Goal: Task Accomplishment & Management: Use online tool/utility

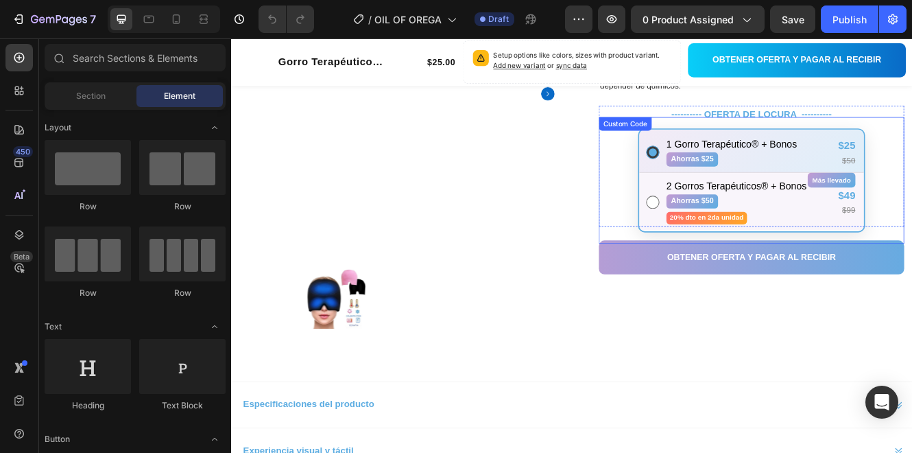
scroll to position [274, 0]
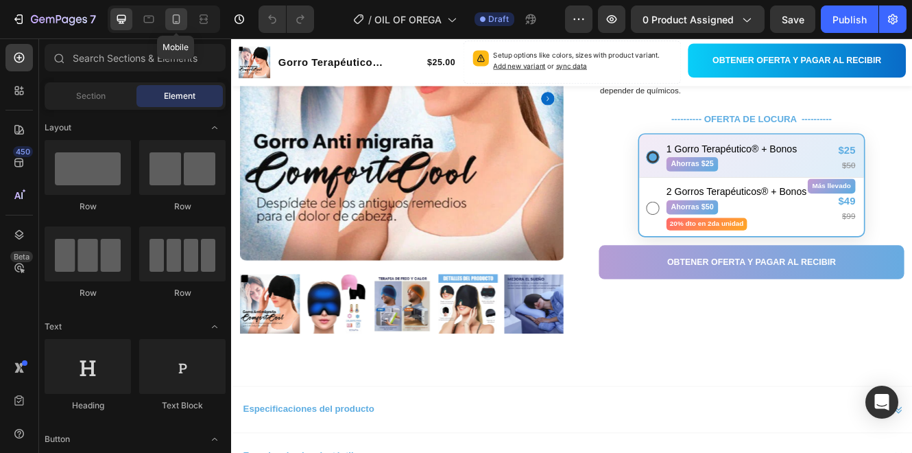
click at [169, 25] on icon at bounding box center [176, 19] width 14 height 14
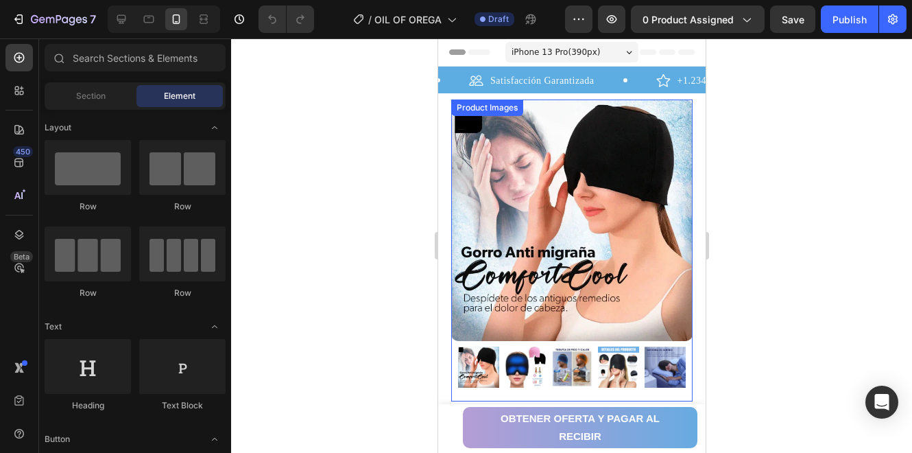
click at [549, 185] on img at bounding box center [571, 219] width 241 height 241
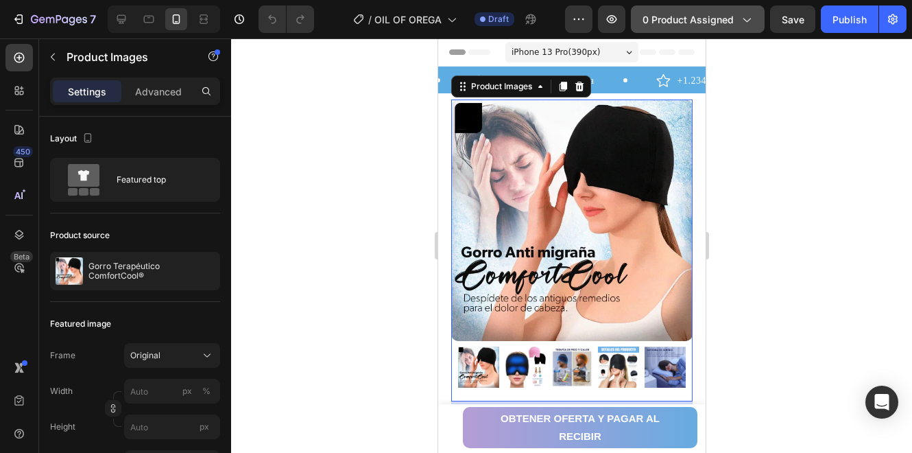
click at [676, 25] on span "0 product assigned" at bounding box center [688, 19] width 91 height 14
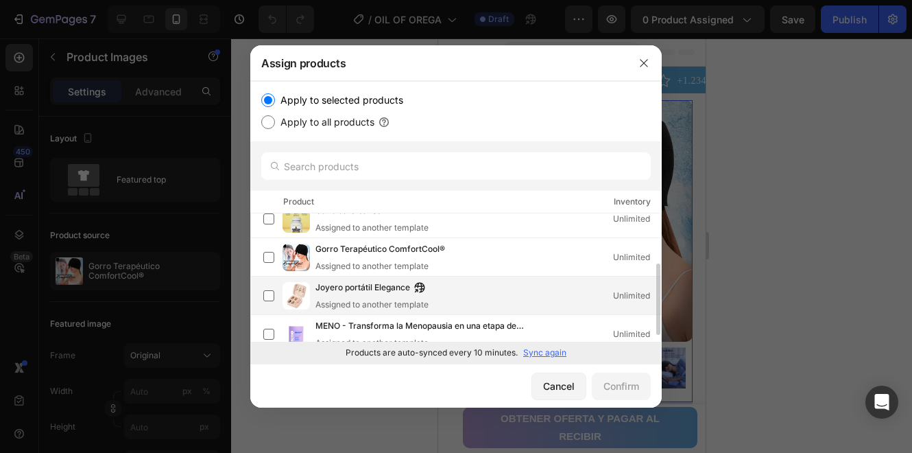
scroll to position [102, 0]
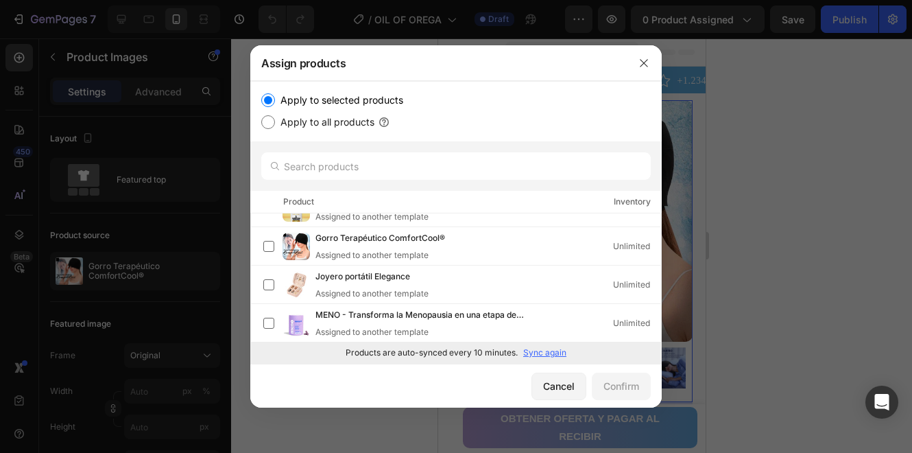
click at [532, 351] on p "Sync again" at bounding box center [544, 352] width 43 height 12
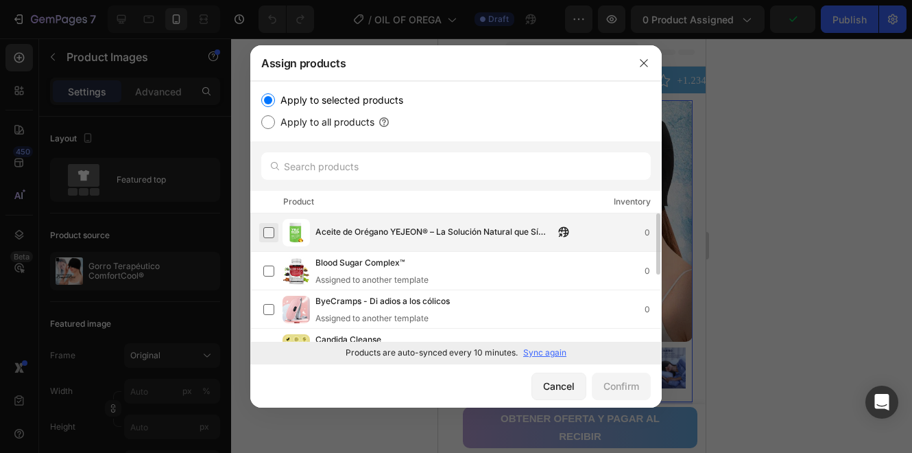
click at [274, 230] on label at bounding box center [268, 232] width 11 height 11
click at [607, 381] on div "Confirm" at bounding box center [622, 386] width 36 height 14
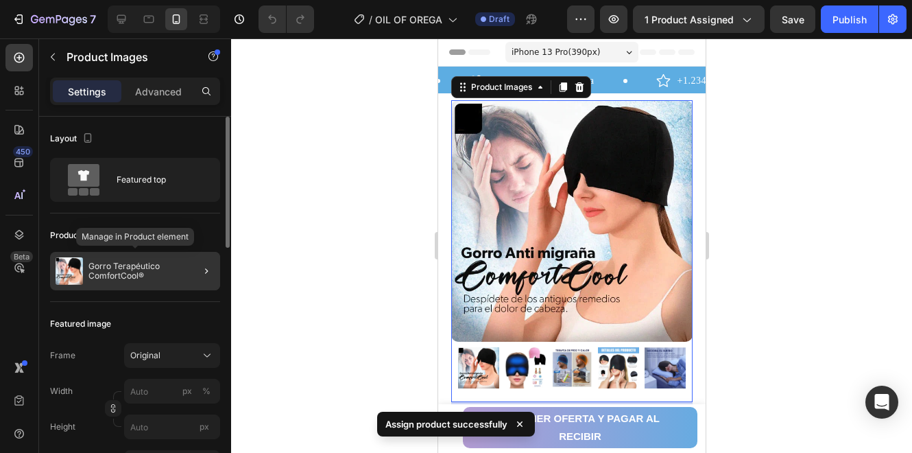
click at [185, 274] on div at bounding box center [201, 271] width 38 height 38
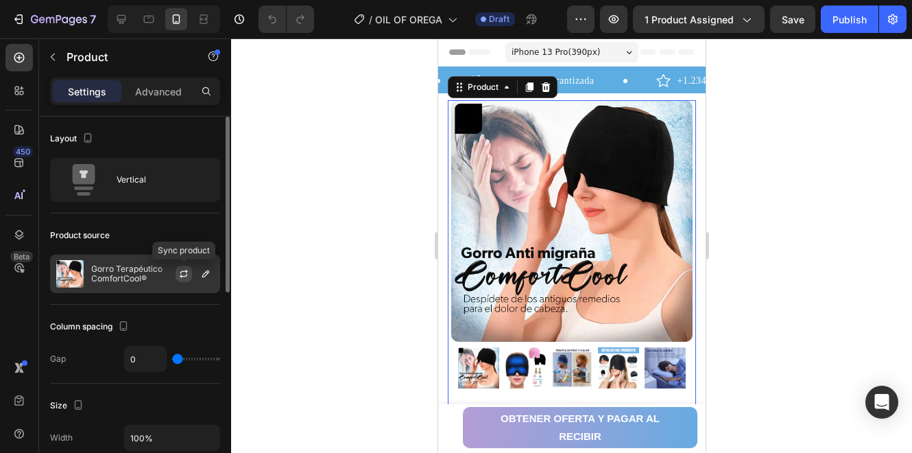
click at [189, 272] on icon "button" at bounding box center [183, 273] width 11 height 11
click at [204, 278] on icon "button" at bounding box center [205, 273] width 11 height 11
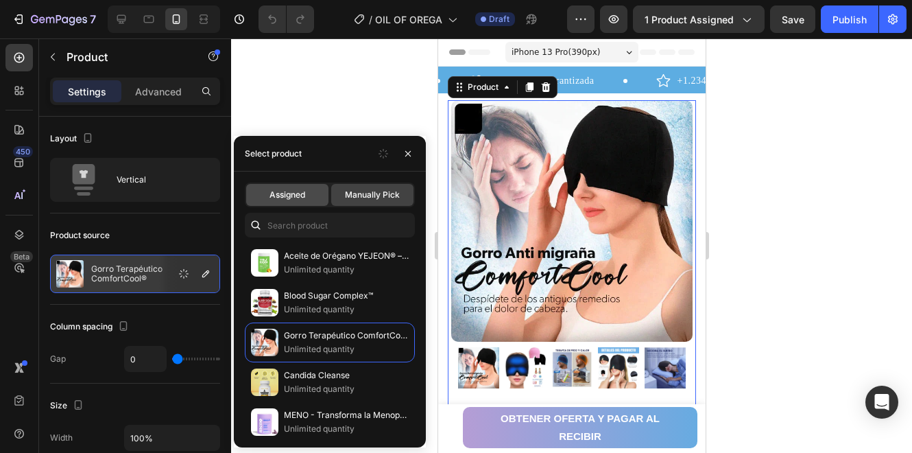
click at [291, 196] on span "Assigned" at bounding box center [288, 195] width 36 height 12
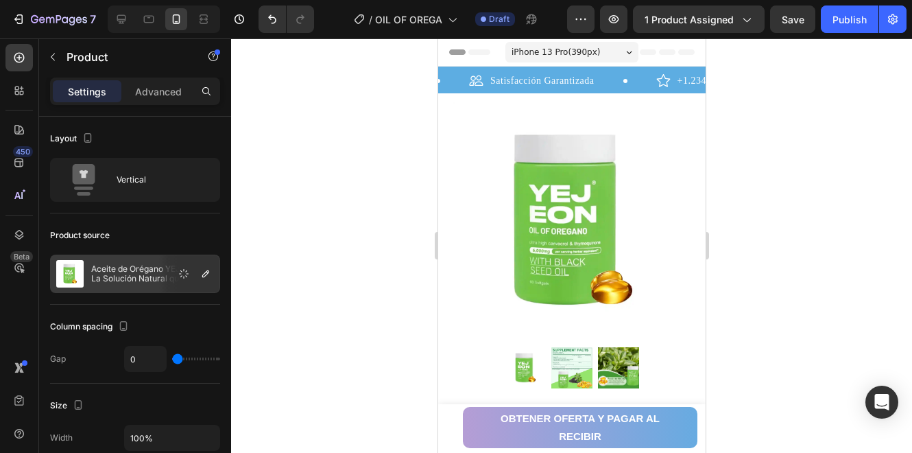
click at [743, 171] on div at bounding box center [571, 245] width 681 height 414
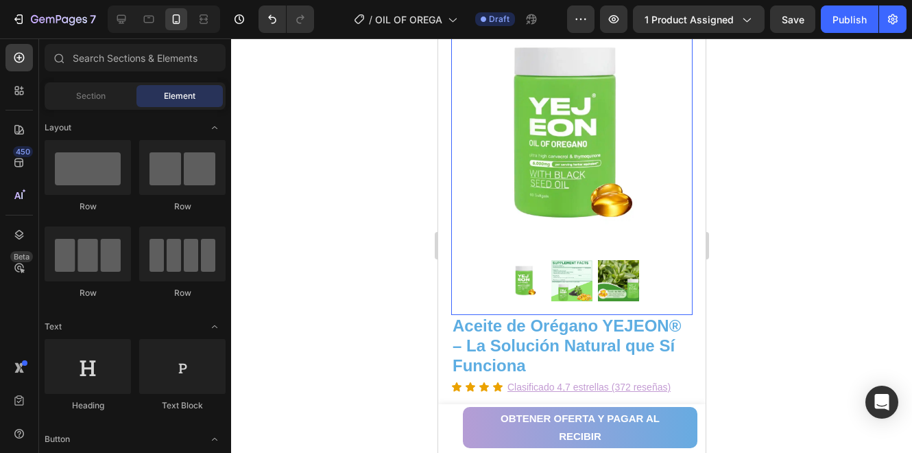
scroll to position [0, 0]
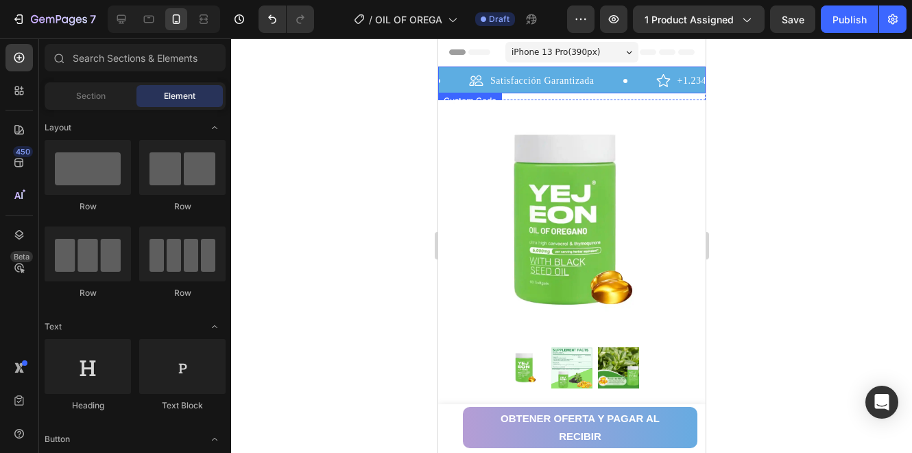
click at [681, 72] on div "Satisfacción Garantizada +1.234 clientes felices Compra Segura +1.234 clientes …" at bounding box center [572, 80] width 268 height 27
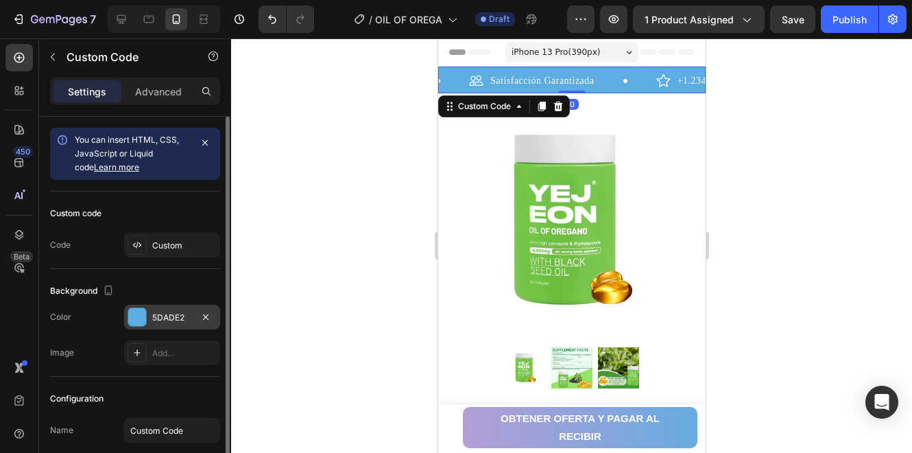
click at [157, 313] on div "5DADE2" at bounding box center [172, 317] width 40 height 12
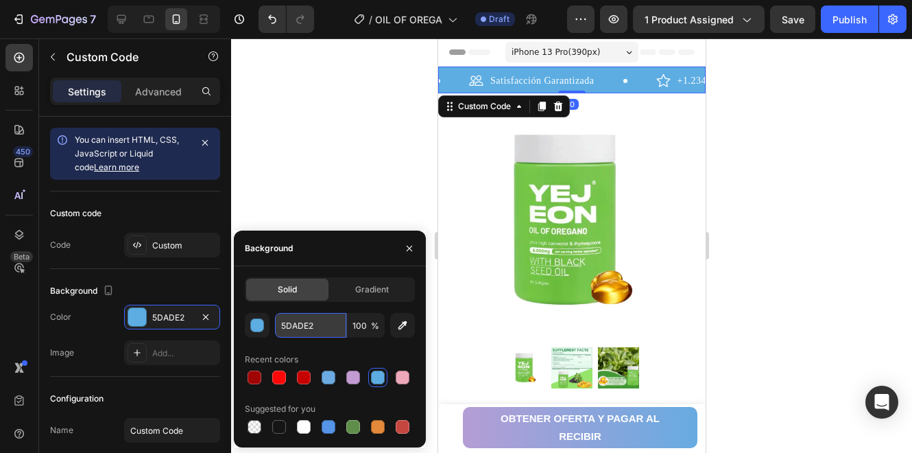
click at [309, 330] on input "5DADE2" at bounding box center [310, 325] width 71 height 25
paste input "2E7D3"
type input "2E7D32"
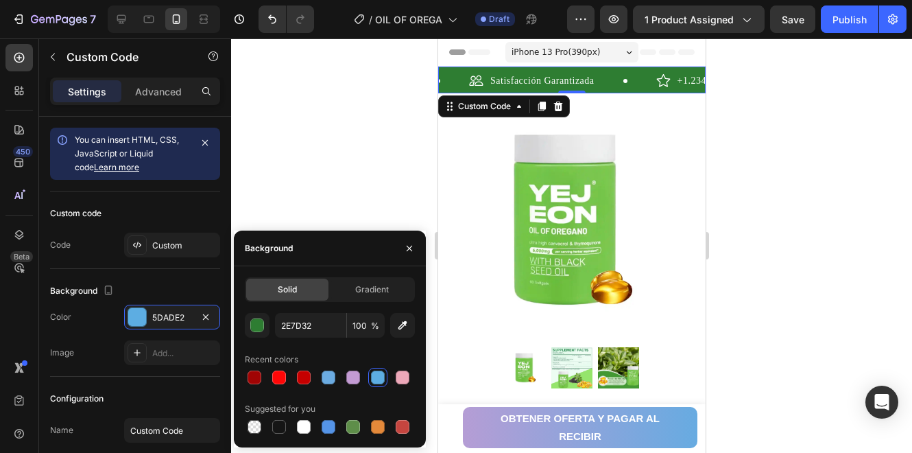
click at [331, 182] on div at bounding box center [571, 245] width 681 height 414
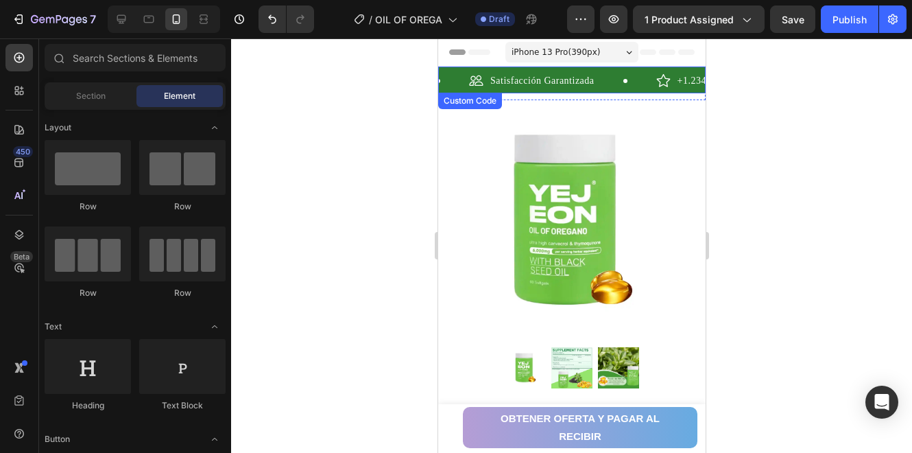
click at [852, 76] on div "Compra [PERSON_NAME]" at bounding box center [910, 80] width 117 height 14
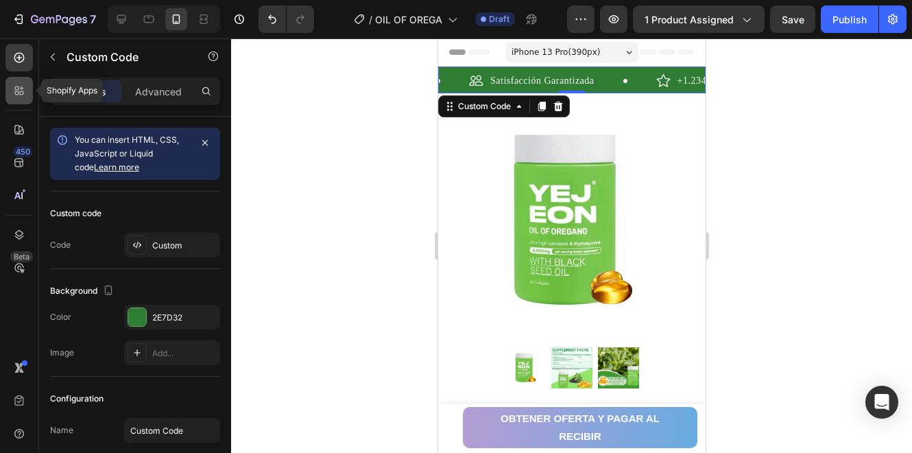
click at [27, 99] on div at bounding box center [18, 90] width 27 height 27
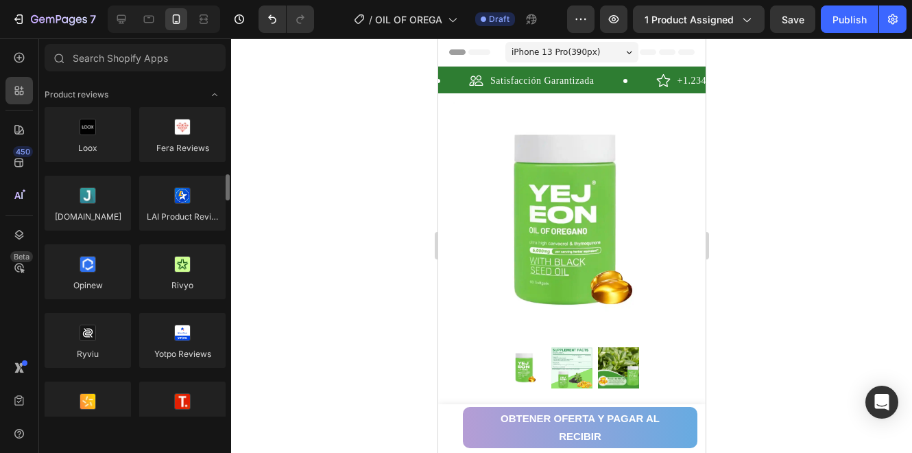
scroll to position [91, 0]
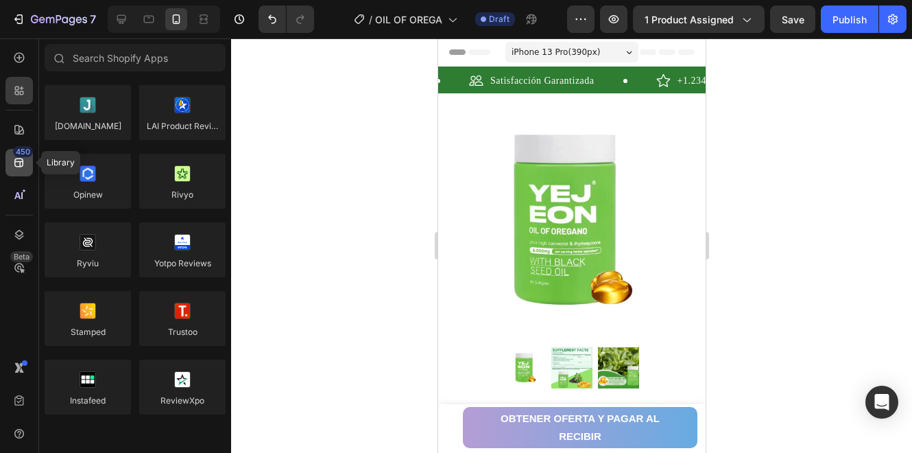
click at [26, 167] on div "450" at bounding box center [18, 162] width 27 height 27
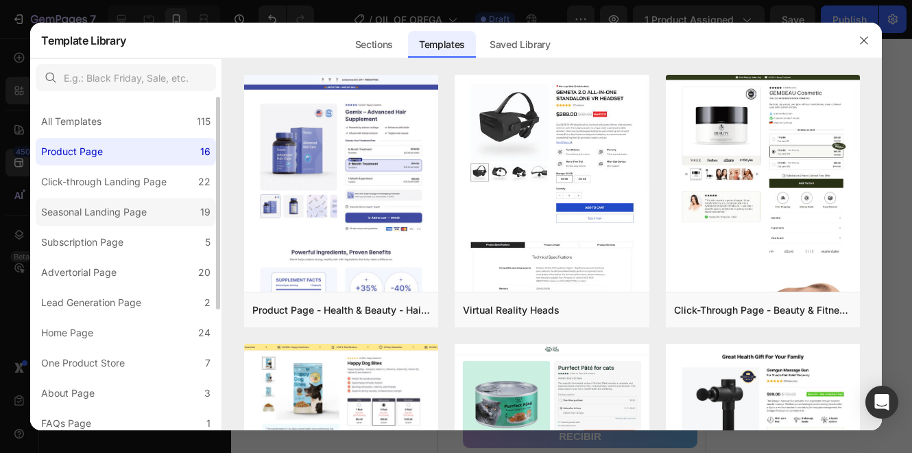
click at [157, 219] on label "Seasonal Landing Page 19" at bounding box center [126, 211] width 180 height 27
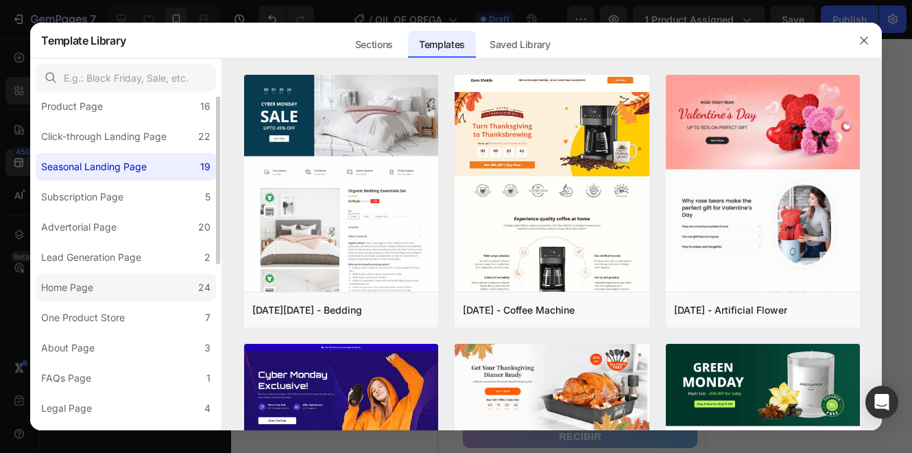
scroll to position [0, 0]
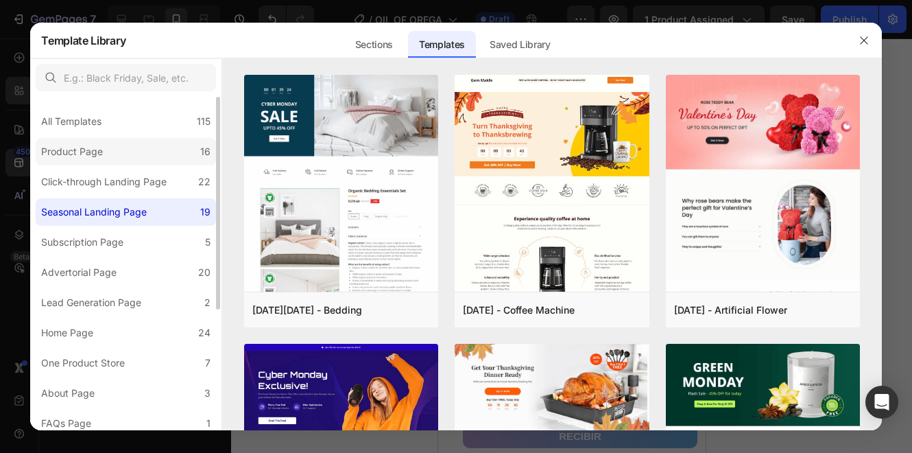
click at [132, 147] on label "Product Page 16" at bounding box center [126, 151] width 180 height 27
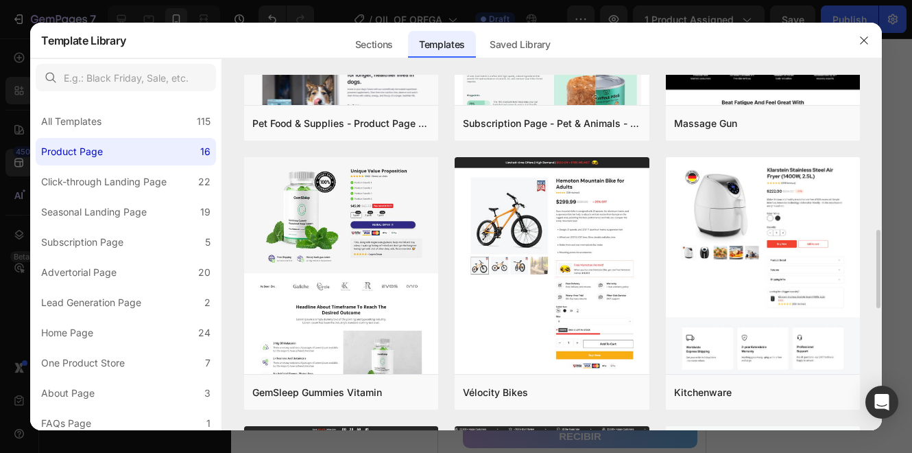
scroll to position [547, 0]
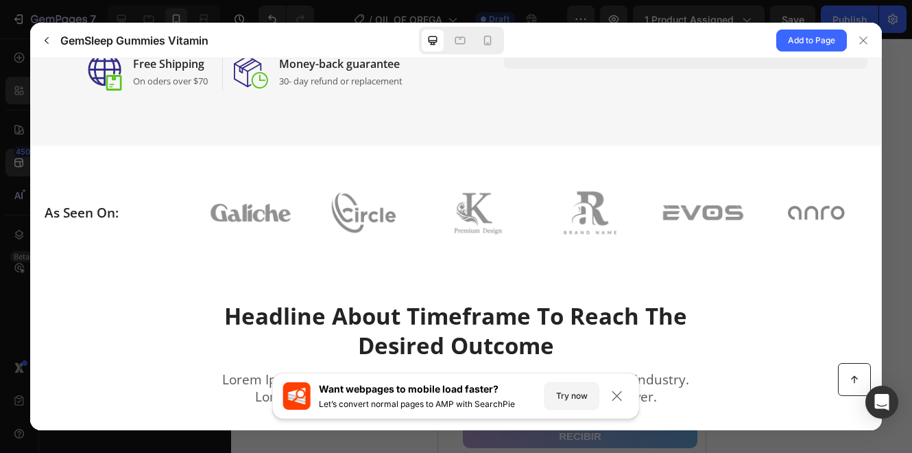
scroll to position [503, 0]
click at [822, 40] on span "Add to Page" at bounding box center [811, 40] width 47 height 16
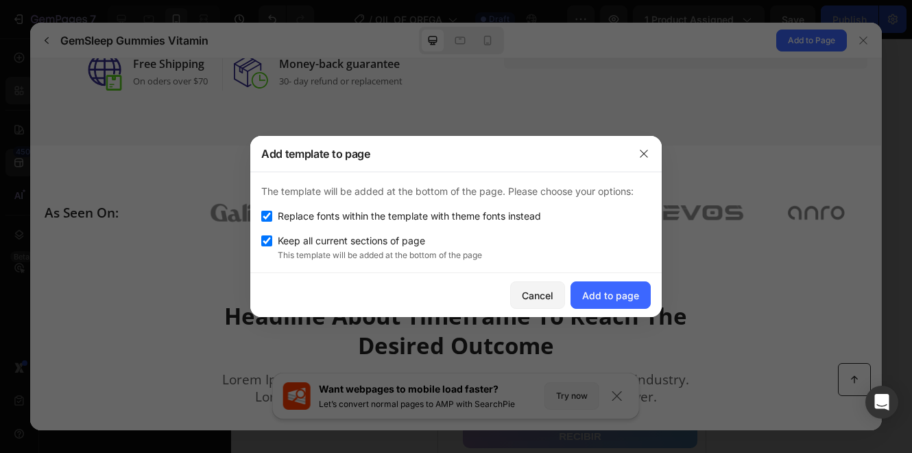
click at [268, 218] on input "checkbox" at bounding box center [266, 216] width 11 height 11
checkbox input "false"
click at [263, 242] on input "checkbox" at bounding box center [266, 240] width 11 height 11
click at [269, 237] on input "checkbox" at bounding box center [266, 240] width 11 height 11
checkbox input "true"
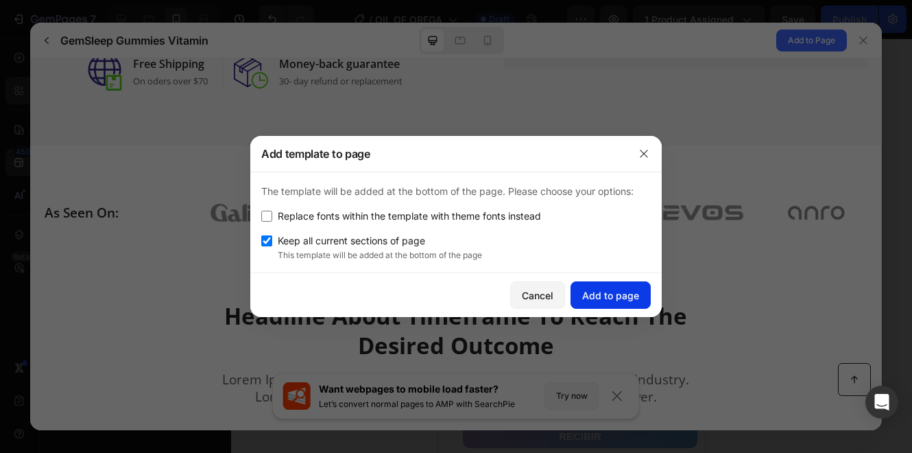
click at [630, 292] on div "Add to page" at bounding box center [610, 295] width 57 height 14
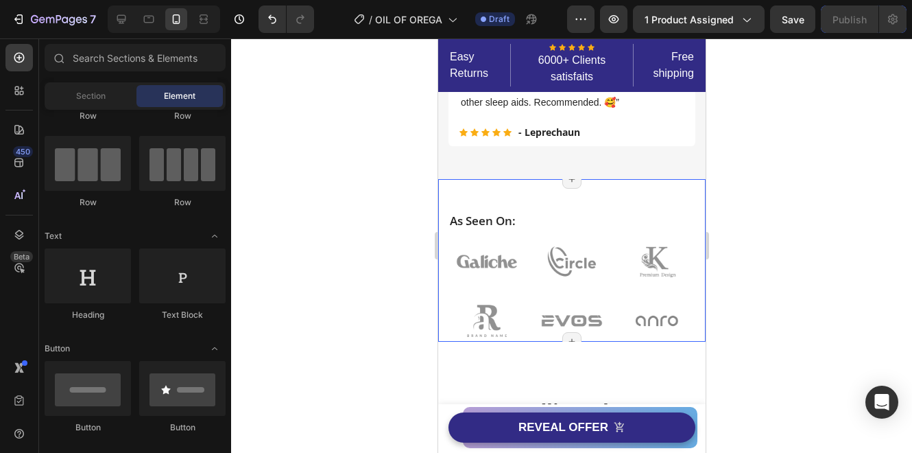
scroll to position [4584, 0]
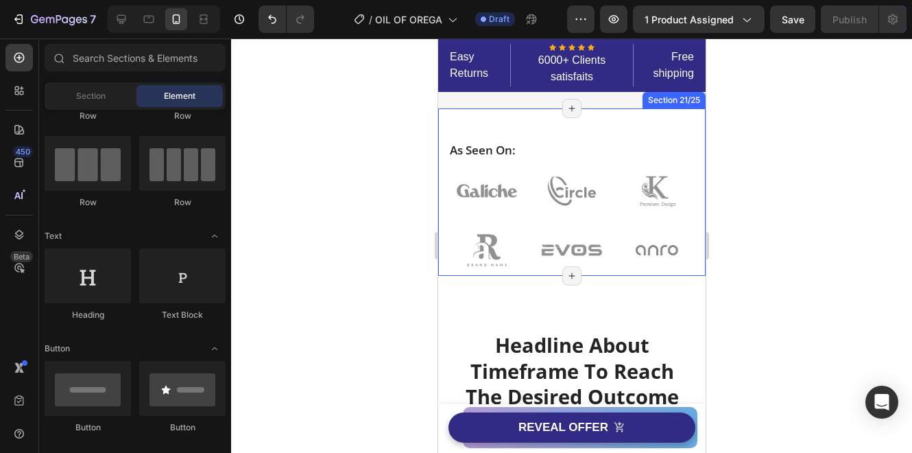
click at [443, 195] on div "As Seen On: Heading Image Image Image Image Image Image Row Row Section 21/25 P…" at bounding box center [572, 191] width 268 height 167
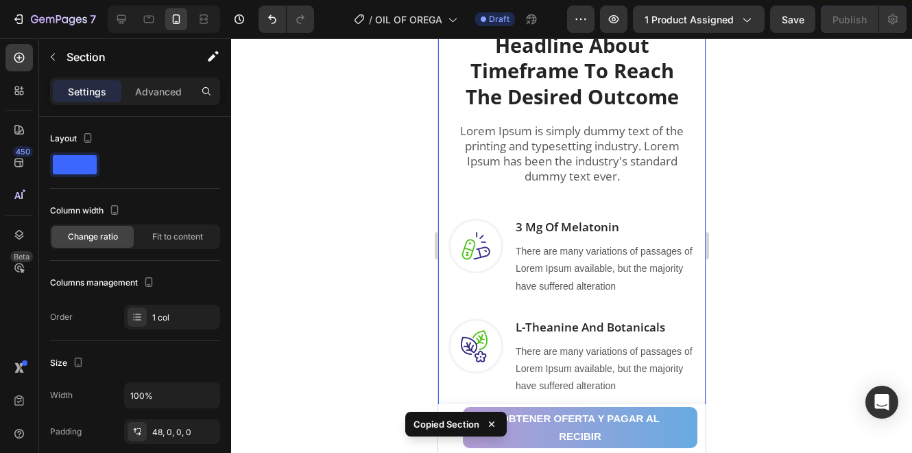
scroll to position [5041, 0]
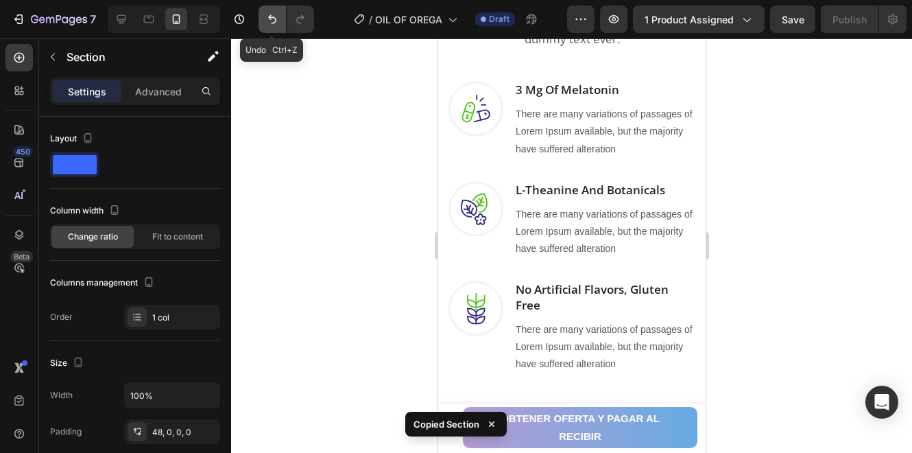
click at [270, 14] on icon "Undo/Redo" at bounding box center [272, 19] width 14 height 14
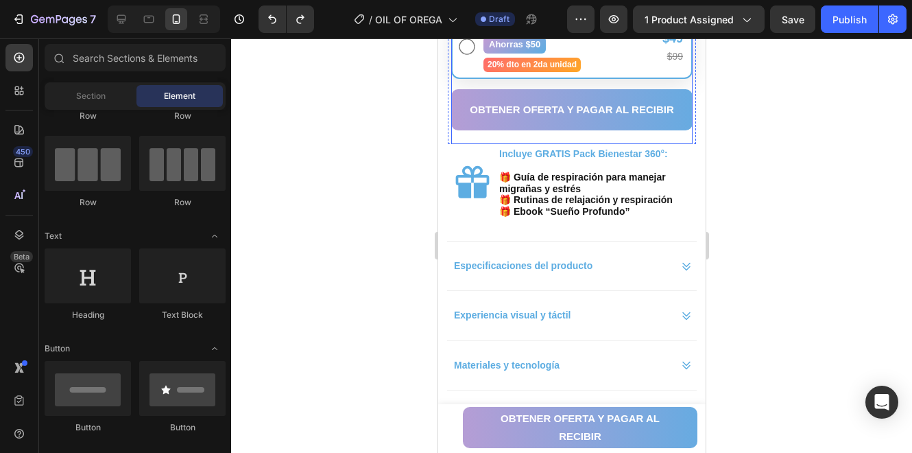
scroll to position [868, 0]
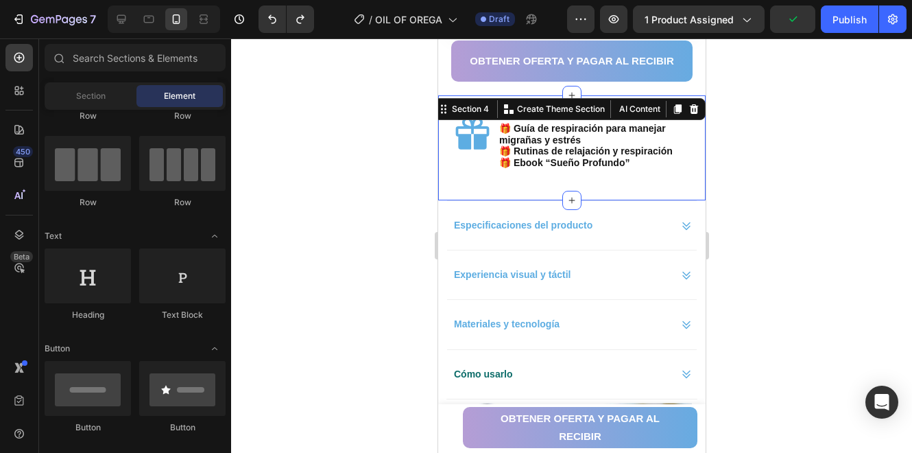
click at [604, 178] on div "Icon Incluye GRATIS Pack Bienestar 360°: 🎁 Guía de respiración para manejar mig…" at bounding box center [572, 147] width 268 height 105
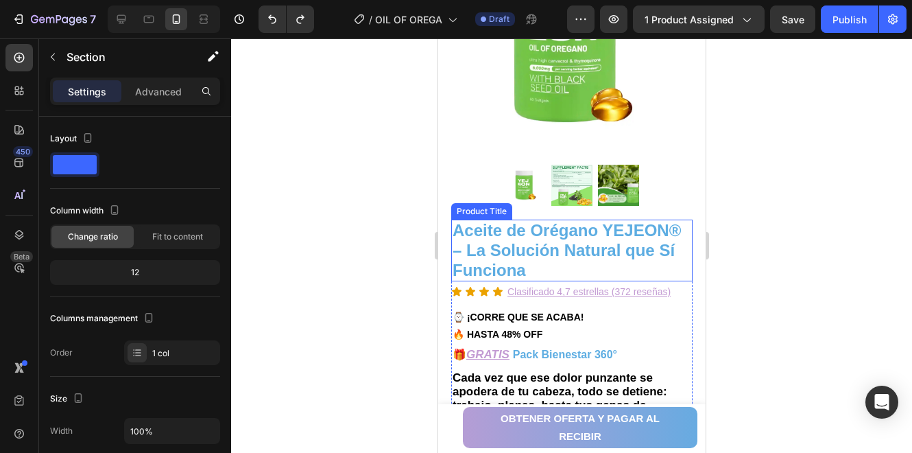
scroll to position [0, 0]
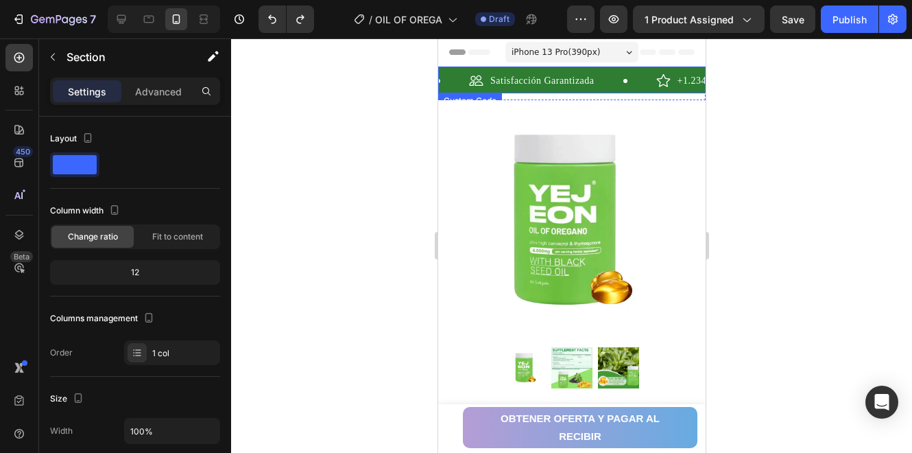
click at [625, 78] on div "+1.234 clientes felices" at bounding box center [713, 80] width 177 height 14
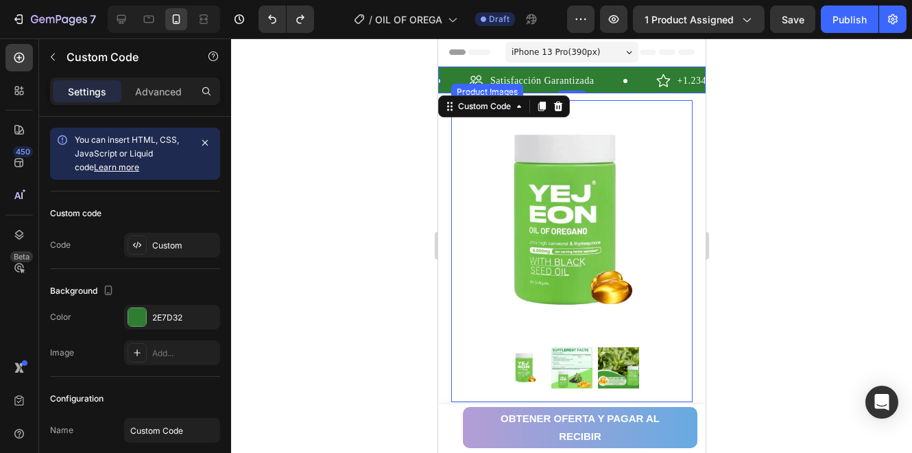
click at [637, 69] on div "Satisfacción Garantizada +1.234 clientes felices Compra Segura +1.234 clientes …" at bounding box center [572, 80] width 268 height 27
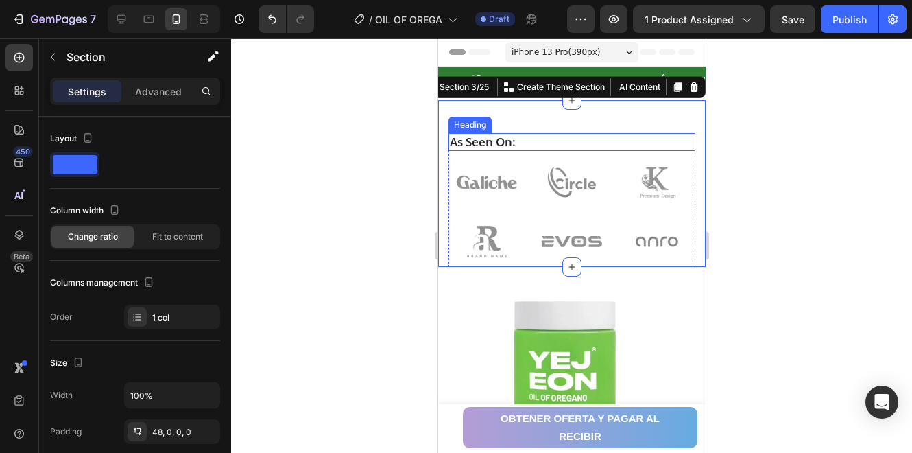
click at [505, 142] on p "As Seen On:" at bounding box center [571, 141] width 244 height 15
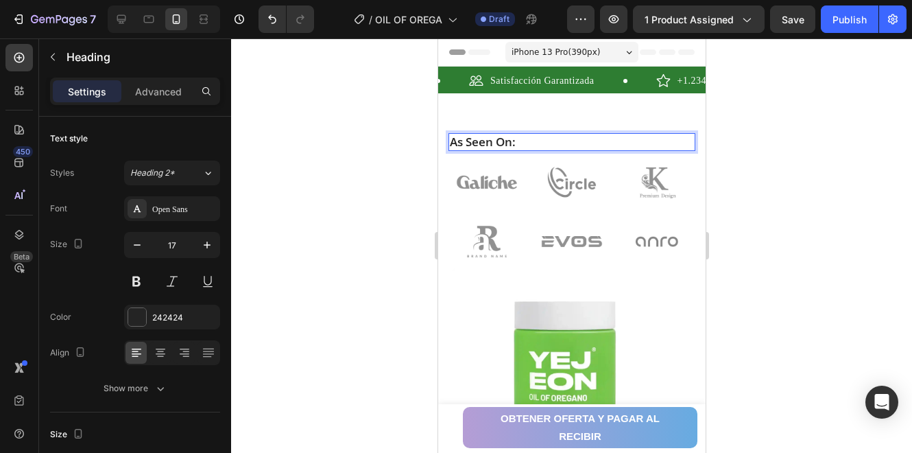
click at [517, 144] on p "As Seen On:" at bounding box center [571, 141] width 244 height 15
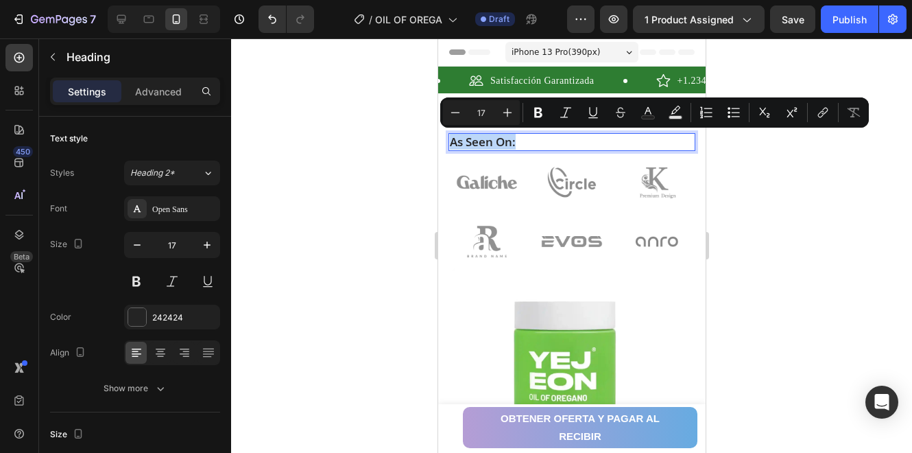
drag, startPoint x: 517, startPoint y: 145, endPoint x: 449, endPoint y: 147, distance: 67.9
click at [449, 147] on p "As Seen On:" at bounding box center [571, 141] width 244 height 15
copy p "As Seen On:"
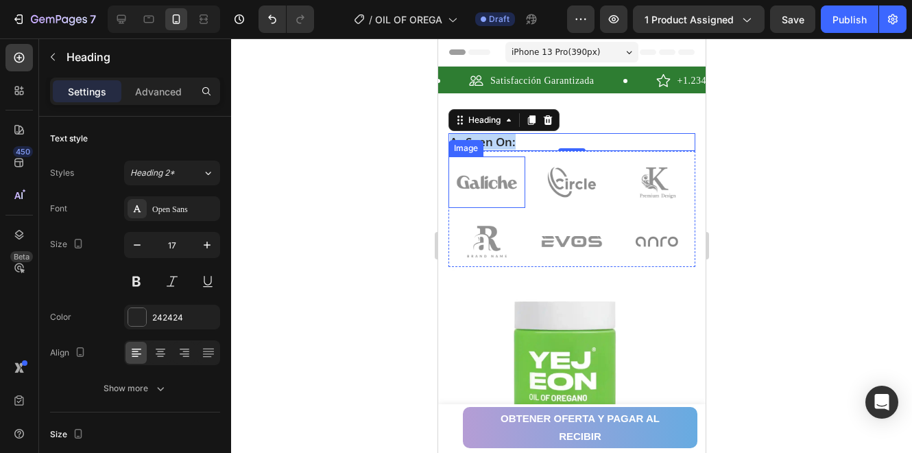
click at [503, 188] on img at bounding box center [486, 181] width 77 height 51
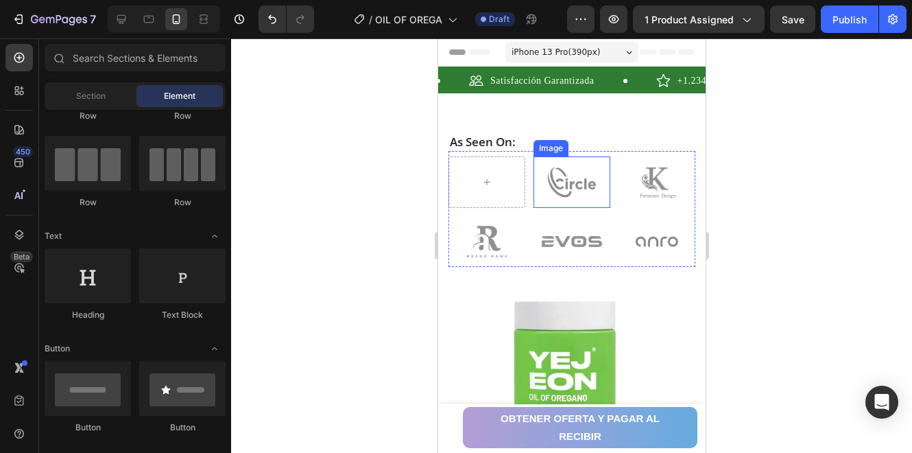
click at [554, 179] on img at bounding box center [571, 181] width 77 height 51
click at [637, 184] on img at bounding box center [656, 181] width 77 height 51
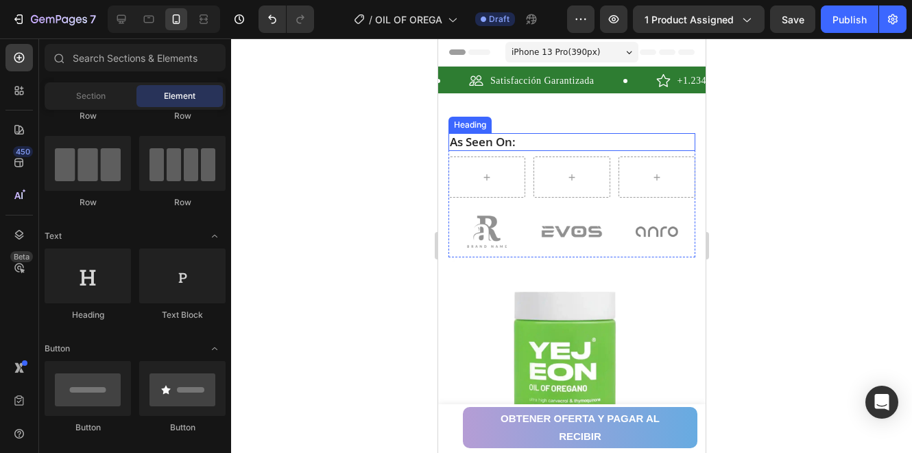
click at [493, 143] on p "As Seen On:" at bounding box center [571, 141] width 244 height 15
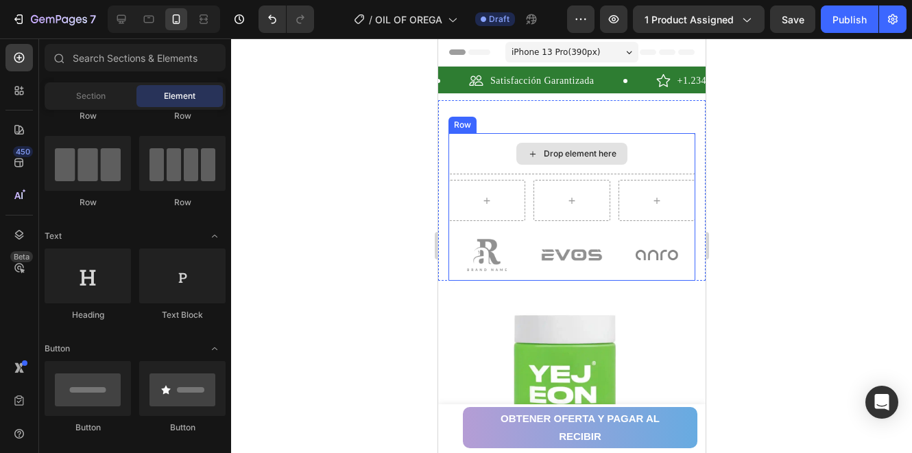
click at [583, 155] on div "Drop element here" at bounding box center [579, 153] width 73 height 11
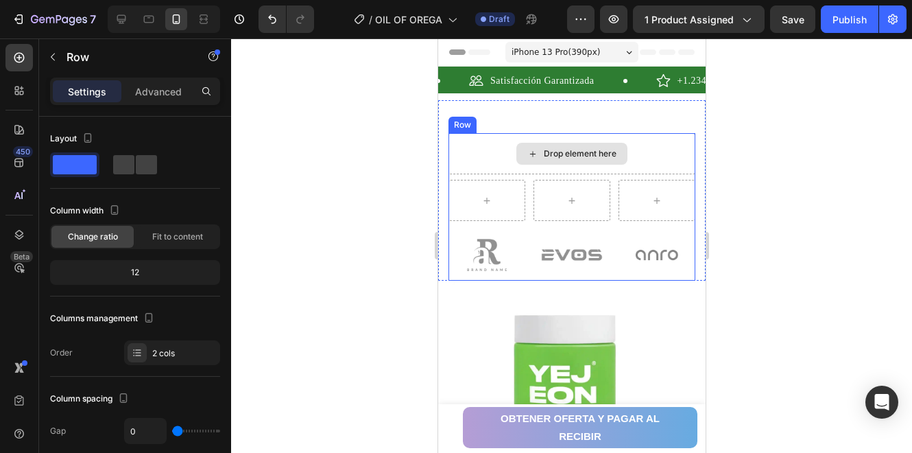
click at [495, 145] on div "Drop element here" at bounding box center [571, 153] width 247 height 41
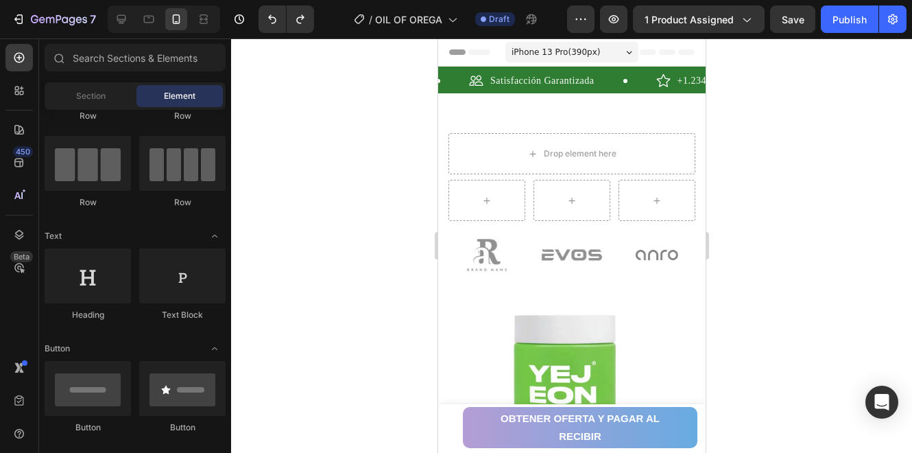
click at [772, 185] on div at bounding box center [571, 245] width 681 height 414
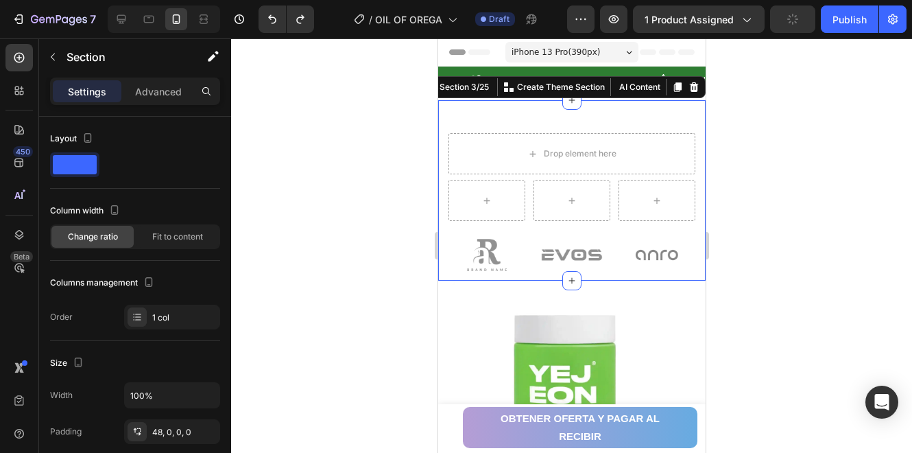
click at [646, 119] on div "Drop element here Image Image Image Row Row Section 3/25 You can create reusabl…" at bounding box center [572, 190] width 268 height 180
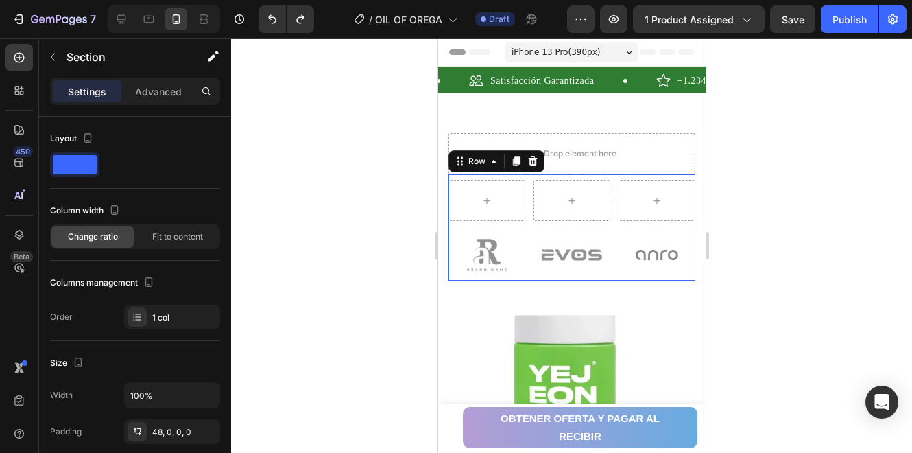
click at [603, 198] on div "Image Image Image Row 0" at bounding box center [571, 227] width 247 height 106
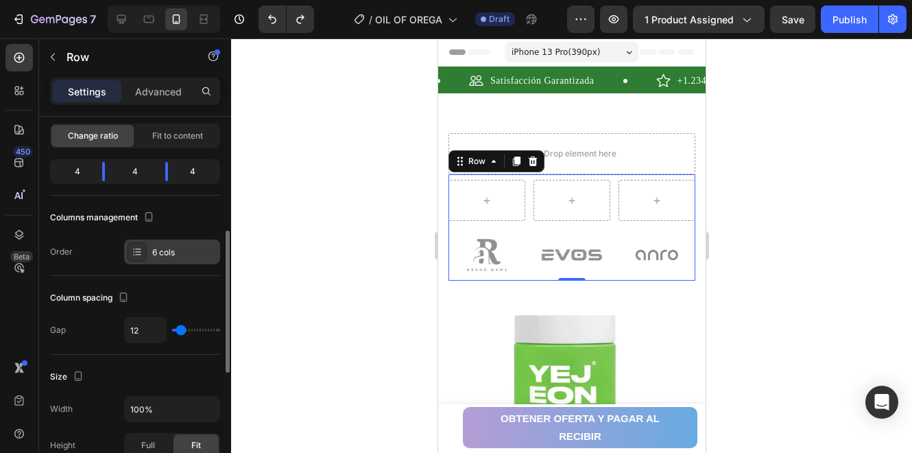
scroll to position [182, 0]
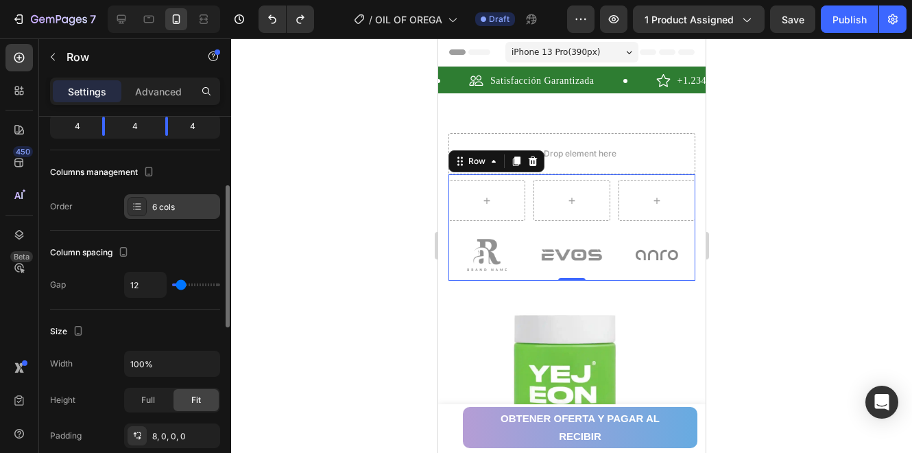
click at [171, 203] on div "6 cols" at bounding box center [184, 207] width 64 height 12
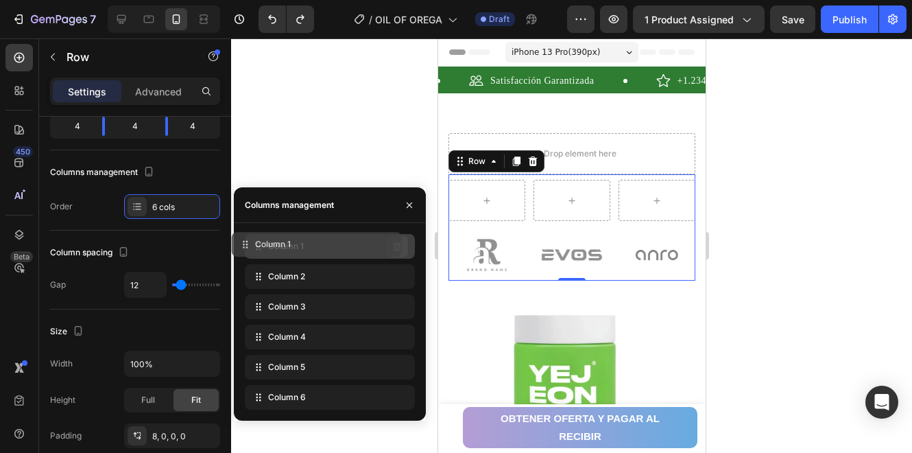
drag, startPoint x: 383, startPoint y: 246, endPoint x: 390, endPoint y: 247, distance: 7.7
click at [385, 246] on div "Column 1" at bounding box center [330, 246] width 170 height 25
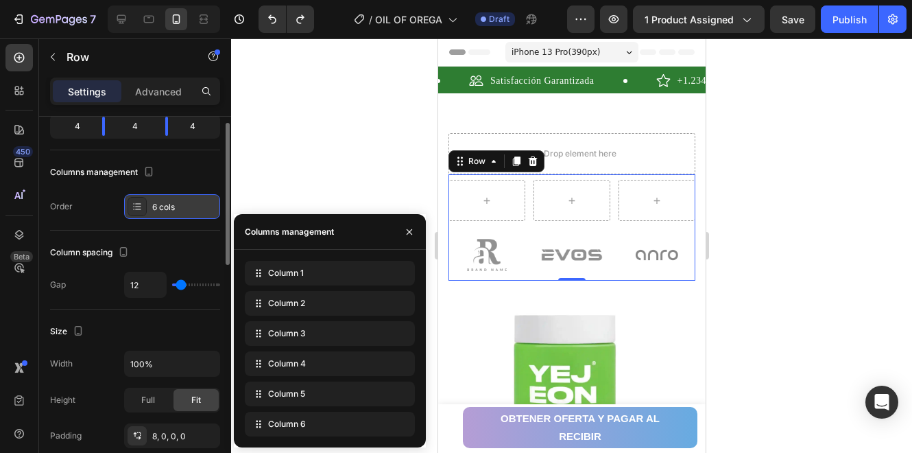
scroll to position [137, 0]
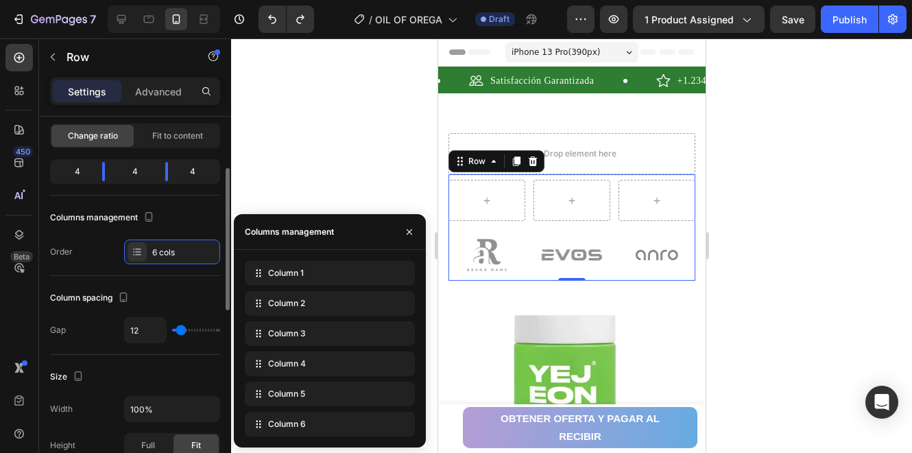
type input "5"
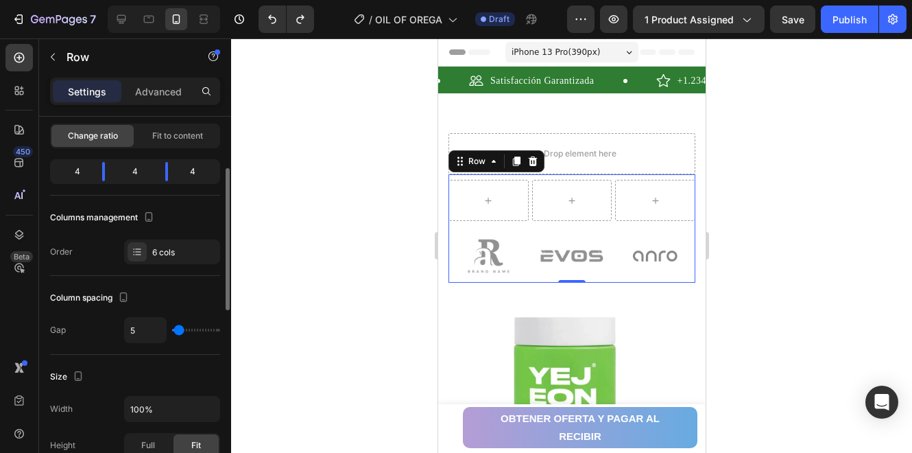
type input "5"
click at [177, 329] on input "range" at bounding box center [196, 330] width 48 height 3
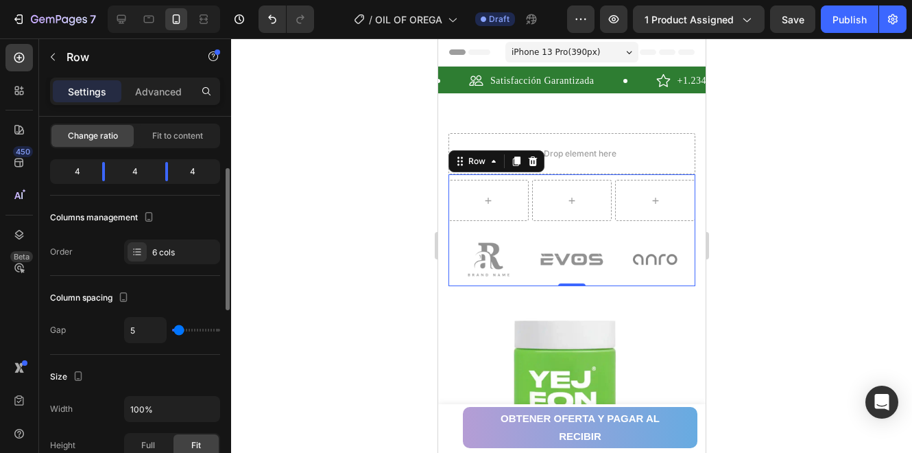
click at [187, 291] on div "Column spacing" at bounding box center [135, 298] width 170 height 22
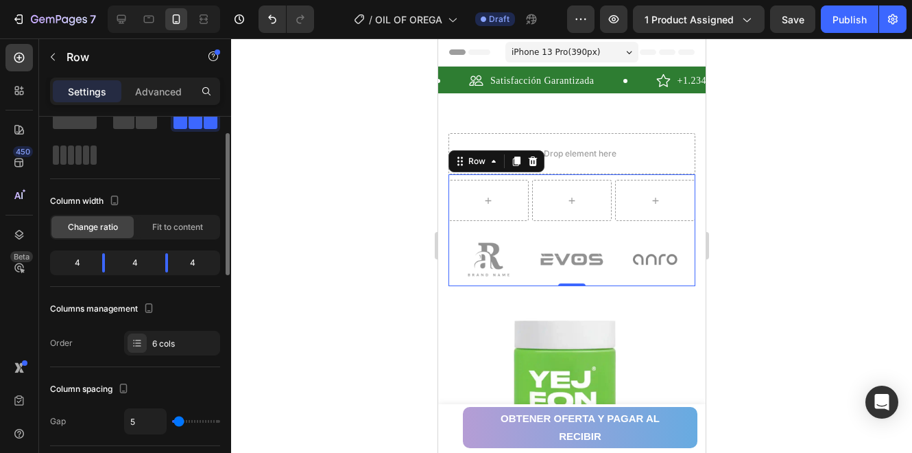
scroll to position [0, 0]
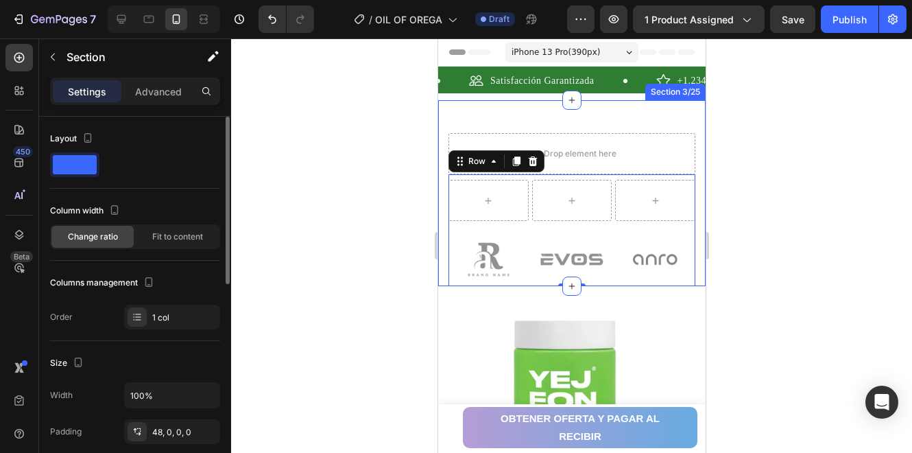
click at [679, 117] on div "Drop element here Image Image Image Row 0 Row Section 3/25" at bounding box center [572, 193] width 268 height 186
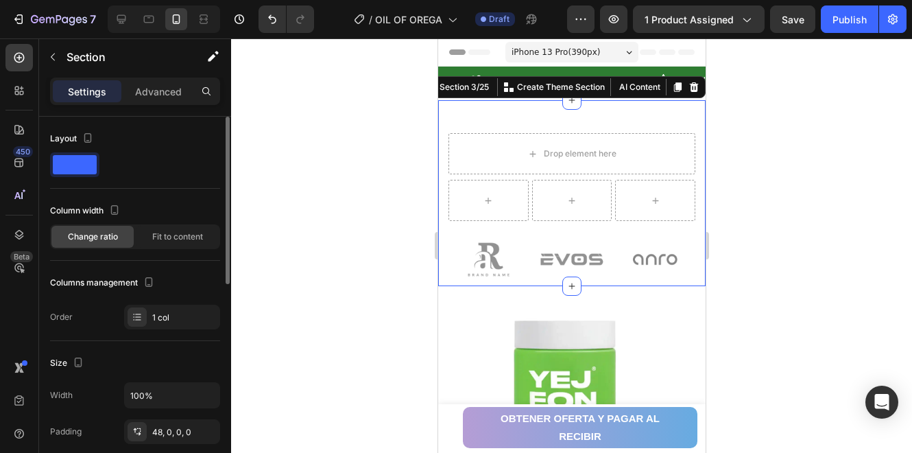
click at [775, 119] on div at bounding box center [571, 245] width 681 height 414
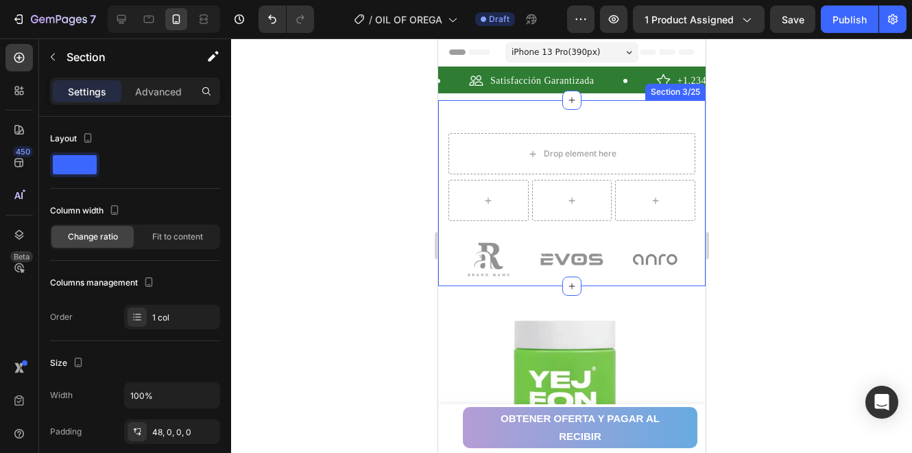
click at [642, 119] on div "Drop element here Image Image Image Row Row Section 3/25" at bounding box center [572, 193] width 268 height 186
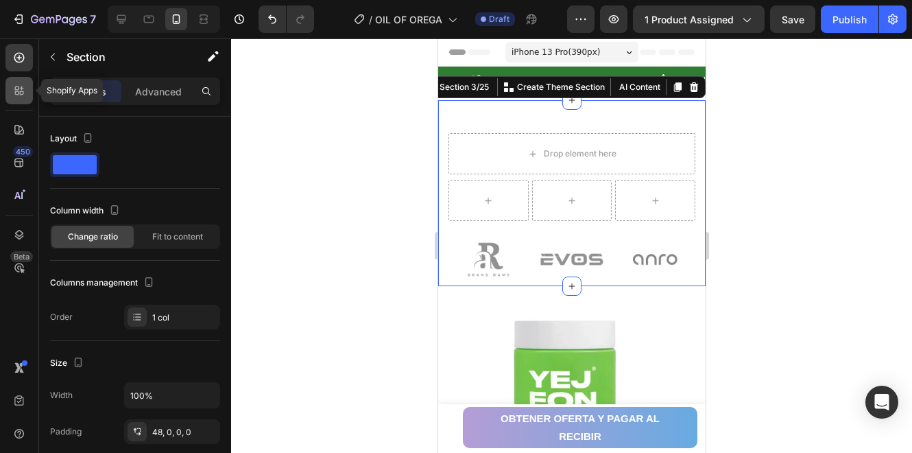
click at [23, 99] on div at bounding box center [18, 90] width 27 height 27
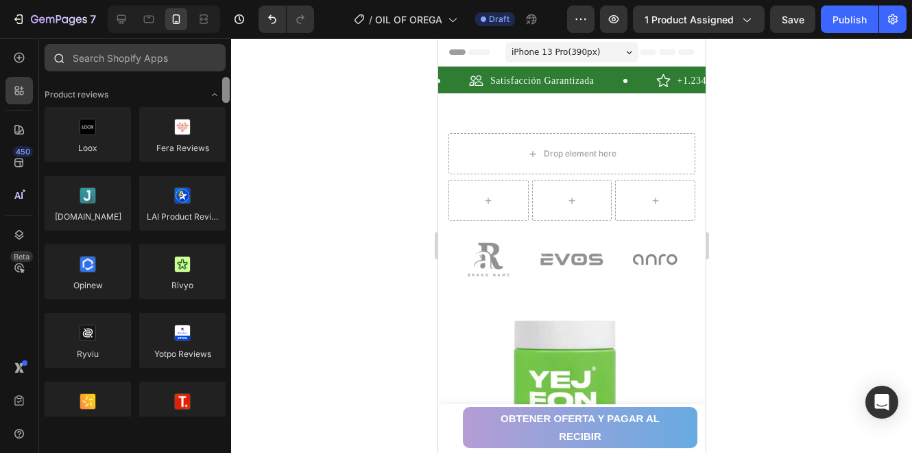
drag, startPoint x: 226, startPoint y: 162, endPoint x: 220, endPoint y: 61, distance: 101.1
click at [220, 61] on div "Sections(18) Elements(84) Hero Section Product Detail Brands Trusted Badges Gua…" at bounding box center [135, 230] width 192 height 373
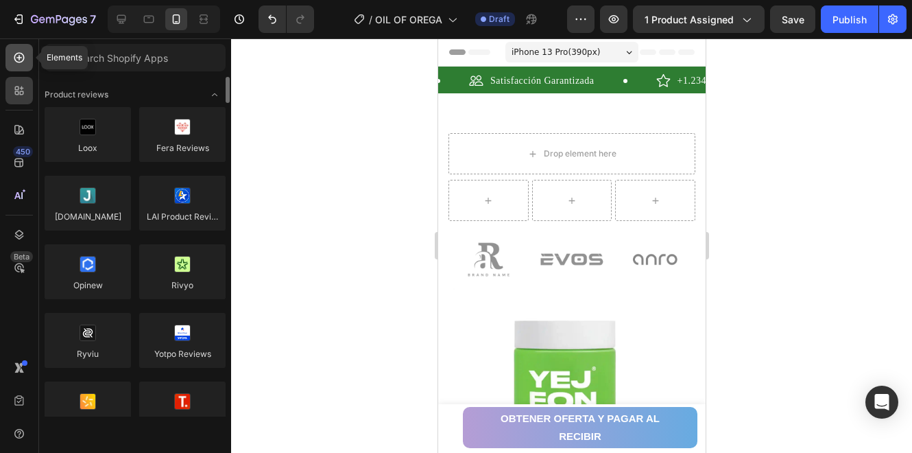
click at [9, 59] on div at bounding box center [18, 57] width 27 height 27
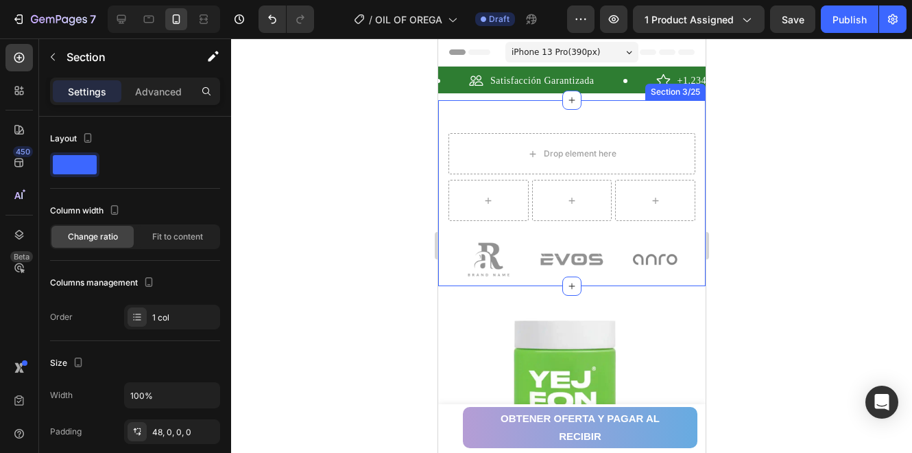
click at [691, 193] on div "Drop element here Image Image Image Row Row Section 3/25" at bounding box center [572, 193] width 268 height 186
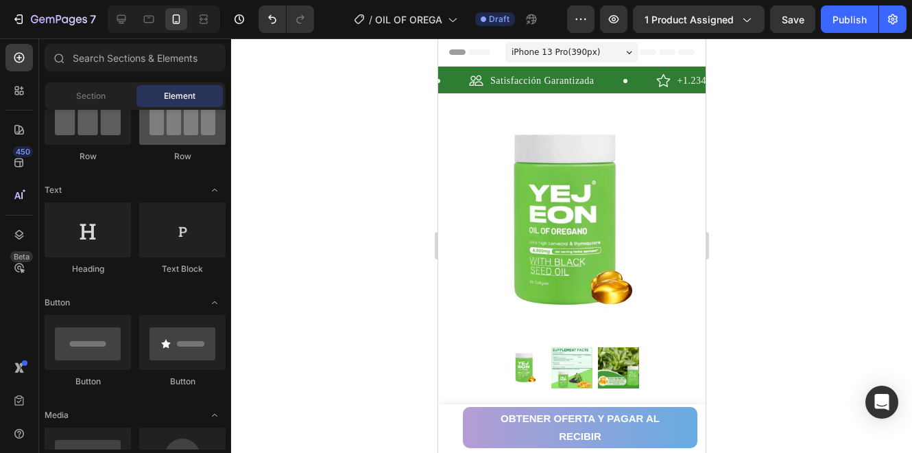
scroll to position [45, 0]
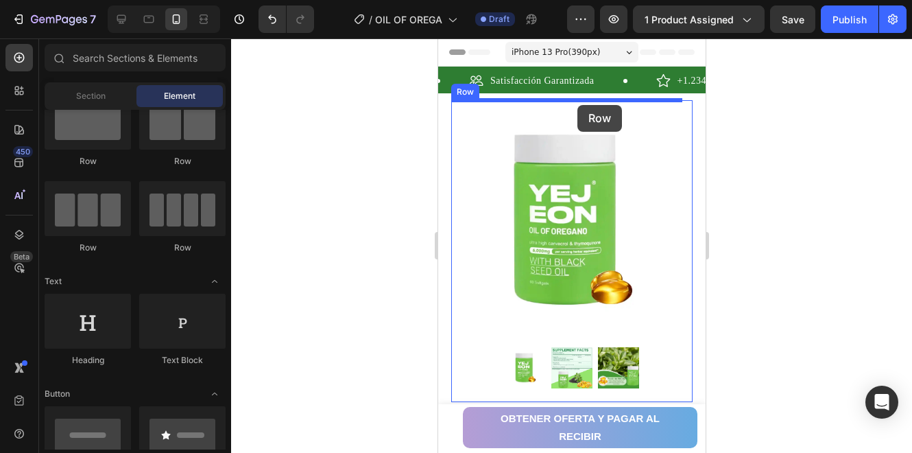
drag, startPoint x: 808, startPoint y: 209, endPoint x: 578, endPoint y: 105, distance: 252.7
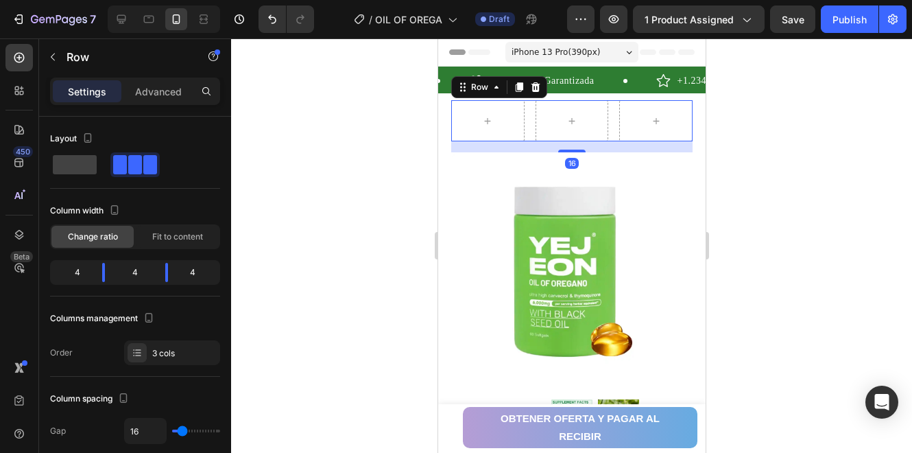
click at [814, 115] on div at bounding box center [571, 245] width 681 height 414
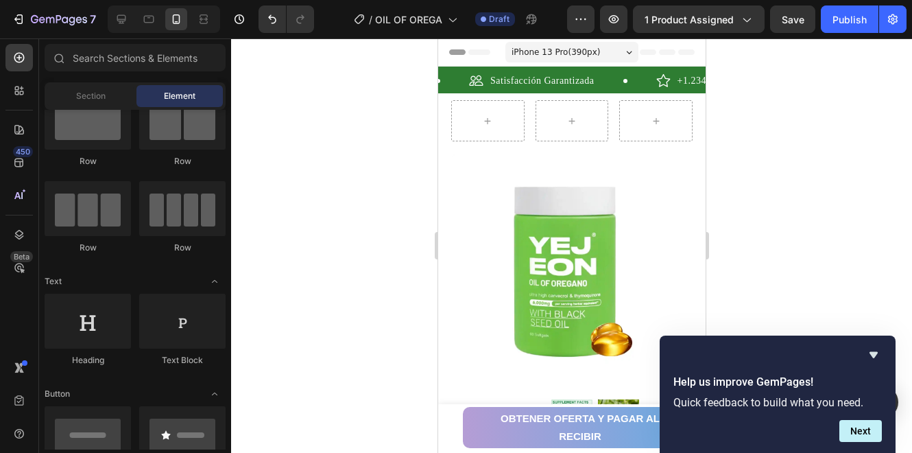
click at [716, 182] on div at bounding box center [571, 245] width 681 height 414
click at [875, 353] on icon "Hide survey" at bounding box center [874, 355] width 8 height 6
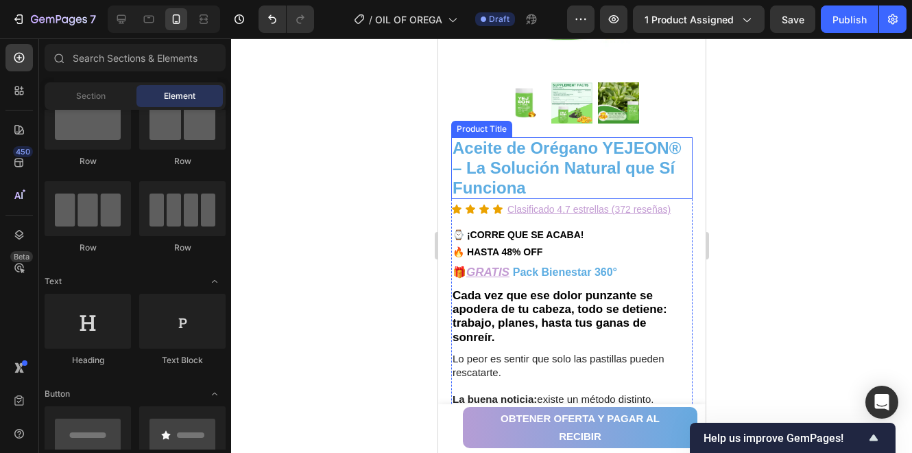
scroll to position [320, 0]
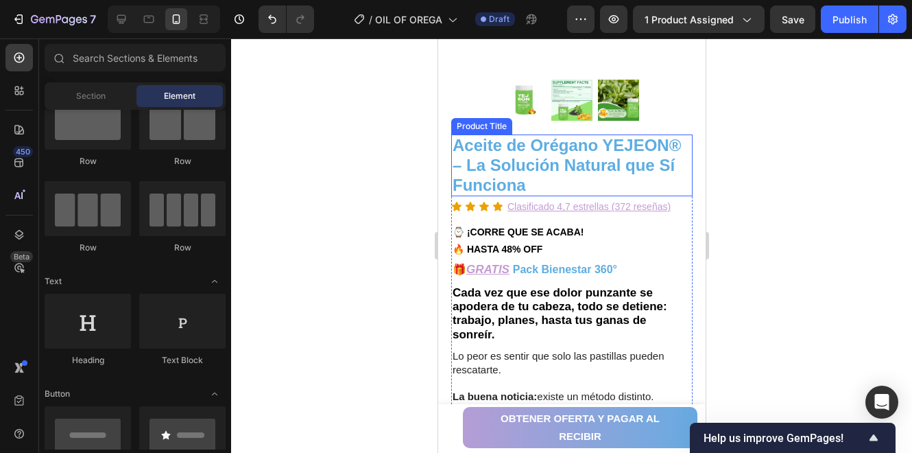
click at [571, 152] on h1 "Aceite de Orégano YEJEON® – La Solución Natural que Sí Funciona" at bounding box center [571, 165] width 241 height 62
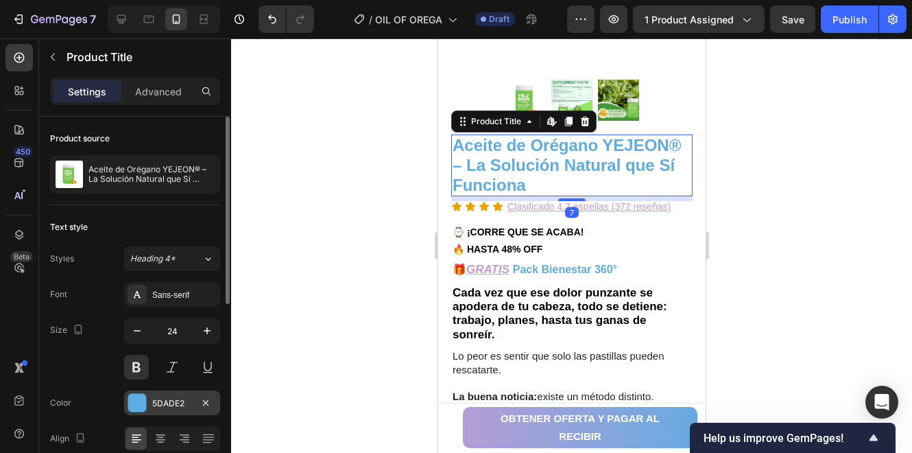
click at [144, 407] on div at bounding box center [137, 403] width 18 height 18
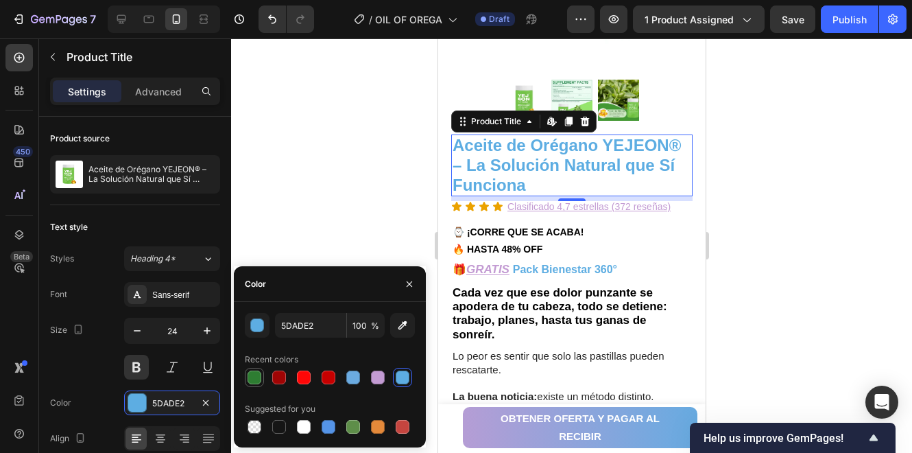
click at [258, 377] on div at bounding box center [255, 377] width 14 height 14
type input "2E7D32"
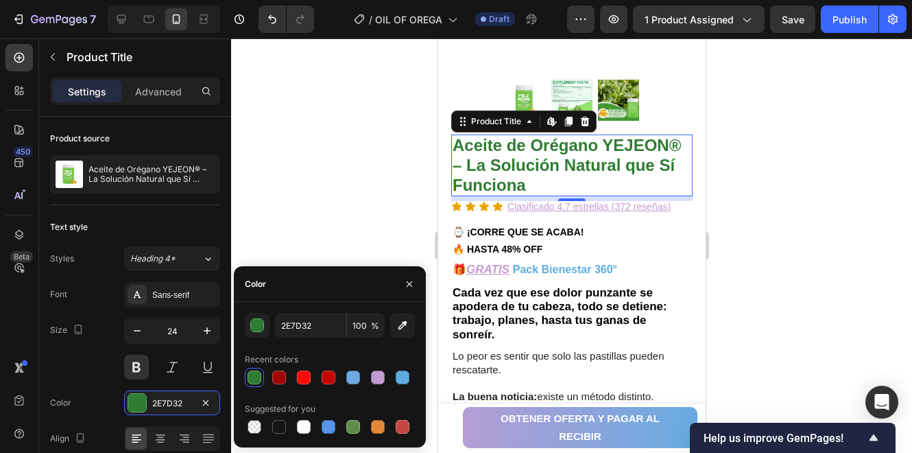
click at [311, 224] on div at bounding box center [571, 245] width 681 height 414
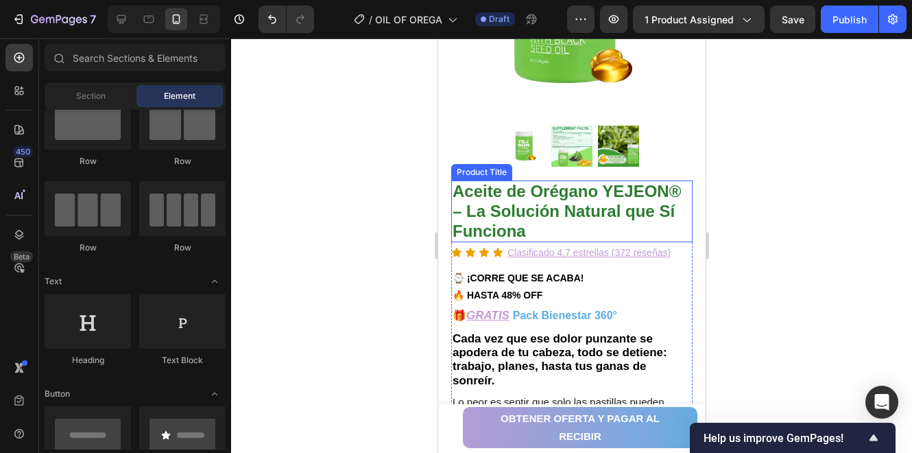
scroll to position [274, 0]
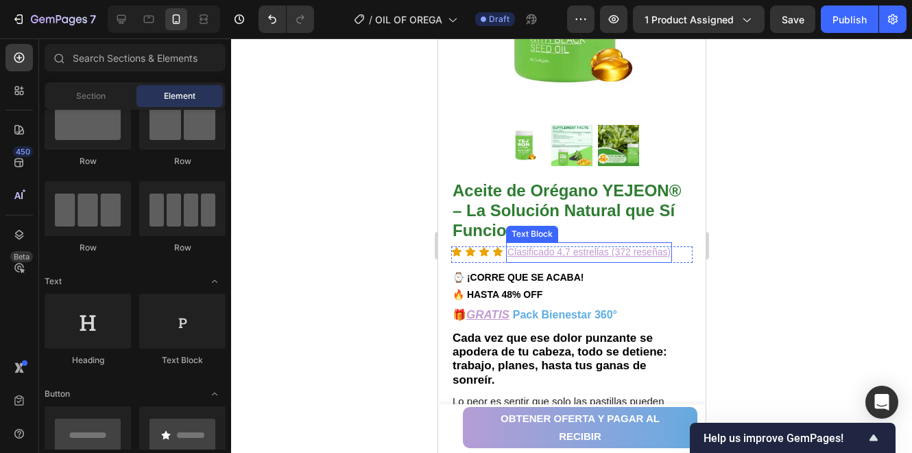
click at [590, 246] on u "Clasificado 4,7 estrellas (372 reseñas)" at bounding box center [588, 251] width 163 height 11
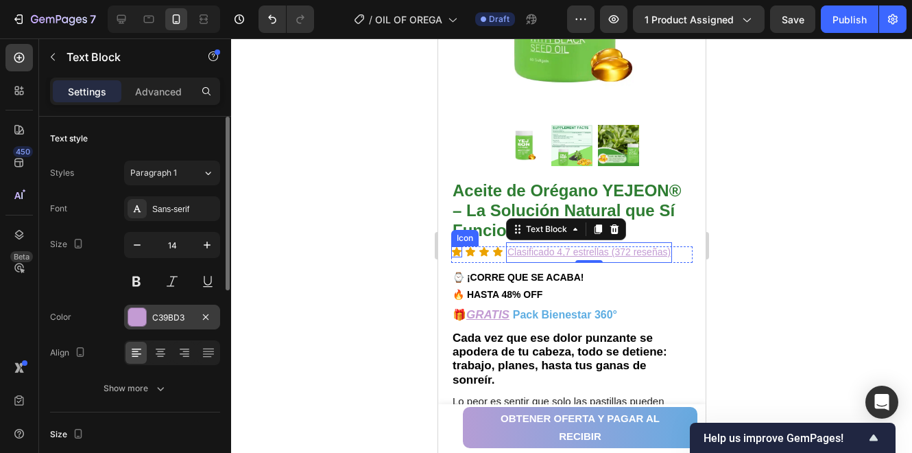
click at [175, 309] on div "C39BD3" at bounding box center [172, 317] width 96 height 25
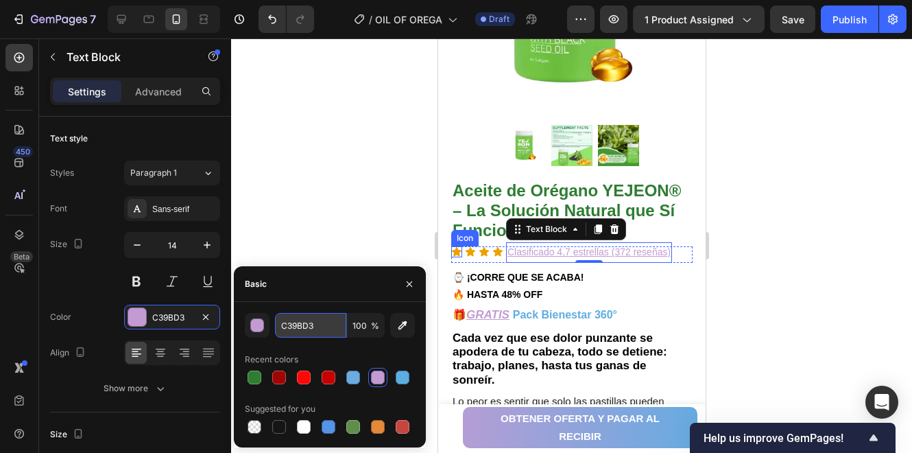
click at [304, 331] on input "C39BD3" at bounding box center [310, 325] width 71 height 25
paste input "8A951"
type input "C8A951"
click at [352, 198] on div at bounding box center [571, 245] width 681 height 414
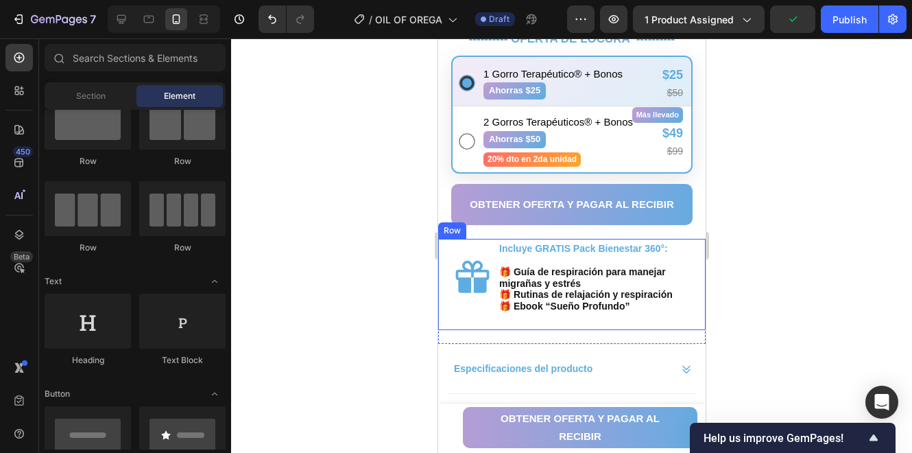
scroll to position [960, 0]
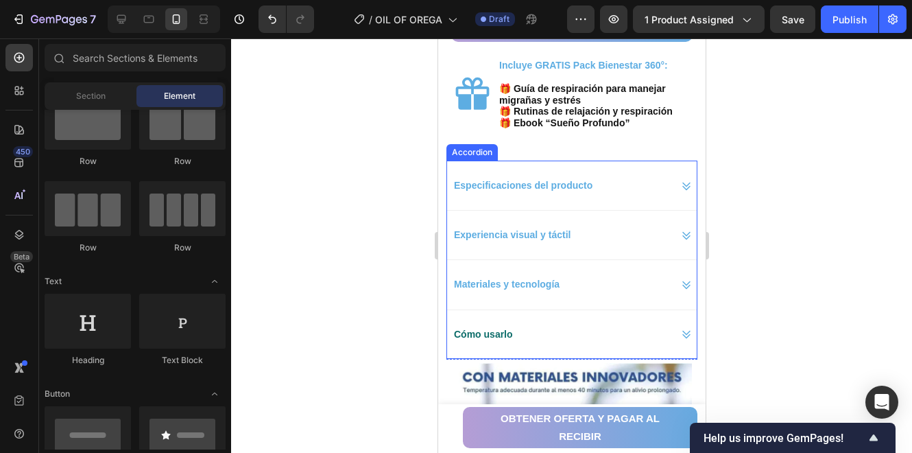
click at [572, 179] on p "Especificaciones del producto" at bounding box center [522, 185] width 139 height 17
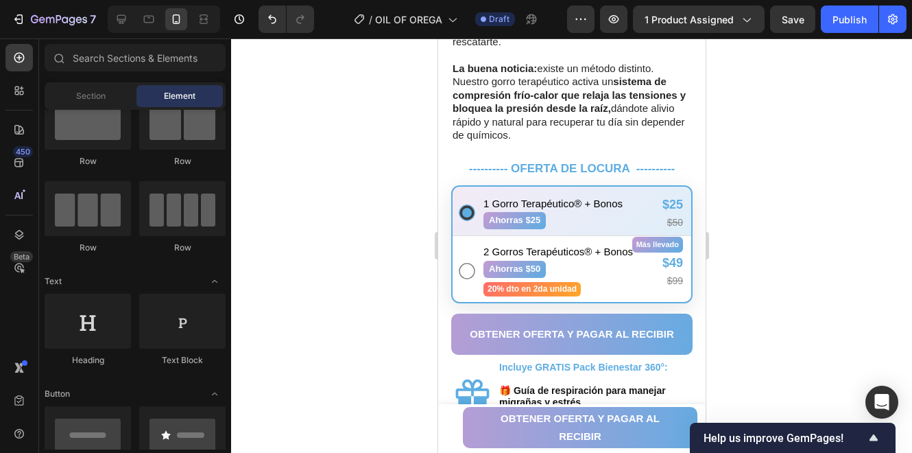
scroll to position [0, 0]
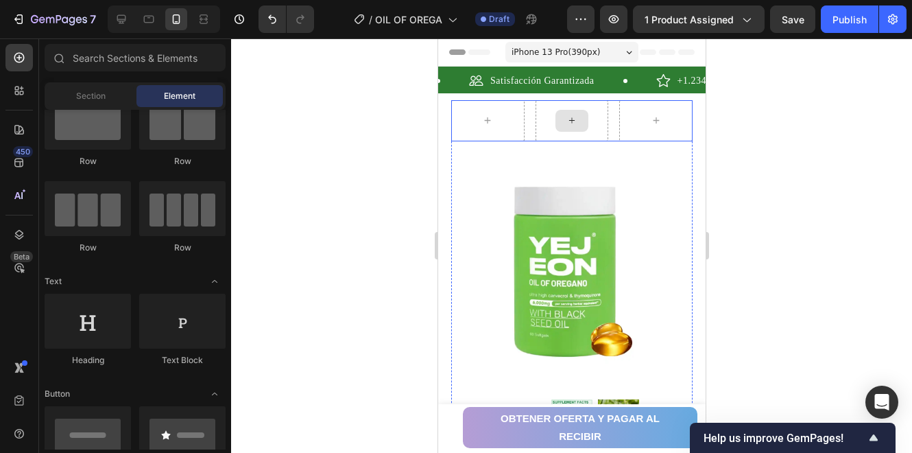
click at [574, 119] on div at bounding box center [571, 121] width 33 height 22
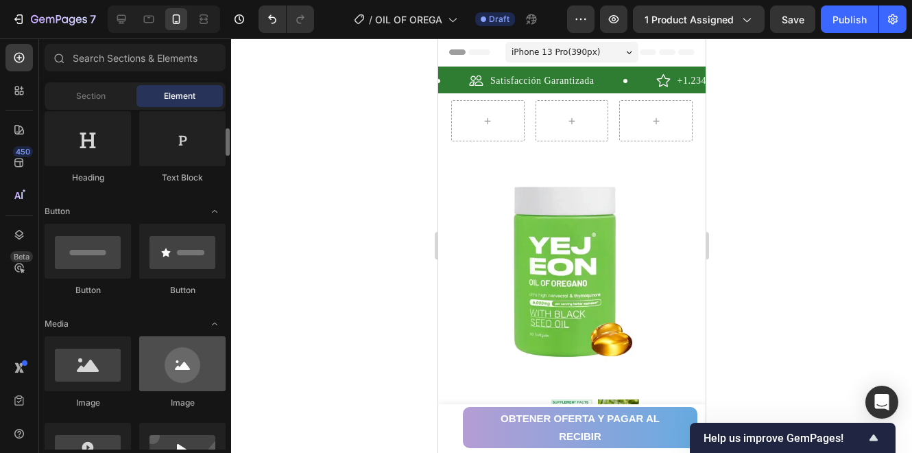
scroll to position [319, 0]
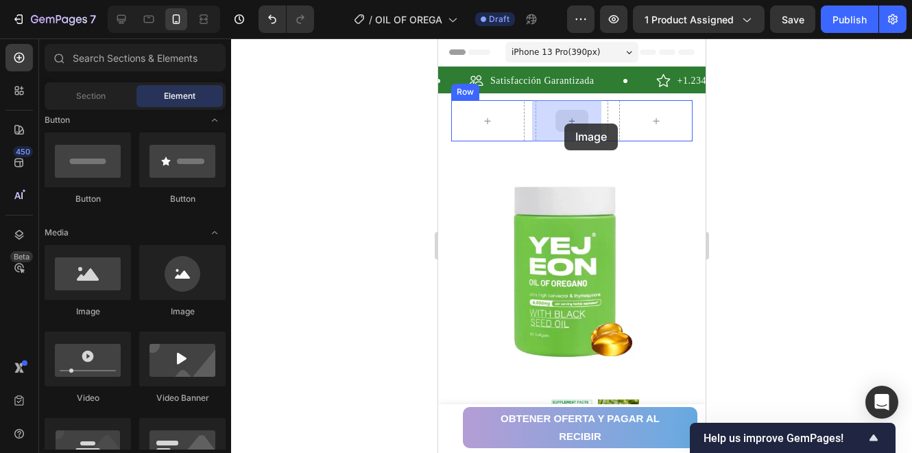
drag, startPoint x: 538, startPoint y: 326, endPoint x: 565, endPoint y: 123, distance: 204.1
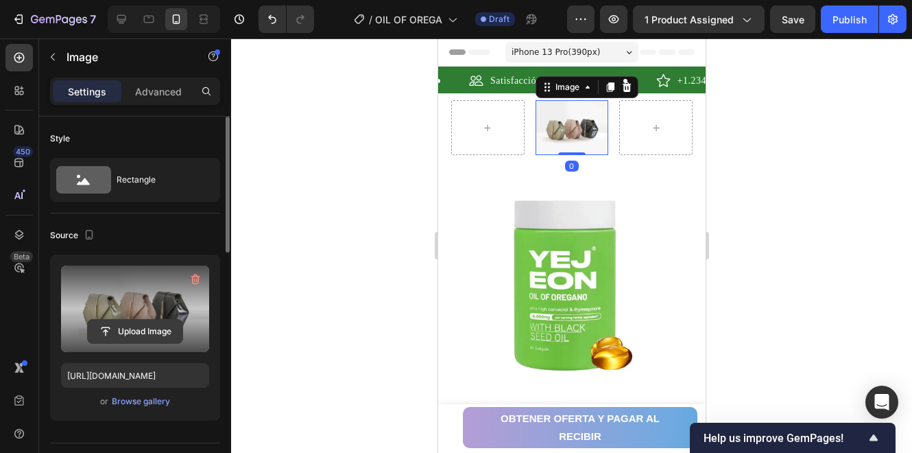
click at [136, 338] on input "file" at bounding box center [135, 331] width 95 height 23
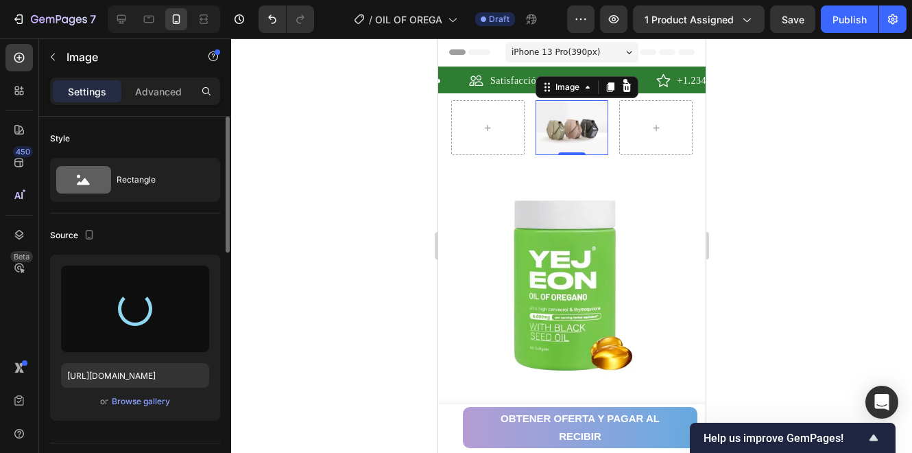
type input "https://cdn.shopify.com/s/files/1/0947/4454/3603/files/gempages_583598708357071…"
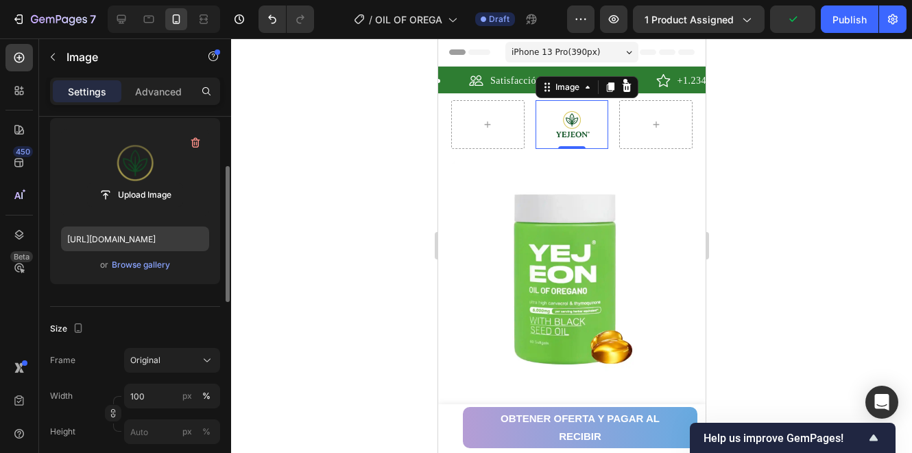
scroll to position [182, 0]
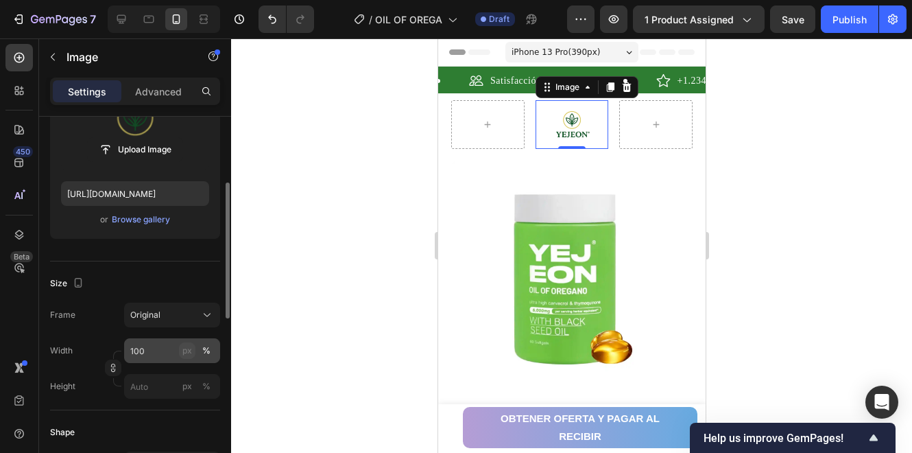
click at [191, 348] on div "px" at bounding box center [187, 350] width 10 height 12
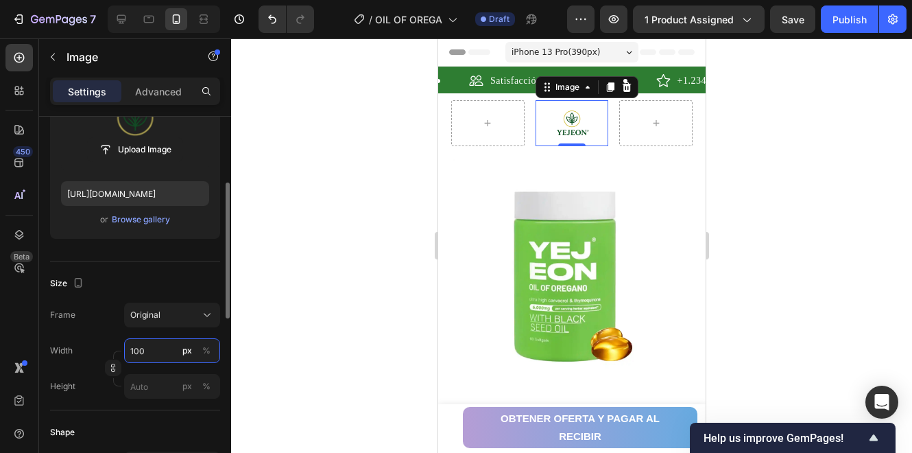
click at [166, 353] on input "100" at bounding box center [172, 350] width 96 height 25
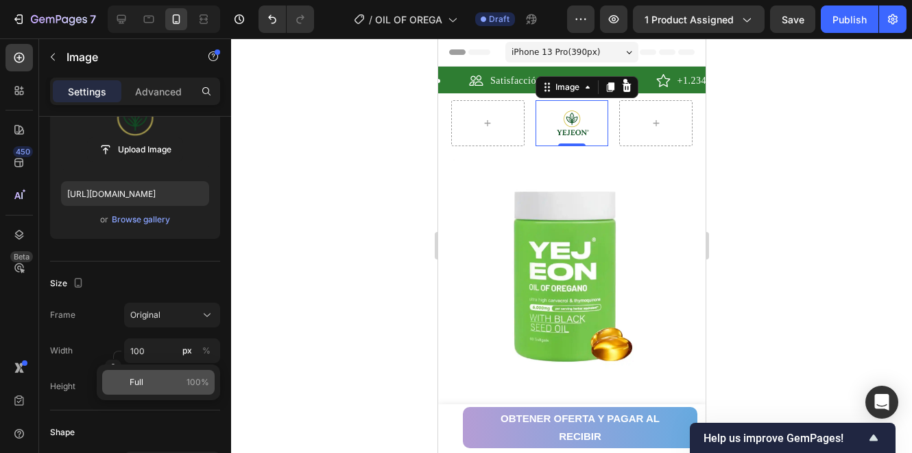
click at [161, 390] on div "Full 100%" at bounding box center [158, 382] width 113 height 25
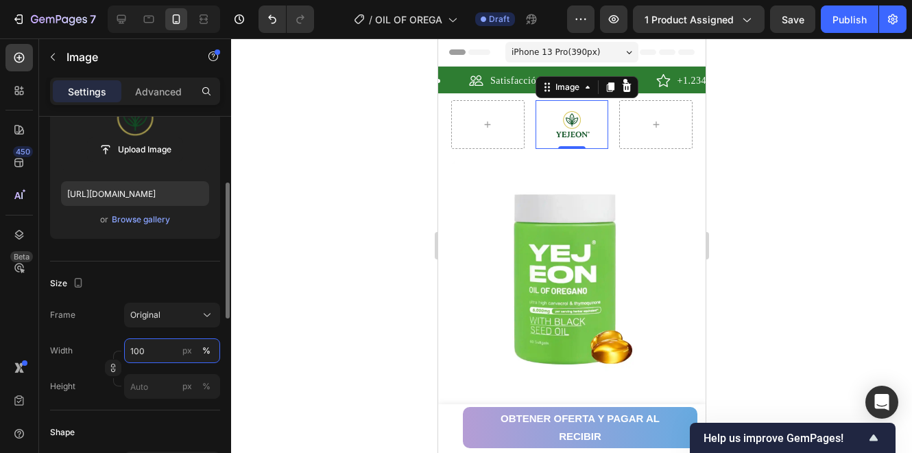
click at [161, 349] on input "100" at bounding box center [172, 350] width 96 height 25
click at [152, 349] on input "100" at bounding box center [172, 350] width 96 height 25
click at [135, 351] on input "100" at bounding box center [172, 350] width 96 height 25
type input "150"
click at [125, 320] on button "Original" at bounding box center [172, 315] width 96 height 25
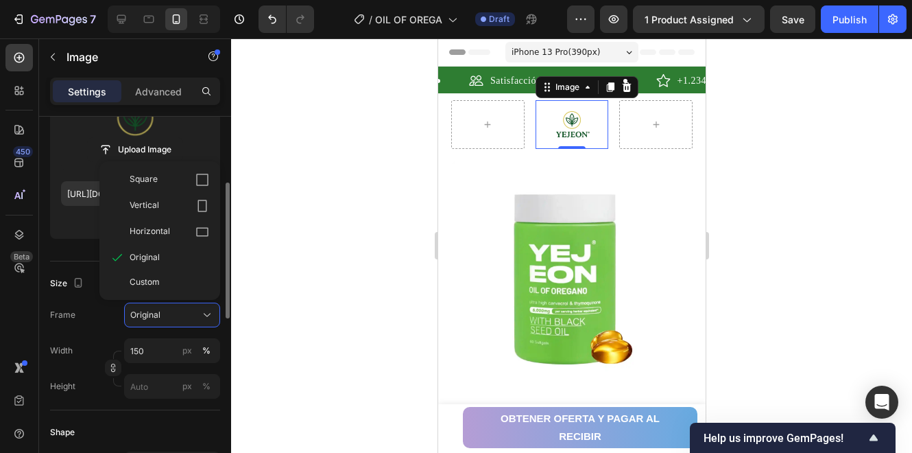
click at [103, 327] on div "Frame Original Square Vertical Horizontal Original Custom Width 150 px % Height…" at bounding box center [135, 351] width 170 height 96
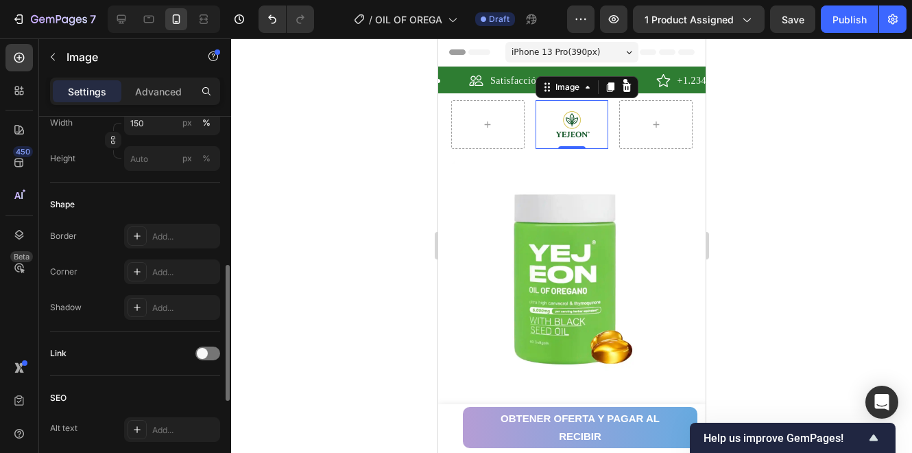
scroll to position [501, 0]
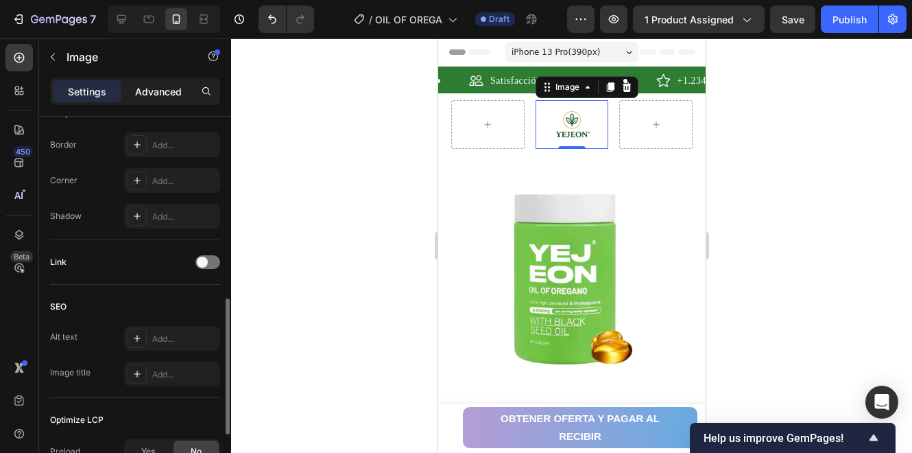
click at [170, 87] on p "Advanced" at bounding box center [158, 91] width 47 height 14
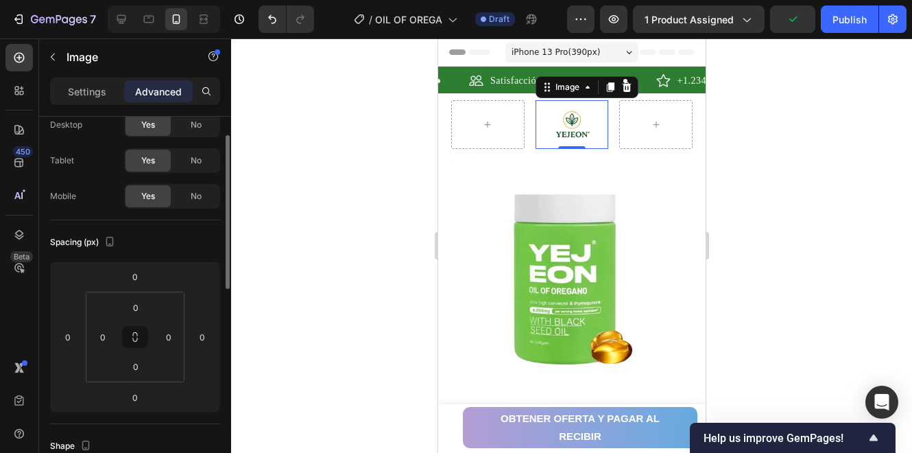
scroll to position [0, 0]
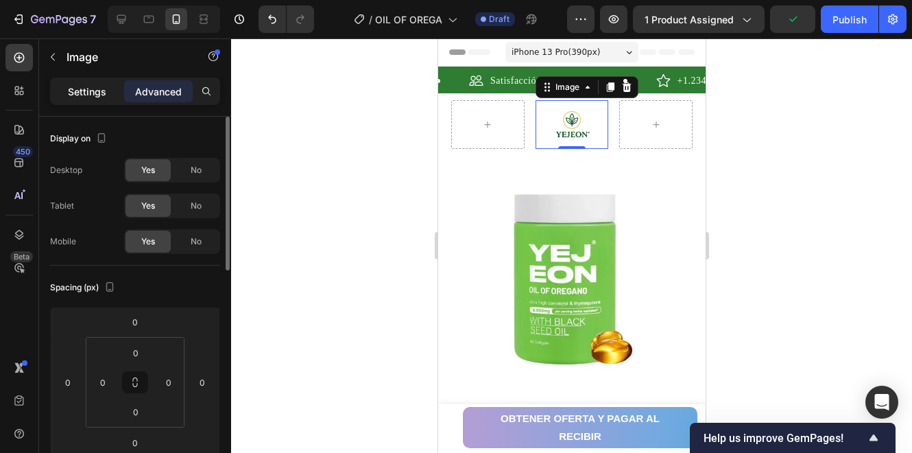
click at [103, 95] on p "Settings" at bounding box center [87, 91] width 38 height 14
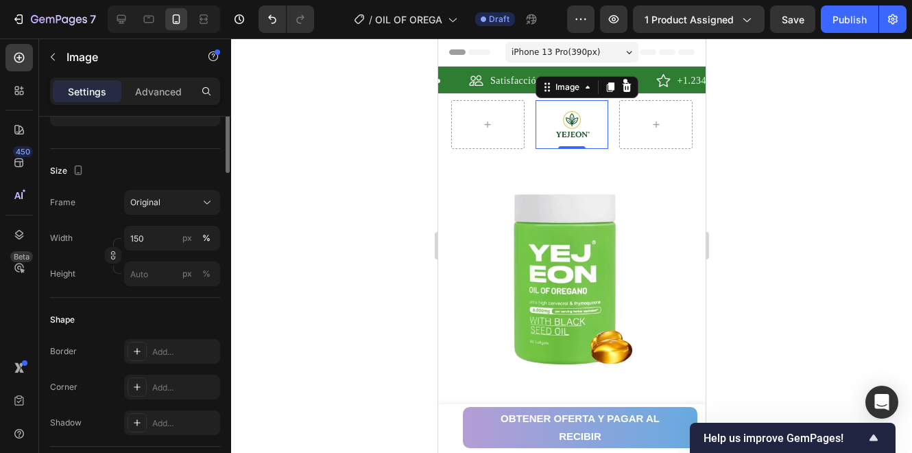
scroll to position [112, 0]
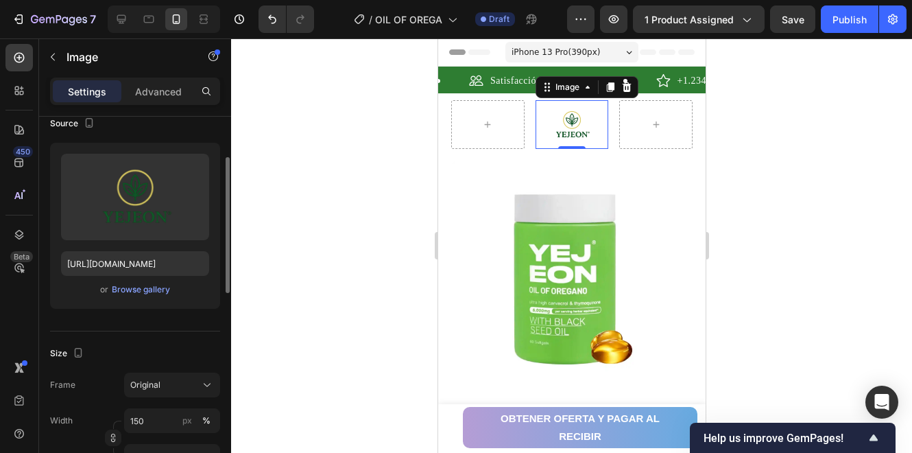
click at [348, 224] on div at bounding box center [571, 245] width 681 height 414
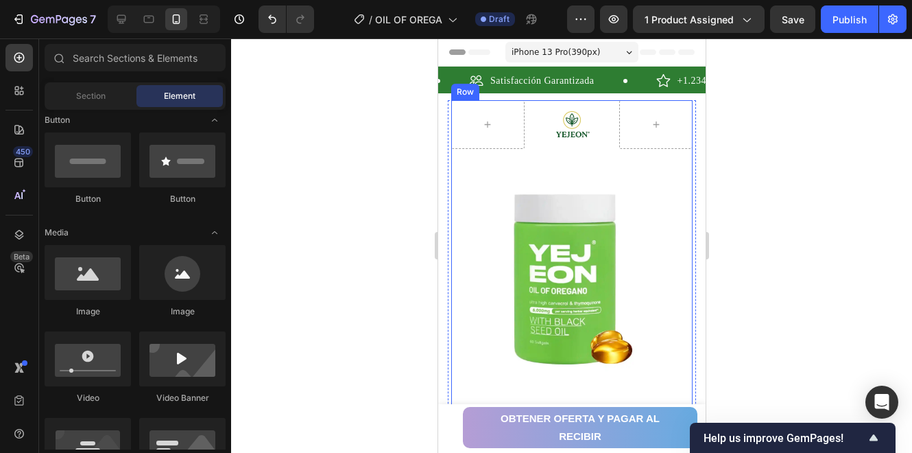
click at [556, 127] on img at bounding box center [571, 124] width 73 height 49
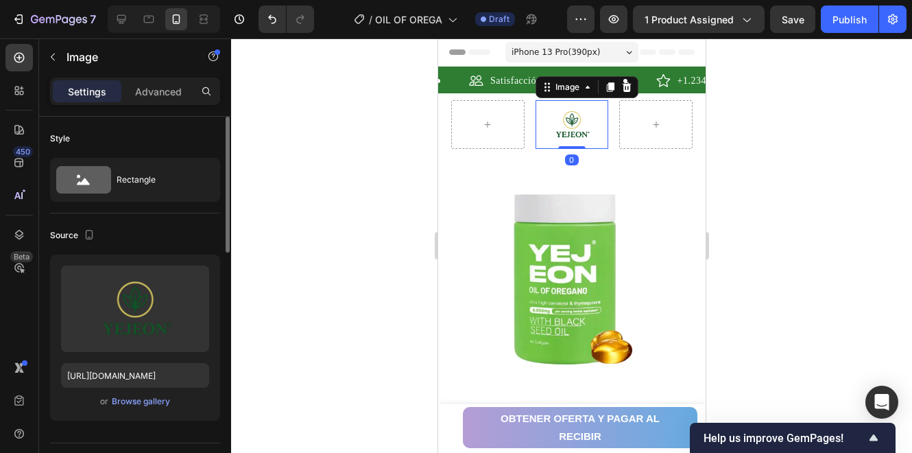
scroll to position [182, 0]
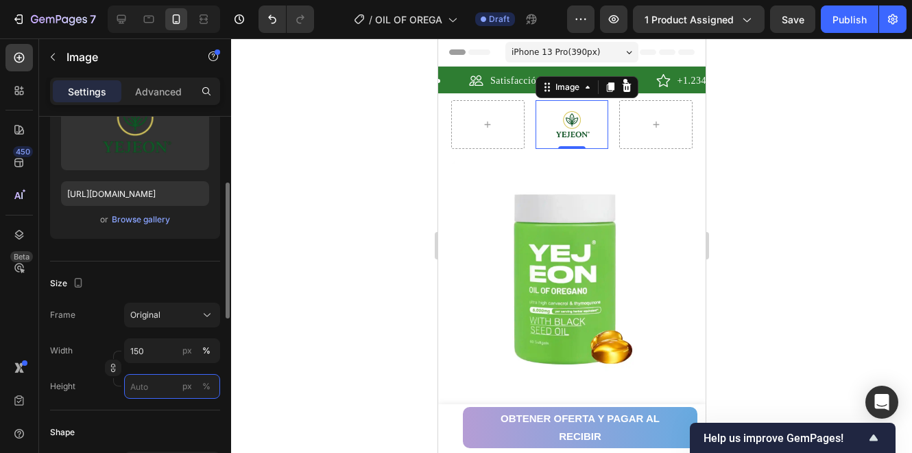
click at [143, 385] on input "px %" at bounding box center [172, 386] width 96 height 25
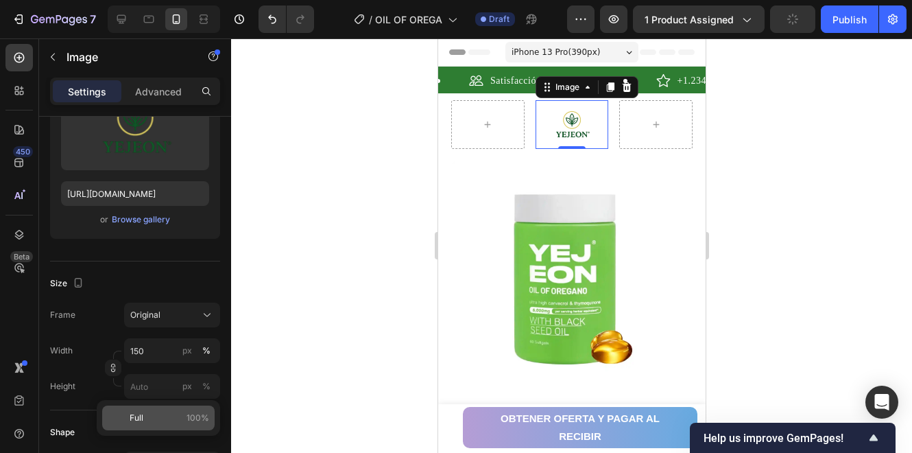
click at [172, 415] on p "Full 100%" at bounding box center [170, 418] width 80 height 12
type input "100"
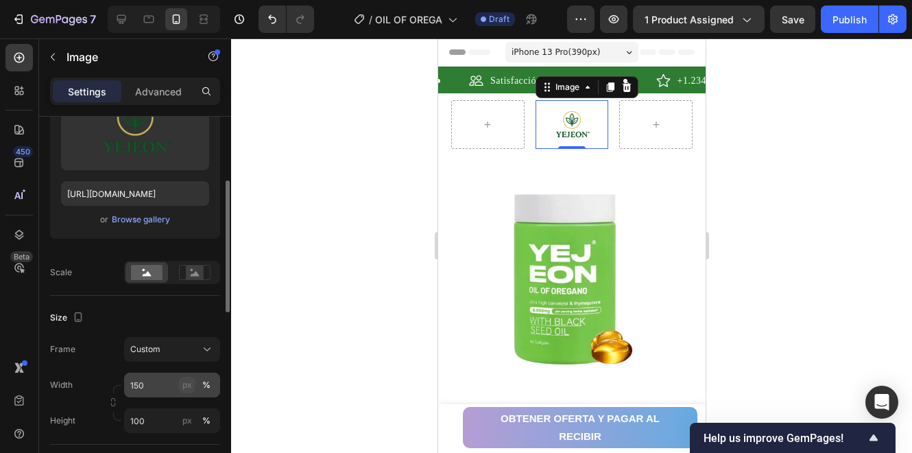
scroll to position [228, 0]
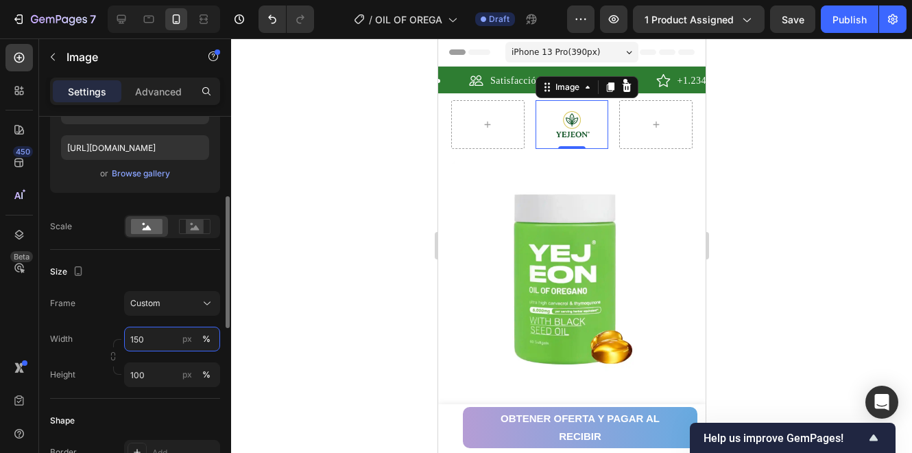
click at [161, 334] on input "150" at bounding box center [172, 339] width 96 height 25
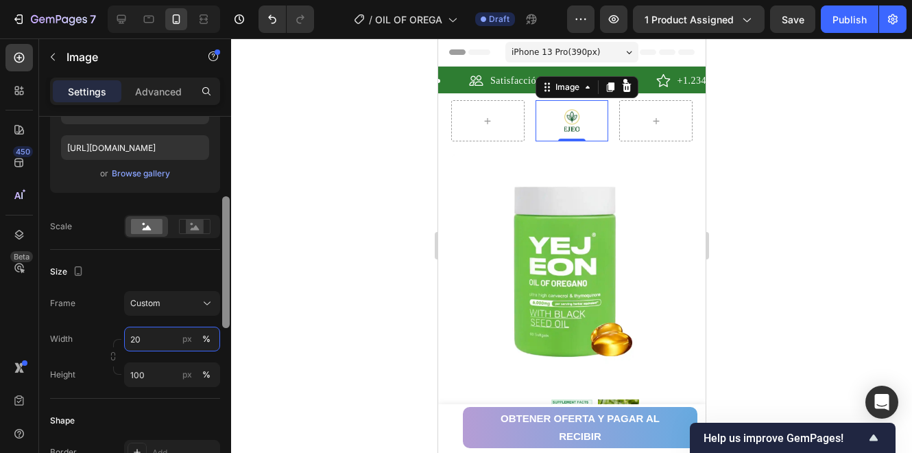
type input "2"
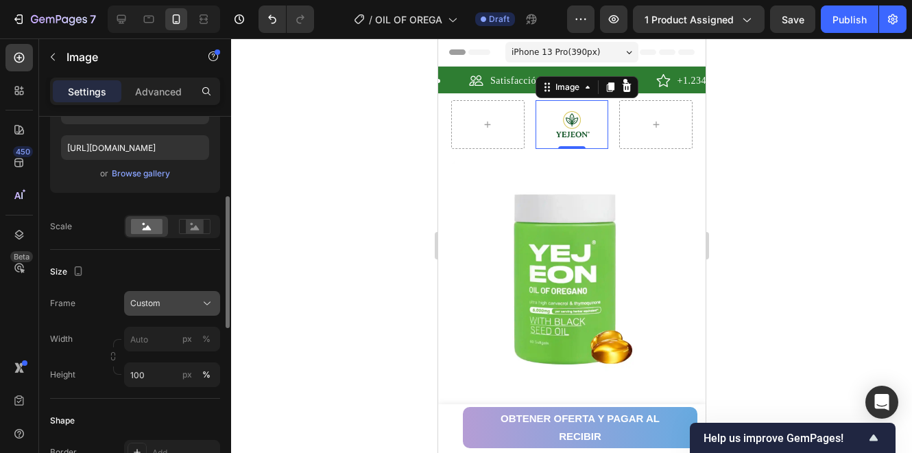
click at [191, 263] on div "Size Frame Custom Width px % Height 100 px %" at bounding box center [135, 324] width 170 height 149
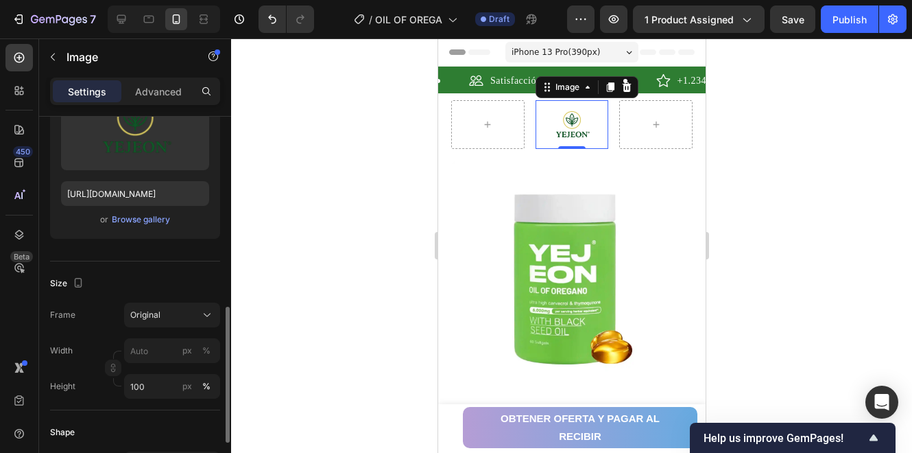
scroll to position [273, 0]
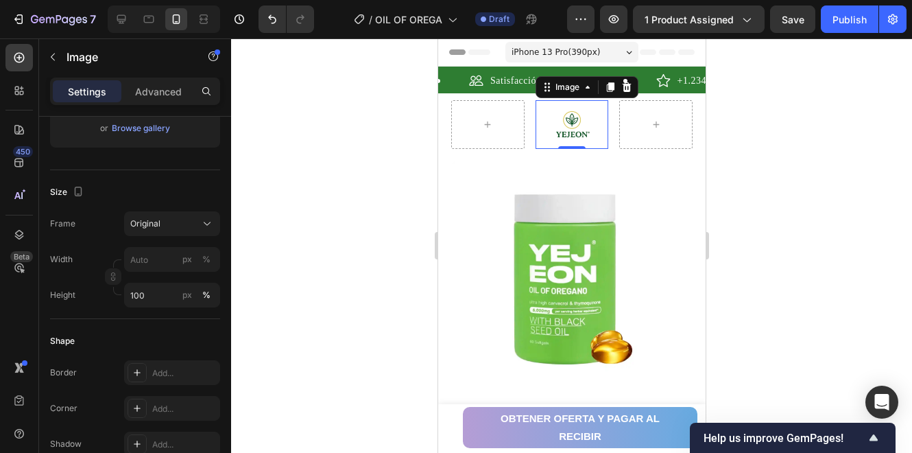
click at [584, 126] on img at bounding box center [571, 124] width 73 height 49
click at [568, 124] on img at bounding box center [571, 124] width 73 height 49
click at [544, 244] on img at bounding box center [571, 280] width 241 height 241
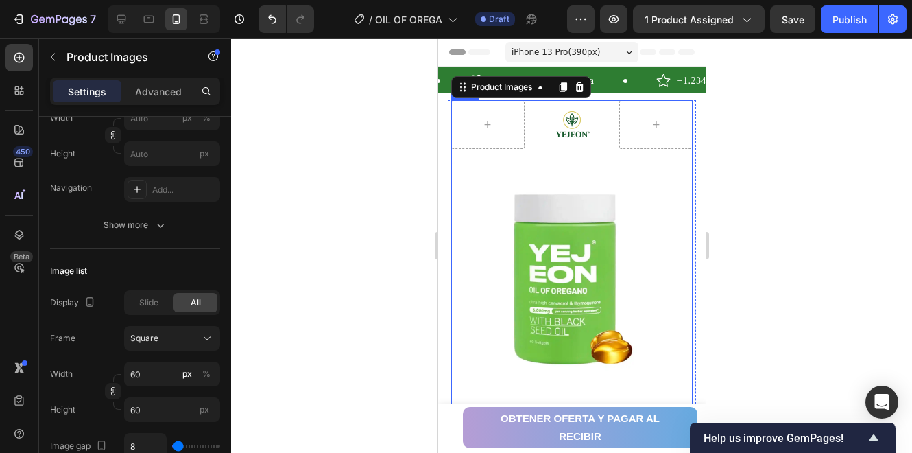
scroll to position [0, 0]
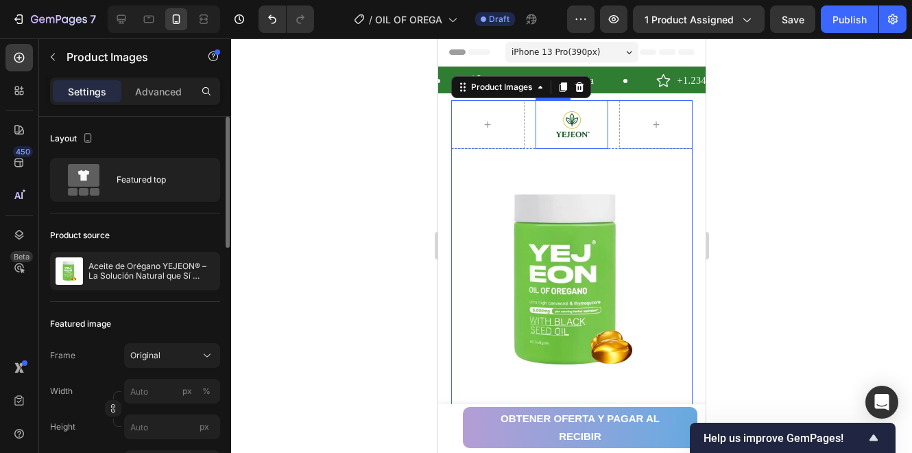
click at [562, 127] on img at bounding box center [571, 124] width 73 height 49
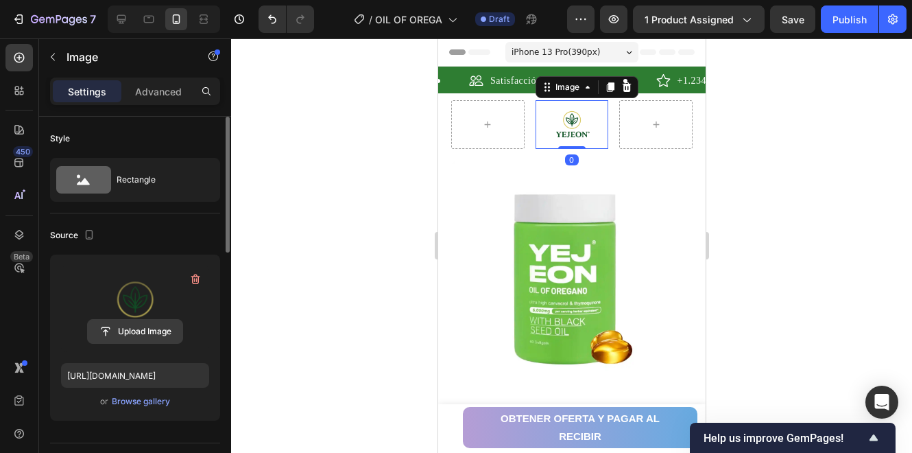
click at [158, 335] on input "file" at bounding box center [135, 331] width 95 height 23
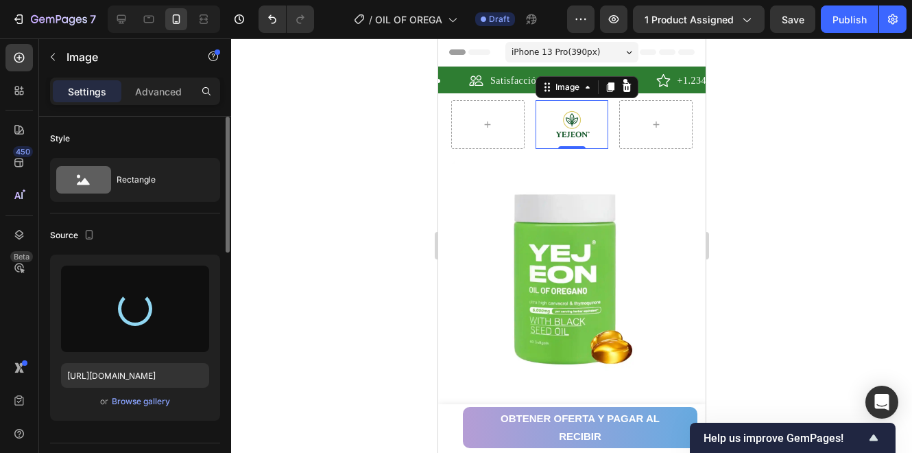
type input "https://cdn.shopify.com/s/files/1/0947/4454/3603/files/gempages_583598708357071…"
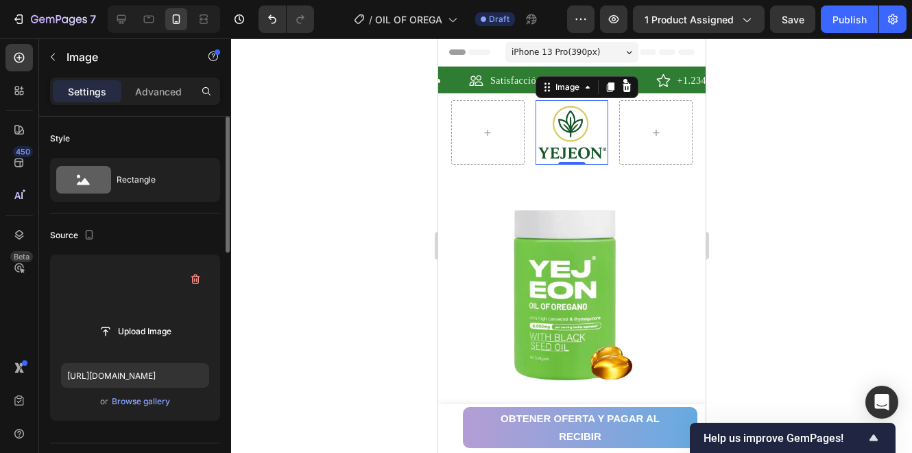
click at [340, 171] on div at bounding box center [571, 245] width 681 height 414
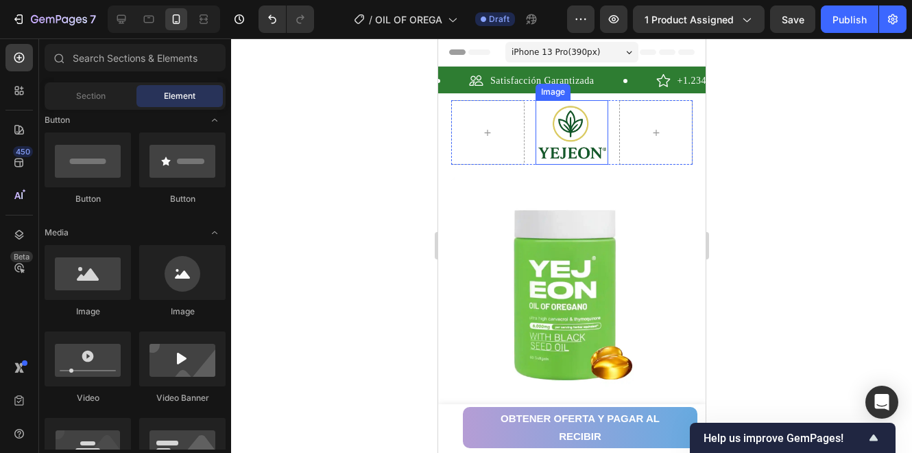
click at [595, 146] on img at bounding box center [571, 132] width 73 height 64
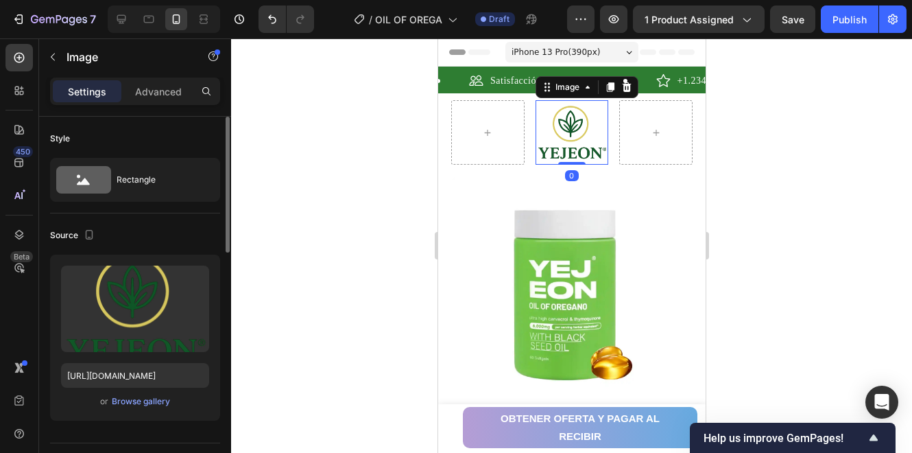
scroll to position [137, 0]
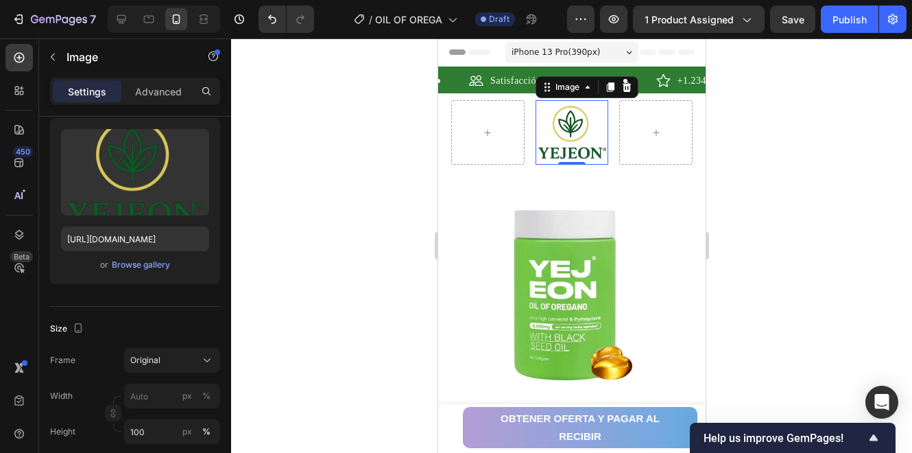
click at [753, 165] on div at bounding box center [571, 245] width 681 height 414
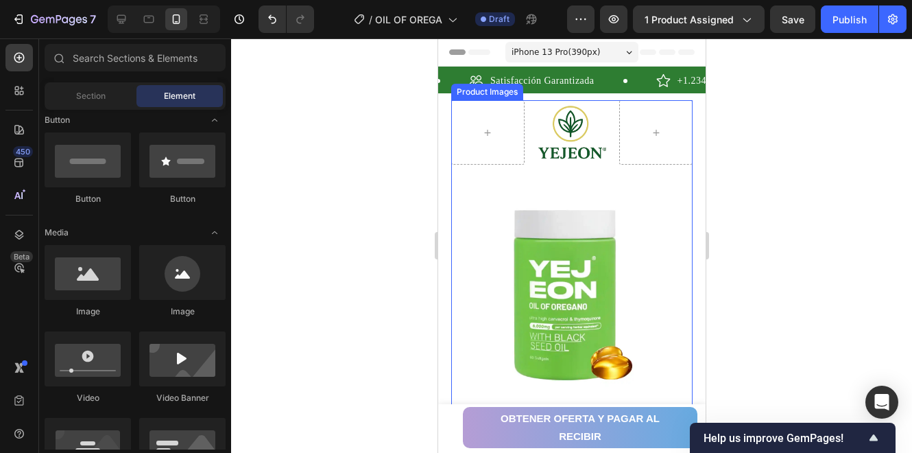
click at [596, 192] on img at bounding box center [571, 296] width 241 height 241
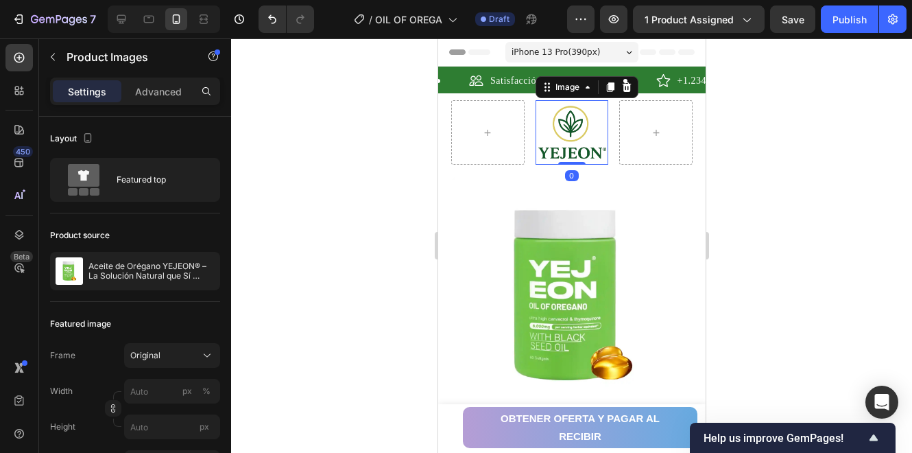
click at [580, 158] on img at bounding box center [571, 132] width 73 height 64
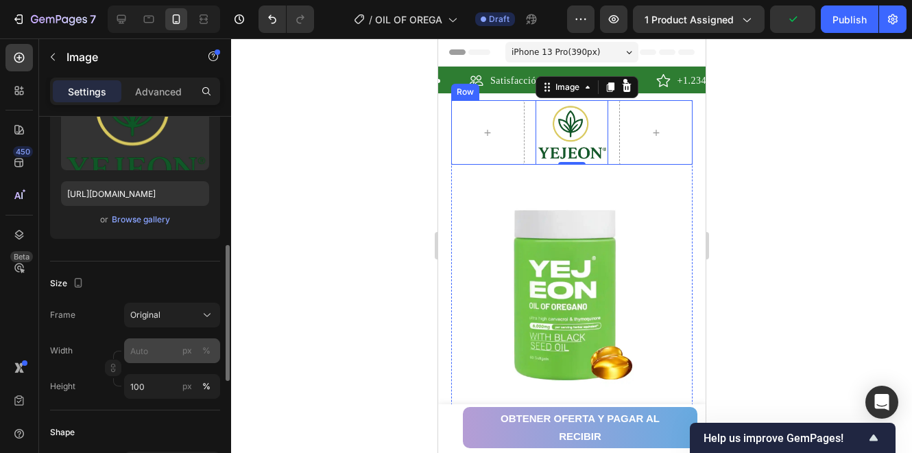
scroll to position [228, 0]
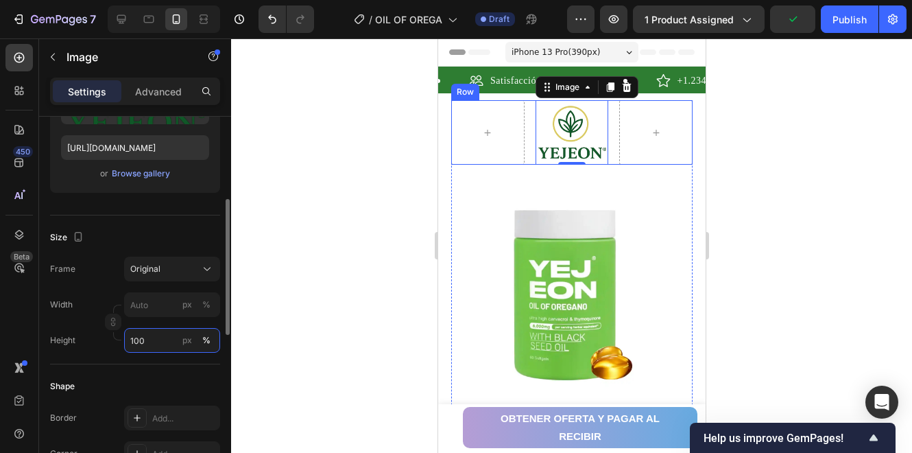
click at [154, 335] on input "100" at bounding box center [172, 340] width 96 height 25
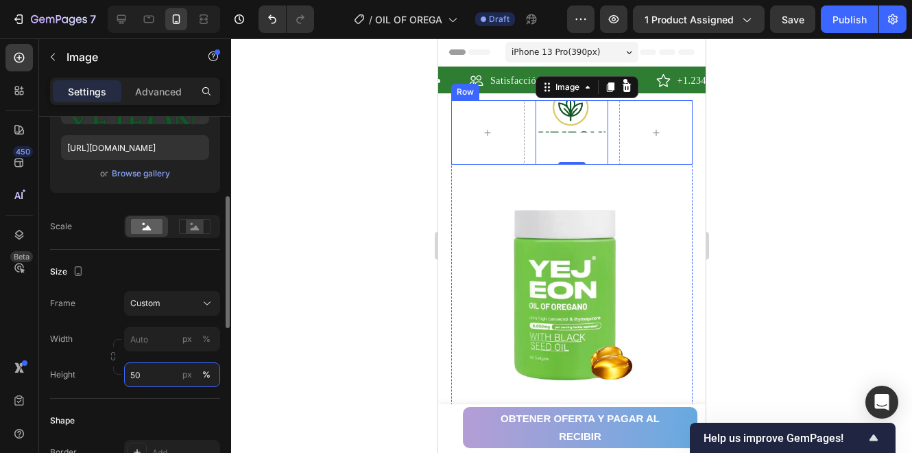
type input "5"
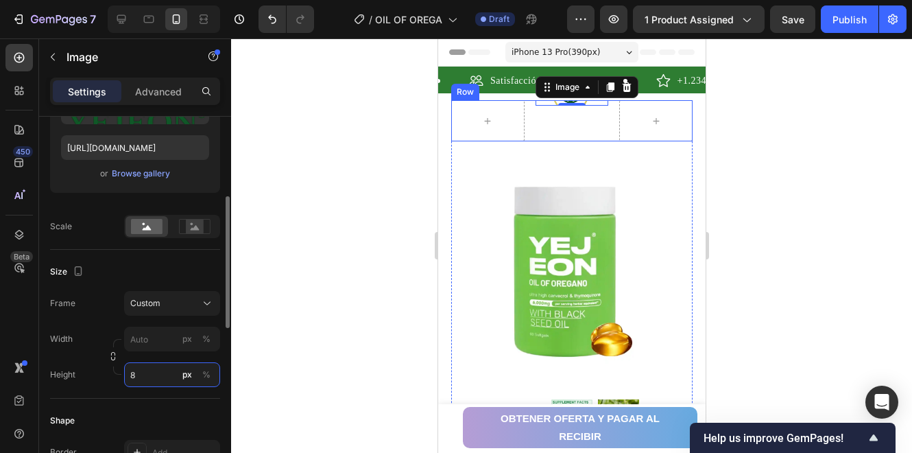
type input "80"
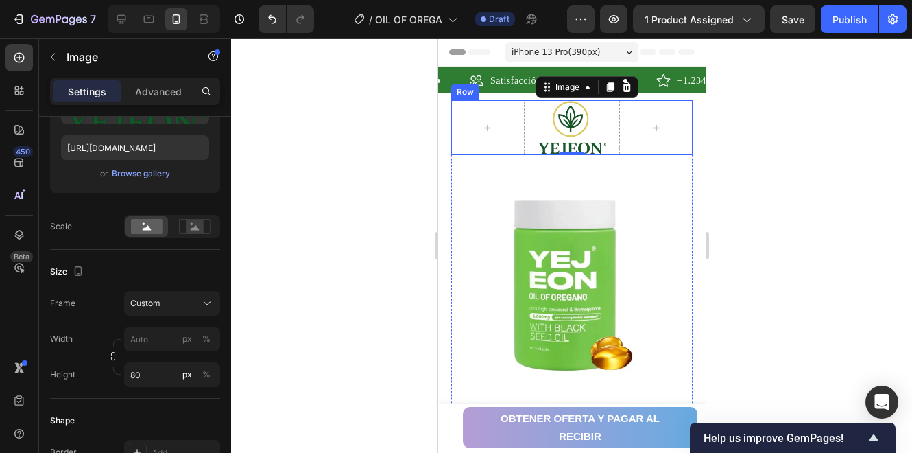
click at [313, 285] on div at bounding box center [571, 245] width 681 height 414
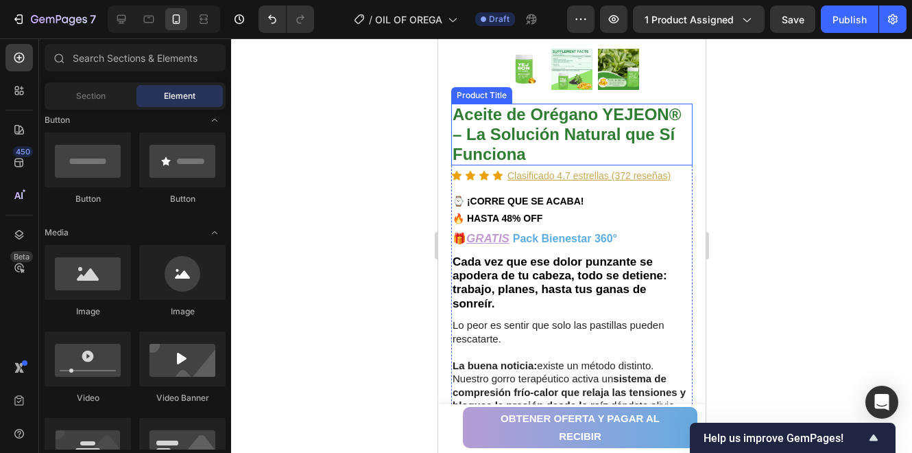
scroll to position [412, 0]
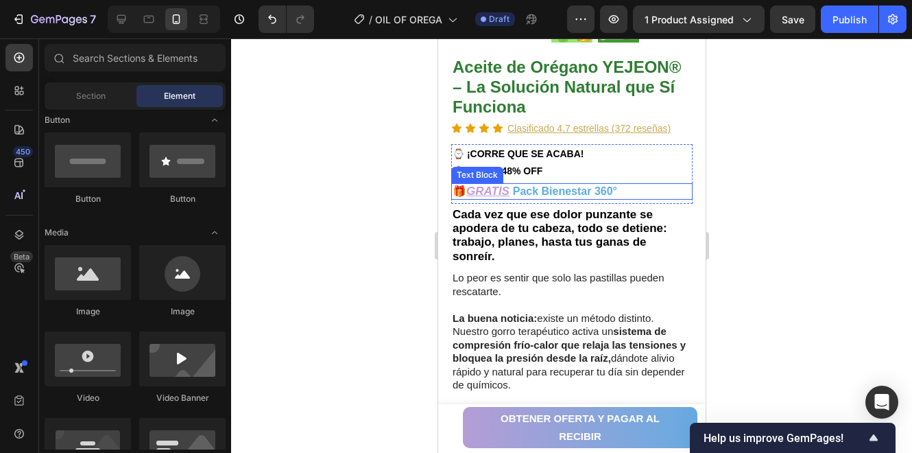
click at [486, 185] on u "GRATIS" at bounding box center [487, 191] width 43 height 13
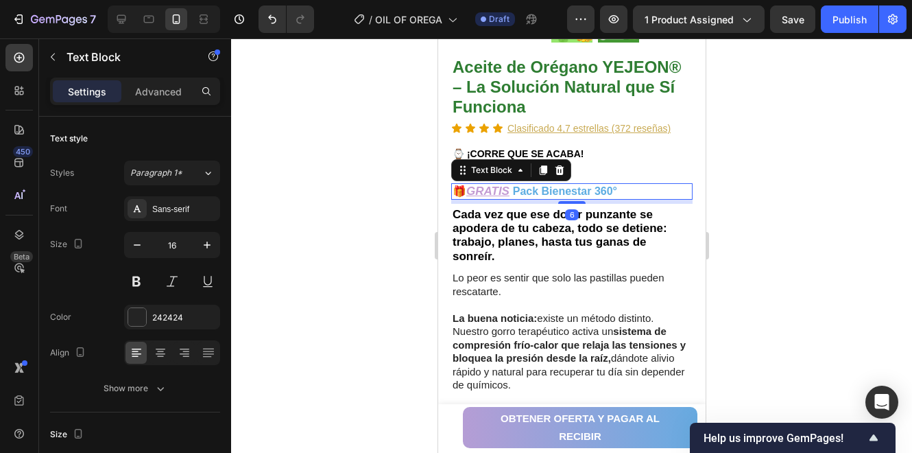
click at [489, 185] on u "GRATIS" at bounding box center [487, 191] width 43 height 13
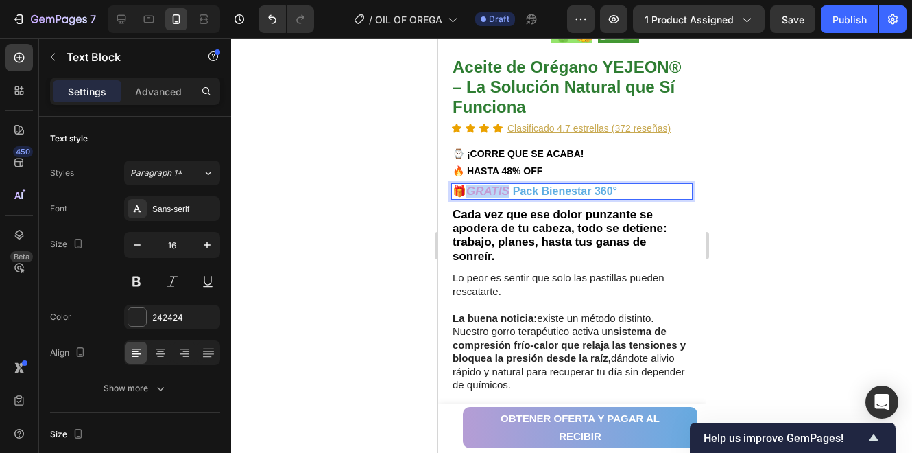
drag, startPoint x: 512, startPoint y: 182, endPoint x: 473, endPoint y: 182, distance: 39.8
click at [473, 185] on p "🎁 GRATIS Pack Bienestar 360°" at bounding box center [571, 192] width 239 height 14
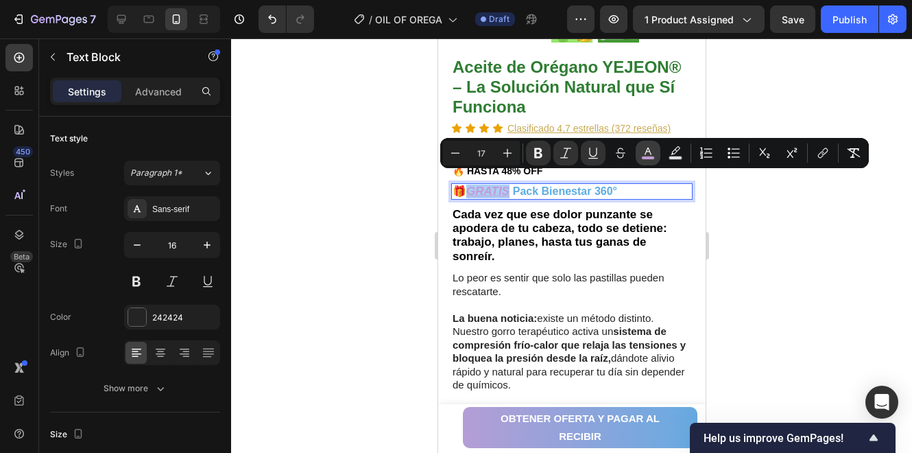
click at [651, 147] on icon "Editor contextual toolbar" at bounding box center [648, 153] width 14 height 14
type input "C39BD3"
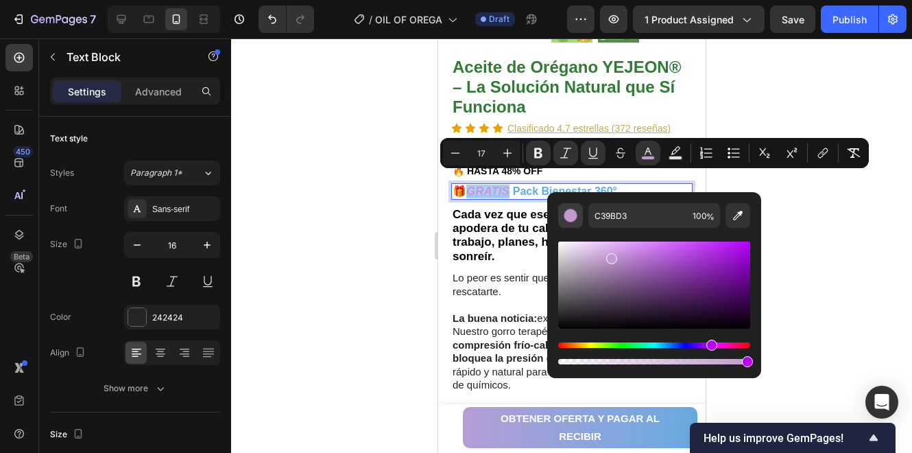
click at [580, 219] on button "Editor contextual toolbar" at bounding box center [570, 215] width 25 height 25
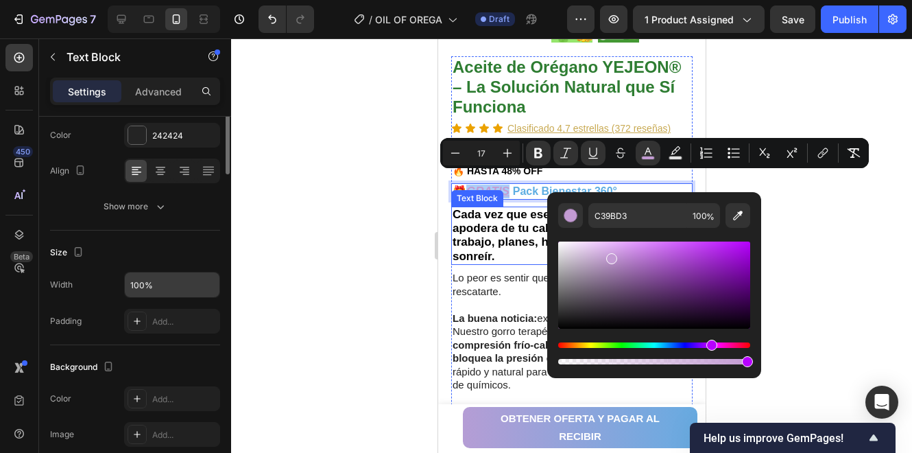
scroll to position [0, 0]
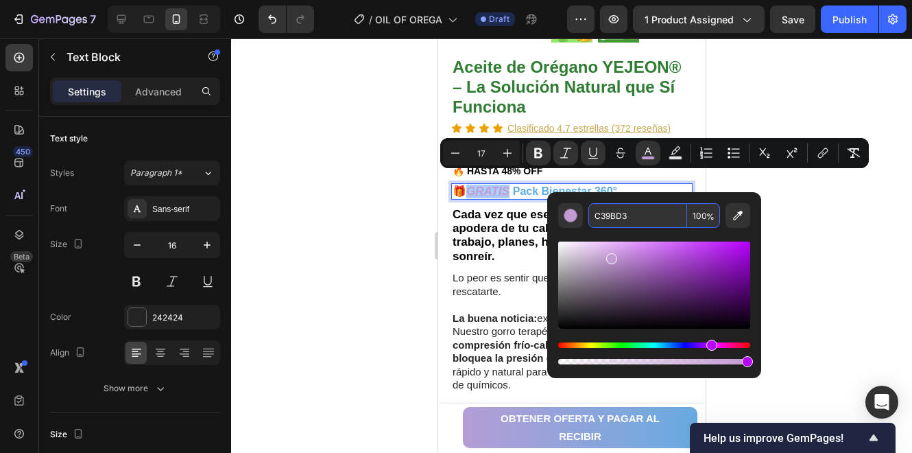
paste input "8A951"
type input "C8A951"
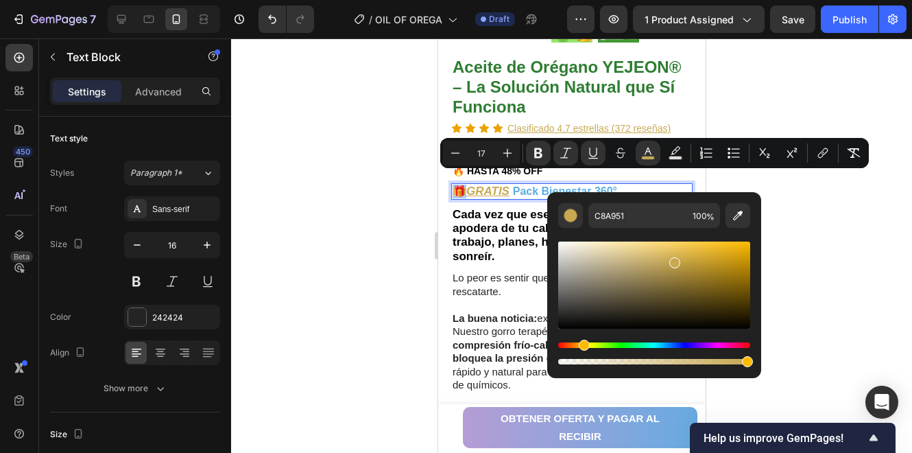
click at [823, 227] on div at bounding box center [571, 245] width 681 height 414
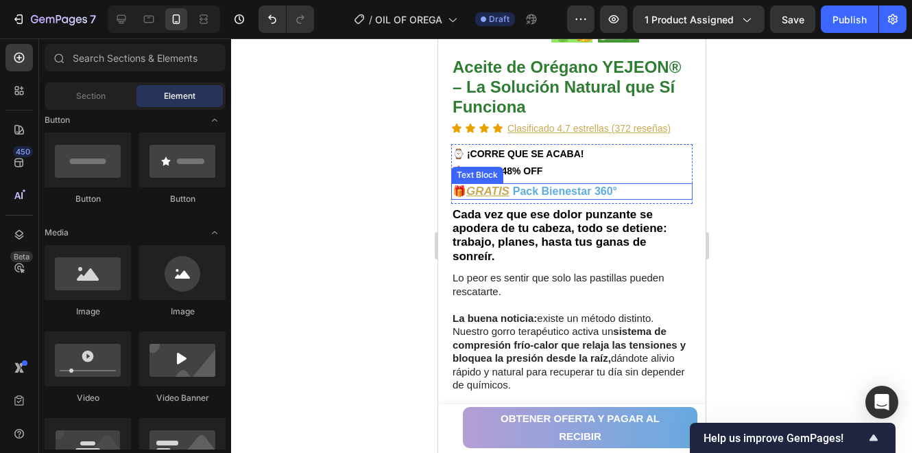
click at [598, 185] on strong "Pack Bienestar 360°" at bounding box center [564, 191] width 104 height 12
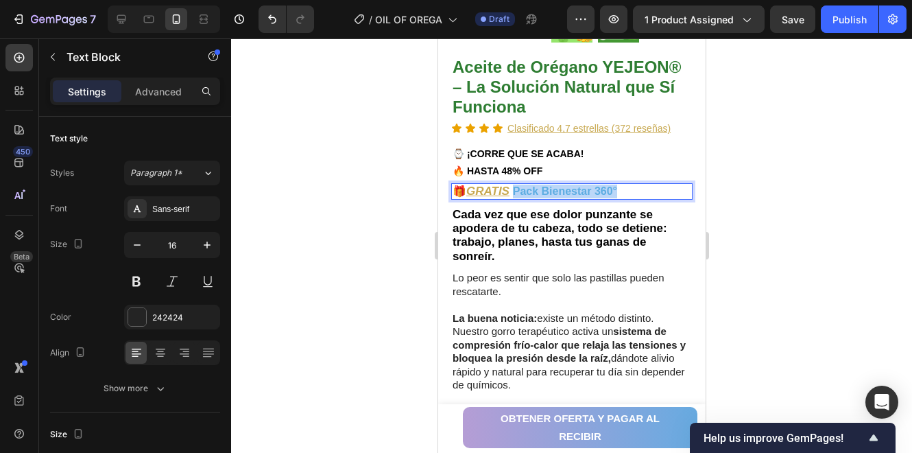
drag, startPoint x: 622, startPoint y: 179, endPoint x: 517, endPoint y: 184, distance: 105.1
click at [517, 185] on p "🎁 GRATIS Pack Bienestar 360°" at bounding box center [571, 192] width 239 height 14
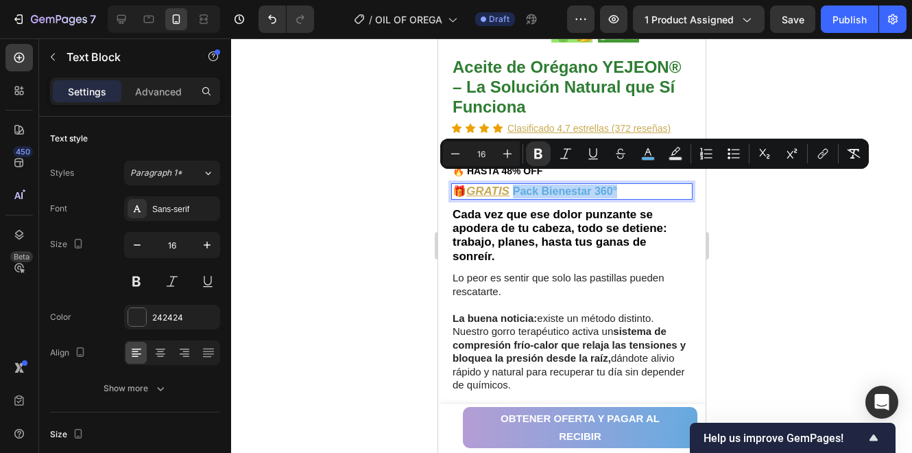
type input "17"
click at [652, 159] on rect "Editor contextual toolbar" at bounding box center [648, 158] width 13 height 3
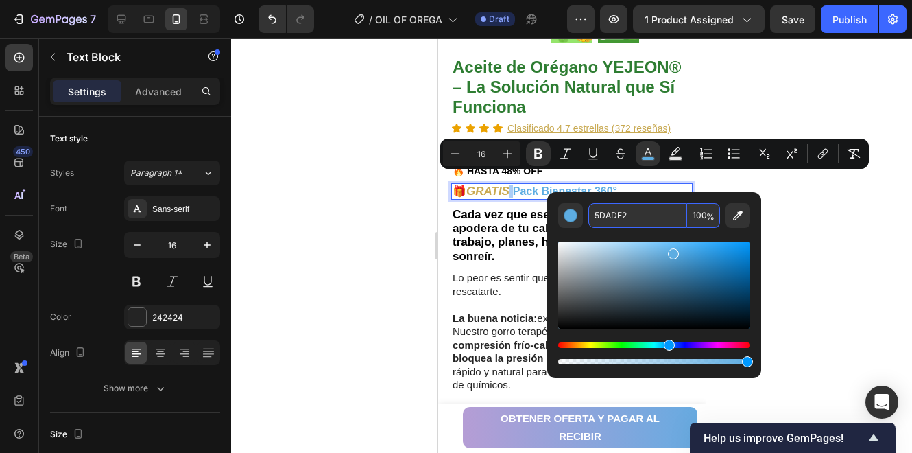
click at [638, 213] on input "5DADE2" at bounding box center [638, 215] width 99 height 25
paste input "2E7D3"
type input "2E7D32"
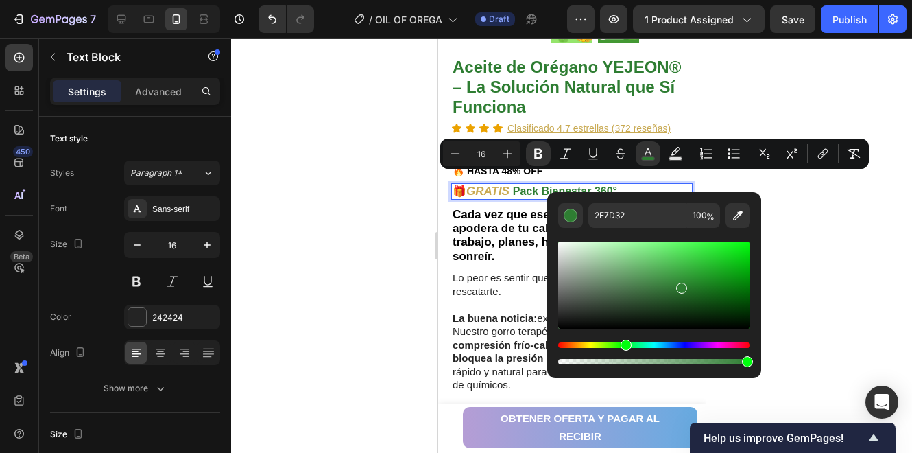
click at [796, 229] on div at bounding box center [571, 245] width 681 height 414
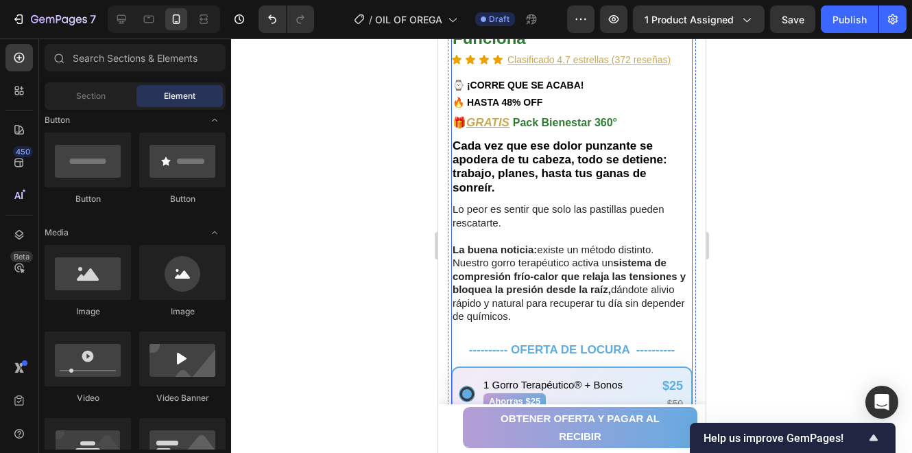
scroll to position [457, 0]
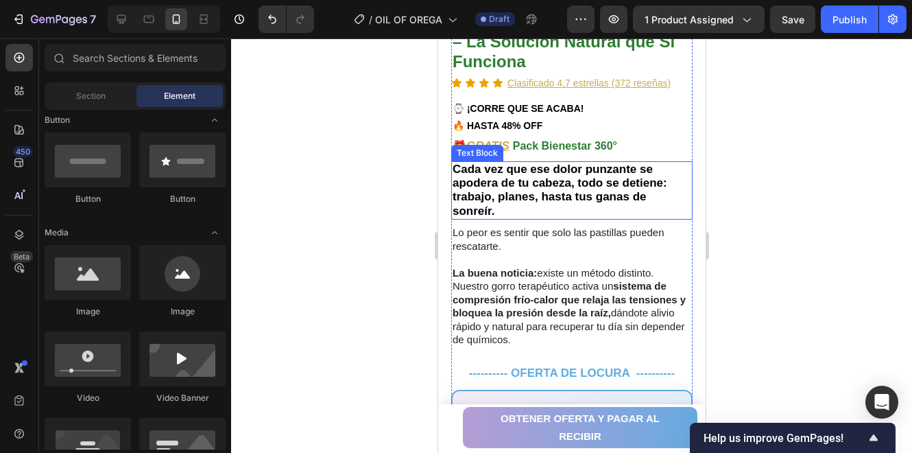
click at [565, 178] on strong "Cada vez que ese dolor punzante se apodera de tu cabeza, todo se detiene: traba…" at bounding box center [559, 190] width 215 height 55
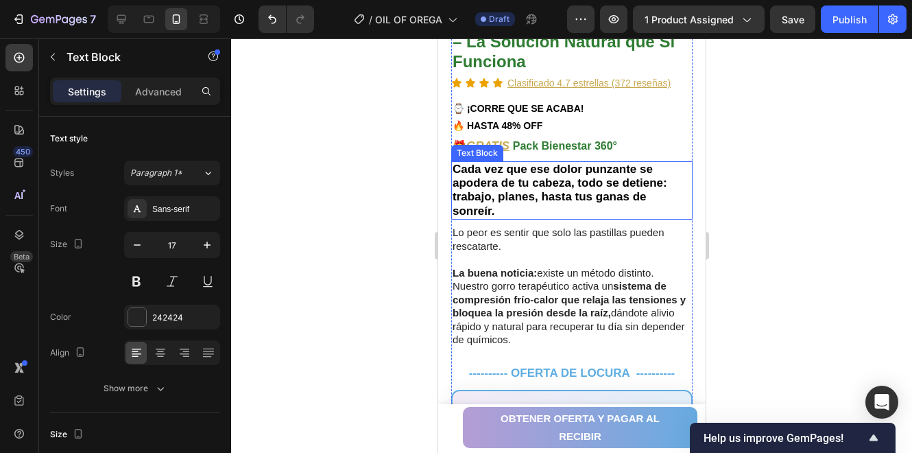
click at [565, 178] on strong "Cada vez que ese dolor punzante se apodera de tu cabeza, todo se detiene: traba…" at bounding box center [559, 190] width 215 height 55
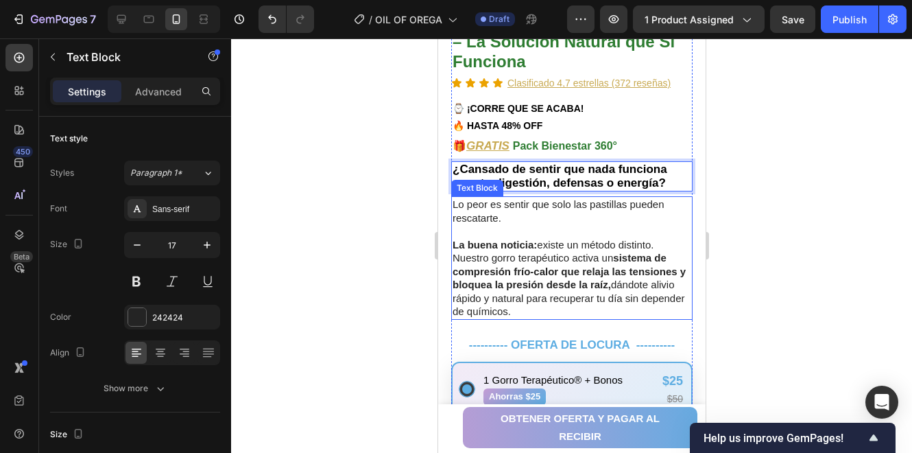
click at [558, 246] on p "La buena noticia: existe un método distinto. Nuestro gorro terapéutico activa u…" at bounding box center [571, 278] width 239 height 80
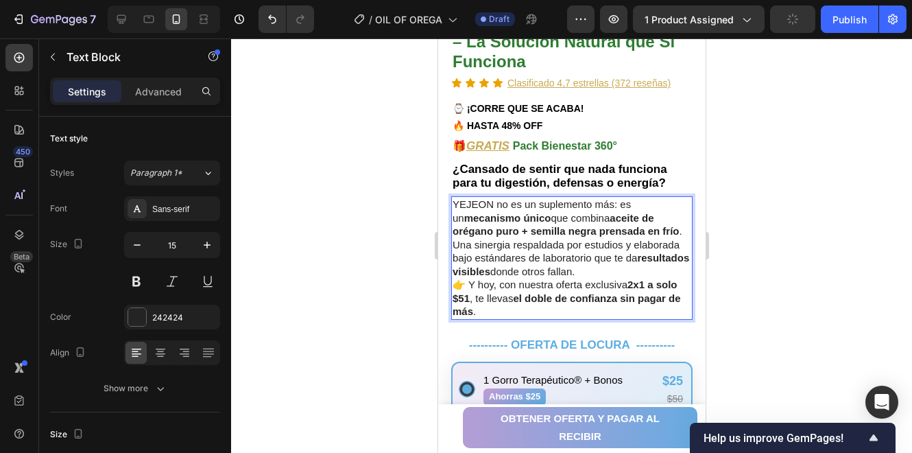
click at [792, 244] on div at bounding box center [571, 245] width 681 height 414
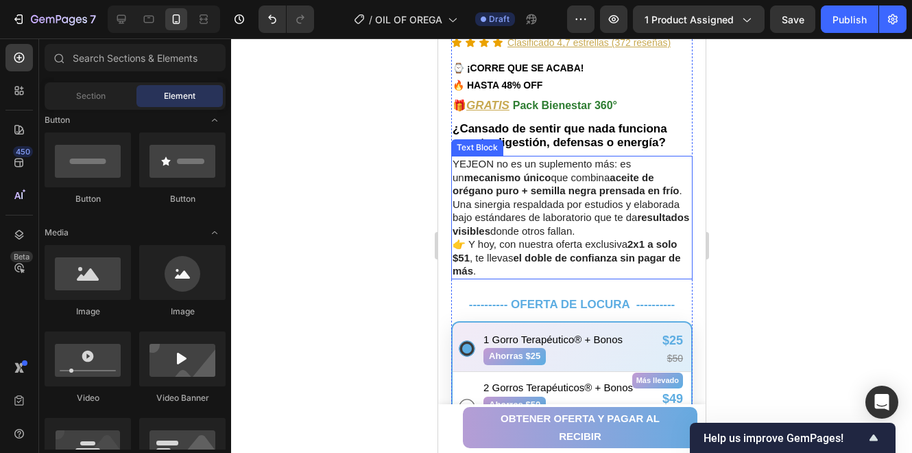
scroll to position [503, 0]
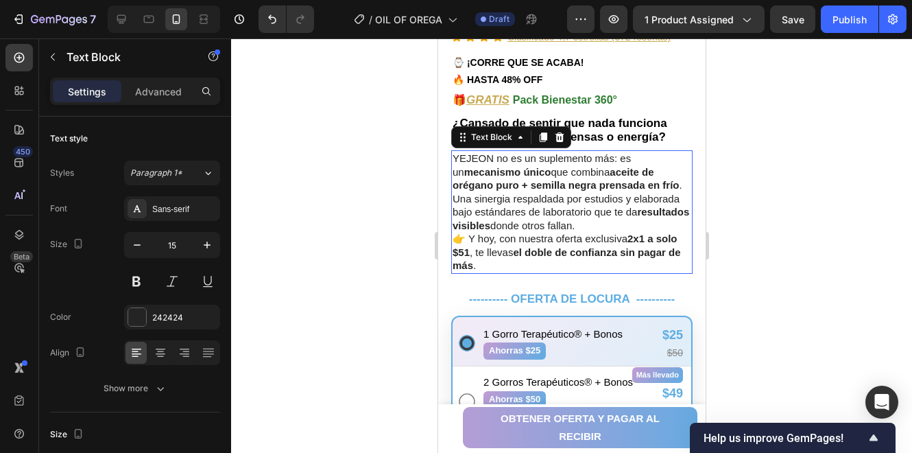
click at [603, 246] on strong "el doble de confianza sin pagar de más" at bounding box center [566, 258] width 228 height 25
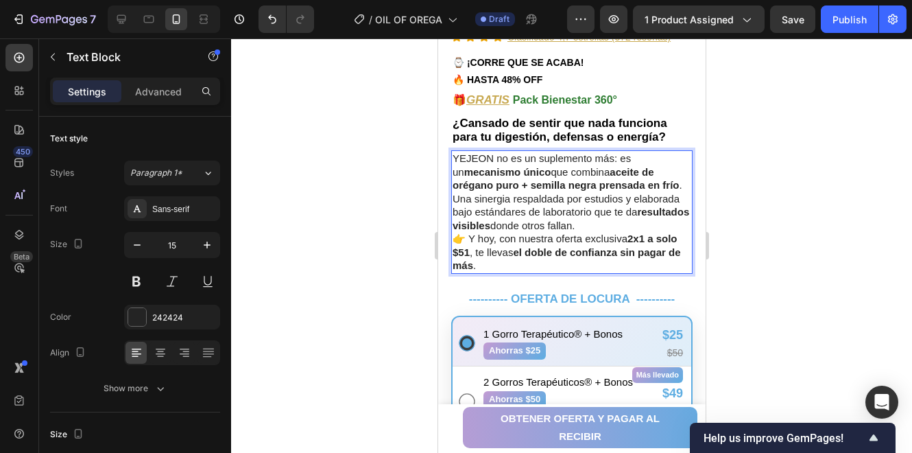
click at [641, 246] on strong "el doble de confianza sin pagar de más" at bounding box center [566, 258] width 228 height 25
click at [558, 253] on p "YEJEON no es un suplemento más: es un mecanismo único que combina aceite de oré…" at bounding box center [571, 212] width 239 height 121
click at [742, 242] on div at bounding box center [571, 245] width 681 height 414
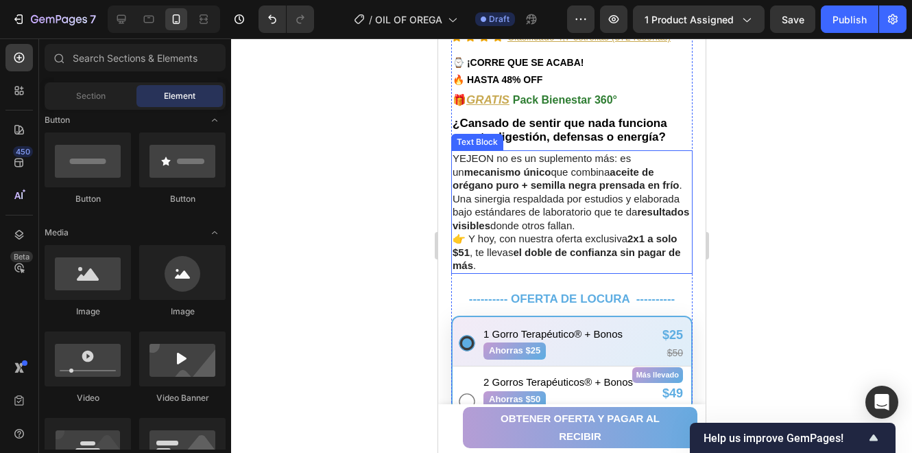
scroll to position [686, 0]
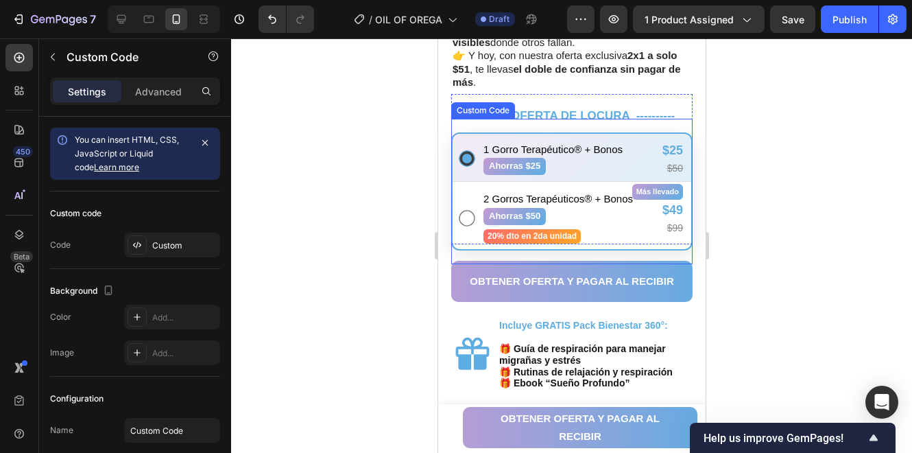
click at [618, 165] on label "1 Gorro Terapéutico® + Bonos Ahorras $25 $25 $50" at bounding box center [571, 156] width 239 height 49
click at [474, 165] on input "1 Gorro Terapéutico® + Bonos Ahorras $25 $25 $50" at bounding box center [466, 159] width 16 height 16
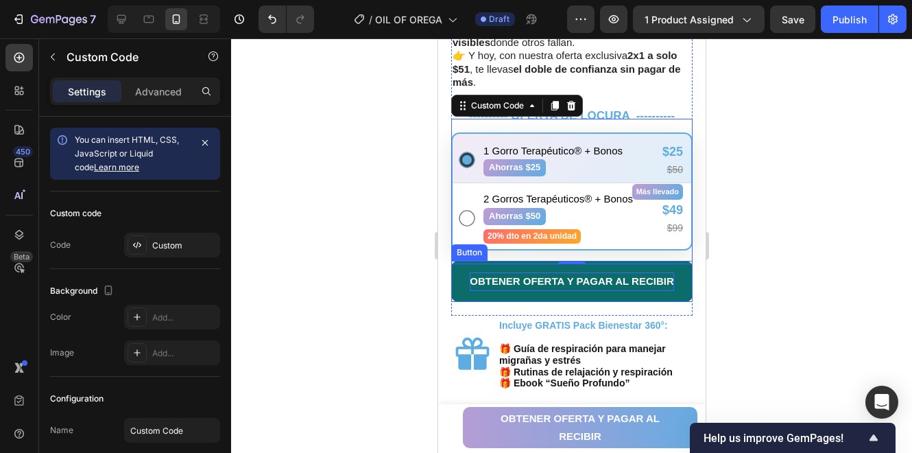
click at [475, 276] on p "OBTENER OFERTA Y PAGAR AL RECIBIR" at bounding box center [571, 281] width 204 height 18
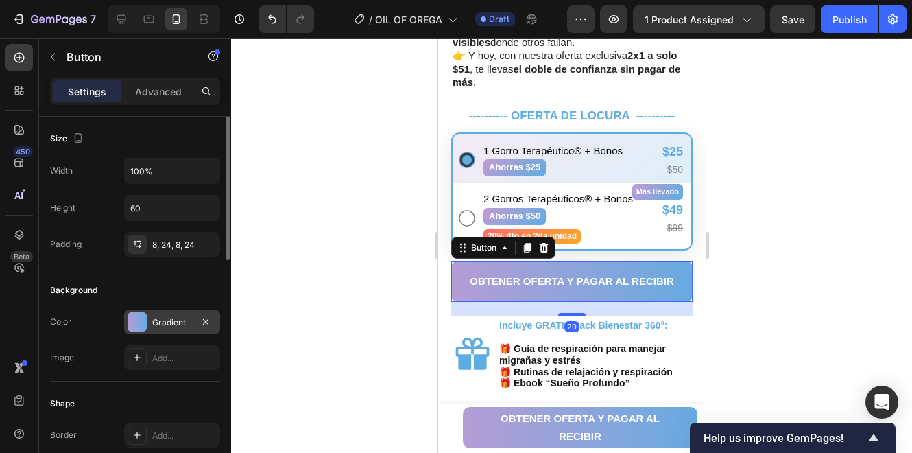
click at [158, 311] on div "Gradient" at bounding box center [172, 321] width 96 height 25
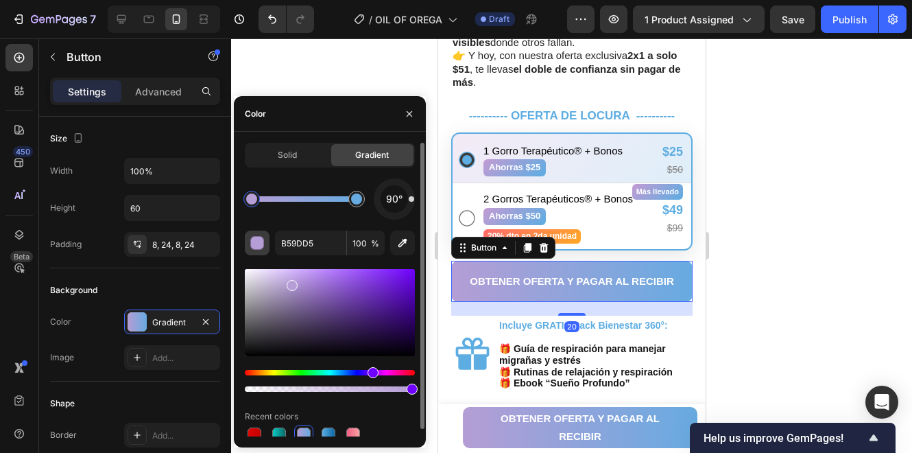
click at [261, 247] on div "button" at bounding box center [258, 244] width 14 height 14
click at [322, 241] on input "B59DD5" at bounding box center [310, 242] width 71 height 25
click at [359, 205] on div at bounding box center [356, 199] width 16 height 16
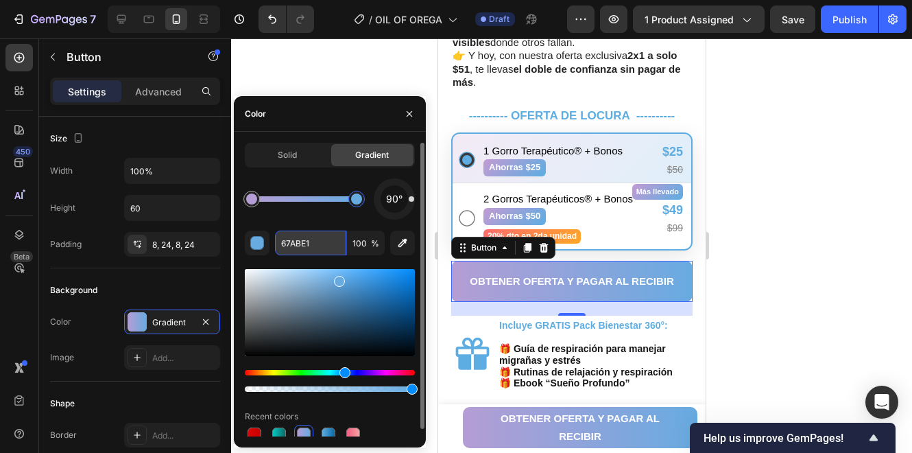
paste input "YEJEON no es un suplemento más: es un mecanismo único que combina aceite de oré…"
paste input "2E7D32"
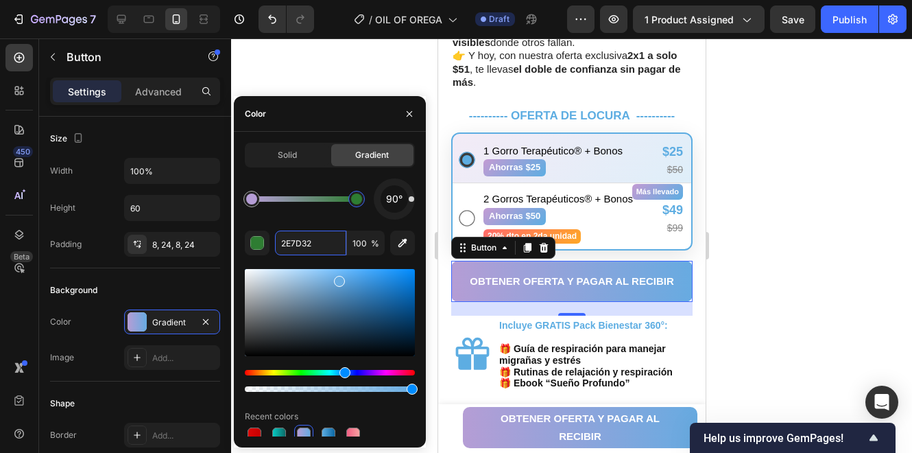
scroll to position [0, 0]
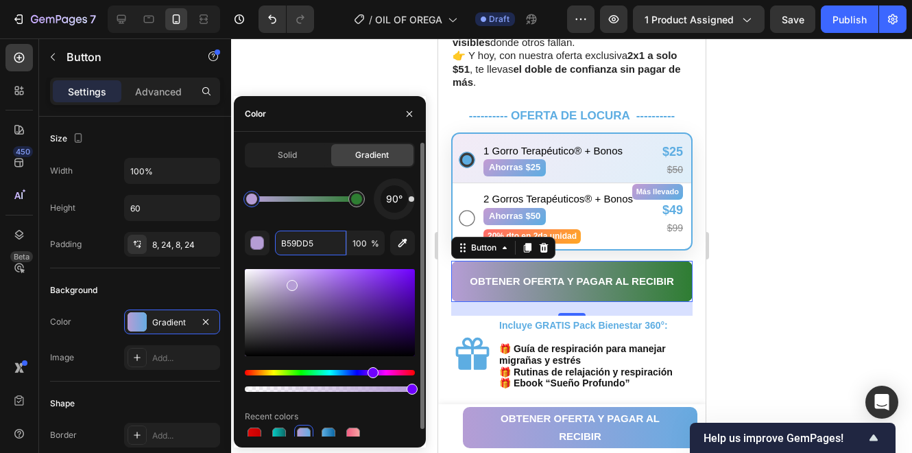
click at [252, 204] on div at bounding box center [252, 199] width 16 height 16
click at [256, 239] on div "button" at bounding box center [258, 244] width 14 height 14
click at [318, 244] on input "B59DD5" at bounding box center [310, 242] width 71 height 25
paste input "C8A951"
type input "C8A951"
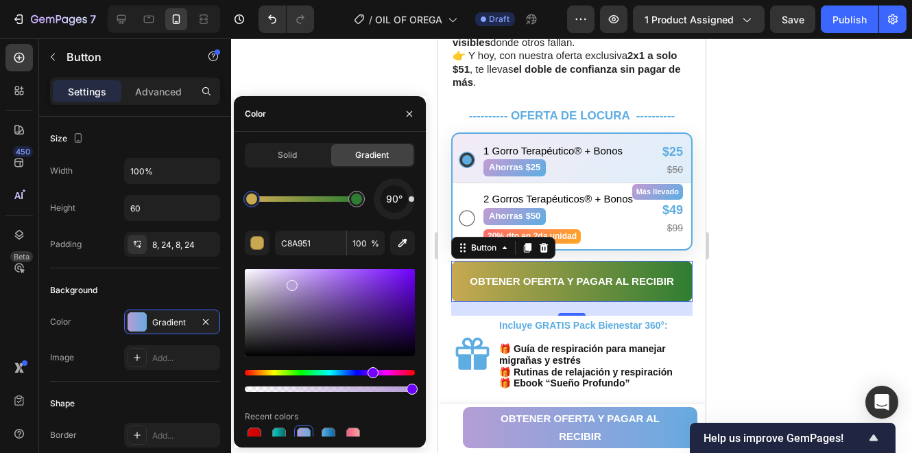
click at [796, 256] on div at bounding box center [571, 245] width 681 height 414
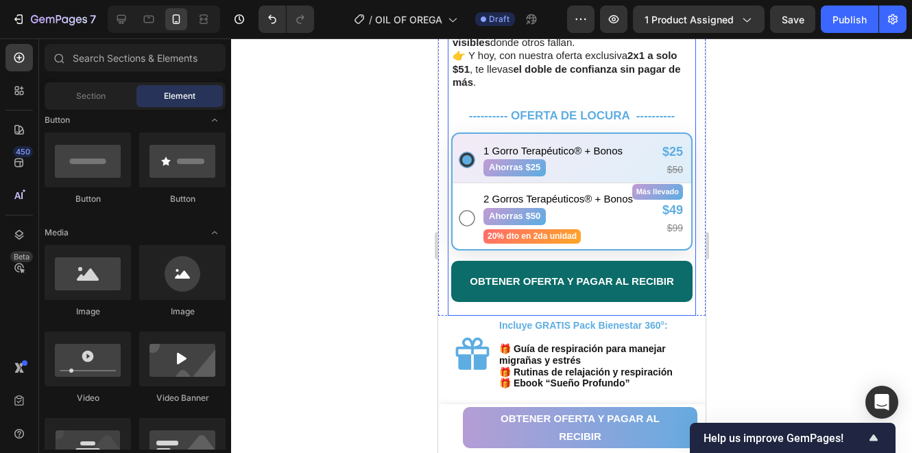
click at [674, 272] on button "OBTENER OFERTA Y PAGAR AL RECIBIR" at bounding box center [571, 281] width 241 height 41
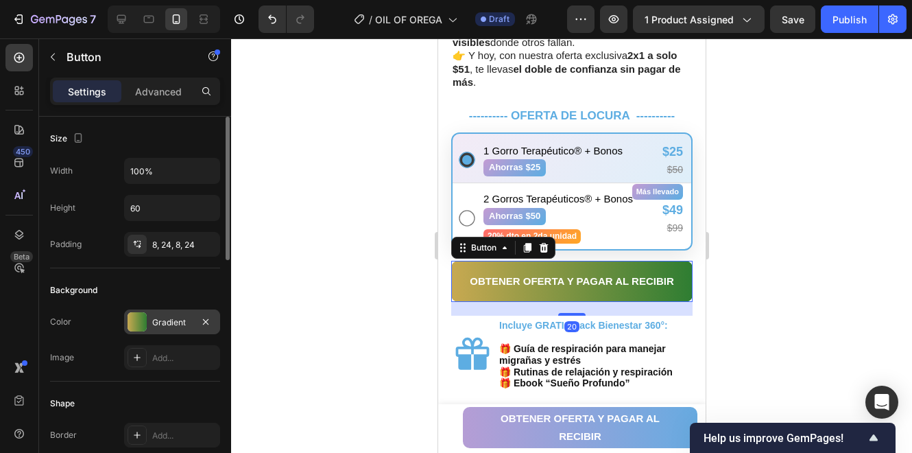
click at [161, 317] on div "Gradient" at bounding box center [172, 322] width 40 height 12
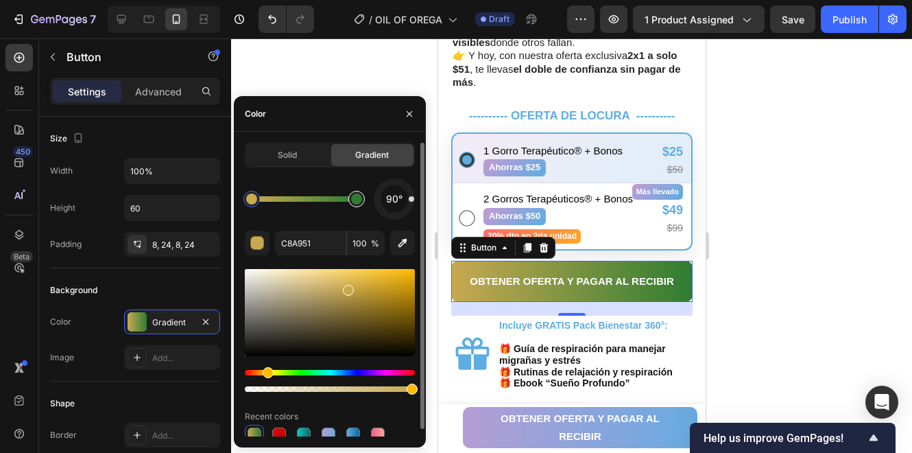
type input "2E7D32"
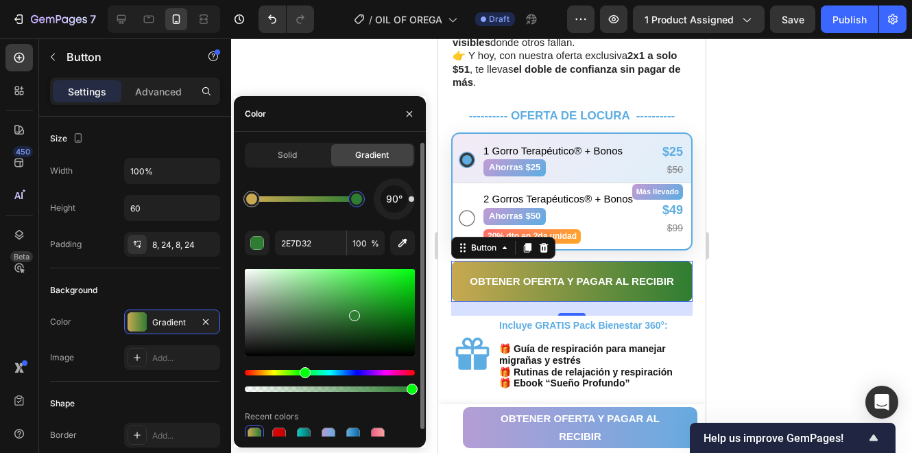
click at [359, 200] on div at bounding box center [356, 198] width 11 height 11
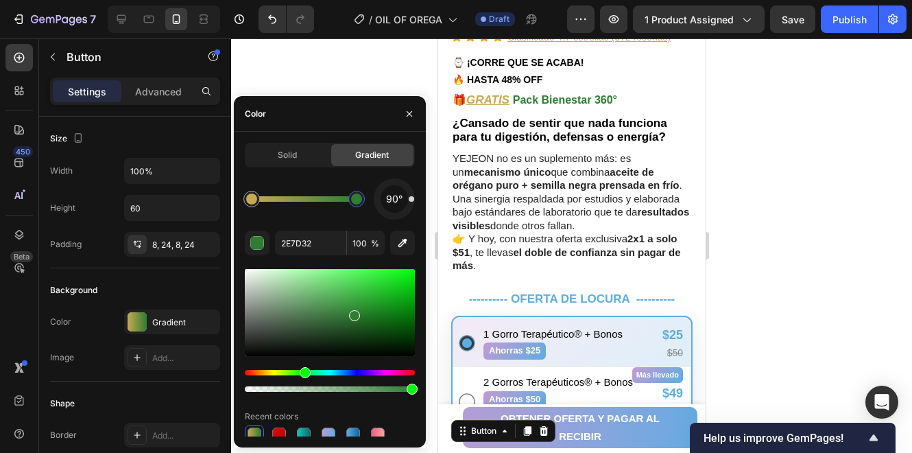
click at [785, 261] on div at bounding box center [571, 245] width 681 height 414
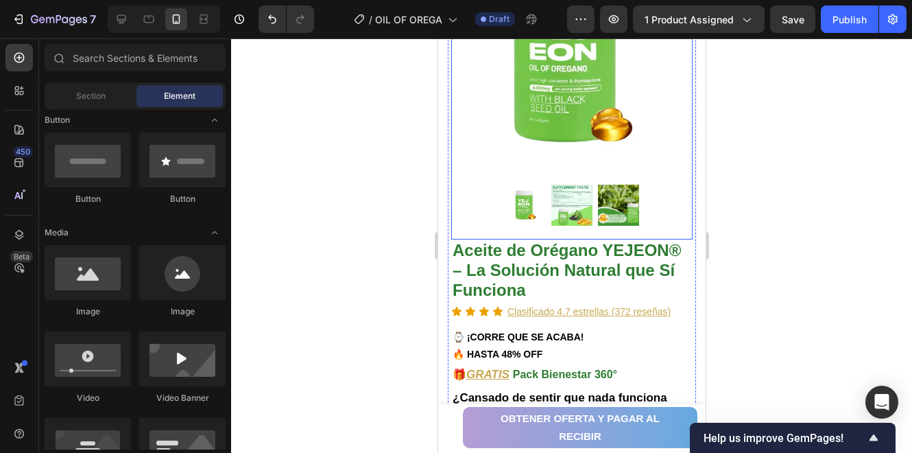
scroll to position [137, 0]
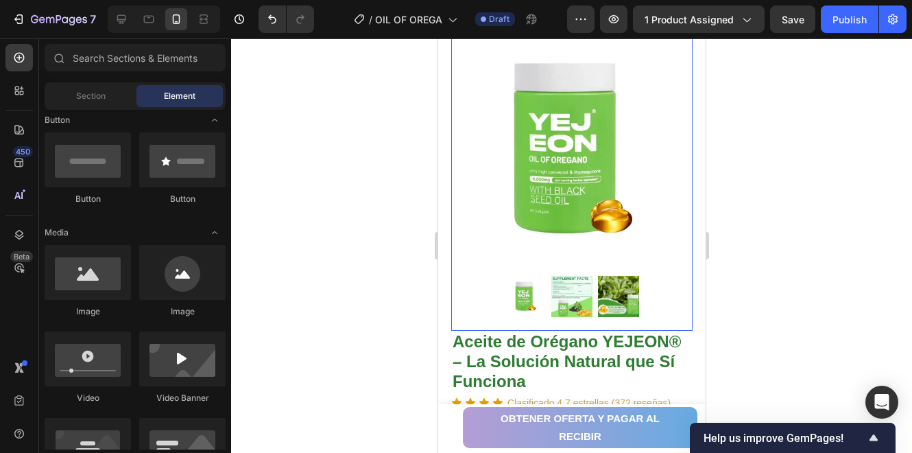
click at [574, 294] on img at bounding box center [571, 296] width 41 height 41
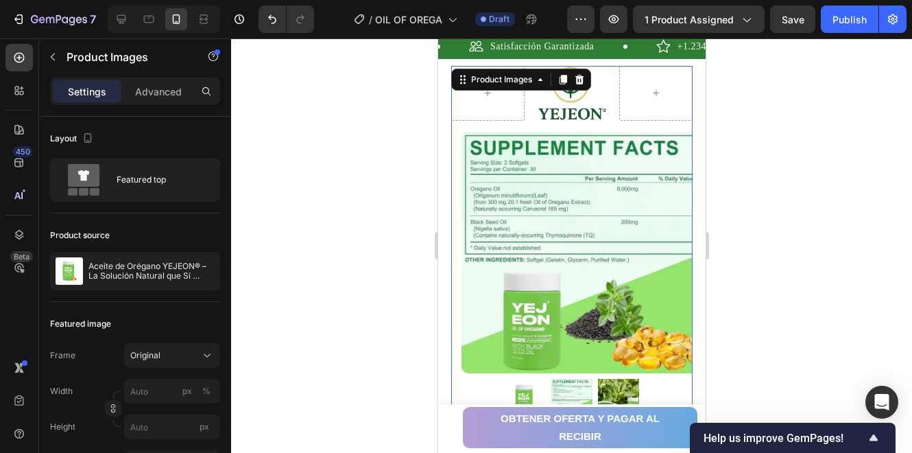
scroll to position [45, 0]
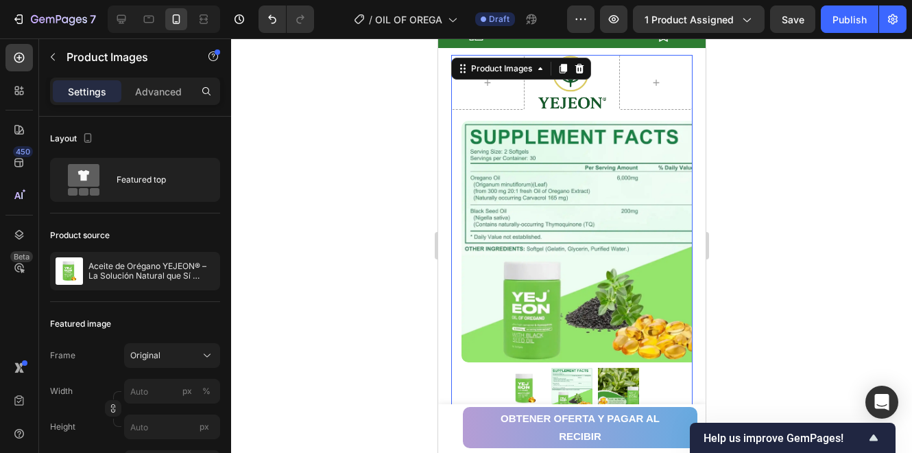
click at [604, 368] on img at bounding box center [618, 388] width 41 height 41
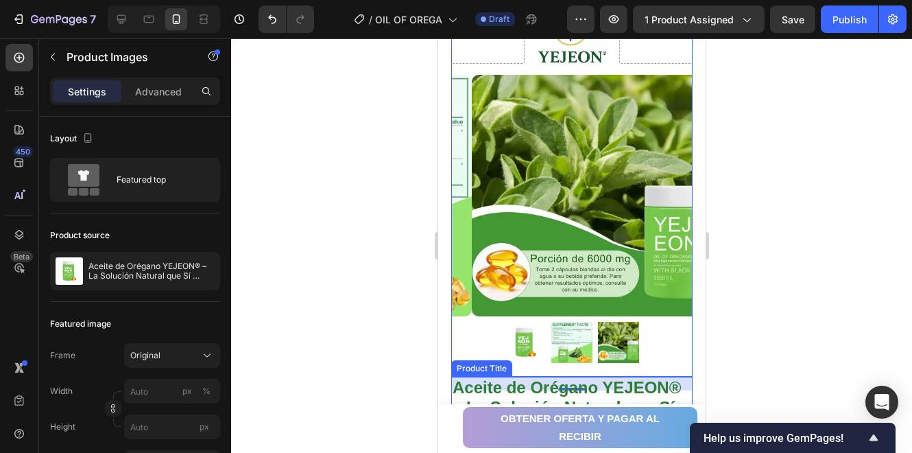
scroll to position [0, 0]
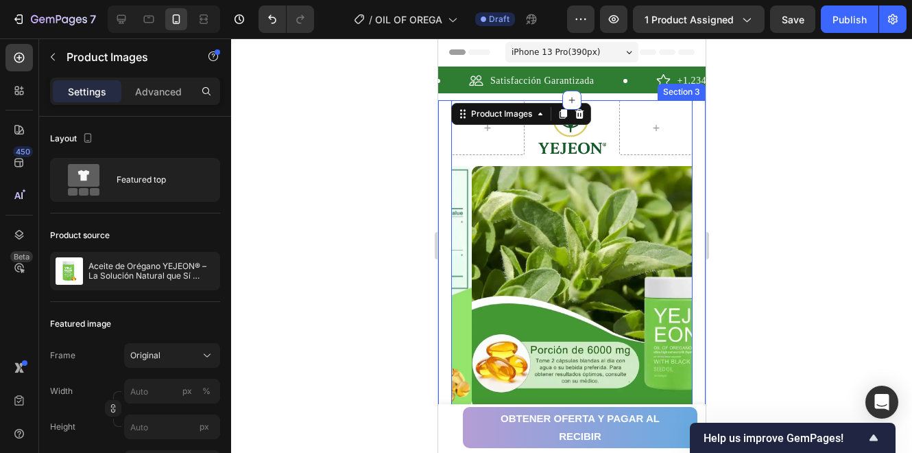
click at [760, 235] on div at bounding box center [571, 245] width 681 height 414
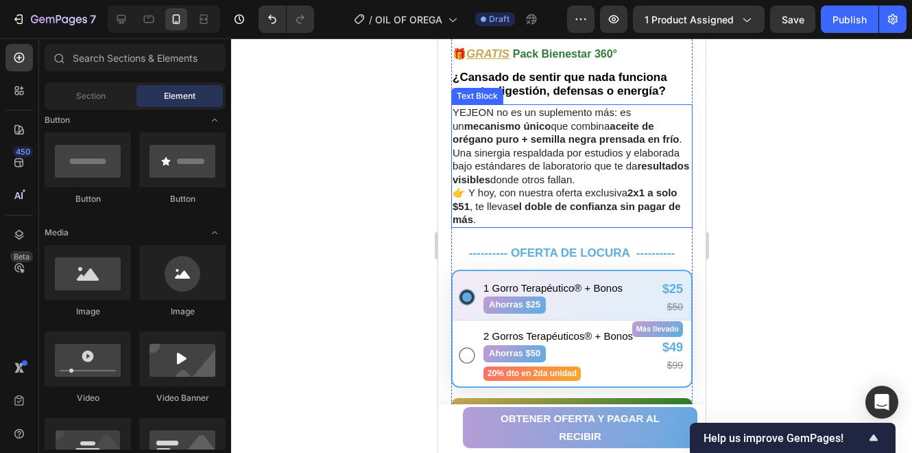
scroll to position [594, 0]
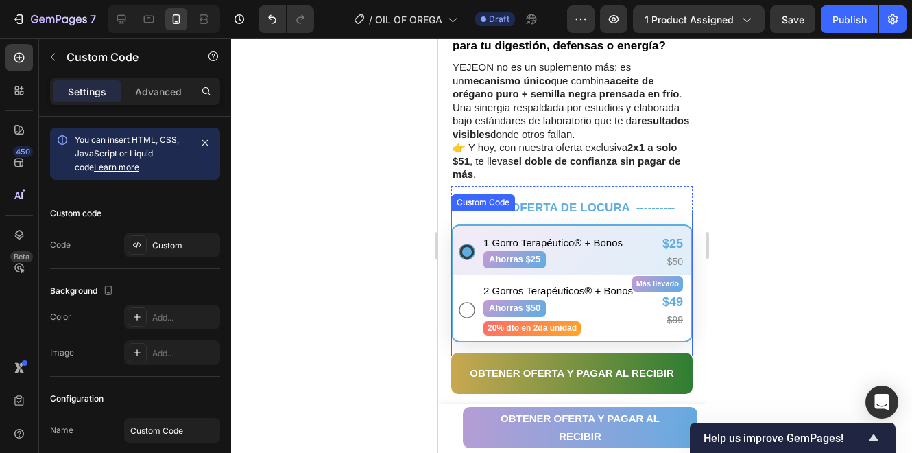
click at [657, 212] on div "1 Gorro Terapéutico® + Bonos Ahorras $25 $25 $50 Más llevado 2 Gorros Terapéuti…" at bounding box center [571, 283] width 241 height 145
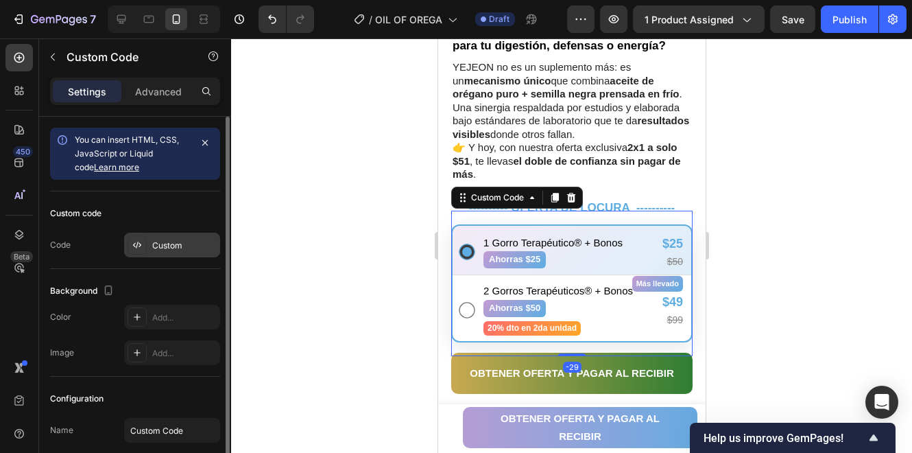
click at [146, 247] on div "Custom" at bounding box center [172, 245] width 96 height 25
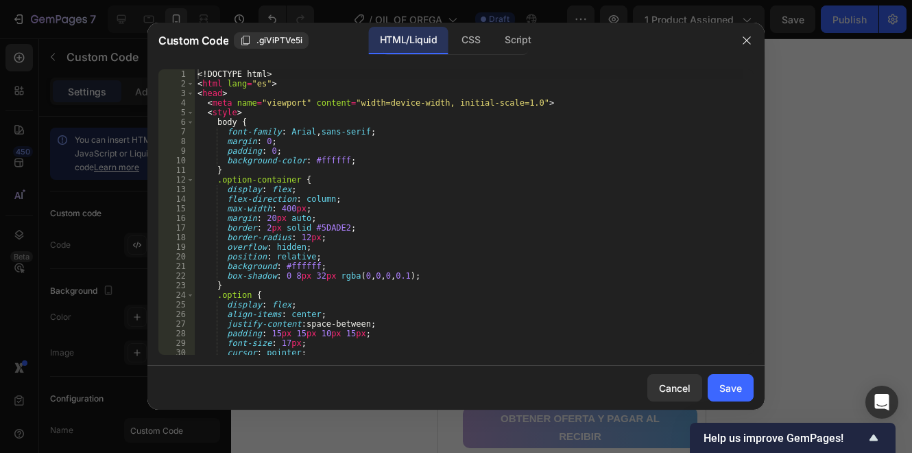
click at [316, 243] on div "<! DOCTYPE html > < html lang = "es" > < head > < meta name = "viewport" conten…" at bounding box center [469, 221] width 549 height 305
type textarea "</body> </html>"
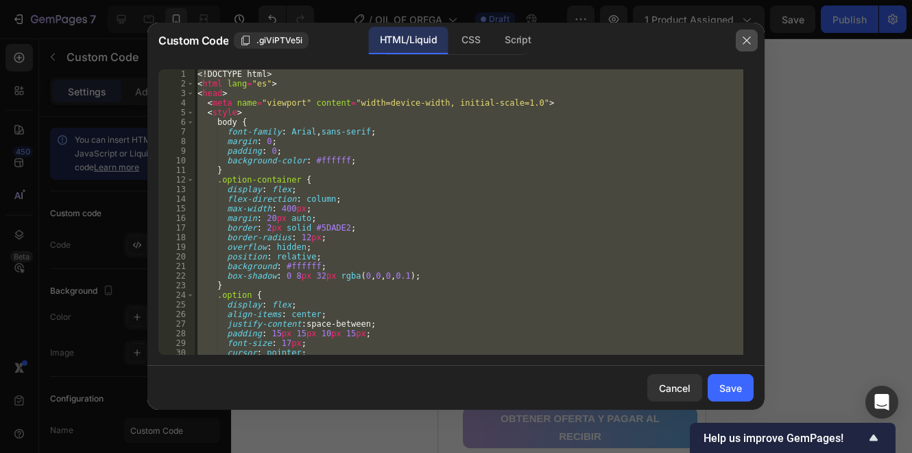
click at [754, 42] on button "button" at bounding box center [747, 40] width 22 height 22
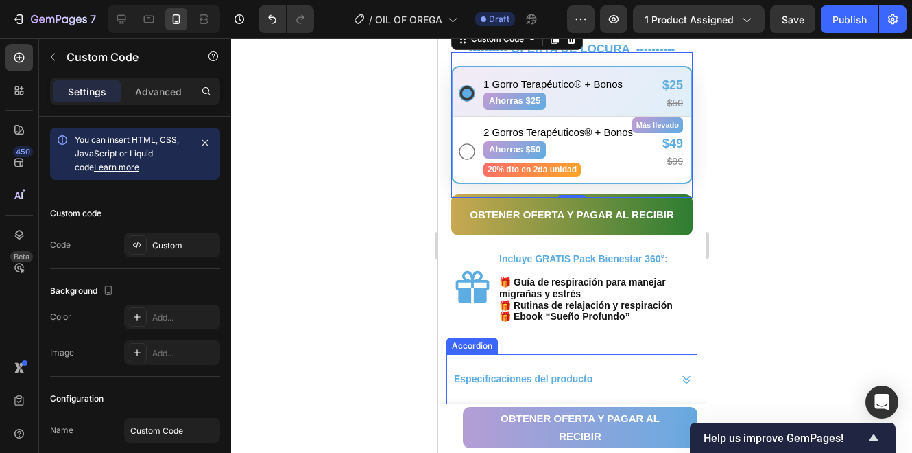
scroll to position [914, 0]
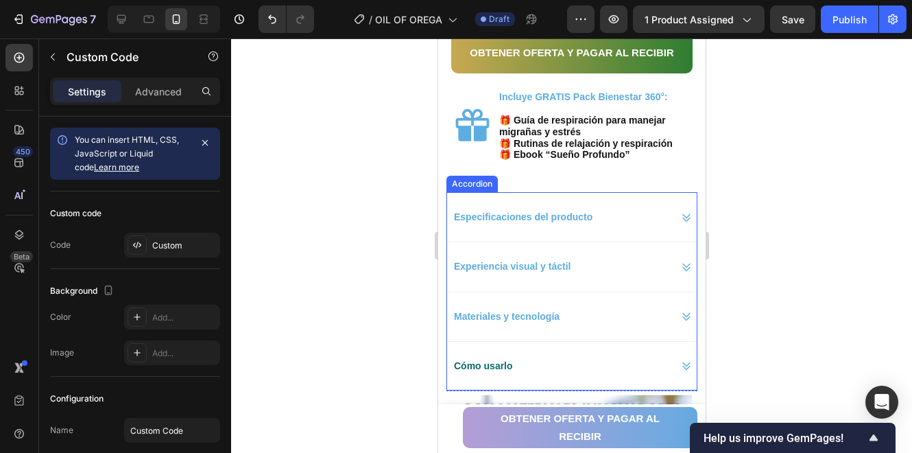
click at [639, 215] on div "Especificaciones del producto" at bounding box center [560, 216] width 218 height 21
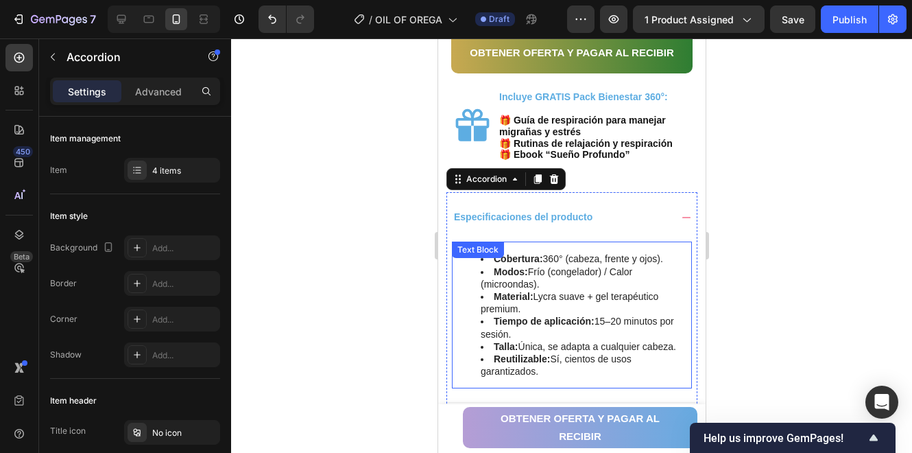
click at [604, 267] on li "Modos: Frío (congelador) / Calor (microondas)." at bounding box center [585, 277] width 210 height 25
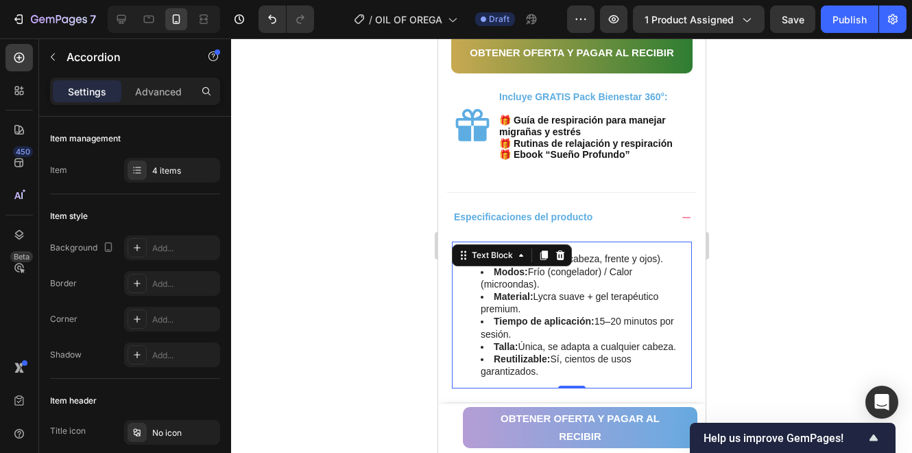
click at [604, 267] on li "Modos: Frío (congelador) / Calor (microondas)." at bounding box center [585, 277] width 210 height 25
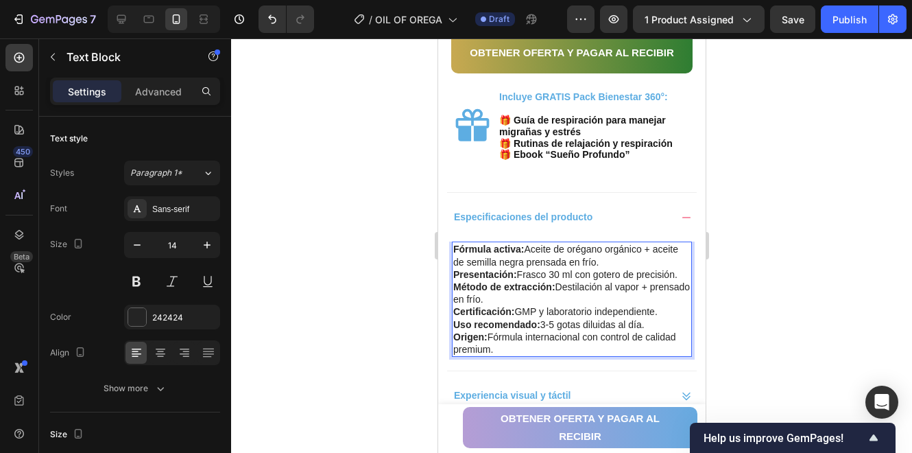
click at [620, 281] on p "Método de extracción: Destilación al vapor + prensado en frío." at bounding box center [571, 293] width 237 height 25
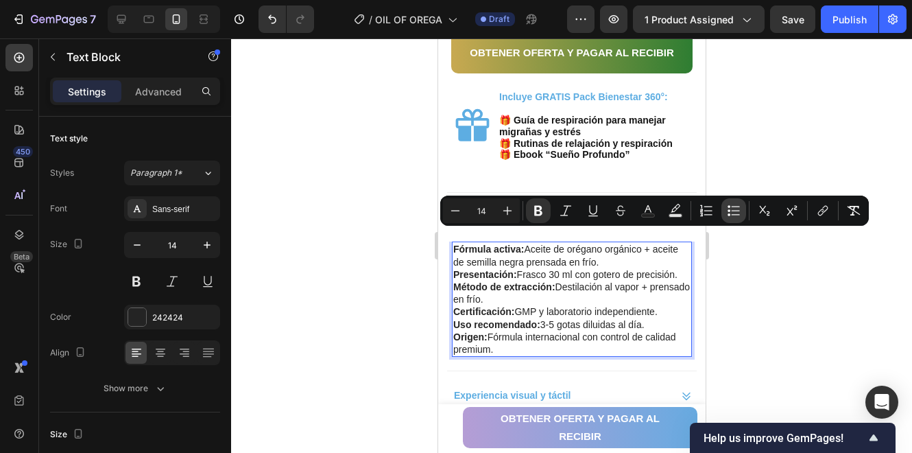
click at [731, 216] on icon "Editor contextual toolbar" at bounding box center [734, 211] width 14 height 14
type input "14"
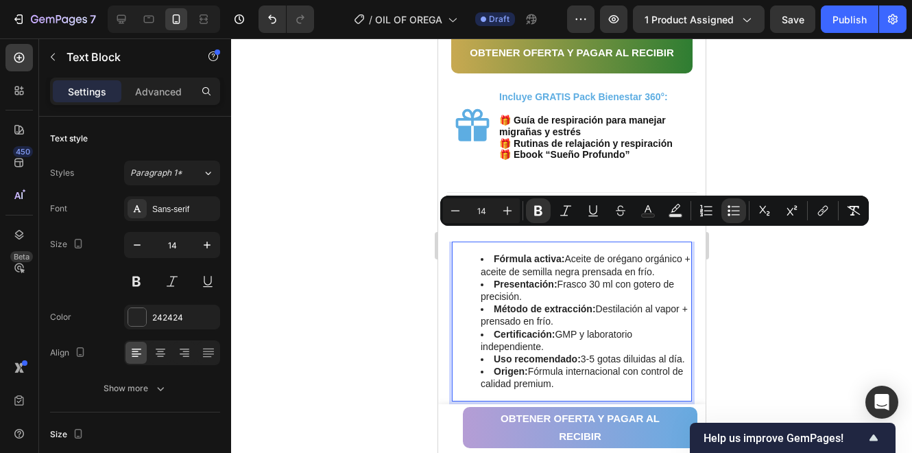
click at [727, 272] on div at bounding box center [571, 245] width 681 height 414
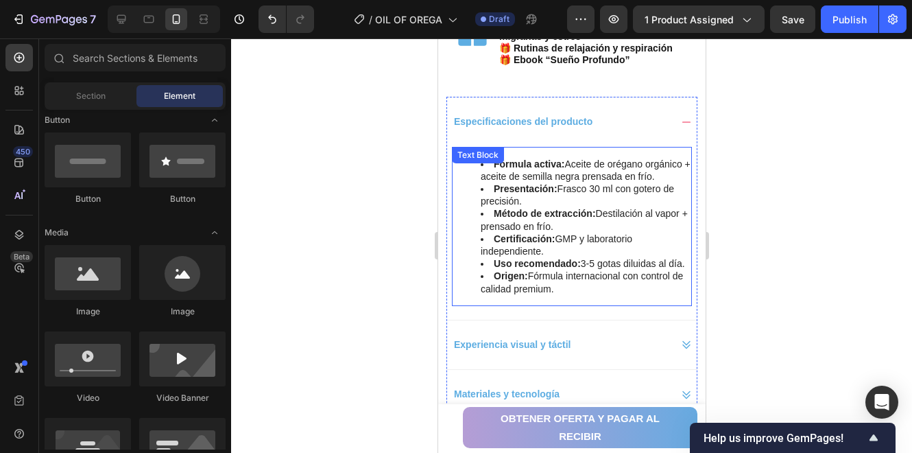
scroll to position [1006, 0]
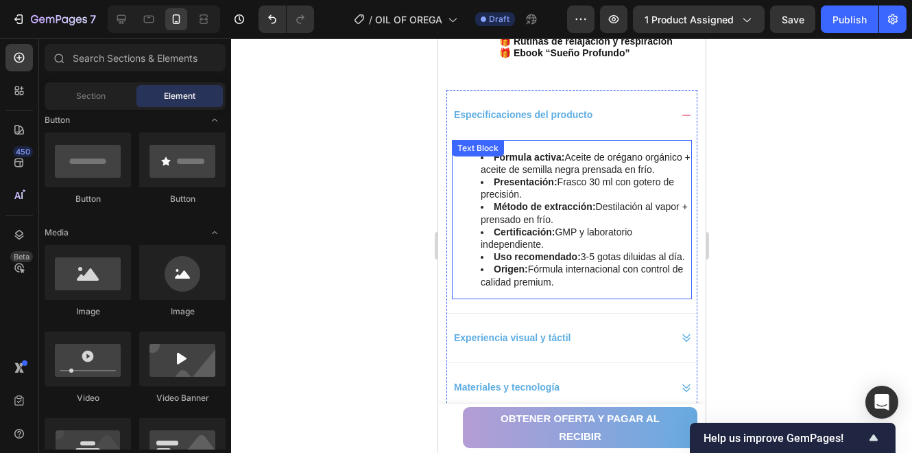
click at [536, 176] on li "Fórmula activa: Aceite de orégano orgánico + aceite de semilla negra prensada e…" at bounding box center [585, 163] width 210 height 25
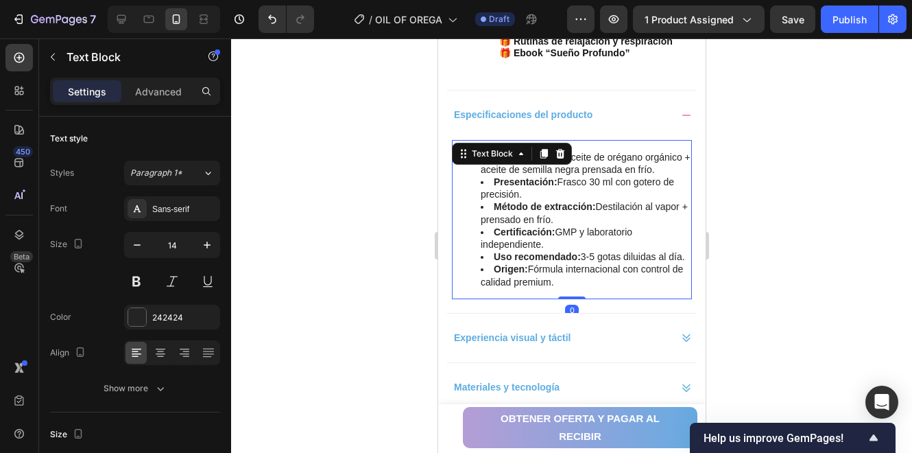
drag, startPoint x: 605, startPoint y: 159, endPoint x: 615, endPoint y: 163, distance: 11.1
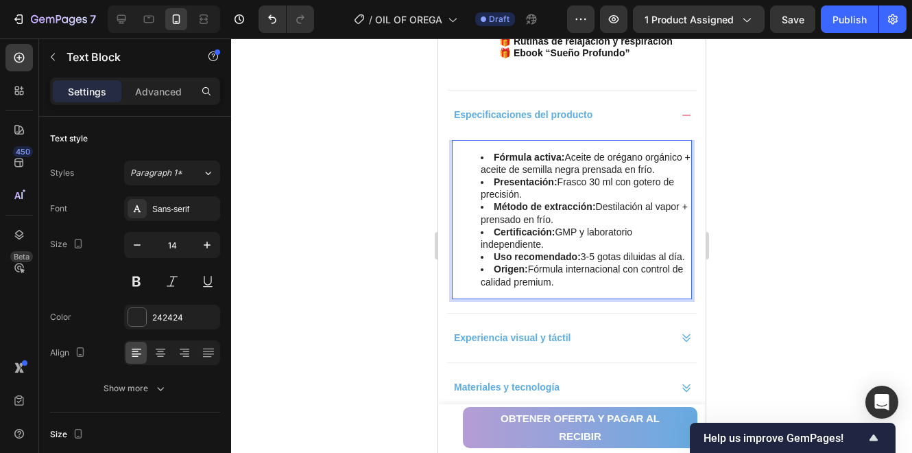
click at [519, 176] on li "Fórmula activa: Aceite de orégano orgánico + aceite de semilla negra prensada e…" at bounding box center [585, 163] width 210 height 25
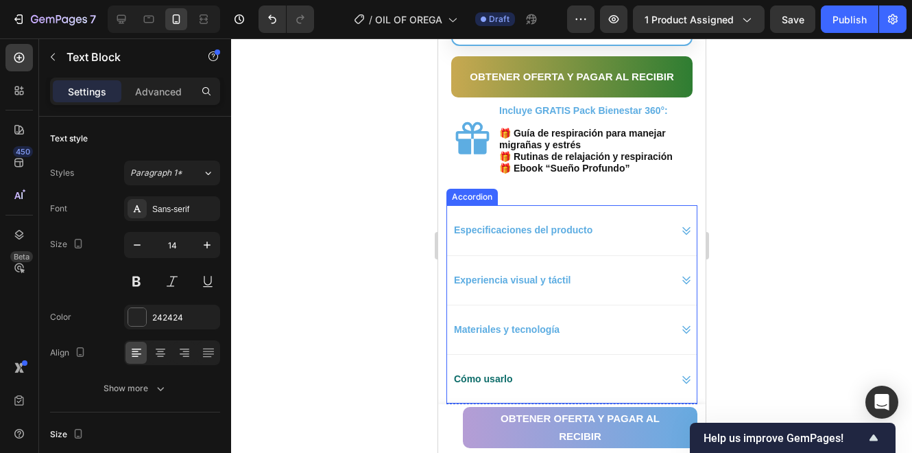
scroll to position [823, 0]
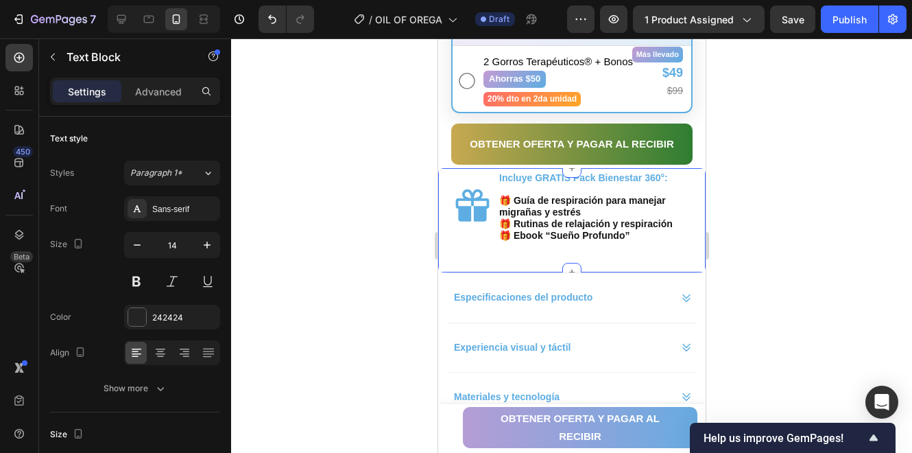
click at [652, 296] on div "Especificaciones del producto" at bounding box center [560, 297] width 218 height 21
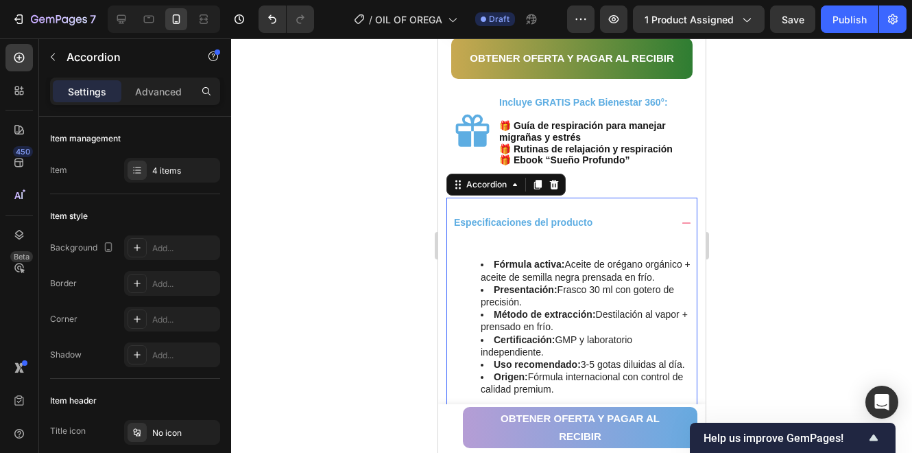
scroll to position [960, 0]
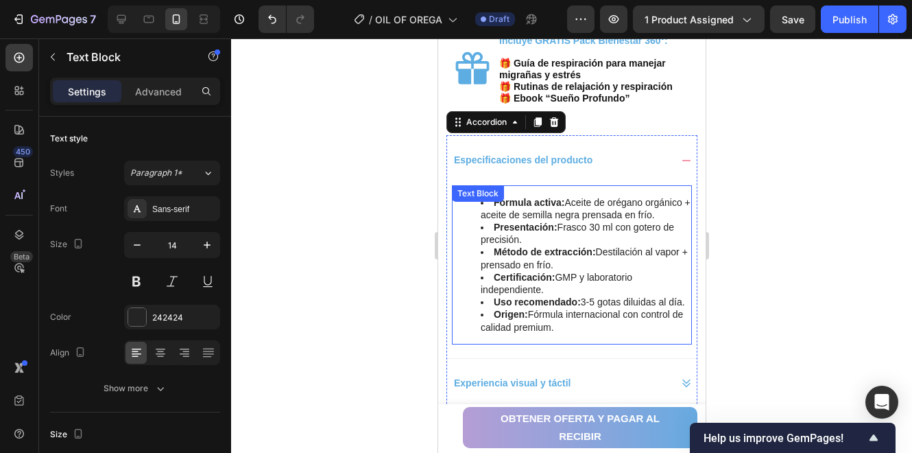
click at [611, 246] on li "Presentación: Frasco 30 ml con gotero de precisión." at bounding box center [585, 233] width 210 height 25
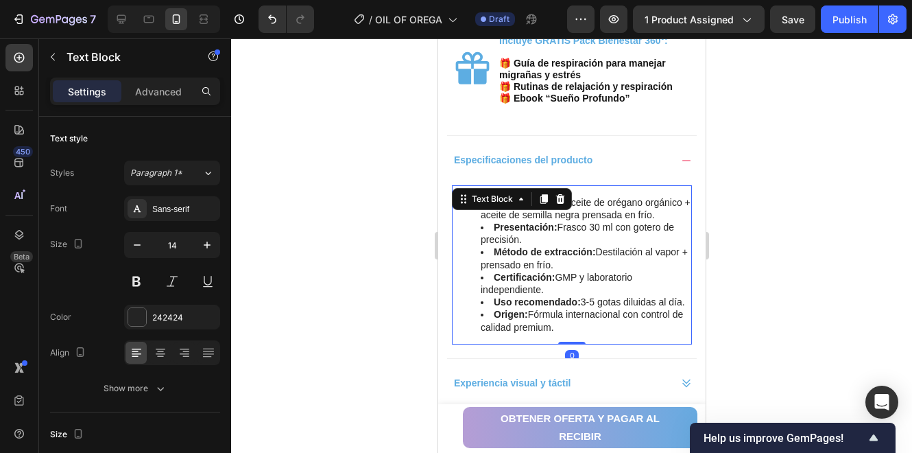
click at [580, 246] on li "Presentación: Frasco 30 ml con gotero de precisión." at bounding box center [585, 233] width 210 height 25
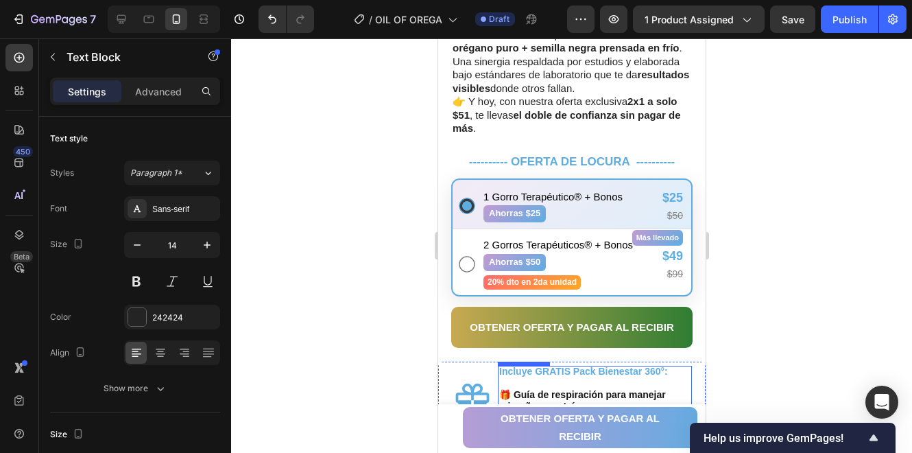
scroll to position [823, 0]
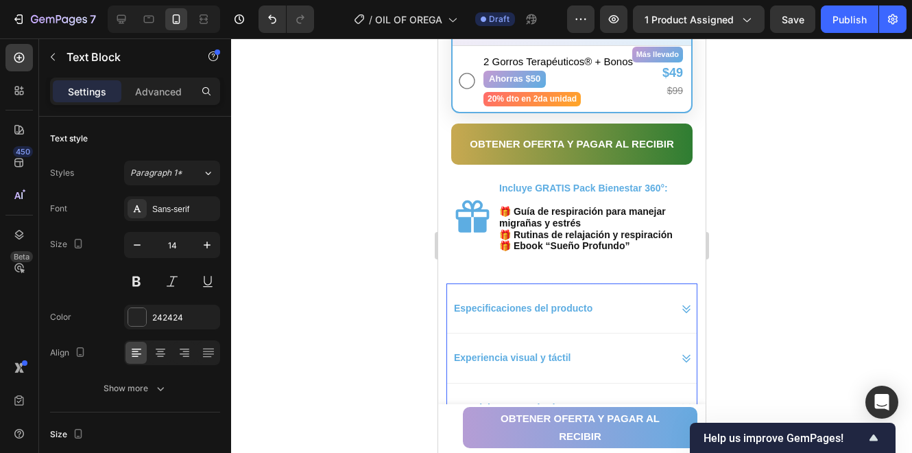
click at [613, 298] on div "Especificaciones del producto" at bounding box center [560, 308] width 218 height 21
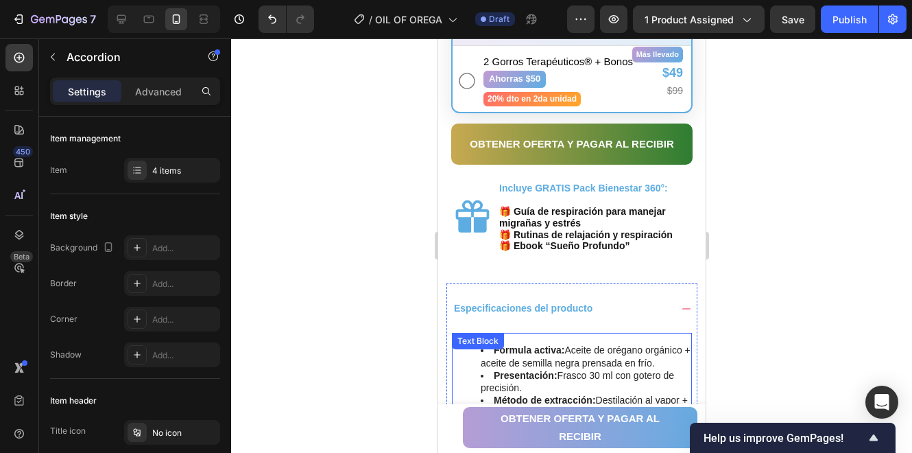
click at [552, 333] on div "Fórmula activa: Aceite de orégano orgánico + aceite de semilla negra prensada e…" at bounding box center [571, 412] width 240 height 159
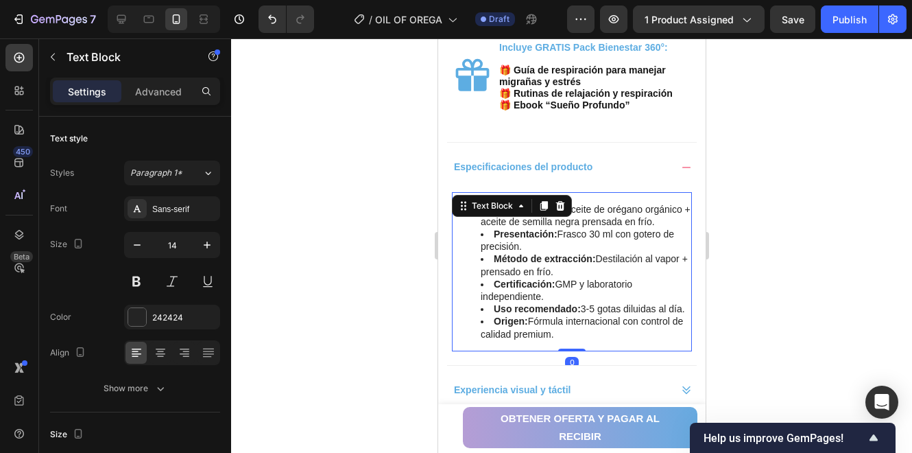
scroll to position [960, 0]
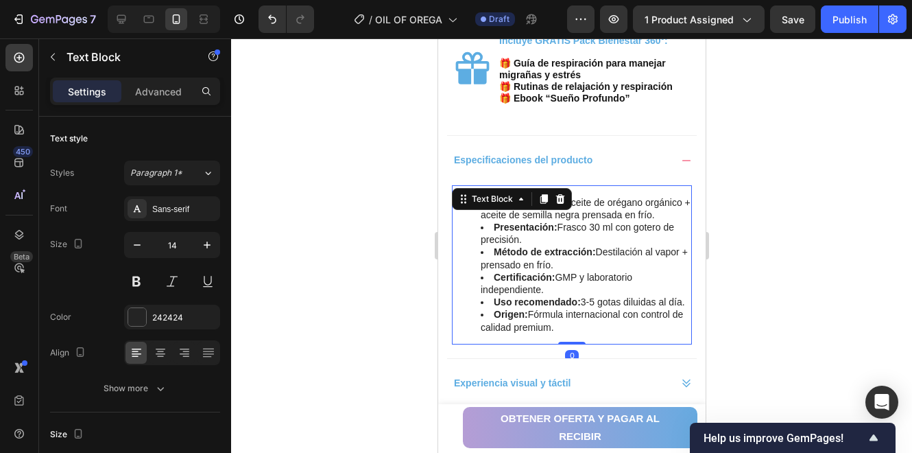
click at [634, 246] on li "Presentación: Frasco 30 ml con gotero de precisión." at bounding box center [585, 233] width 210 height 25
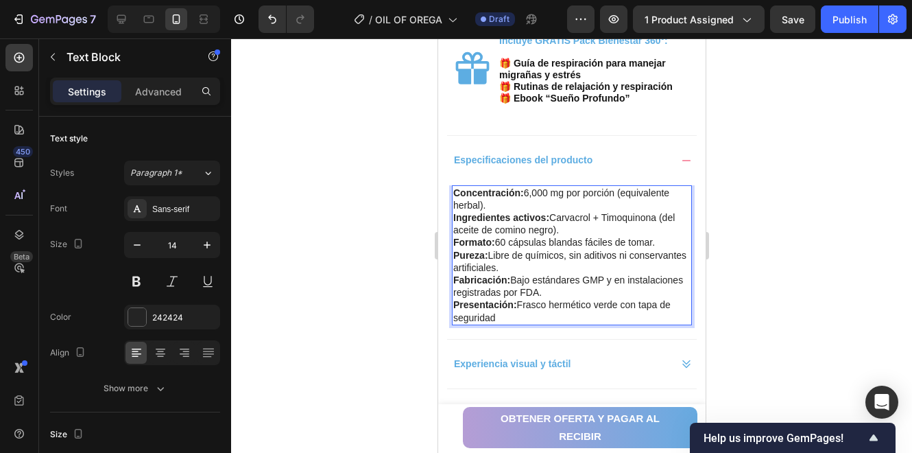
click at [623, 255] on p "Pureza: Libre de químicos, sin aditivos ni conservantes artificiales." at bounding box center [571, 261] width 237 height 25
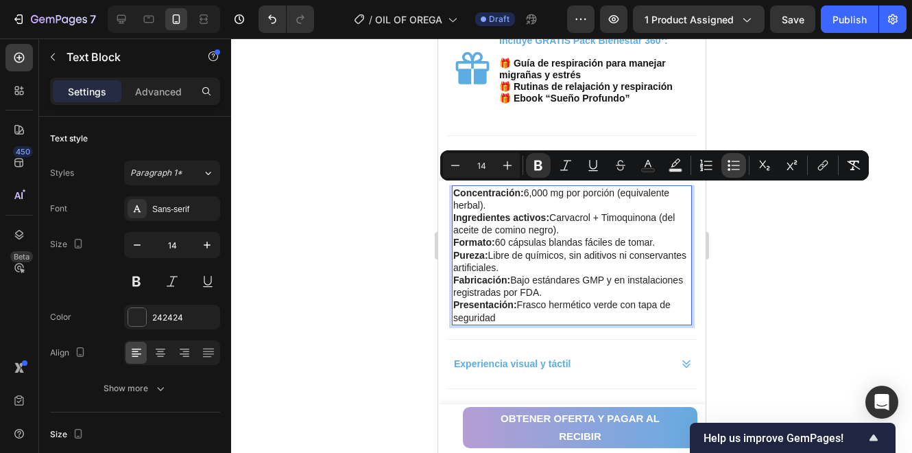
click at [730, 165] on icon "Editor contextual toolbar" at bounding box center [729, 165] width 3 height 3
type input "14"
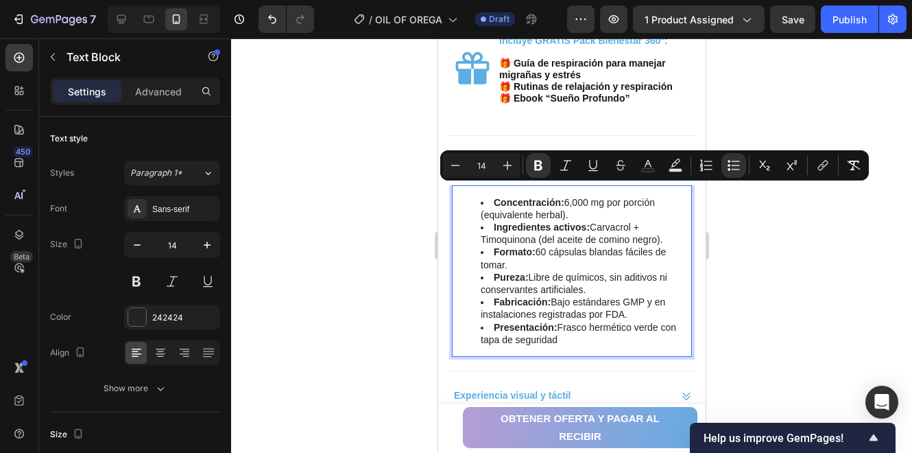
click at [759, 221] on div at bounding box center [571, 245] width 681 height 414
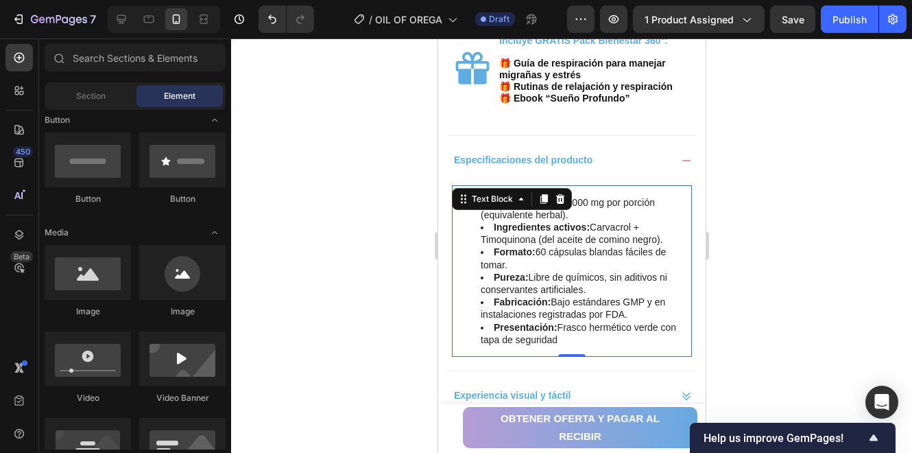
click at [566, 212] on li "Concentración: 6,000 mg por porción (equivalente herbal)." at bounding box center [585, 208] width 210 height 25
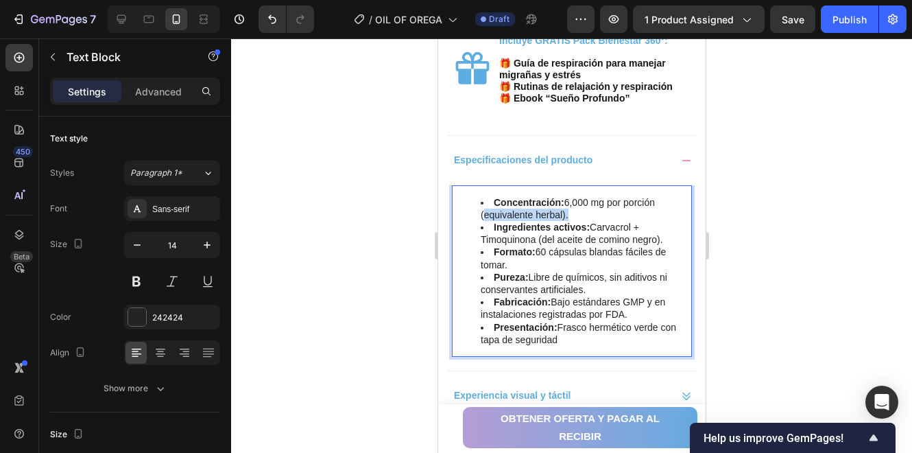
drag, startPoint x: 566, startPoint y: 213, endPoint x: 480, endPoint y: 219, distance: 85.9
click at [480, 219] on li "Concentración: 6,000 mg por porción (equivalente herbal)." at bounding box center [585, 208] width 210 height 25
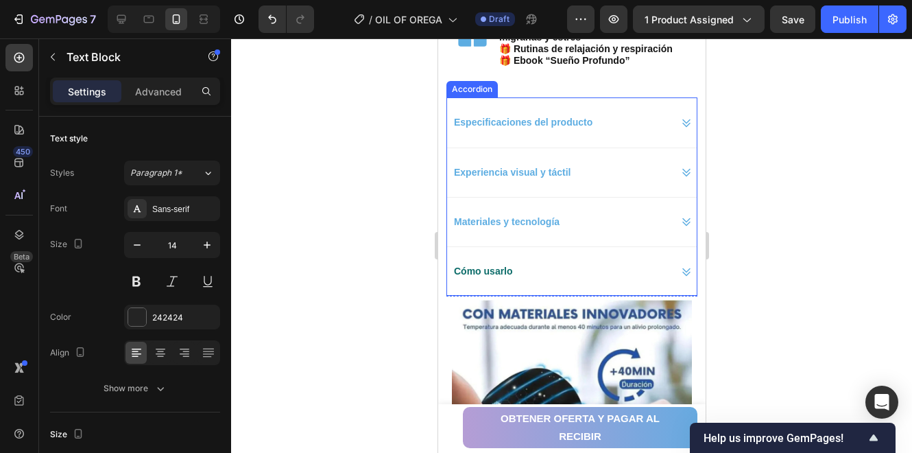
scroll to position [1006, 0]
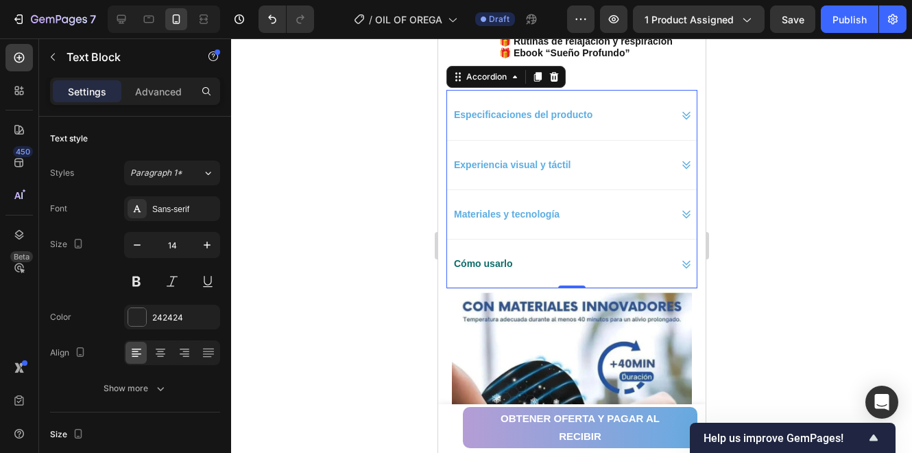
click at [595, 174] on div "Experiencia visual y táctil" at bounding box center [572, 164] width 250 height 49
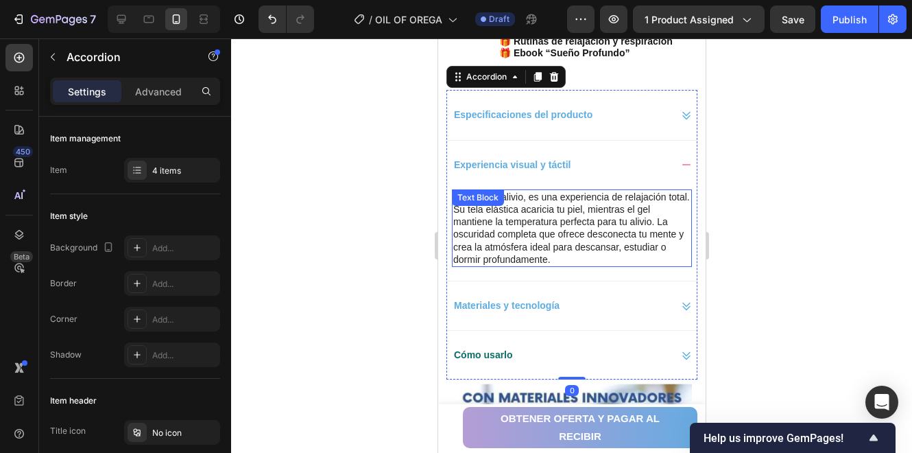
click at [598, 211] on p "No es solo alivio, es una experiencia de relajación total. Su tela elástica aca…" at bounding box center [571, 228] width 237 height 75
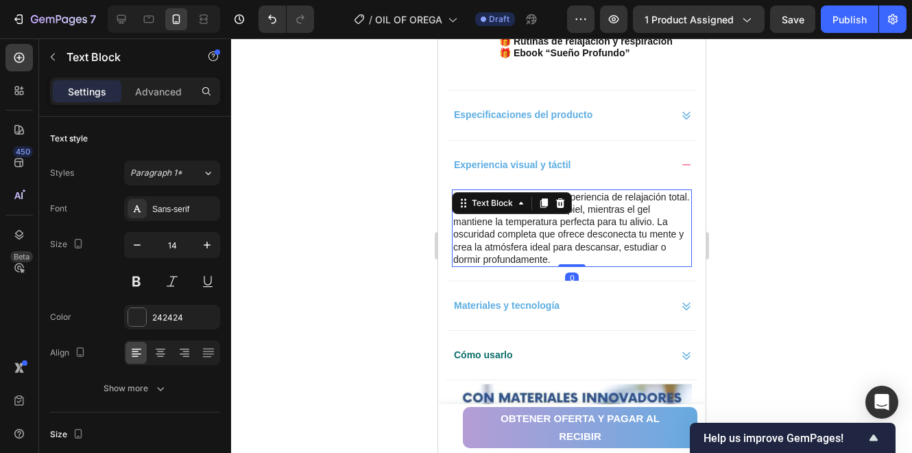
click at [598, 211] on p "No es solo alivio, es una experiencia de relajación total. Su tela elástica aca…" at bounding box center [571, 228] width 237 height 75
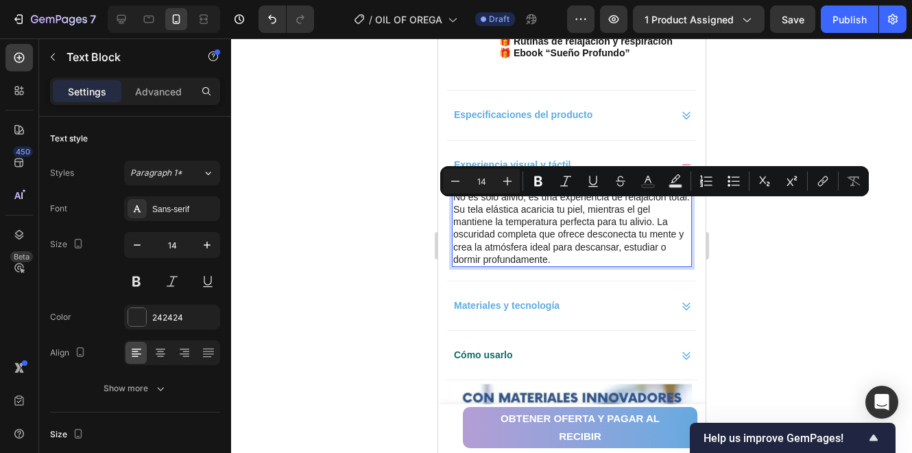
click at [617, 222] on p "No es solo alivio, es una experiencia de relajación total. Su tela elástica aca…" at bounding box center [571, 228] width 237 height 75
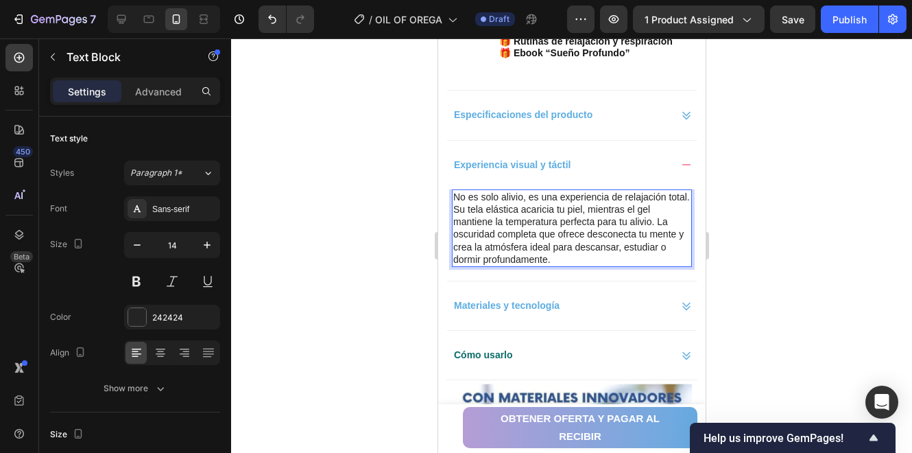
click at [599, 216] on p "No es solo alivio, es una experiencia de relajación total. Su tela elástica aca…" at bounding box center [571, 228] width 237 height 75
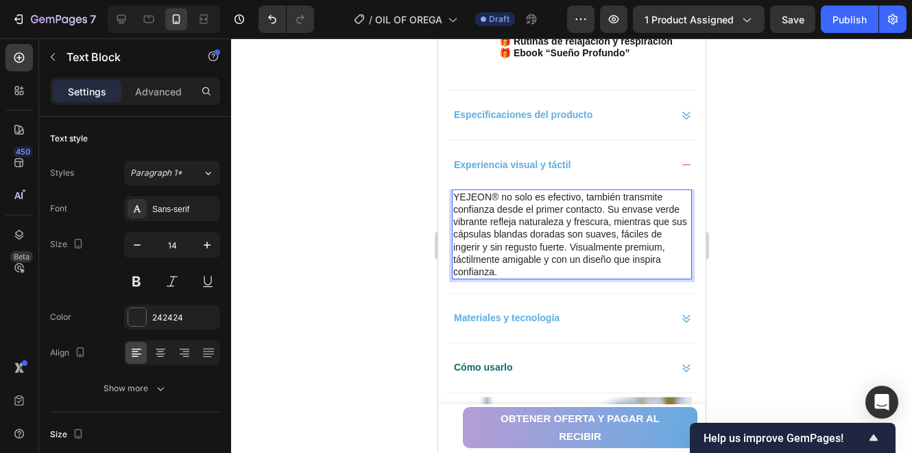
click at [726, 213] on div at bounding box center [571, 245] width 681 height 414
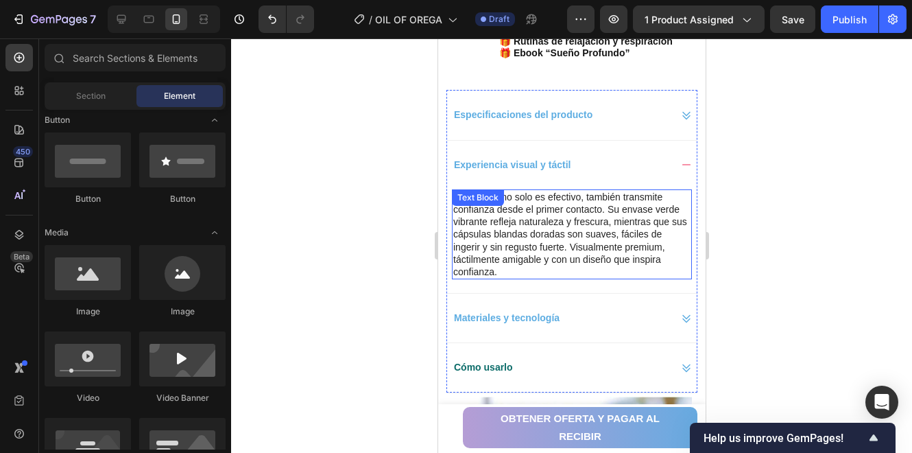
click at [550, 209] on div "YEJEON® no solo es efectivo, también transmite confianza desde el primer contac…" at bounding box center [571, 234] width 240 height 90
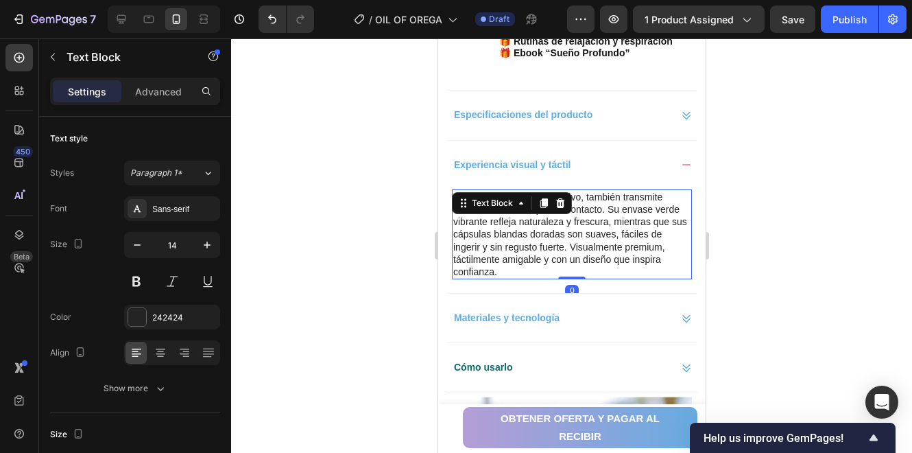
click at [799, 220] on div at bounding box center [571, 245] width 681 height 414
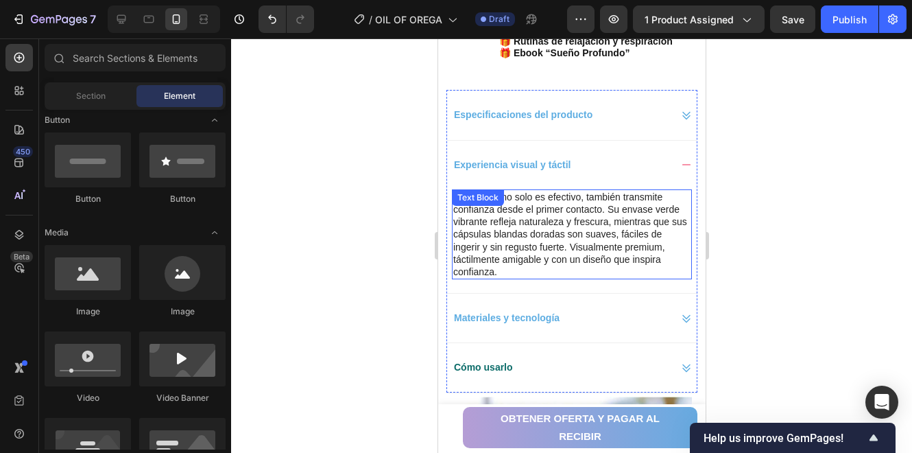
click at [526, 196] on p "YEJEON® no solo es efectivo, también transmite confianza desde el primer contac…" at bounding box center [571, 234] width 237 height 87
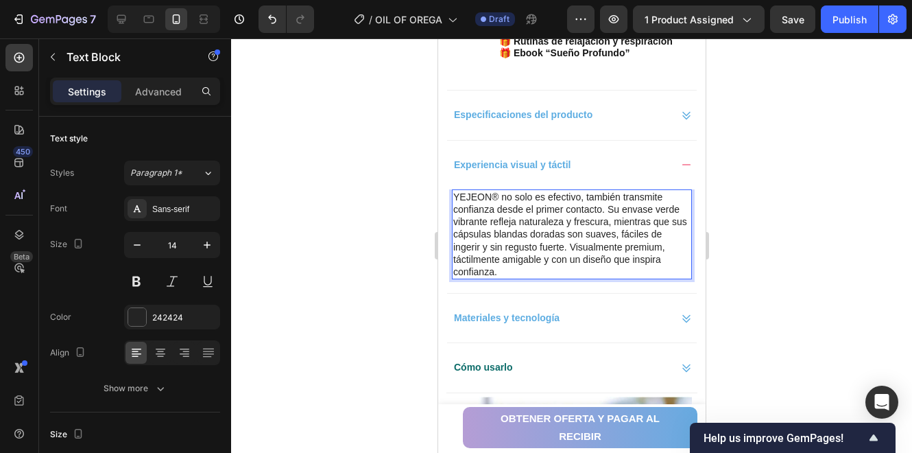
click at [567, 244] on p "YEJEON® no solo es efectivo, también transmite confianza desde el primer contac…" at bounding box center [571, 234] width 237 height 87
click at [534, 198] on p "YEJEON® no solo es efectivo, también transmite confianza desde el primer contac…" at bounding box center [571, 234] width 237 height 87
drag, startPoint x: 608, startPoint y: 205, endPoint x: 455, endPoint y: 191, distance: 153.6
click at [455, 191] on p "YEJEON® no solo es efectivo, también transmite confianza desde el primer contac…" at bounding box center [571, 234] width 237 height 87
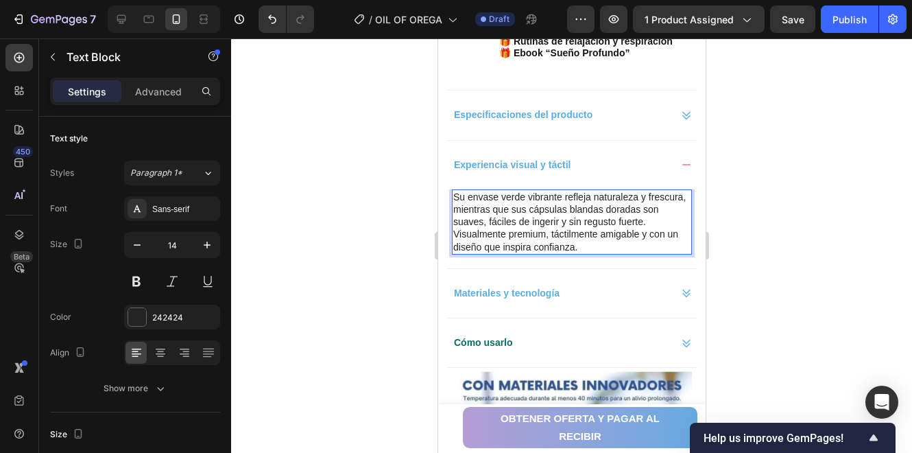
drag, startPoint x: 659, startPoint y: 244, endPoint x: 665, endPoint y: 248, distance: 7.8
click at [659, 244] on p "Su envase verde vibrante refleja naturaleza y frescura, mientras que sus cápsul…" at bounding box center [571, 222] width 237 height 62
click at [537, 237] on p "Su envase verde vibrante refleja naturaleza y frescura, mientras que sus cápsul…" at bounding box center [571, 222] width 237 height 62
click at [656, 246] on p "Su envase verde vibrante refleja naturaleza y frescura, mientras que sus cápsul…" at bounding box center [571, 222] width 237 height 62
click at [662, 246] on p "Su envase verde vibrante refleja naturaleza y frescura, mientras que sus cápsul…" at bounding box center [571, 222] width 237 height 62
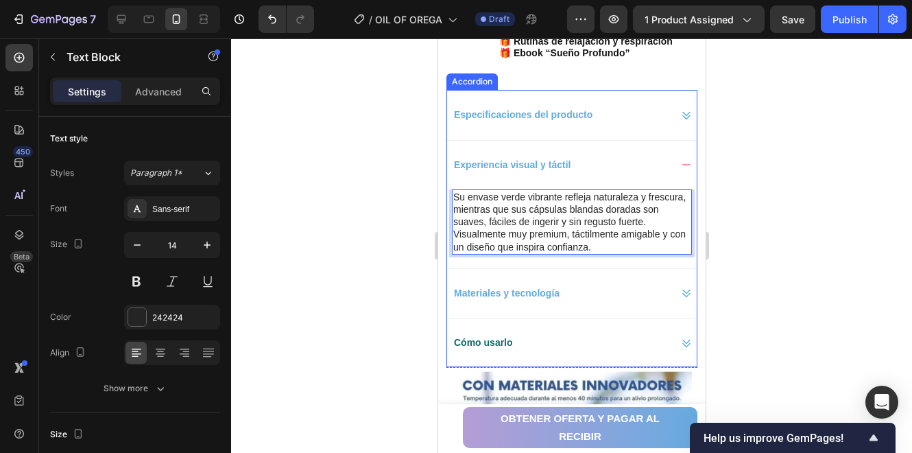
click at [622, 294] on div "Materiales y tecnología" at bounding box center [560, 293] width 218 height 21
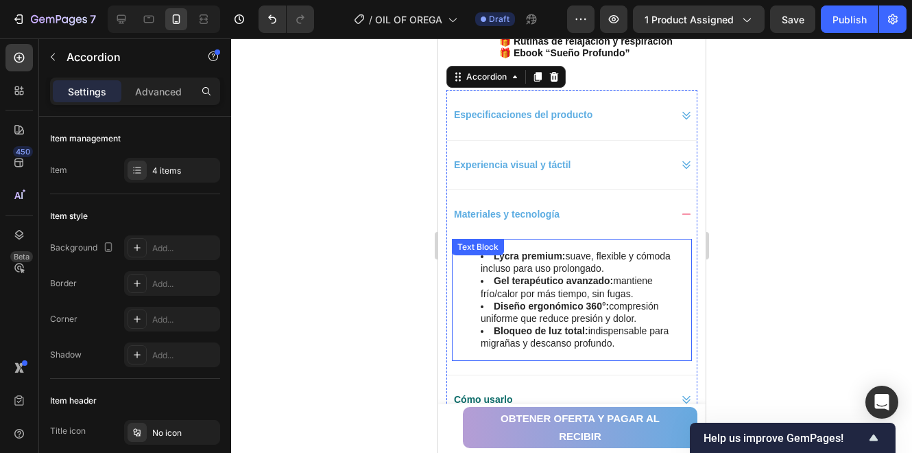
click at [569, 296] on li "Gel terapéutico avanzado: mantiene frío/calor por más tiempo, sin fugas." at bounding box center [585, 286] width 210 height 25
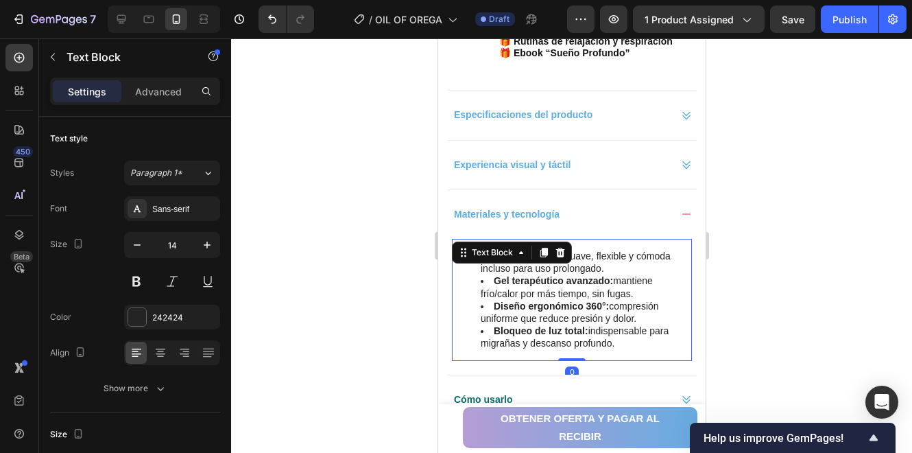
click at [569, 296] on li "Gel terapéutico avanzado: mantiene frío/calor por más tiempo, sin fugas." at bounding box center [585, 286] width 210 height 25
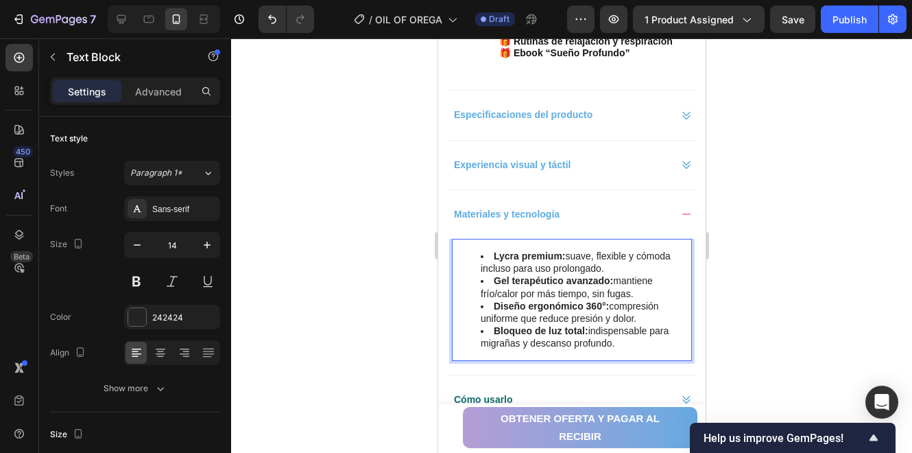
click at [580, 300] on strong "Diseño ergonómico 360°:" at bounding box center [550, 305] width 115 height 11
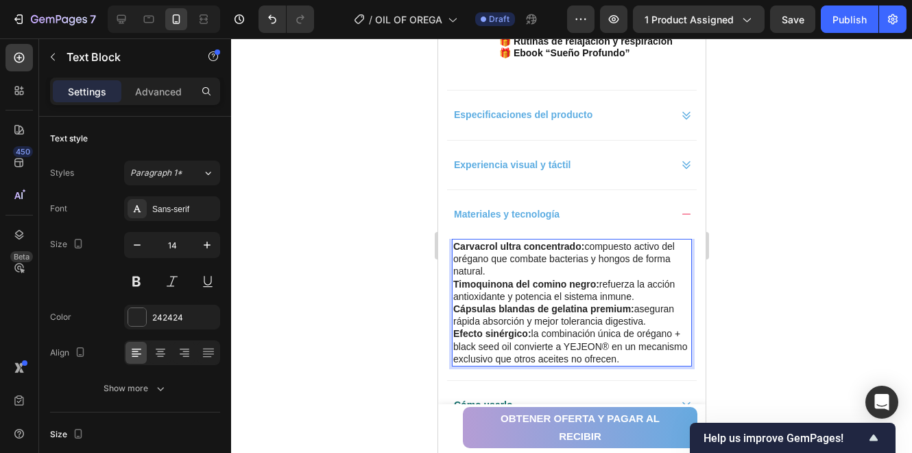
click at [750, 299] on div at bounding box center [571, 245] width 681 height 414
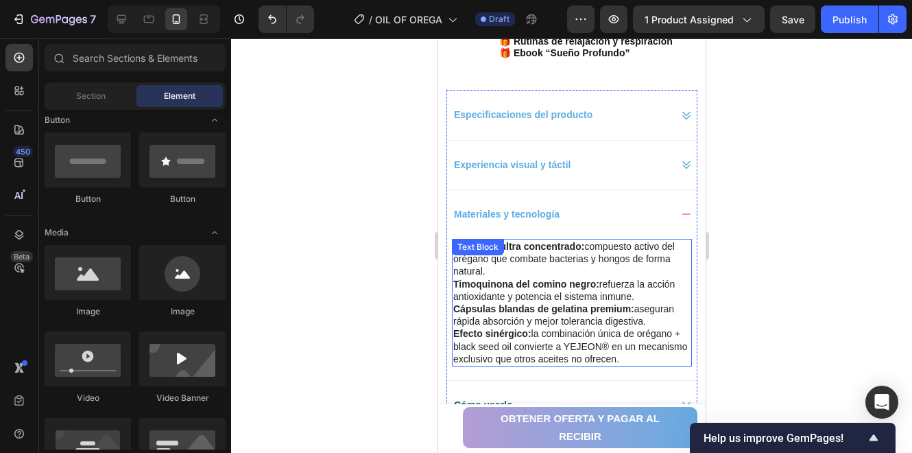
click at [626, 303] on strong "Cápsulas blandas de gelatina premium:" at bounding box center [543, 308] width 181 height 11
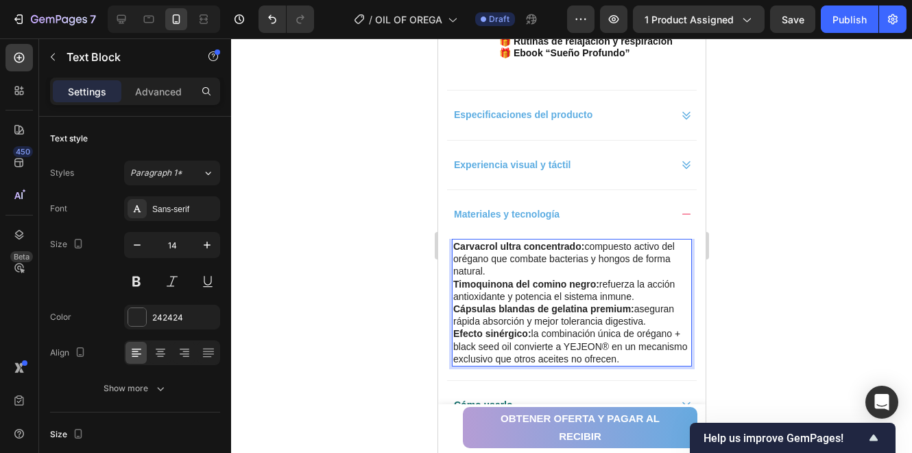
click at [626, 303] on strong "Cápsulas blandas de gelatina premium:" at bounding box center [543, 308] width 181 height 11
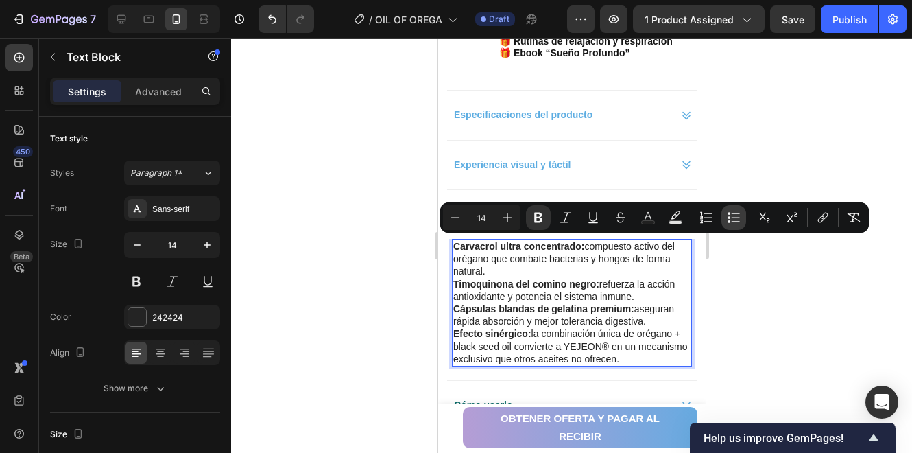
click at [737, 220] on icon "Editor contextual toolbar" at bounding box center [734, 218] width 14 height 14
type input "14"
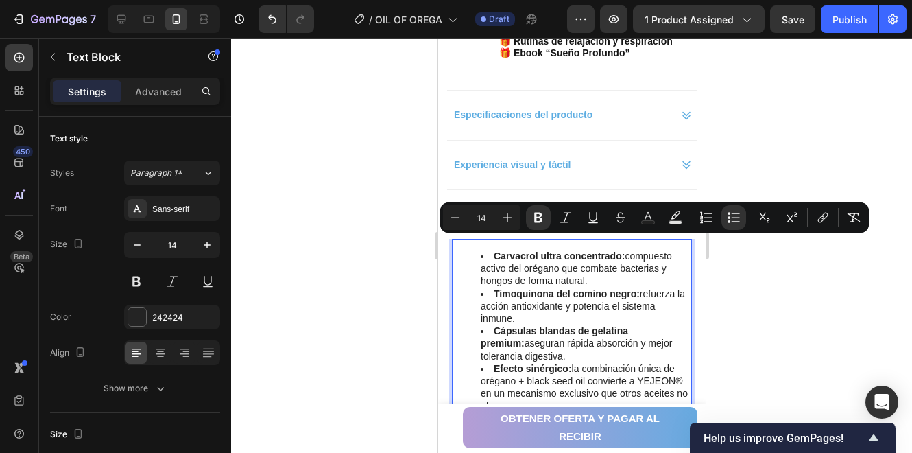
click at [755, 294] on div at bounding box center [571, 245] width 681 height 414
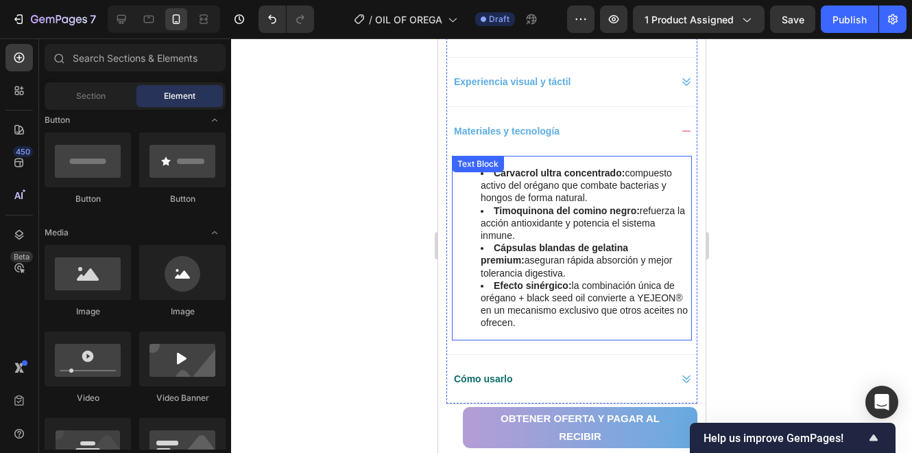
scroll to position [1098, 0]
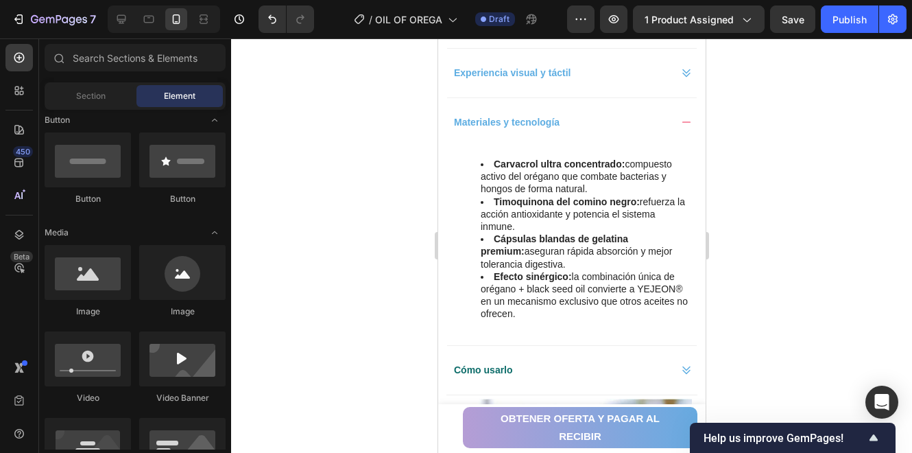
click at [635, 259] on li "Cápsulas blandas de gelatina premium: aseguran rápida absorción y mejor toleran…" at bounding box center [585, 252] width 210 height 38
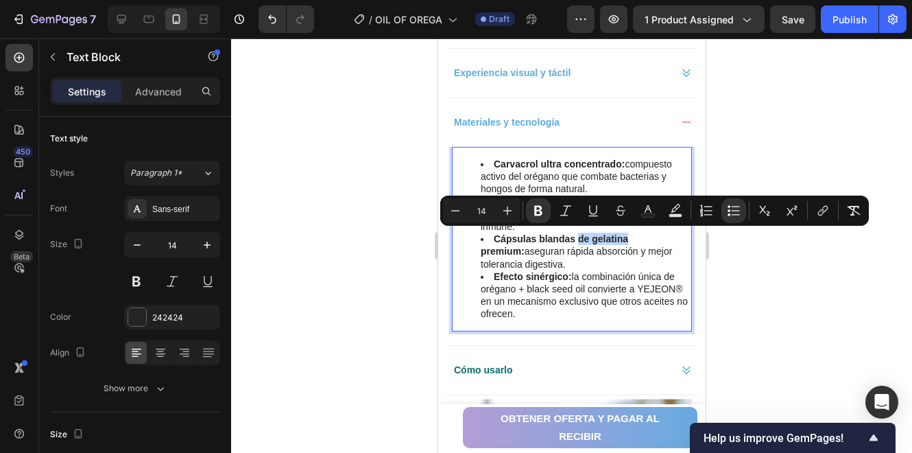
drag, startPoint x: 627, startPoint y: 237, endPoint x: 579, endPoint y: 239, distance: 48.1
click at [579, 239] on strong "Cápsulas blandas de gelatina premium:" at bounding box center [553, 244] width 147 height 23
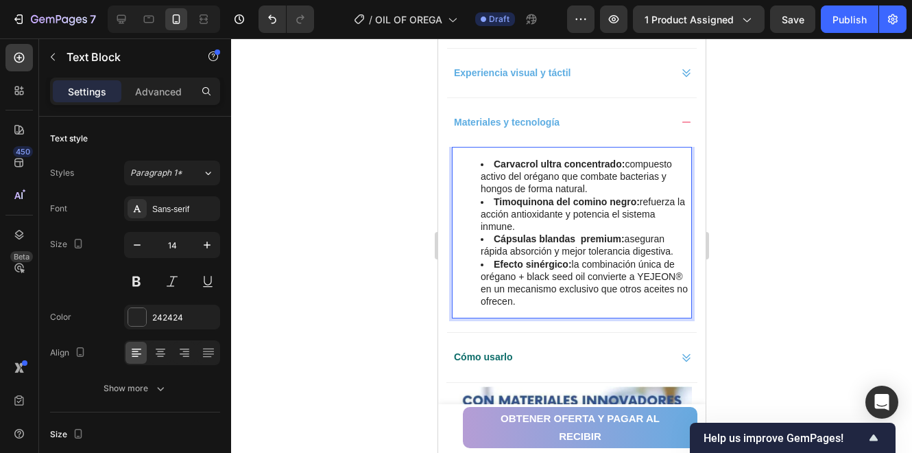
click at [580, 233] on strong "Cápsulas blandas premium:" at bounding box center [558, 238] width 131 height 11
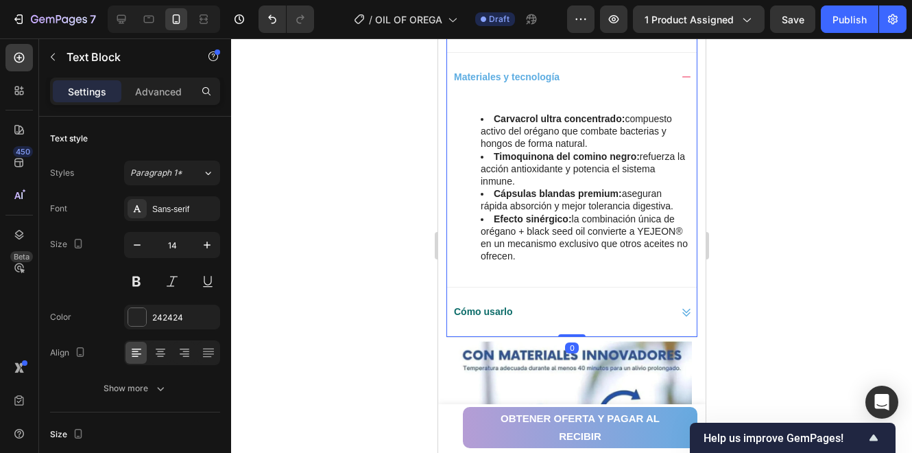
click at [598, 303] on div "Cómo usarlo" at bounding box center [560, 311] width 218 height 21
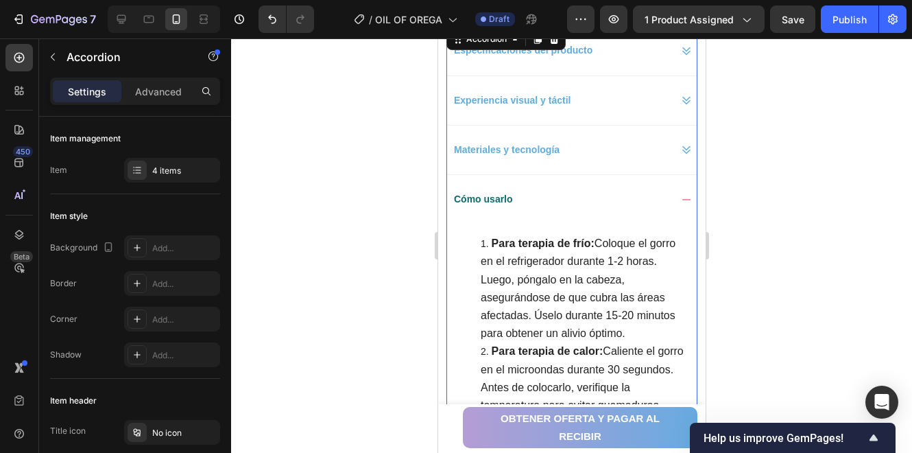
scroll to position [1052, 0]
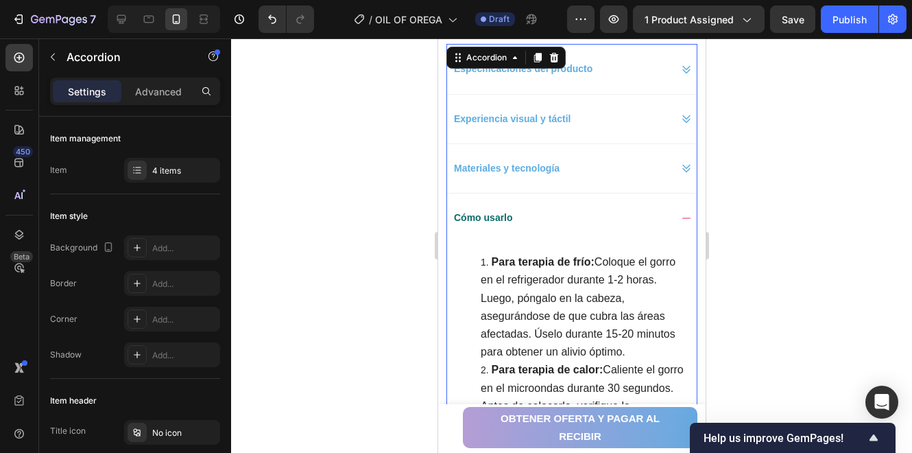
click at [615, 172] on div "Materiales y tecnología" at bounding box center [560, 168] width 218 height 21
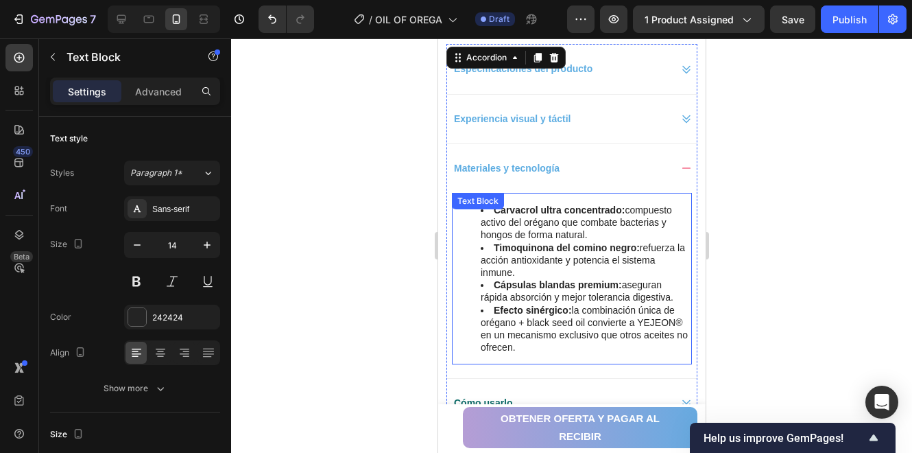
click at [598, 226] on li "Carvacrol ultra concentrado: compuesto activo del orégano que combate bacterias…" at bounding box center [585, 223] width 210 height 38
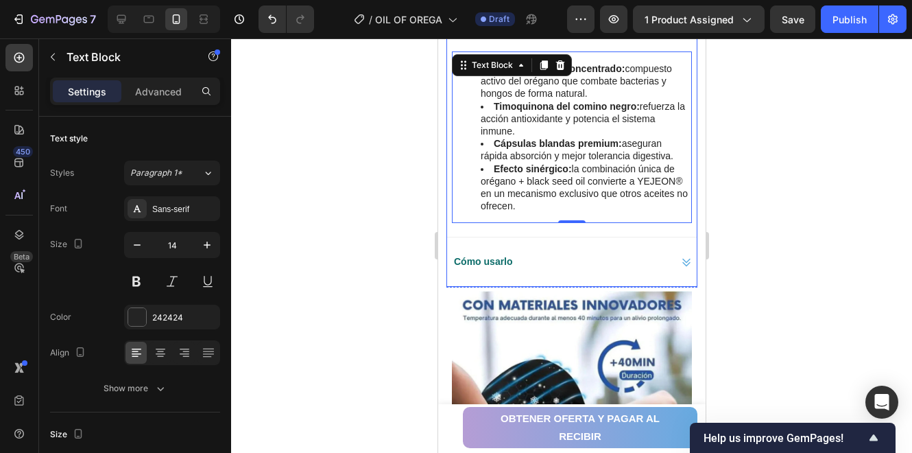
scroll to position [1189, 0]
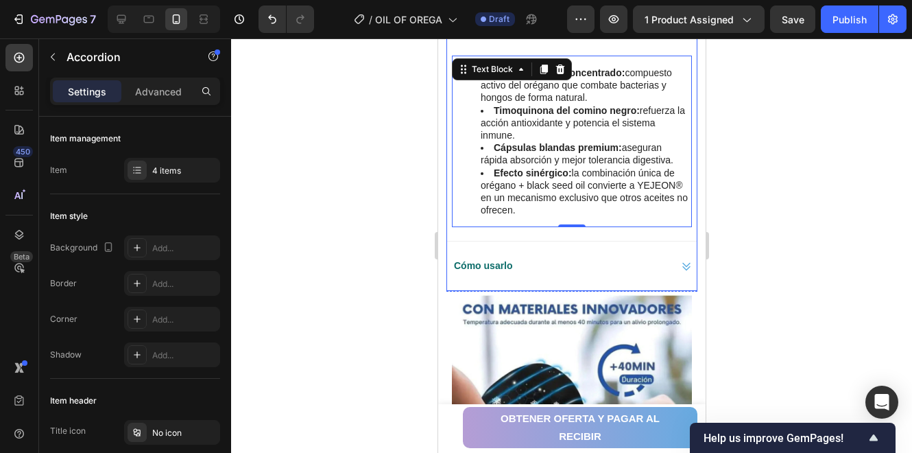
click at [647, 263] on div "Cómo usarlo" at bounding box center [560, 265] width 218 height 21
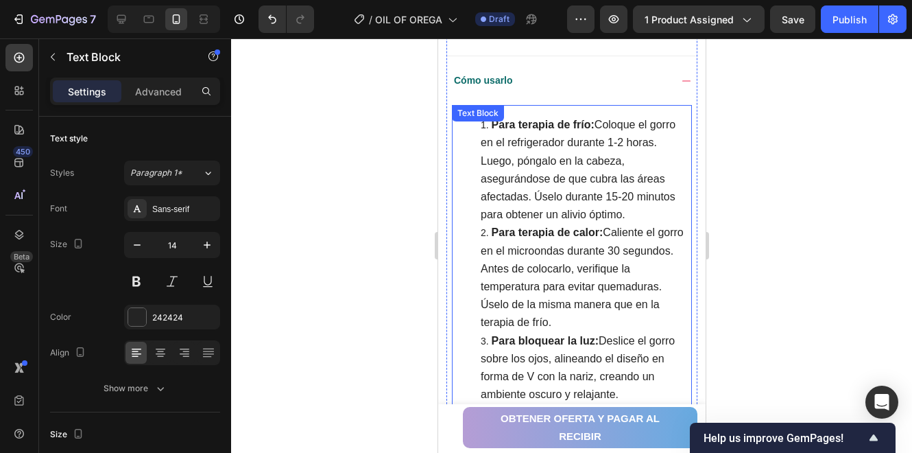
click at [601, 224] on li "Para terapia de calor: Caliente el gorro en el microondas durante 30 segundos. …" at bounding box center [585, 278] width 210 height 108
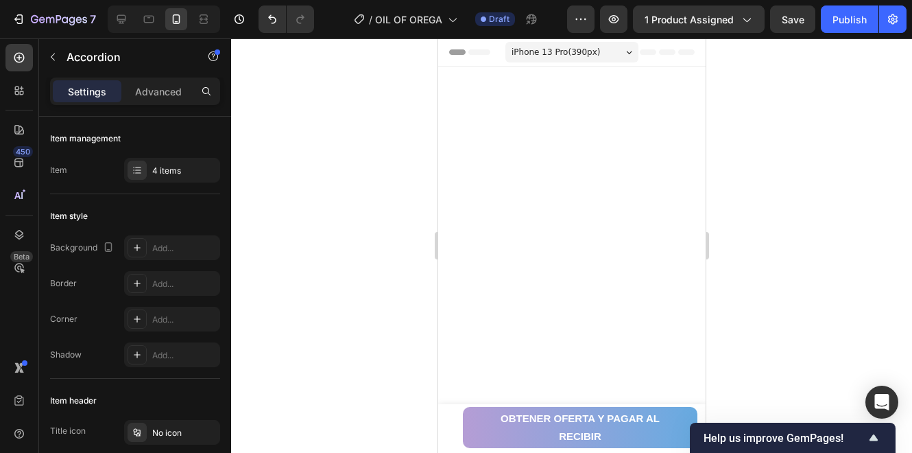
scroll to position [1006, 0]
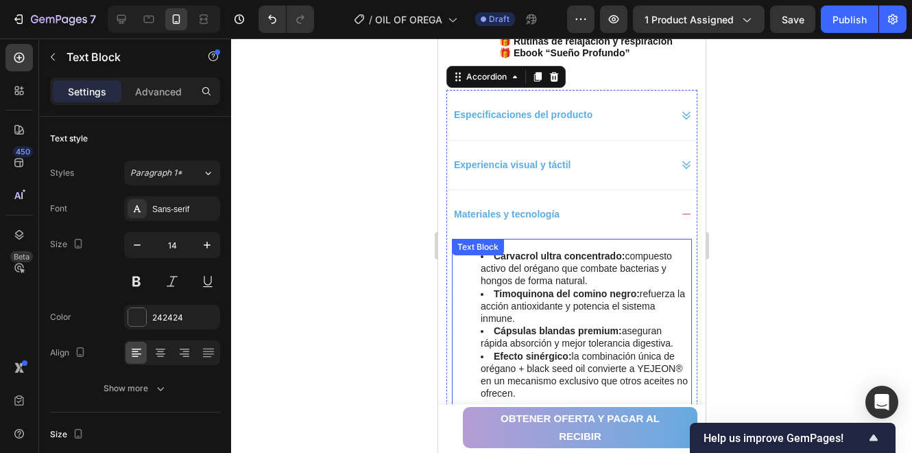
click at [546, 276] on li "Carvacrol ultra concentrado: compuesto activo del orégano que combate bacterias…" at bounding box center [585, 269] width 210 height 38
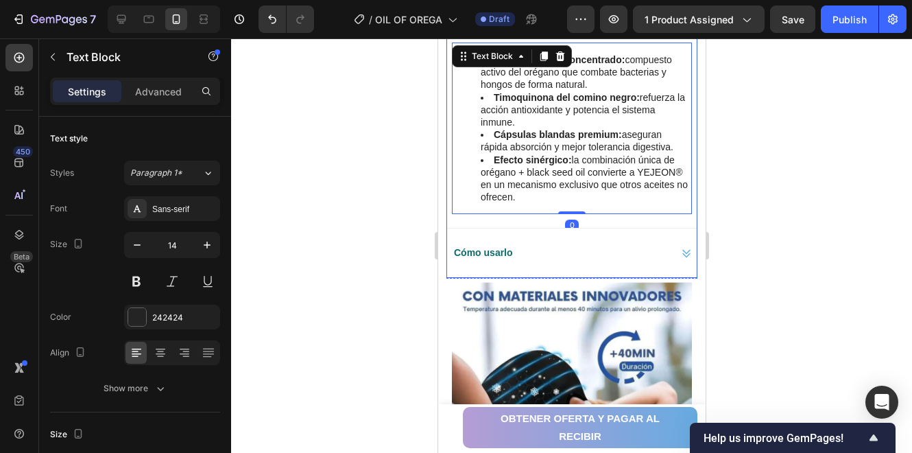
scroll to position [1326, 0]
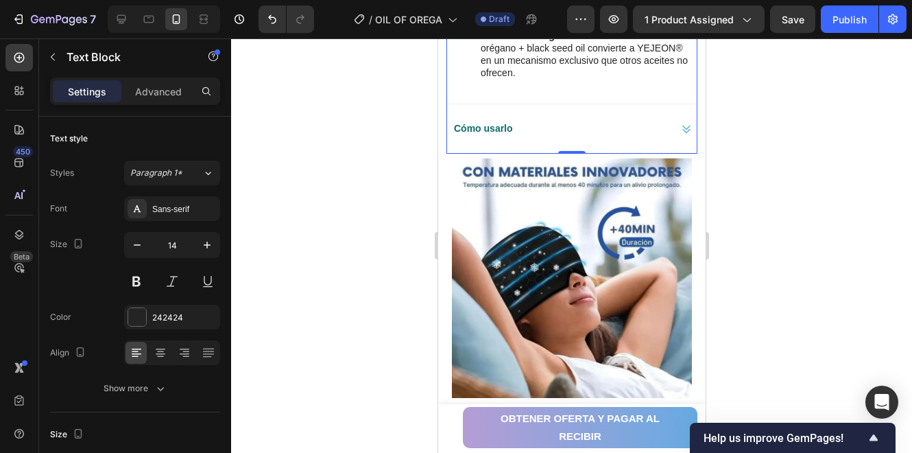
click at [558, 125] on div "Cómo usarlo" at bounding box center [560, 128] width 218 height 21
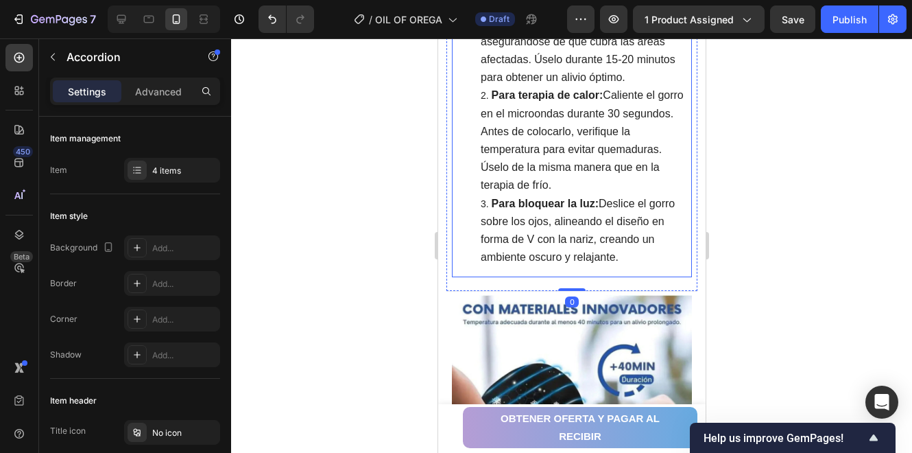
click at [545, 174] on span "Para terapia de calor: Caliente el gorro en el microondas durante 30 segundos. …" at bounding box center [581, 140] width 203 height 102
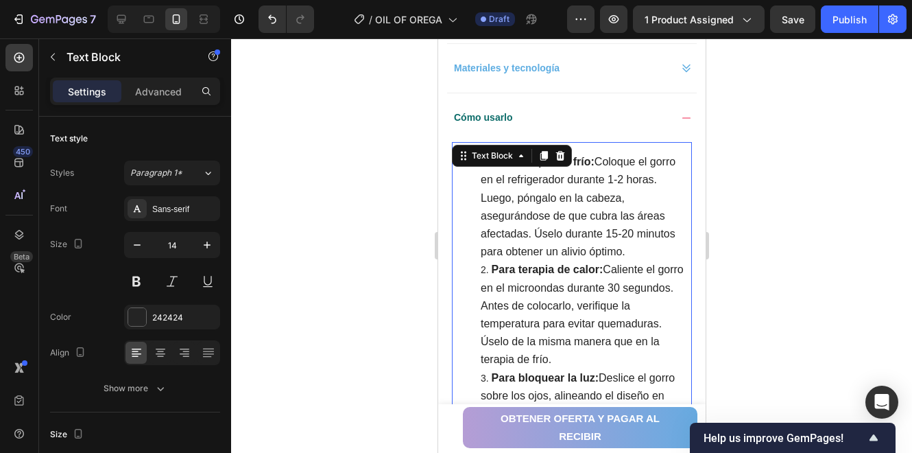
scroll to position [1098, 0]
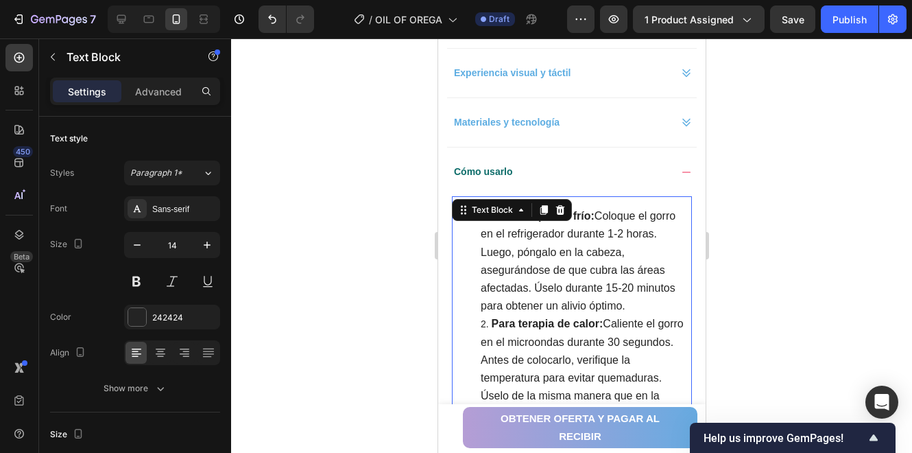
click at [556, 260] on span "Para terapia de frío: Coloque el gorro en el refrigerador durante 1-2 horas. Lu…" at bounding box center [577, 261] width 195 height 102
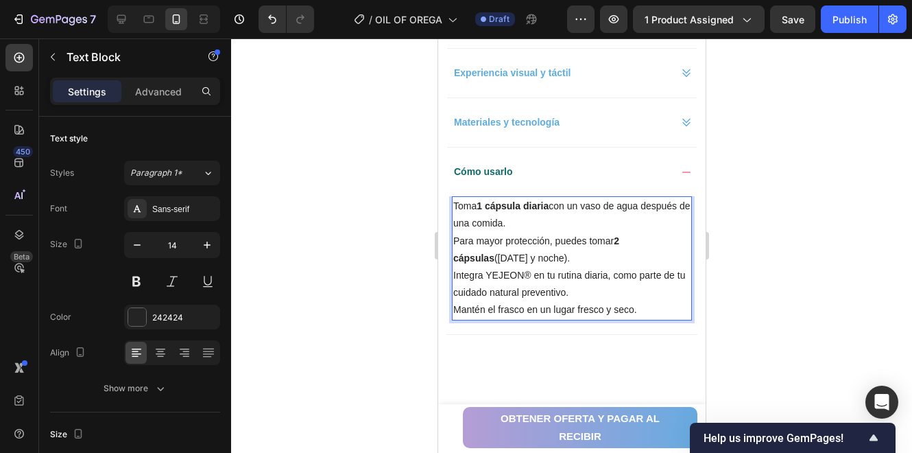
click at [590, 223] on p "Toma 1 cápsula diaria con un vaso de agua después de una comida." at bounding box center [571, 215] width 237 height 34
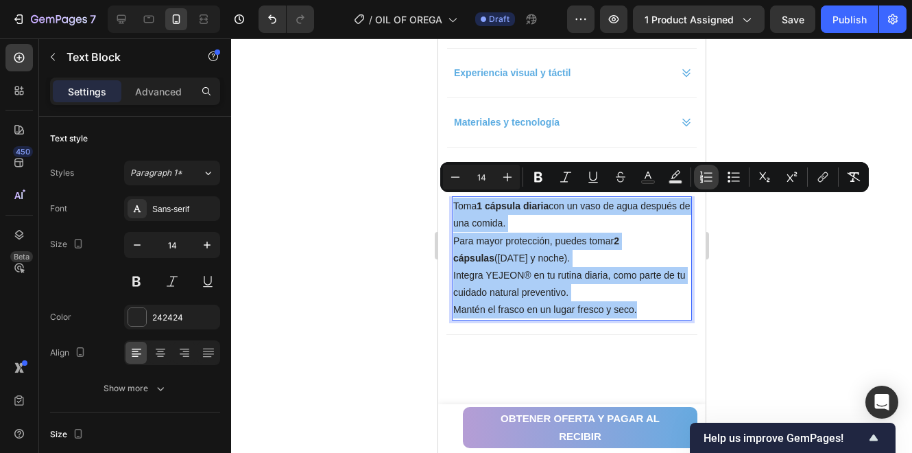
click at [702, 183] on icon "Editor contextual toolbar" at bounding box center [707, 177] width 14 height 14
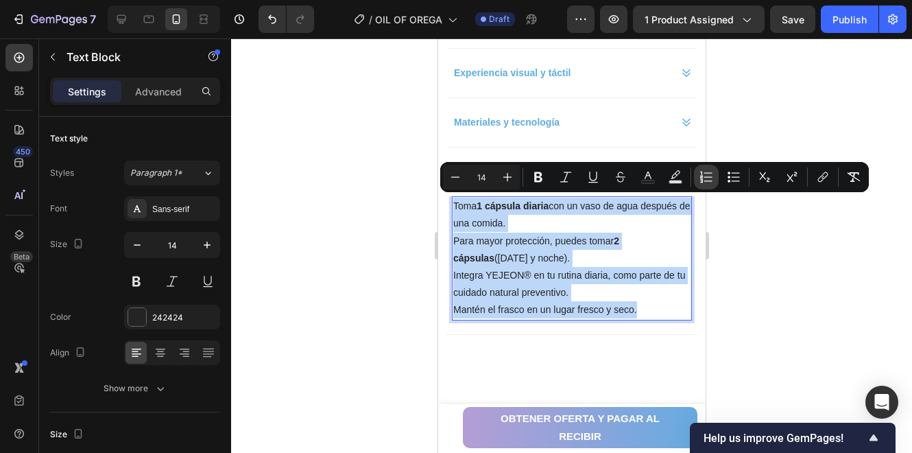
type input "14"
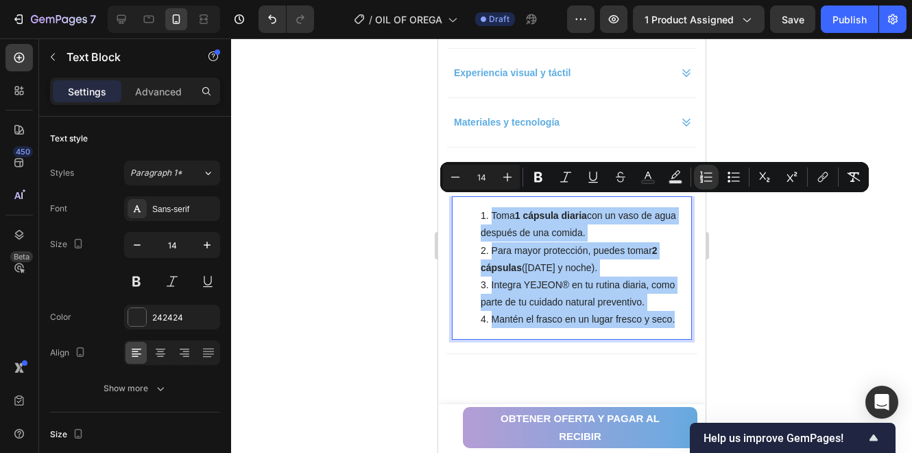
click at [738, 230] on div at bounding box center [571, 245] width 681 height 414
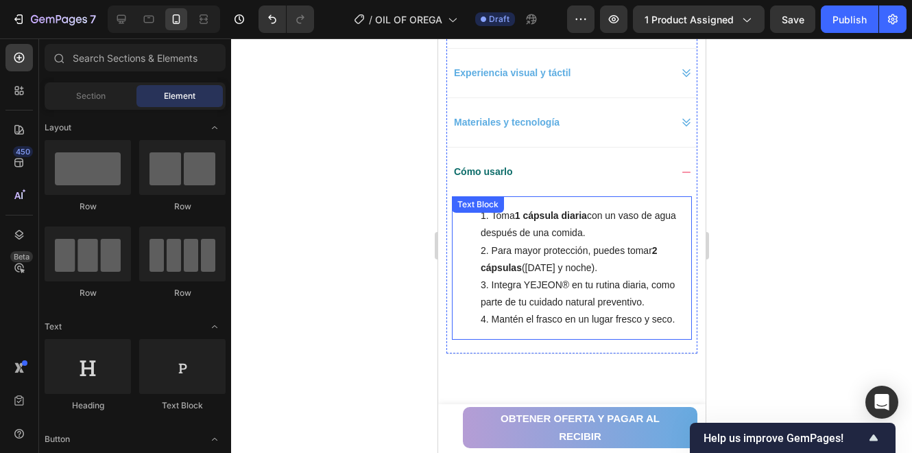
click at [558, 215] on strong "1 cápsula diaria" at bounding box center [551, 215] width 72 height 11
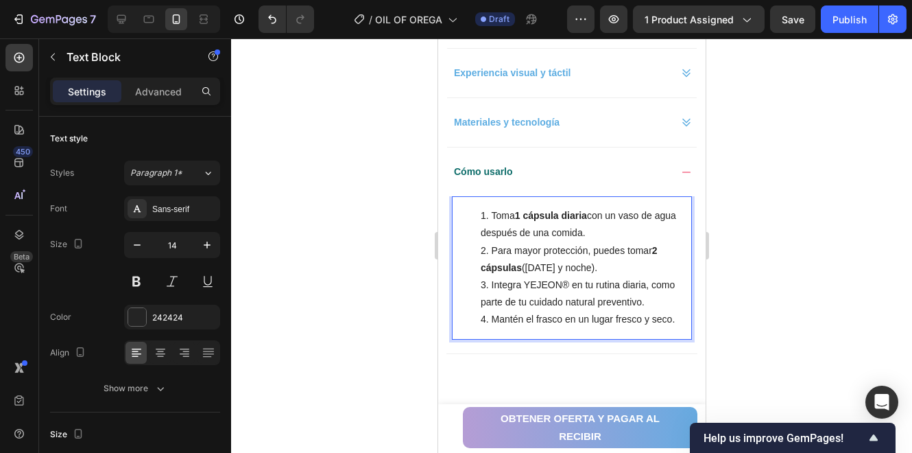
click at [621, 222] on li "Toma 1 cápsula diaria con un vaso de agua después de una comida." at bounding box center [585, 224] width 210 height 34
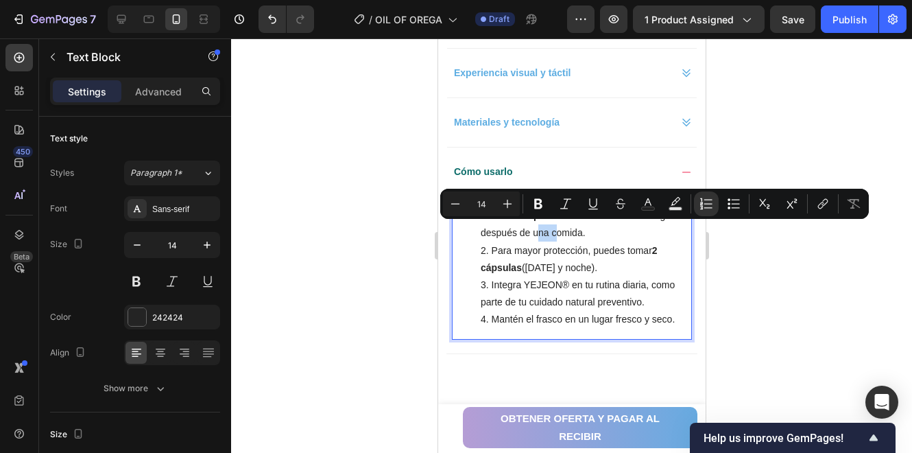
drag, startPoint x: 575, startPoint y: 231, endPoint x: 556, endPoint y: 234, distance: 18.7
click at [556, 234] on li "Toma 1 cápsula diaria con un vaso de agua después de una comida." at bounding box center [585, 224] width 210 height 34
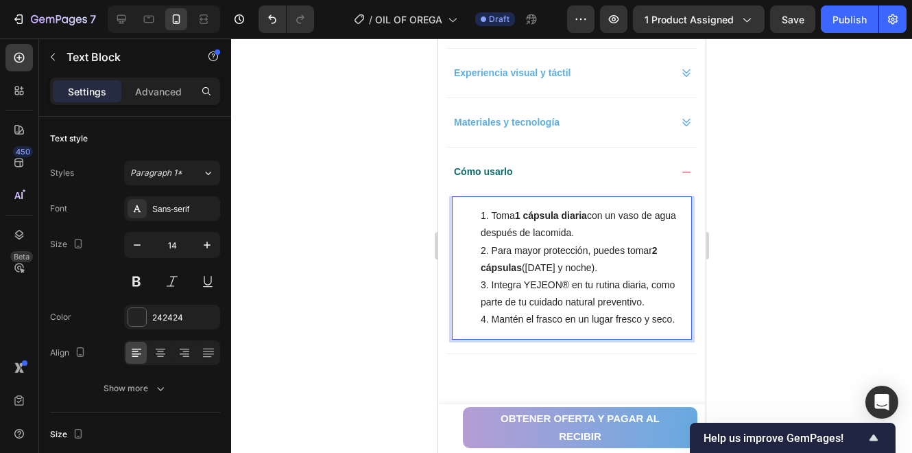
click at [604, 242] on li "Para mayor protección, puedes tomar 2 cápsulas ([DATE] y noche)." at bounding box center [585, 259] width 210 height 34
click at [567, 233] on li "Toma 1 cápsula diaria con un vaso de agua después de lacomida." at bounding box center [585, 224] width 210 height 34
click at [565, 233] on li "Toma 1 cápsula diaria con un vaso de agua después de lacomida." at bounding box center [585, 224] width 210 height 34
click at [621, 259] on li "Para mayor protección, puedes tomar 2 cápsulas ([DATE] y noche)." at bounding box center [585, 259] width 210 height 34
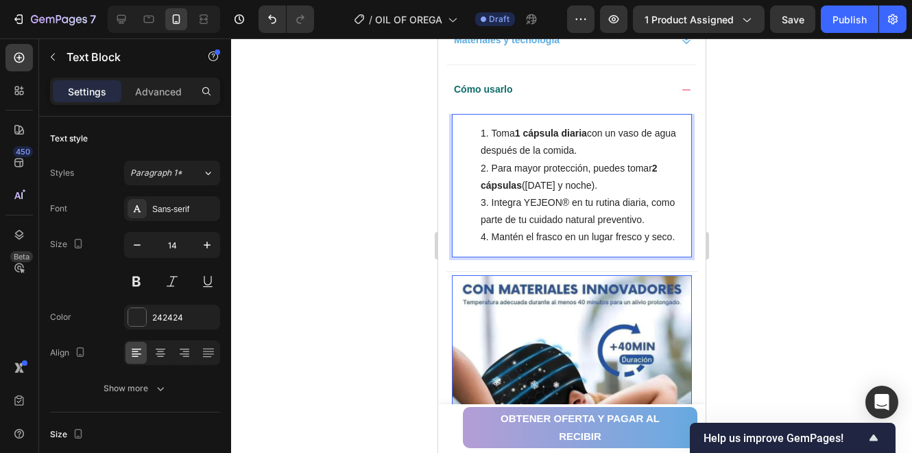
scroll to position [1143, 0]
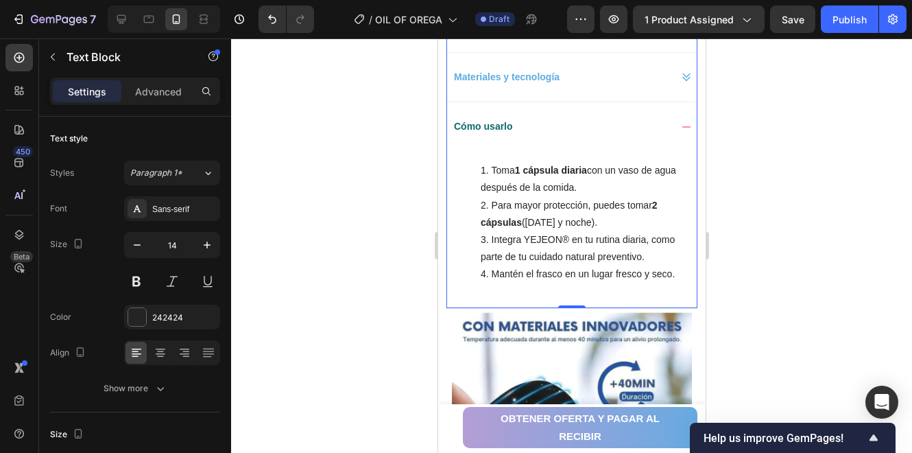
click at [670, 117] on div "Cómo usarlo" at bounding box center [572, 126] width 250 height 49
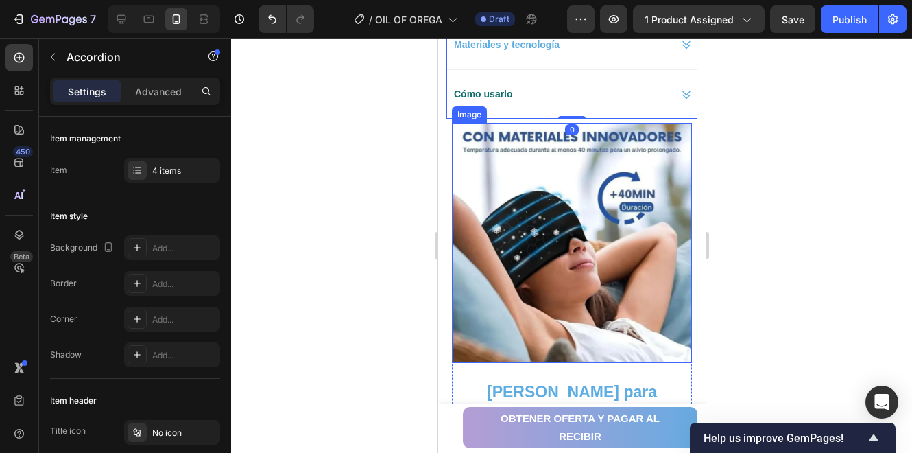
scroll to position [1235, 0]
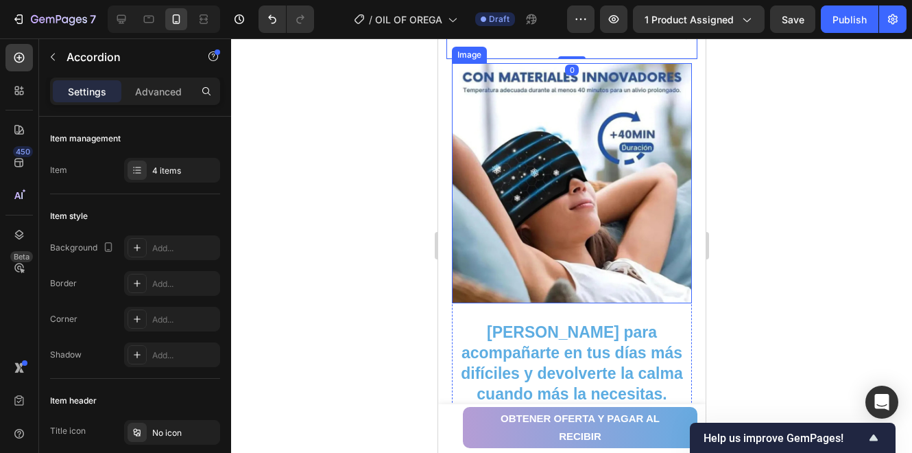
click at [615, 154] on img at bounding box center [571, 183] width 240 height 240
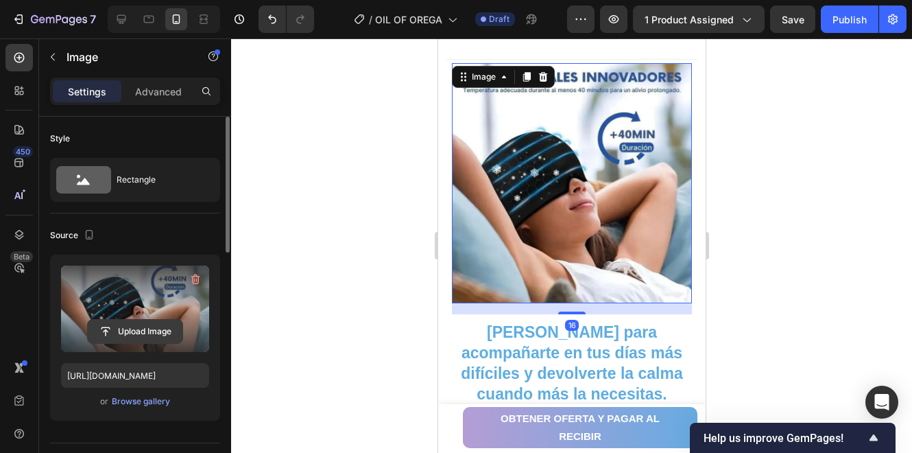
click at [156, 335] on input "file" at bounding box center [135, 331] width 95 height 23
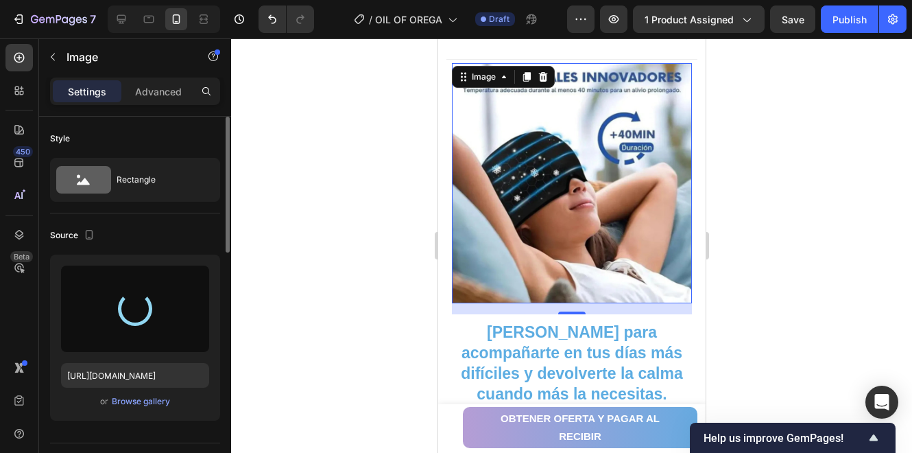
type input "[URL][DOMAIN_NAME]"
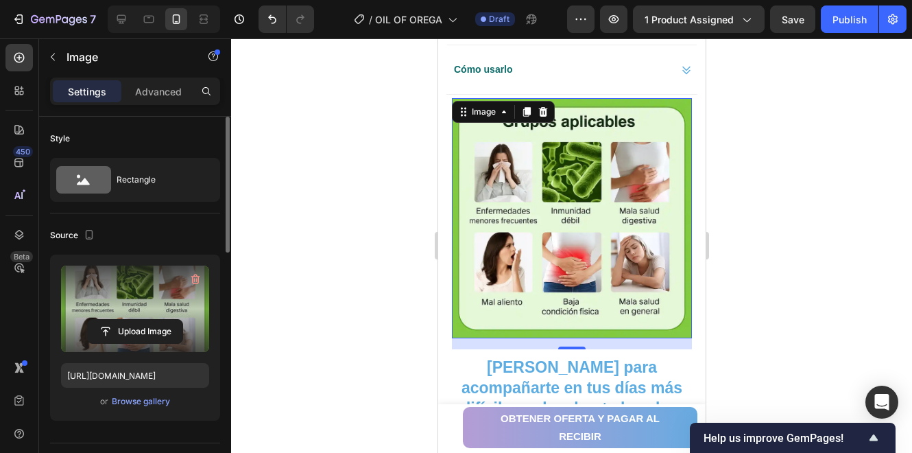
scroll to position [1189, 0]
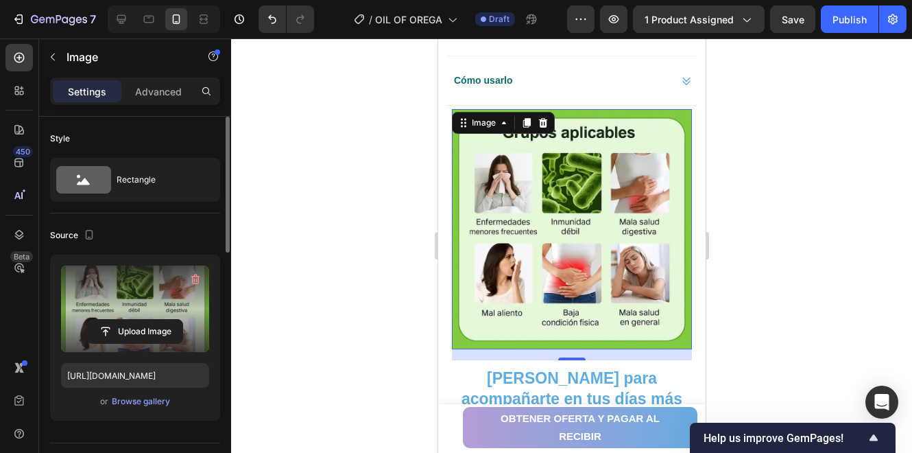
click at [794, 260] on div at bounding box center [571, 245] width 681 height 414
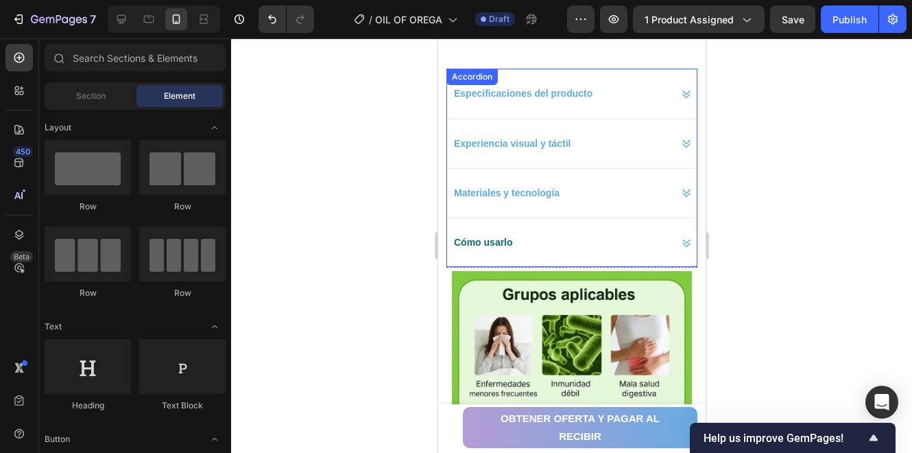
scroll to position [1006, 0]
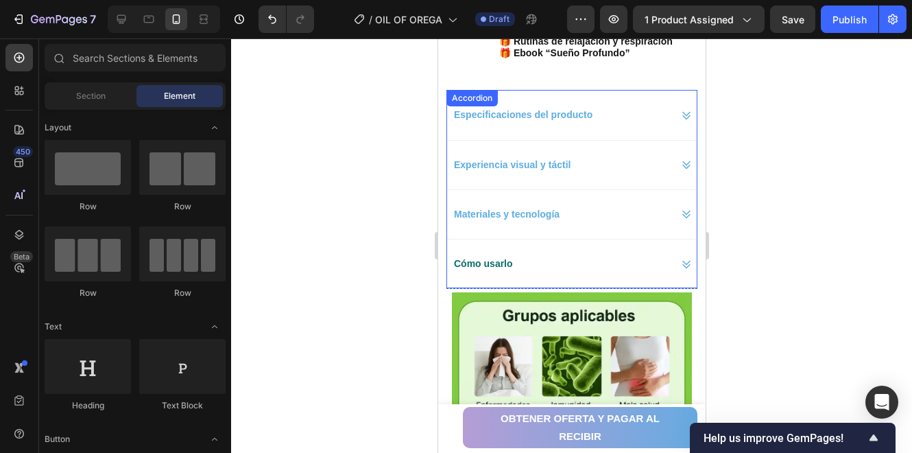
click at [651, 259] on div "Cómo usarlo" at bounding box center [560, 263] width 218 height 21
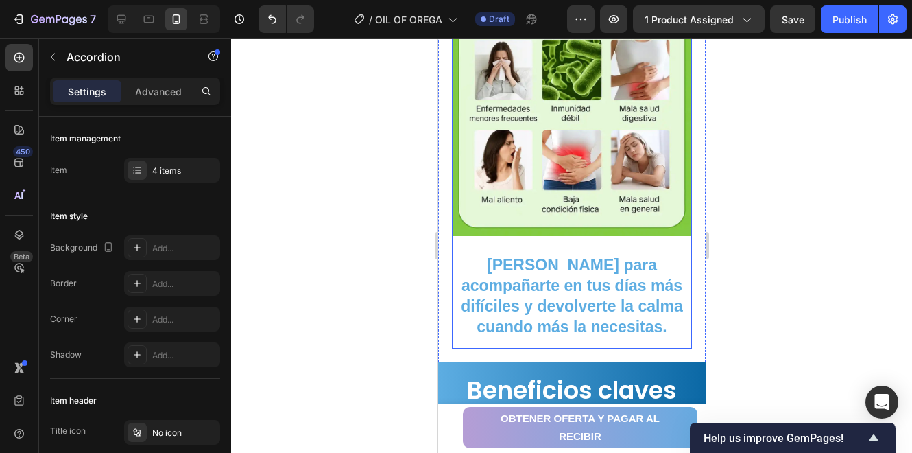
scroll to position [1509, 0]
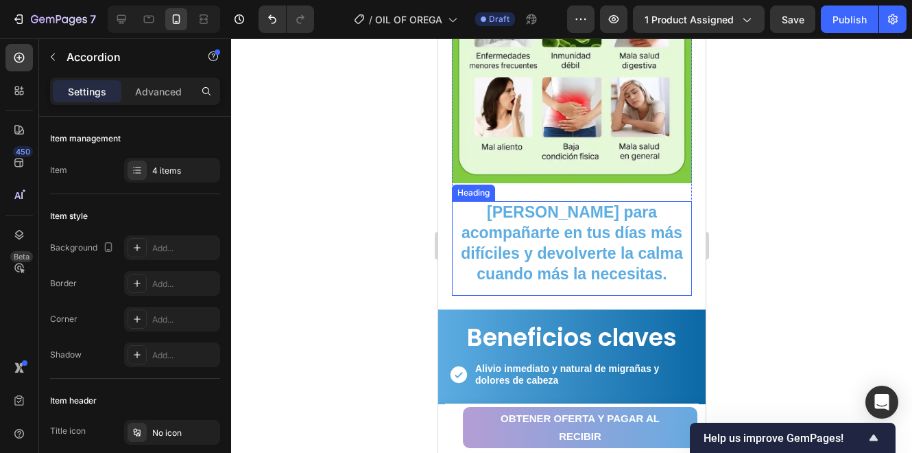
click at [525, 223] on strong "Hecho para acompañarte en tus días más difíciles y devolverte la calma cuando m…" at bounding box center [571, 243] width 222 height 80
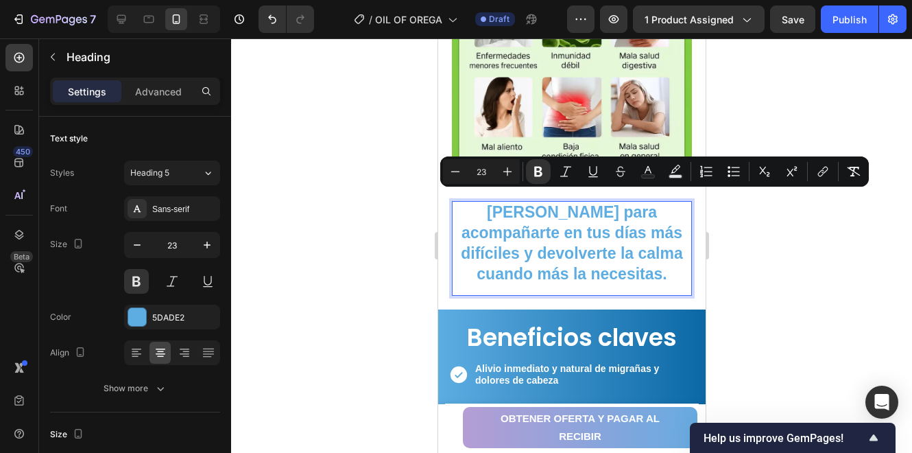
click at [538, 229] on strong "Hecho para acompañarte en tus días más difíciles y devolverte la calma cuando m…" at bounding box center [571, 243] width 222 height 80
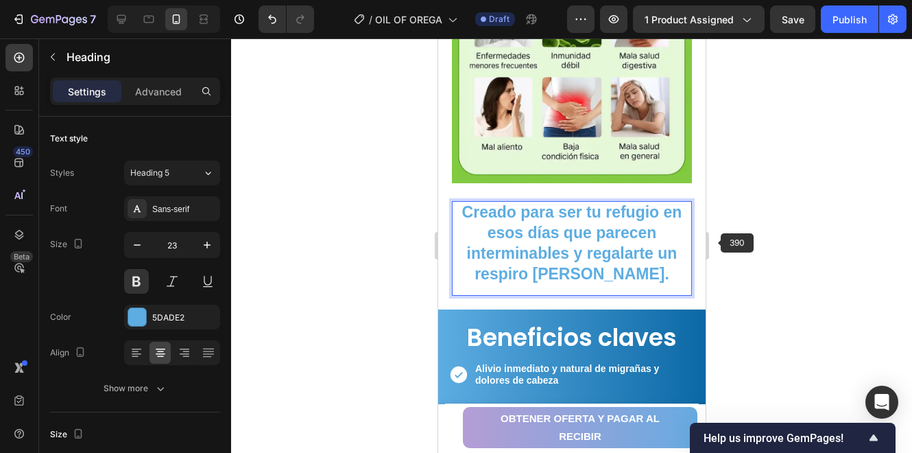
click at [722, 241] on div at bounding box center [571, 245] width 681 height 414
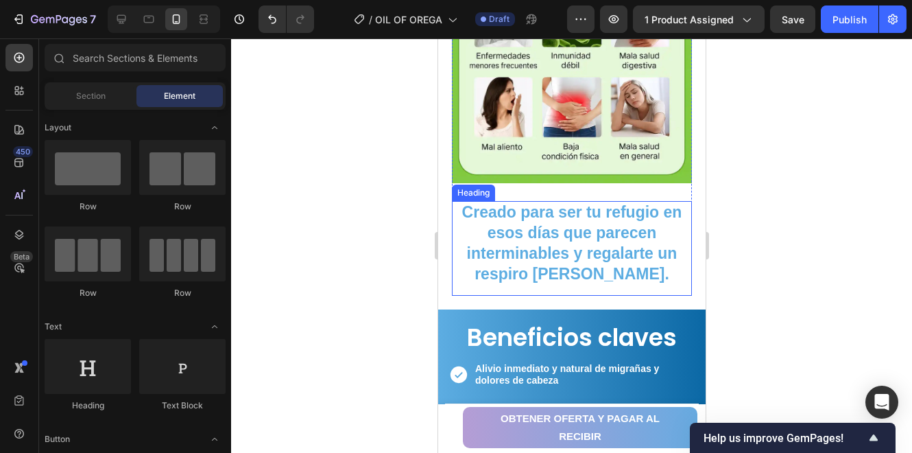
click at [607, 241] on strong "Creado para ser tu refugio en esos días que parecen interminables y regalarte u…" at bounding box center [572, 243] width 220 height 80
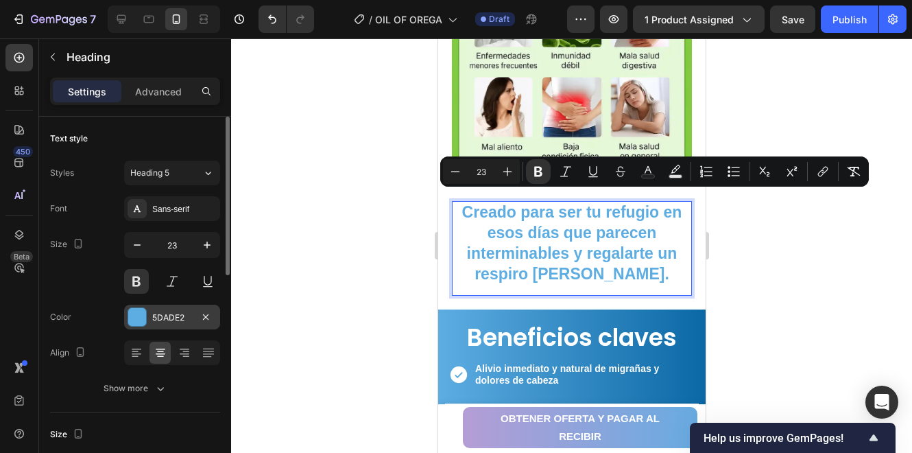
click at [152, 314] on div "5DADE2" at bounding box center [172, 317] width 40 height 12
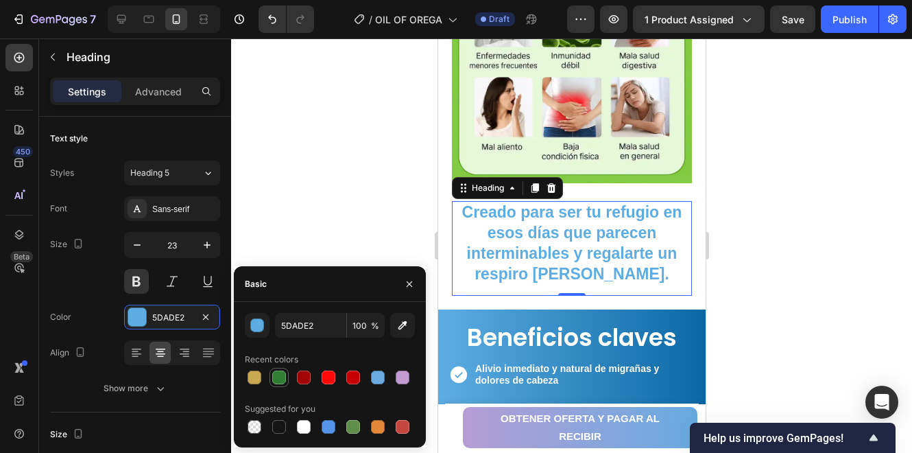
click at [276, 373] on div at bounding box center [279, 377] width 14 height 14
type input "2E7D32"
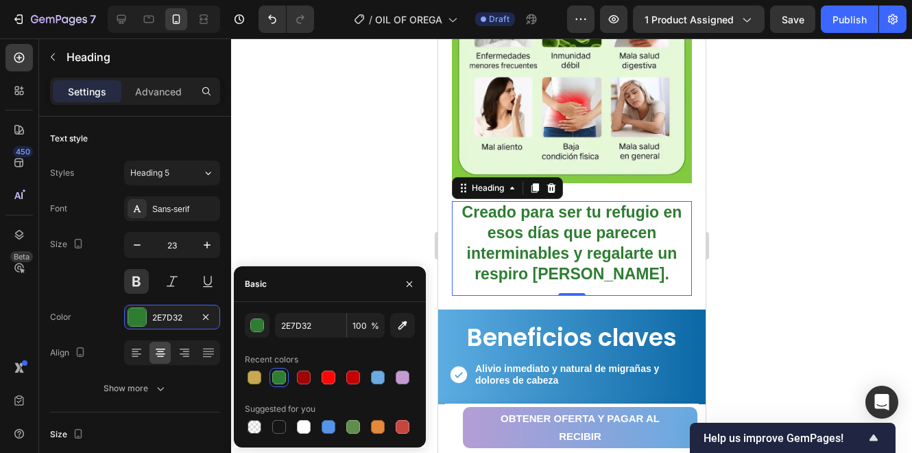
click at [292, 241] on div at bounding box center [571, 245] width 681 height 414
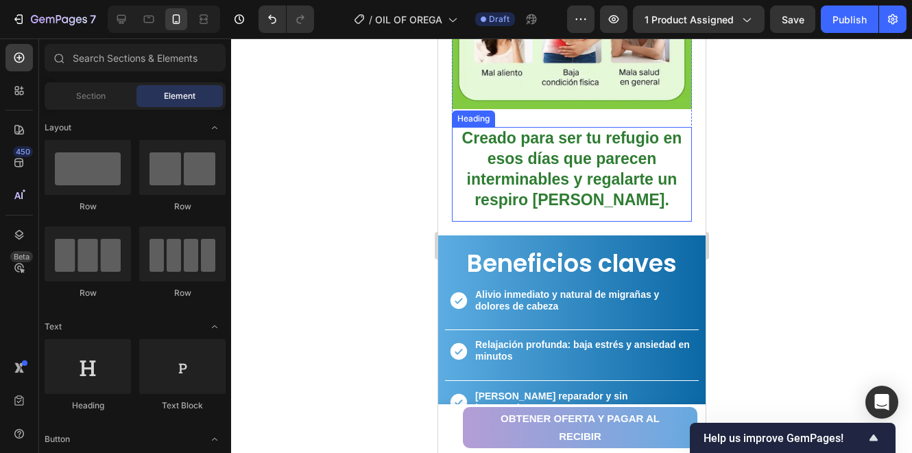
scroll to position [1600, 0]
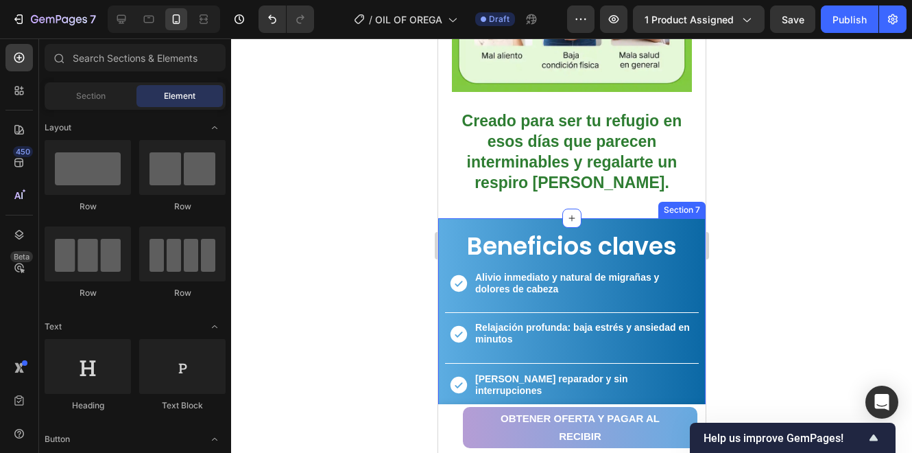
click at [626, 218] on div "Beneficios claves Heading Icon Alivio inmediato y natural de migrañas y dolores…" at bounding box center [572, 347] width 268 height 259
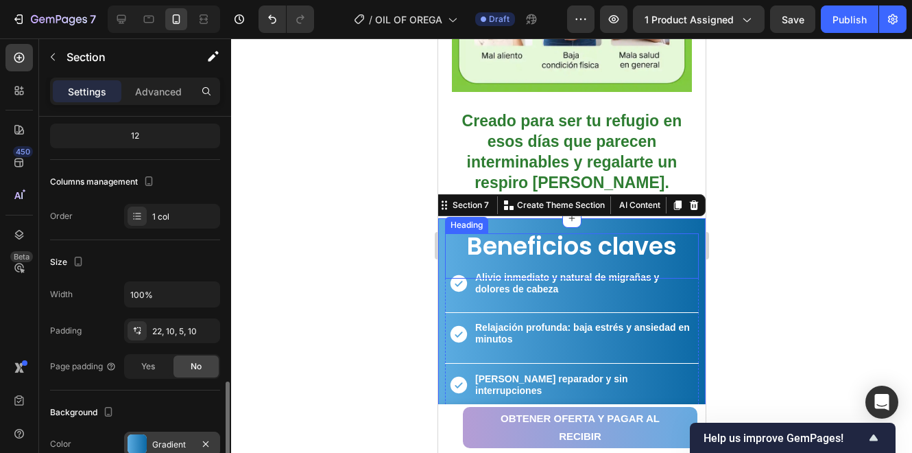
scroll to position [273, 0]
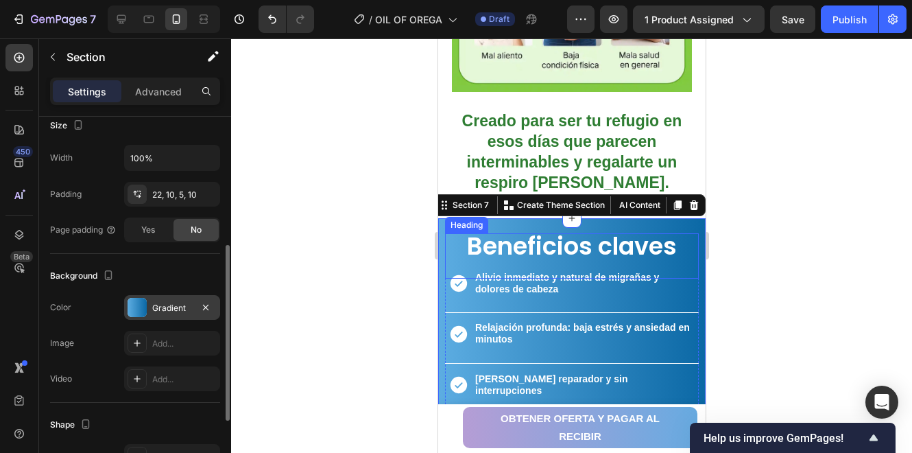
click at [160, 306] on div "Gradient" at bounding box center [172, 308] width 40 height 12
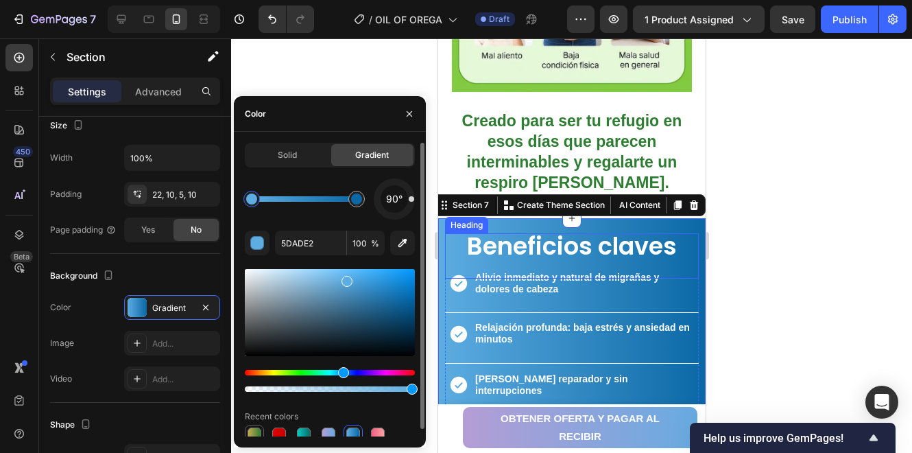
click at [258, 429] on div at bounding box center [255, 434] width 14 height 14
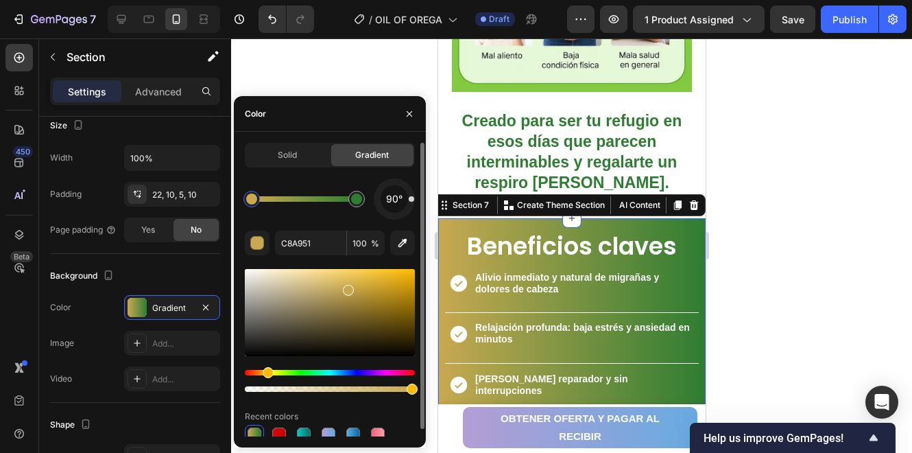
click at [255, 199] on div at bounding box center [251, 198] width 11 height 11
click at [318, 244] on input "C8A951" at bounding box center [310, 242] width 71 height 25
paste input "2E7D32"
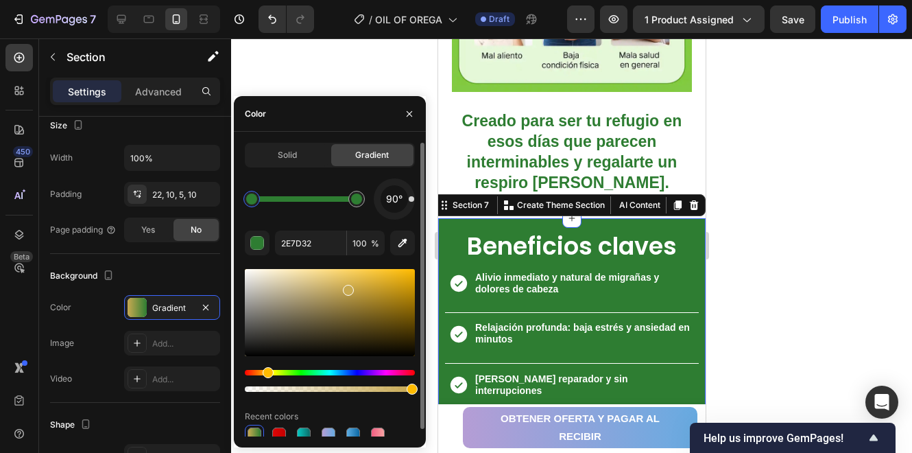
click at [307, 217] on div "90°" at bounding box center [330, 198] width 170 height 41
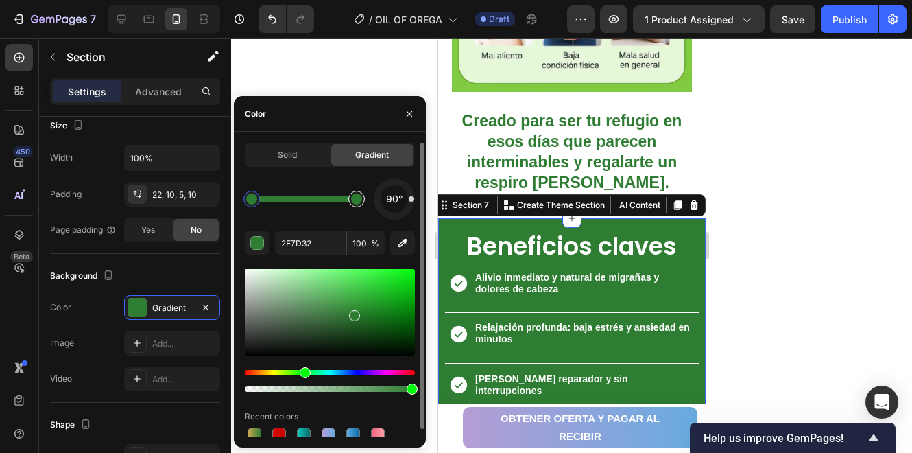
click at [362, 199] on div at bounding box center [356, 199] width 16 height 16
click at [326, 251] on input "2E7D32" at bounding box center [310, 242] width 71 height 25
paste input "F9A825"
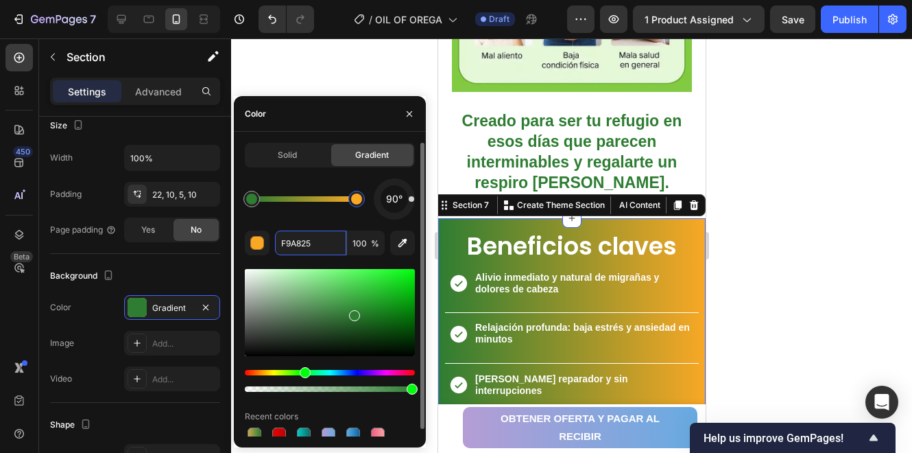
type input "F9A825"
click at [304, 215] on div "90°" at bounding box center [330, 198] width 170 height 41
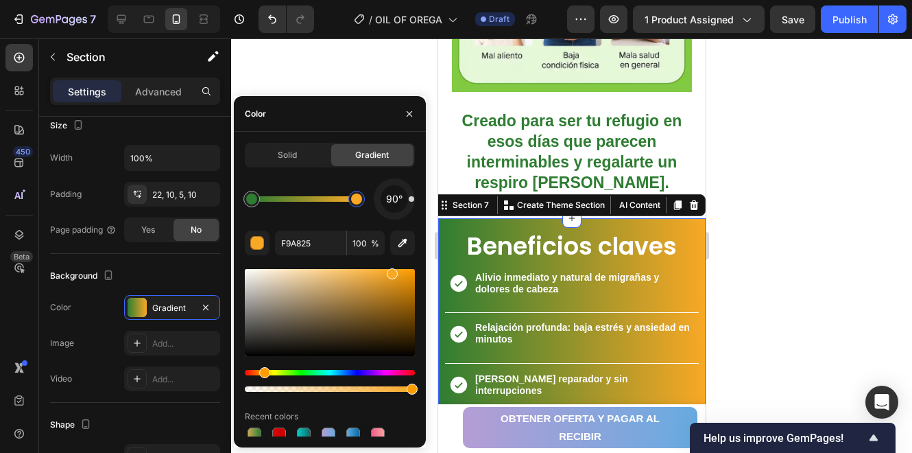
click at [808, 263] on div at bounding box center [571, 245] width 681 height 414
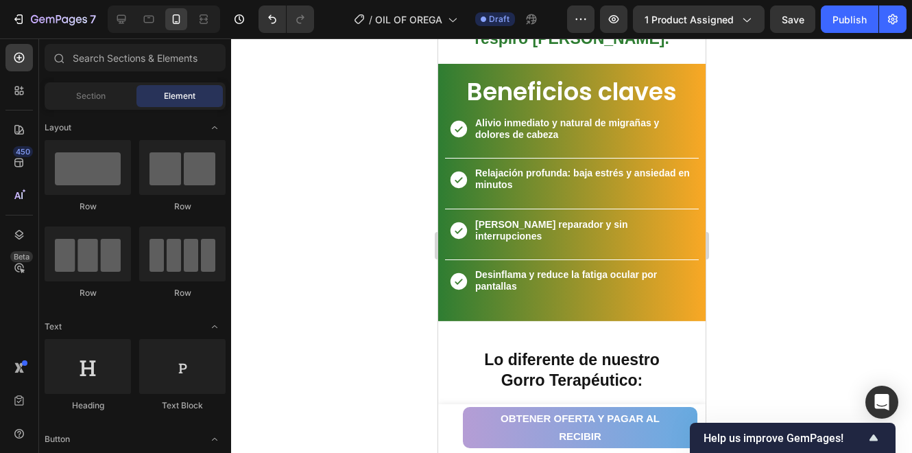
scroll to position [1668, 0]
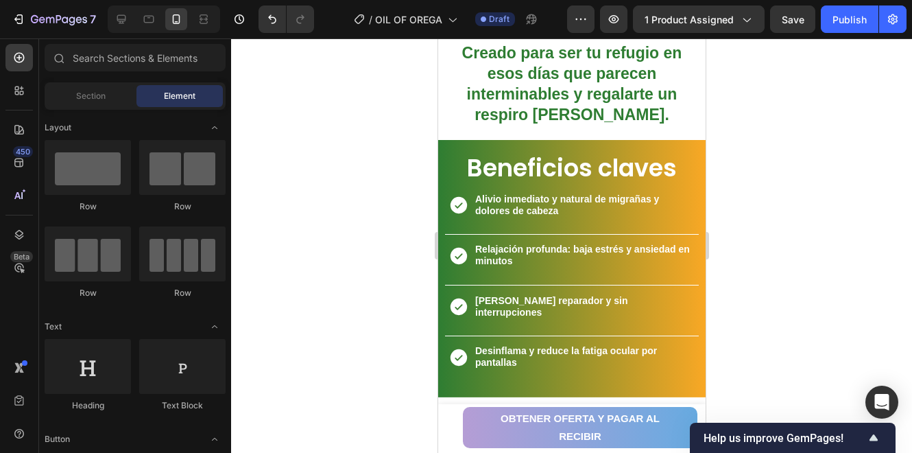
drag, startPoint x: 698, startPoint y: 150, endPoint x: 1146, endPoint y: 261, distance: 461.5
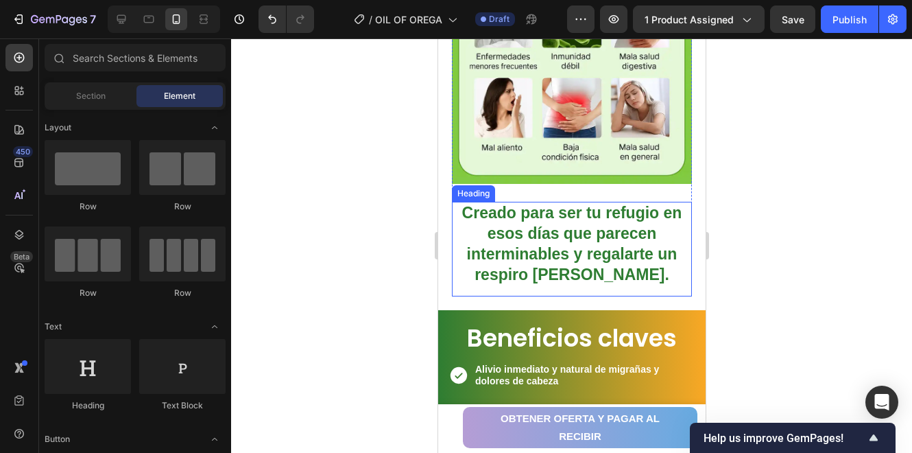
scroll to position [1486, 0]
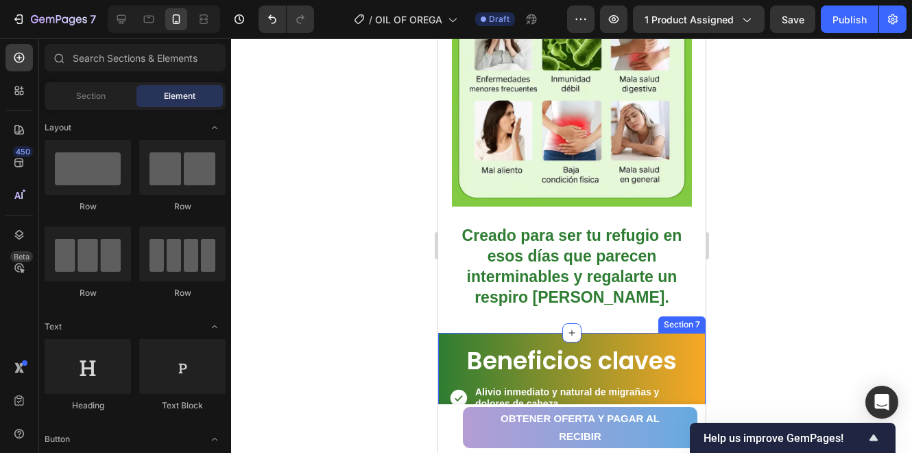
click at [688, 333] on div "Beneficios claves Heading Icon Alivio inmediato y natural de migrañas y dolores…" at bounding box center [572, 462] width 268 height 259
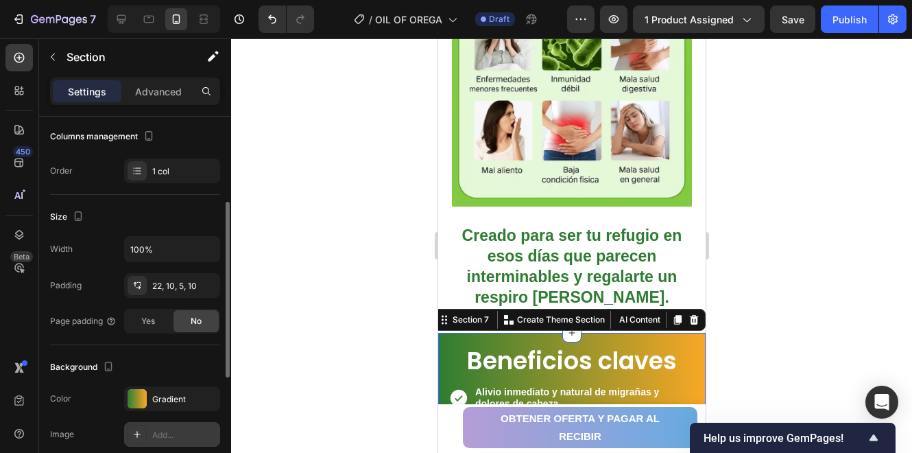
scroll to position [273, 0]
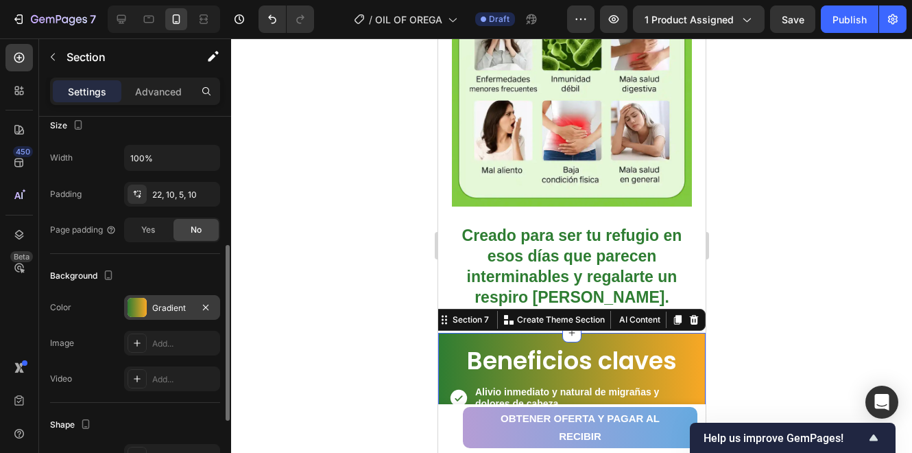
click at [164, 305] on div "Gradient" at bounding box center [172, 308] width 40 height 12
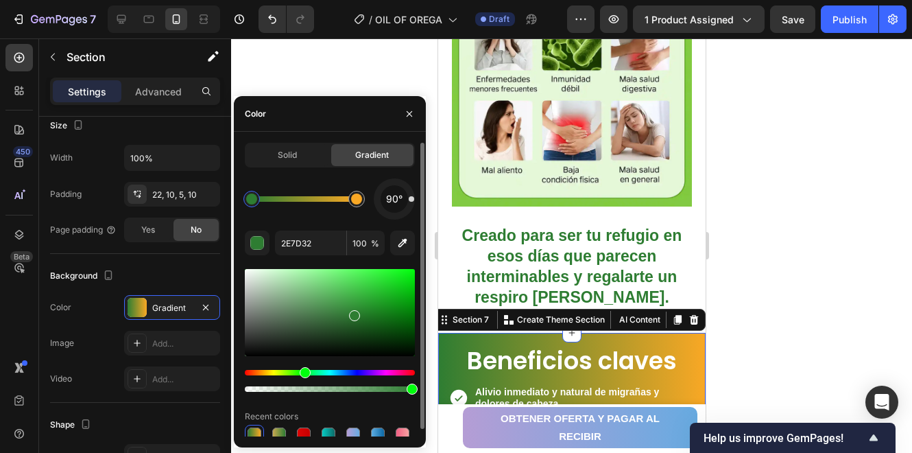
scroll to position [7, 0]
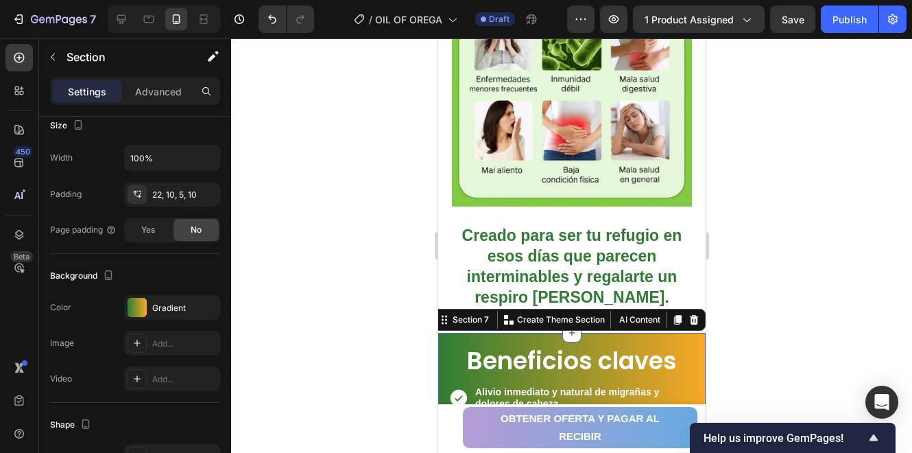
click at [854, 285] on div at bounding box center [571, 245] width 681 height 414
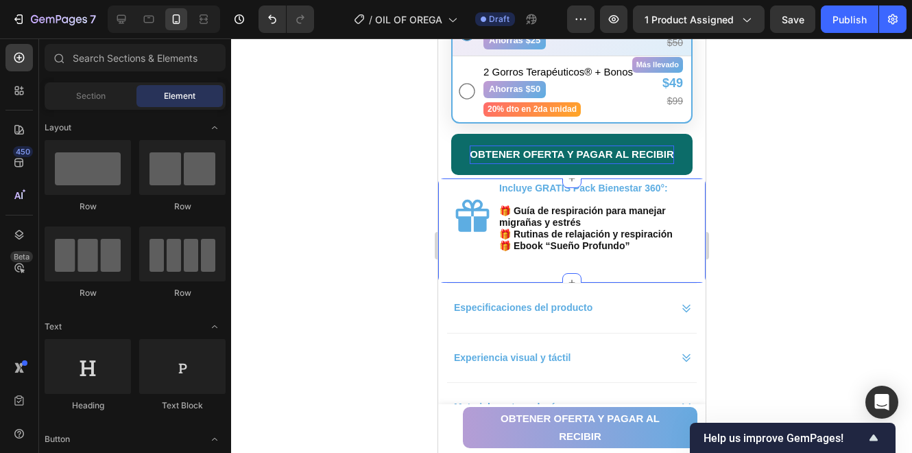
scroll to position [754, 0]
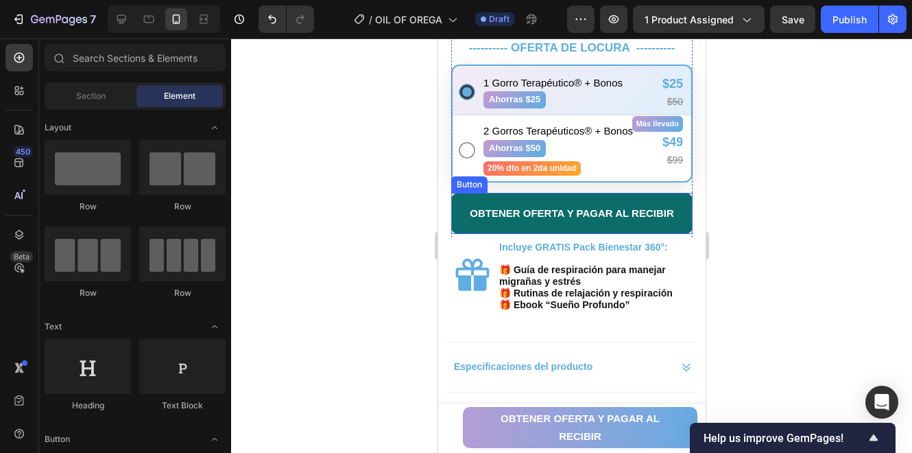
click at [668, 198] on button "OBTENER OFERTA Y PAGAR AL RECIBIR" at bounding box center [571, 213] width 241 height 41
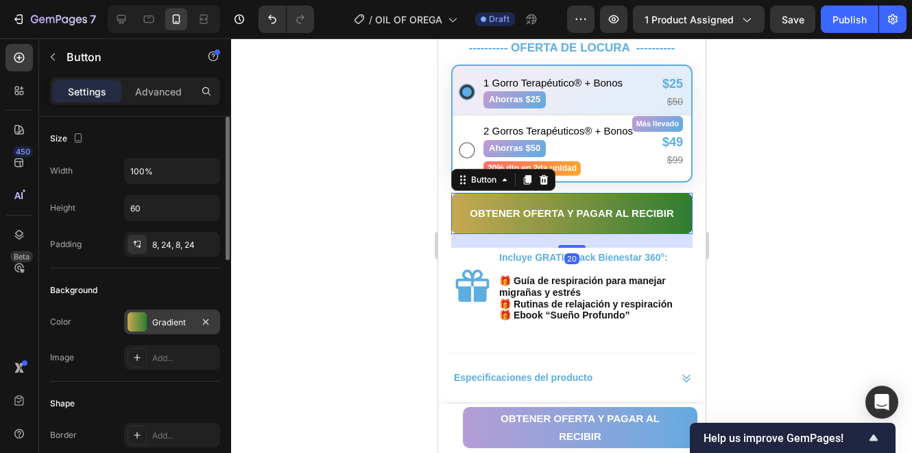
click at [161, 322] on div "Gradient" at bounding box center [172, 322] width 40 height 12
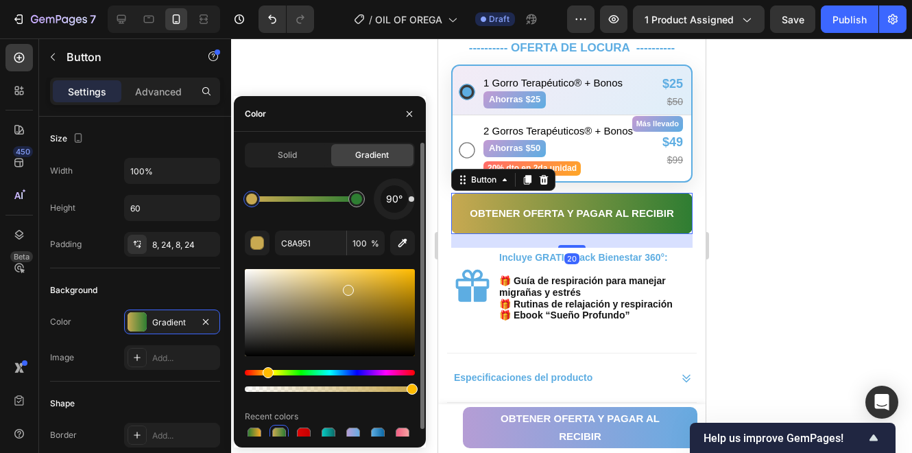
scroll to position [7, 0]
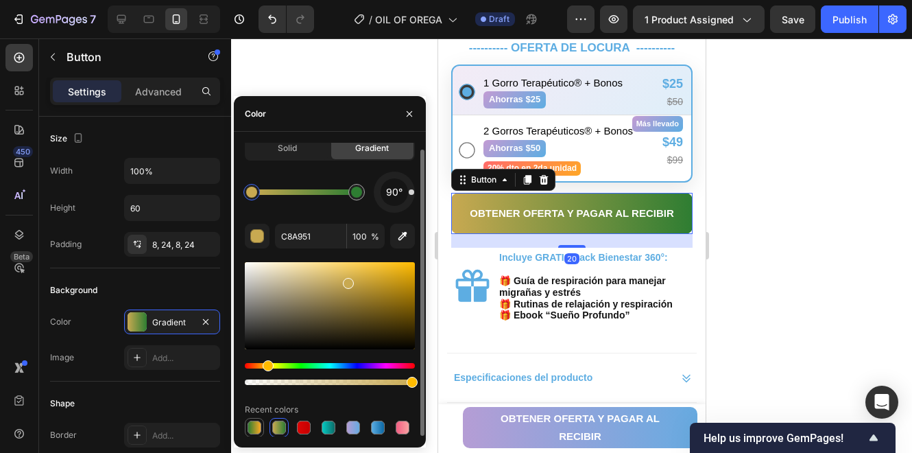
click at [258, 425] on div at bounding box center [255, 428] width 14 height 14
type input "2E7D32"
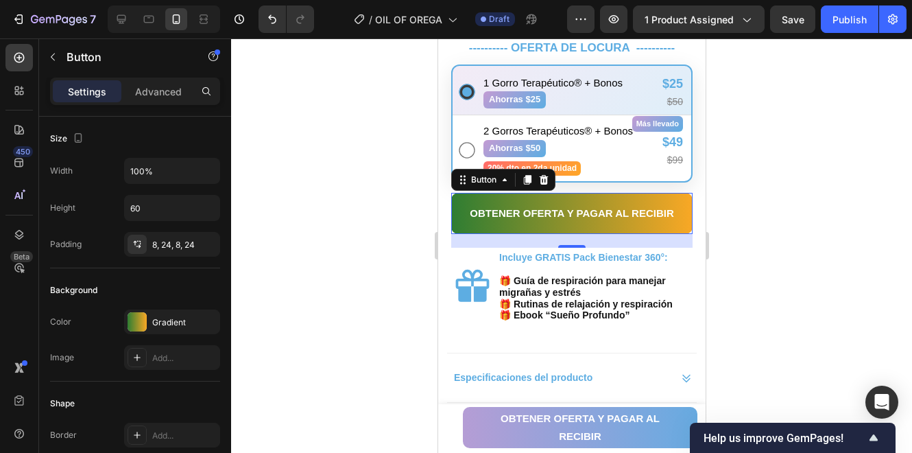
click at [348, 66] on div at bounding box center [571, 245] width 681 height 414
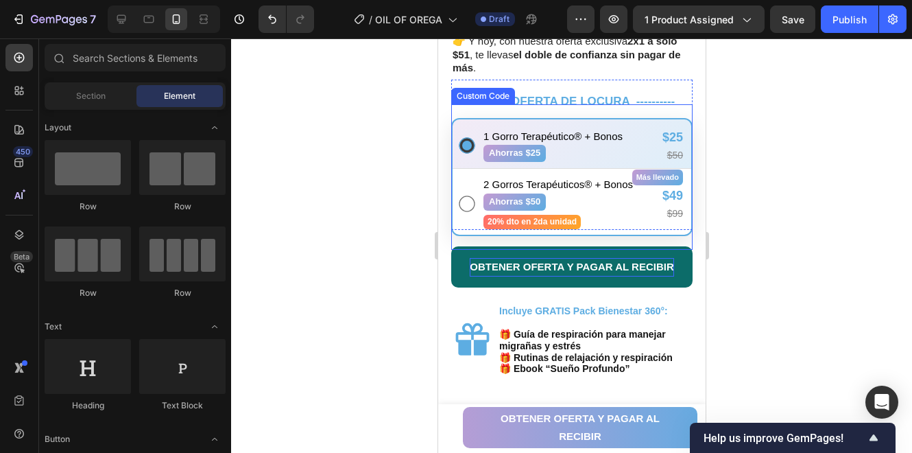
scroll to position [754, 0]
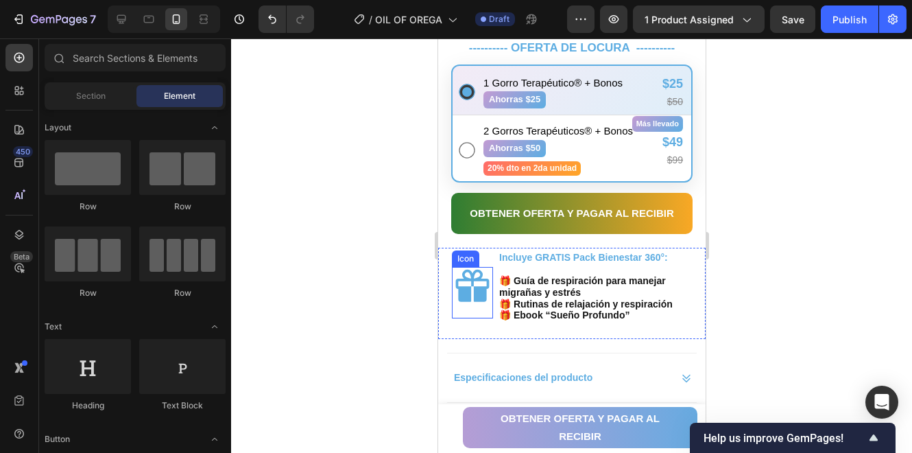
click at [484, 272] on icon at bounding box center [471, 287] width 41 height 41
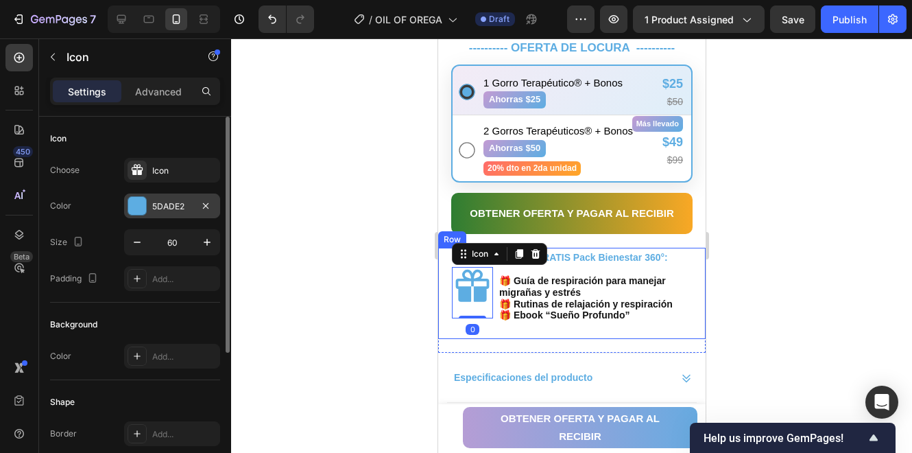
click at [156, 203] on div "5DADE2" at bounding box center [172, 206] width 40 height 12
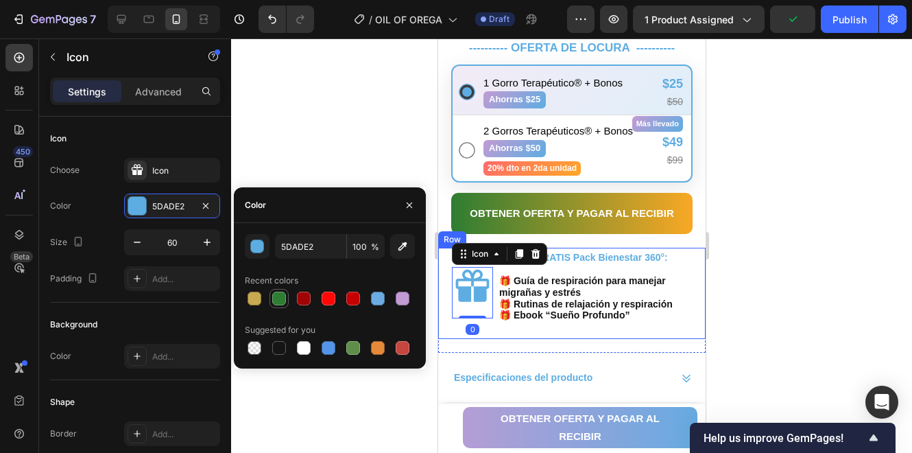
click at [279, 298] on div at bounding box center [279, 299] width 14 height 14
type input "2E7D32"
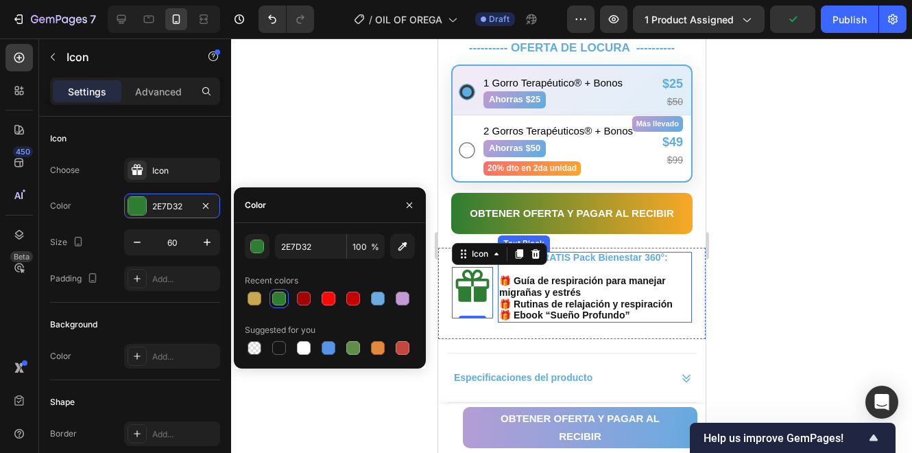
click at [589, 252] on strong "Incluye GRATIS Pack Bienestar 360°:" at bounding box center [583, 257] width 169 height 11
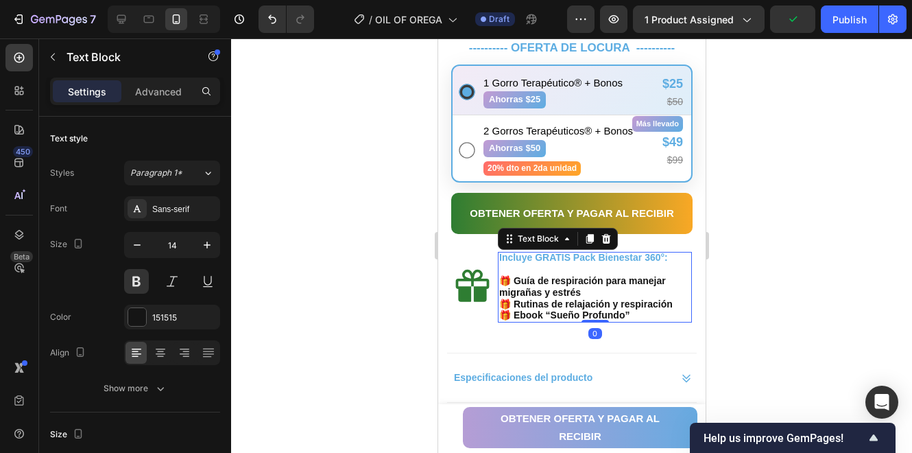
click at [608, 252] on strong "Incluye GRATIS Pack Bienestar 360°:" at bounding box center [583, 257] width 169 height 11
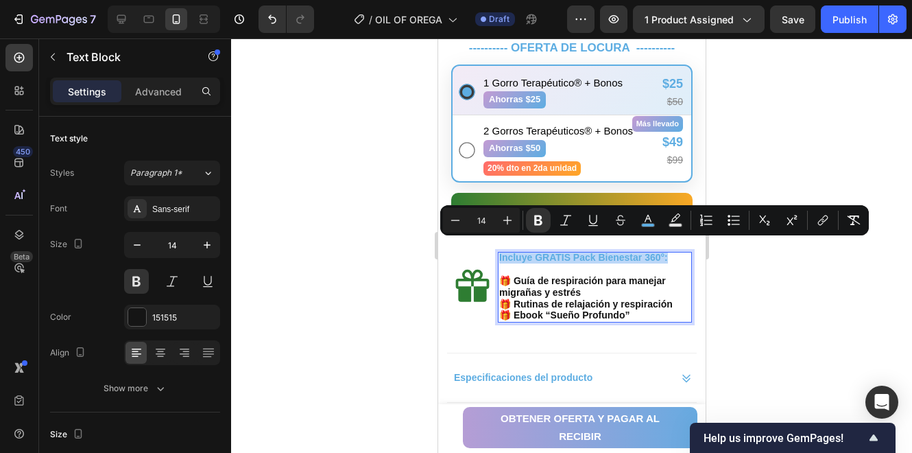
drag, startPoint x: 670, startPoint y: 246, endPoint x: 499, endPoint y: 250, distance: 171.5
click at [499, 252] on p "Incluye GRATIS Pack Bienestar 360°:" at bounding box center [594, 258] width 191 height 12
click at [639, 222] on button "color" at bounding box center [648, 220] width 25 height 25
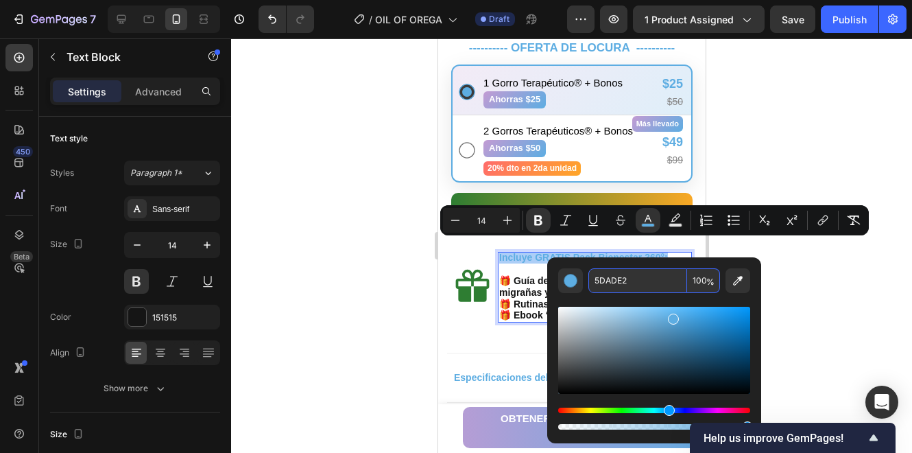
click at [648, 282] on input "5DADE2" at bounding box center [638, 280] width 99 height 25
click at [469, 279] on icon at bounding box center [473, 286] width 34 height 32
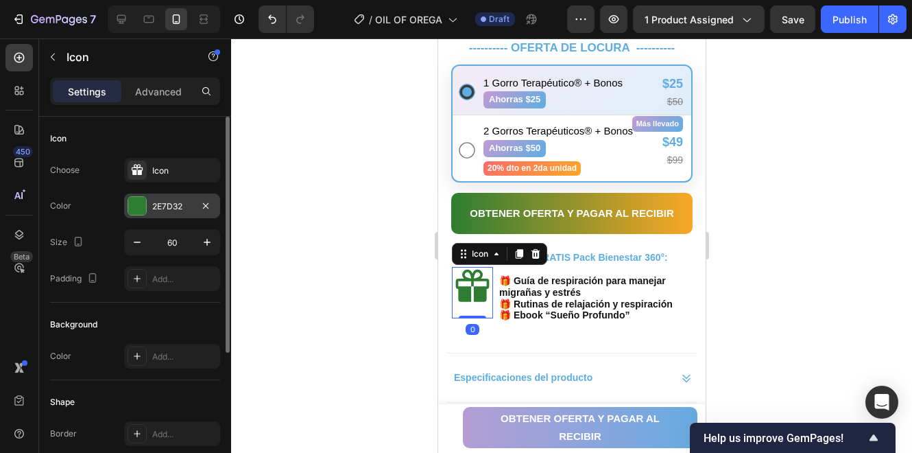
click at [184, 210] on div "2E7D32" at bounding box center [172, 206] width 40 height 12
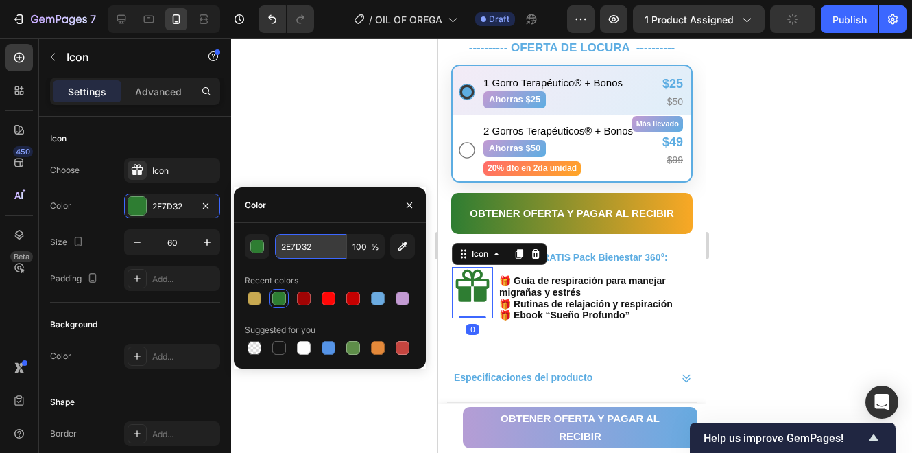
click at [329, 248] on input "2E7D32" at bounding box center [310, 246] width 71 height 25
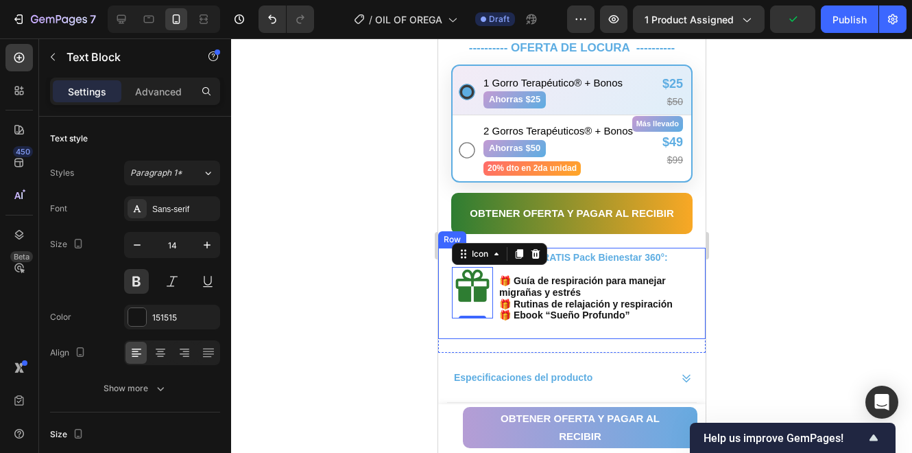
click at [612, 252] on strong "Incluye GRATIS Pack Bienestar 360°:" at bounding box center [583, 257] width 169 height 11
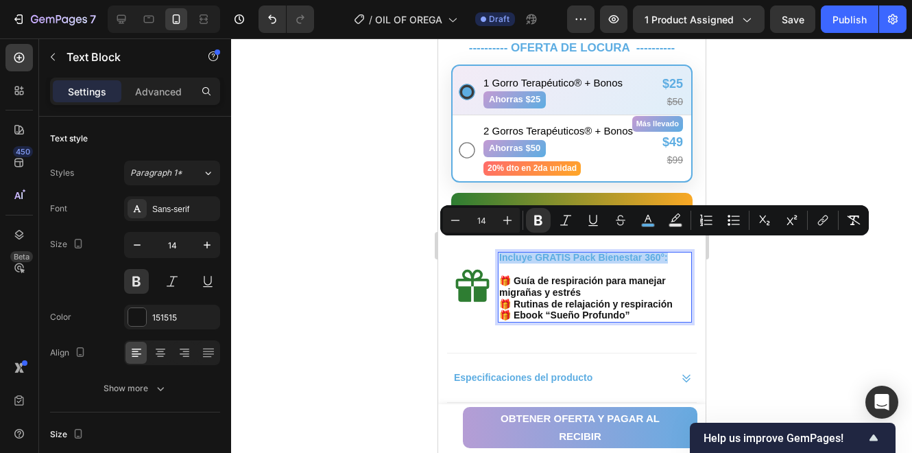
drag, startPoint x: 670, startPoint y: 250, endPoint x: 499, endPoint y: 250, distance: 170.1
click at [499, 252] on p "Incluye GRATIS Pack Bienestar 360°:" at bounding box center [594, 258] width 191 height 12
click at [646, 219] on icon "Editor contextual toolbar" at bounding box center [648, 219] width 7 height 8
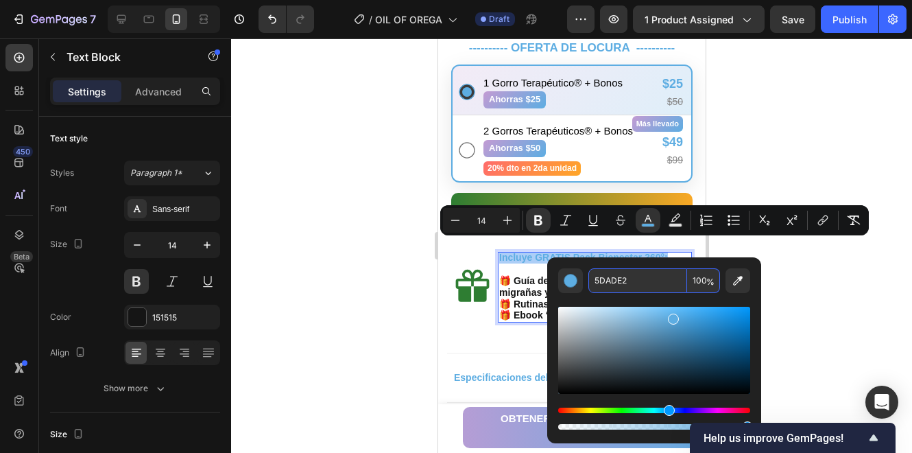
click at [638, 289] on input "5DADE2" at bounding box center [638, 280] width 99 height 25
paste input "2E7D3"
type input "2E7D32"
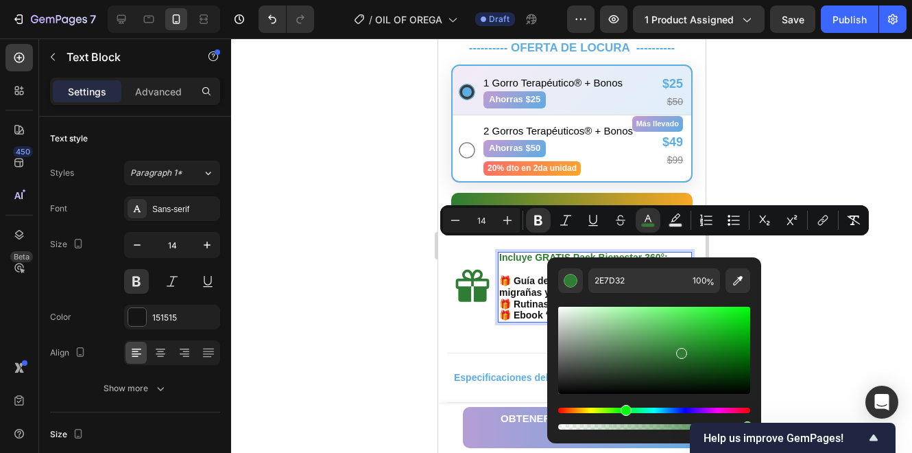
click at [585, 297] on div "Editor contextual toolbar" at bounding box center [654, 362] width 192 height 139
click at [860, 286] on div at bounding box center [571, 245] width 681 height 414
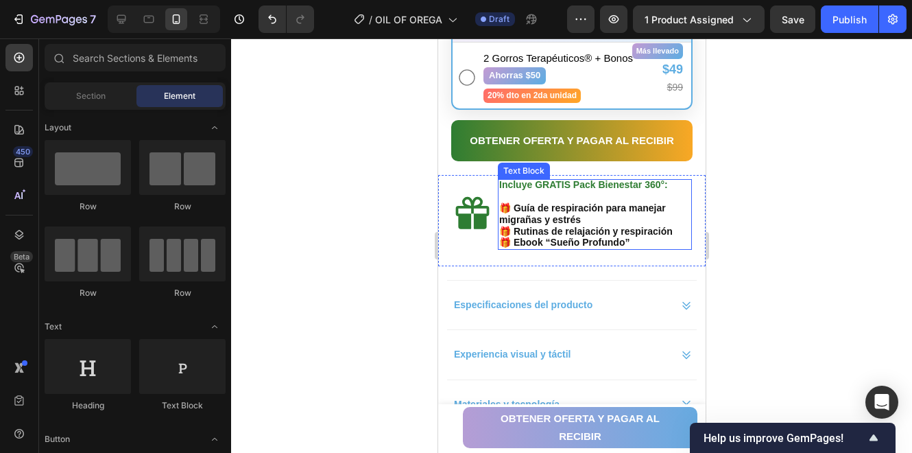
scroll to position [845, 0]
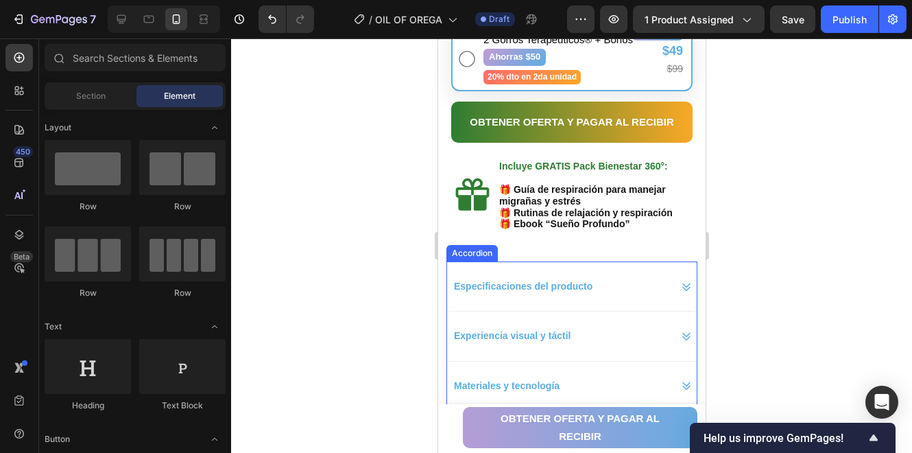
click at [539, 281] on strong "Especificaciones del producto" at bounding box center [522, 286] width 139 height 11
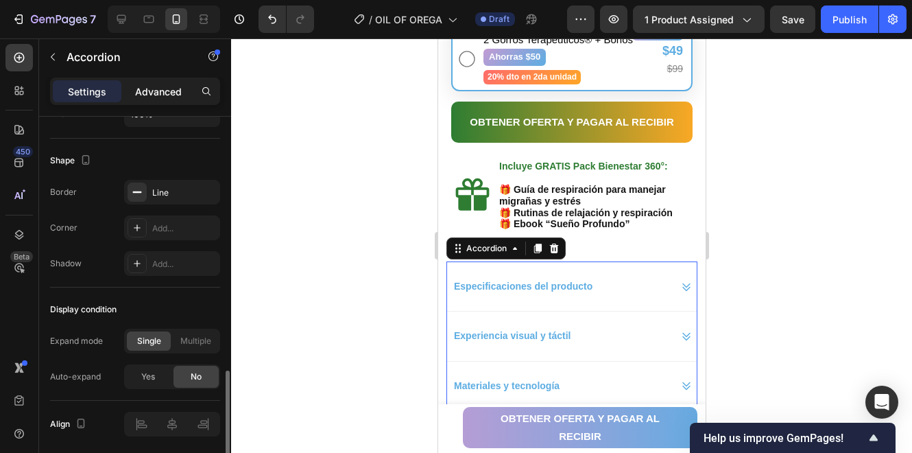
click at [148, 94] on p "Advanced" at bounding box center [158, 91] width 47 height 14
type input "100%"
type input "100"
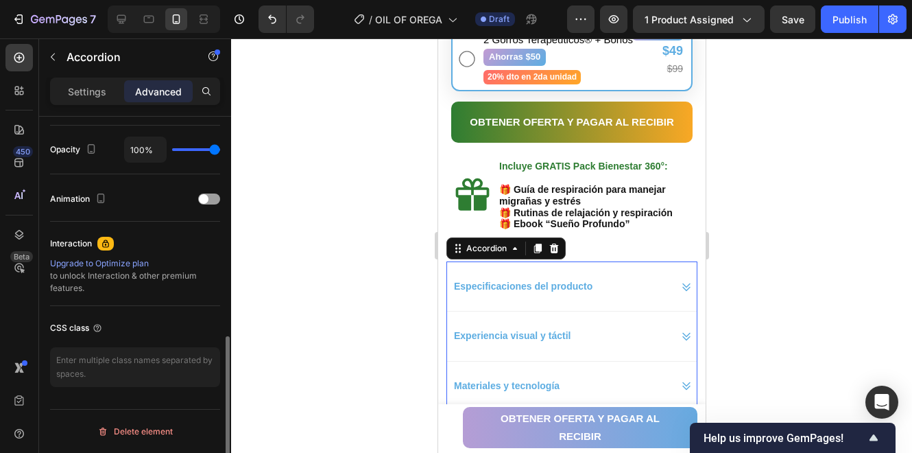
scroll to position [538, 0]
click at [547, 330] on strong "Experiencia visual y táctil" at bounding box center [511, 335] width 117 height 11
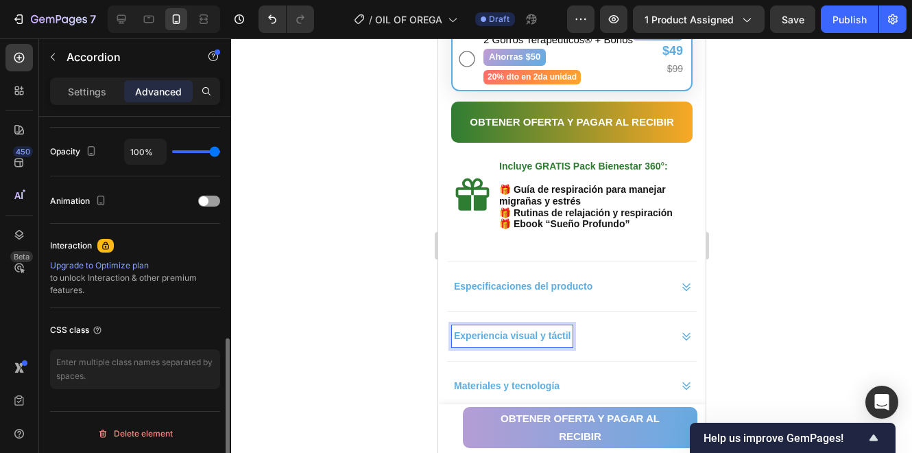
click at [540, 281] on strong "Especificaciones del producto" at bounding box center [522, 286] width 139 height 11
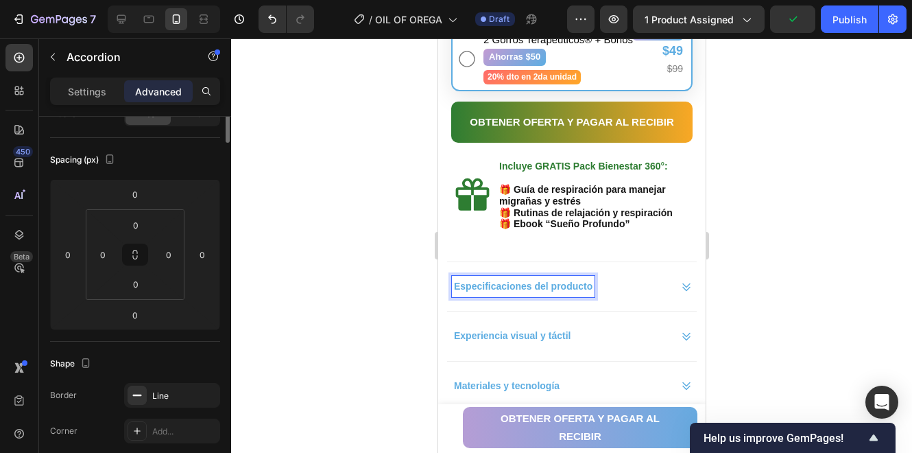
scroll to position [0, 0]
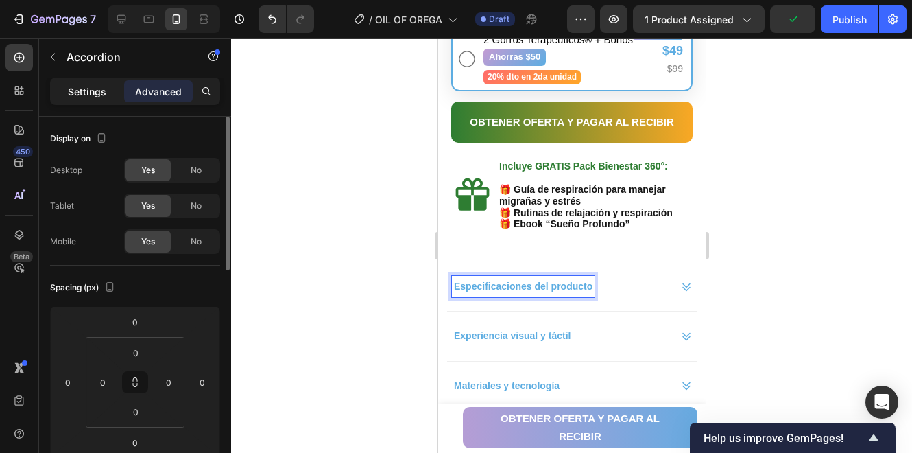
click at [110, 97] on div "Settings" at bounding box center [87, 91] width 69 height 22
type input "0"
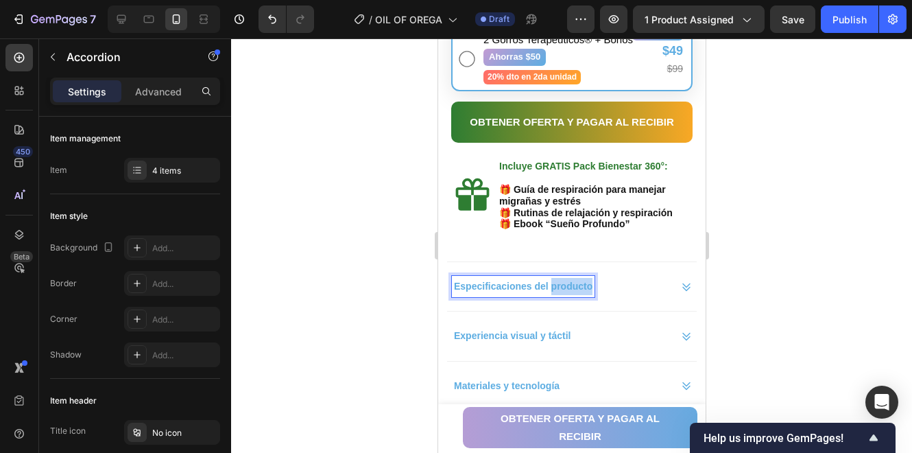
click at [551, 281] on strong "Especificaciones del producto" at bounding box center [522, 286] width 139 height 11
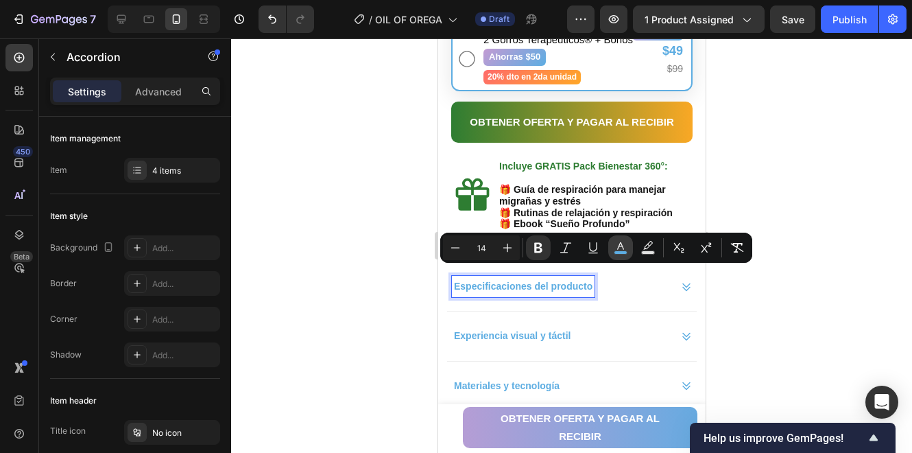
drag, startPoint x: 624, startPoint y: 248, endPoint x: 616, endPoint y: 249, distance: 7.7
click at [624, 246] on icon "Editor contextual toolbar" at bounding box center [621, 248] width 14 height 14
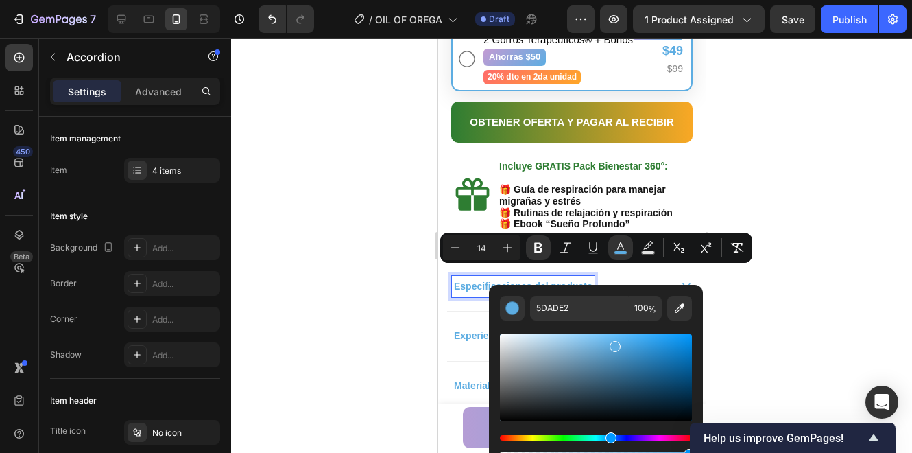
click at [556, 321] on div "Editor contextual toolbar" at bounding box center [596, 389] width 192 height 139
click at [565, 307] on input "5DADE2" at bounding box center [579, 308] width 99 height 25
paste input "2E7D3"
type input "2E7D32"
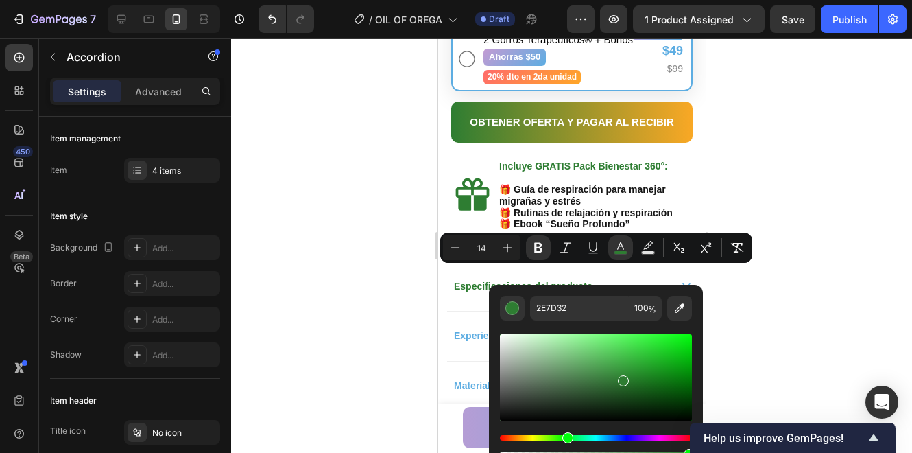
click at [755, 295] on div at bounding box center [571, 245] width 681 height 414
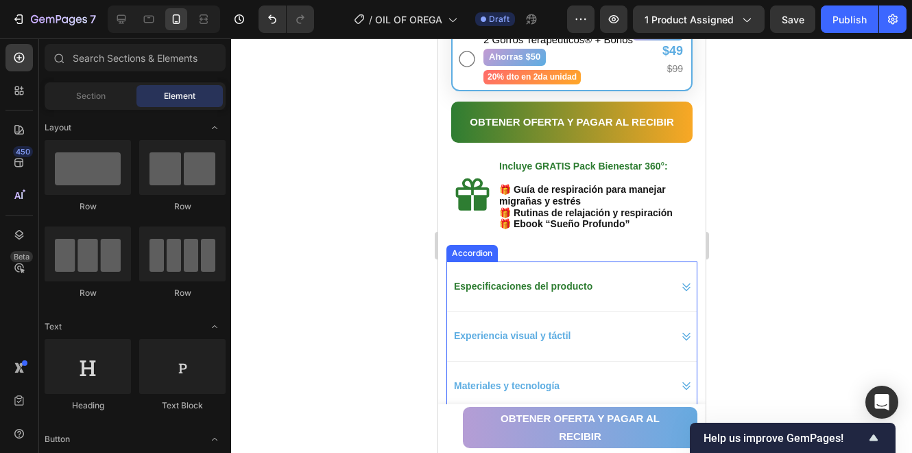
click at [682, 283] on icon at bounding box center [686, 287] width 8 height 8
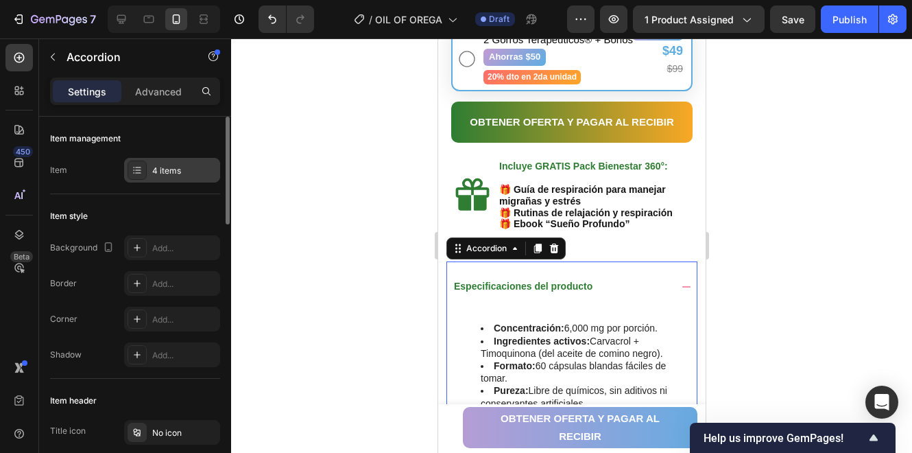
click at [174, 177] on div "4 items" at bounding box center [172, 170] width 96 height 25
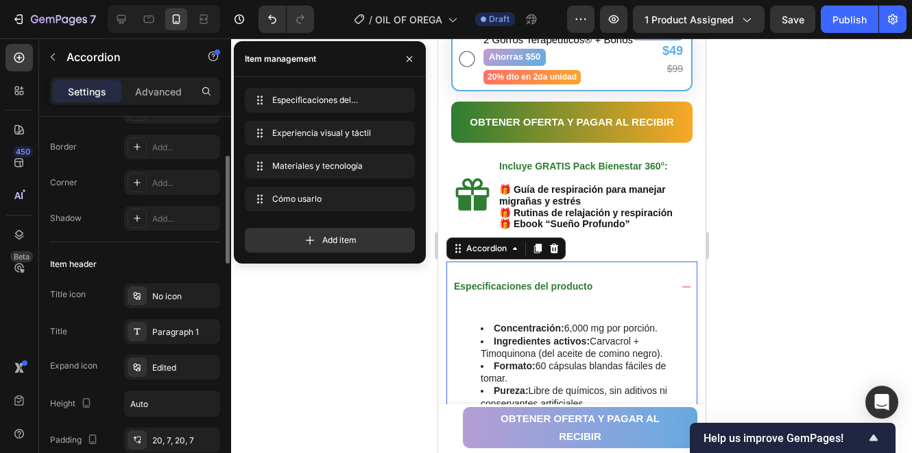
scroll to position [319, 0]
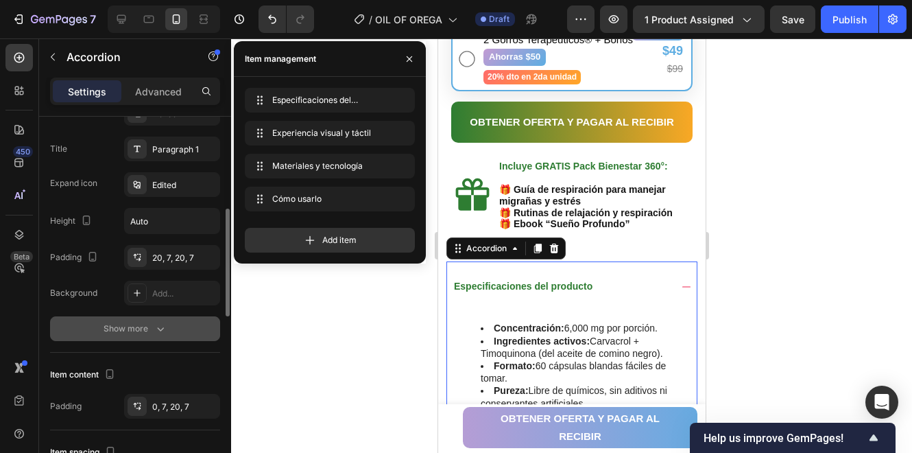
click at [161, 325] on icon "button" at bounding box center [161, 329] width 14 height 14
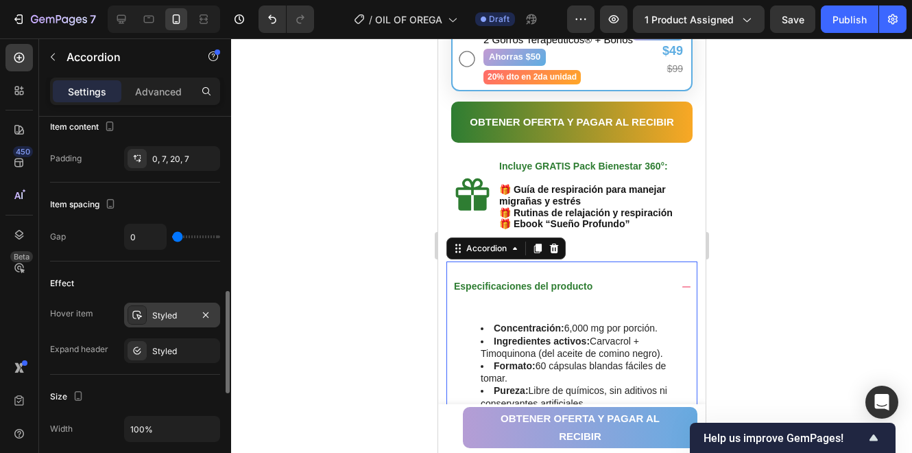
scroll to position [729, 0]
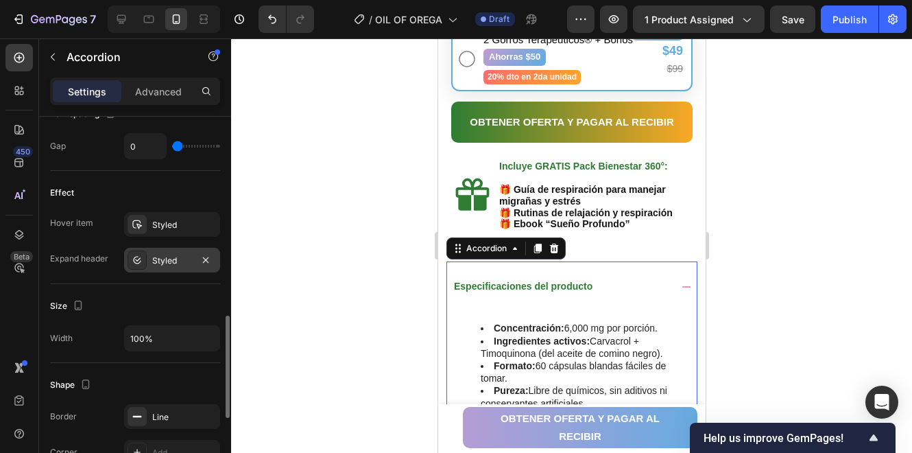
click at [160, 261] on div "Styled" at bounding box center [172, 261] width 40 height 12
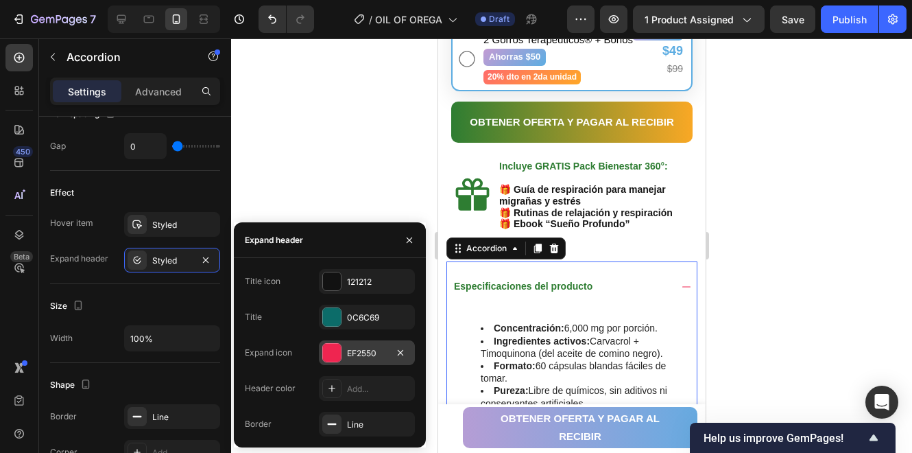
click at [335, 355] on div at bounding box center [332, 353] width 18 height 18
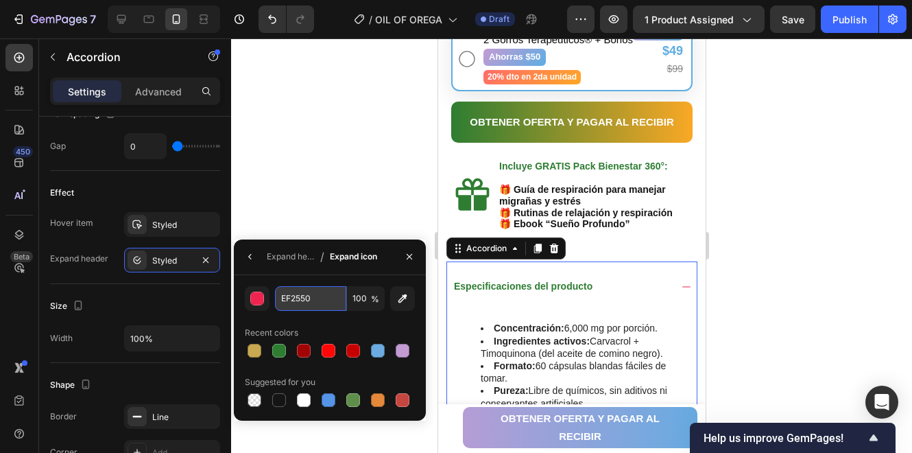
click at [301, 309] on input "EF2550" at bounding box center [310, 298] width 71 height 25
paste input "2E7D32"
type input "2E7D32"
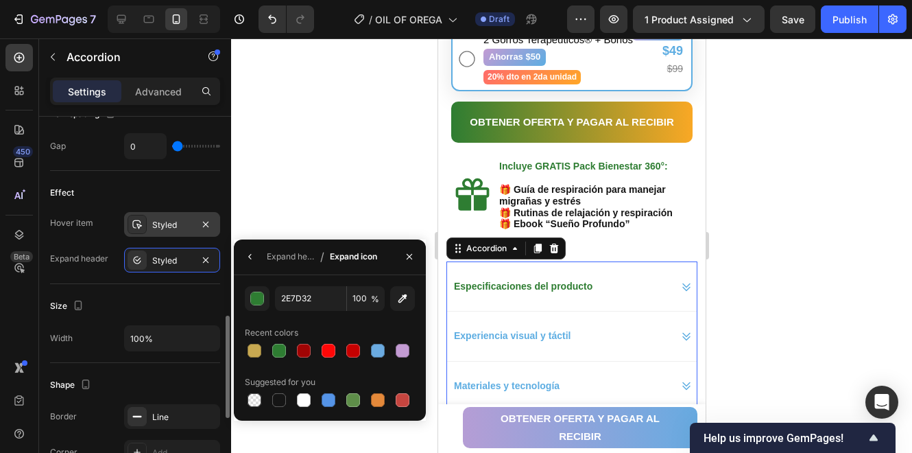
click at [172, 228] on div "Styled" at bounding box center [172, 224] width 96 height 25
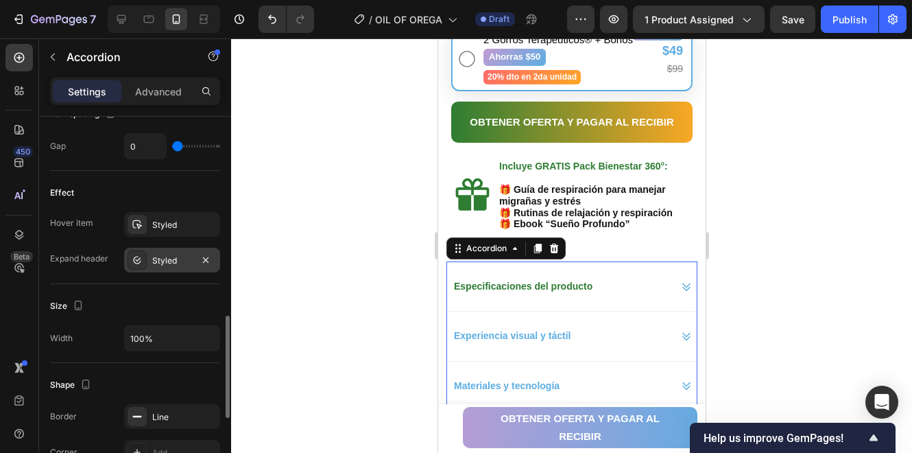
click at [134, 255] on icon at bounding box center [137, 260] width 11 height 11
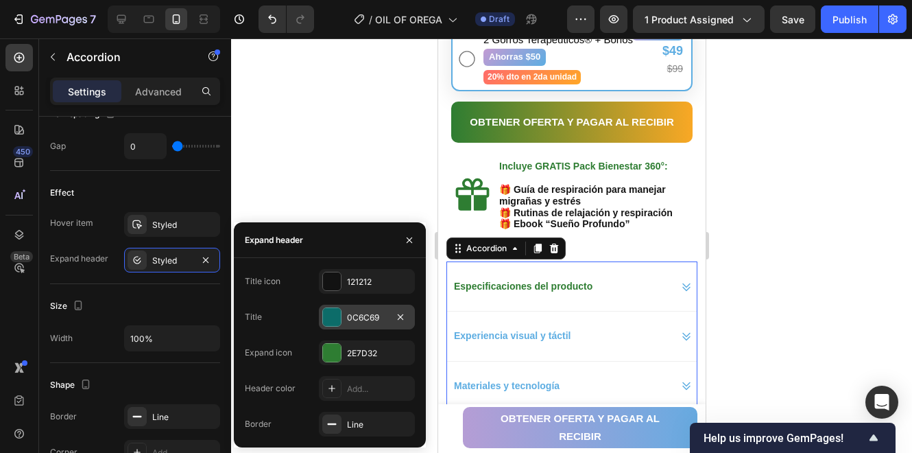
click at [336, 316] on div at bounding box center [332, 317] width 18 height 18
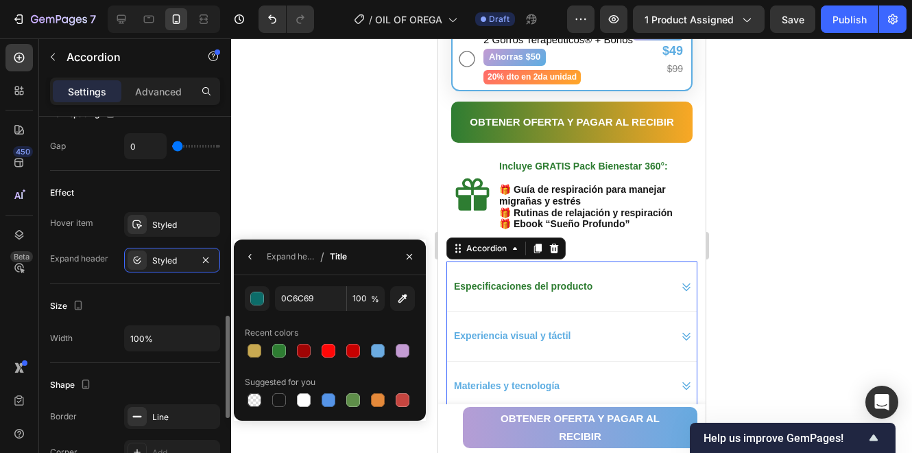
click at [178, 303] on div "Size" at bounding box center [135, 306] width 170 height 22
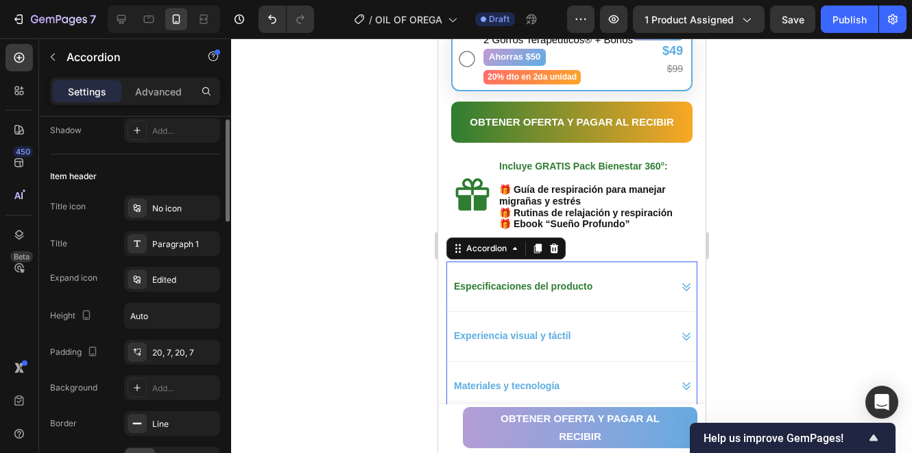
scroll to position [178, 0]
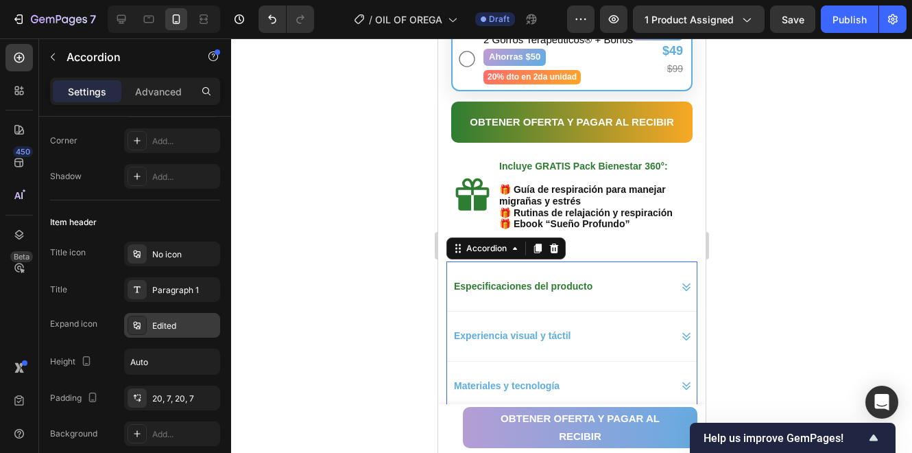
click at [191, 316] on div "Edited" at bounding box center [172, 325] width 96 height 25
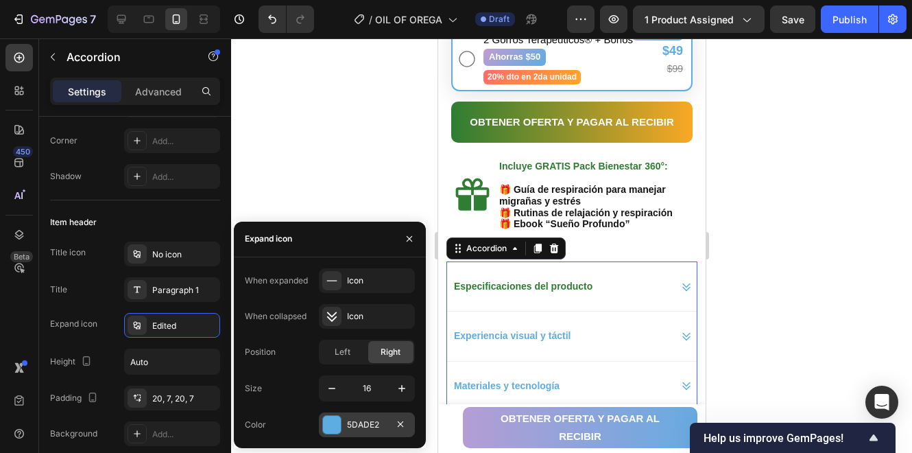
click at [340, 418] on div at bounding box center [332, 425] width 18 height 18
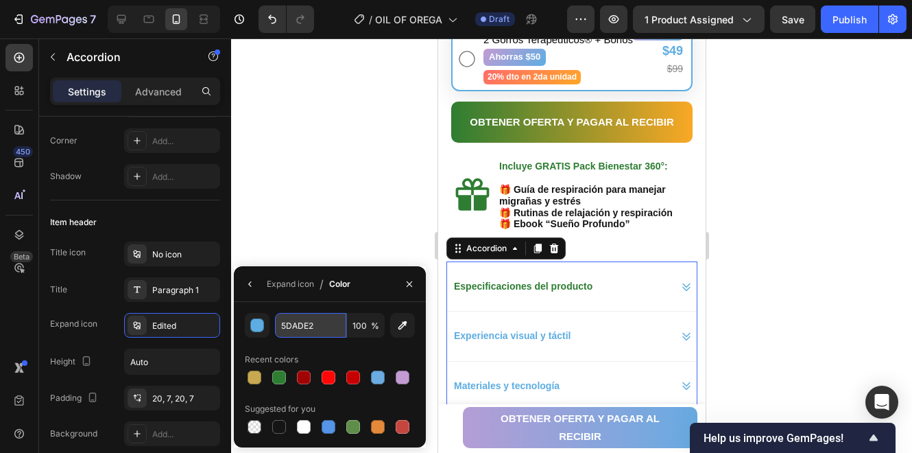
click at [324, 330] on input "5DADE2" at bounding box center [310, 325] width 71 height 25
paste input "2E7D3"
type input "2E7D32"
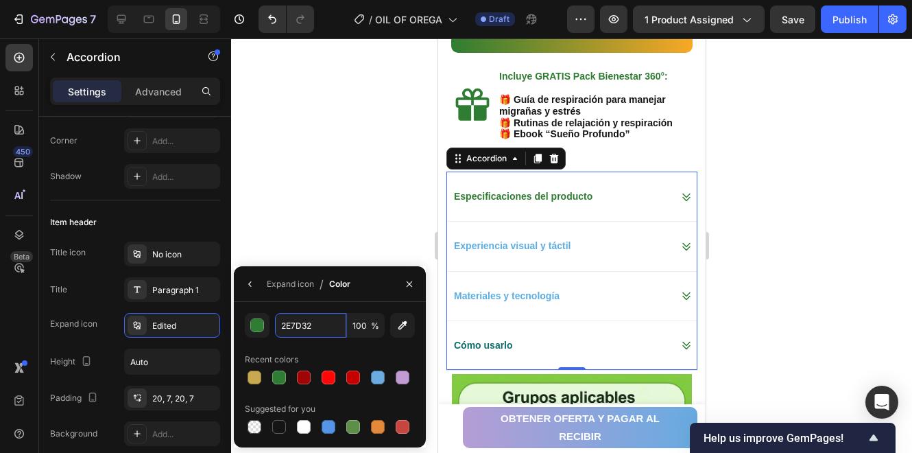
scroll to position [937, 0]
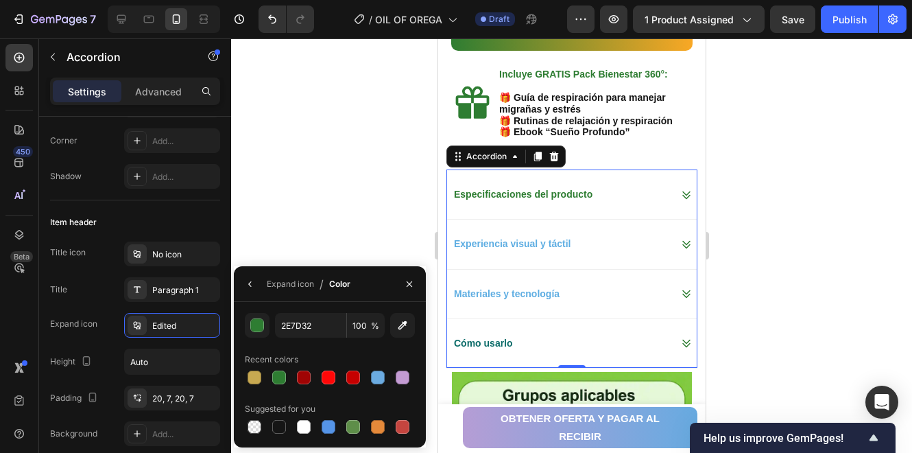
click at [682, 241] on icon at bounding box center [686, 245] width 8 height 8
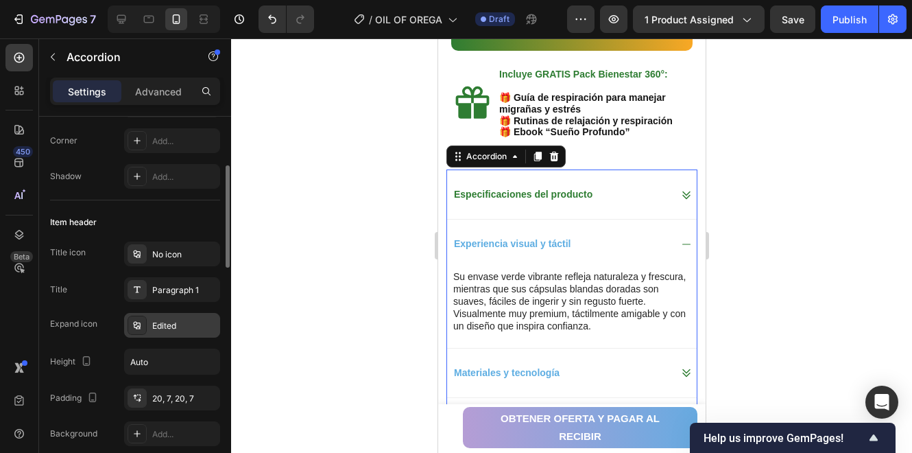
click at [186, 322] on div "Edited" at bounding box center [184, 326] width 64 height 12
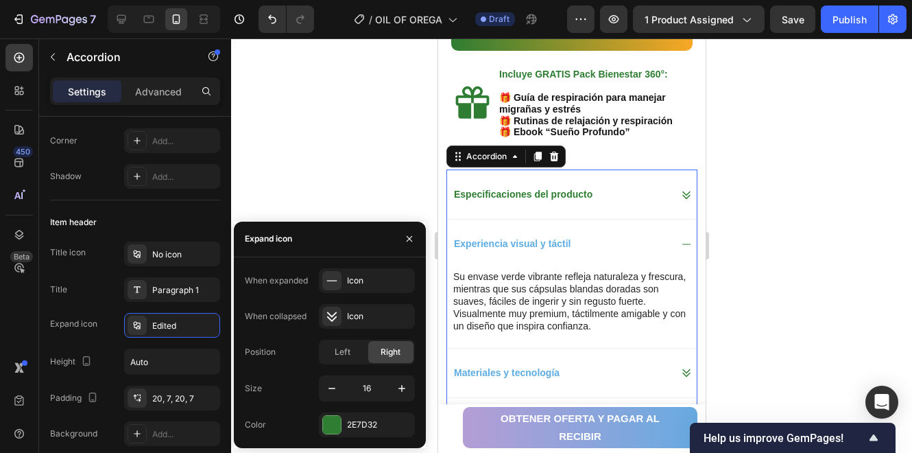
click at [350, 196] on div at bounding box center [571, 245] width 681 height 414
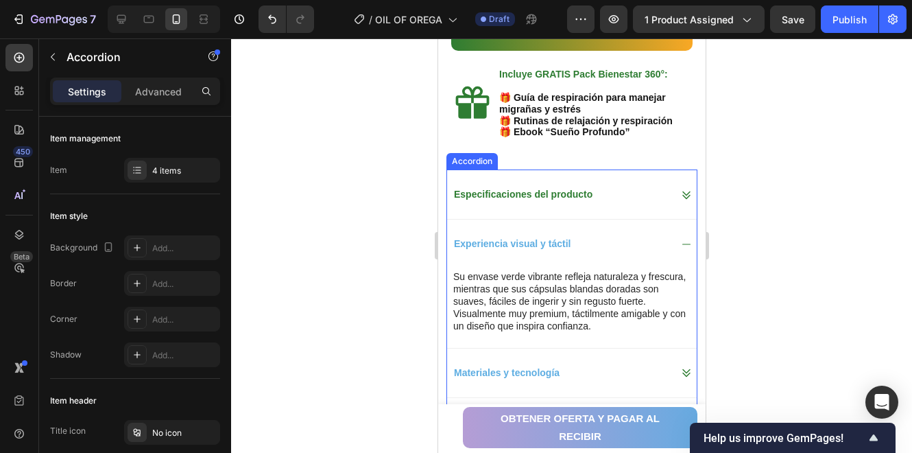
click at [560, 238] on strong "Experiencia visual y táctil" at bounding box center [511, 243] width 117 height 11
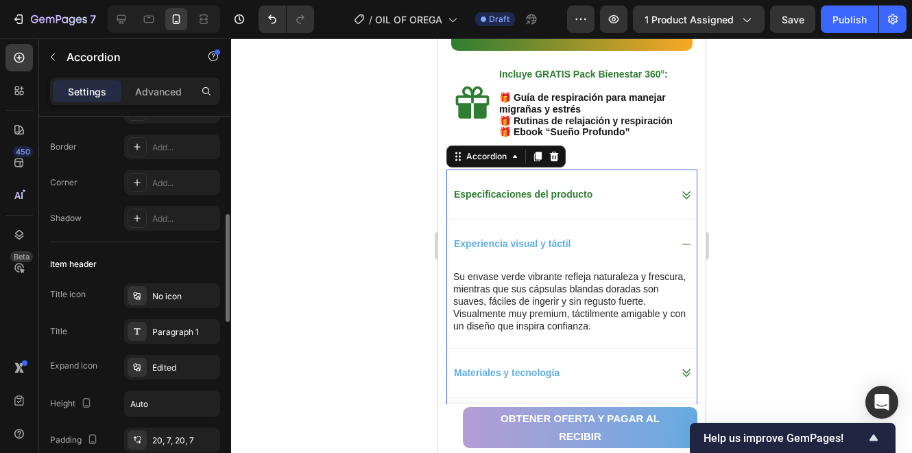
scroll to position [228, 0]
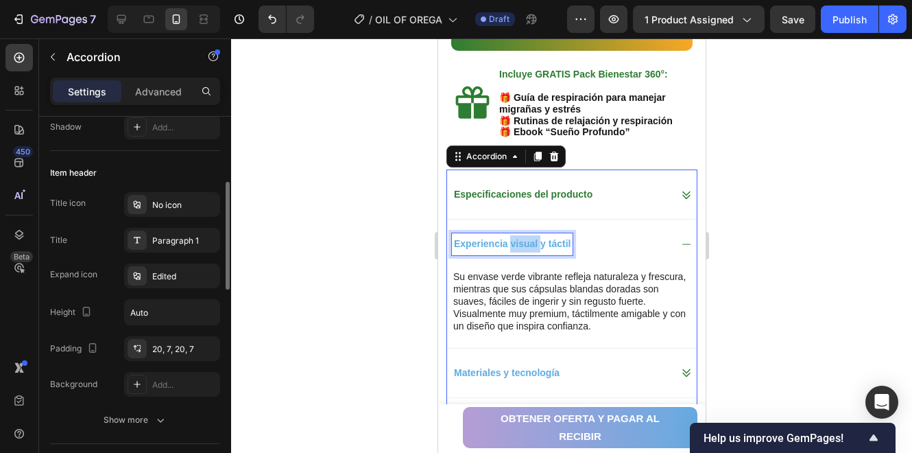
click at [511, 238] on strong "Experiencia visual y táctil" at bounding box center [511, 243] width 117 height 11
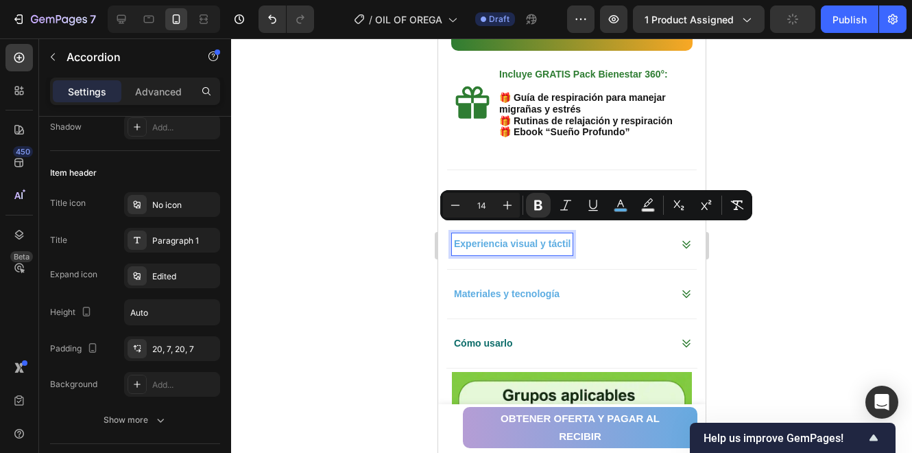
click at [615, 196] on button "color" at bounding box center [620, 205] width 25 height 25
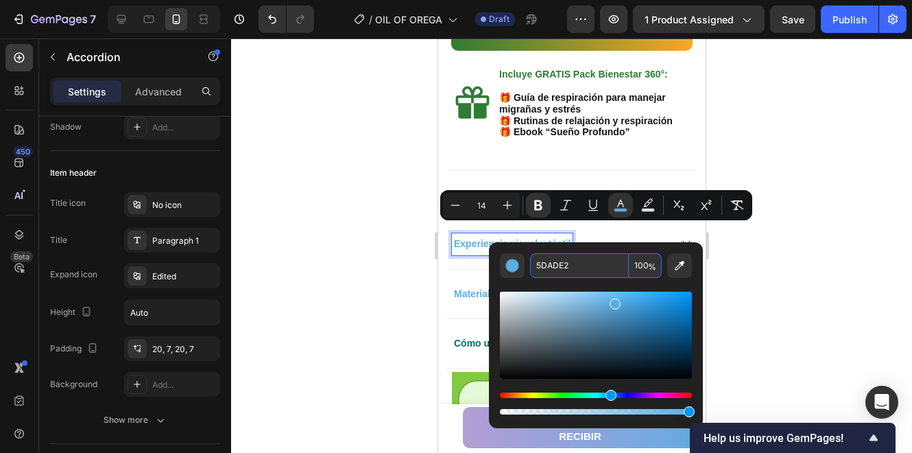
click at [599, 273] on input "5DADE2" at bounding box center [579, 265] width 99 height 25
paste input "2E7D3"
type input "2E7D32"
click at [345, 243] on div at bounding box center [571, 245] width 681 height 414
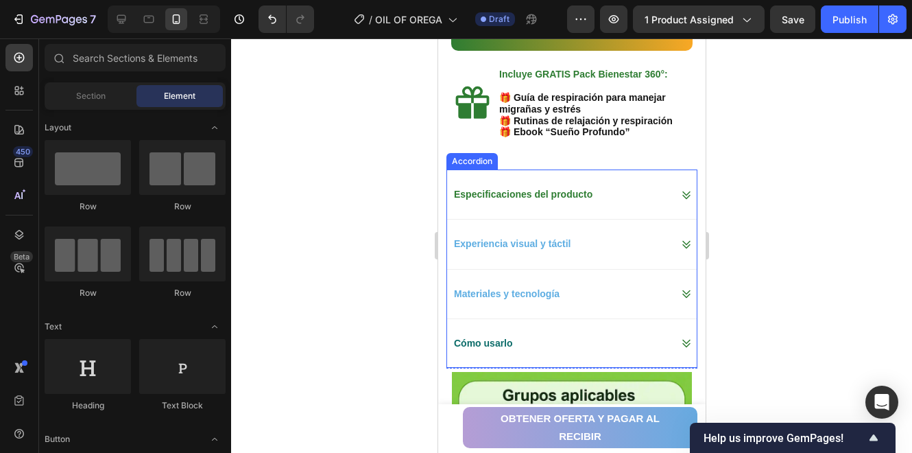
click at [519, 238] on strong "Experiencia visual y táctil" at bounding box center [511, 243] width 117 height 11
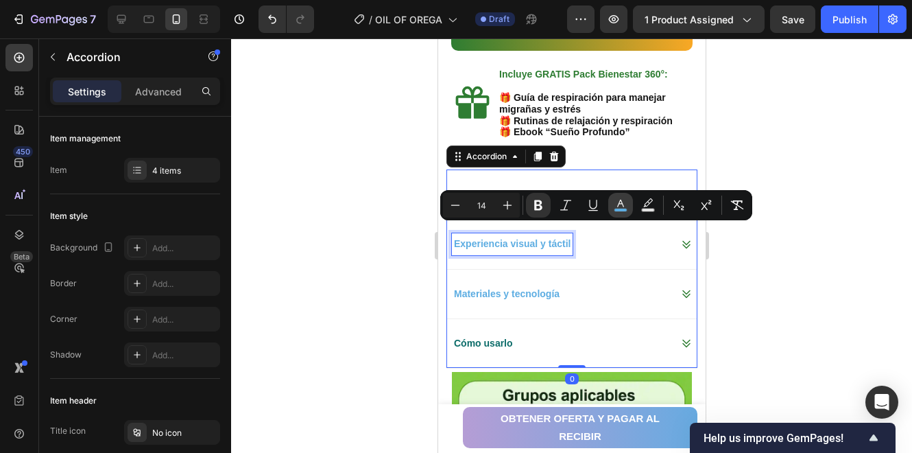
click at [611, 202] on button "color" at bounding box center [620, 205] width 25 height 25
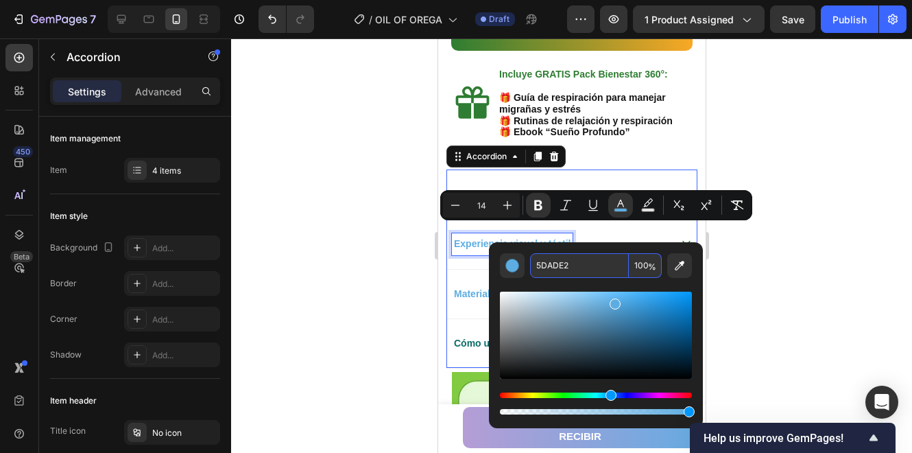
click at [577, 268] on input "5DADE2" at bounding box center [579, 265] width 99 height 25
paste input "2E7D3"
type input "2E7D32"
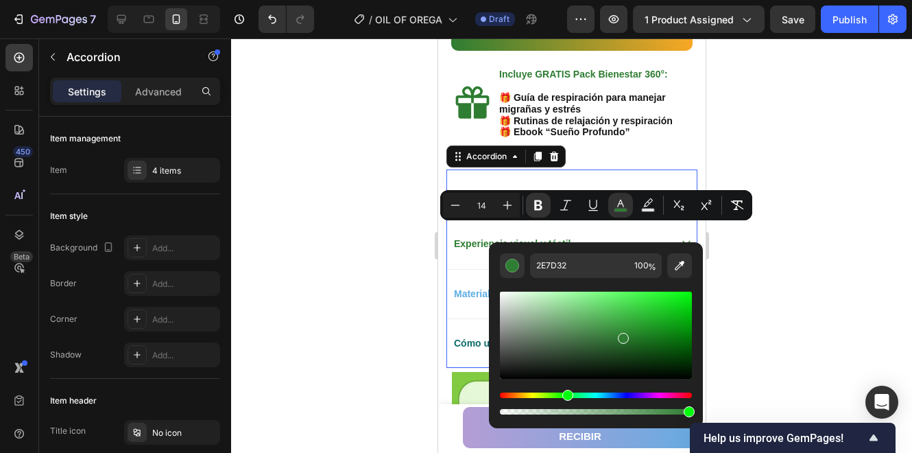
click at [527, 284] on div "Editor contextual toolbar" at bounding box center [596, 347] width 192 height 139
click at [390, 268] on div at bounding box center [571, 245] width 681 height 414
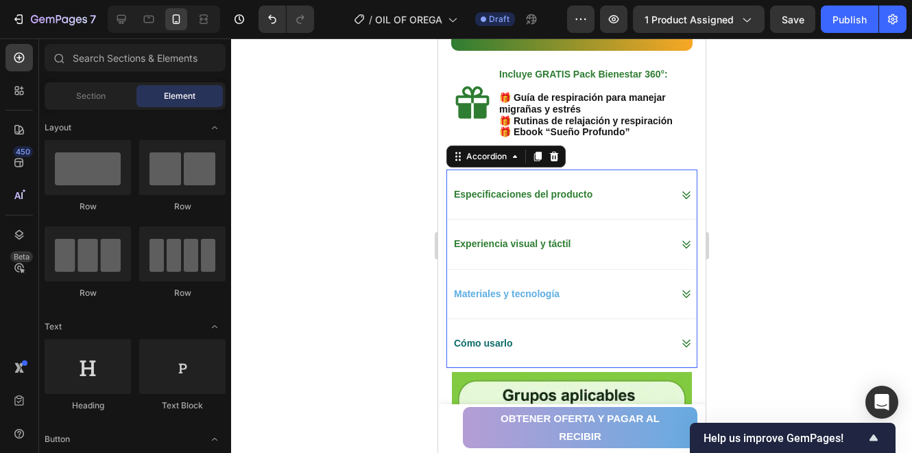
click at [471, 288] on strong "Materiales y tecnología" at bounding box center [506, 293] width 106 height 11
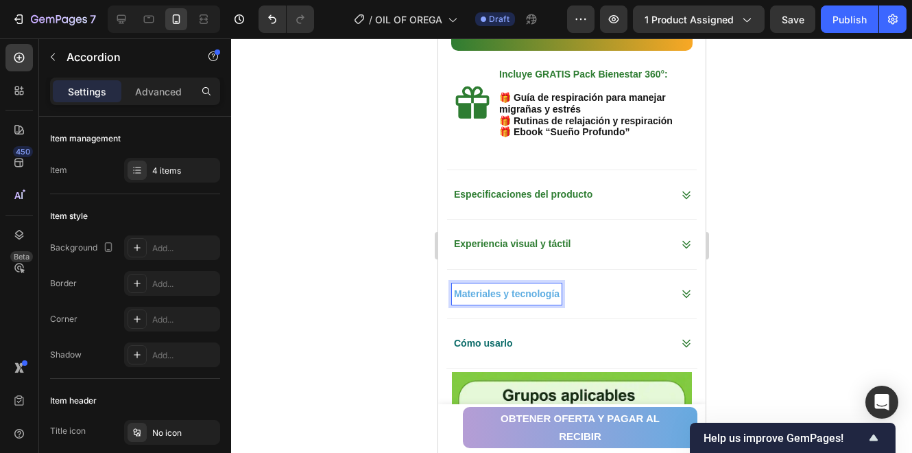
click at [541, 288] on strong "Materiales y tecnología" at bounding box center [506, 293] width 106 height 11
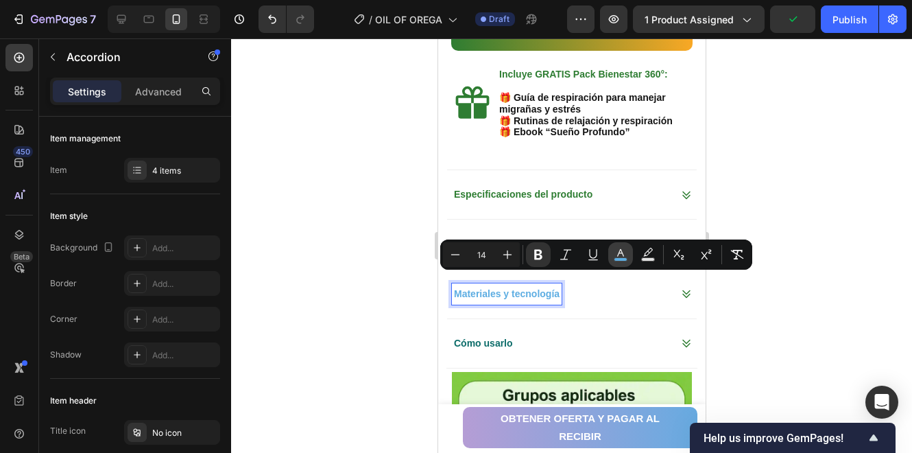
click at [619, 254] on icon "Editor contextual toolbar" at bounding box center [621, 255] width 14 height 14
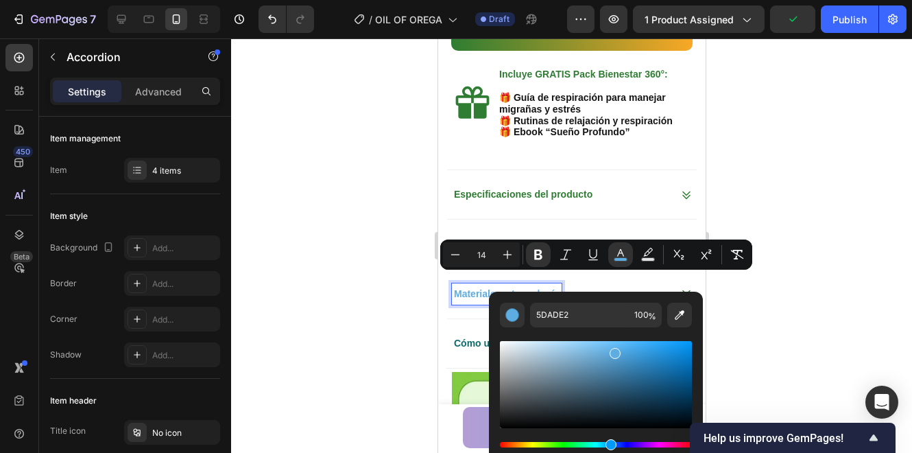
click at [600, 333] on div "Editor contextual toolbar" at bounding box center [596, 396] width 192 height 139
click at [605, 320] on input "5DADE2" at bounding box center [579, 315] width 99 height 25
paste input "2E7D3"
type input "2E7D32"
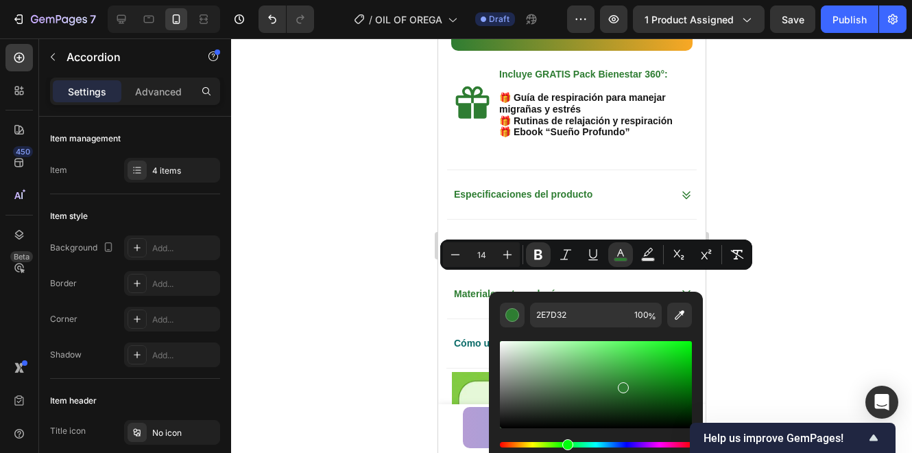
click at [605, 335] on div "Editor contextual toolbar" at bounding box center [596, 396] width 192 height 139
click at [359, 301] on div at bounding box center [571, 245] width 681 height 414
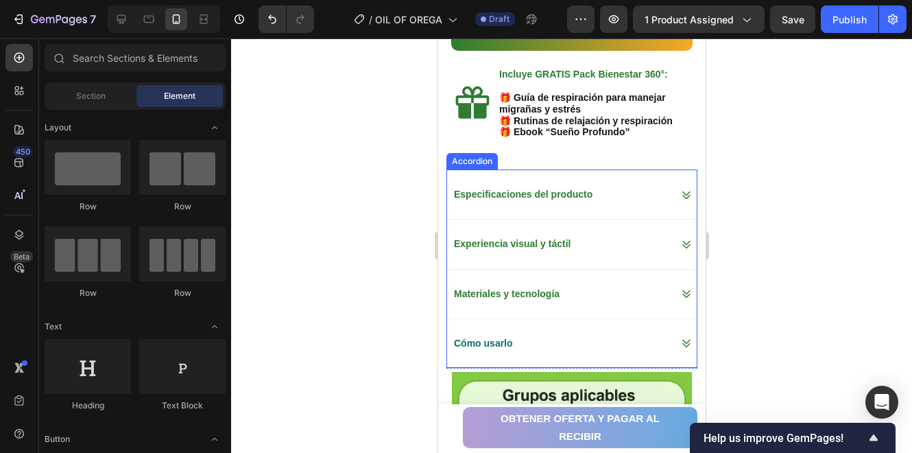
click at [458, 338] on strong "Cómo usarlo" at bounding box center [482, 343] width 59 height 11
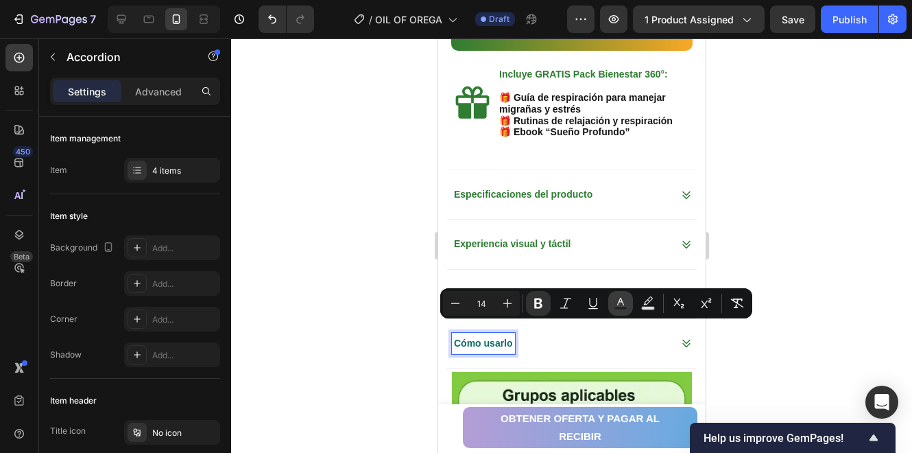
click at [624, 305] on icon "Editor contextual toolbar" at bounding box center [621, 303] width 14 height 14
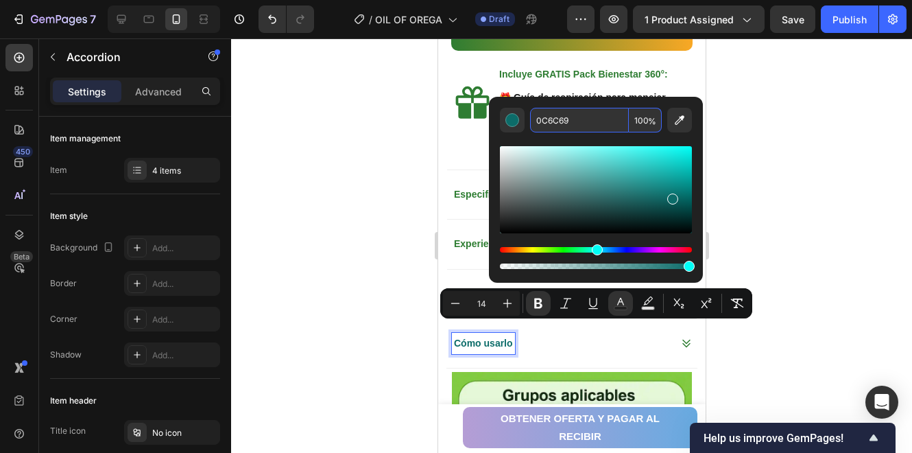
click at [580, 129] on input "0C6C69" at bounding box center [579, 120] width 99 height 25
paste input "2E7D32"
type input "2E7D32"
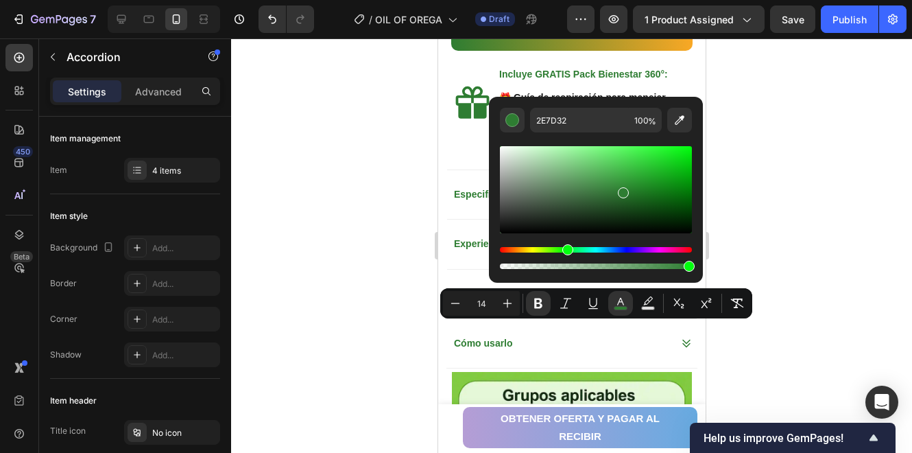
click at [525, 143] on div "Editor contextual toolbar" at bounding box center [596, 207] width 192 height 128
click at [392, 164] on div at bounding box center [571, 245] width 681 height 414
click at [753, 285] on div at bounding box center [571, 245] width 681 height 414
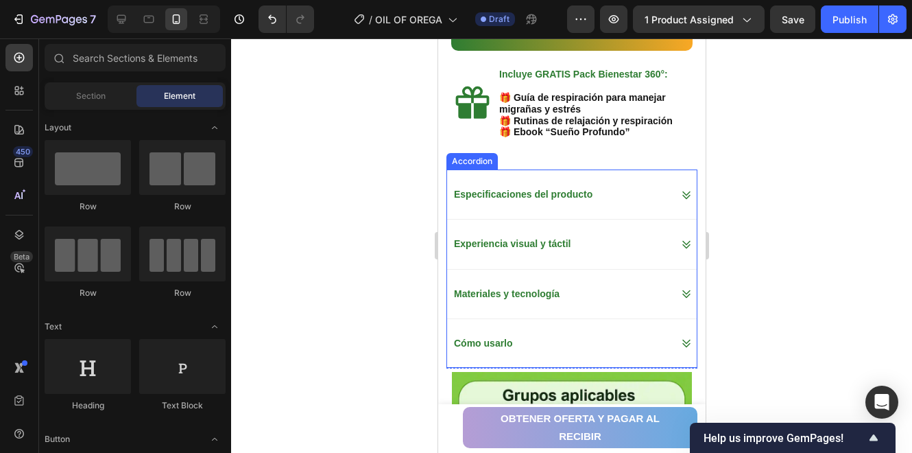
click at [676, 318] on div "Cómo usarlo" at bounding box center [572, 342] width 250 height 49
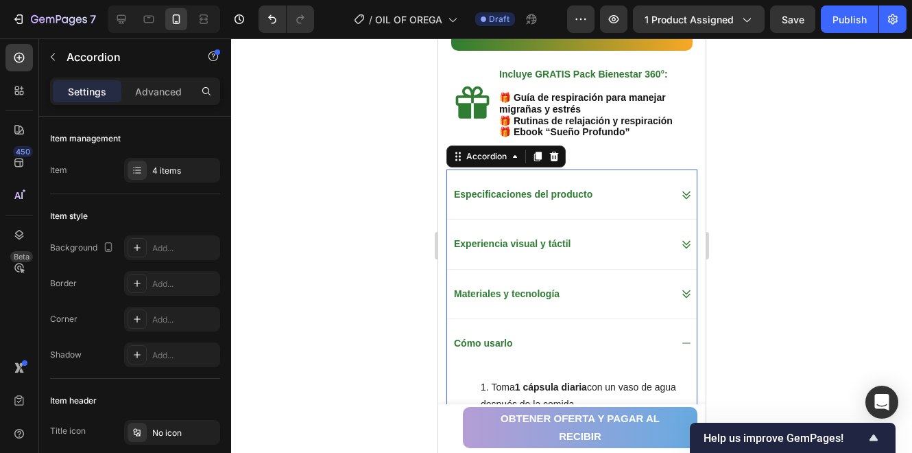
click at [681, 338] on icon at bounding box center [686, 343] width 11 height 11
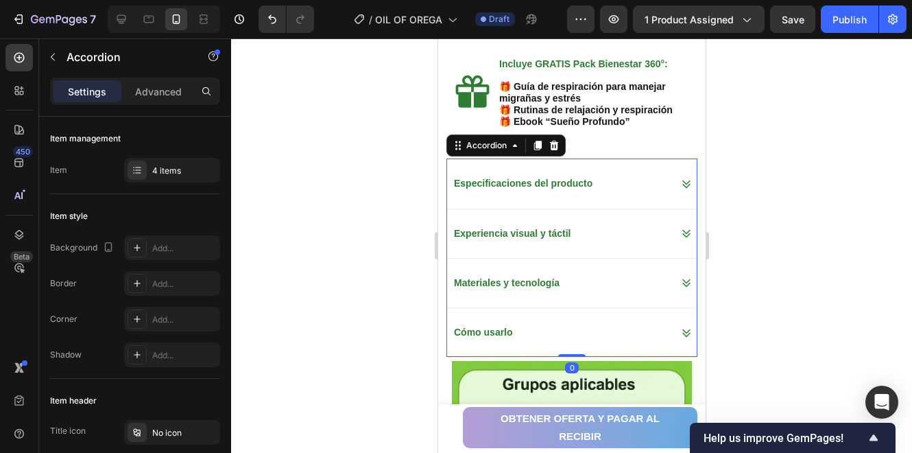
scroll to position [1074, 0]
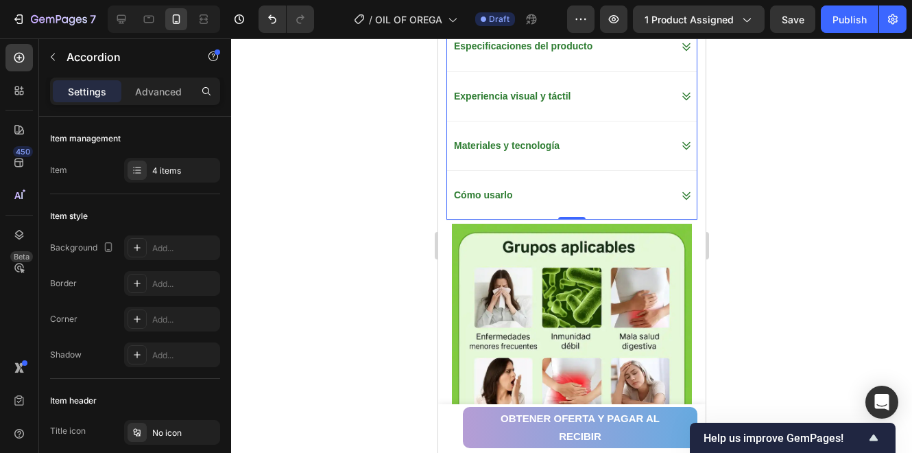
click at [799, 215] on div at bounding box center [571, 245] width 681 height 414
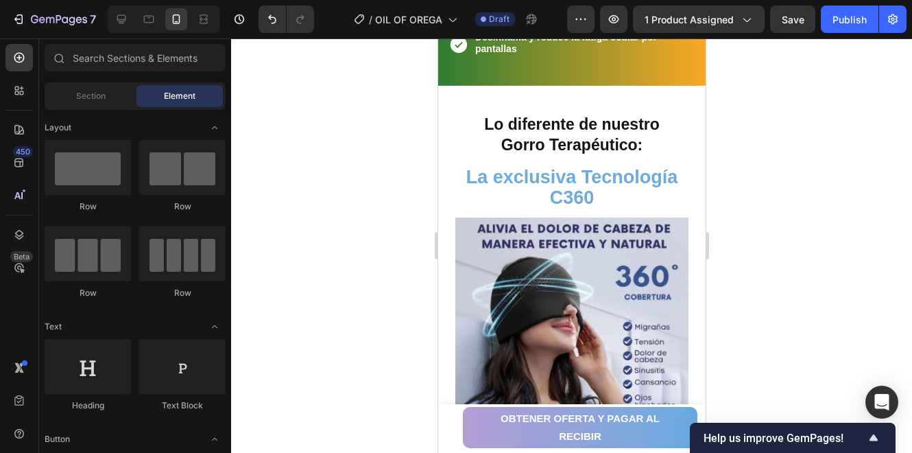
scroll to position [1851, 0]
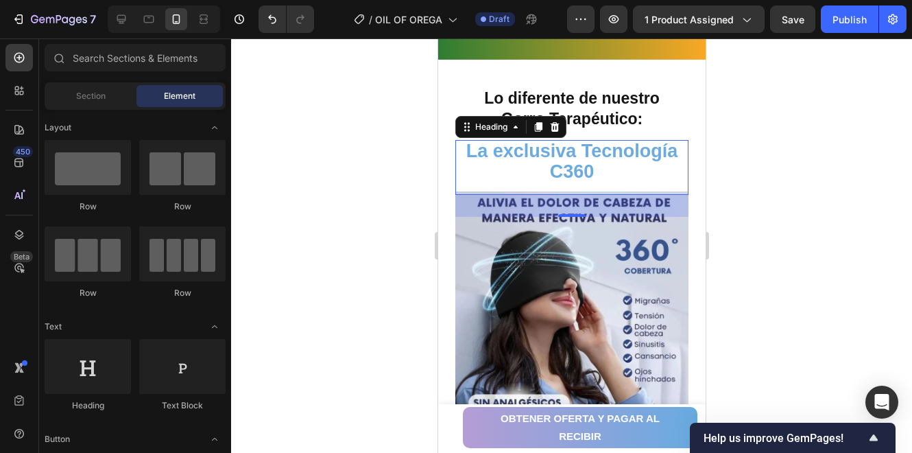
click at [606, 182] on h2 "La exclusiva Tecnología C360" at bounding box center [571, 162] width 233 height 45
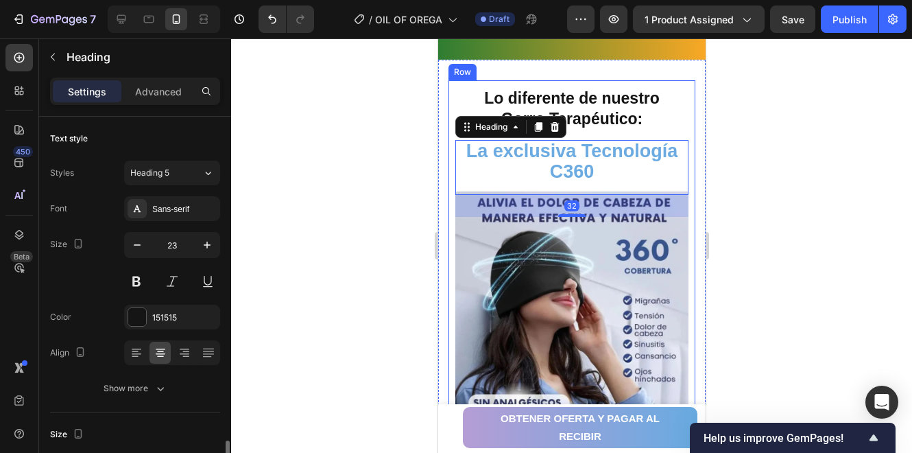
click at [607, 110] on strong "Lo diferente de nuestro Gorro Terapéutico:" at bounding box center [572, 108] width 176 height 38
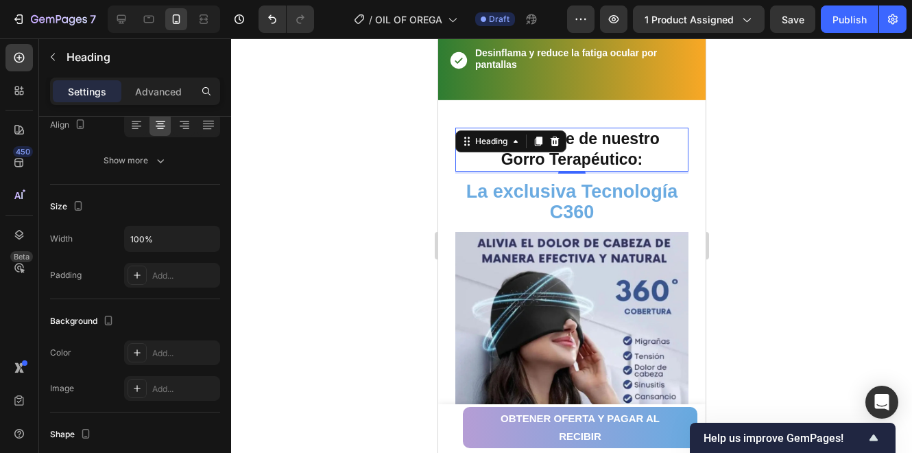
scroll to position [1806, 0]
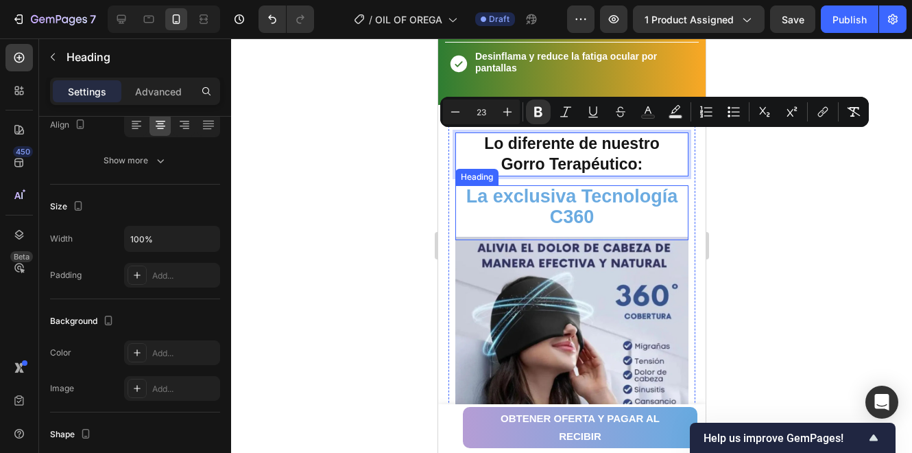
click at [585, 193] on strong "La exclusiva Tecnología C360" at bounding box center [572, 207] width 212 height 42
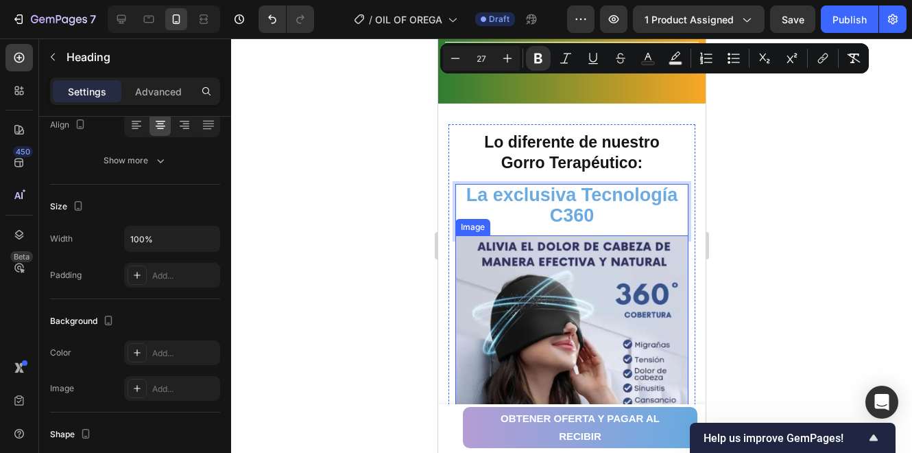
scroll to position [1943, 0]
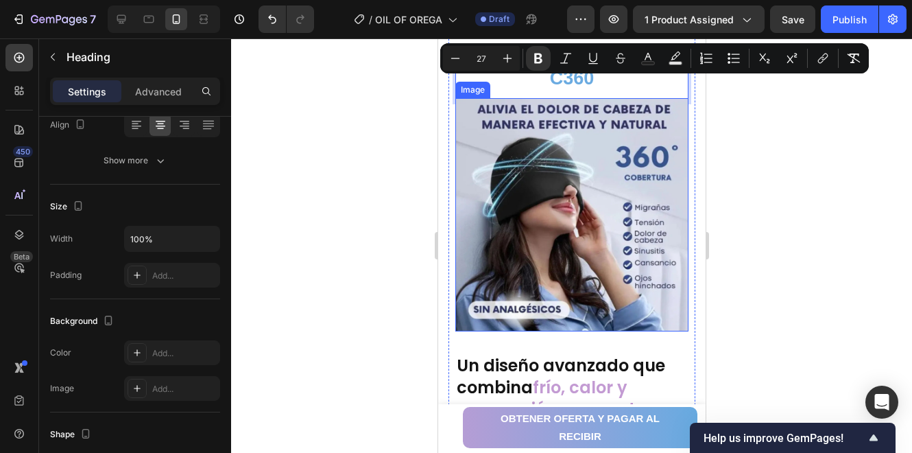
click at [571, 244] on img at bounding box center [571, 214] width 233 height 233
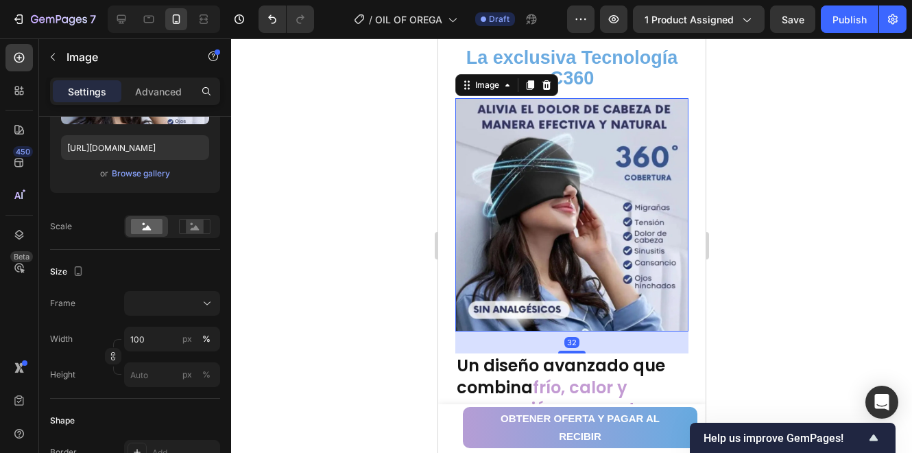
scroll to position [0, 0]
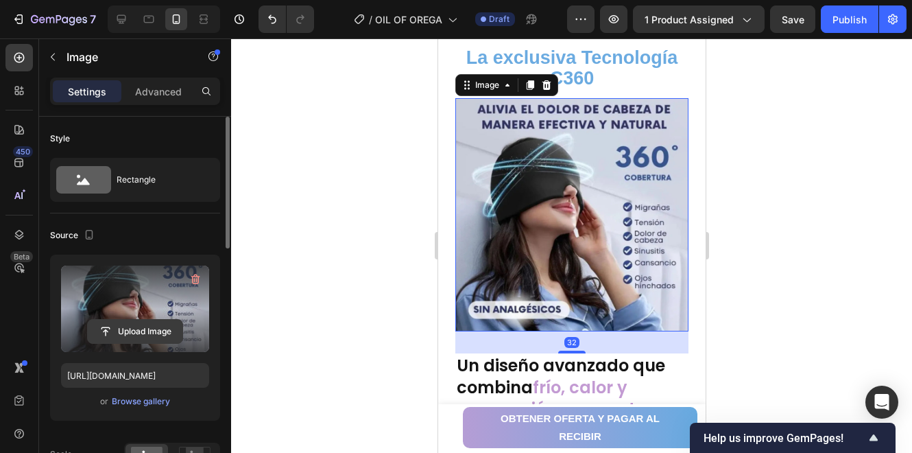
click at [152, 333] on input "file" at bounding box center [135, 331] width 95 height 23
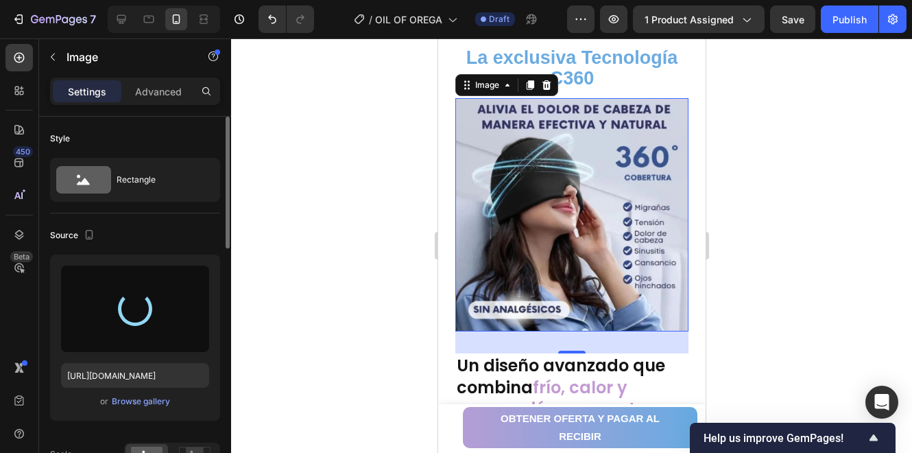
type input "https://cdn.shopify.com/s/files/1/0947/4454/3603/files/gempages_583598708357071…"
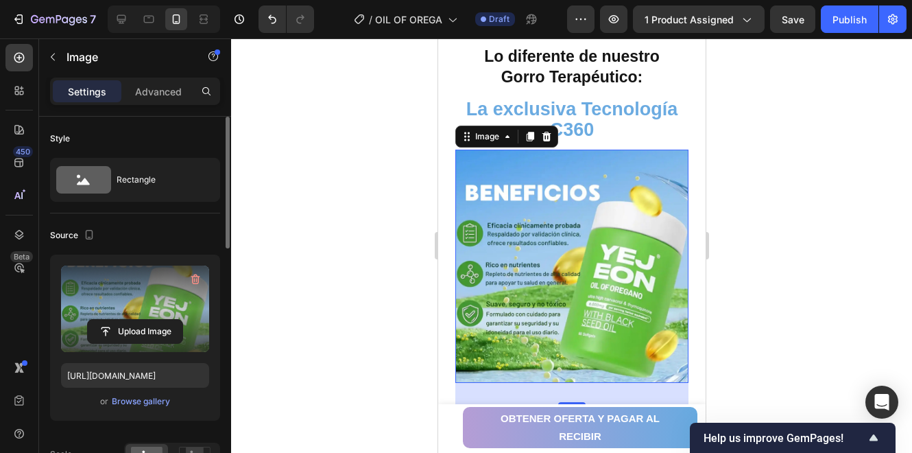
scroll to position [1851, 0]
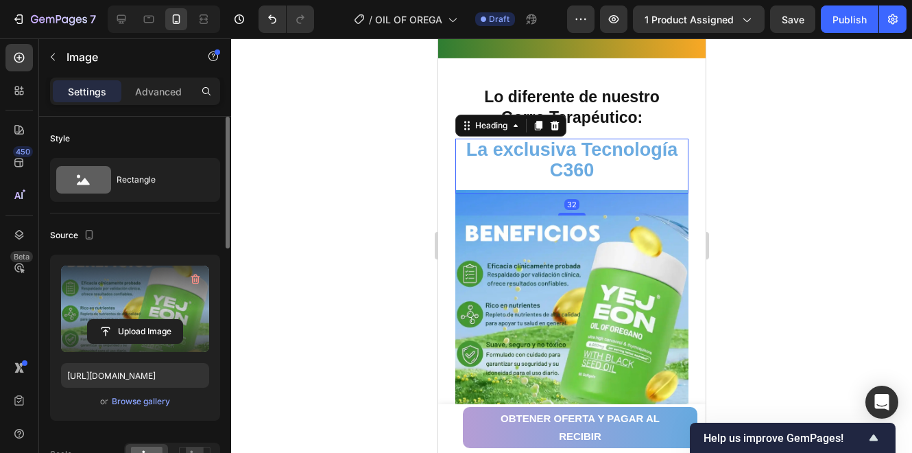
click at [608, 178] on p "⁠⁠⁠⁠⁠⁠⁠ La exclusiva Tecnología C360" at bounding box center [571, 161] width 230 height 43
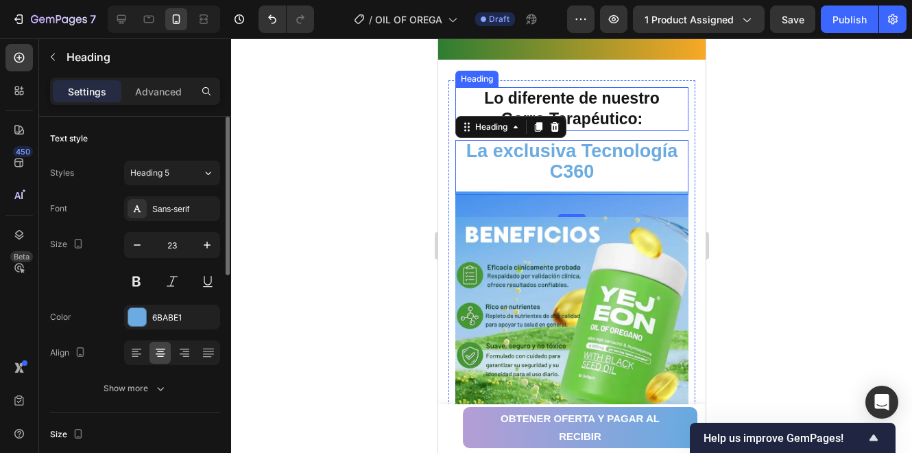
click at [584, 108] on strong "Lo diferente de nuestro Gorro Terapéutico:" at bounding box center [572, 108] width 176 height 38
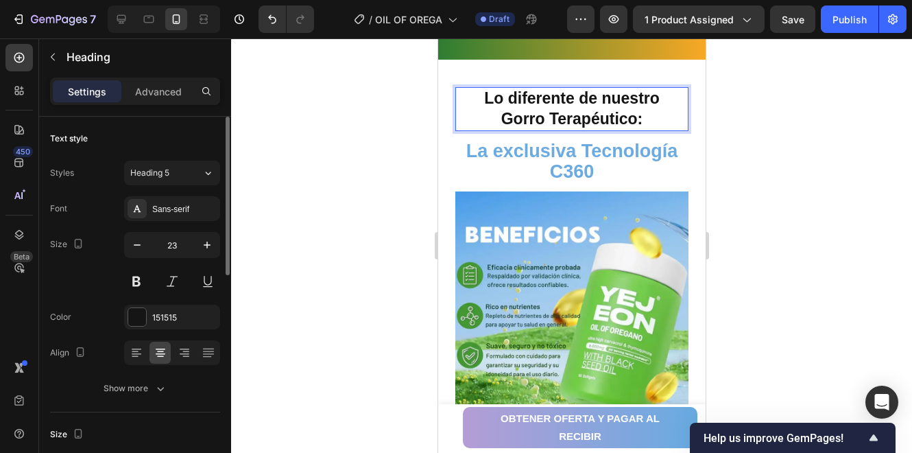
click at [601, 115] on strong "Lo diferente de nuestro Gorro Terapéutico:" at bounding box center [572, 108] width 176 height 38
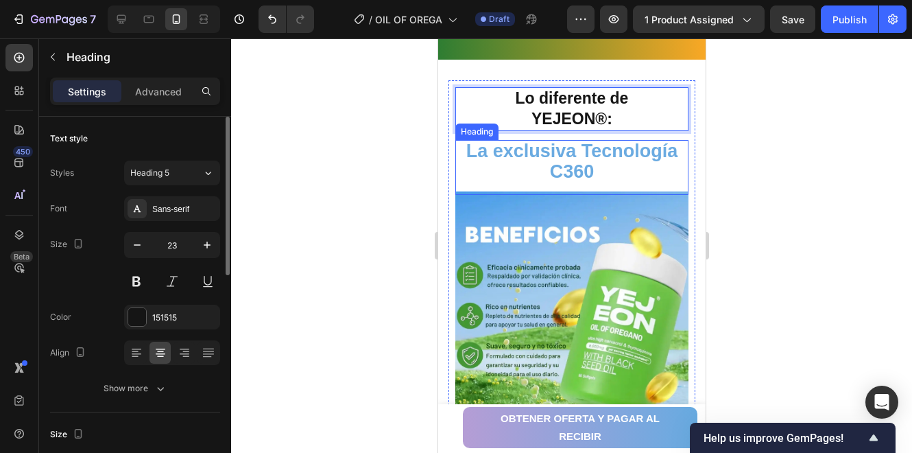
click at [550, 165] on strong "La exclusiva Tecnología C360" at bounding box center [572, 162] width 212 height 42
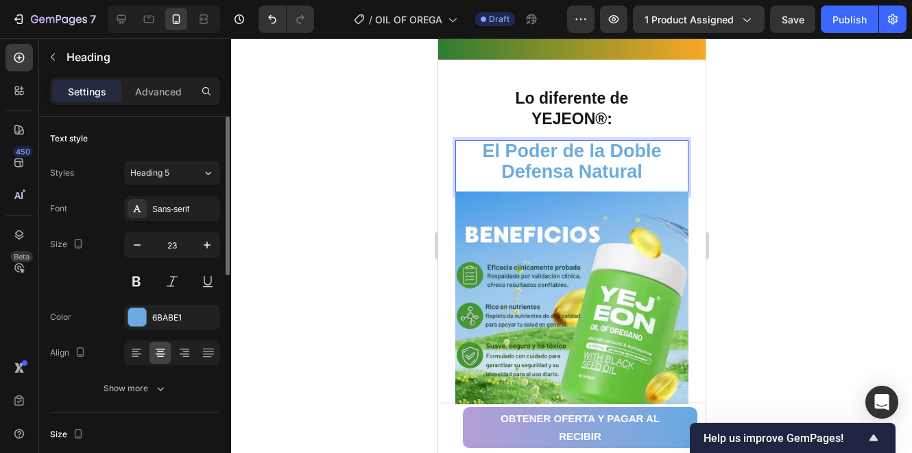
click at [630, 167] on strong "El Poder de la Doble Defensa Natural" at bounding box center [571, 162] width 179 height 42
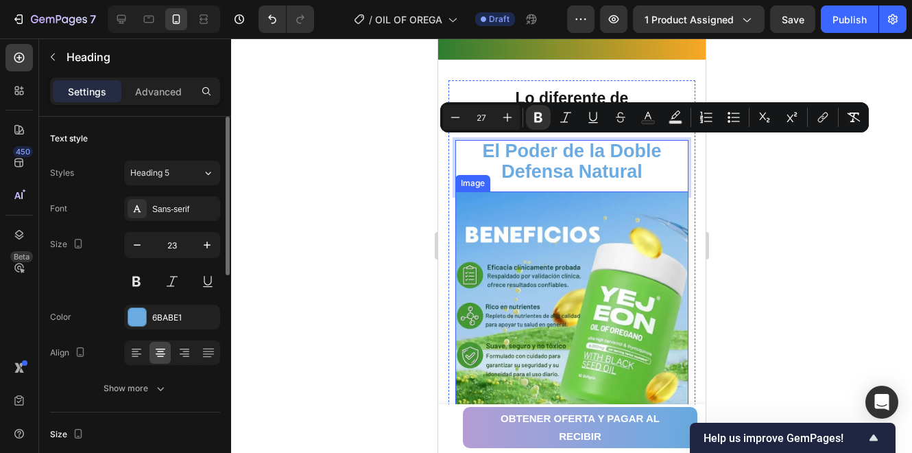
drag, startPoint x: 172, startPoint y: 292, endPoint x: 176, endPoint y: 303, distance: 11.1
click at [172, 292] on div "Font Sans-serif Size 23 Color 6BABE1 Align Show more" at bounding box center [135, 298] width 170 height 204
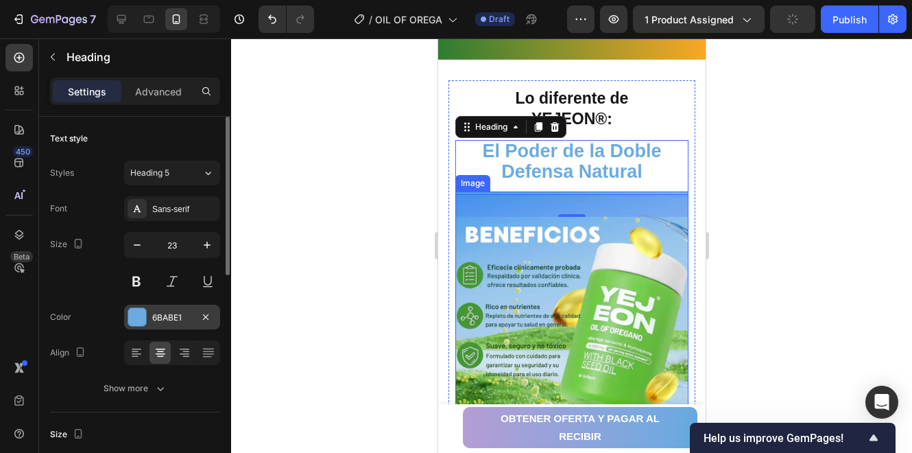
click at [177, 309] on div "6BABE1" at bounding box center [172, 317] width 96 height 25
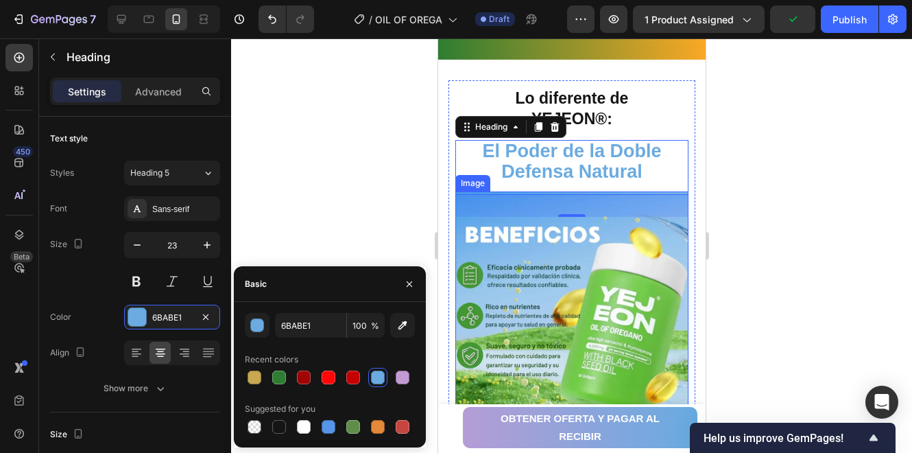
click at [280, 375] on div at bounding box center [279, 377] width 14 height 14
type input "2E7D32"
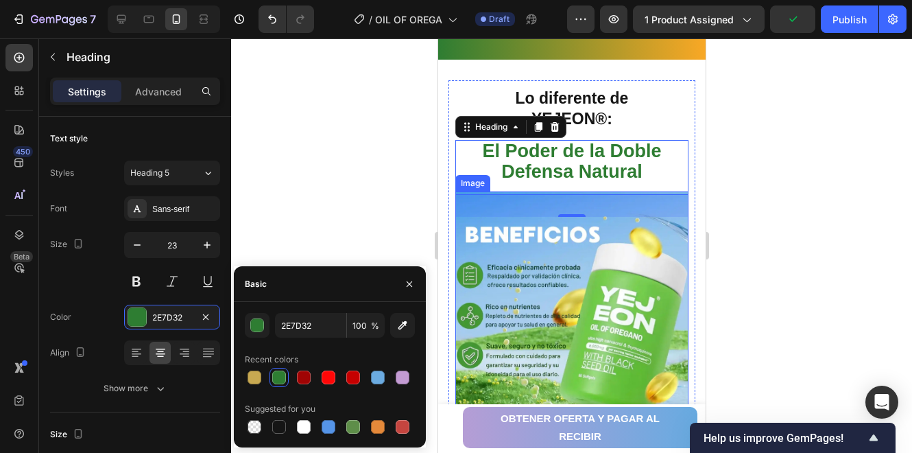
click at [304, 223] on div at bounding box center [571, 245] width 681 height 414
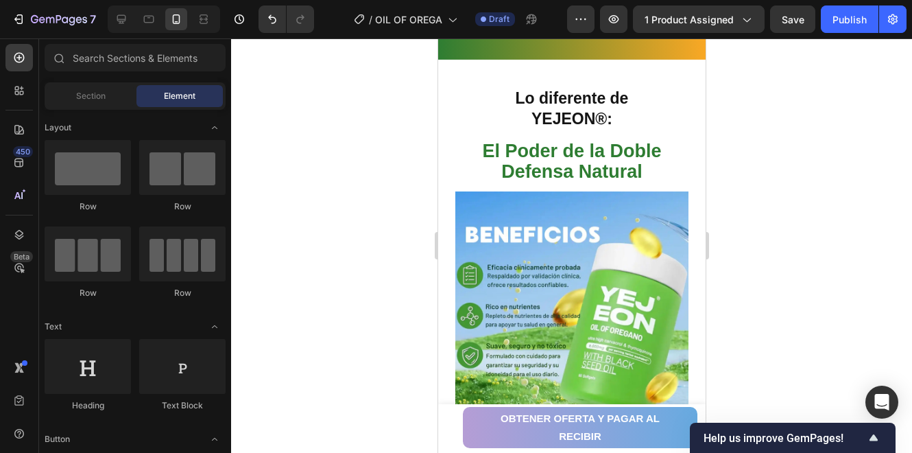
scroll to position [1775, 0]
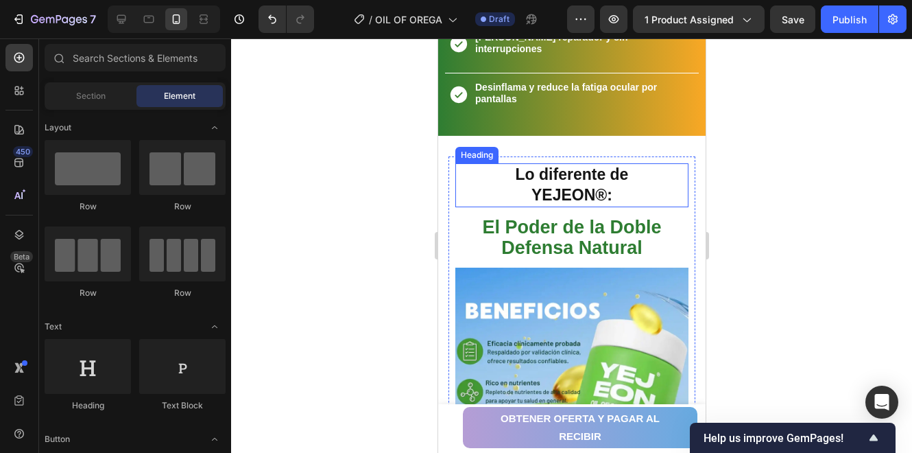
click at [616, 156] on div "⁠⁠⁠⁠⁠⁠⁠ Lo diferente de YEJEON®: Heading" at bounding box center [571, 182] width 233 height 53
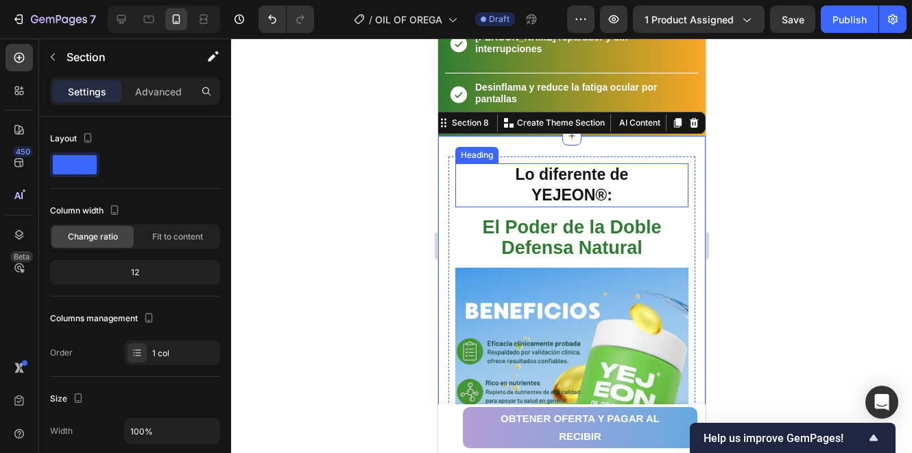
click at [587, 172] on strong "Lo diferente de YEJEON®:" at bounding box center [571, 184] width 113 height 38
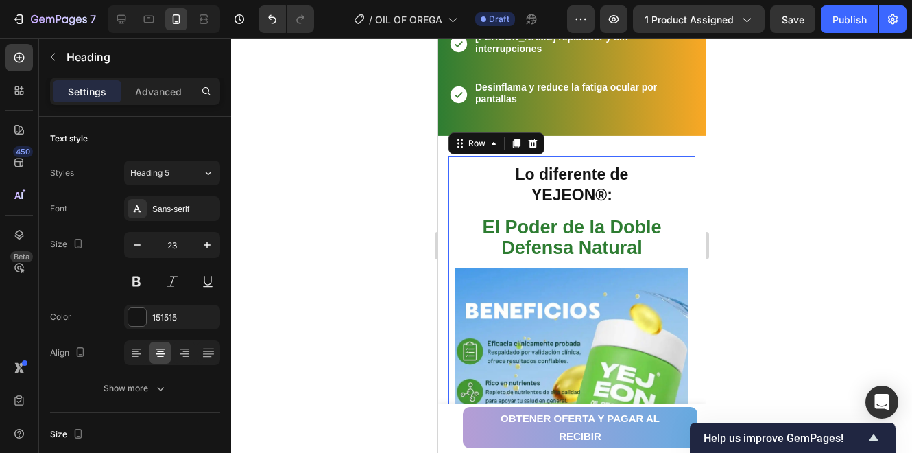
click at [601, 156] on div "⁠⁠⁠⁠⁠⁠⁠ Lo diferente de YEJEON®: Heading" at bounding box center [571, 182] width 233 height 53
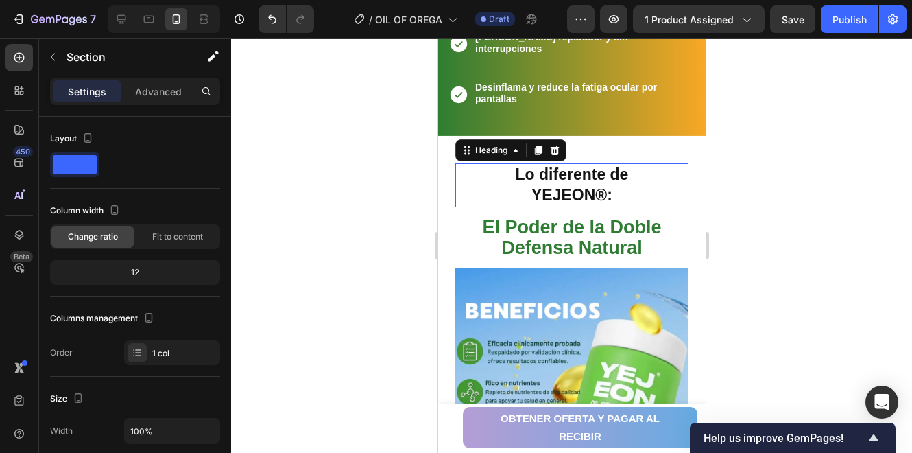
click at [578, 165] on strong "Lo diferente de YEJEON®:" at bounding box center [571, 184] width 113 height 38
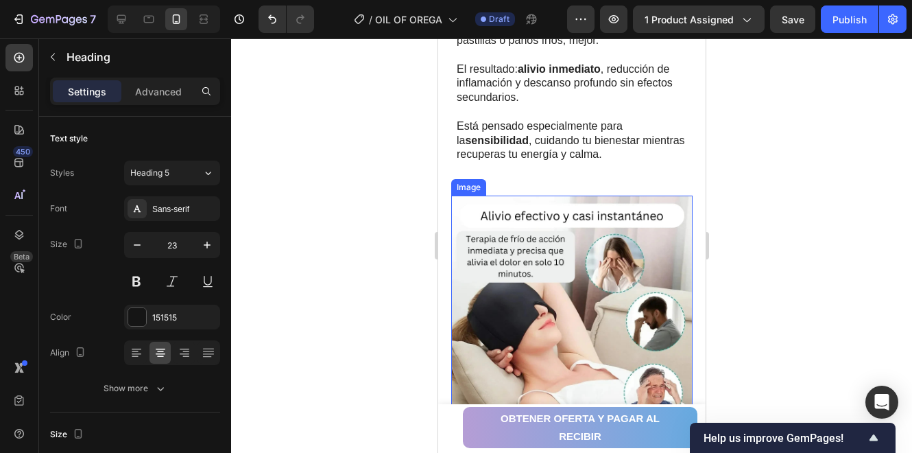
scroll to position [2415, 0]
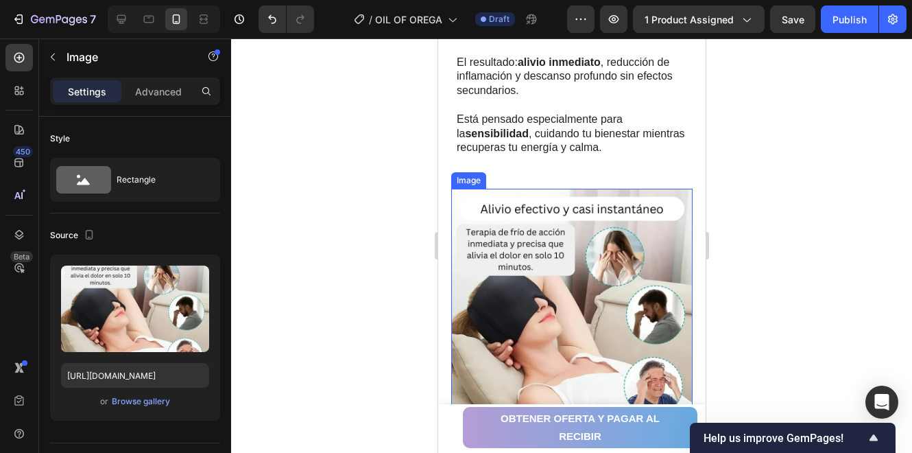
click at [543, 255] on img at bounding box center [571, 309] width 241 height 241
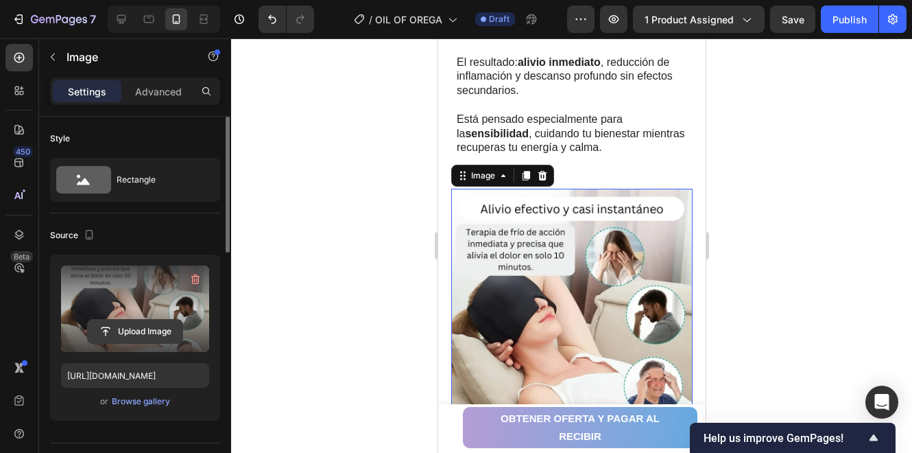
click at [152, 335] on input "file" at bounding box center [135, 331] width 95 height 23
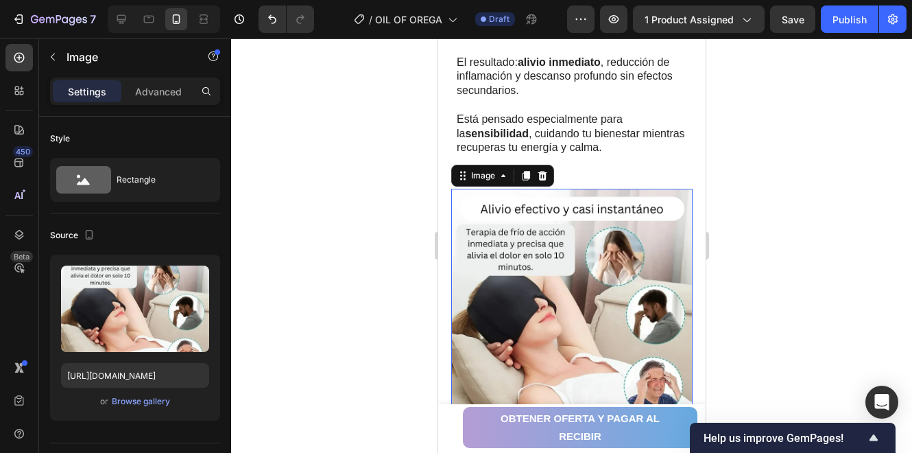
drag, startPoint x: 524, startPoint y: 279, endPoint x: 846, endPoint y: 310, distance: 323.3
click at [525, 279] on img at bounding box center [571, 309] width 241 height 241
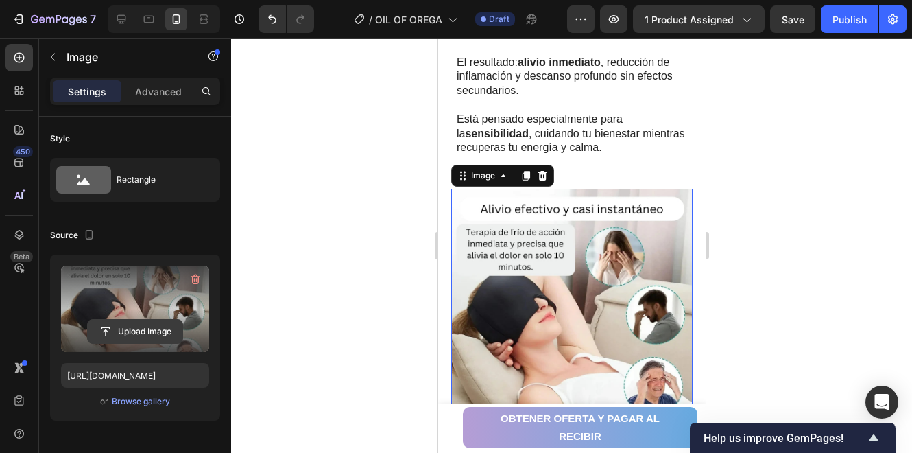
click at [163, 329] on input "file" at bounding box center [135, 331] width 95 height 23
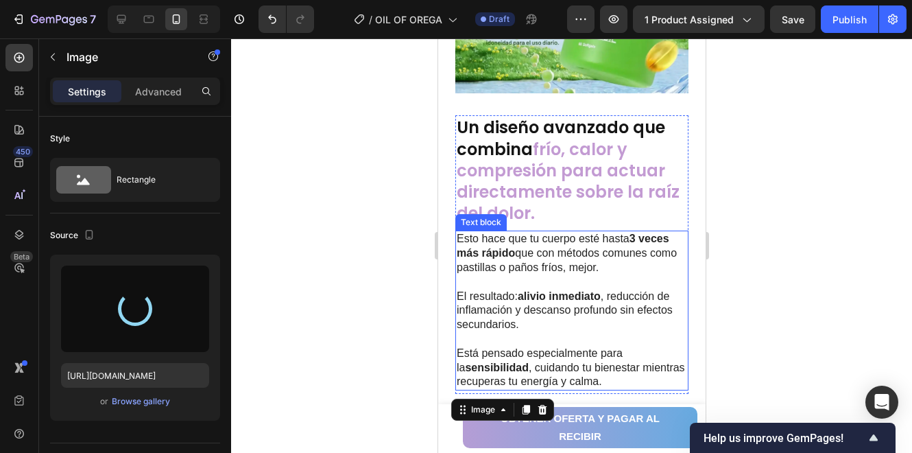
scroll to position [2140, 0]
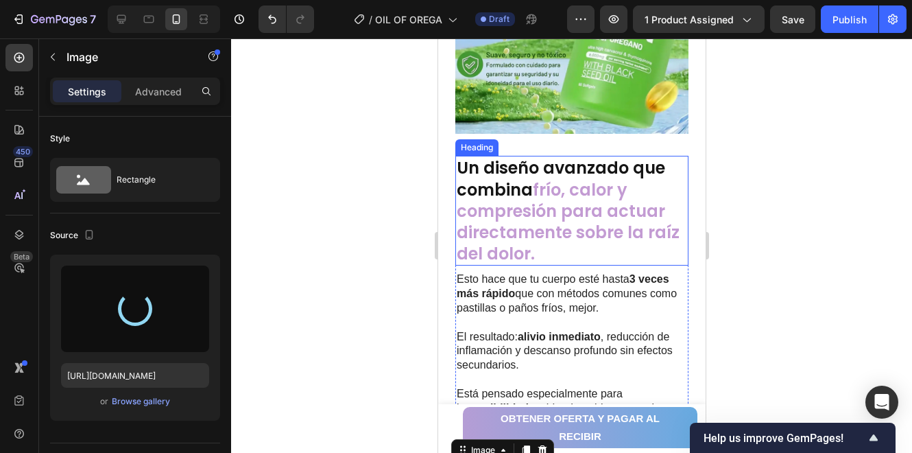
click at [549, 215] on strong "frío, calor y compresión para actuar directamente sobre la raíz del dolor" at bounding box center [567, 221] width 223 height 87
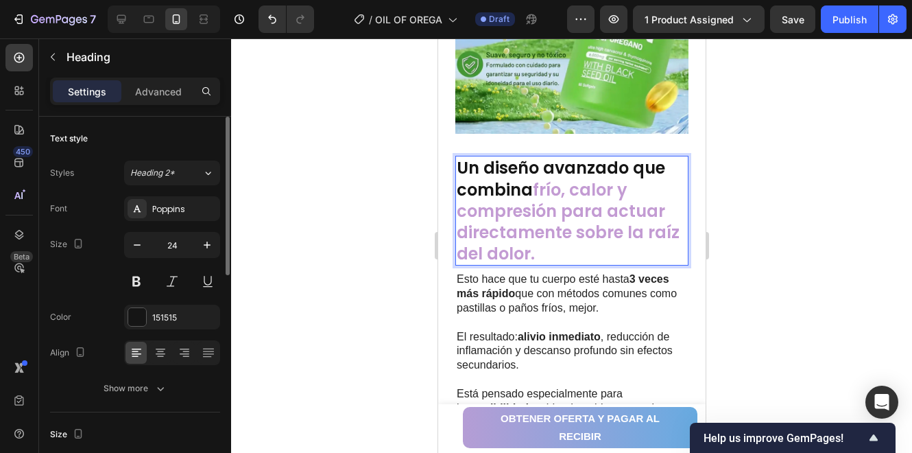
click at [568, 216] on strong "frío, calor y compresión para actuar directamente sobre la raíz del dolor" at bounding box center [567, 221] width 223 height 87
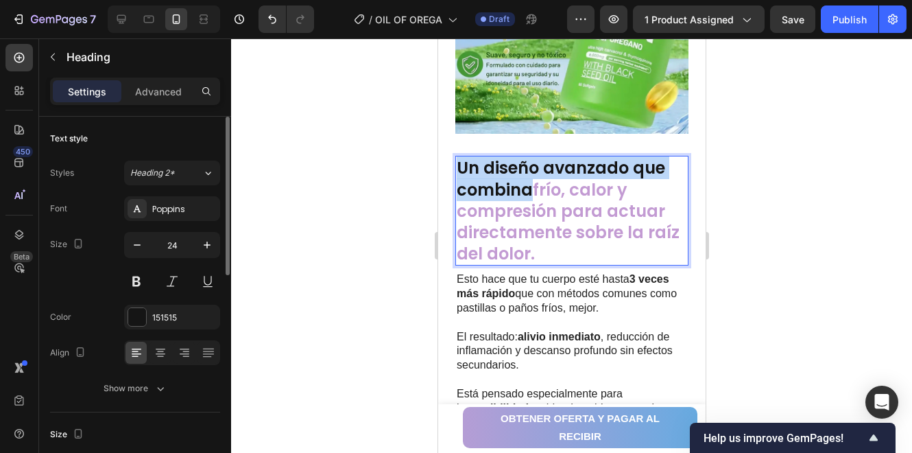
copy p "Un diseño avanzado que combina"
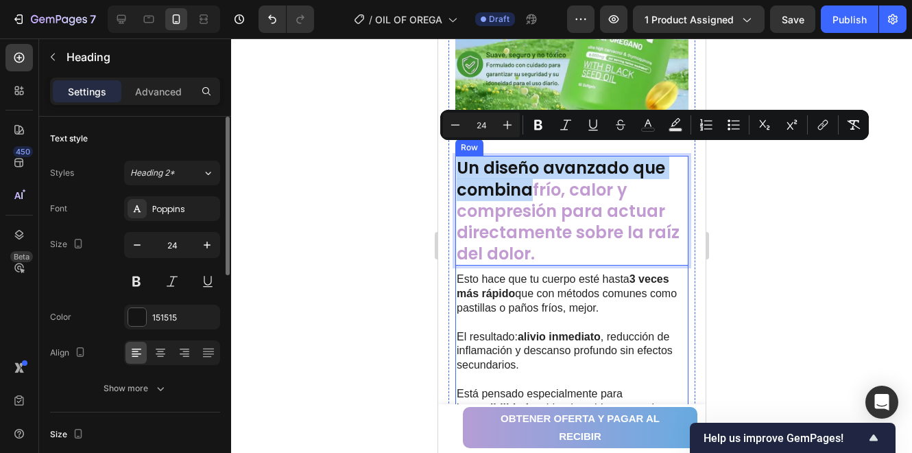
click at [592, 281] on p "Esto hace que tu cuerpo esté hasta 3 veces más rápido que con métodos comunes c…" at bounding box center [571, 293] width 230 height 43
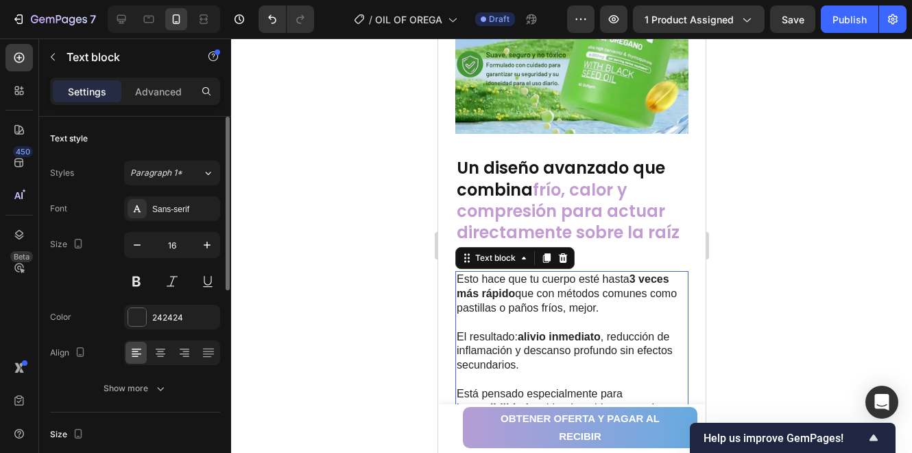
click at [592, 281] on p "Esto hace que tu cuerpo esté hasta 3 veces más rápido que con métodos comunes c…" at bounding box center [571, 293] width 230 height 43
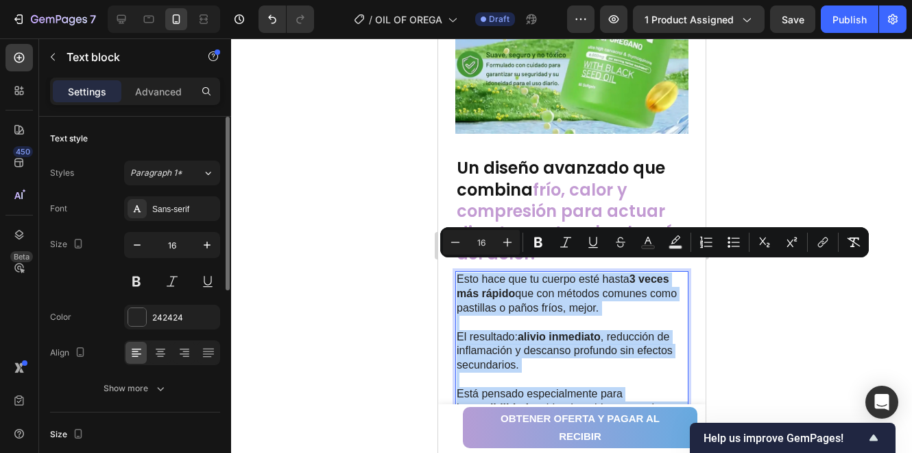
copy div "Esto hace que tu cuerpo esté hasta 3 veces más rápido que con métodos comunes c…"
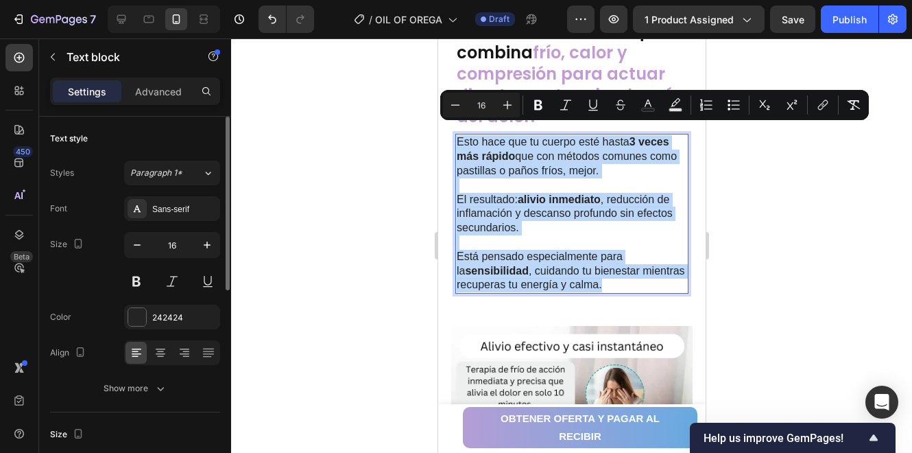
click at [537, 161] on p "Esto hace que tu cuerpo esté hasta 3 veces más rápido que con métodos comunes c…" at bounding box center [571, 156] width 230 height 43
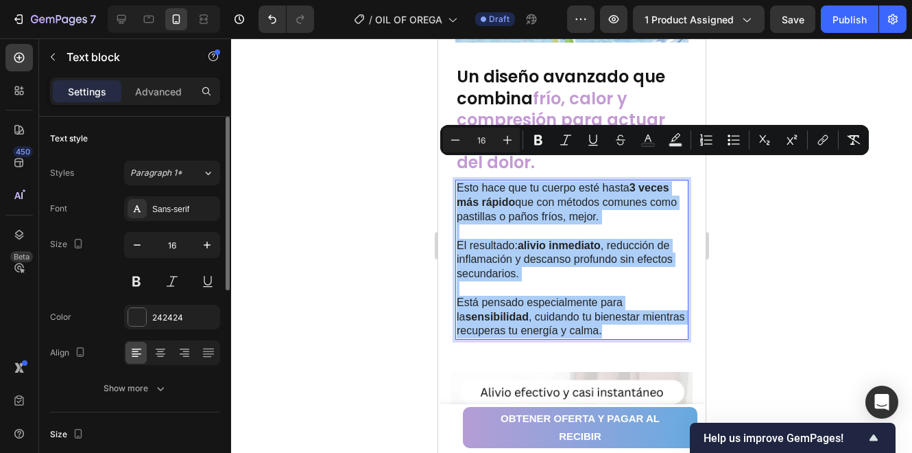
click at [399, 150] on div at bounding box center [571, 245] width 681 height 414
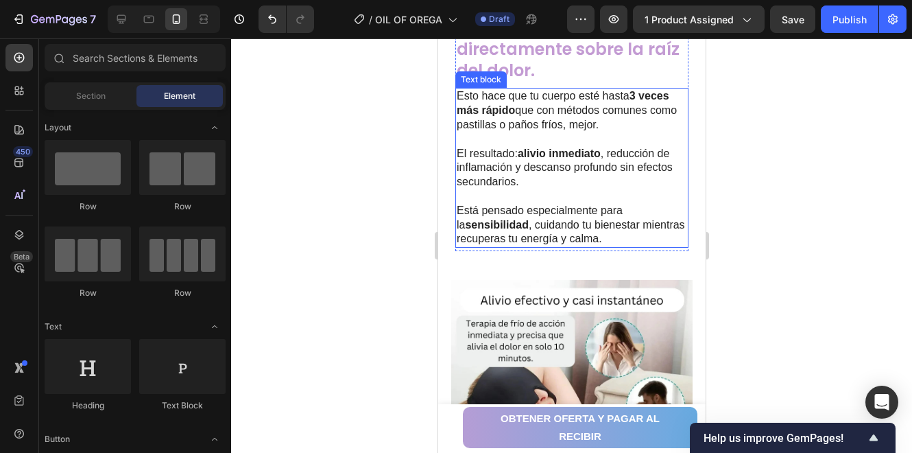
scroll to position [2461, 0]
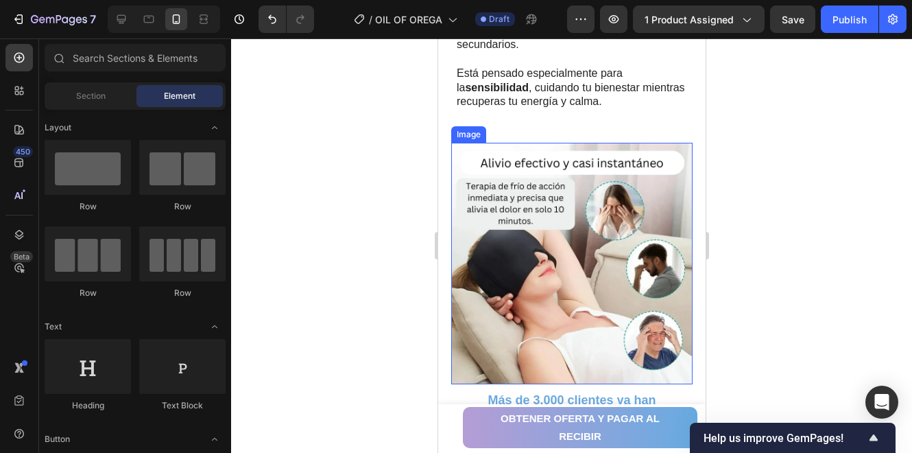
click at [615, 238] on img at bounding box center [571, 263] width 241 height 241
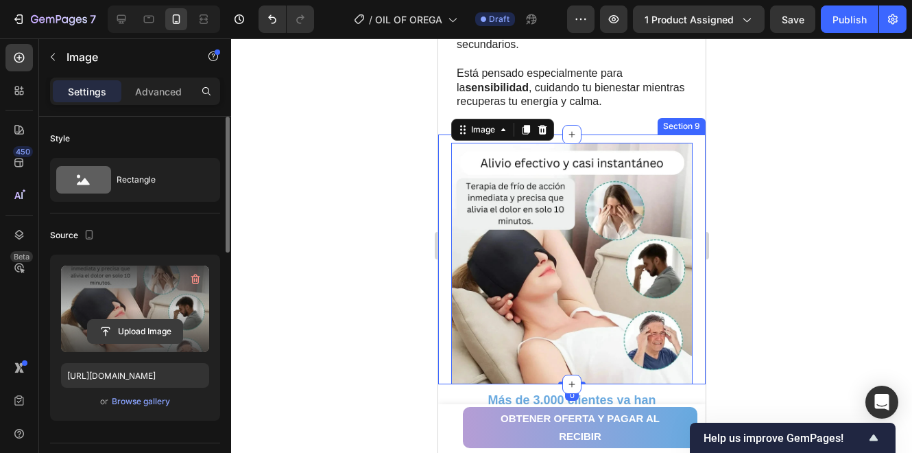
click at [148, 326] on input "file" at bounding box center [135, 331] width 95 height 23
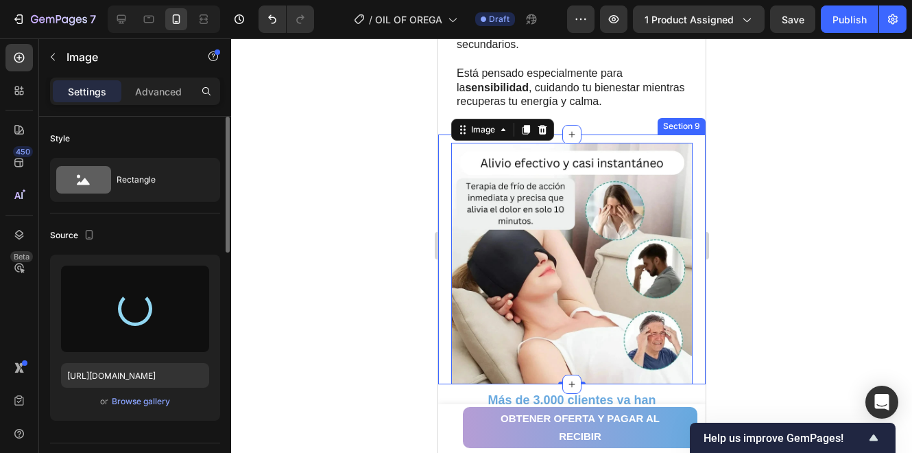
type input "https://cdn.shopify.com/s/files/1/0947/4454/3603/files/gempages_583598708357071…"
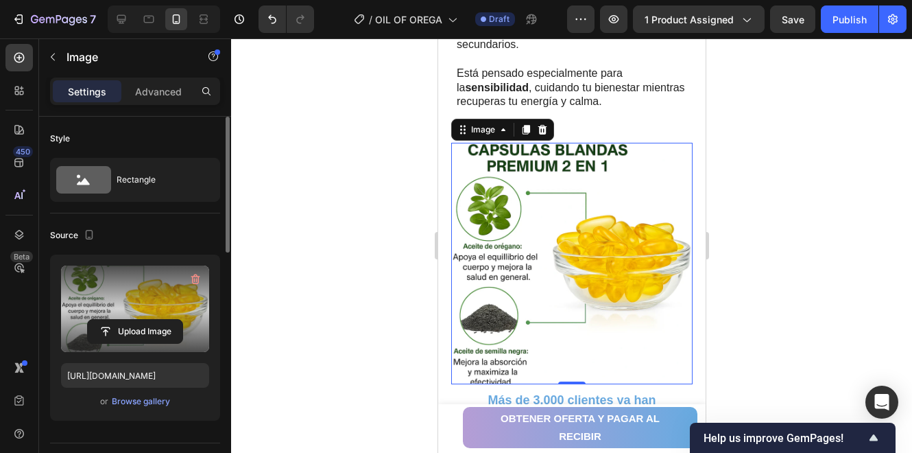
click at [338, 191] on div at bounding box center [571, 245] width 681 height 414
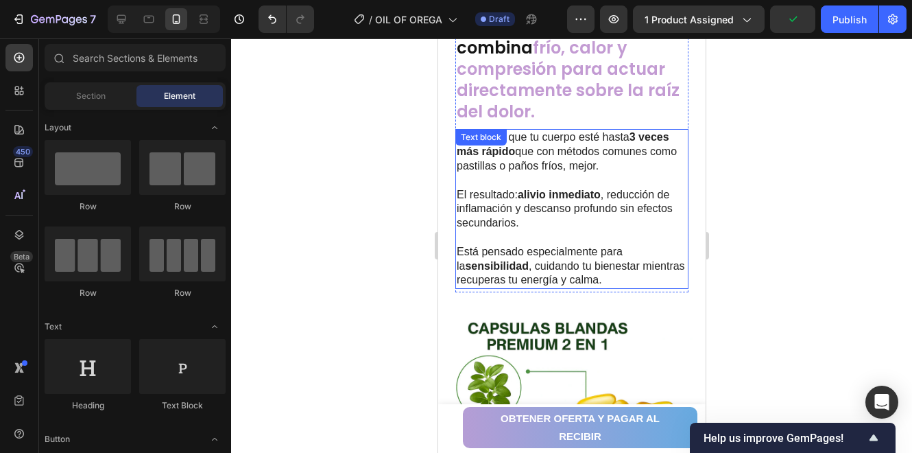
scroll to position [2186, 0]
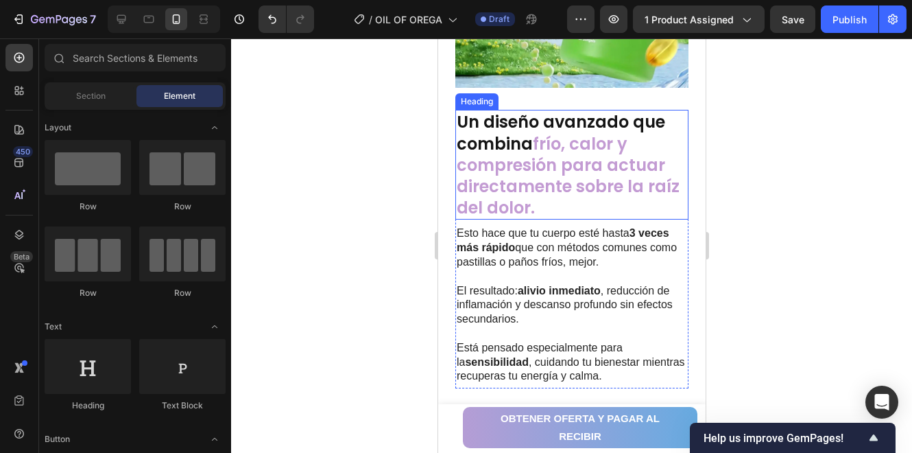
click at [524, 151] on strong "frío, calor y compresión para actuar directamente sobre la raíz del dolor" at bounding box center [567, 175] width 223 height 87
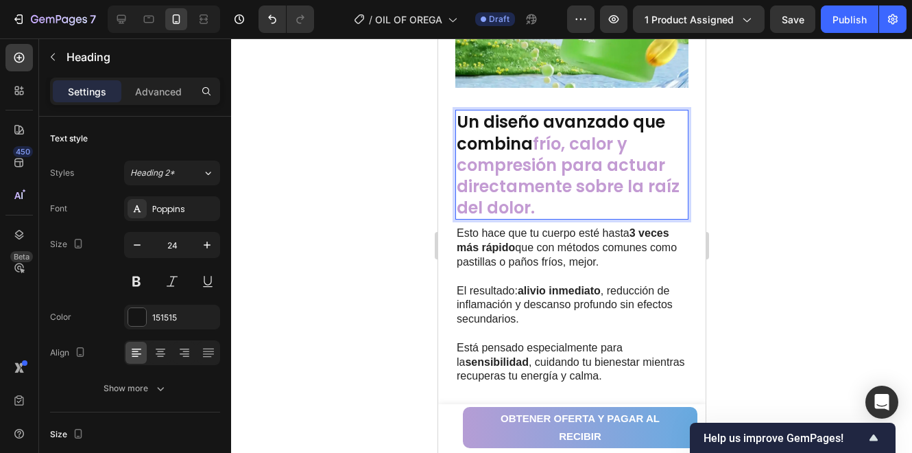
click at [534, 161] on strong "frío, calor y compresión para actuar directamente sobre la raíz del dolor" at bounding box center [567, 175] width 223 height 87
click at [547, 169] on strong "frío, calor y compresión para actuar directamente sobre la raíz del dolor" at bounding box center [567, 175] width 223 height 87
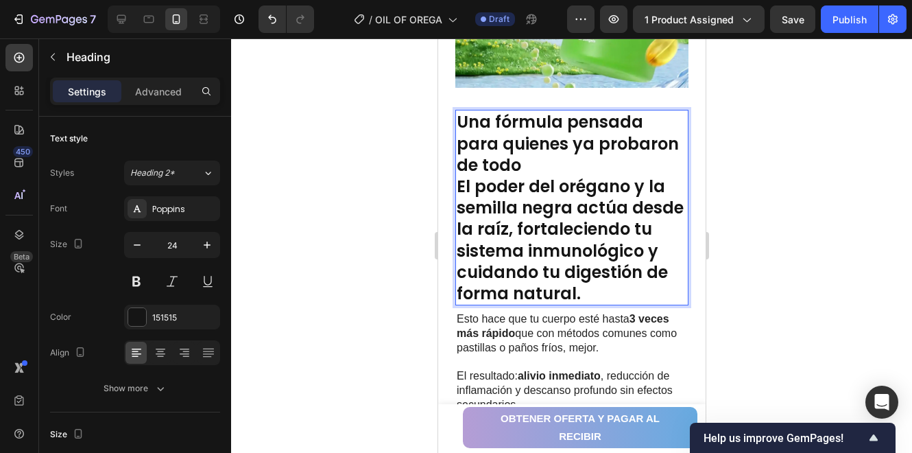
click at [551, 139] on p "Una fórmula pensada para quienes ya probaron de todo" at bounding box center [571, 143] width 230 height 64
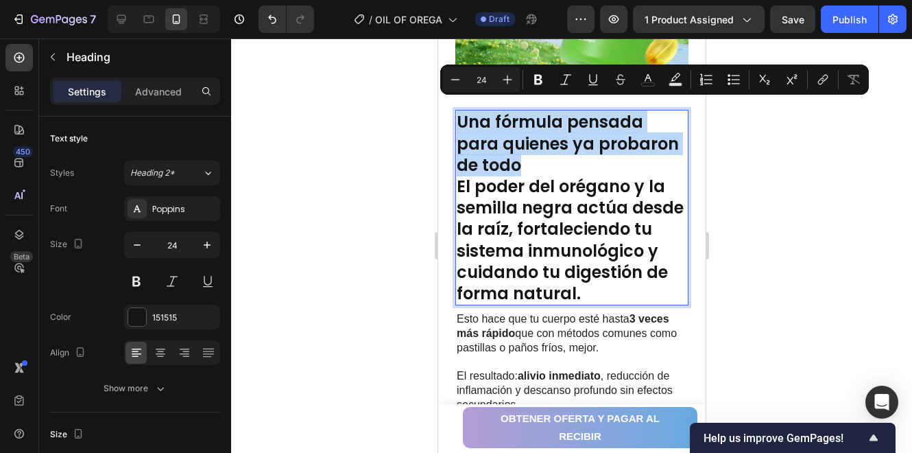
drag, startPoint x: 535, startPoint y: 157, endPoint x: 460, endPoint y: 114, distance: 86.4
click at [460, 114] on p "Una fórmula pensada para quienes ya probaron de todo" at bounding box center [571, 143] width 230 height 64
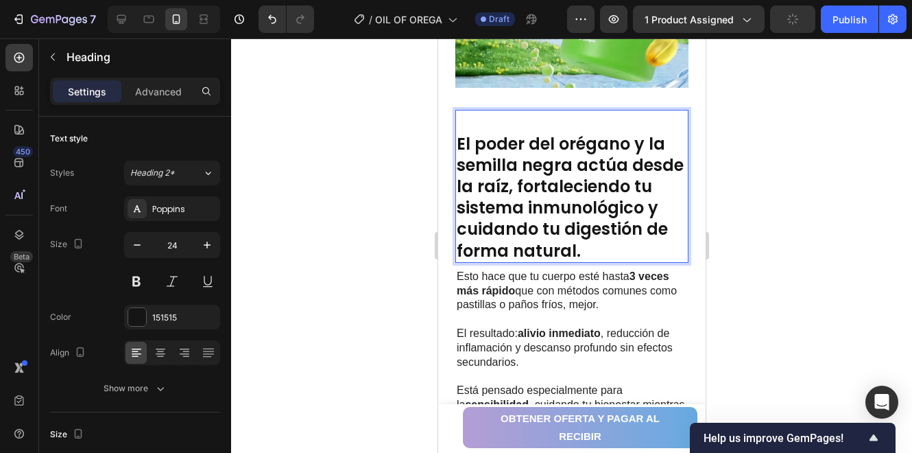
click at [457, 138] on p "El poder del orégano y la semilla negra actúa desde la raíz, fortaleciendo tu s…" at bounding box center [571, 197] width 230 height 128
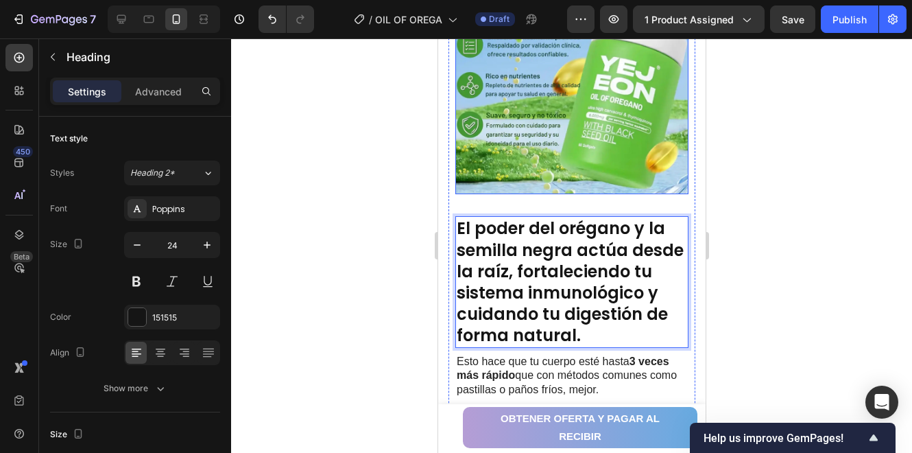
scroll to position [2094, 0]
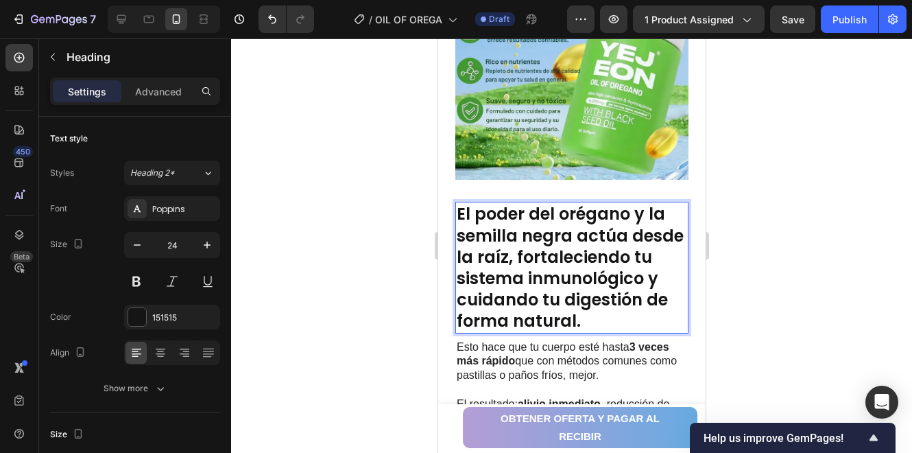
click at [568, 229] on p "El poder del orégano y la semilla negra actúa desde la raíz, fortaleciendo tu s…" at bounding box center [571, 267] width 230 height 128
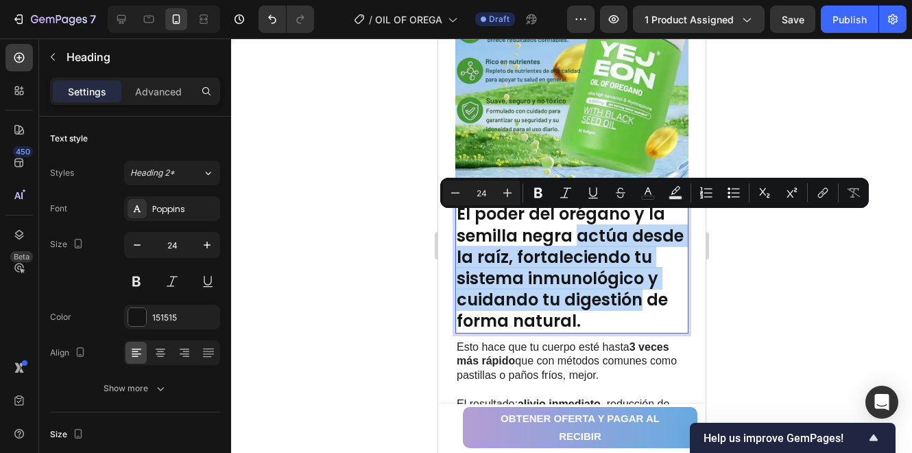
drag, startPoint x: 578, startPoint y: 224, endPoint x: 554, endPoint y: 308, distance: 87.9
click at [554, 308] on p "El poder del orégano y la semilla negra actúa desde la raíz, fortaleciendo tu s…" at bounding box center [571, 267] width 230 height 128
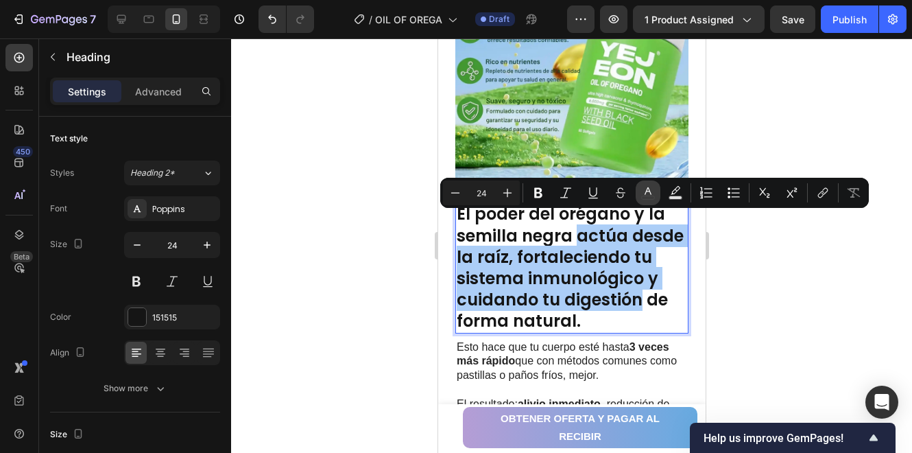
click at [655, 191] on button "color" at bounding box center [648, 192] width 25 height 25
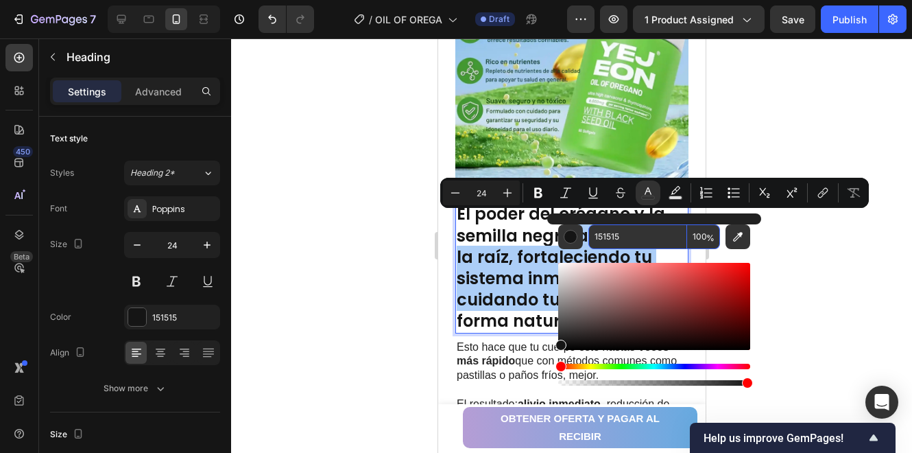
click at [625, 226] on input "151515" at bounding box center [638, 236] width 99 height 25
paste input "2E7D32"
type input "2E7D32"
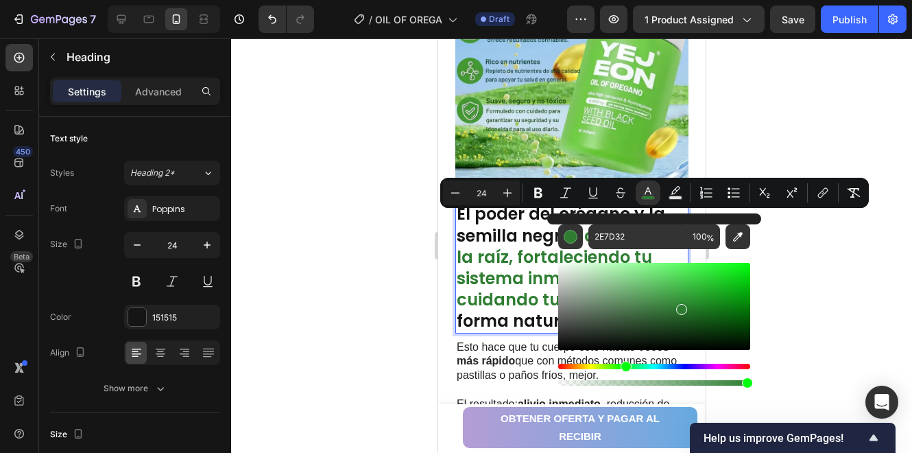
click at [827, 261] on div at bounding box center [571, 245] width 681 height 414
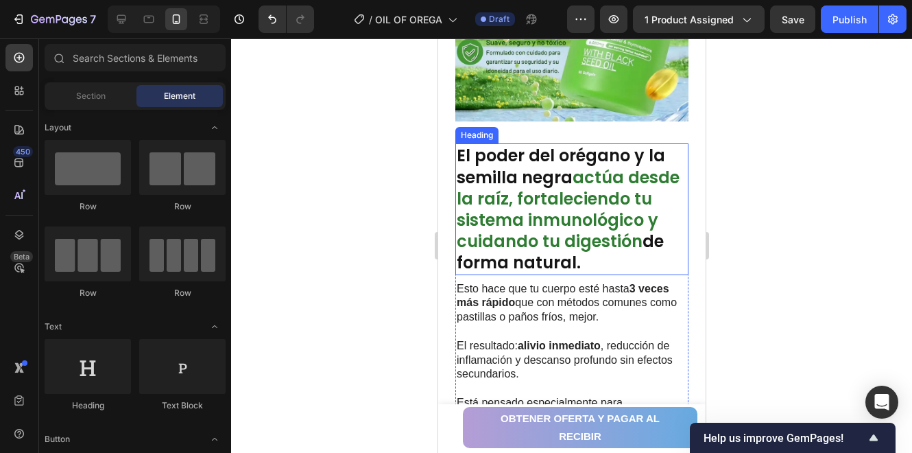
scroll to position [2186, 0]
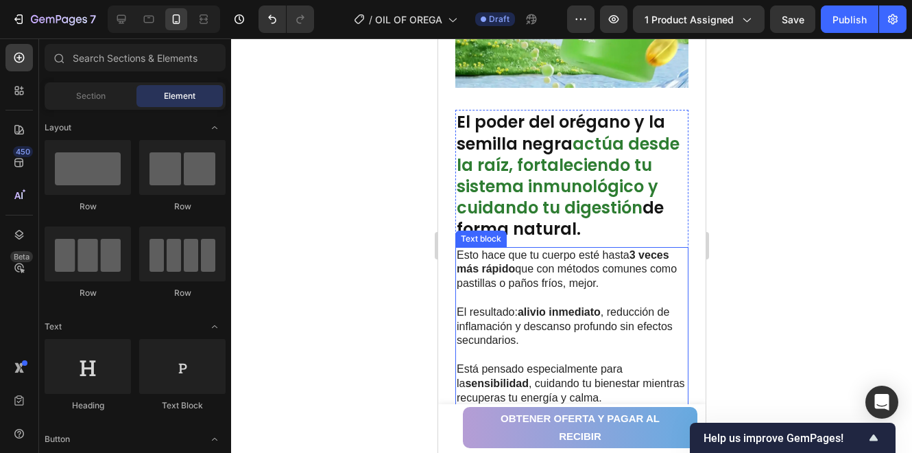
click at [544, 305] on p at bounding box center [571, 298] width 230 height 14
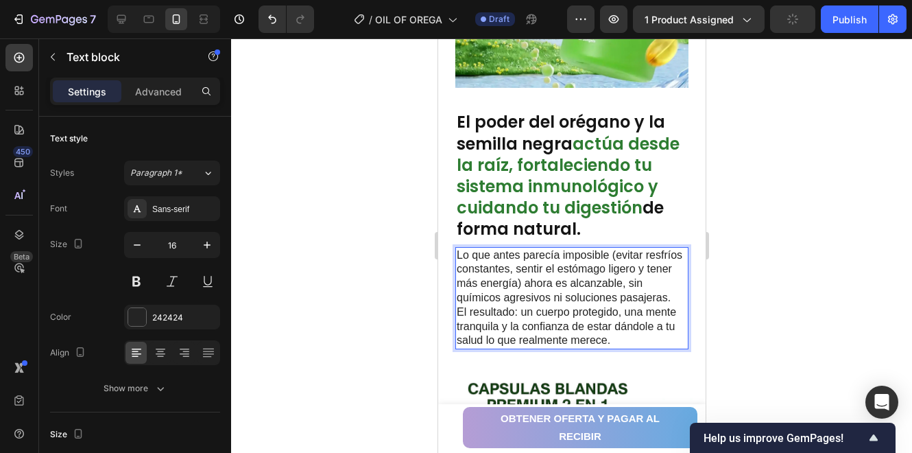
click at [788, 292] on div at bounding box center [571, 245] width 681 height 414
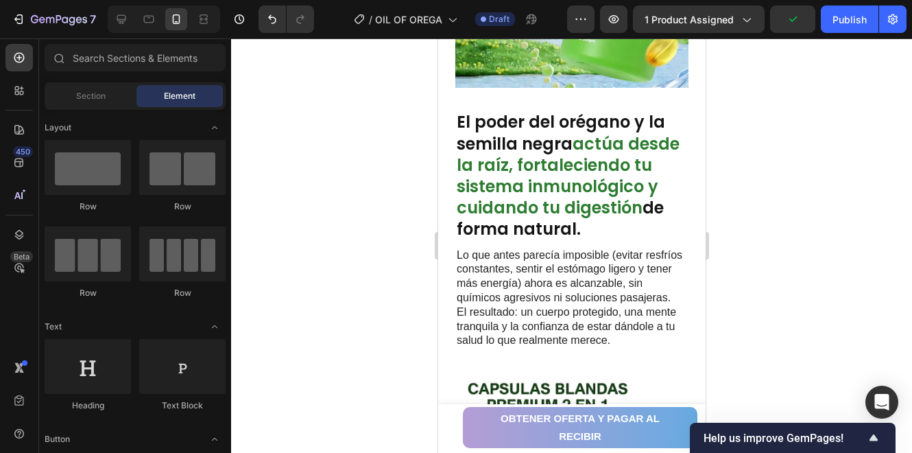
click at [596, 297] on p "Lo que antes parecía imposible (evitar resfríos constantes, sentir el estómago …" at bounding box center [571, 276] width 230 height 57
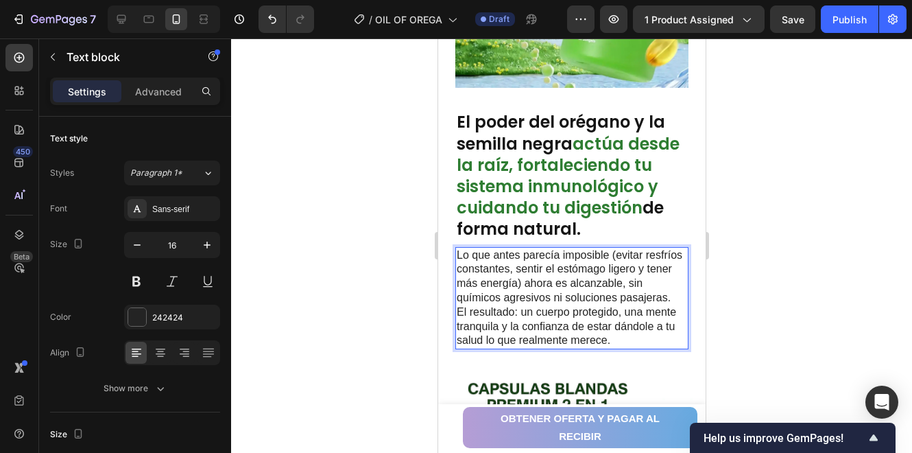
click at [530, 305] on p "Lo que antes parecía imposible (evitar resfríos constantes, sentir el estómago …" at bounding box center [571, 276] width 230 height 57
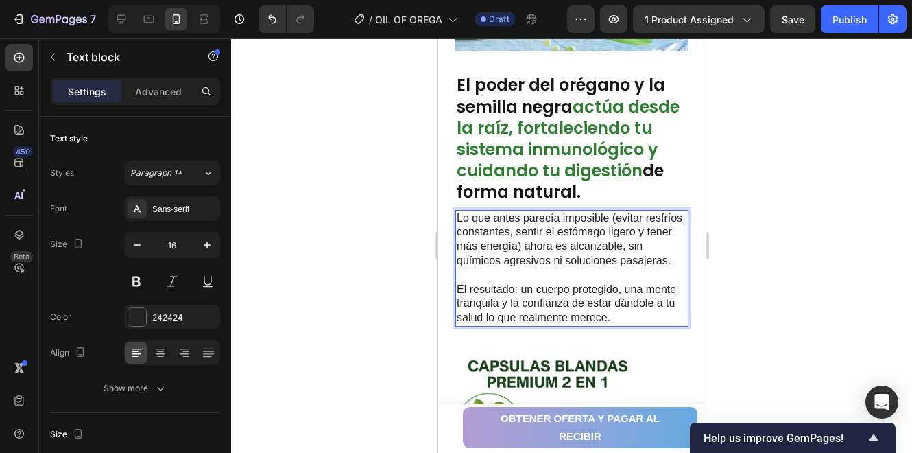
scroll to position [2232, 0]
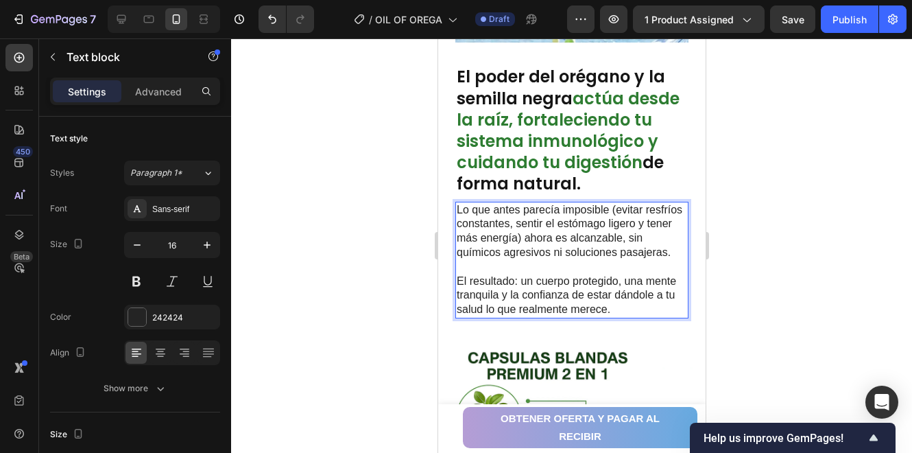
click at [569, 274] on p "Rich Text Editor. Editing area: main" at bounding box center [571, 267] width 230 height 14
drag, startPoint x: 519, startPoint y: 309, endPoint x: 457, endPoint y: 311, distance: 62.5
click at [457, 311] on p "El resultado: un cuerpo protegido, una mente tranquila y la confianza de estar …" at bounding box center [571, 295] width 230 height 43
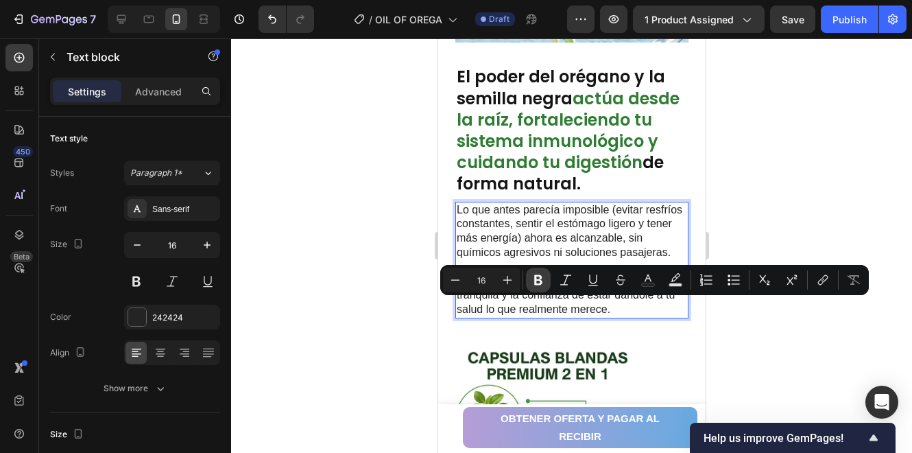
click at [544, 285] on icon "Editor contextual toolbar" at bounding box center [539, 280] width 14 height 14
drag, startPoint x: 527, startPoint y: 304, endPoint x: 458, endPoint y: 309, distance: 68.8
click at [458, 309] on p "El resultado: un cuerpo protegido, una mente tranquila y la confianza de estar …" at bounding box center [571, 295] width 230 height 43
click at [555, 278] on button "Italic" at bounding box center [566, 280] width 25 height 25
click at [589, 317] on p "El resultado: un cuerpo protegido, una mente tranquila y la confianza de estar …" at bounding box center [571, 295] width 230 height 43
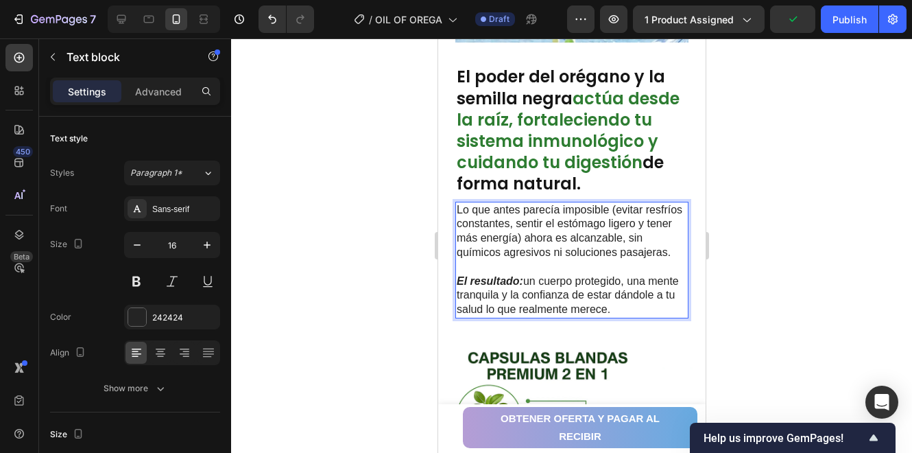
scroll to position [2186, 0]
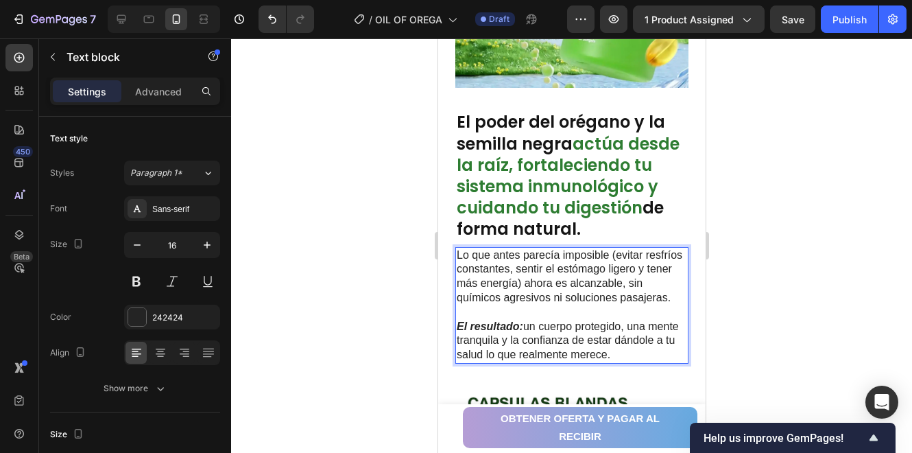
click at [606, 305] on p "Lo que antes parecía imposible (evitar resfríos constantes, sentir el estómago …" at bounding box center [571, 276] width 230 height 57
click at [572, 303] on p "Lo que antes parecía imposible (evitar resfríos constantes, sentir el estómago …" at bounding box center [571, 276] width 230 height 57
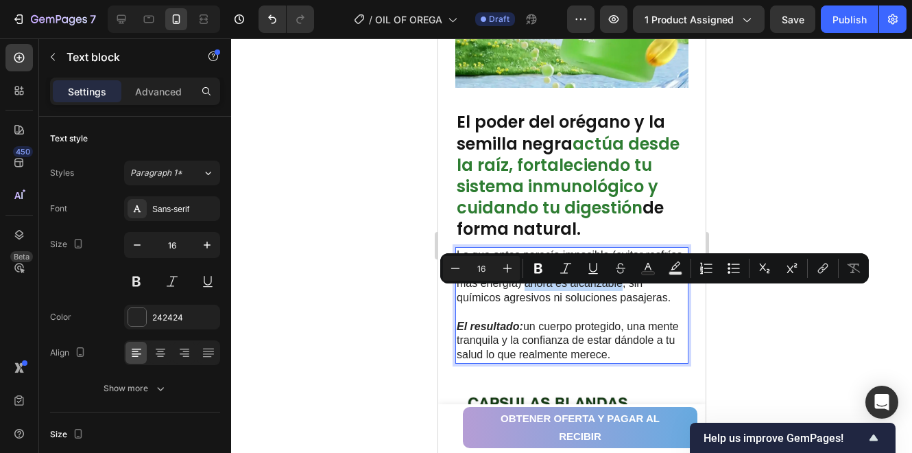
drag, startPoint x: 560, startPoint y: 296, endPoint x: 659, endPoint y: 296, distance: 99.5
click at [659, 296] on p "Lo que antes parecía imposible (evitar resfríos constantes, sentir el estómago …" at bounding box center [571, 276] width 230 height 57
click at [641, 268] on icon "Editor contextual toolbar" at bounding box center [648, 268] width 14 height 14
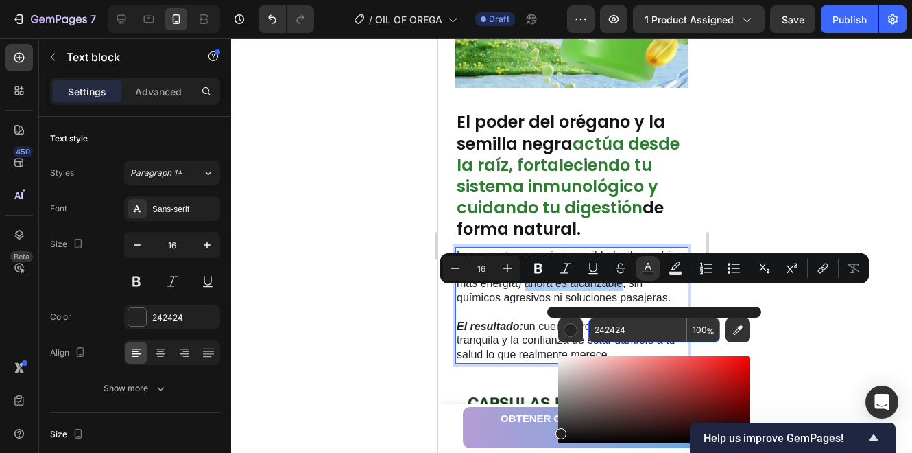
click at [635, 332] on input "242424" at bounding box center [638, 330] width 99 height 25
paste input "F9A825"
type input "F9A825"
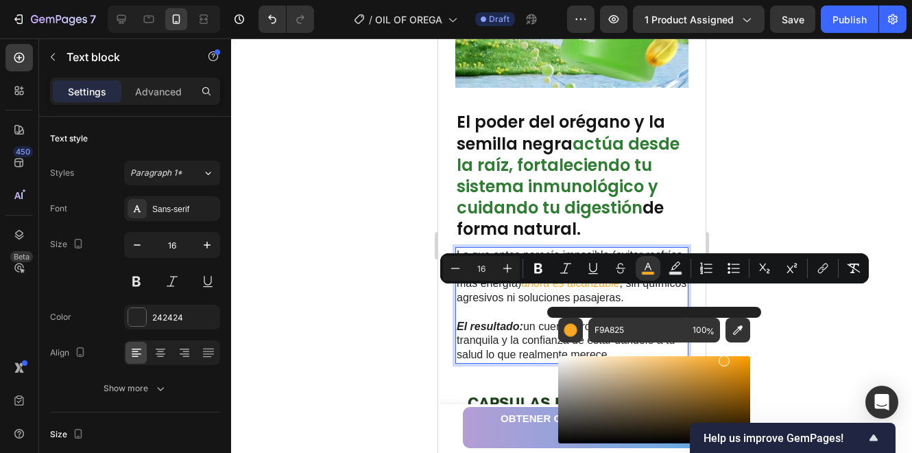
click at [835, 311] on div at bounding box center [571, 245] width 681 height 414
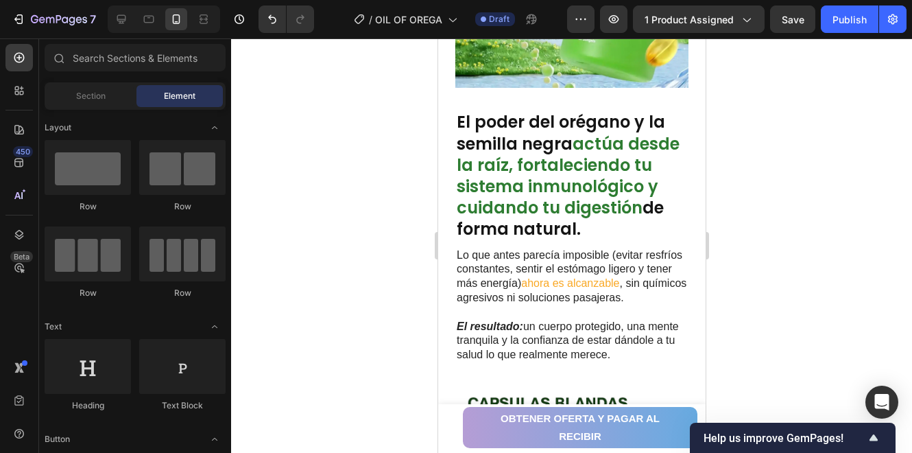
click at [836, 311] on div at bounding box center [571, 245] width 681 height 414
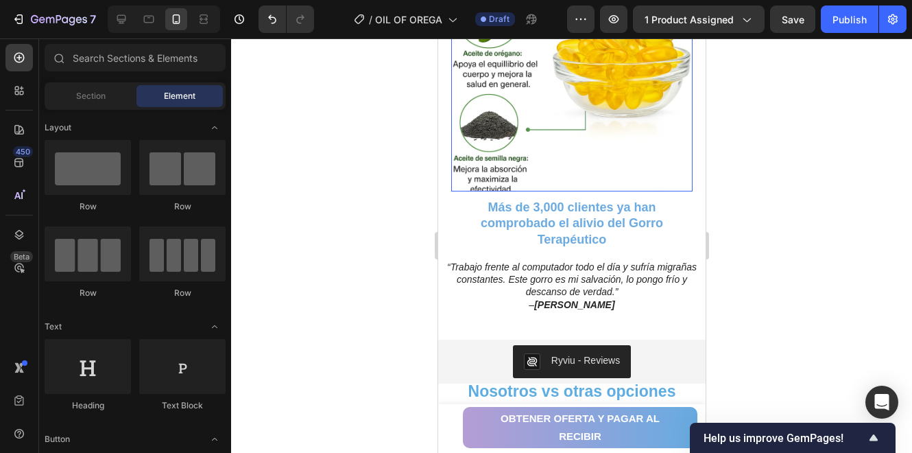
scroll to position [2604, 0]
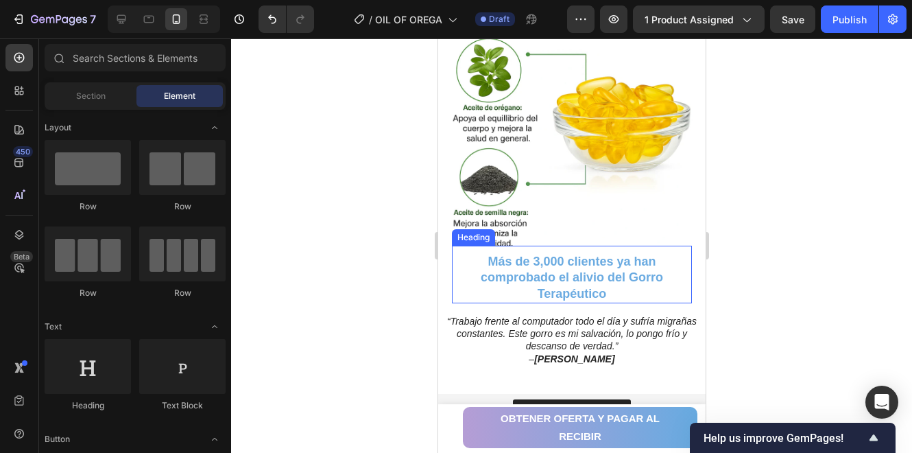
click at [571, 255] on strong "Más de 3,000 clientes ya han comprobado el alivio del Gorro Terapéutico" at bounding box center [571, 278] width 182 height 46
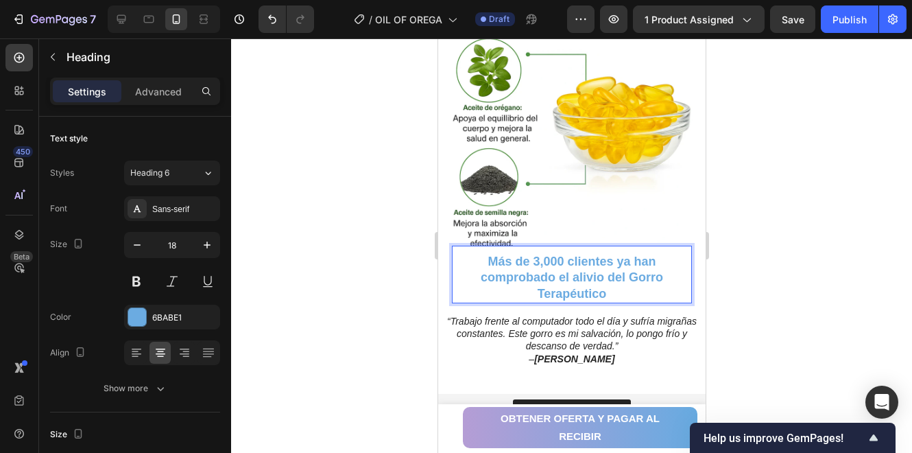
click at [624, 276] on p "Más de 3,000 clientes ya han comprobado el alivio del Gorro Terapéutico" at bounding box center [571, 278] width 230 height 48
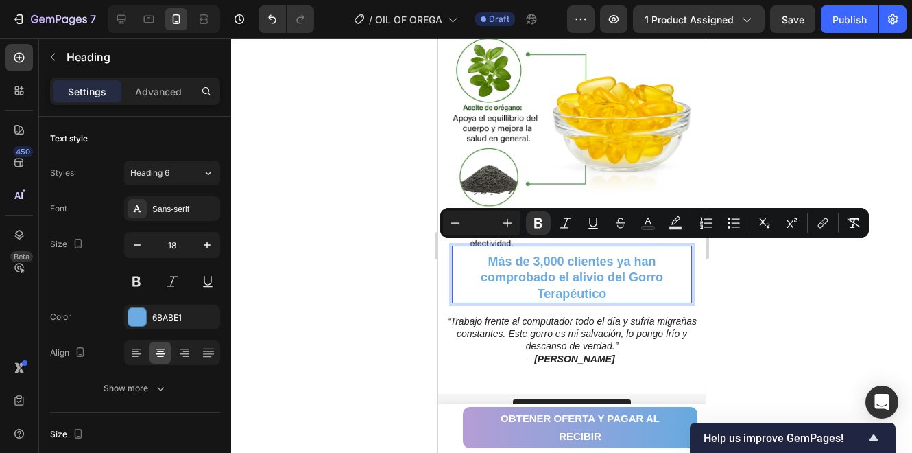
click at [636, 280] on p "Más de 3,000 clientes ya han comprobado el alivio del Gorro Terapéutico" at bounding box center [571, 278] width 230 height 48
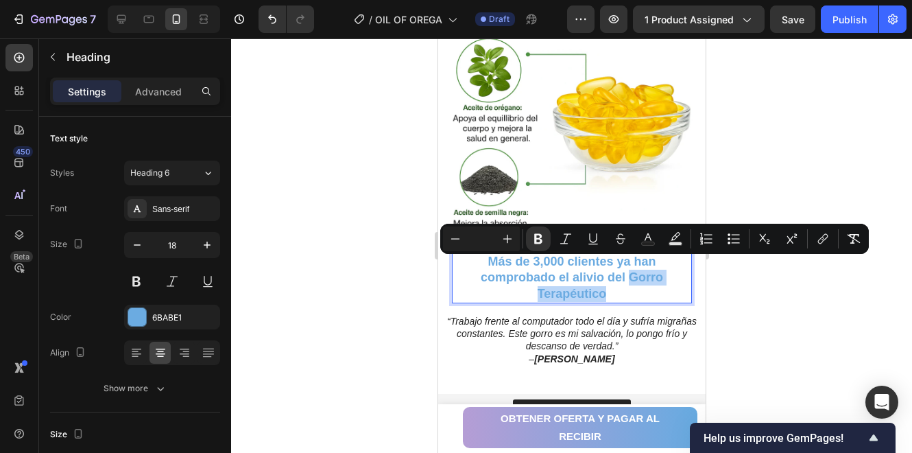
drag, startPoint x: 610, startPoint y: 282, endPoint x: 626, endPoint y: 267, distance: 21.8
click at [626, 267] on p "Más de 3,000 clientes ya han comprobado el alivio del Gorro Terapéutico" at bounding box center [571, 278] width 230 height 48
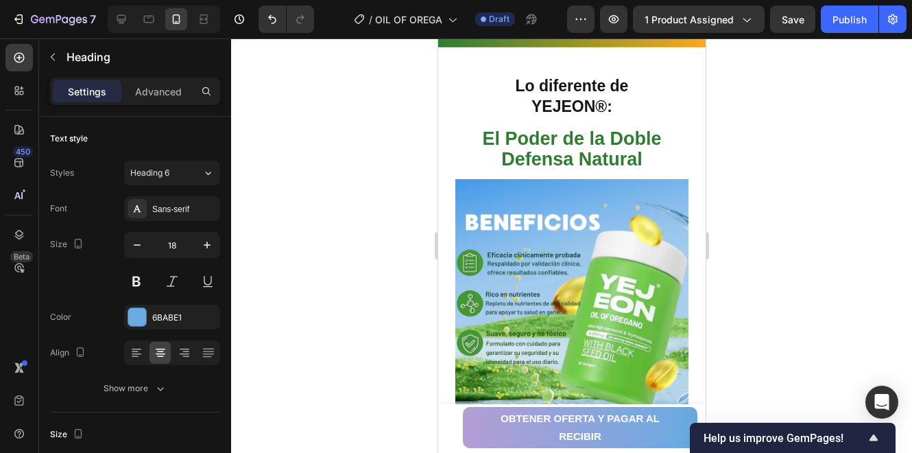
scroll to position [1781, 0]
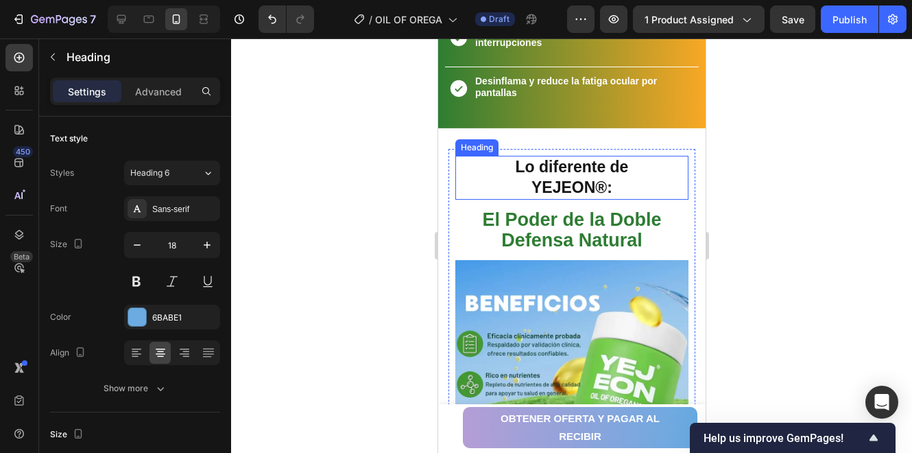
click at [607, 175] on h2 "Lo diferente de YEJEON®:" at bounding box center [571, 178] width 192 height 44
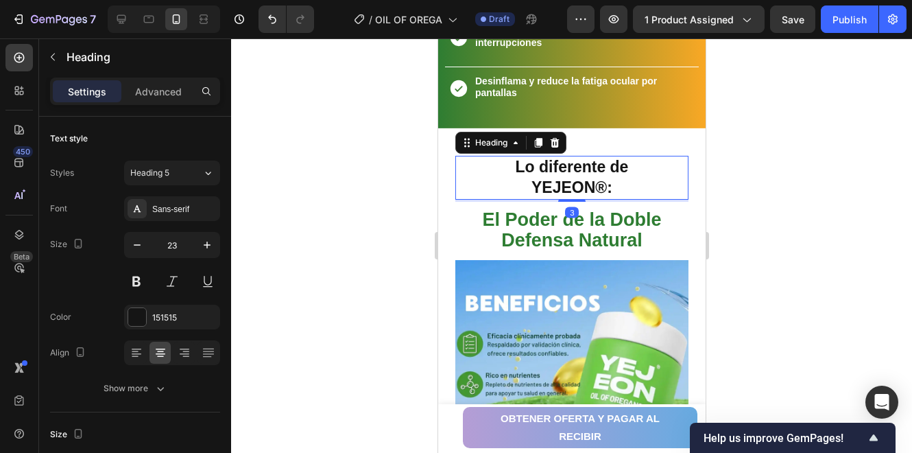
click at [608, 177] on h2 "Lo diferente de YEJEON®:" at bounding box center [571, 178] width 192 height 44
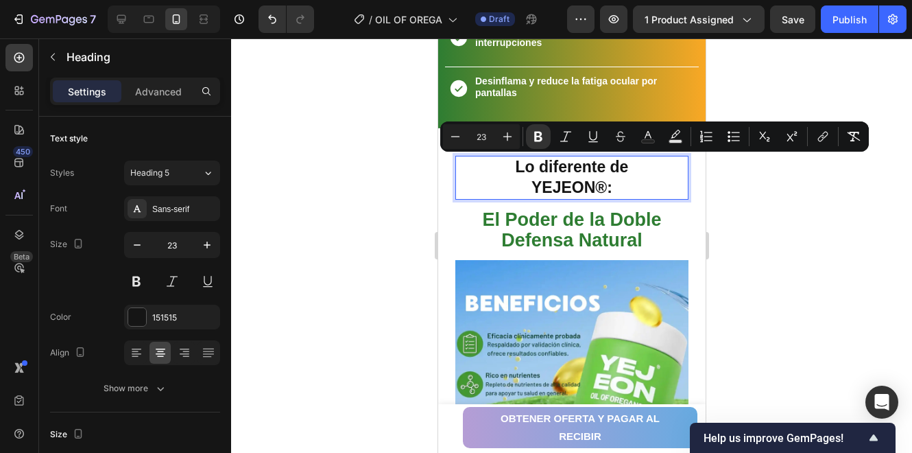
click at [611, 188] on p "Lo diferente de YEJEON®:" at bounding box center [571, 177] width 189 height 41
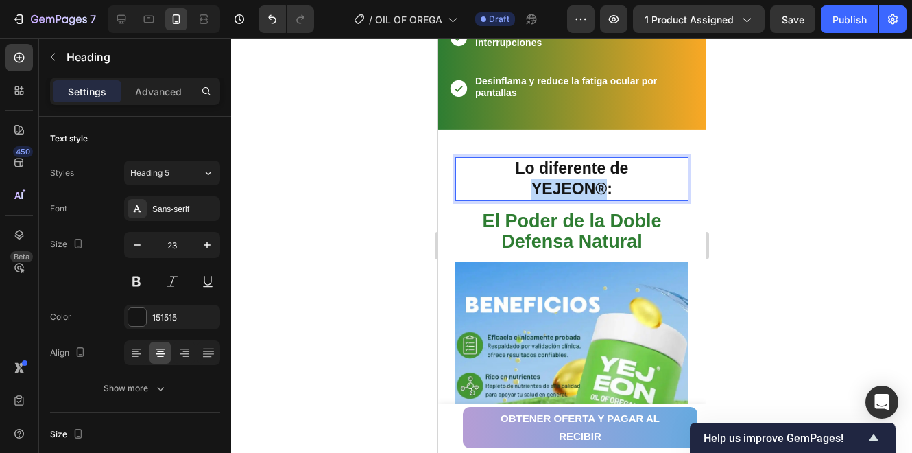
copy strong "YEJEON®"
drag, startPoint x: 601, startPoint y: 187, endPoint x: 523, endPoint y: 191, distance: 77.7
click at [523, 191] on p "Lo diferente de YEJEON®:" at bounding box center [571, 178] width 189 height 41
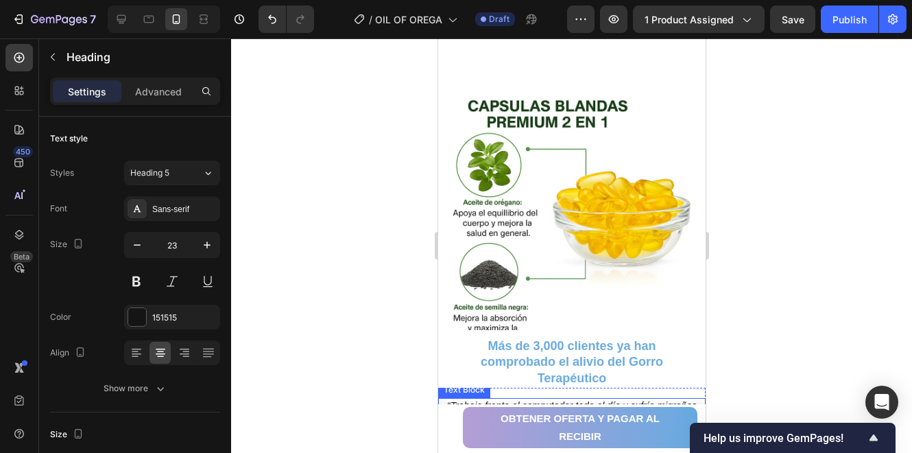
type input "16"
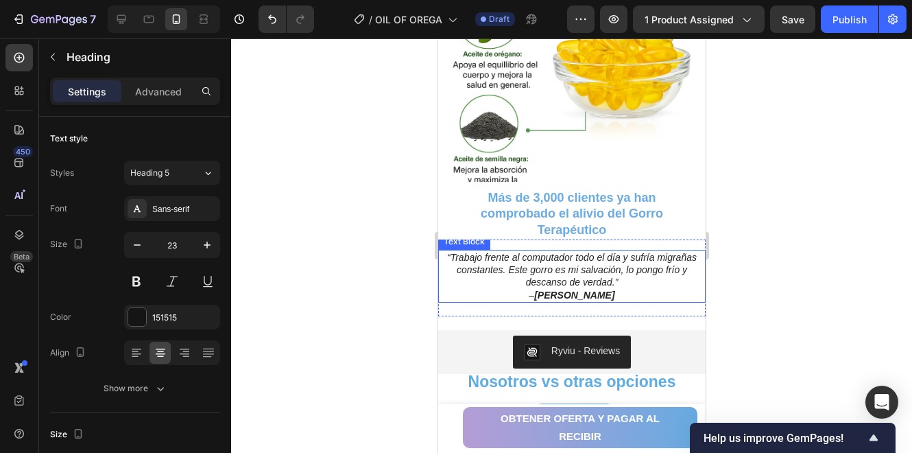
scroll to position [2741, 0]
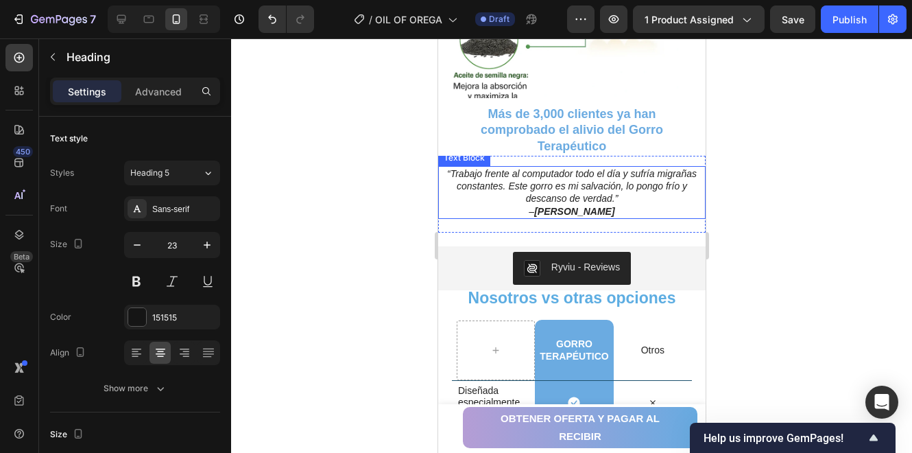
click at [633, 154] on h2 "Más de 3,000 clientes ya han comprobado el alivio del Gorro Terapéutico" at bounding box center [571, 130] width 233 height 51
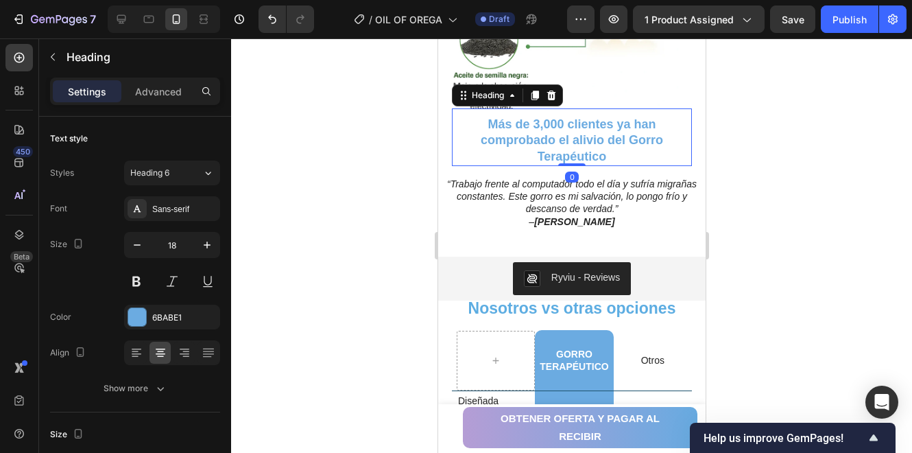
click at [606, 140] on h2 "Más de 3,000 clientes ya han comprobado el alivio del Gorro Terapéutico" at bounding box center [571, 140] width 233 height 51
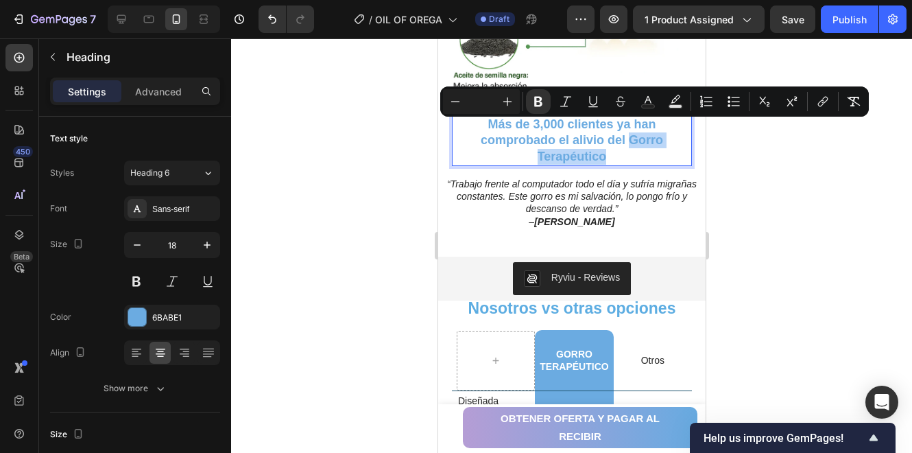
type input "18"
click at [625, 132] on p "Más de 3,000 clientes ya han comprobado el alivio del Gorro Terapéutico" at bounding box center [571, 141] width 230 height 48
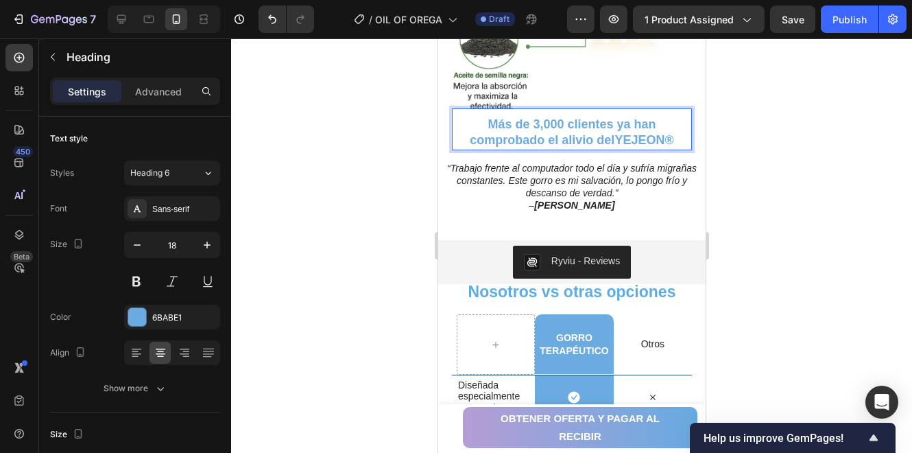
click at [637, 133] on strong "YEJEON®" at bounding box center [643, 140] width 59 height 14
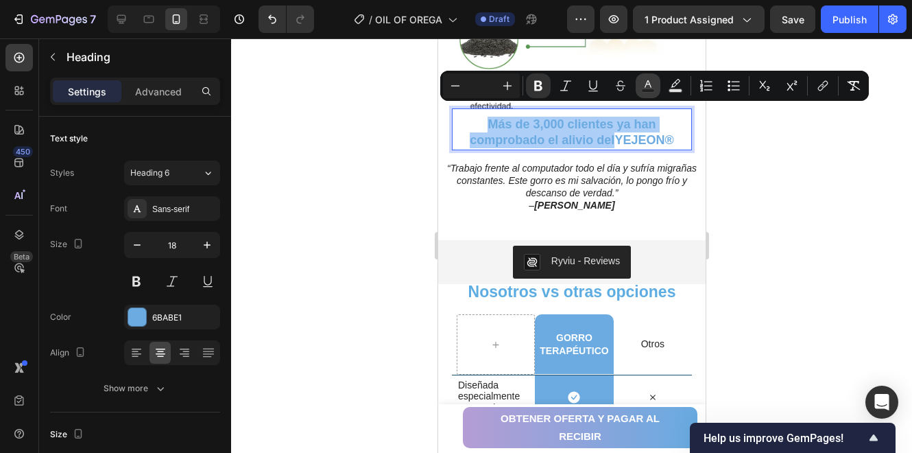
click at [648, 90] on rect "Editor contextual toolbar" at bounding box center [648, 90] width 13 height 3
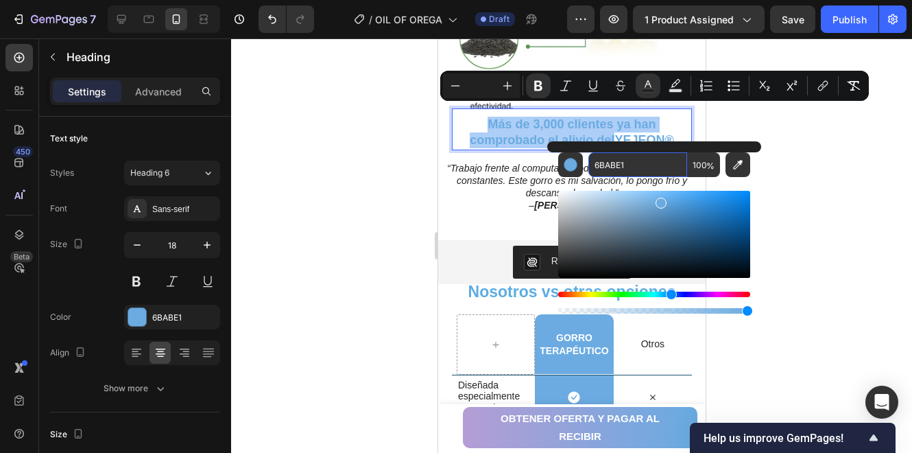
click at [630, 165] on input "6BABE1" at bounding box center [638, 164] width 99 height 25
paste input "2E7D32"
type input "2E7D32"
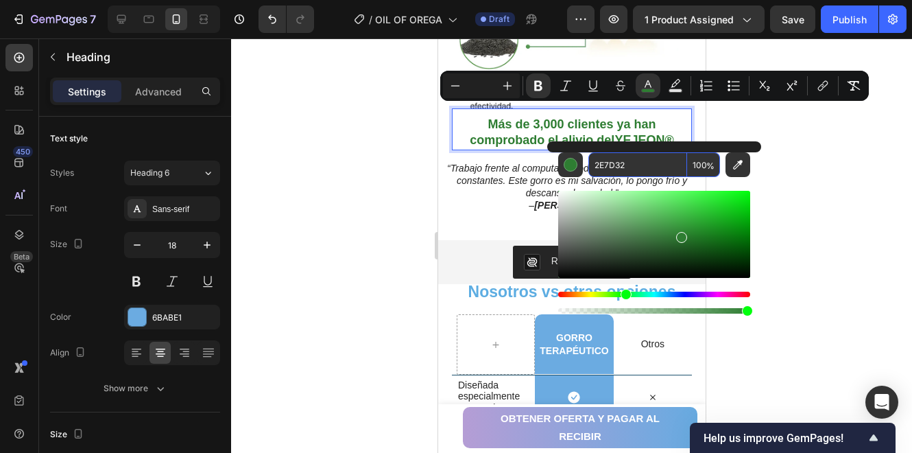
click at [645, 164] on input "2E7D32" at bounding box center [638, 164] width 99 height 25
click at [808, 198] on div at bounding box center [571, 245] width 681 height 414
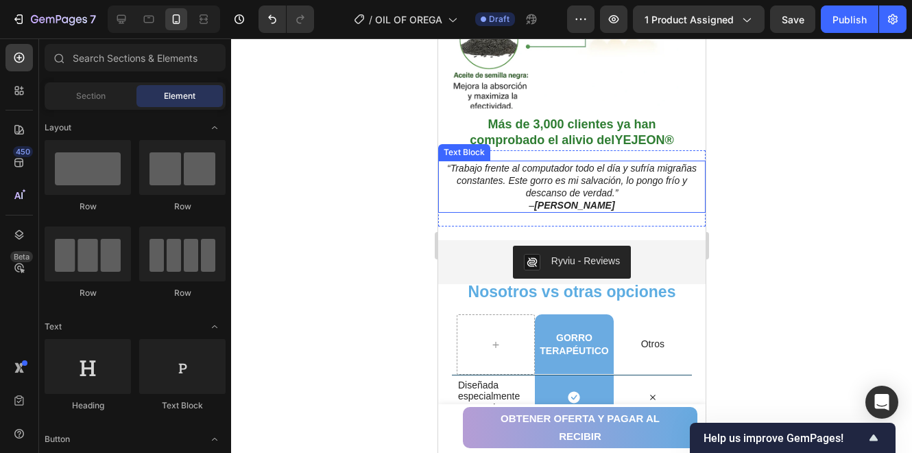
click at [510, 178] on icon "“Trabajo frente al computador todo el día y sufría migrañas constantes. Este go…" at bounding box center [572, 181] width 250 height 36
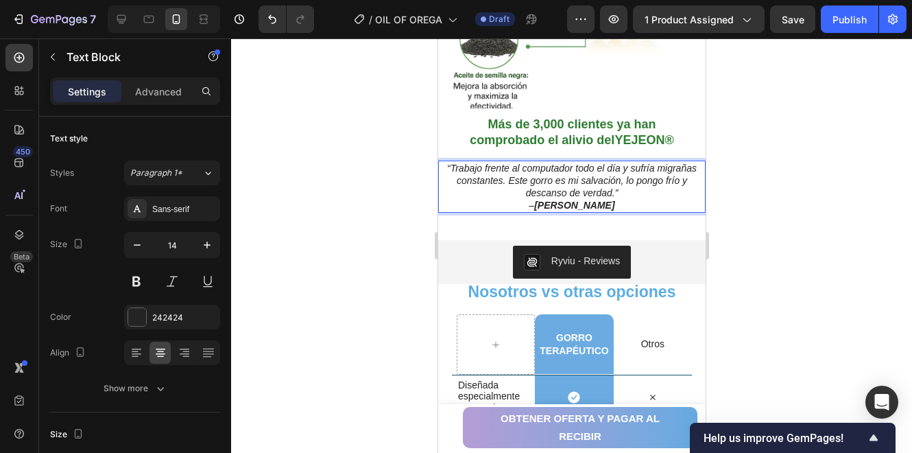
click at [521, 176] on icon "“Trabajo frente al computador todo el día y sufría migrañas constantes. Este go…" at bounding box center [572, 181] width 250 height 36
click at [596, 171] on icon "“Trabajo frente al computador todo el día y sufría migrañas constantes. Este go…" at bounding box center [572, 181] width 250 height 36
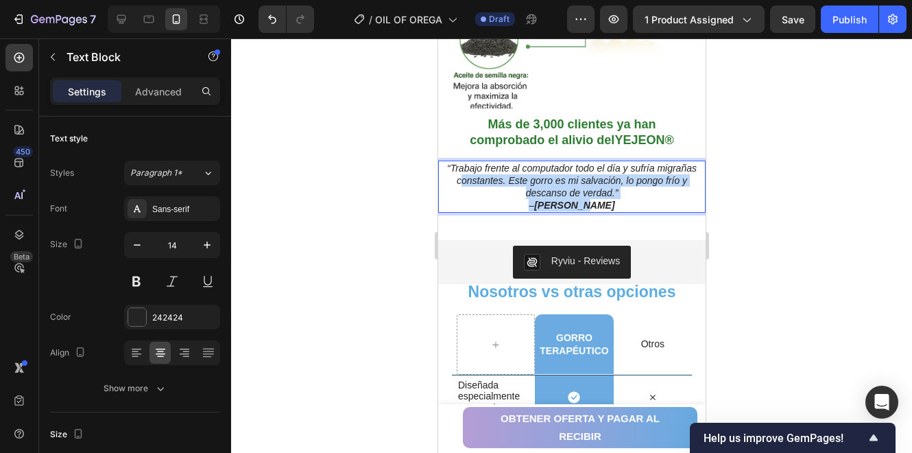
drag, startPoint x: 616, startPoint y: 189, endPoint x: 504, endPoint y: 169, distance: 113.6
click at [504, 169] on div "“Trabajo frente al computador todo el día y sufría migrañas constantes. Este go…" at bounding box center [571, 187] width 261 height 53
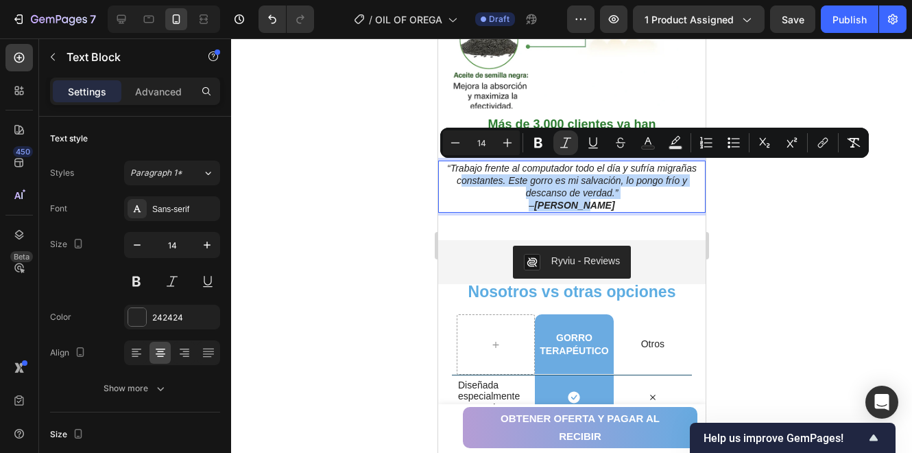
click at [606, 182] on icon "“Trabajo frente al computador todo el día y sufría migrañas constantes. Este go…" at bounding box center [572, 181] width 250 height 36
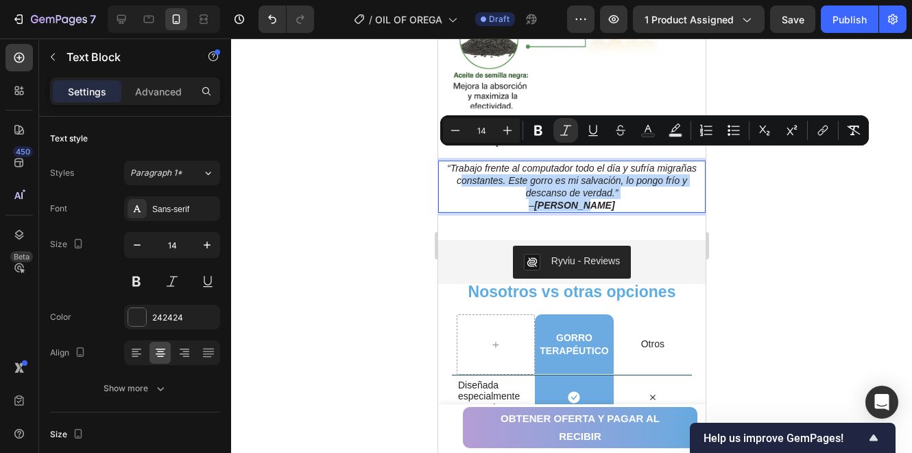
drag, startPoint x: 639, startPoint y: 179, endPoint x: 456, endPoint y: 158, distance: 185.0
click at [456, 162] on p "“Trabajo frente al computador todo el día y sufría migrañas constantes. Este go…" at bounding box center [571, 181] width 258 height 38
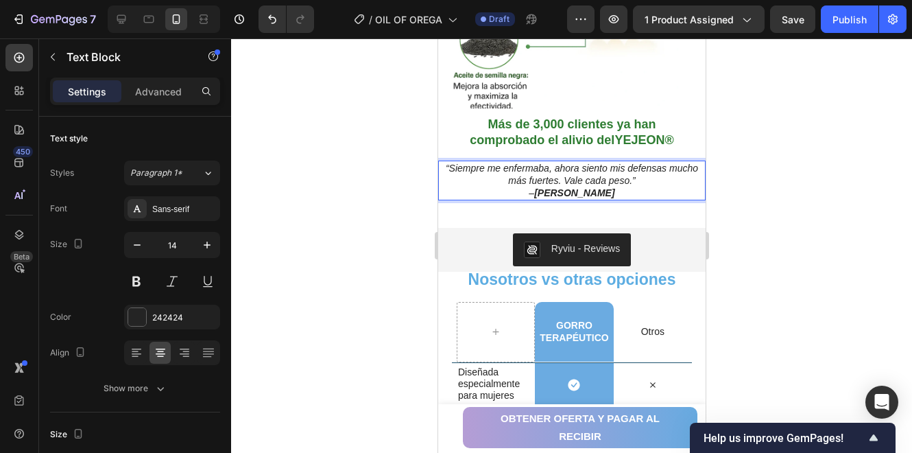
click at [652, 167] on p "“Siempre me enfermaba, ahora siento mis defensas mucho más fuertes. Vale cada p…" at bounding box center [571, 174] width 258 height 25
click at [623, 187] on p "– Andrea M." at bounding box center [571, 193] width 258 height 12
click at [768, 174] on div at bounding box center [571, 245] width 681 height 414
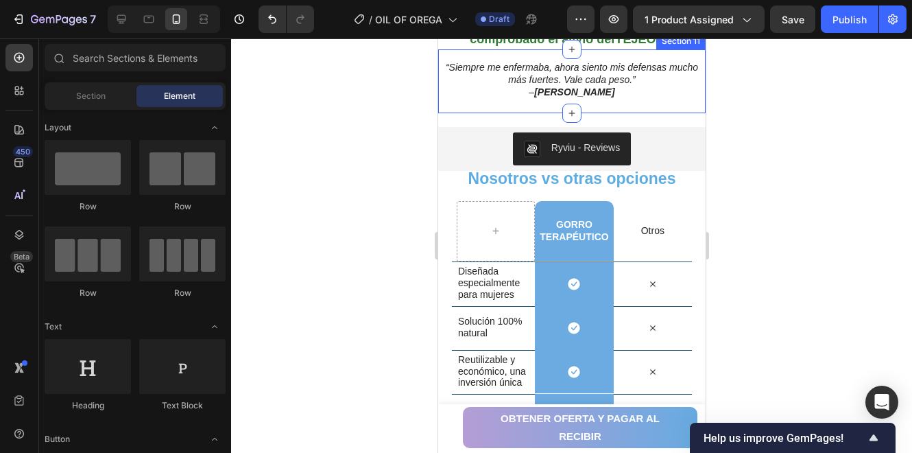
scroll to position [2833, 0]
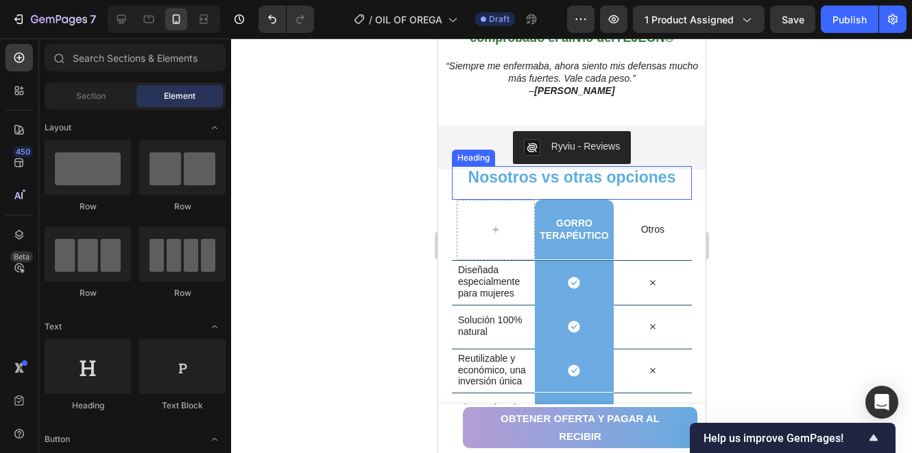
click at [575, 183] on span "Nosotros vs otras opciones" at bounding box center [572, 177] width 208 height 18
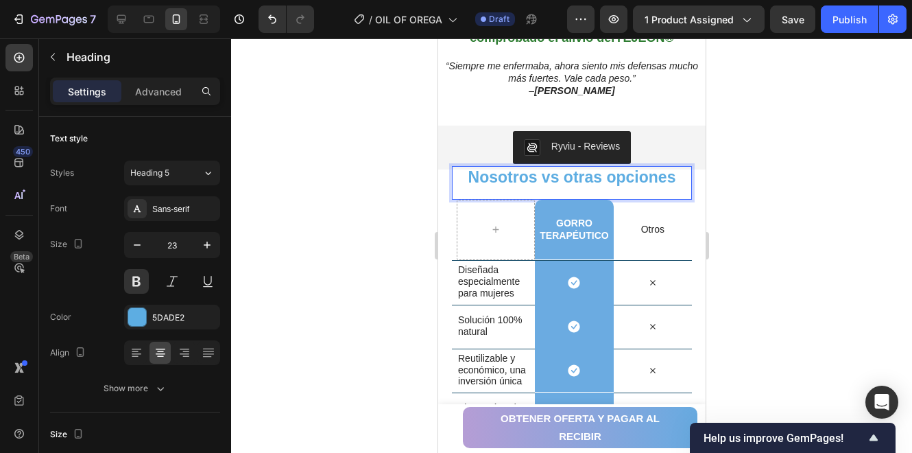
click at [566, 180] on span "Nosotros vs otras opciones" at bounding box center [572, 177] width 208 height 18
click at [779, 196] on div at bounding box center [571, 245] width 681 height 414
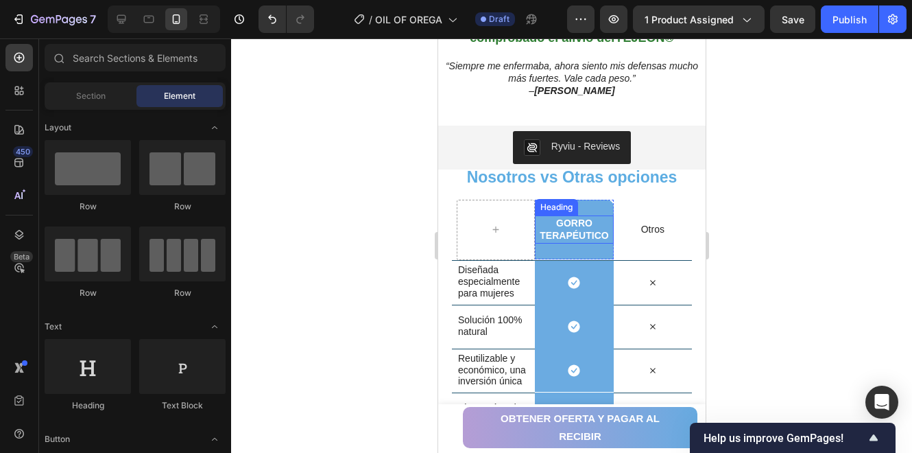
click at [593, 237] on h2 "Gorro Terapéutico" at bounding box center [573, 228] width 78 height 27
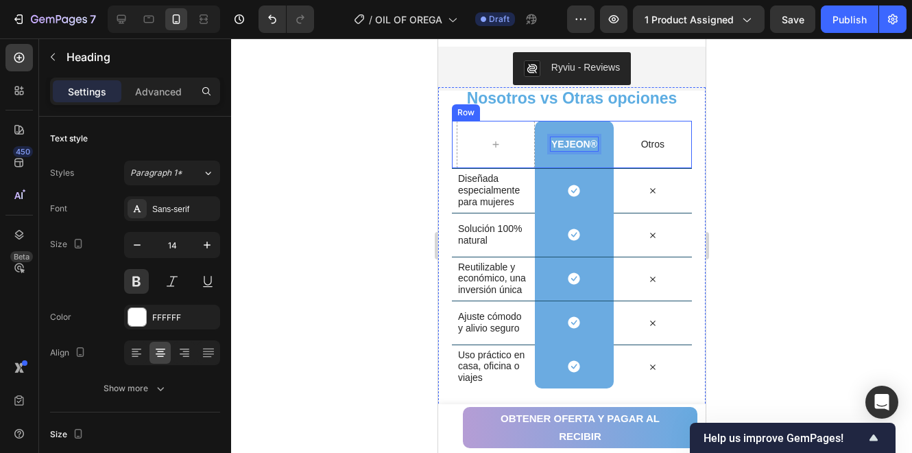
scroll to position [2924, 0]
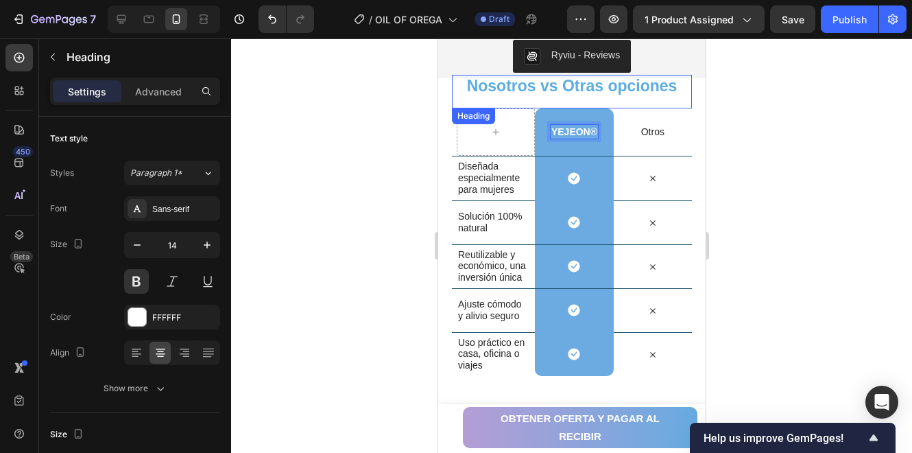
click at [616, 94] on p "⁠⁠⁠⁠⁠⁠⁠ Nosotros vs Otras opciones" at bounding box center [571, 86] width 237 height 21
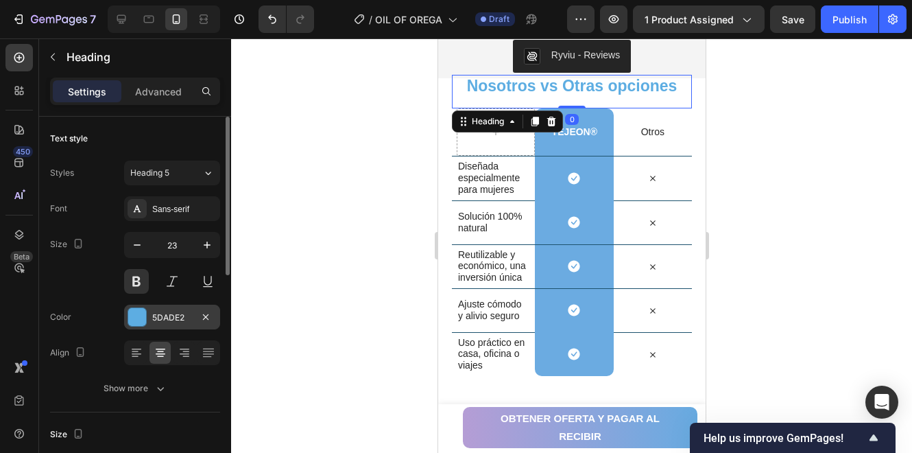
click at [141, 308] on div at bounding box center [137, 317] width 18 height 18
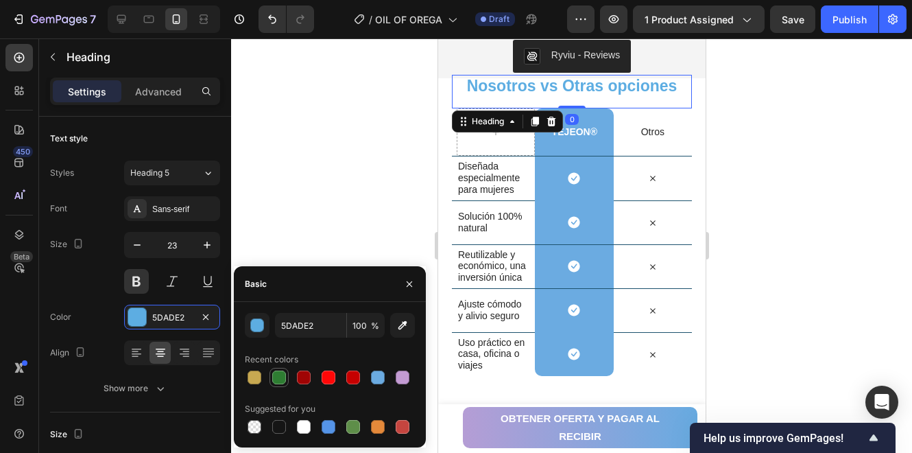
drag, startPoint x: 278, startPoint y: 375, endPoint x: 38, endPoint y: 218, distance: 286.4
click at [278, 375] on div at bounding box center [279, 377] width 14 height 14
type input "2E7D32"
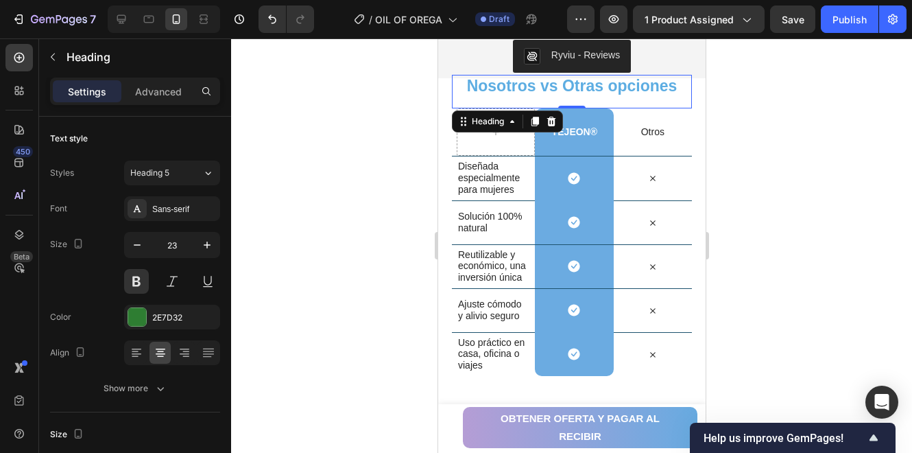
click at [328, 143] on div at bounding box center [571, 245] width 681 height 414
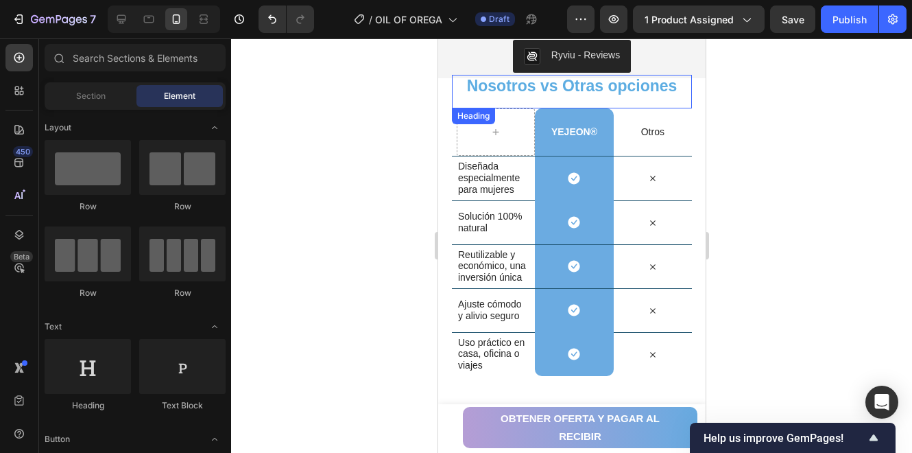
click at [485, 95] on p "⁠⁠⁠⁠⁠⁠⁠ Nosotros vs Otras opciones" at bounding box center [571, 86] width 237 height 21
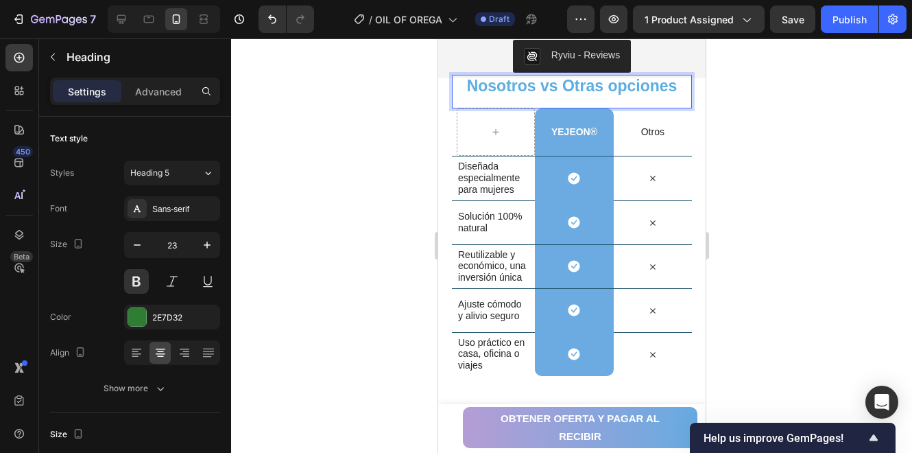
click at [538, 84] on span "Nosotros vs Otras opciones" at bounding box center [571, 86] width 211 height 18
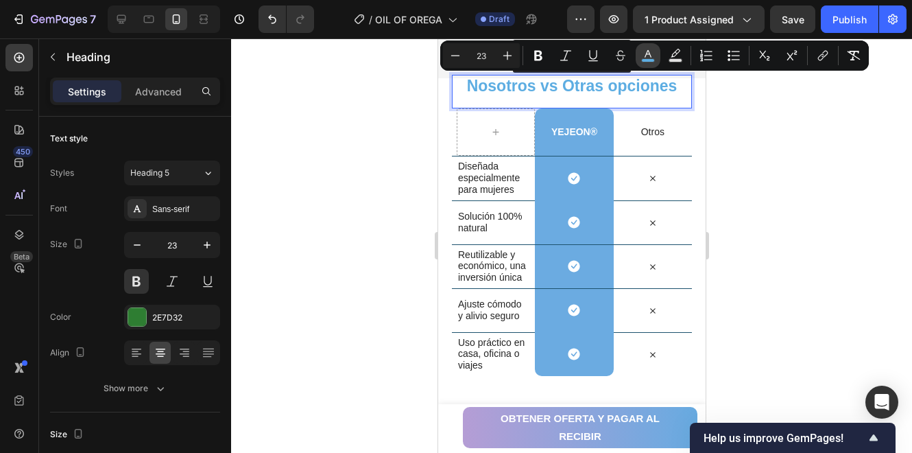
click at [655, 52] on button "color" at bounding box center [648, 55] width 25 height 25
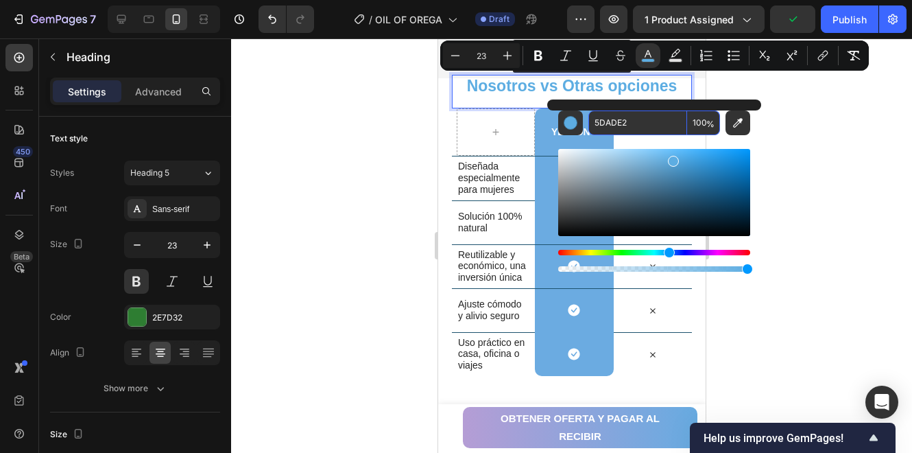
click at [631, 126] on input "5DADE2" at bounding box center [638, 122] width 99 height 25
paste input "YEJEON®"
drag, startPoint x: 664, startPoint y: 126, endPoint x: 582, endPoint y: 125, distance: 82.3
click at [582, 125] on div "YEJEON® 100 %" at bounding box center [654, 122] width 192 height 25
paste input "2E7D32"
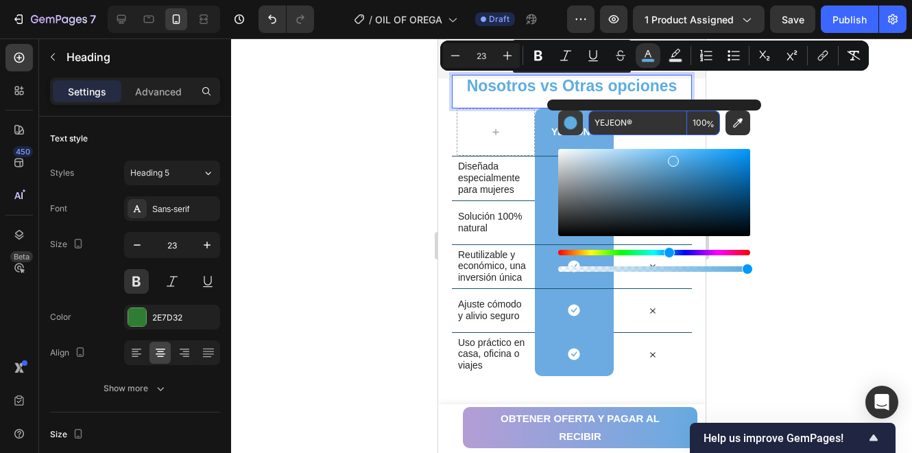
type input "2E7D32"
click at [806, 203] on div at bounding box center [571, 245] width 681 height 414
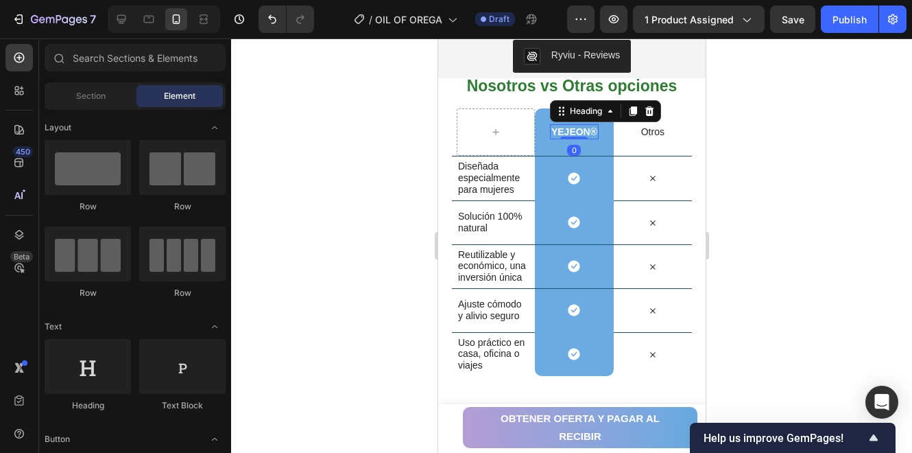
click at [589, 132] on strong "YEJEON®" at bounding box center [574, 131] width 46 height 11
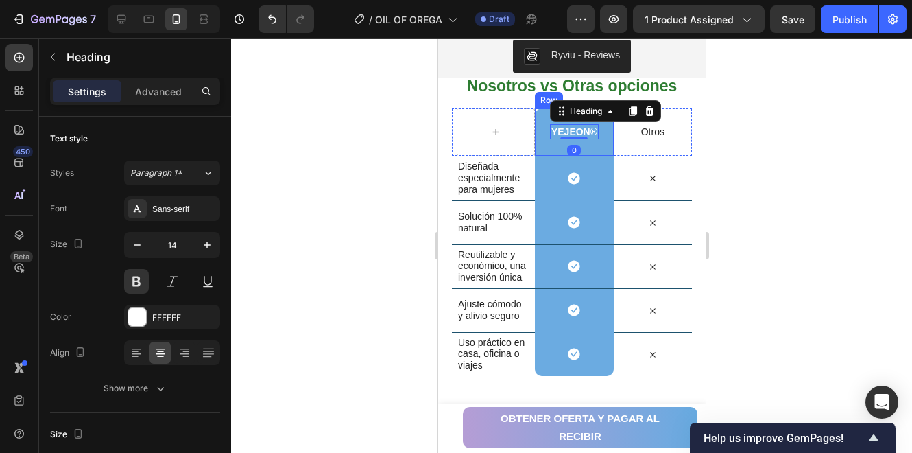
click at [592, 147] on div "⁠⁠⁠⁠⁠⁠⁠ YEJEON® Heading 0 Row" at bounding box center [573, 131] width 78 height 47
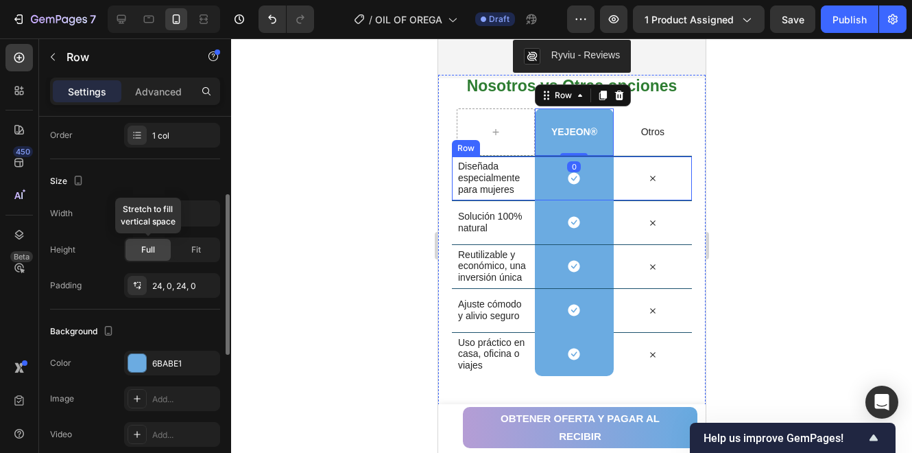
scroll to position [228, 0]
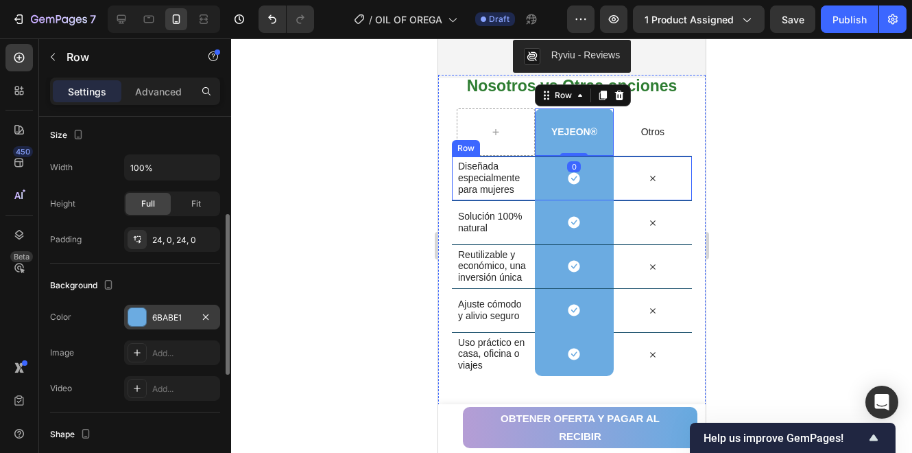
click at [159, 311] on div "6BABE1" at bounding box center [172, 317] width 40 height 12
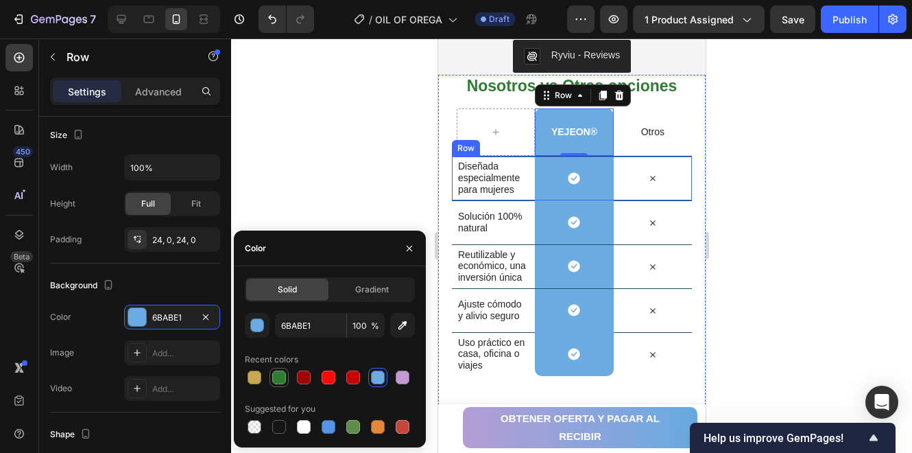
click at [283, 377] on div at bounding box center [279, 377] width 14 height 14
type input "2E7D32"
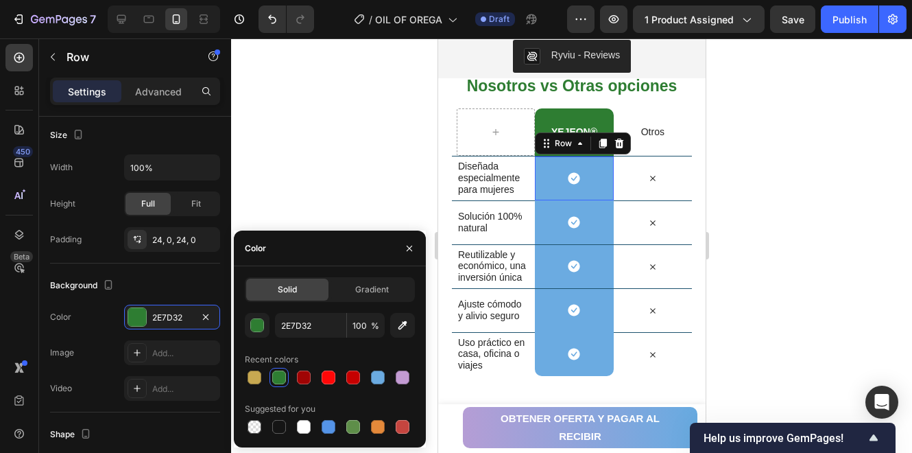
click at [586, 178] on div "Icon Row 0" at bounding box center [573, 178] width 78 height 44
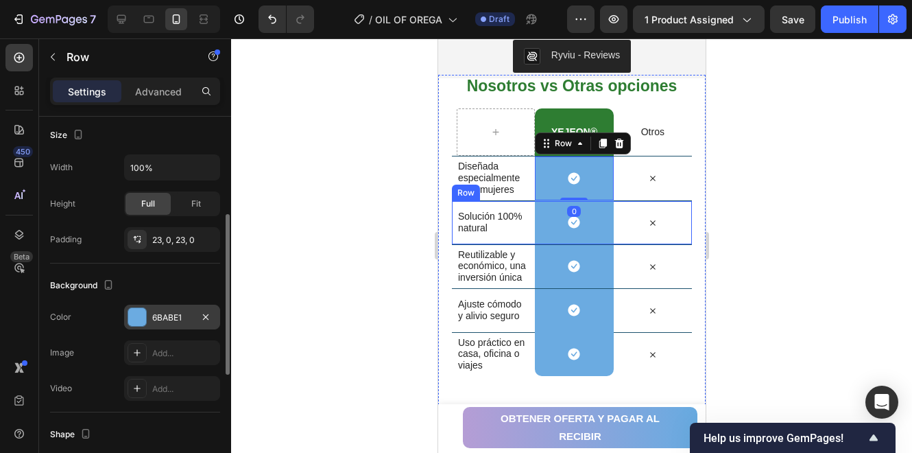
click at [191, 308] on div "6BABE1" at bounding box center [172, 317] width 96 height 25
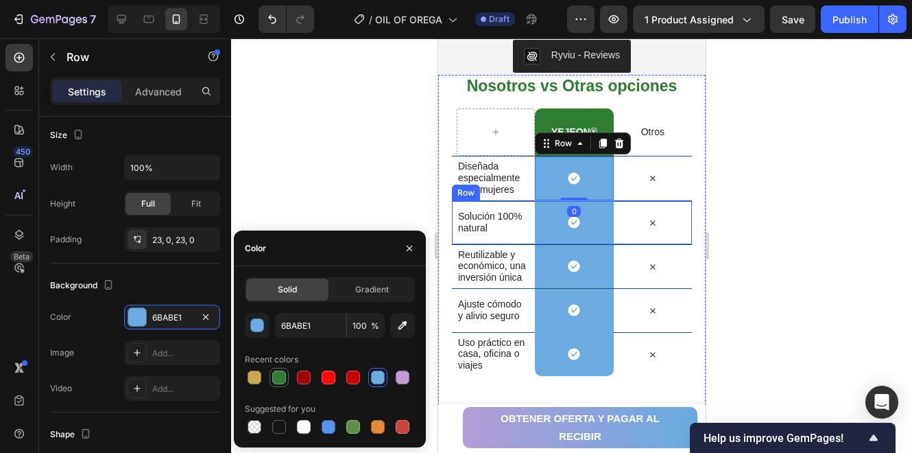
click at [287, 369] on div at bounding box center [279, 377] width 19 height 19
type input "2E7D32"
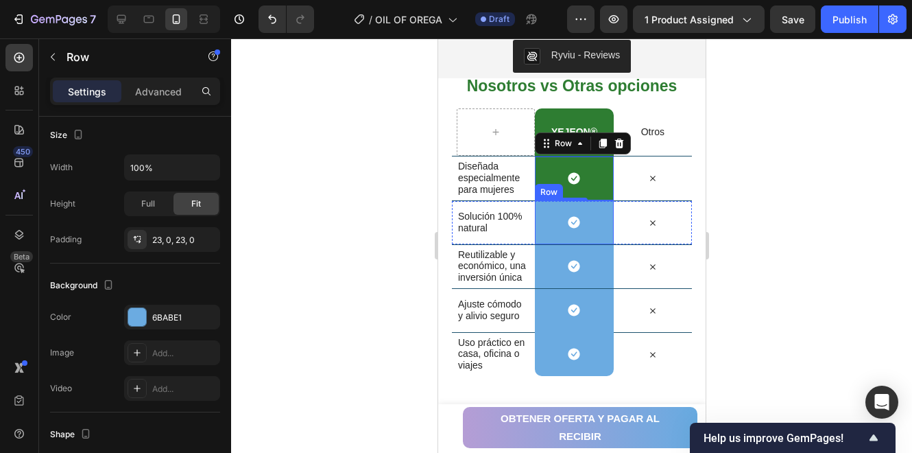
click at [600, 219] on div "Icon Row" at bounding box center [573, 222] width 78 height 44
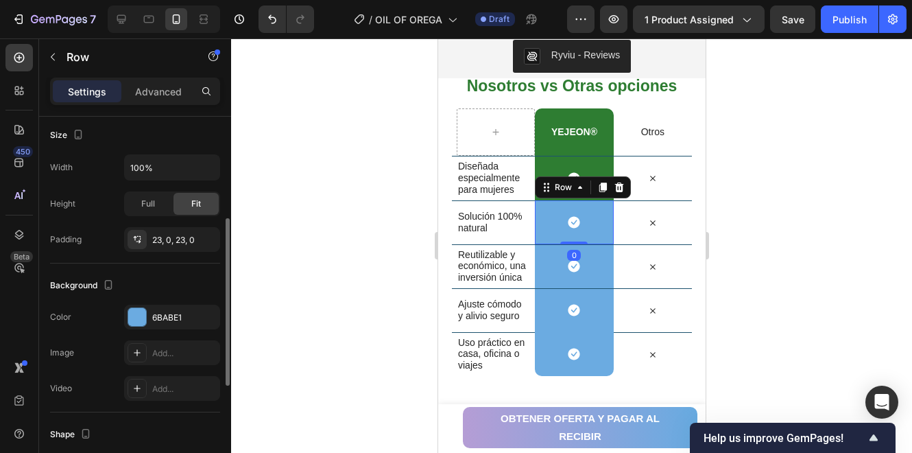
click at [187, 298] on div "Background The changes might be hidden by the video. Color 6BABE1 Image Add... …" at bounding box center [135, 337] width 170 height 149
click at [177, 308] on div "6BABE1" at bounding box center [172, 317] width 96 height 25
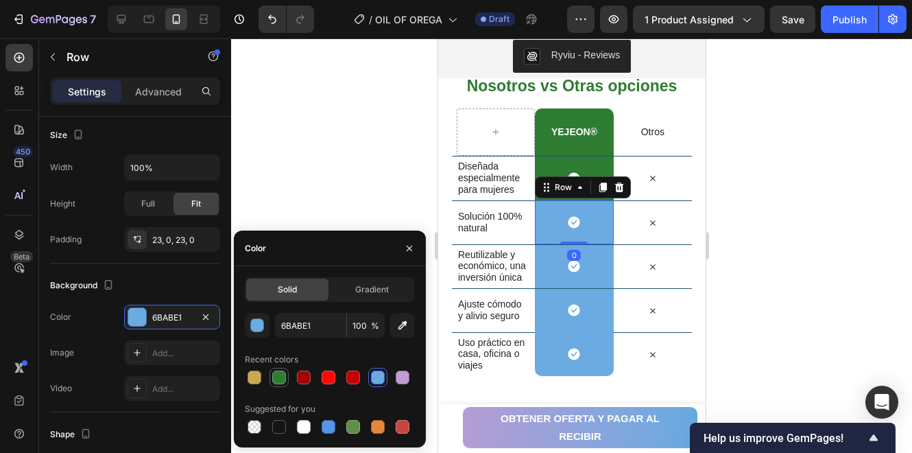
click at [277, 373] on div at bounding box center [279, 377] width 14 height 14
type input "2E7D32"
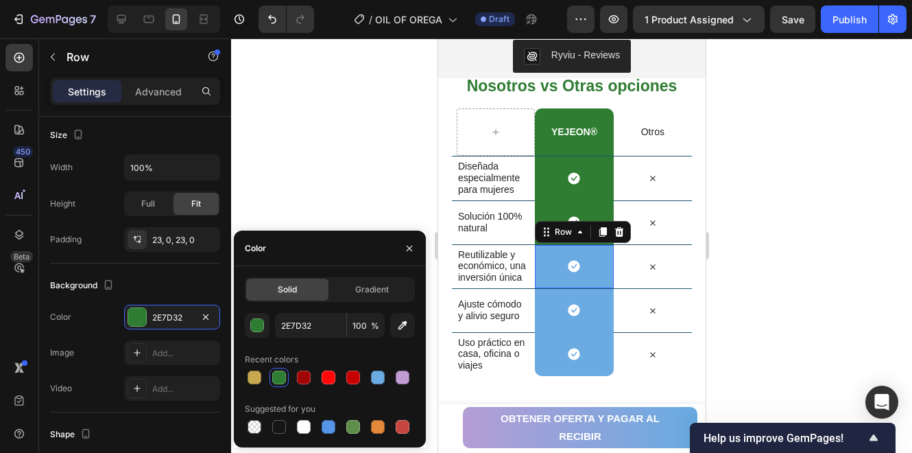
click at [599, 257] on div "Icon Row 0" at bounding box center [573, 266] width 78 height 43
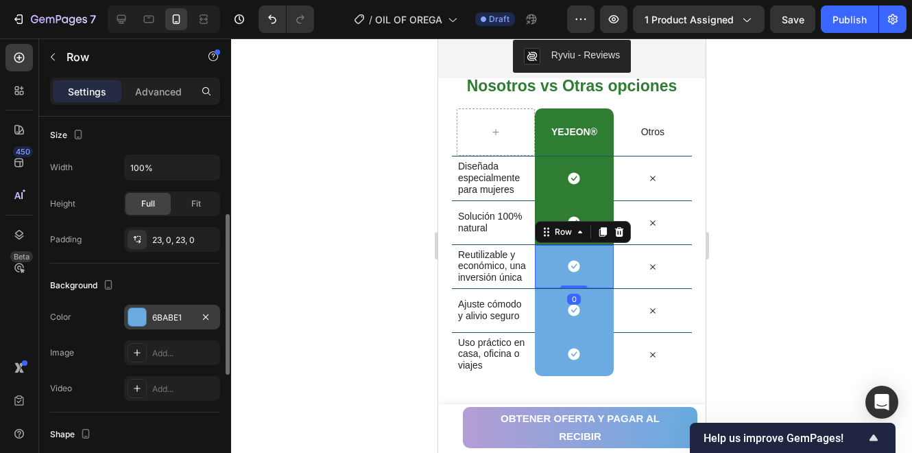
click at [165, 328] on div "The changes might be hidden by the video. Color 6BABE1 Image Add... Video Add..." at bounding box center [135, 353] width 170 height 96
click at [170, 322] on div "6BABE1" at bounding box center [172, 317] width 96 height 25
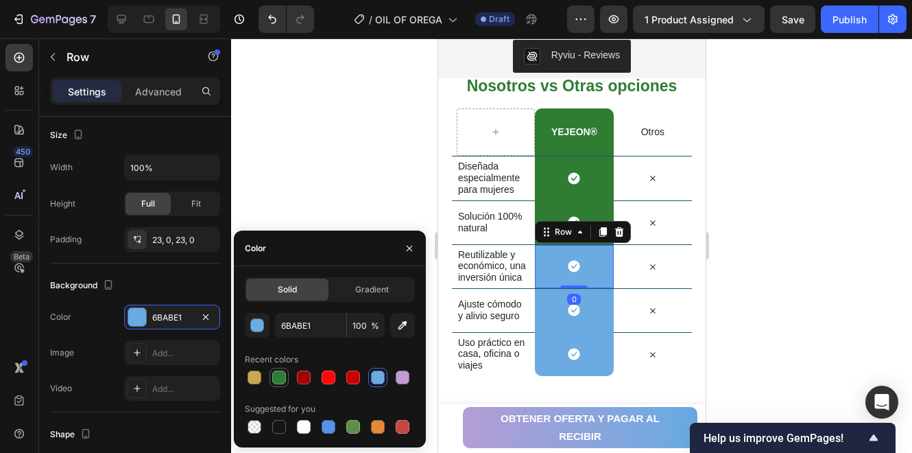
click at [276, 373] on div at bounding box center [279, 377] width 14 height 14
type input "2E7D32"
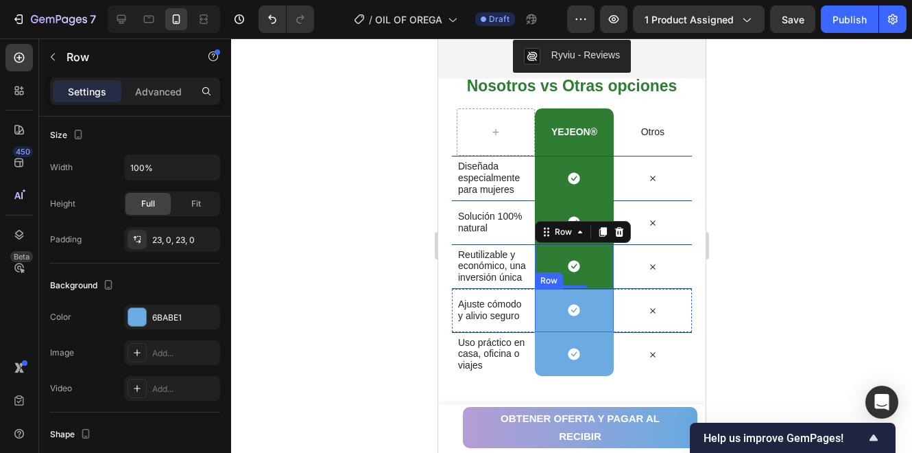
click at [595, 292] on div "Icon Row" at bounding box center [573, 310] width 78 height 43
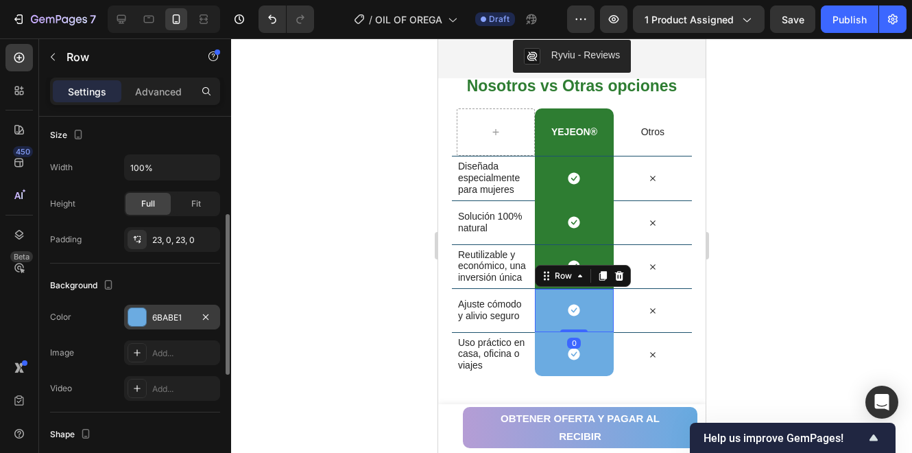
click at [178, 315] on div "6BABE1" at bounding box center [172, 317] width 40 height 12
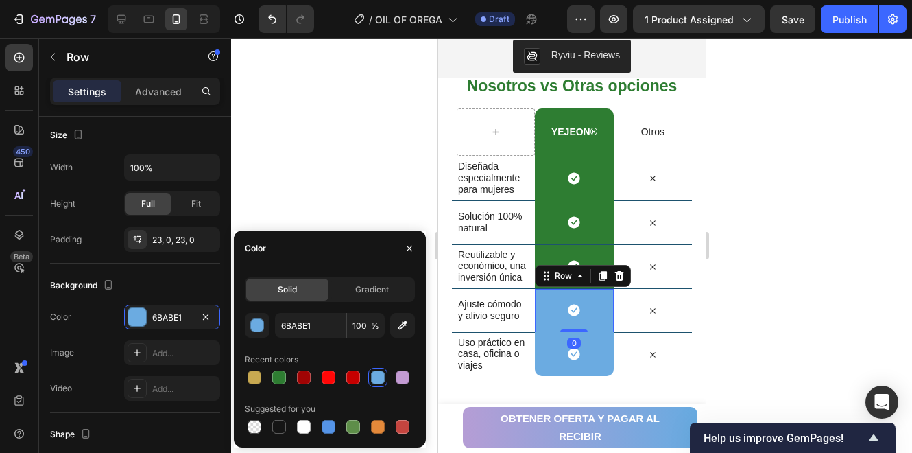
click at [279, 365] on div "Recent colors" at bounding box center [272, 359] width 54 height 12
drag, startPoint x: 279, startPoint y: 370, endPoint x: 134, endPoint y: 316, distance: 154.3
click at [280, 370] on div at bounding box center [279, 377] width 16 height 16
type input "2E7D32"
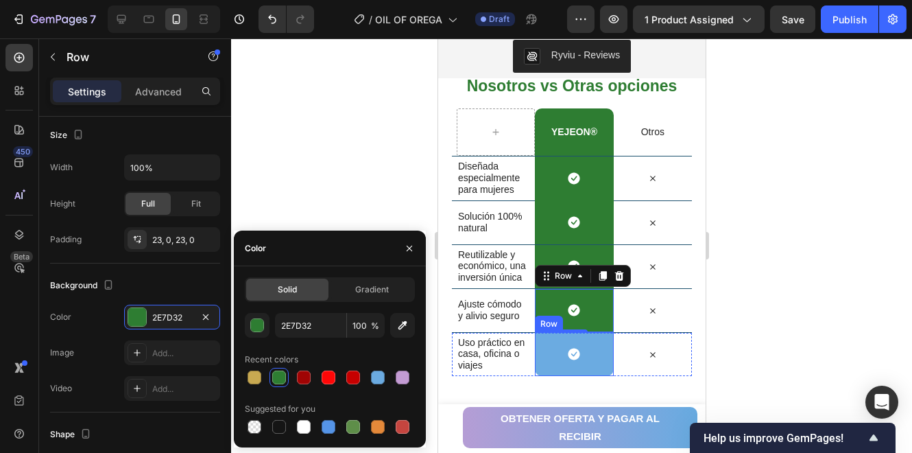
click at [601, 350] on div "Icon Row" at bounding box center [573, 354] width 78 height 44
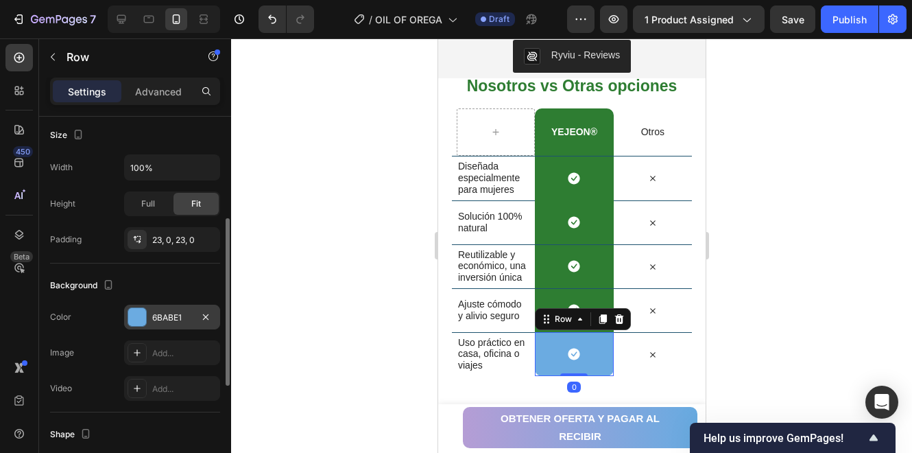
click at [170, 311] on div "6BABE1" at bounding box center [172, 317] width 40 height 12
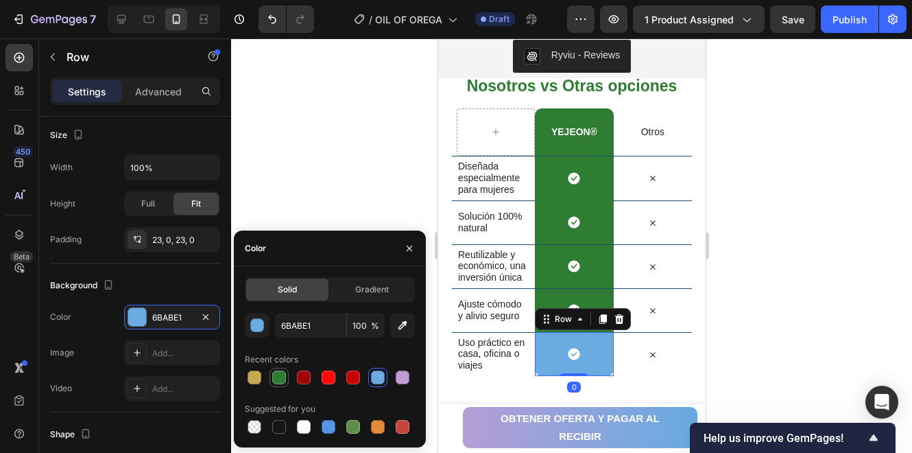
click at [272, 373] on div at bounding box center [279, 377] width 14 height 14
type input "2E7D32"
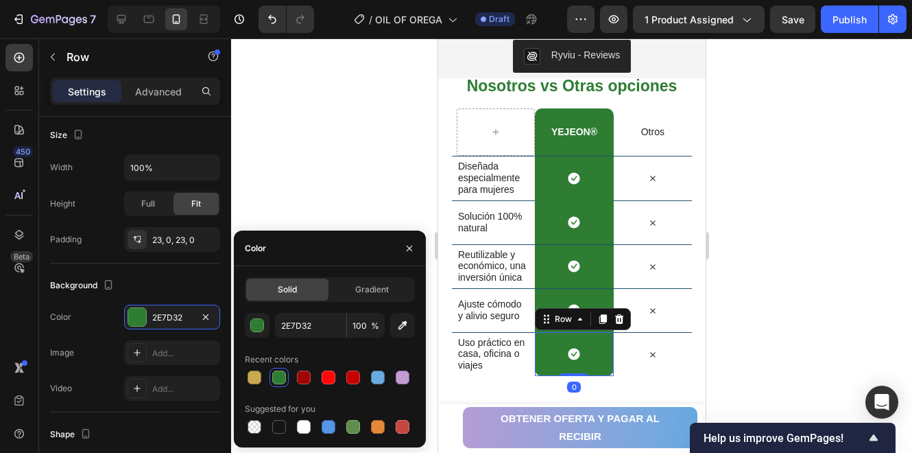
click at [343, 208] on div at bounding box center [571, 245] width 681 height 414
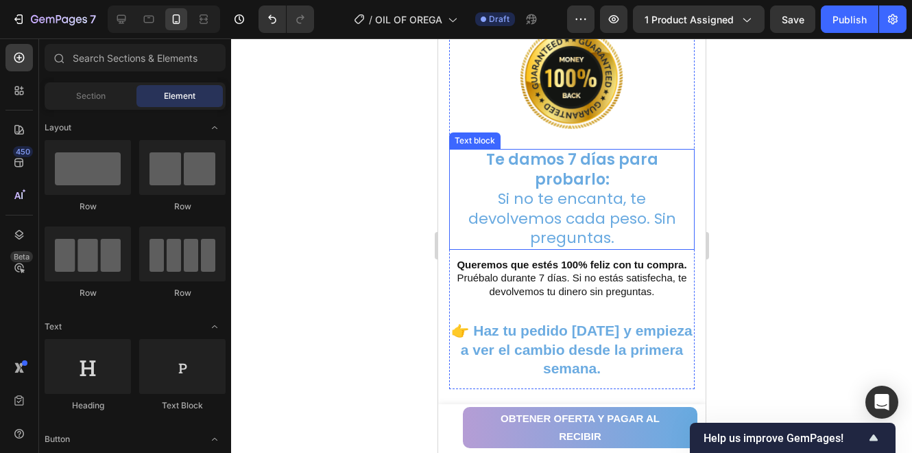
scroll to position [3336, 0]
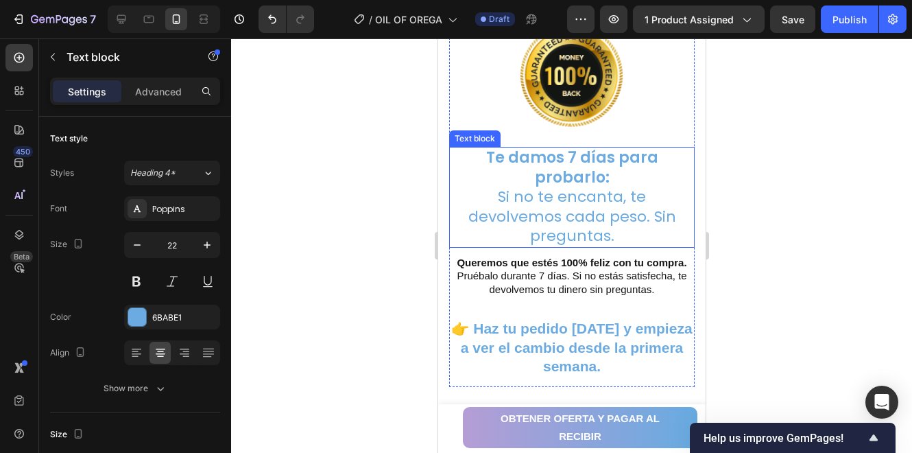
click at [624, 193] on p "Si no te encanta, te devolvemos cada peso. Sin preguntas." at bounding box center [571, 216] width 243 height 59
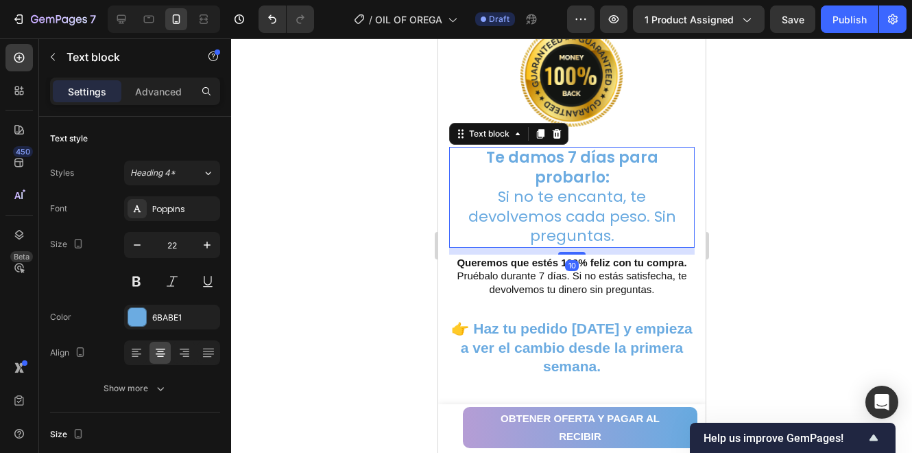
click at [624, 193] on p "Si no te encanta, te devolvemos cada peso. Sin preguntas." at bounding box center [571, 216] width 243 height 59
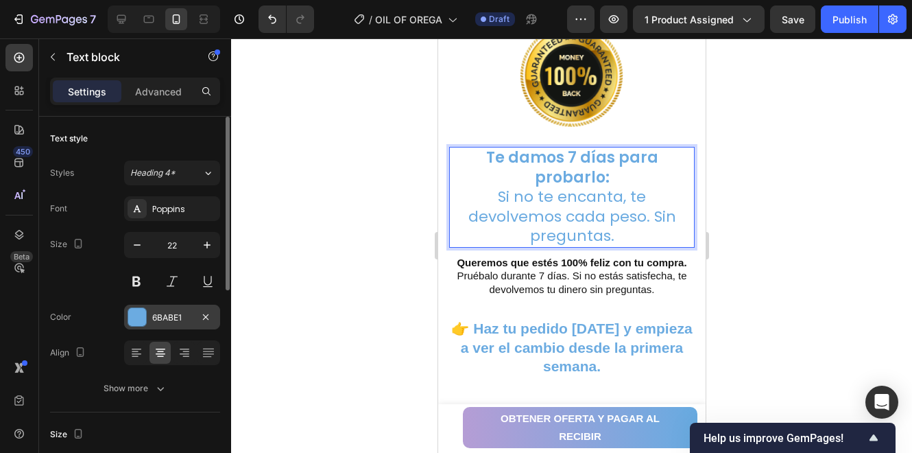
click at [164, 317] on div "6BABE1" at bounding box center [172, 317] width 40 height 12
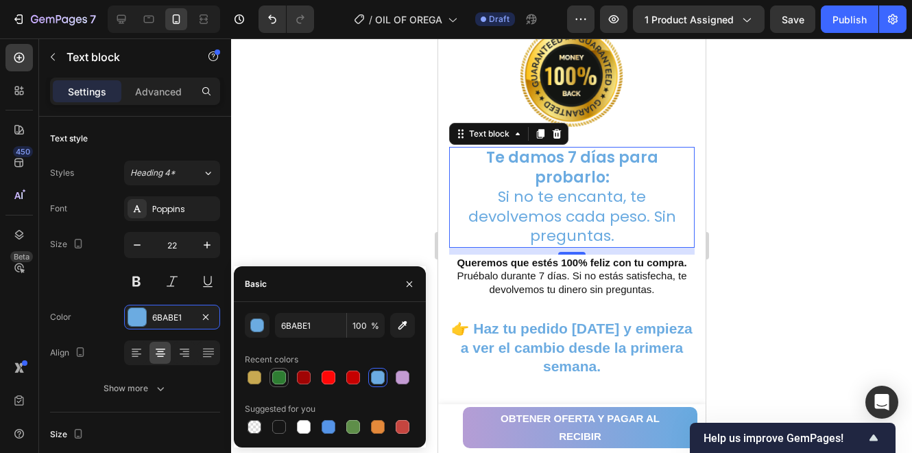
click at [278, 369] on div at bounding box center [279, 377] width 16 height 16
type input "2E7D32"
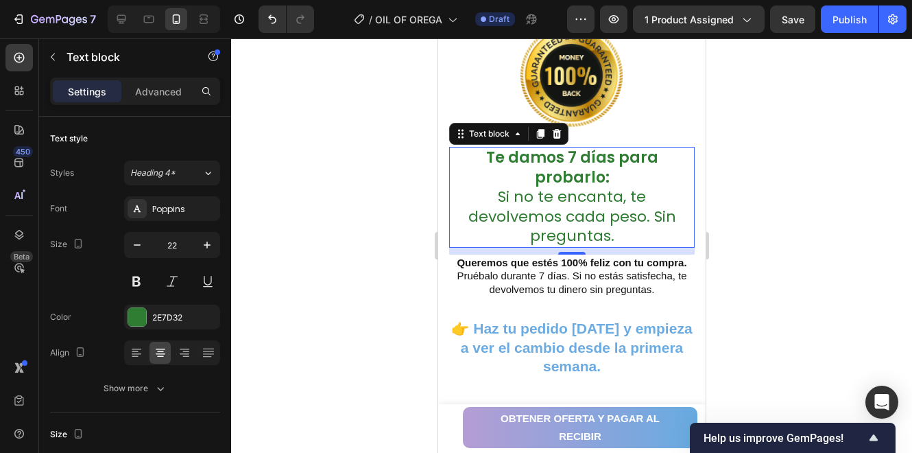
click at [288, 210] on div at bounding box center [571, 245] width 681 height 414
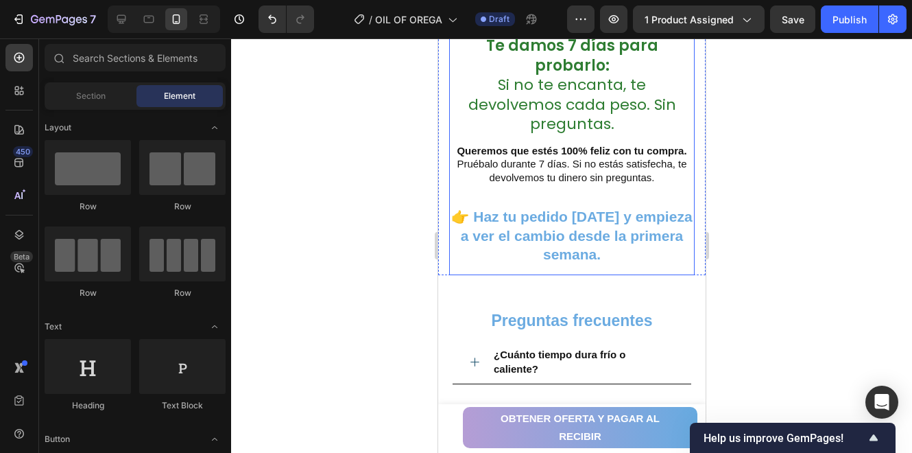
scroll to position [3473, 0]
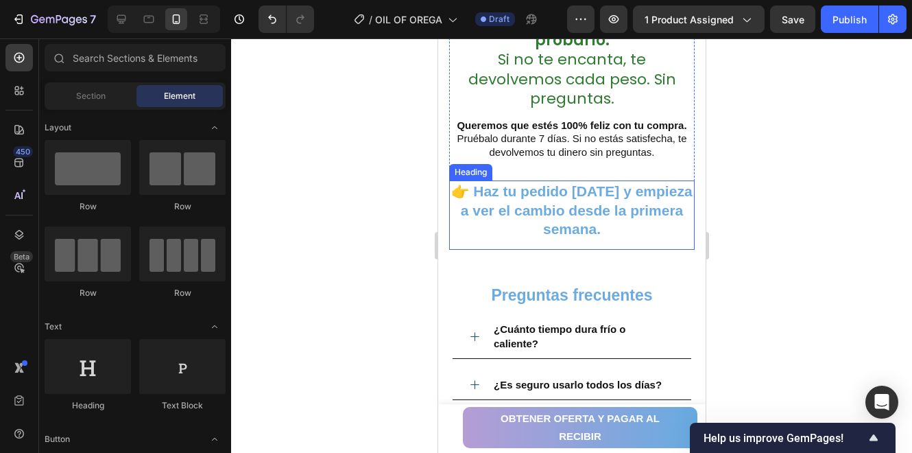
click at [611, 219] on h2 "👉 Haz tu pedido hoy y empieza a ver el cambio desde la primera semana." at bounding box center [572, 209] width 246 height 59
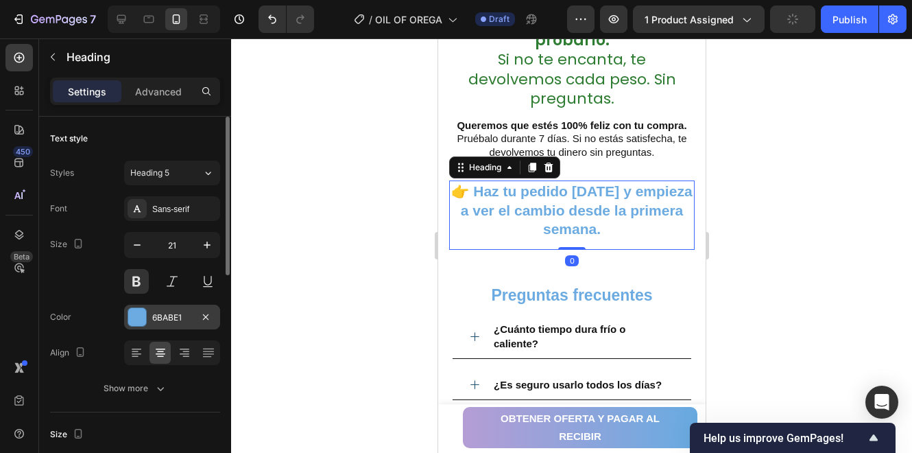
click at [195, 316] on div "6BABE1" at bounding box center [172, 317] width 96 height 25
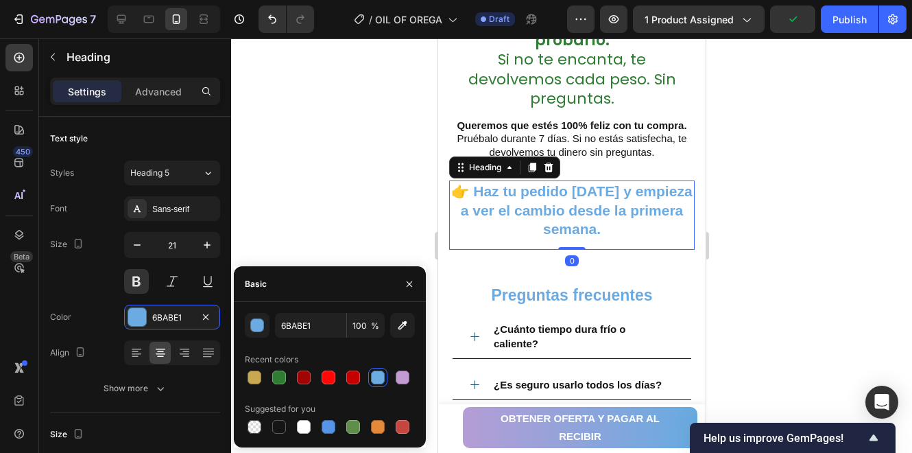
drag, startPoint x: 281, startPoint y: 377, endPoint x: 278, endPoint y: 206, distance: 170.2
click at [282, 377] on div at bounding box center [279, 377] width 14 height 14
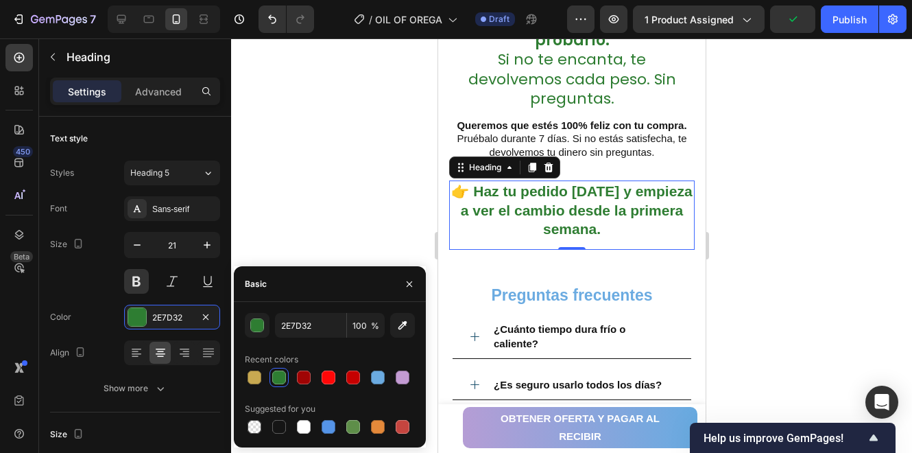
click at [279, 206] on div at bounding box center [571, 245] width 681 height 414
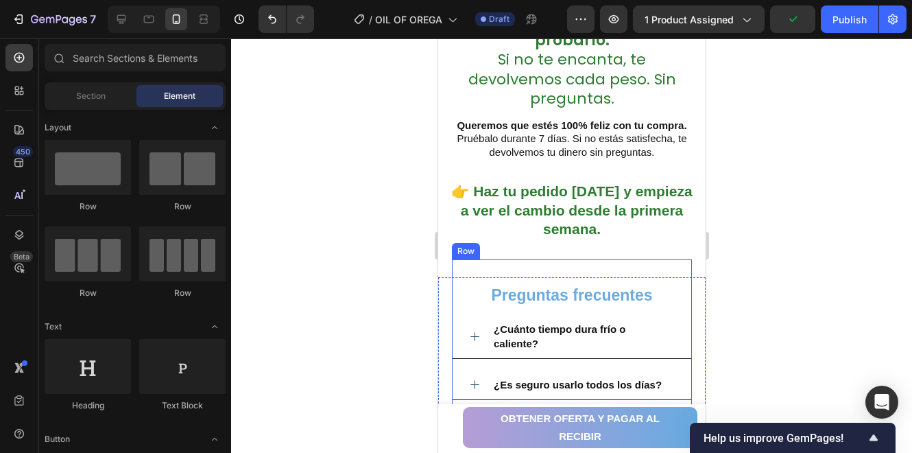
click at [528, 272] on div "Preguntas frecuentes Heading ¿Cuánto tiempo dura frío o caliente? ¿Es seguro us…" at bounding box center [571, 377] width 240 height 237
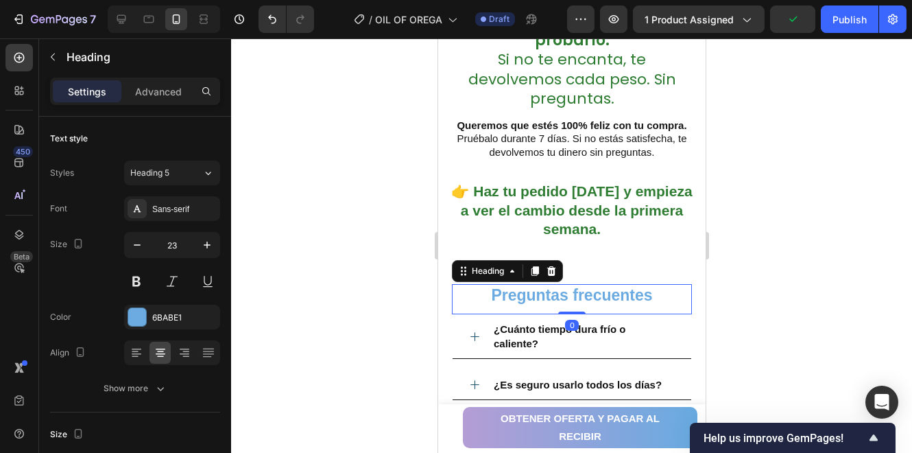
click at [541, 296] on strong "Preguntas frecuentes" at bounding box center [570, 295] width 161 height 18
click at [159, 314] on div "6BABE1" at bounding box center [172, 317] width 40 height 12
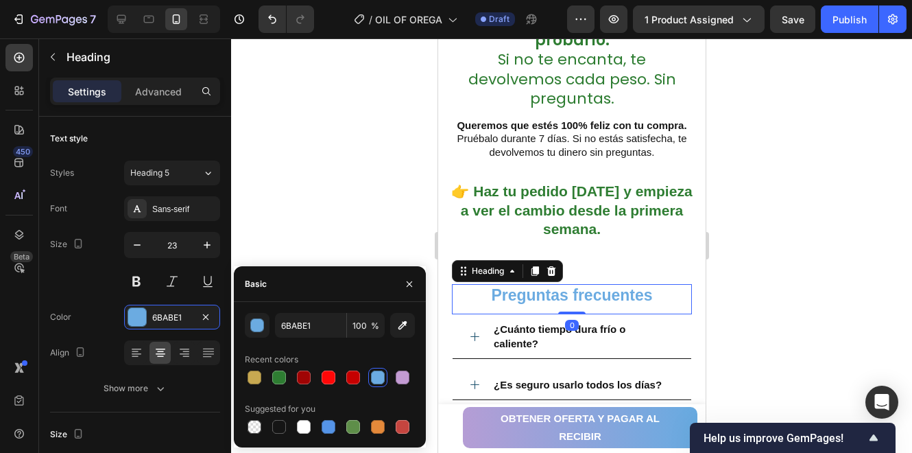
drag, startPoint x: 280, startPoint y: 371, endPoint x: 280, endPoint y: 255, distance: 115.9
click at [280, 370] on div at bounding box center [279, 377] width 14 height 14
type input "2E7D32"
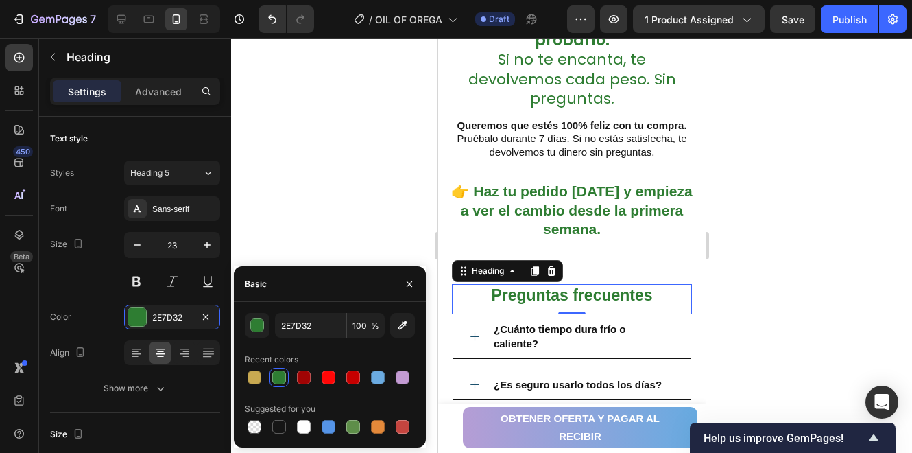
click at [274, 209] on div at bounding box center [571, 245] width 681 height 414
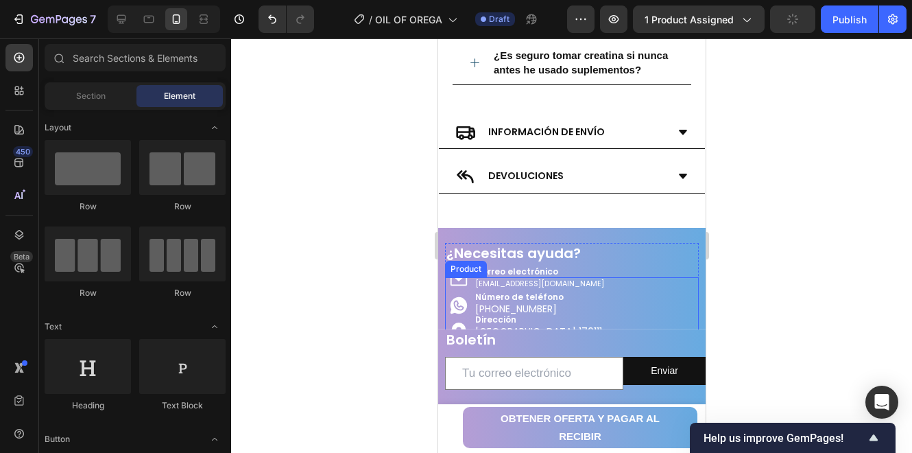
scroll to position [3931, 0]
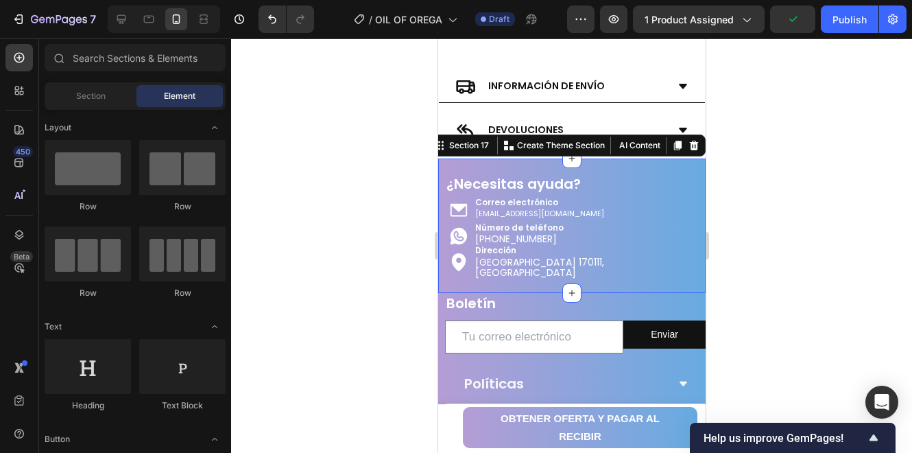
click at [671, 179] on div "¿Necesitas ayuda? Heading Icon Correo electrónico Text Block aurealifeec@gmail.…" at bounding box center [572, 225] width 268 height 134
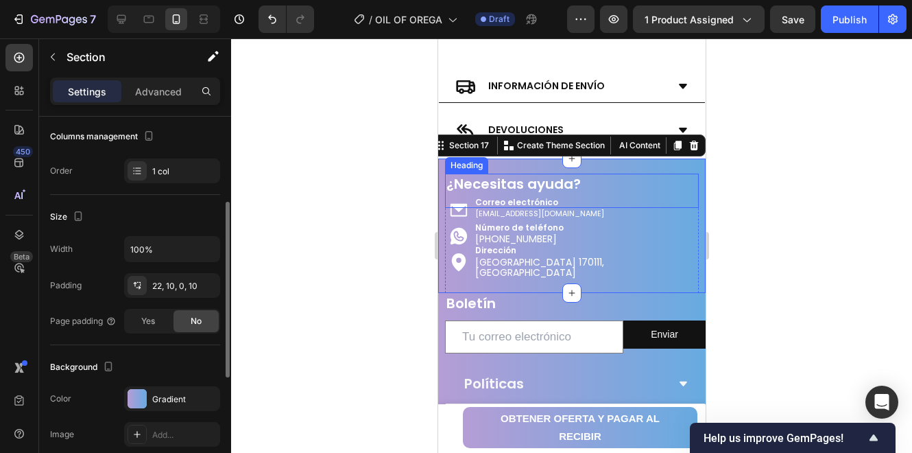
scroll to position [228, 0]
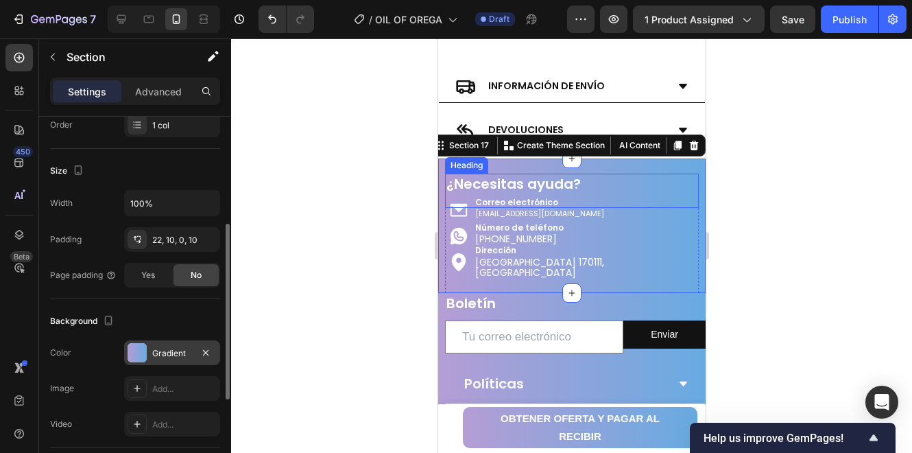
click at [148, 359] on div "Gradient" at bounding box center [172, 352] width 96 height 25
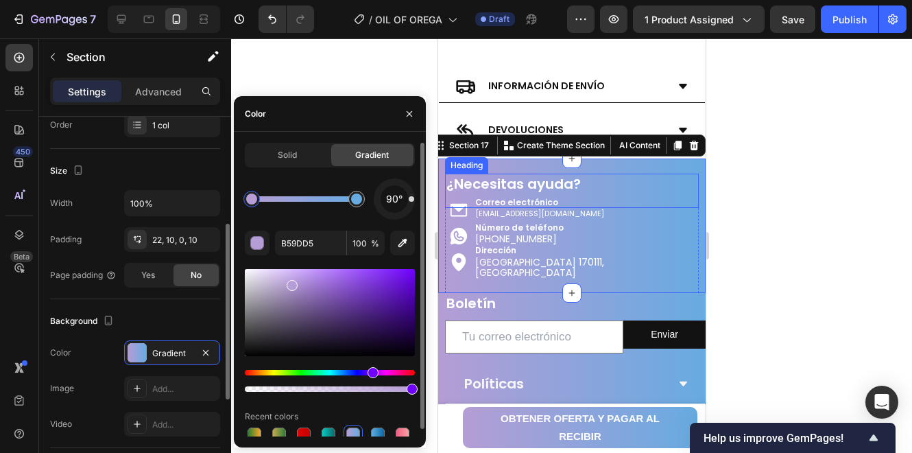
scroll to position [7, 0]
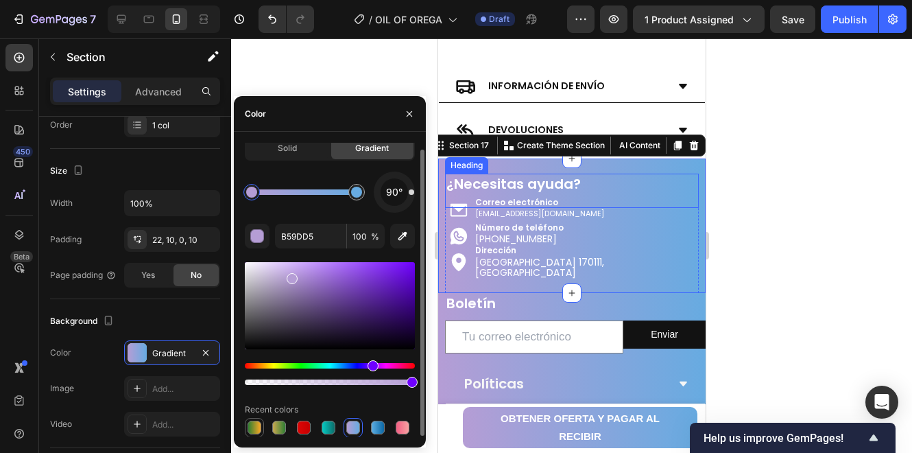
drag, startPoint x: 263, startPoint y: 421, endPoint x: 133, endPoint y: 237, distance: 225.0
click at [263, 421] on div at bounding box center [254, 427] width 19 height 19
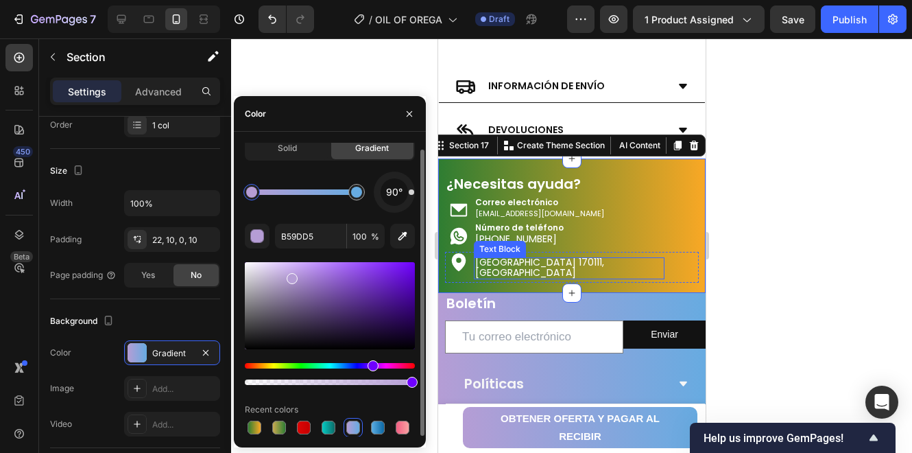
type input "2E7D32"
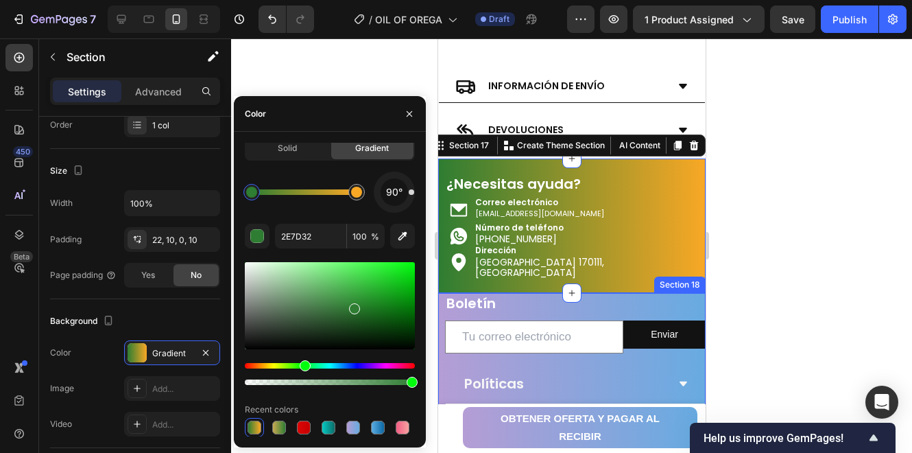
click at [441, 356] on div "Boletín Heading Email Field Enviar Submit Button Row Newsletter Row Políticas A…" at bounding box center [572, 373] width 268 height 160
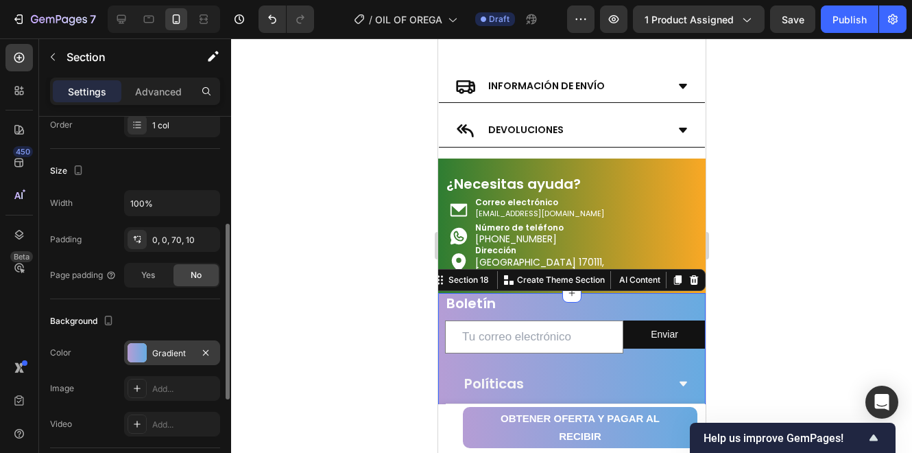
click at [169, 347] on div "Gradient" at bounding box center [172, 353] width 40 height 12
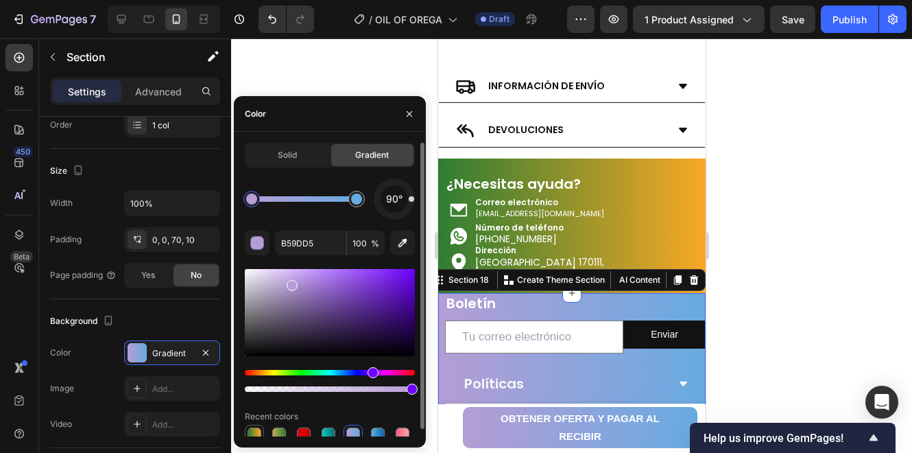
click at [257, 433] on div at bounding box center [255, 434] width 14 height 14
type input "2E7D32"
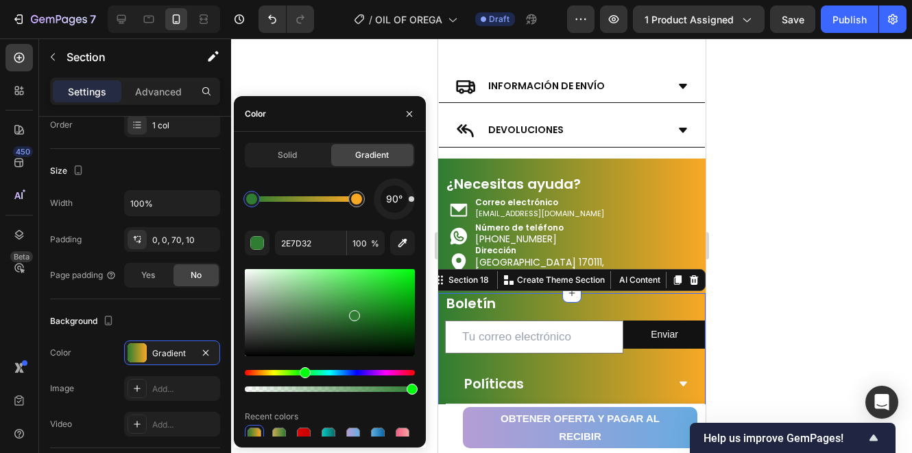
click at [845, 316] on div at bounding box center [571, 245] width 681 height 414
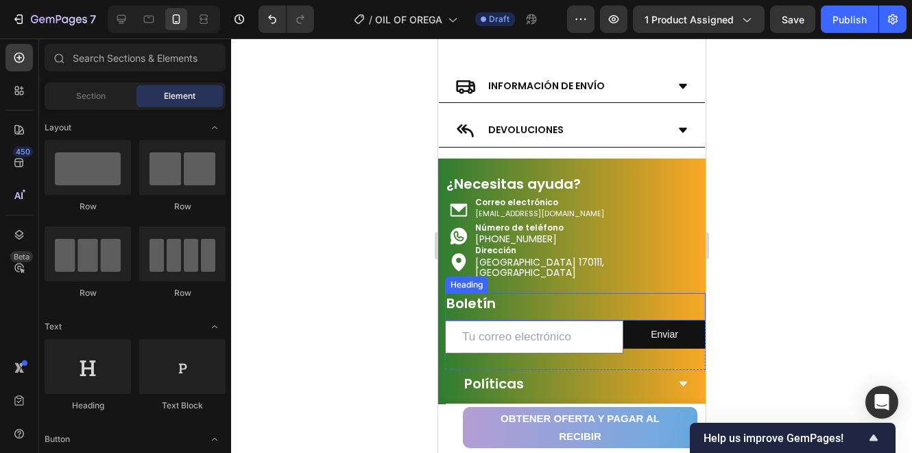
scroll to position [4022, 0]
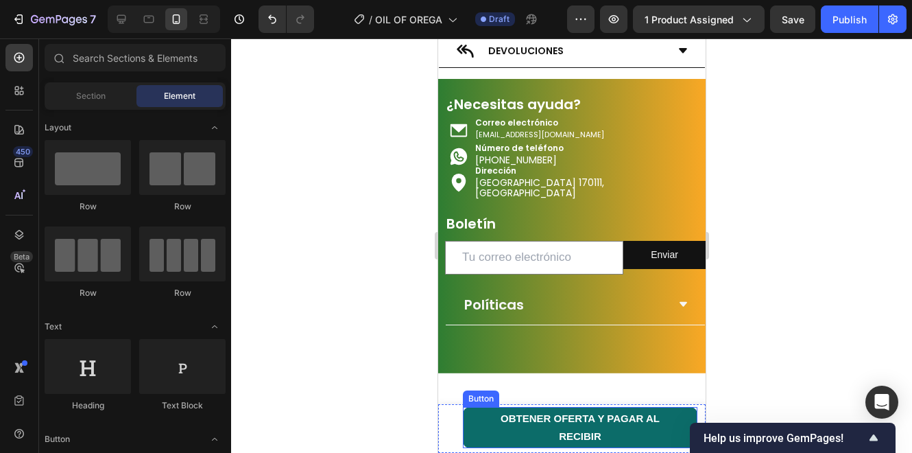
click at [474, 429] on button "OBTENER OFERTA Y PAGAR AL RECIBIR" at bounding box center [579, 427] width 235 height 41
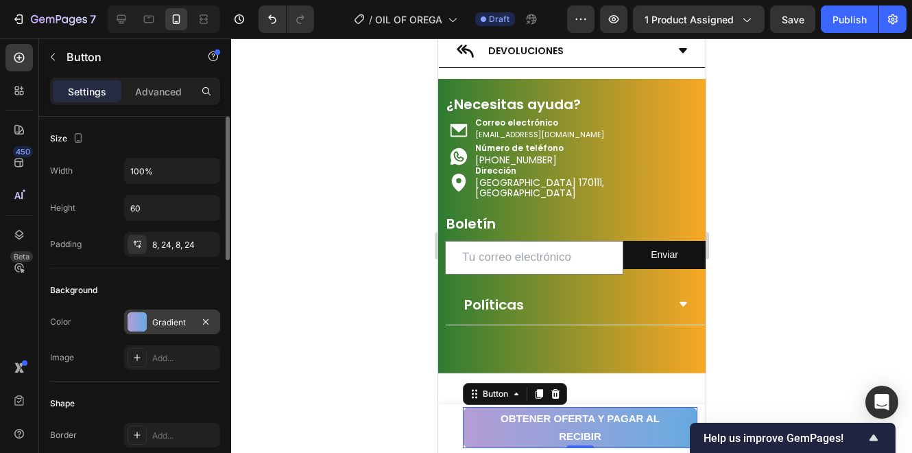
click at [147, 328] on div "Gradient" at bounding box center [172, 321] width 96 height 25
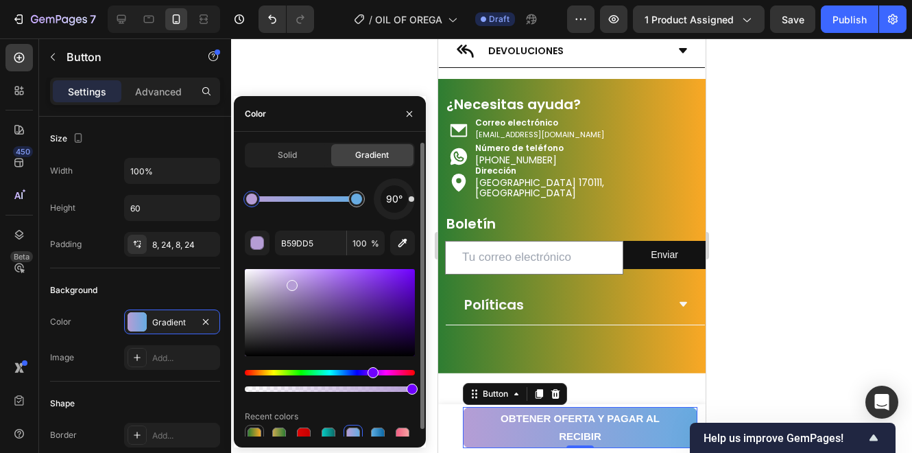
click at [257, 428] on div at bounding box center [255, 434] width 14 height 14
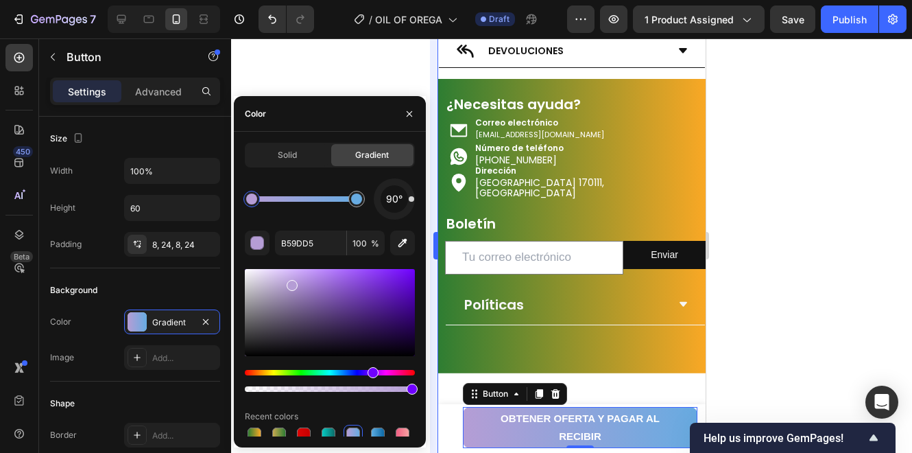
type input "2E7D32"
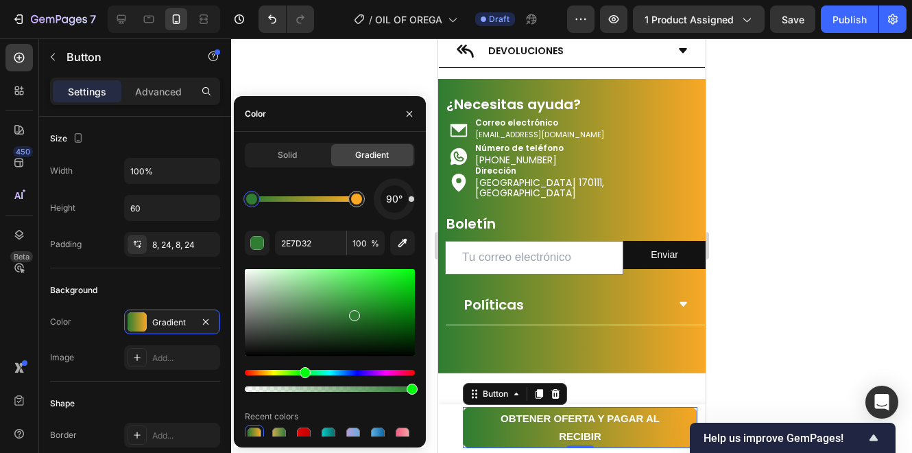
click at [781, 301] on div at bounding box center [571, 245] width 681 height 414
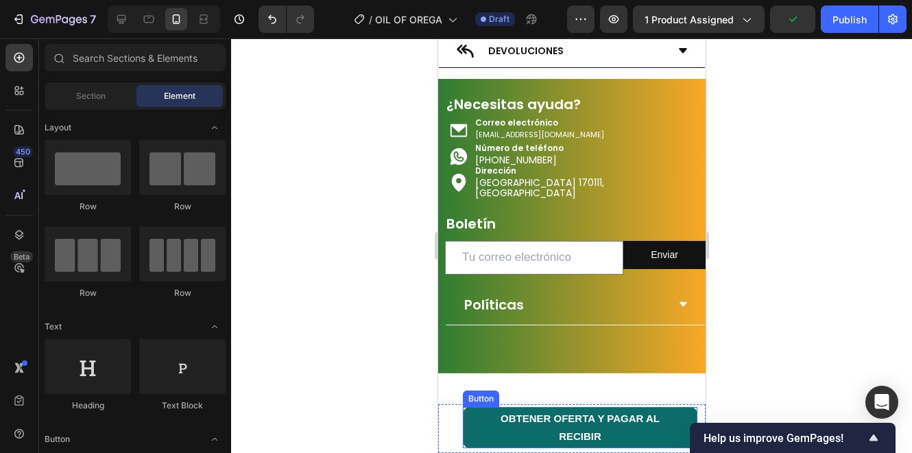
click at [467, 425] on button "OBTENER OFERTA Y PAGAR AL RECIBIR" at bounding box center [579, 427] width 235 height 41
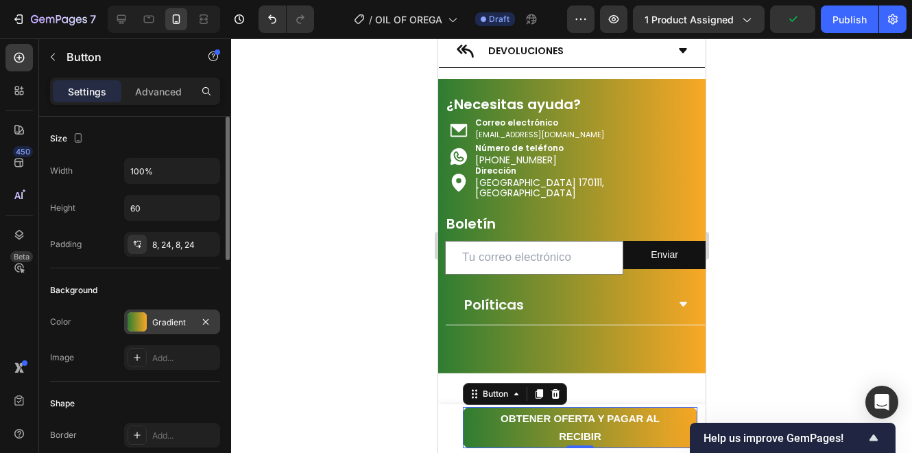
click at [178, 322] on div "Gradient" at bounding box center [172, 322] width 40 height 12
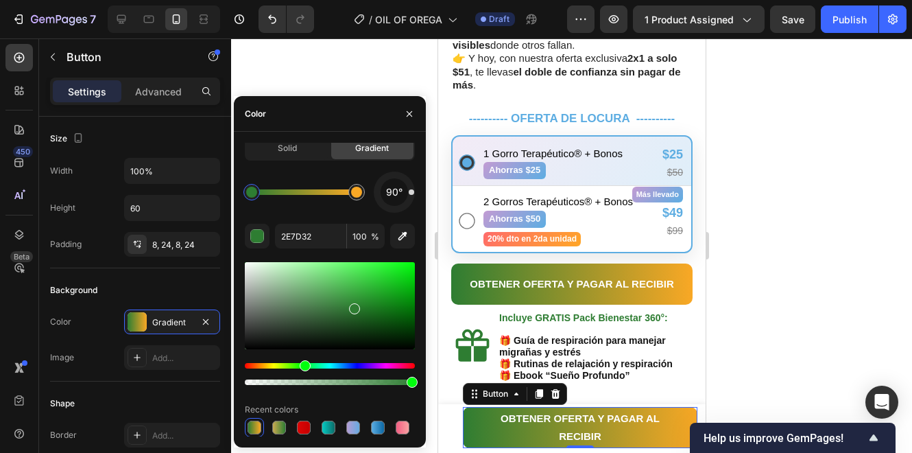
scroll to position [638, 0]
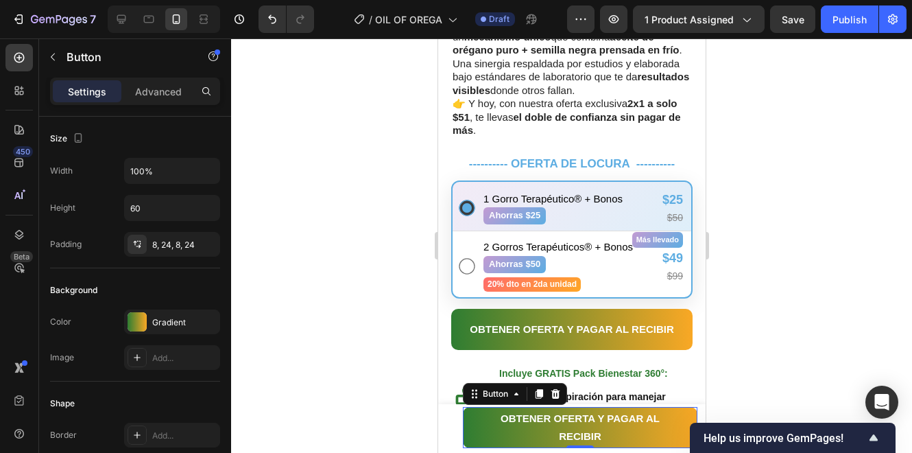
click at [366, 71] on div at bounding box center [571, 245] width 681 height 414
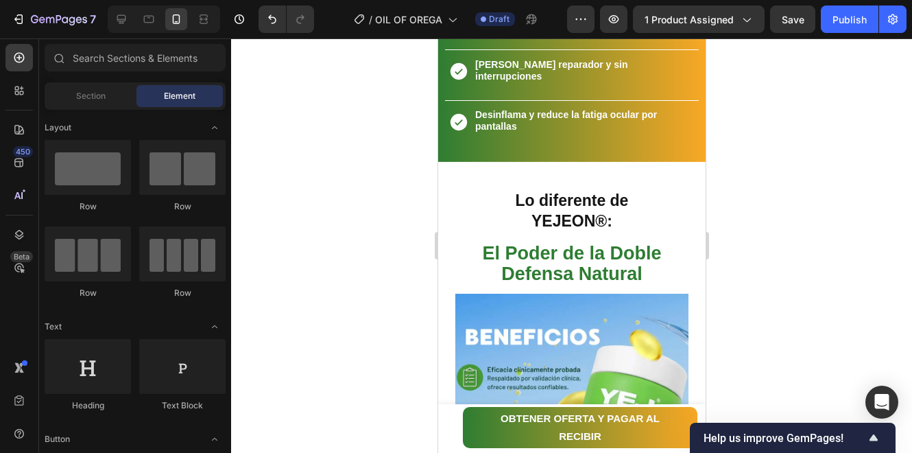
scroll to position [1829, 0]
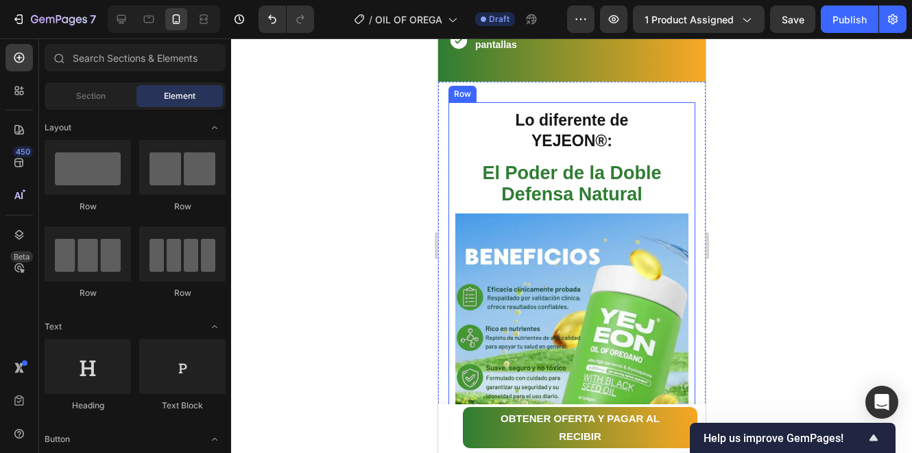
click at [612, 102] on div "Lo diferente de YEJEON®: Heading" at bounding box center [571, 128] width 233 height 53
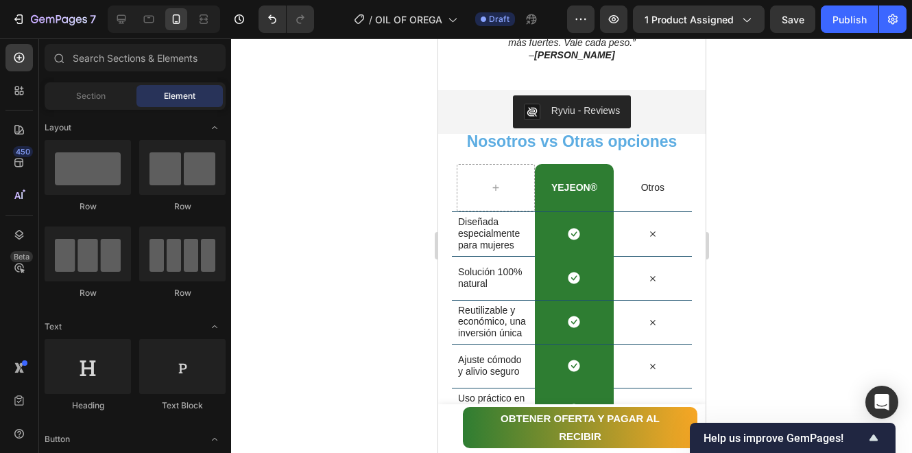
scroll to position [2840, 0]
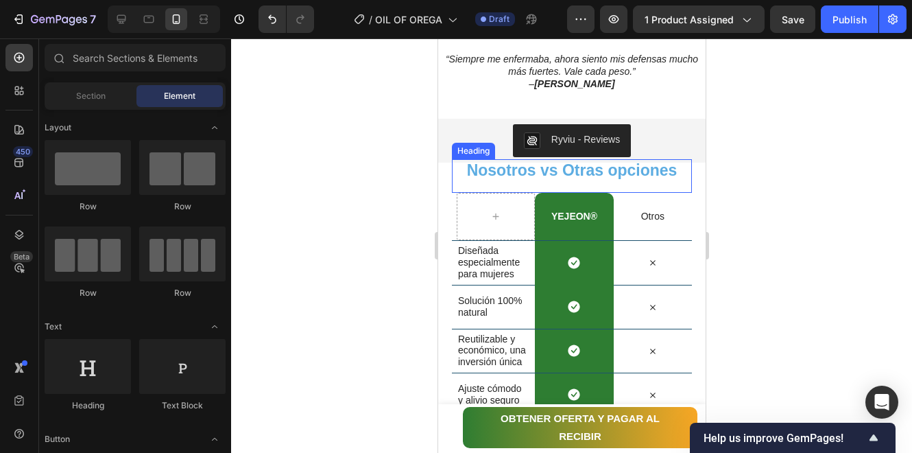
click at [630, 176] on span "Nosotros vs Otras opciones" at bounding box center [571, 170] width 211 height 18
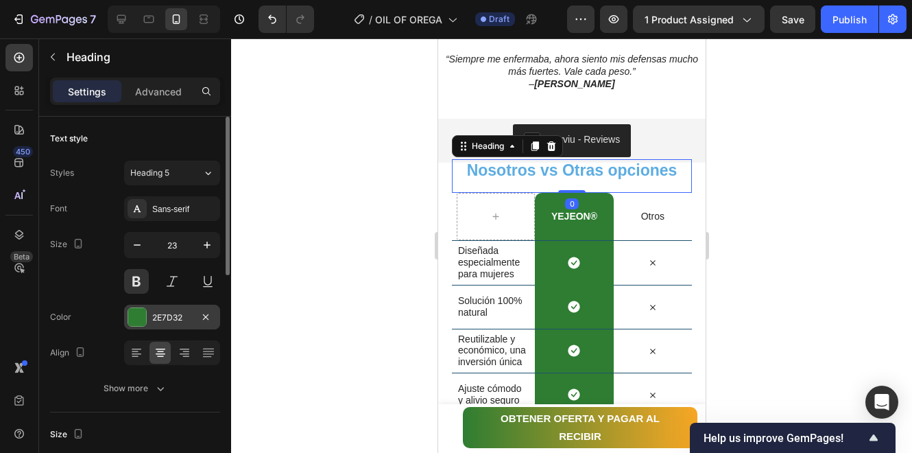
click at [145, 309] on div at bounding box center [137, 317] width 18 height 18
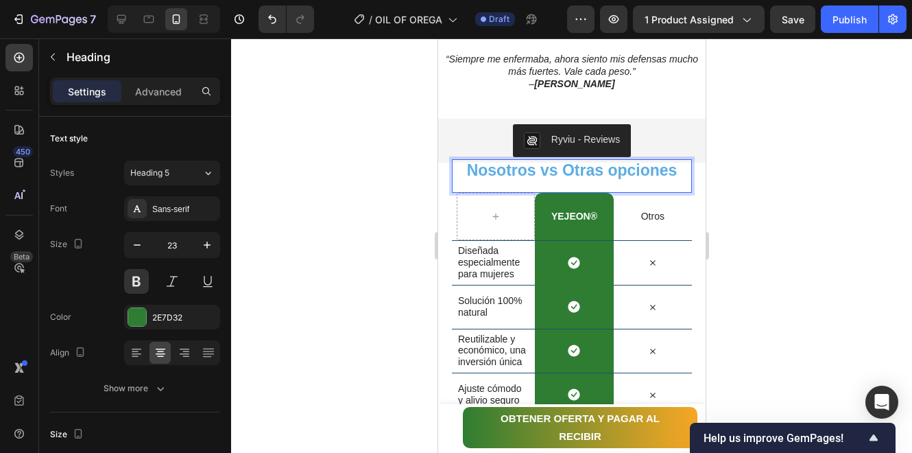
click at [534, 164] on span "Nosotros vs Otras opciones" at bounding box center [571, 170] width 211 height 18
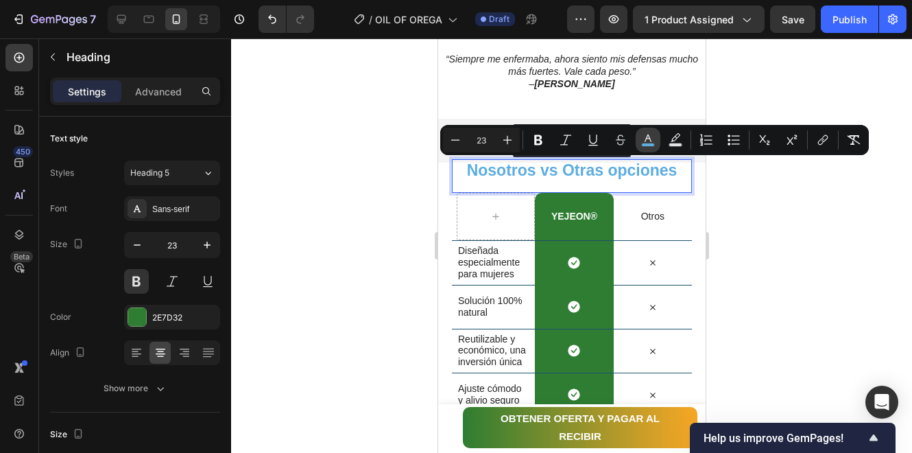
click at [641, 138] on icon "Editor contextual toolbar" at bounding box center [648, 140] width 14 height 14
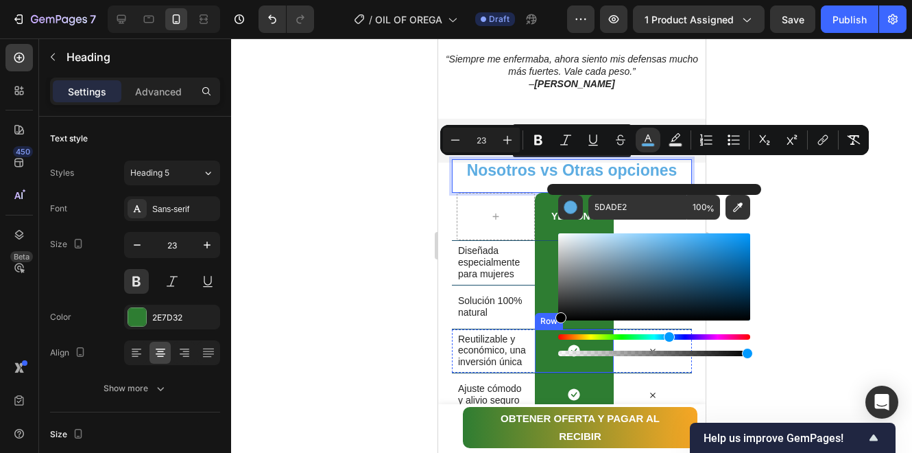
drag, startPoint x: 1038, startPoint y: 309, endPoint x: 521, endPoint y: 372, distance: 520.4
type input "000000"
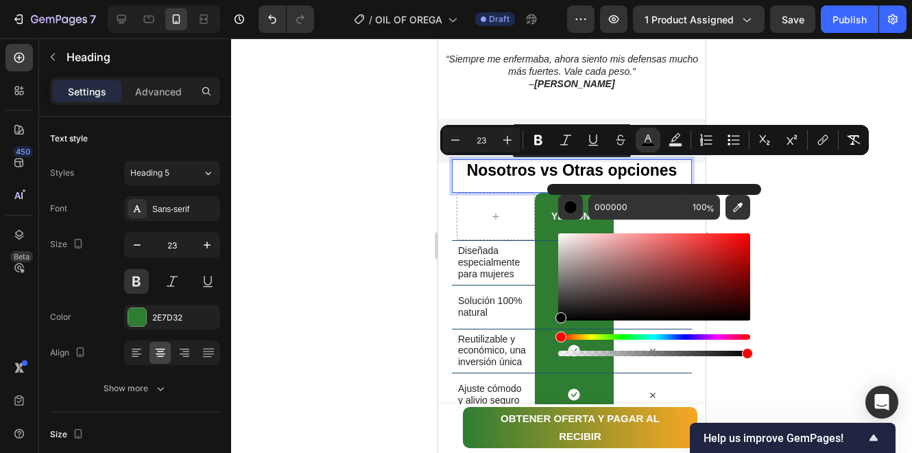
click at [853, 251] on div at bounding box center [571, 245] width 681 height 414
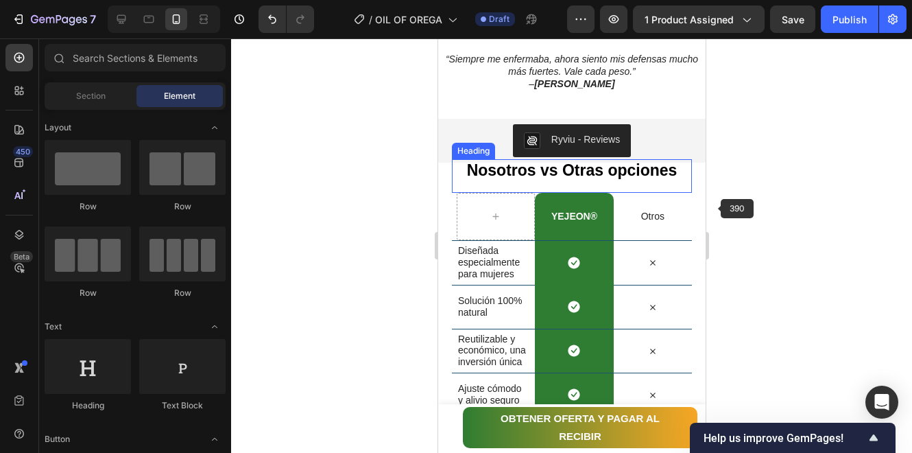
click at [611, 170] on span "Nosotros vs Otras opciones" at bounding box center [571, 170] width 211 height 18
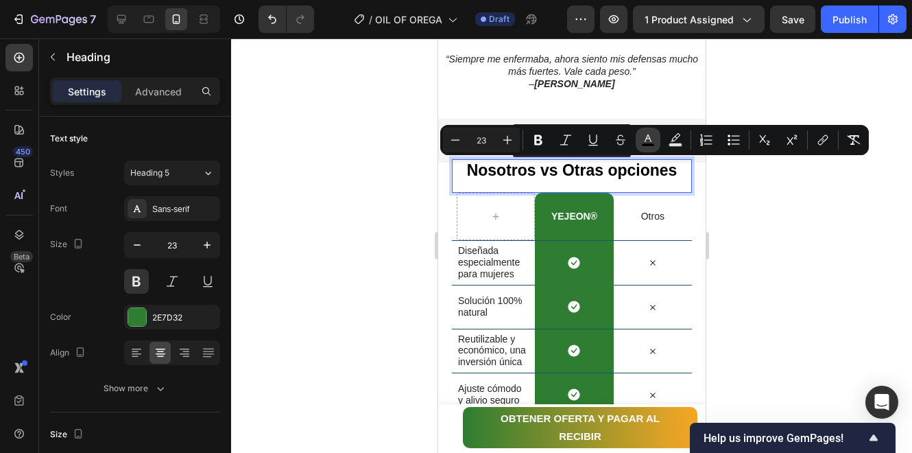
click at [654, 143] on rect "Editor contextual toolbar" at bounding box center [648, 144] width 13 height 3
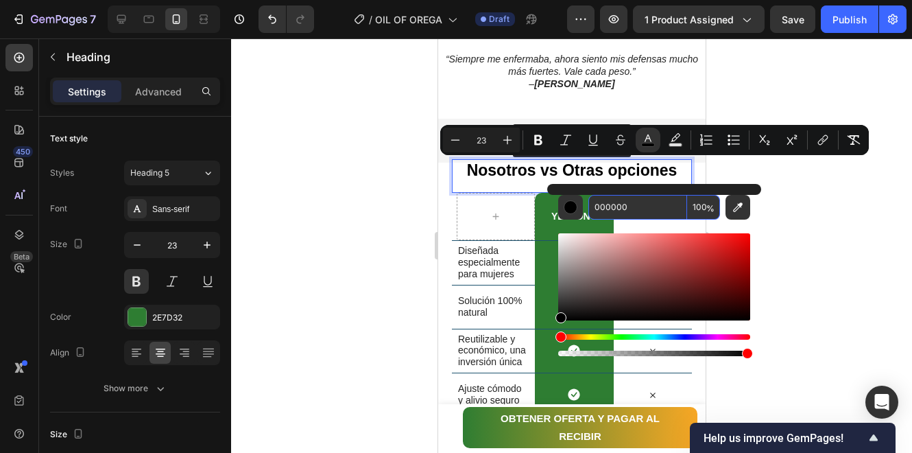
click at [635, 209] on input "000000" at bounding box center [638, 207] width 99 height 25
paste input "2E7D32"
type input "2E7D32"
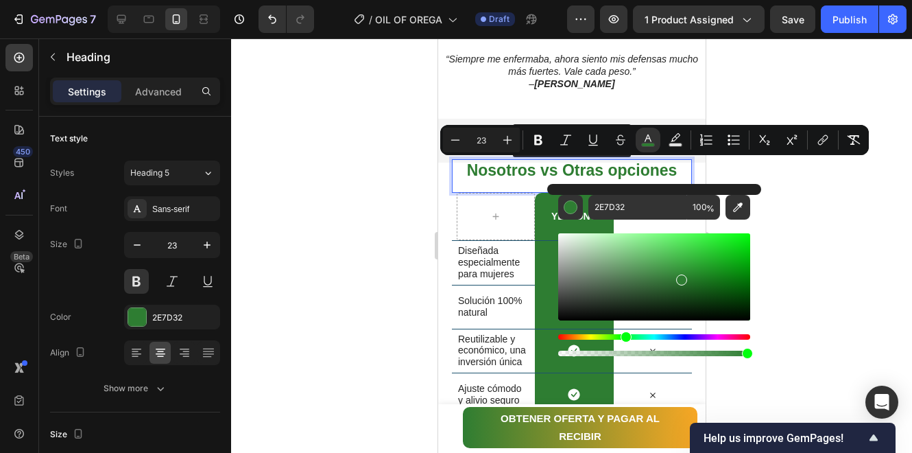
click at [790, 270] on div at bounding box center [571, 245] width 681 height 414
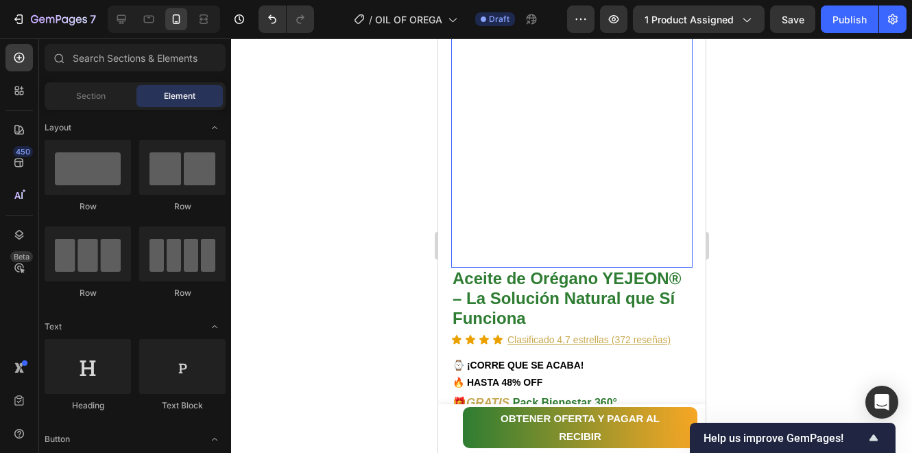
scroll to position [274, 0]
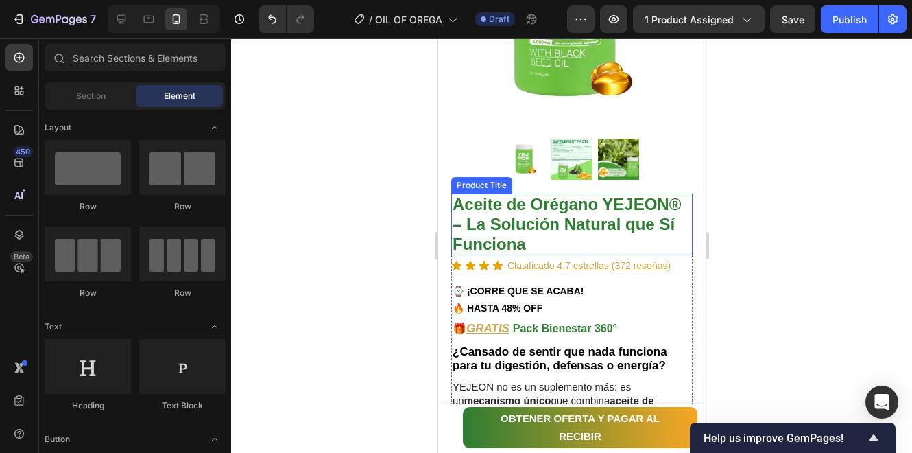
click at [501, 212] on h1 "Aceite de Orégano YEJEON® – La Solución Natural que Sí Funciona" at bounding box center [571, 224] width 241 height 62
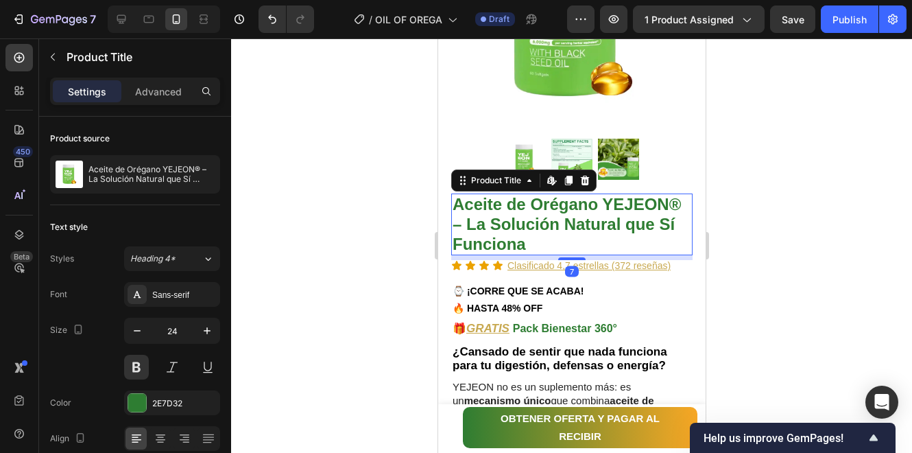
click at [532, 213] on h1 "Aceite de Orégano YEJEON® – La Solución Natural que Sí Funciona" at bounding box center [571, 224] width 241 height 62
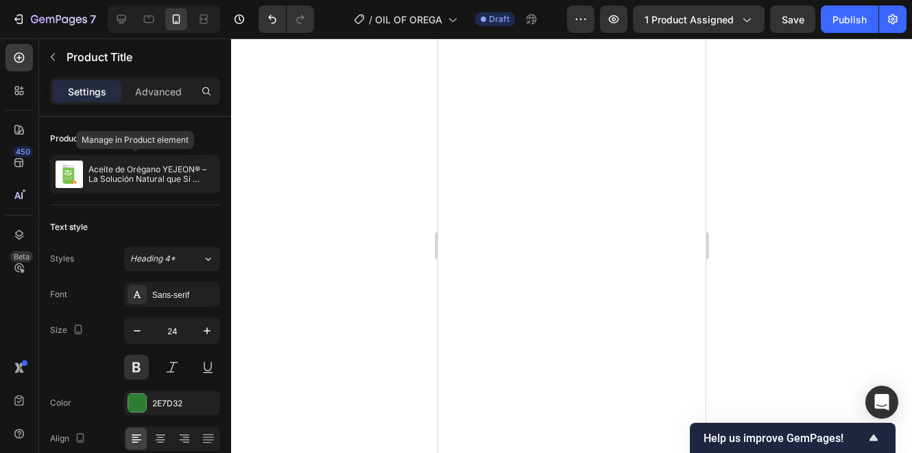
click at [134, 168] on p "Aceite de Orégano YEJEON® – La Solución Natural que Sí Funciona" at bounding box center [151, 174] width 126 height 19
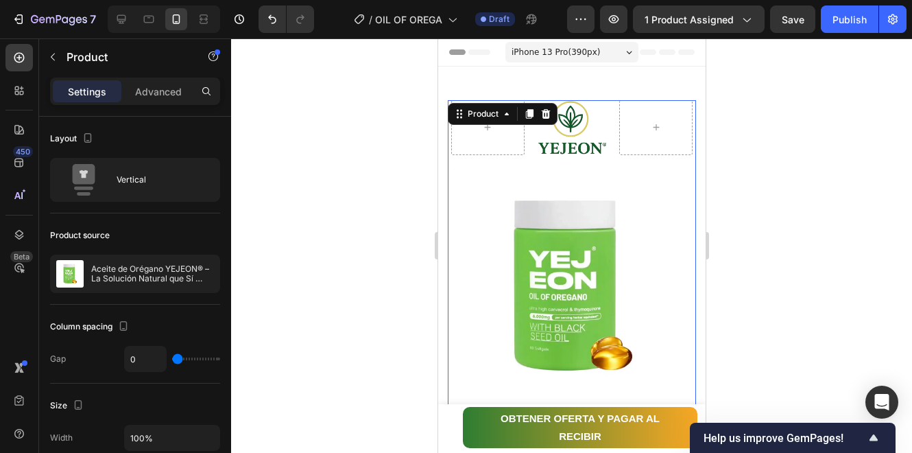
scroll to position [274, 0]
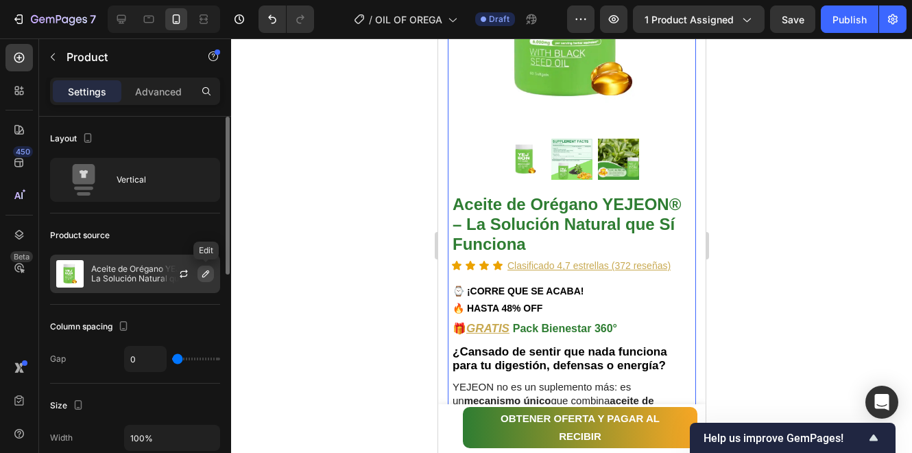
click at [203, 275] on icon "button" at bounding box center [205, 273] width 11 height 11
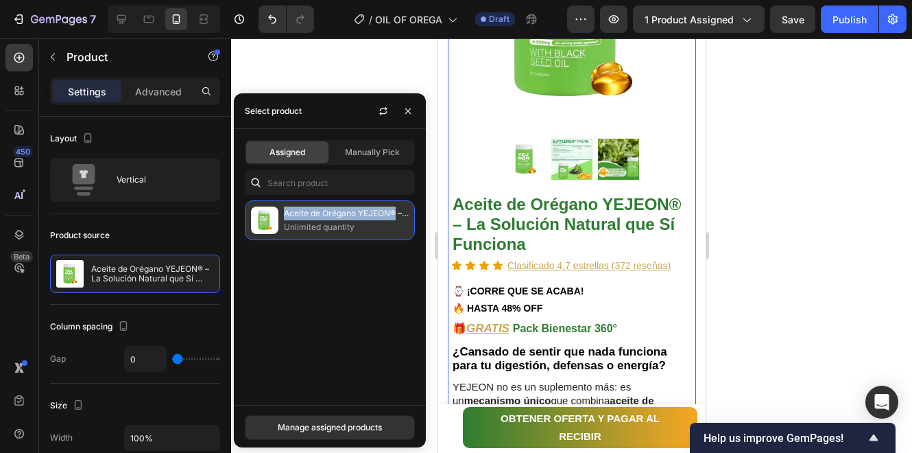
copy p "Aceite de Orégano YEJEON®"
drag, startPoint x: 285, startPoint y: 215, endPoint x: 394, endPoint y: 215, distance: 109.1
click at [394, 215] on p "Aceite de Orégano YEJEON® – La Solución Natural que Sí Funciona" at bounding box center [346, 213] width 125 height 14
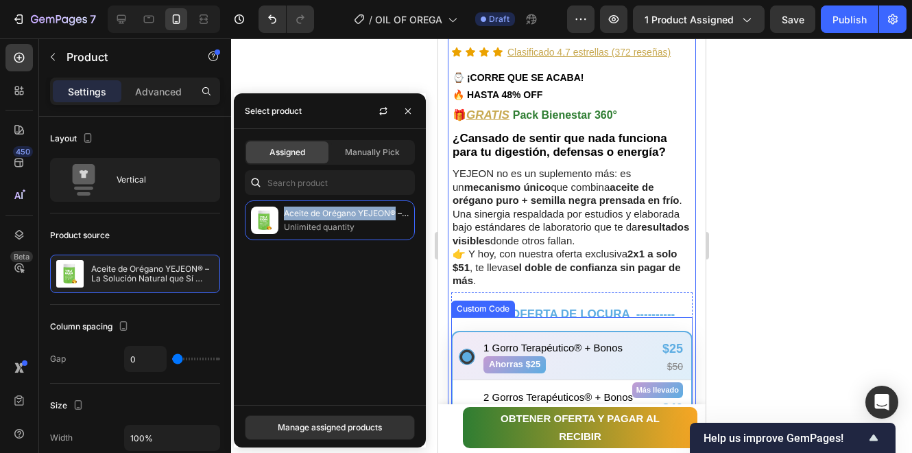
scroll to position [549, 0]
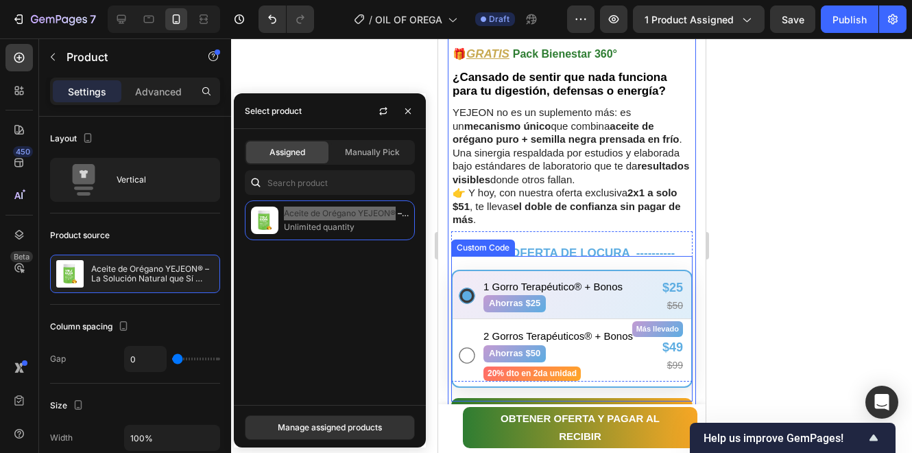
click at [616, 298] on div "1 Gorro Terapéutico® + Bonos Ahorras $25" at bounding box center [552, 296] width 139 height 32
click at [474, 298] on input "1 Gorro Terapéutico® + Bonos Ahorras $25 $25 $50" at bounding box center [466, 296] width 16 height 16
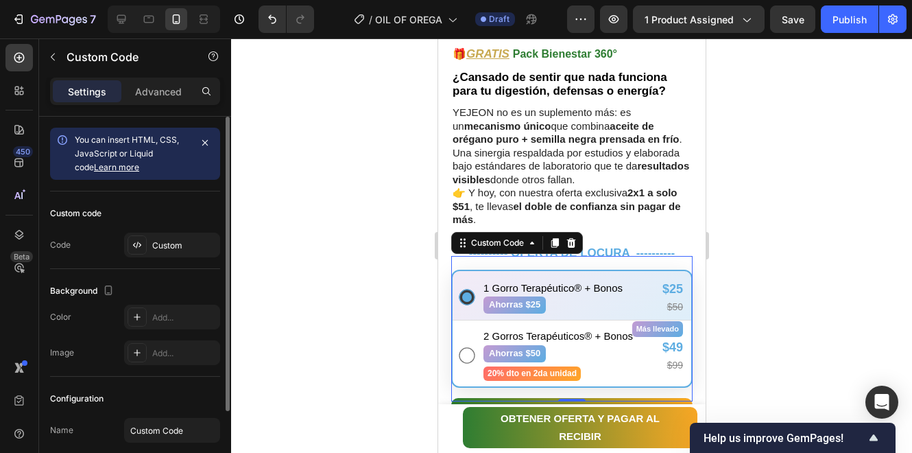
click at [167, 230] on div "Custom code Code Custom" at bounding box center [135, 230] width 170 height 78
click at [189, 241] on div "Custom" at bounding box center [184, 245] width 64 height 12
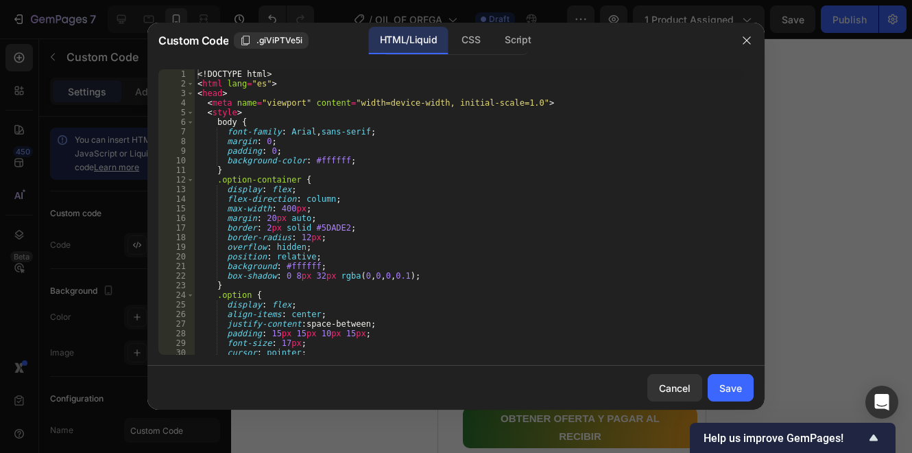
click at [434, 248] on div "<! DOCTYPE html > < html lang = "es" > < head > < meta name = "viewport" conten…" at bounding box center [469, 221] width 549 height 305
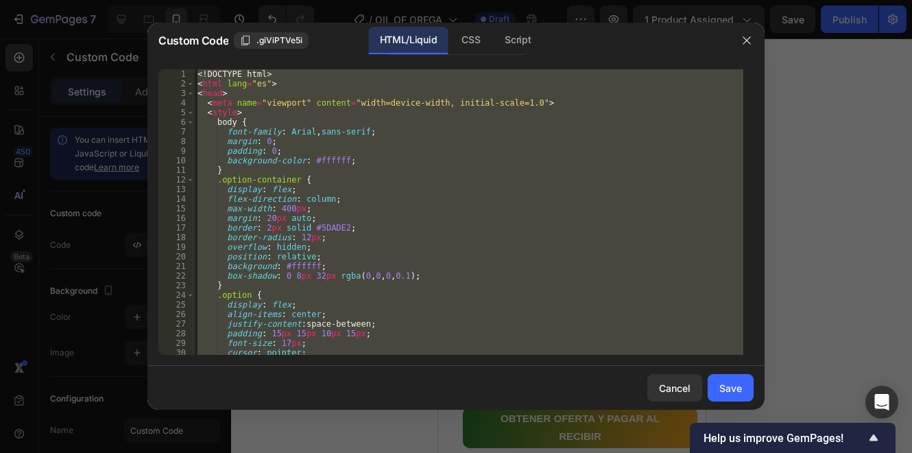
click at [590, 163] on div "<! DOCTYPE html > < html lang = "es" > < head > < meta name = "viewport" conten…" at bounding box center [469, 211] width 549 height 285
paste textarea
type textarea "</html>"
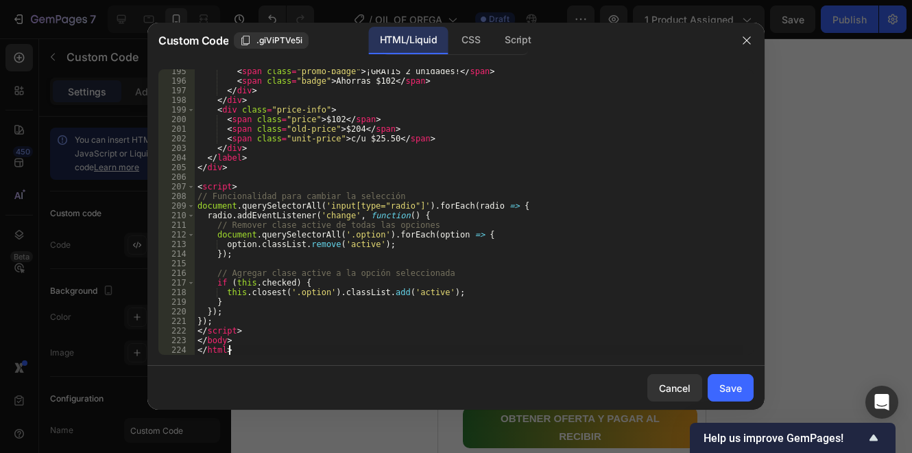
scroll to position [1866, 0]
click at [722, 392] on div "Save" at bounding box center [731, 388] width 23 height 14
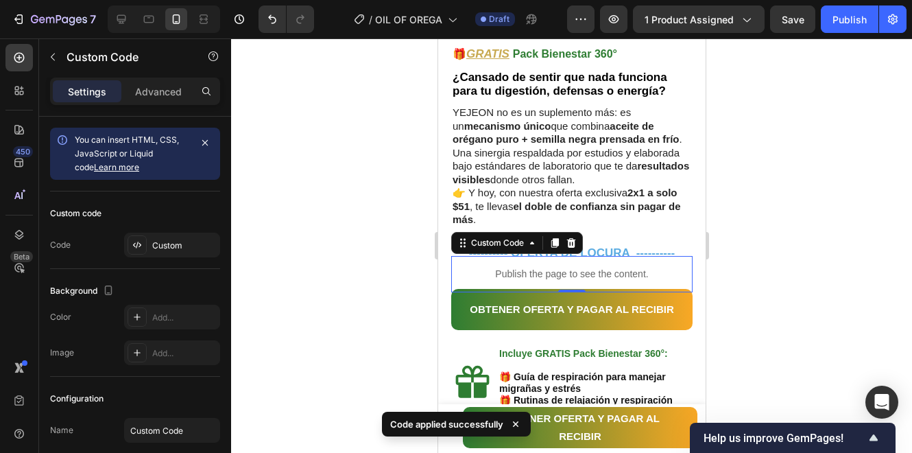
click at [606, 267] on p "Publish the page to see the content." at bounding box center [571, 274] width 241 height 14
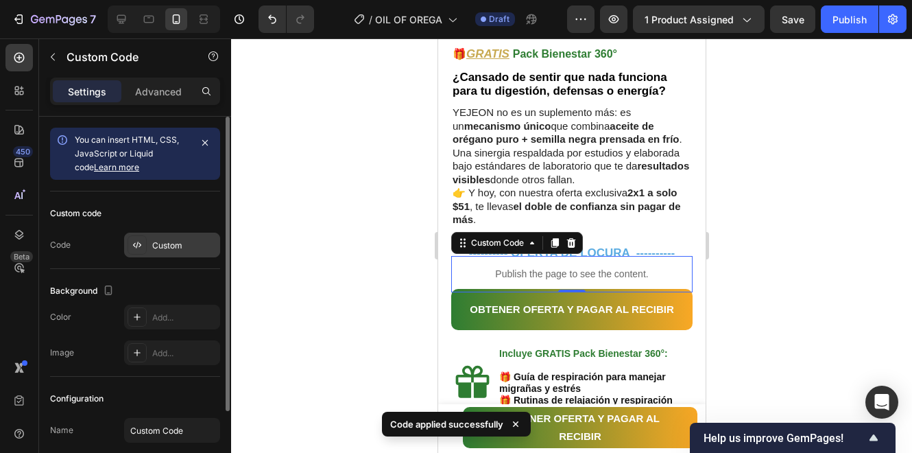
click at [184, 241] on div "Custom" at bounding box center [184, 245] width 64 height 12
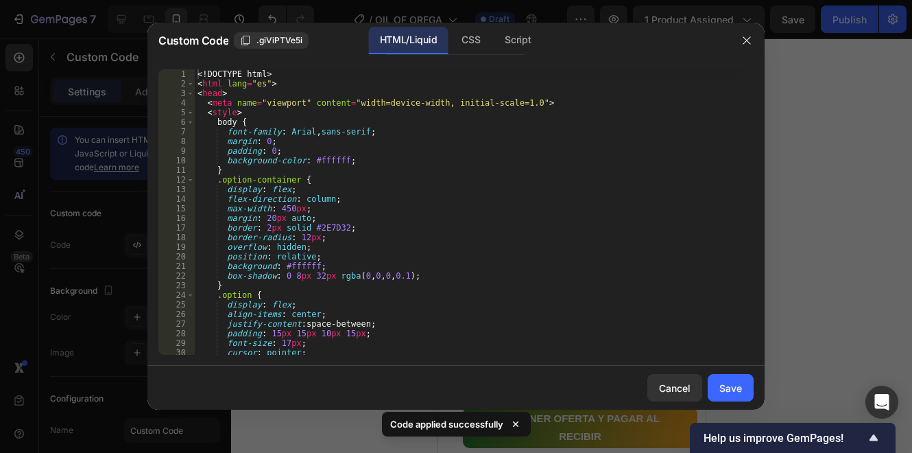
type textarea "border-radius: 12px;"
click at [565, 241] on div "<! DOCTYPE html > < html lang = "es" > < head > < meta name = "viewport" conten…" at bounding box center [469, 221] width 549 height 305
click at [751, 47] on button "button" at bounding box center [747, 40] width 22 height 22
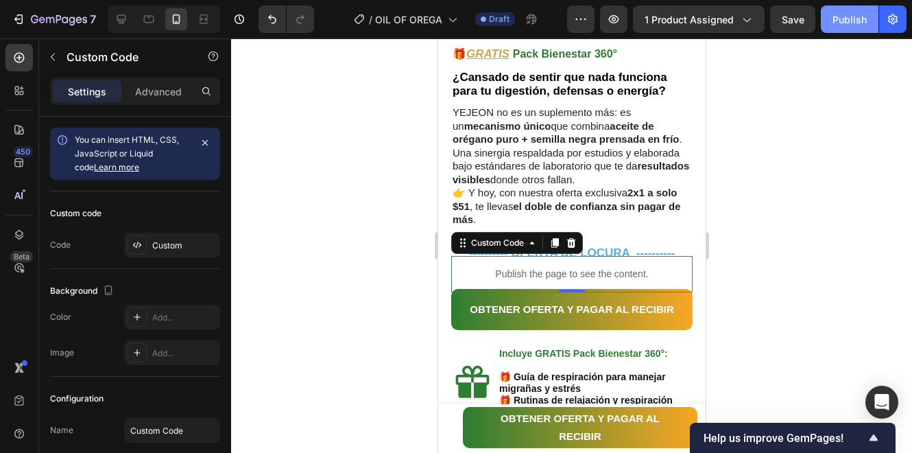
click at [843, 23] on div "Publish" at bounding box center [850, 19] width 34 height 14
click at [537, 268] on p "Publish the page to see the content." at bounding box center [571, 274] width 241 height 14
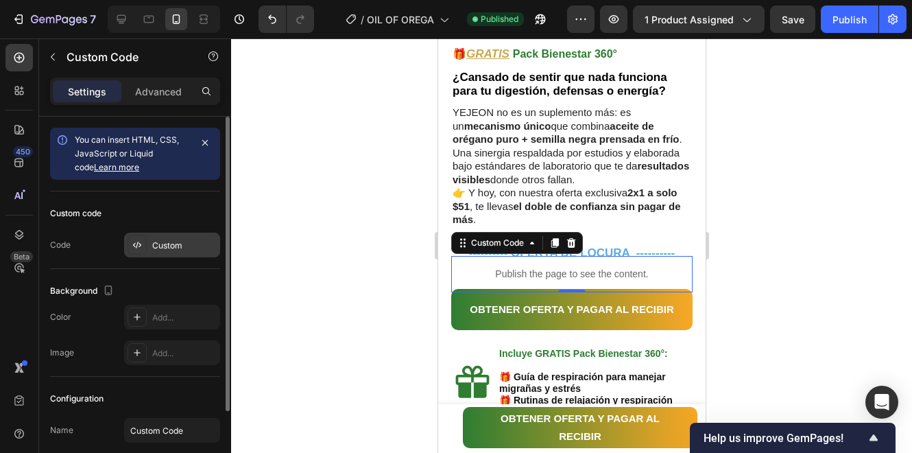
click at [168, 241] on div "Custom" at bounding box center [184, 245] width 64 height 12
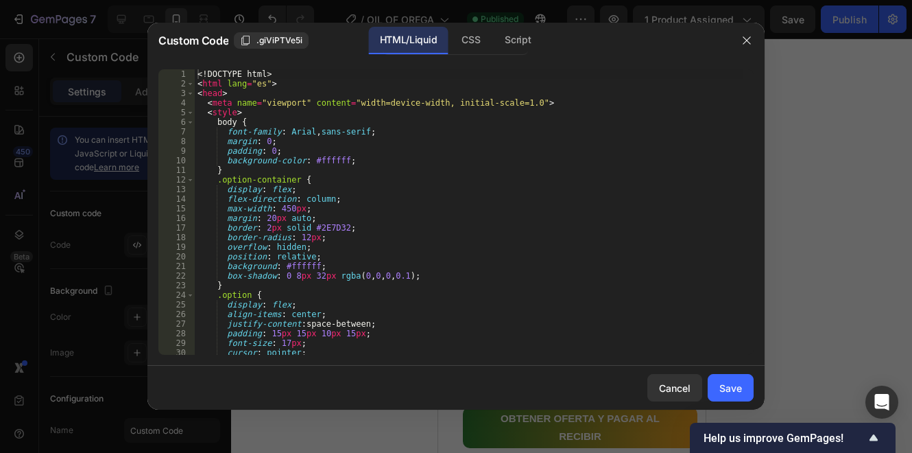
click at [406, 237] on div "<! DOCTYPE html > < html lang = "es" > < head > < meta name = "viewport" conten…" at bounding box center [469, 221] width 549 height 305
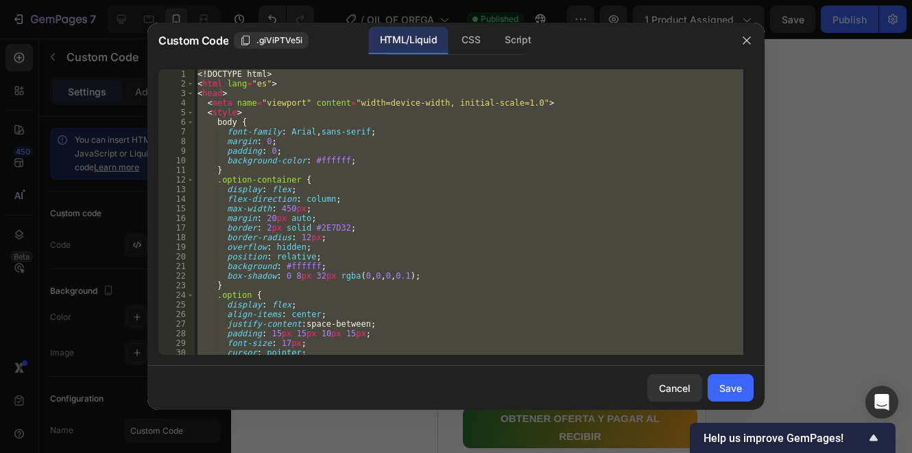
paste textarea
type textarea "</html>"
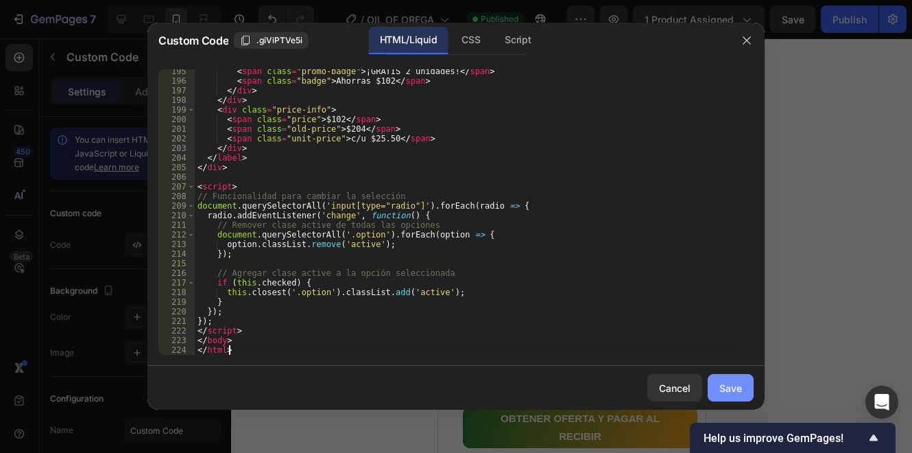
click at [734, 393] on div "Save" at bounding box center [731, 388] width 23 height 14
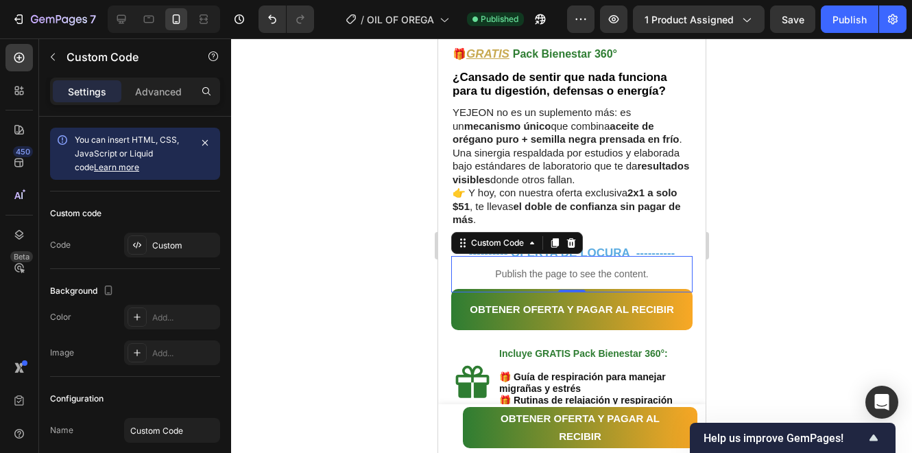
click at [346, 108] on div at bounding box center [571, 245] width 681 height 414
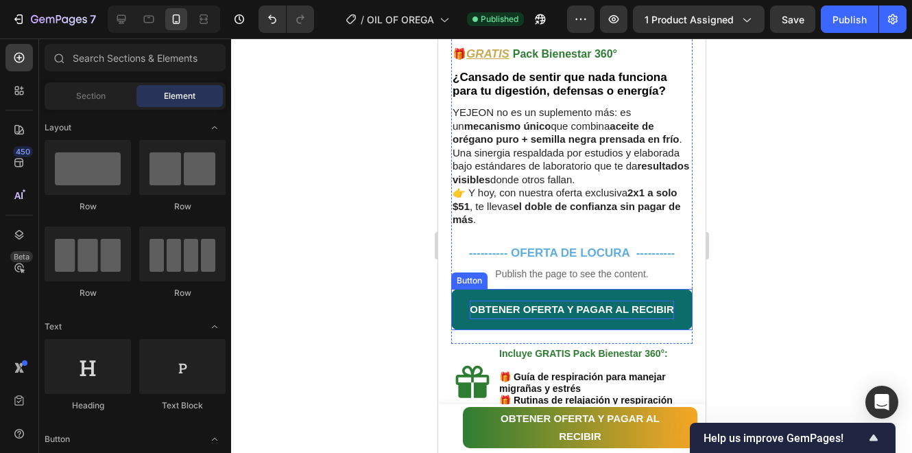
click at [502, 303] on span "OBTENER OFERTA Y PAGAR AL RECIBIR" at bounding box center [571, 309] width 204 height 12
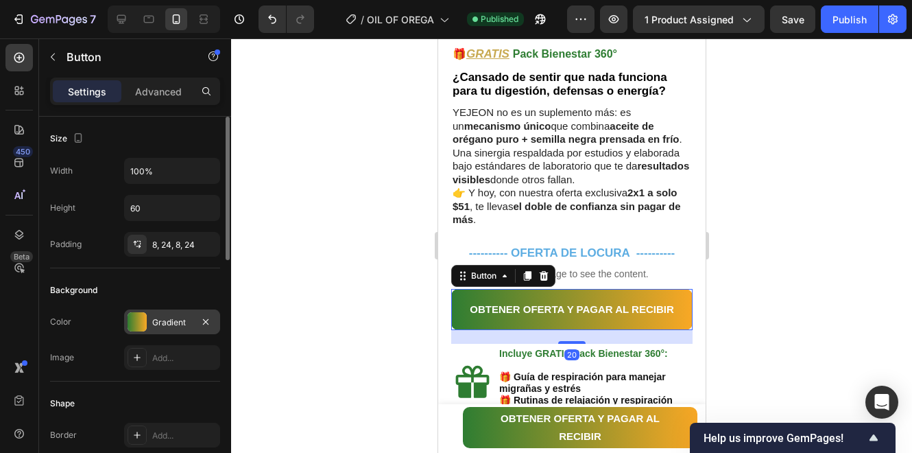
click at [191, 309] on div "Gradient" at bounding box center [172, 321] width 96 height 25
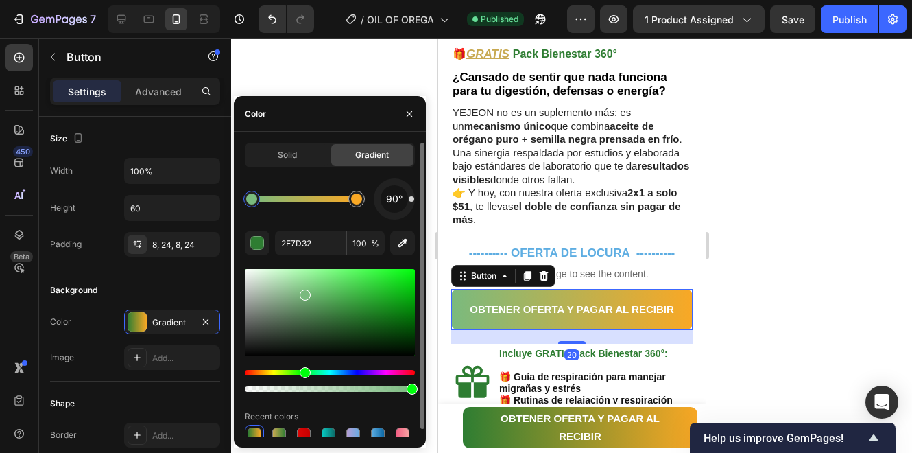
click at [303, 292] on div at bounding box center [330, 312] width 170 height 87
click at [311, 236] on input "2E7D32" at bounding box center [310, 242] width 71 height 25
paste input "2E7D32"
type input "7ABA7E2E7D32"
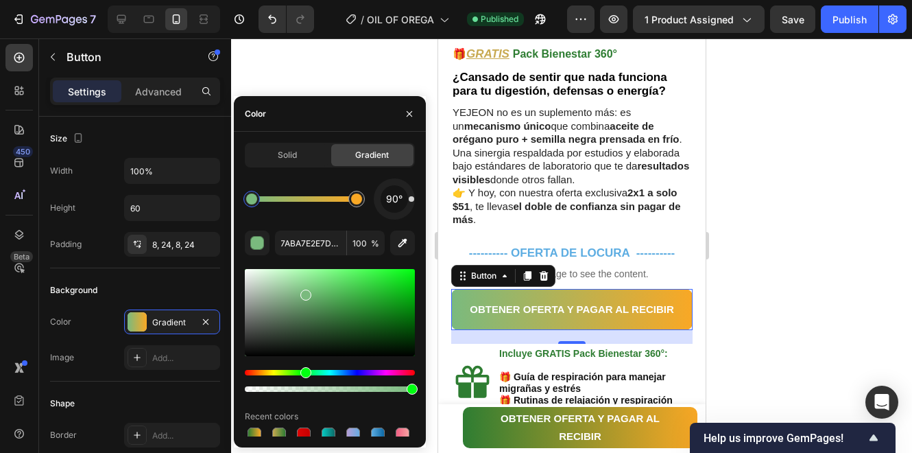
click at [304, 160] on div "Solid" at bounding box center [287, 155] width 82 height 22
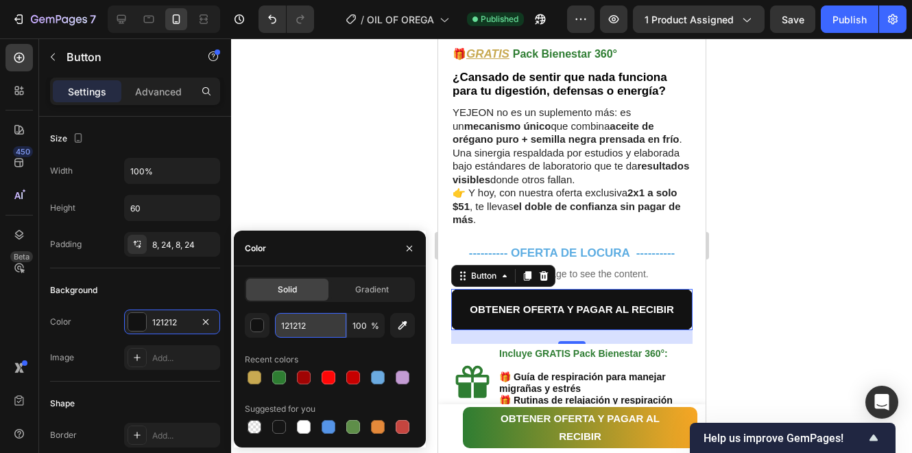
click at [320, 323] on input "121212" at bounding box center [310, 325] width 71 height 25
paste input "2E7D3"
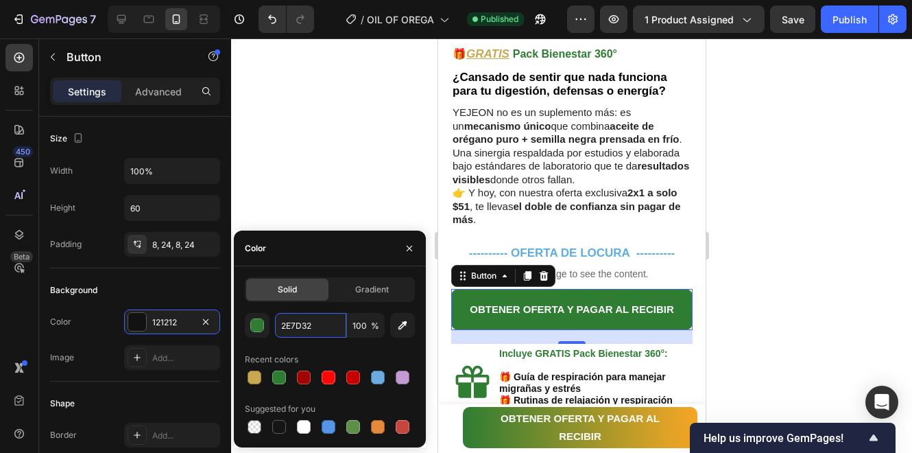
type input "2E7D32"
click at [329, 259] on div "Color" at bounding box center [330, 248] width 192 height 36
click at [748, 257] on div at bounding box center [571, 245] width 681 height 414
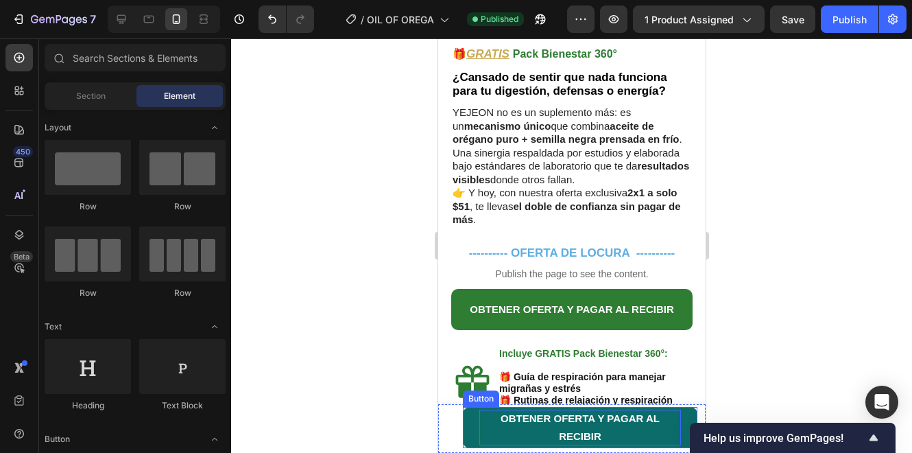
click at [670, 429] on p "OBTENER OFERTA Y PAGAR AL RECIBIR" at bounding box center [580, 428] width 202 height 36
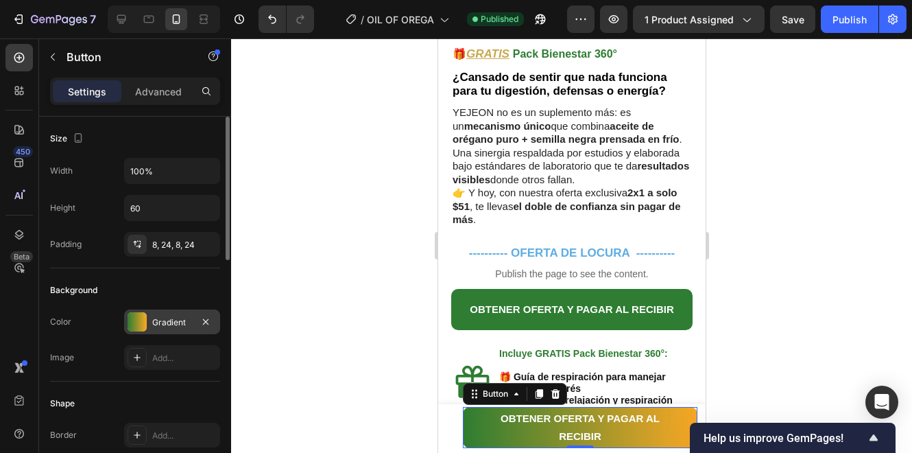
click at [161, 318] on div "Gradient" at bounding box center [172, 322] width 40 height 12
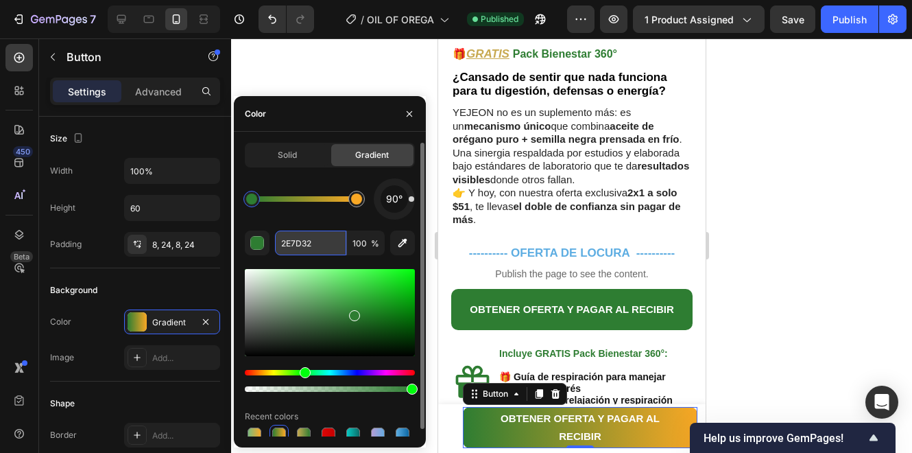
click at [314, 241] on input "2E7D32" at bounding box center [310, 242] width 71 height 25
click at [304, 156] on div "Solid" at bounding box center [287, 155] width 82 height 22
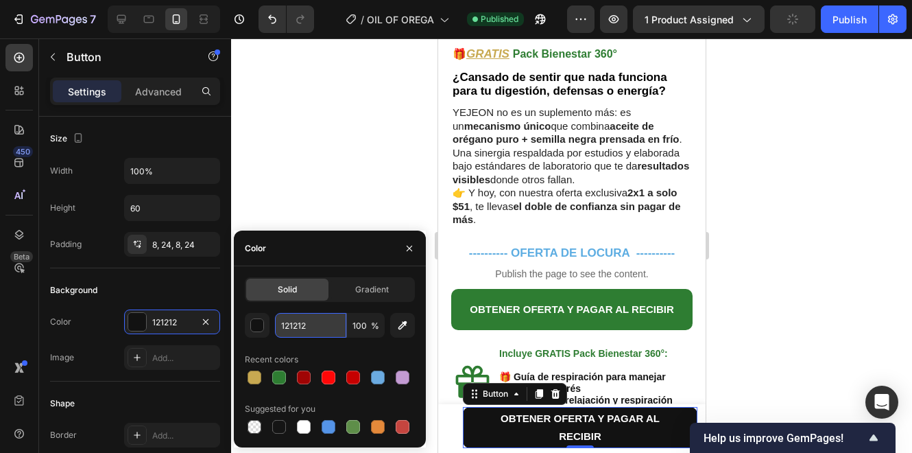
click at [325, 322] on input "121212" at bounding box center [310, 325] width 71 height 25
paste input "2E7D3"
type input "2E7D32"
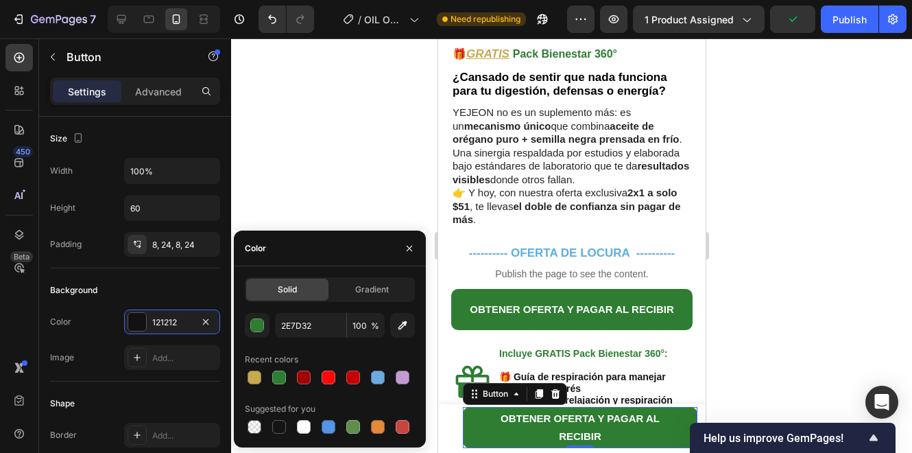
click at [335, 195] on div at bounding box center [571, 245] width 681 height 414
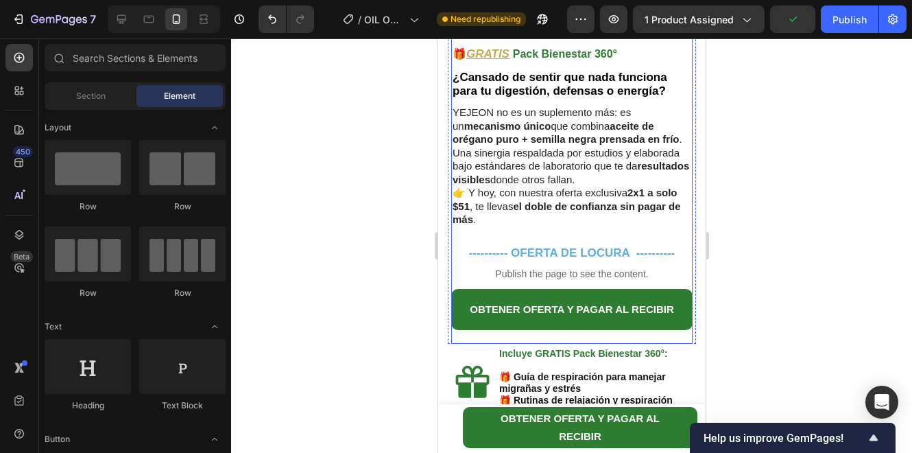
scroll to position [640, 0]
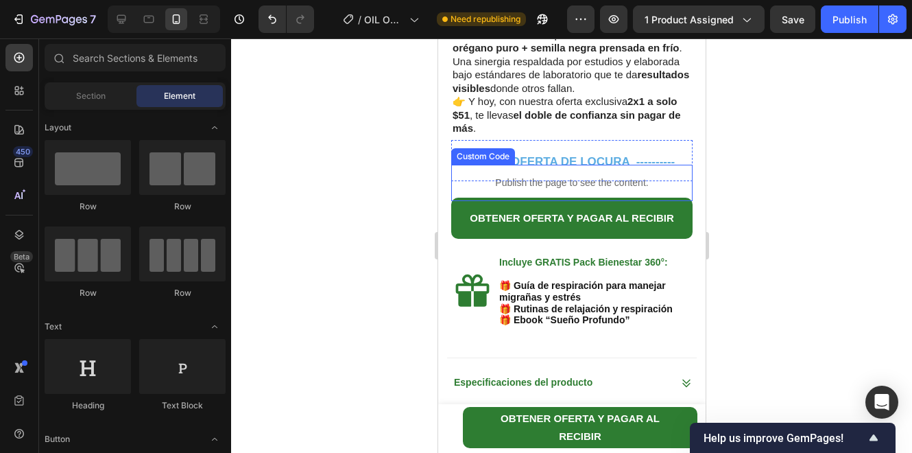
click at [615, 155] on strong "OFERTA DE LOCURA ----------" at bounding box center [592, 161] width 164 height 13
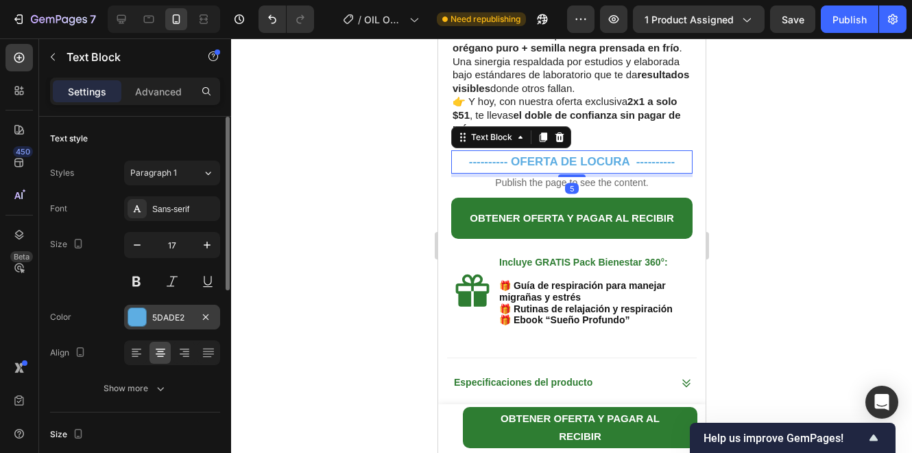
click at [175, 322] on div "5DADE2" at bounding box center [172, 317] width 40 height 12
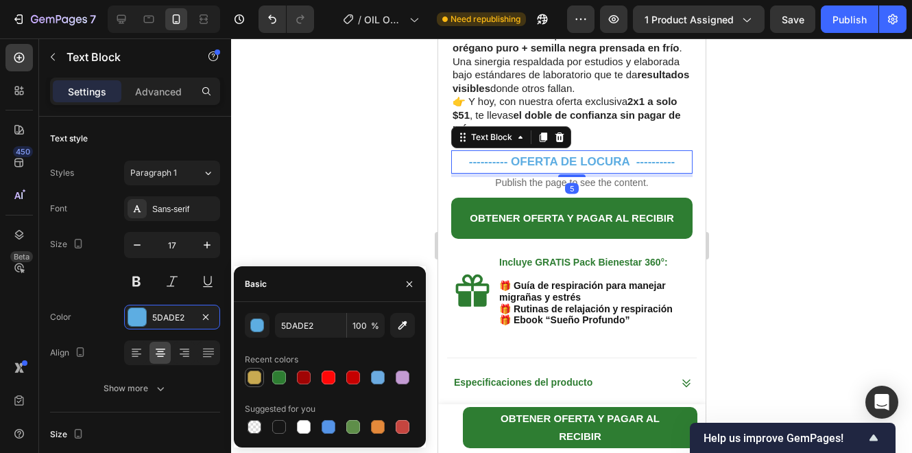
click at [261, 383] on div at bounding box center [254, 377] width 16 height 16
type input "C8A951"
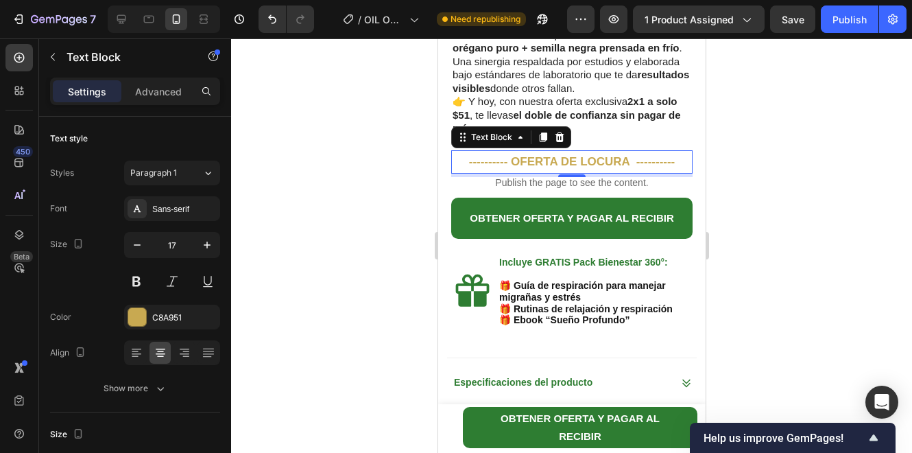
click at [305, 198] on div at bounding box center [571, 245] width 681 height 414
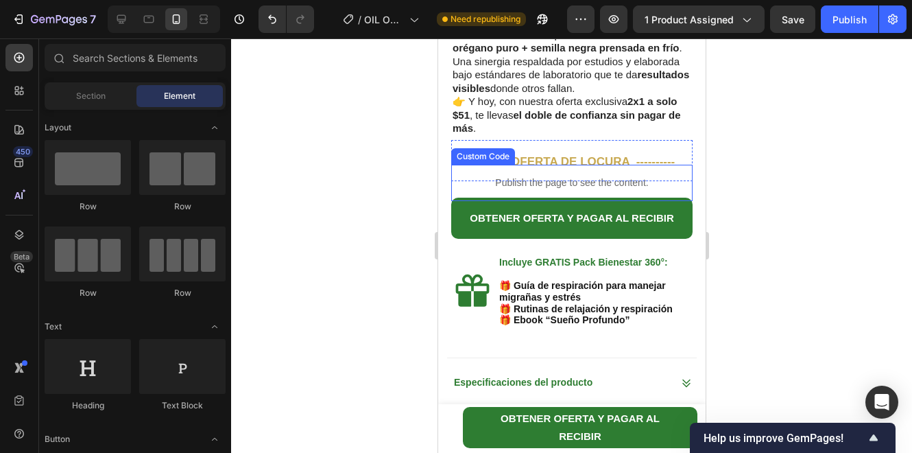
click at [522, 176] on p "Publish the page to see the content." at bounding box center [571, 183] width 241 height 14
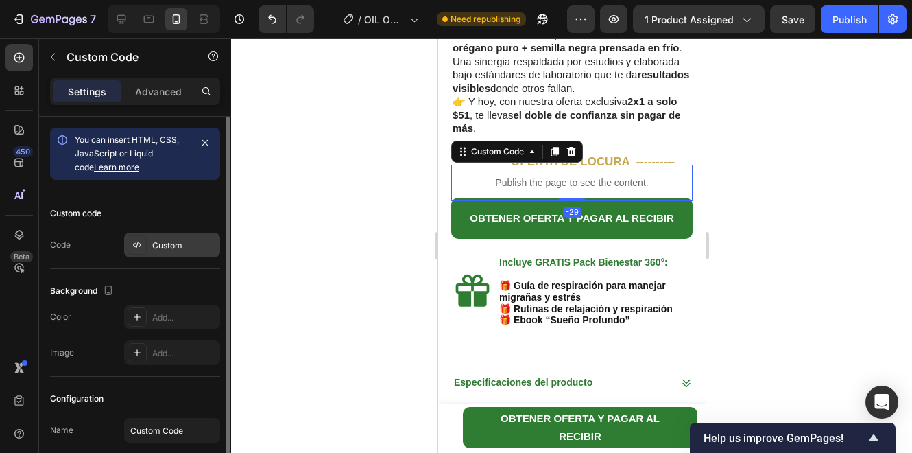
click at [180, 244] on div "Custom" at bounding box center [184, 245] width 64 height 12
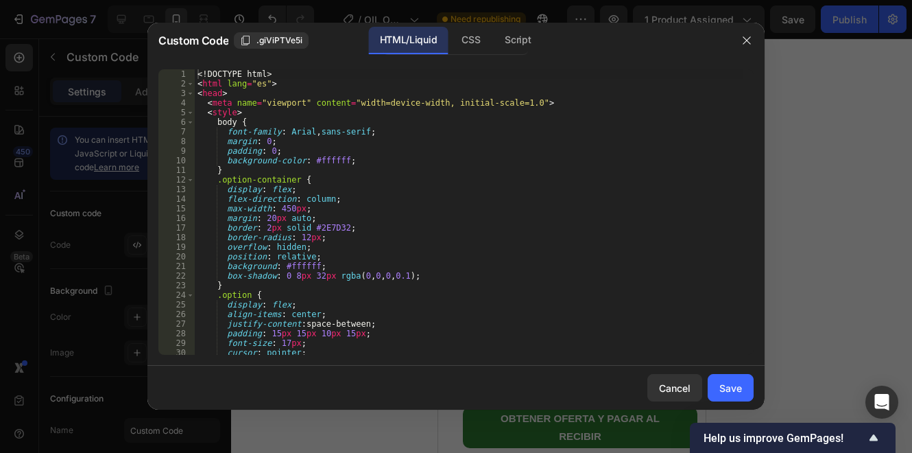
click at [388, 265] on div "<! DOCTYPE html > < html lang = "es" > < head > < meta name = "viewport" conten…" at bounding box center [469, 221] width 549 height 305
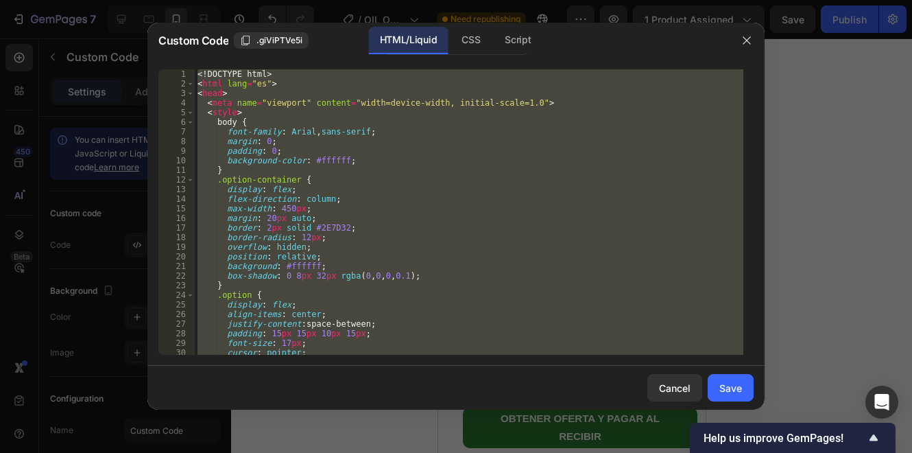
click at [350, 148] on div "<! DOCTYPE html > < html lang = "es" > < head > < meta name = "viewport" conten…" at bounding box center [469, 211] width 549 height 285
paste textarea
type textarea "</html>"
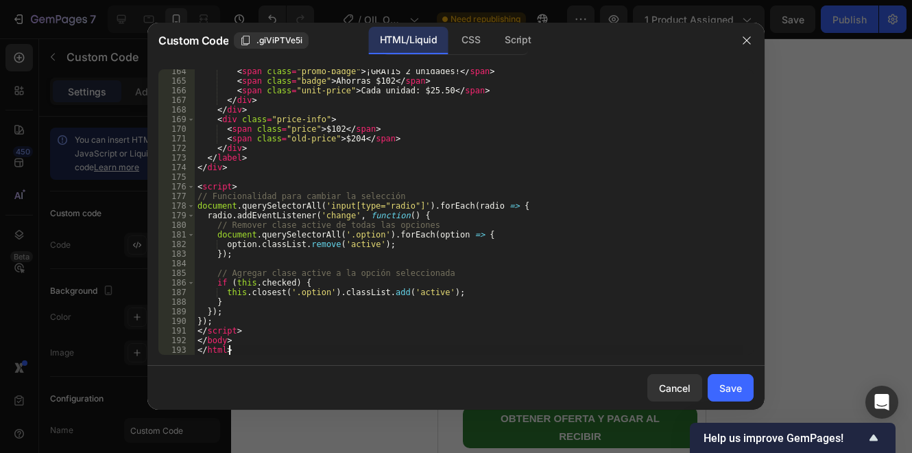
scroll to position [1568, 0]
click at [734, 383] on div "Save" at bounding box center [731, 388] width 23 height 14
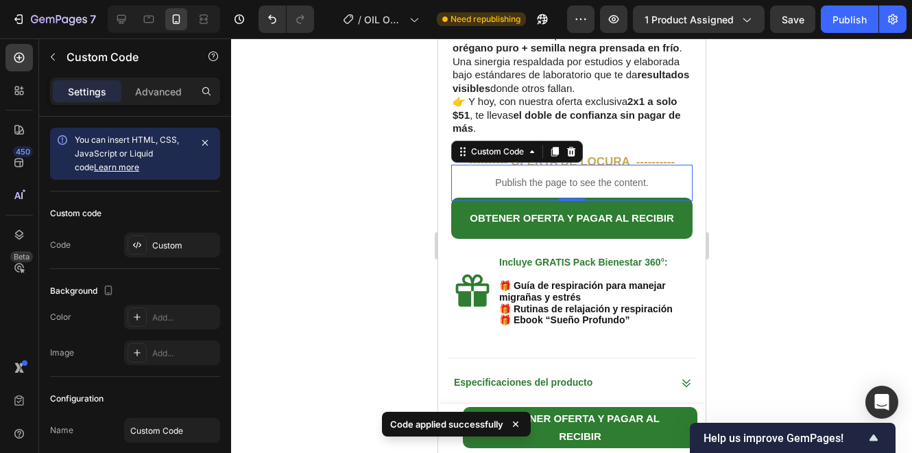
click at [374, 235] on div at bounding box center [571, 245] width 681 height 414
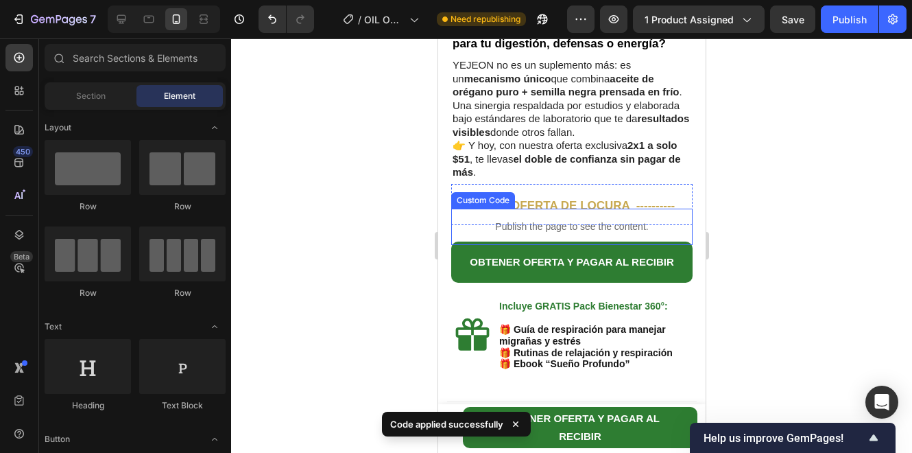
scroll to position [549, 0]
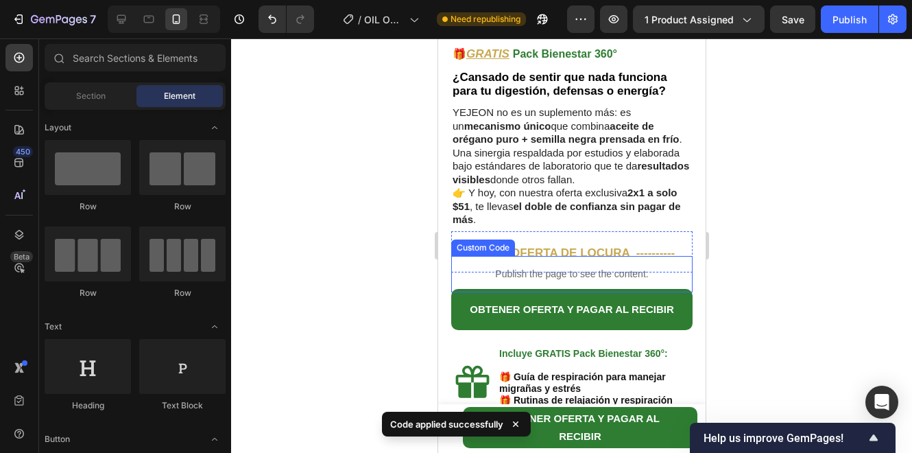
click at [543, 267] on p "Publish the page to see the content." at bounding box center [571, 274] width 241 height 14
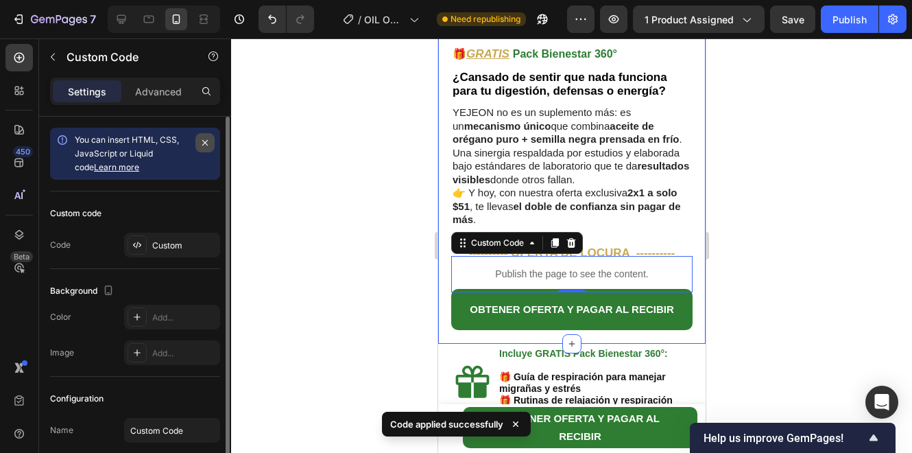
click at [208, 145] on icon "button" at bounding box center [205, 142] width 11 height 11
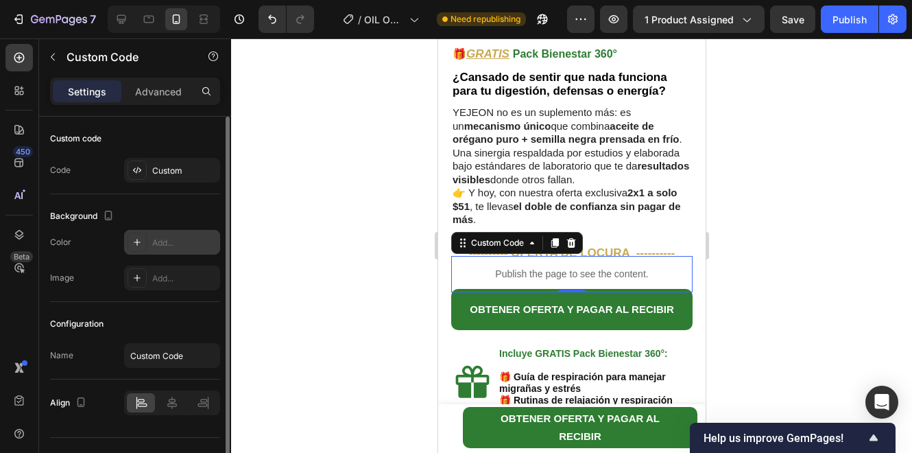
scroll to position [27, 0]
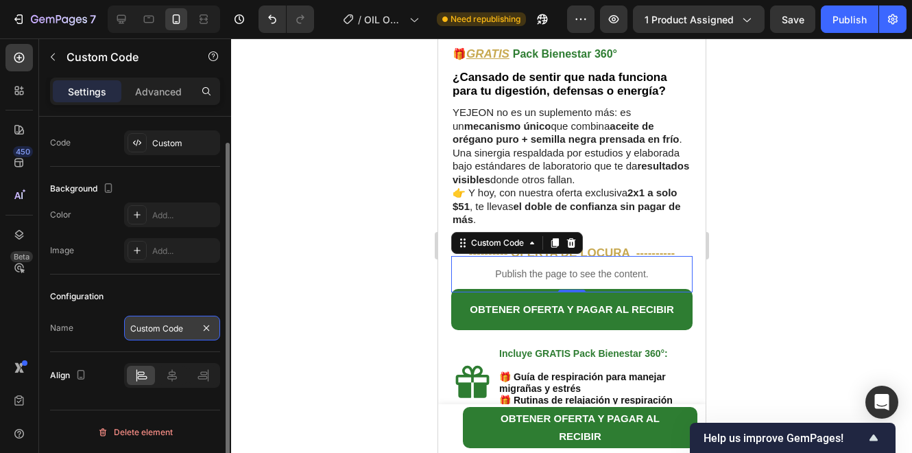
click at [184, 327] on input "Custom Code" at bounding box center [172, 328] width 96 height 25
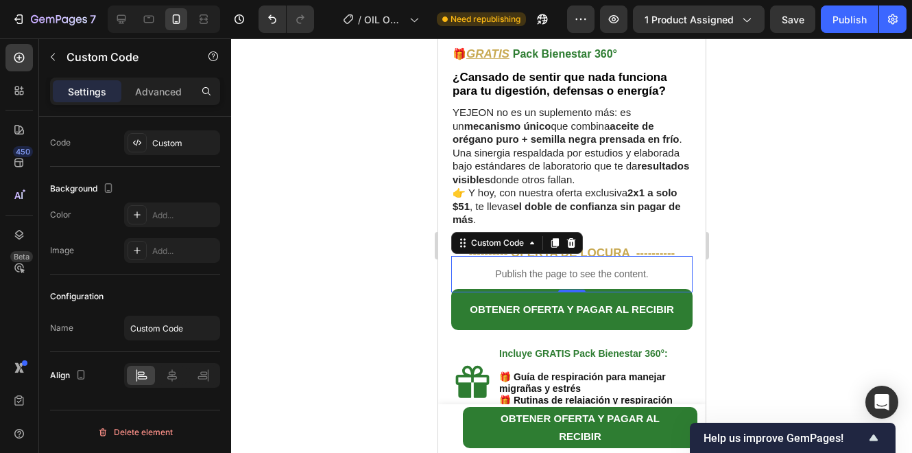
click at [780, 258] on div at bounding box center [571, 245] width 681 height 414
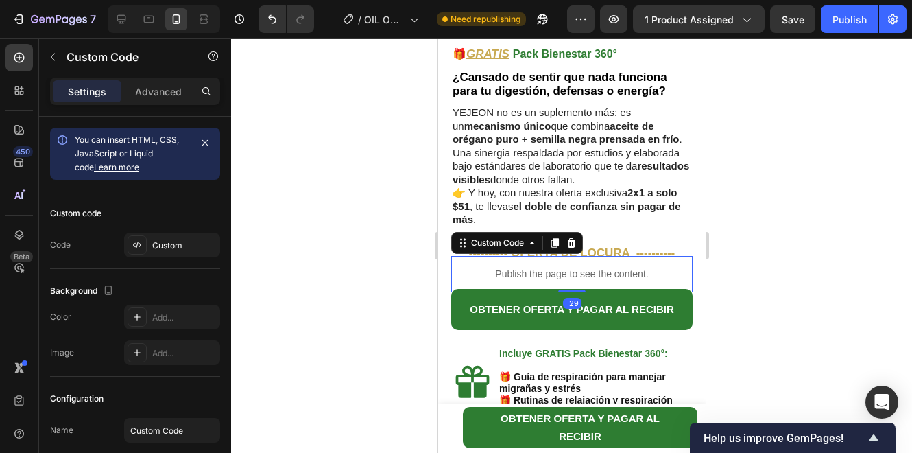
click at [651, 257] on div "Publish the page to see the content." at bounding box center [571, 274] width 241 height 36
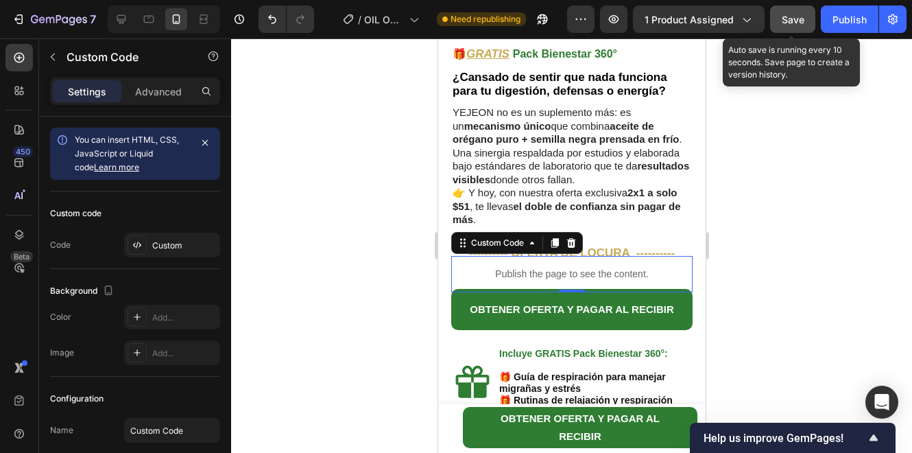
click at [778, 22] on button "Save" at bounding box center [792, 18] width 45 height 27
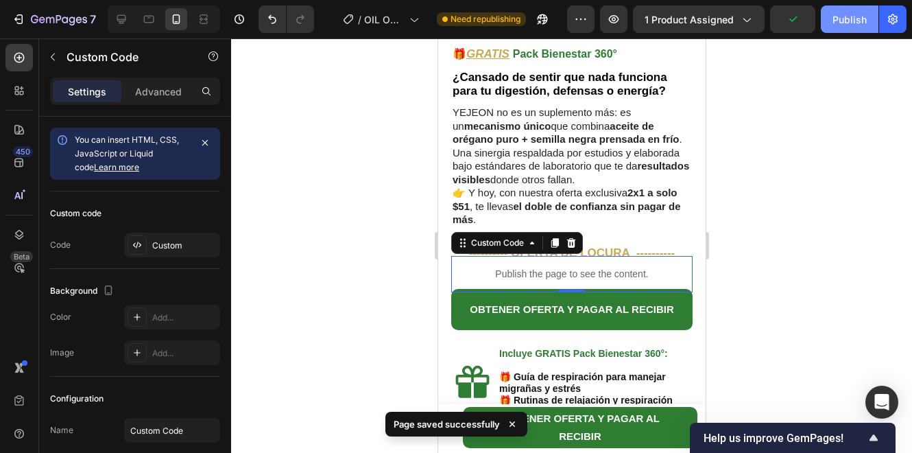
click at [855, 25] on div "Publish" at bounding box center [850, 19] width 34 height 14
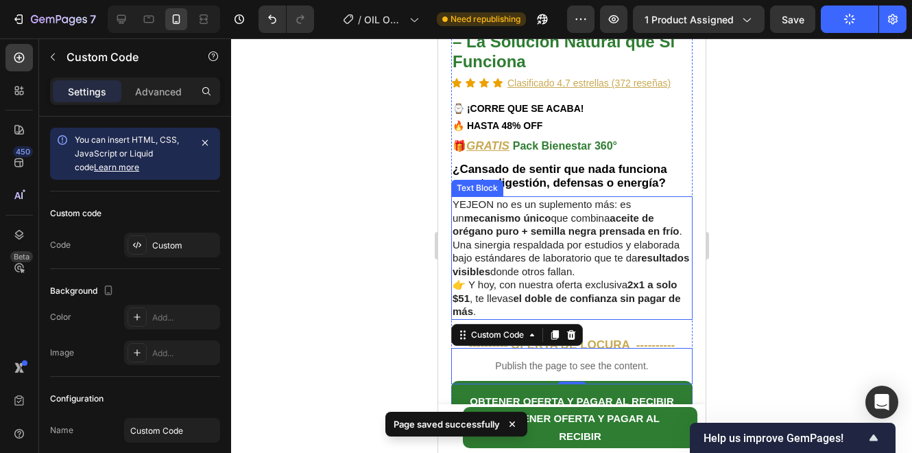
scroll to position [594, 0]
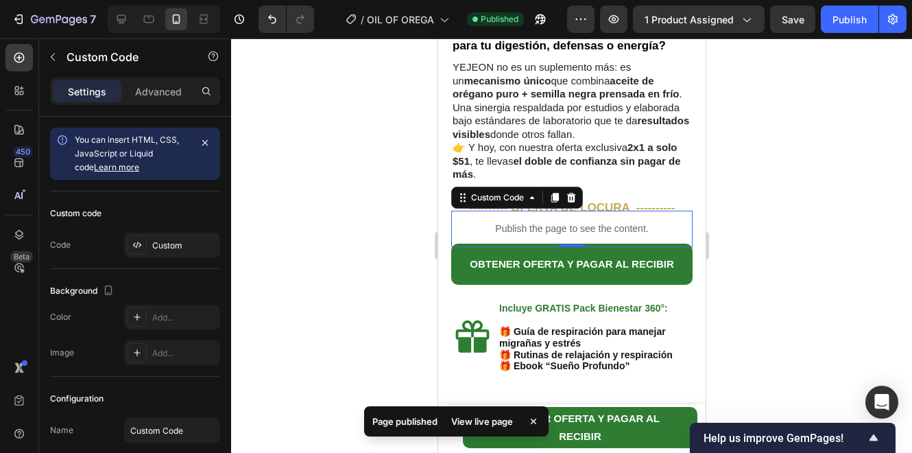
click at [746, 226] on div at bounding box center [571, 245] width 681 height 414
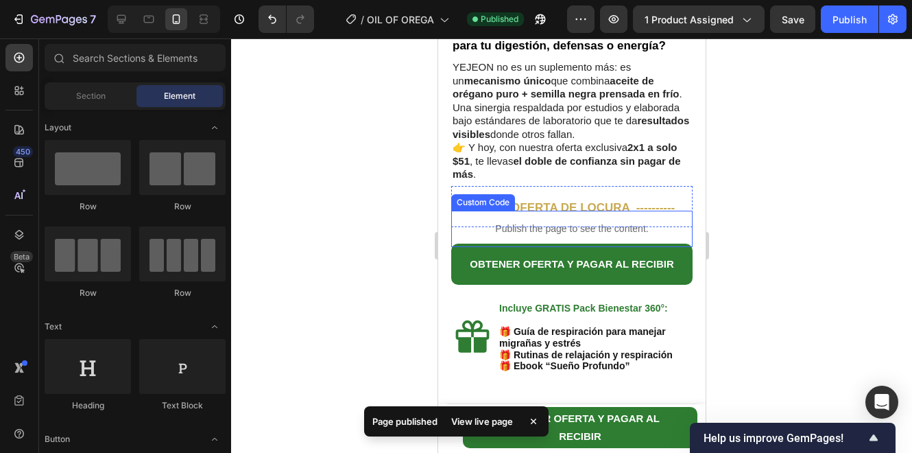
click at [613, 229] on div "Publish the page to see the content." at bounding box center [571, 229] width 241 height 36
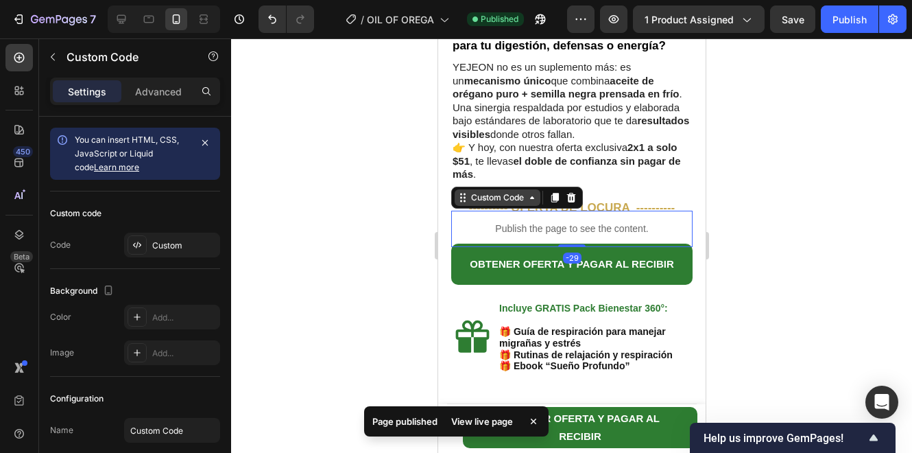
click at [528, 192] on icon at bounding box center [531, 197] width 11 height 11
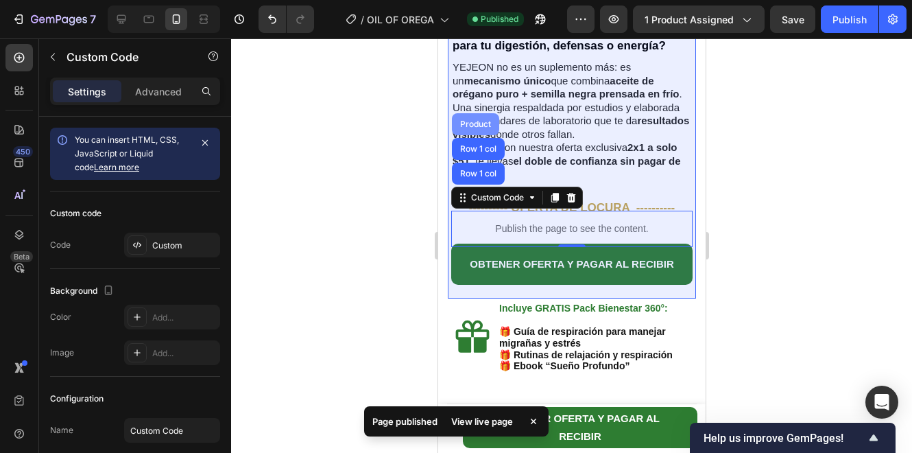
click at [478, 120] on div "Product" at bounding box center [475, 124] width 36 height 8
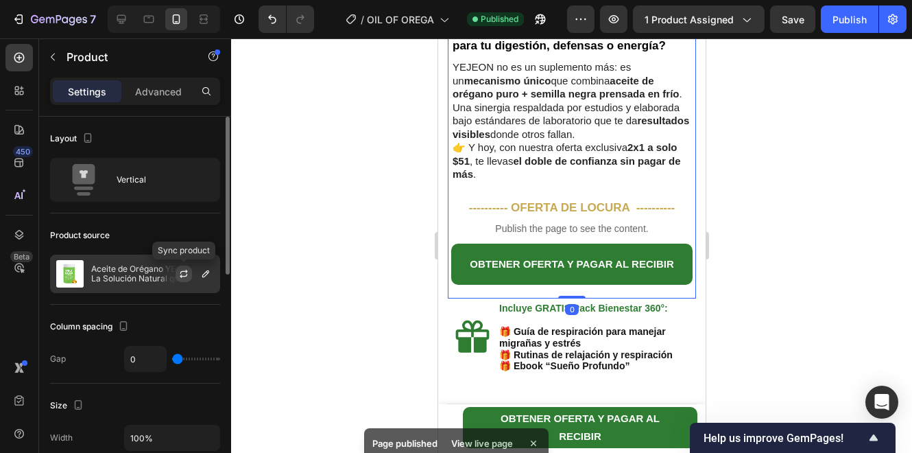
click at [185, 272] on icon "button" at bounding box center [183, 273] width 11 height 11
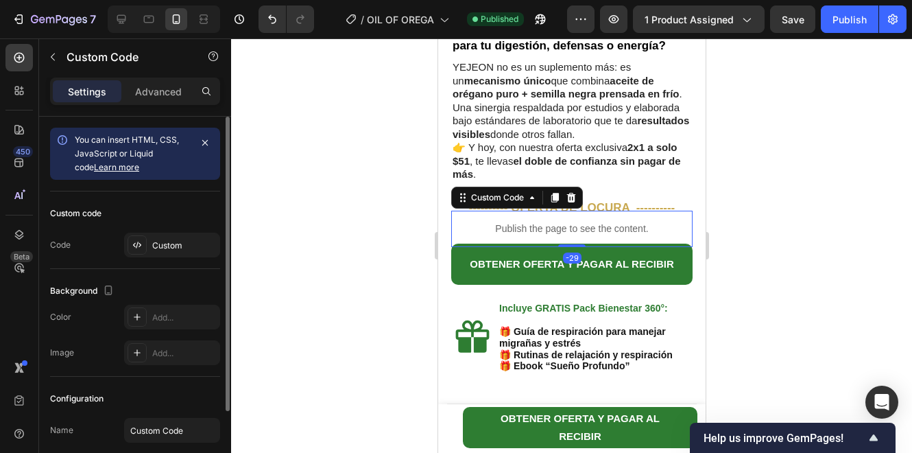
click at [561, 222] on p "Publish the page to see the content." at bounding box center [571, 229] width 241 height 14
click at [482, 191] on div "Custom Code" at bounding box center [497, 197] width 58 height 12
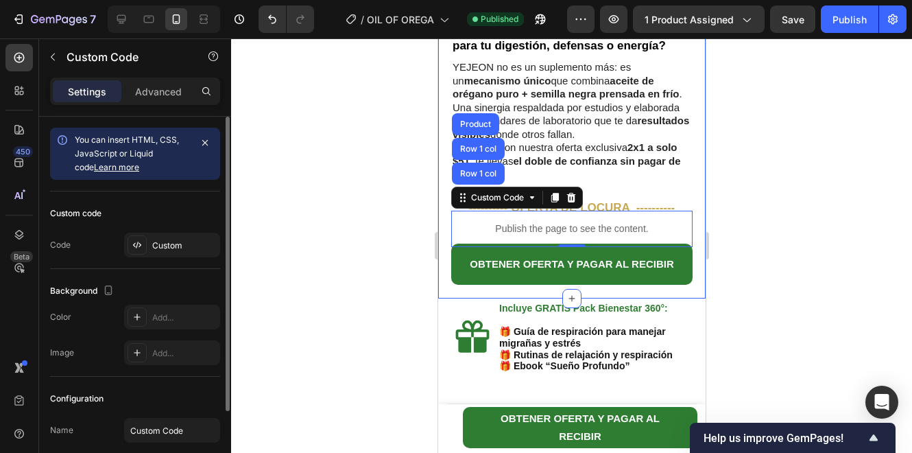
click at [368, 216] on div at bounding box center [571, 245] width 681 height 414
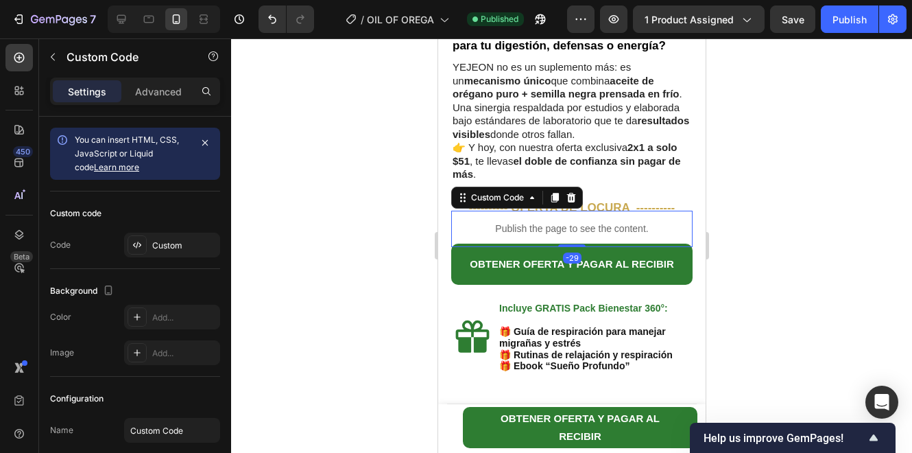
click at [580, 228] on div "Publish the page to see the content." at bounding box center [571, 229] width 241 height 36
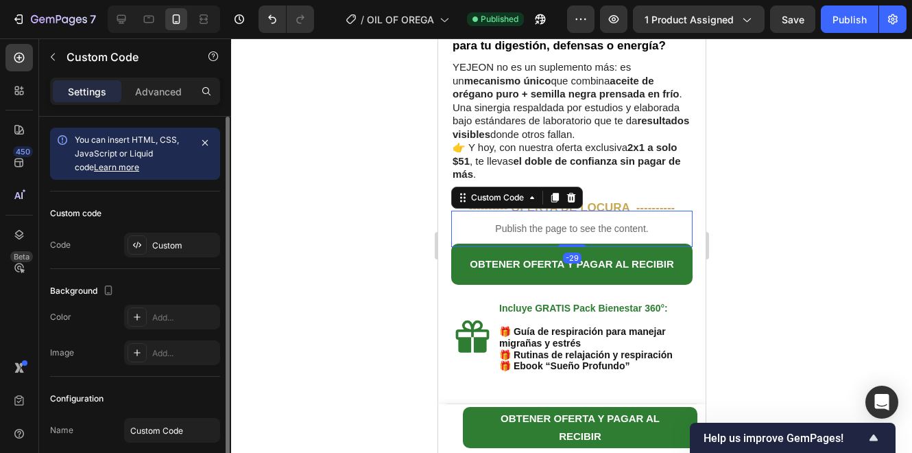
scroll to position [45, 0]
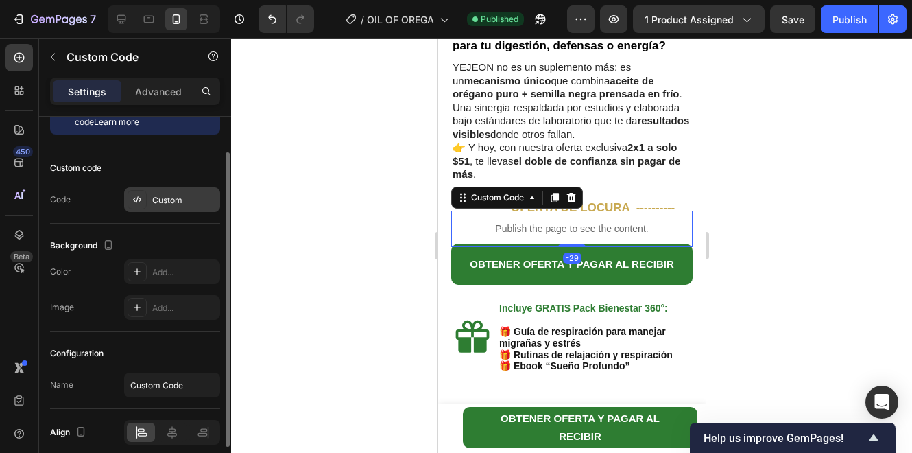
click at [169, 206] on div "Custom" at bounding box center [172, 199] width 96 height 25
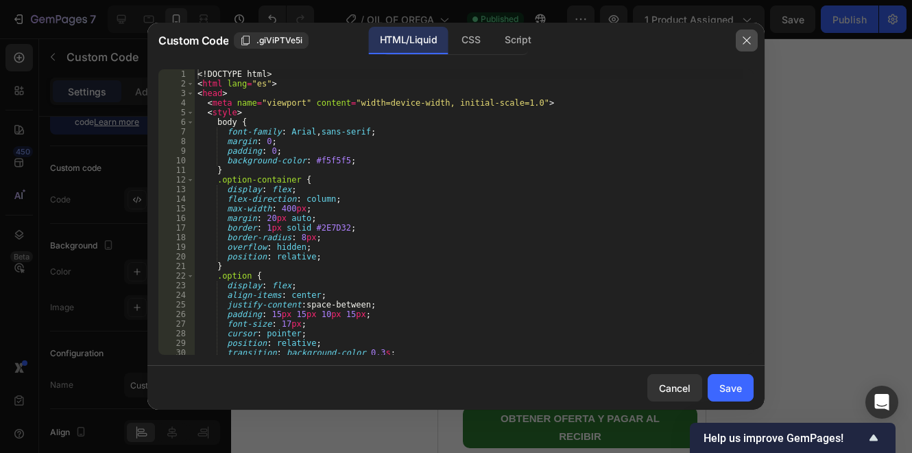
click at [741, 41] on button "button" at bounding box center [747, 40] width 22 height 22
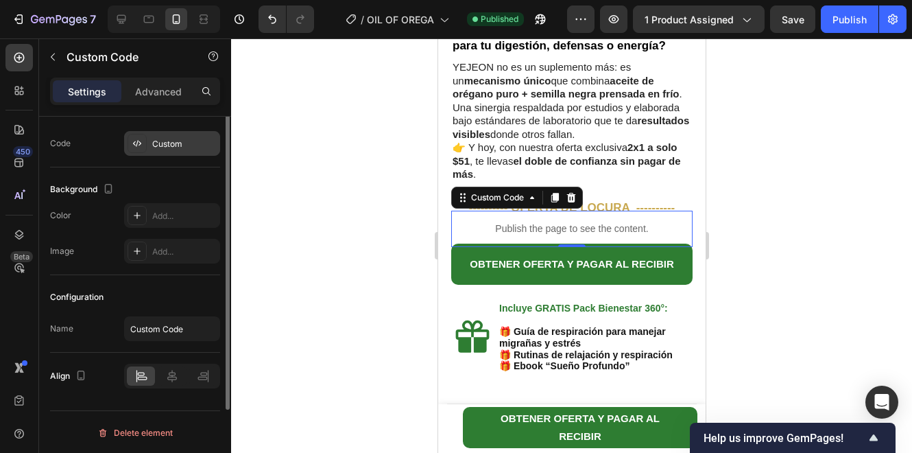
scroll to position [0, 0]
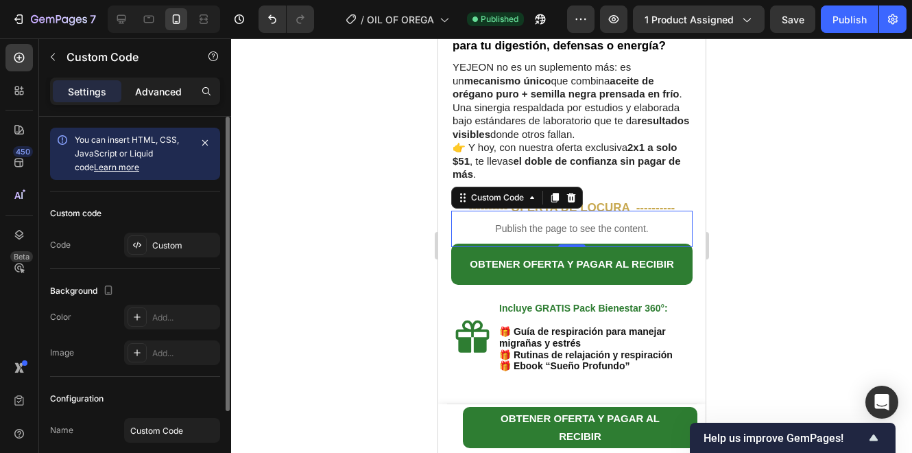
click at [161, 89] on p "Advanced" at bounding box center [158, 91] width 47 height 14
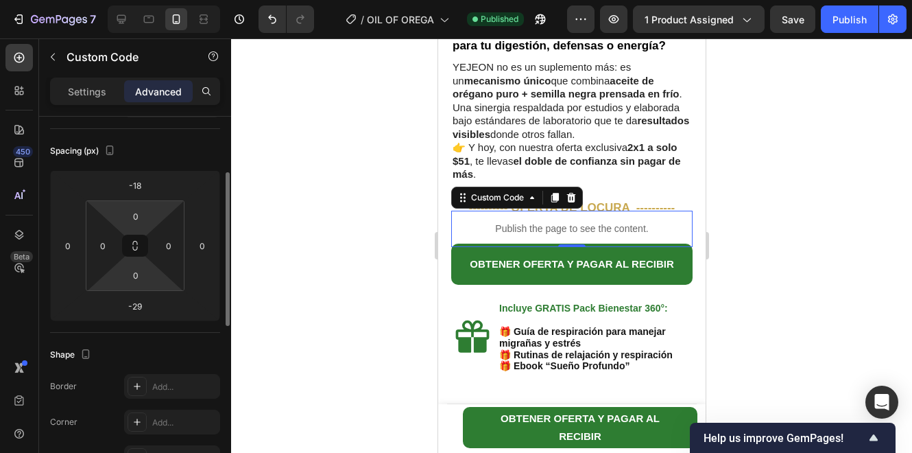
scroll to position [273, 0]
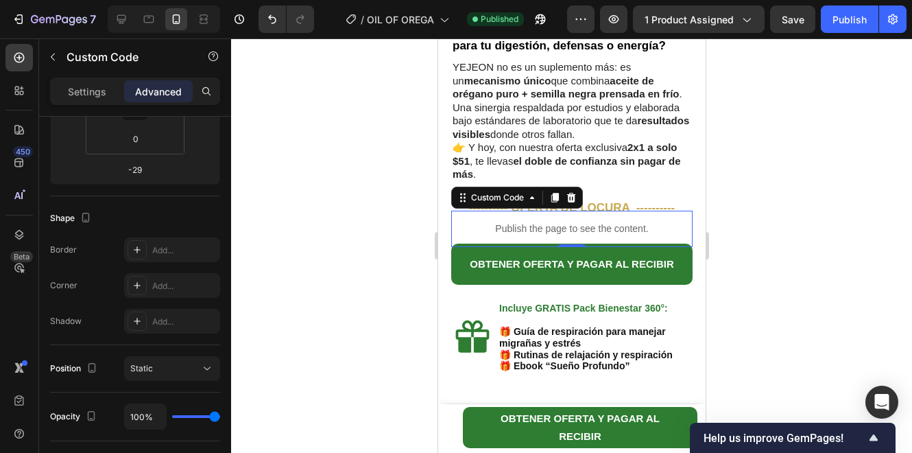
click at [276, 239] on div at bounding box center [571, 245] width 681 height 414
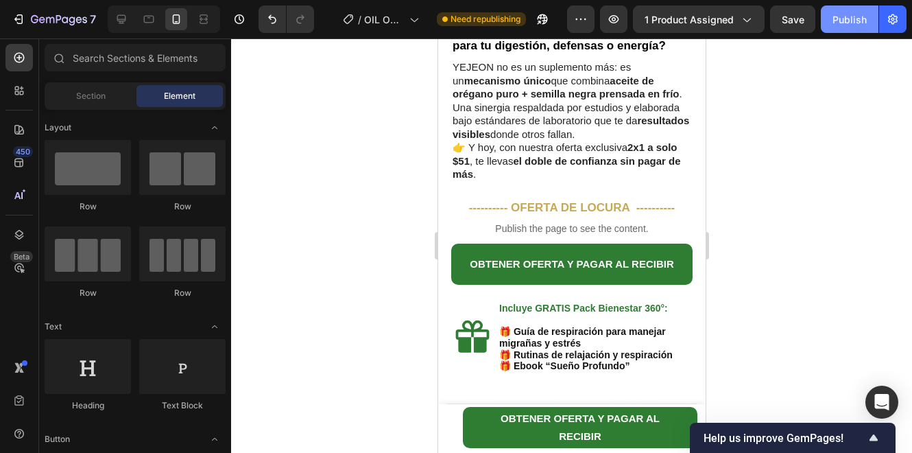
click at [840, 16] on div "Publish" at bounding box center [850, 19] width 34 height 14
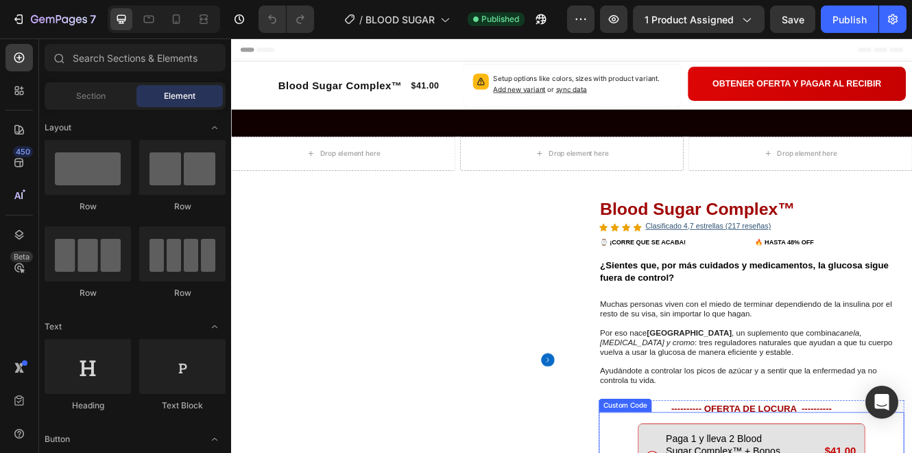
scroll to position [228, 0]
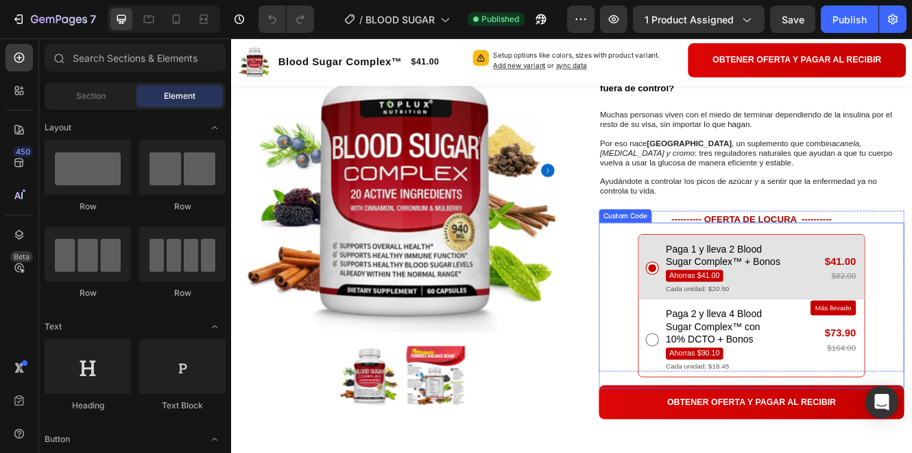
click at [912, 341] on div "Paga 1 y lleva 2 Blood Sugar Complex™ + Bonos Ahorras $41.00 Cada unidad: $20.50" at bounding box center [840, 316] width 215 height 61
click at [747, 324] on input "Paga 1 y lleva 2 Blood Sugar Complex™ + Bonos Ahorras $41.00 Cada unidad: $20.5…" at bounding box center [739, 316] width 16 height 16
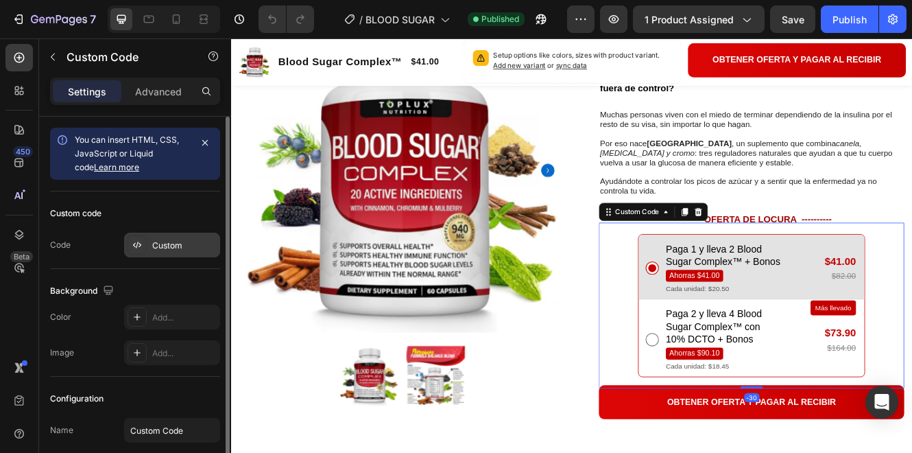
click at [192, 253] on div "Custom" at bounding box center [172, 245] width 96 height 25
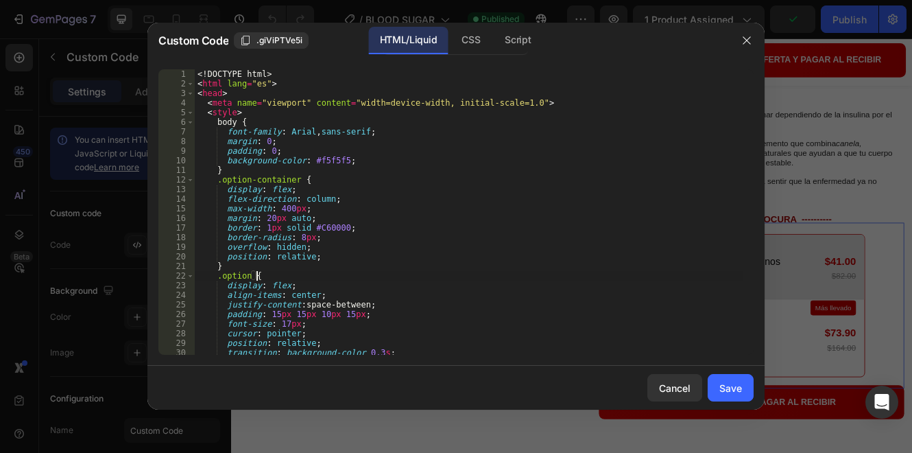
click at [394, 273] on div "<! DOCTYPE html > < html lang = "es" > < head > < meta name = "viewport" conten…" at bounding box center [469, 221] width 549 height 305
type textarea "</body> </html>"
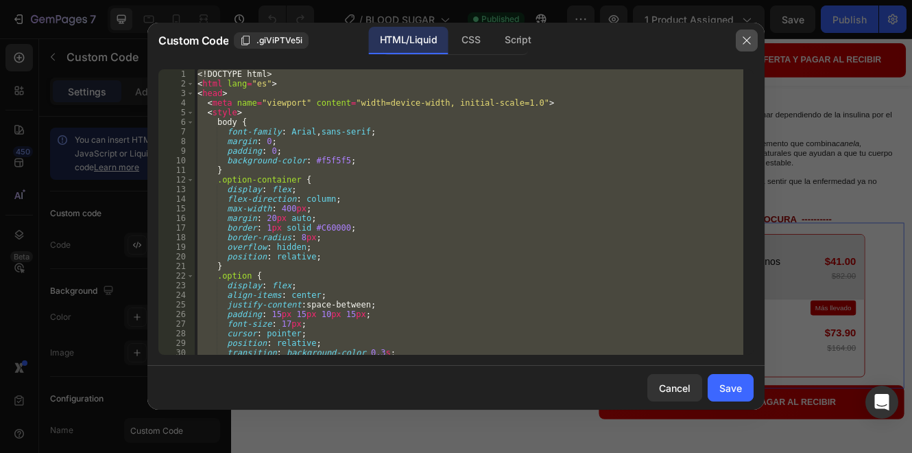
click at [751, 43] on icon "button" at bounding box center [747, 40] width 11 height 11
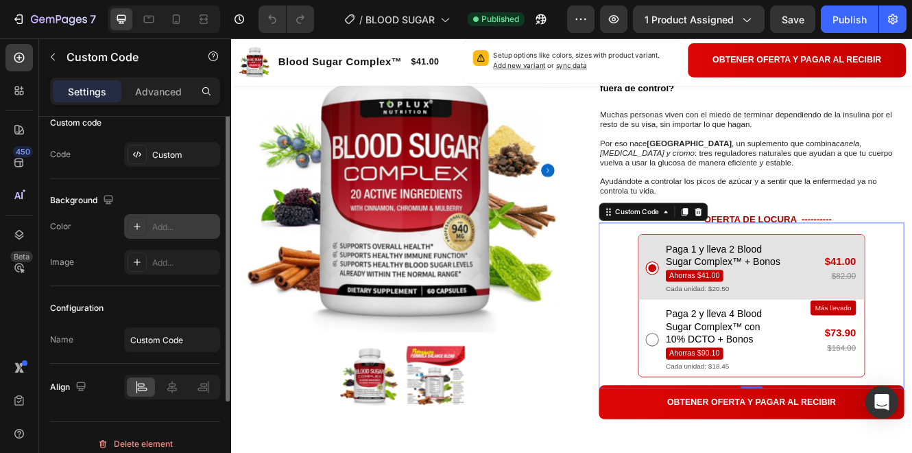
scroll to position [102, 0]
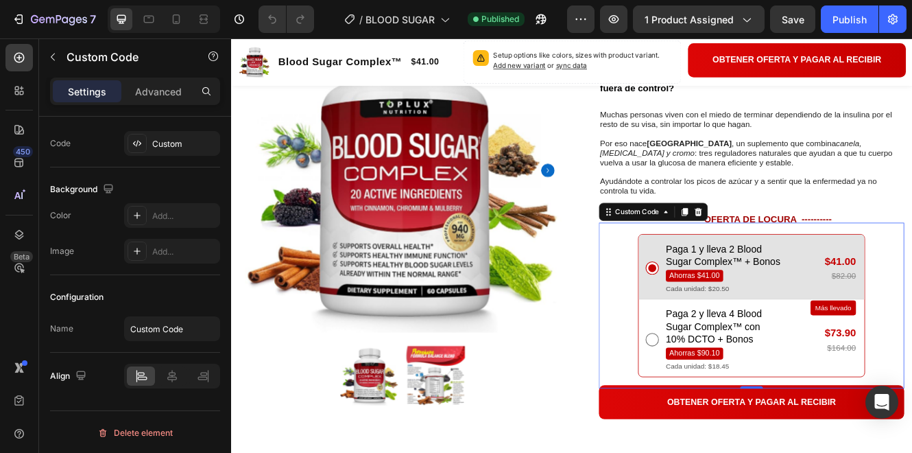
click at [715, 270] on div "Paga 1 y lleva 2 Blood Sugar Complex™ + Bonos Ahorras $41.00 Cada unidad: $20.5…" at bounding box center [859, 361] width 369 height 200
click at [851, 255] on strong "OFERTA DE LOCURA ----------" at bounding box center [879, 258] width 154 height 12
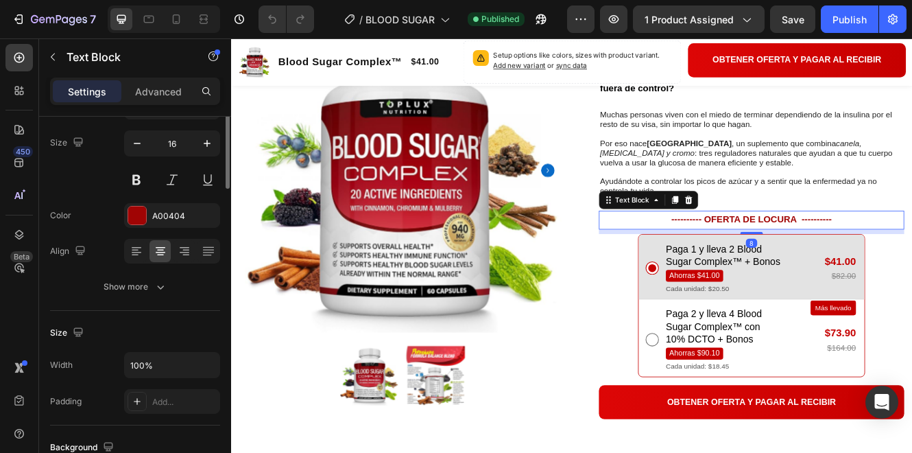
scroll to position [0, 0]
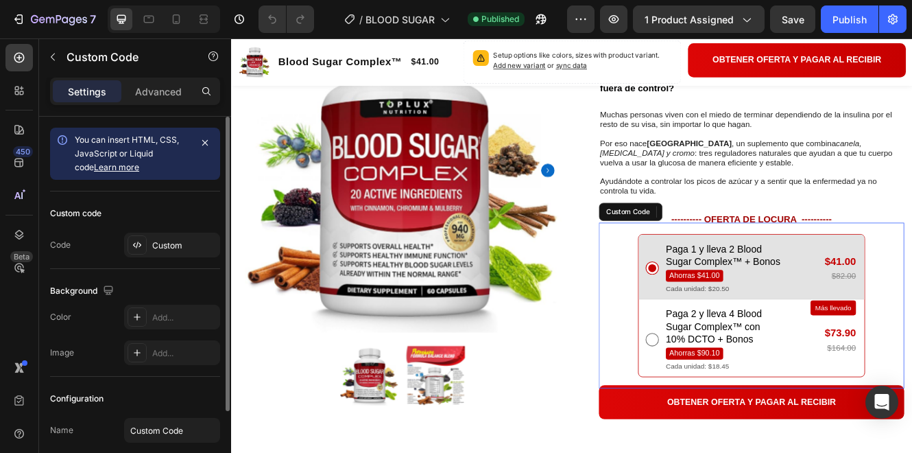
click at [689, 308] on div "Paga 1 y lleva 2 Blood Sugar Complex™ + Bonos Ahorras $41.00 Cada unidad: $20.5…" at bounding box center [859, 361] width 369 height 173
click at [133, 244] on icon at bounding box center [134, 245] width 3 height 4
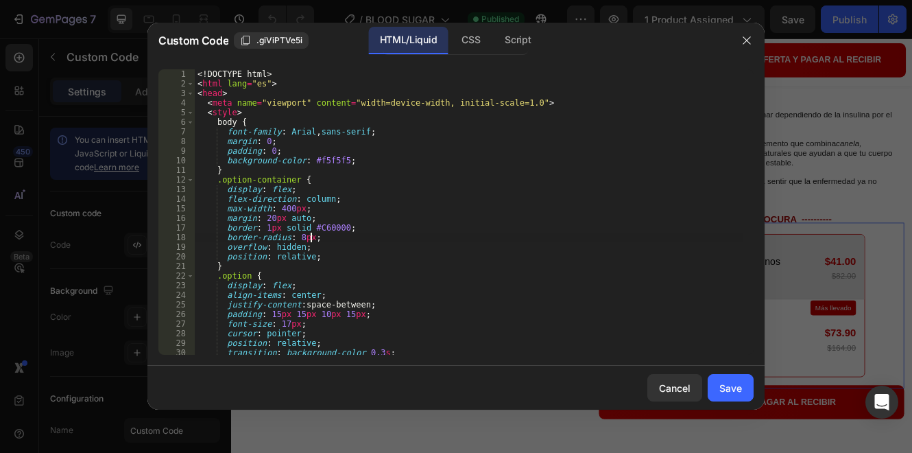
click at [331, 237] on div "<! DOCTYPE html > < html lang = "es" > < head > < meta name = "viewport" conten…" at bounding box center [469, 221] width 549 height 305
click at [362, 270] on div "<! DOCTYPE html > < html lang = "es" > < head > < meta name = "viewport" conten…" at bounding box center [469, 221] width 549 height 305
type textarea "</body> </html>"
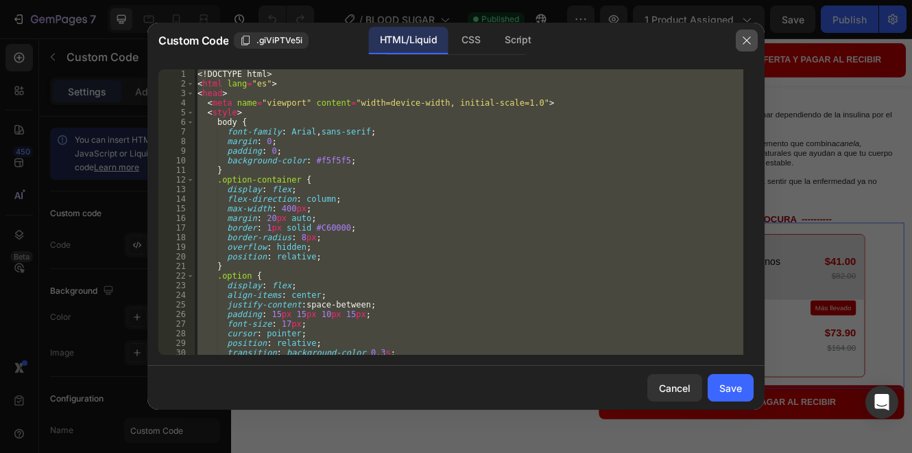
click at [753, 32] on button "button" at bounding box center [747, 40] width 22 height 22
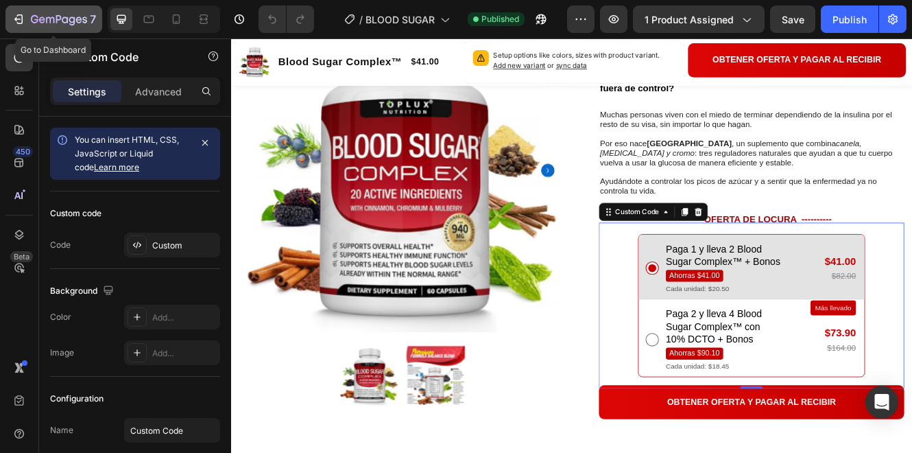
click at [48, 13] on div "7" at bounding box center [63, 19] width 65 height 16
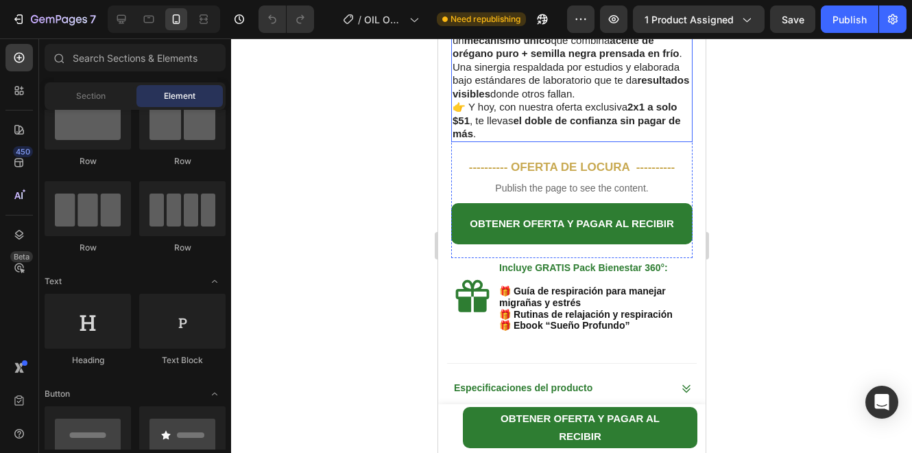
scroll to position [686, 0]
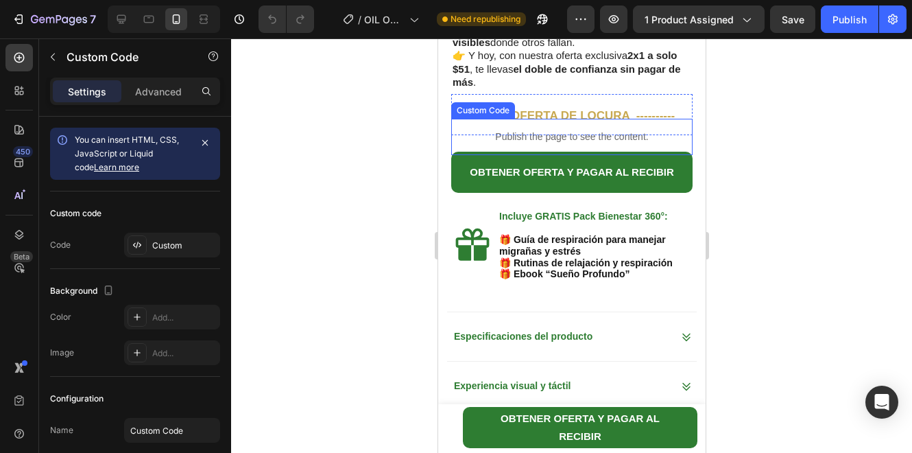
click at [609, 130] on p "Publish the page to see the content." at bounding box center [571, 137] width 241 height 14
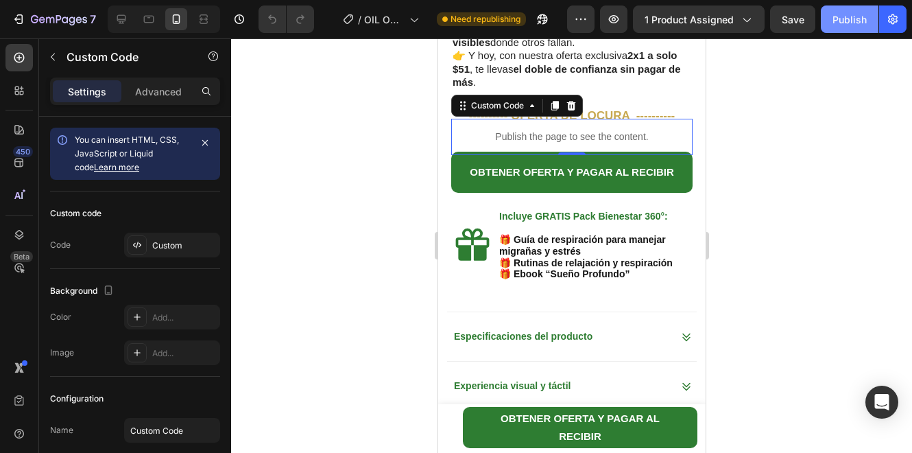
click at [842, 26] on div "Publish" at bounding box center [850, 19] width 34 height 14
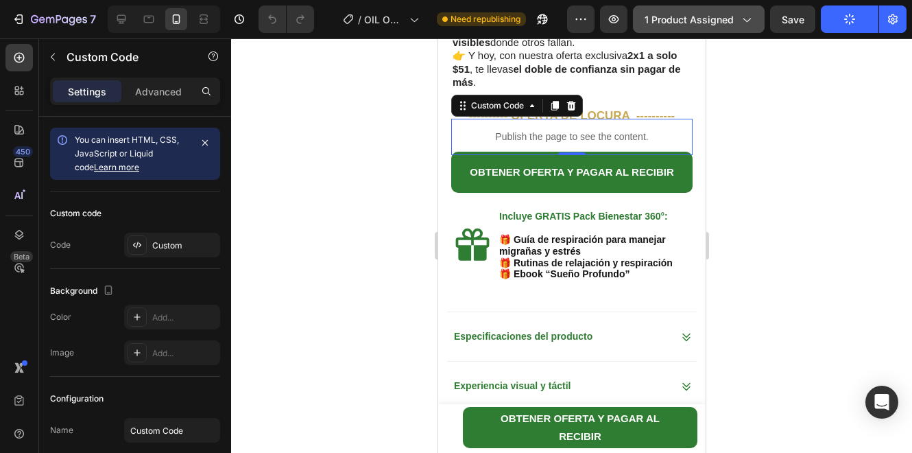
click at [702, 31] on button "1 product assigned" at bounding box center [699, 18] width 132 height 27
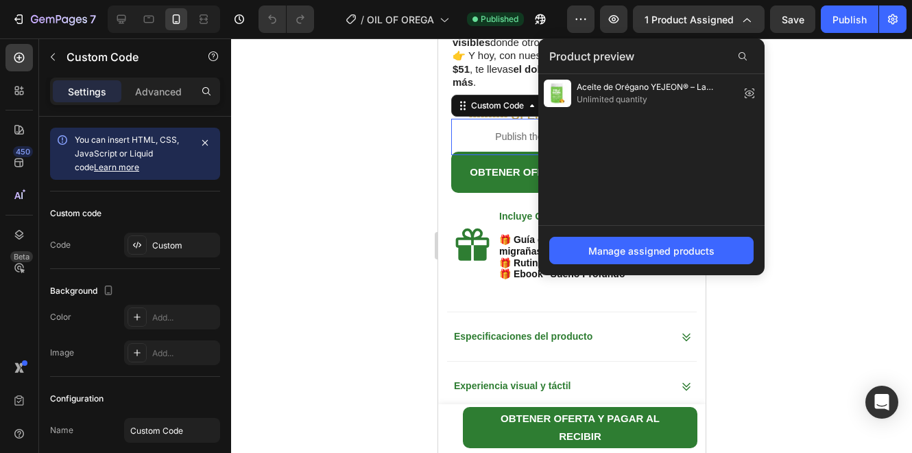
click at [338, 176] on div at bounding box center [571, 245] width 681 height 414
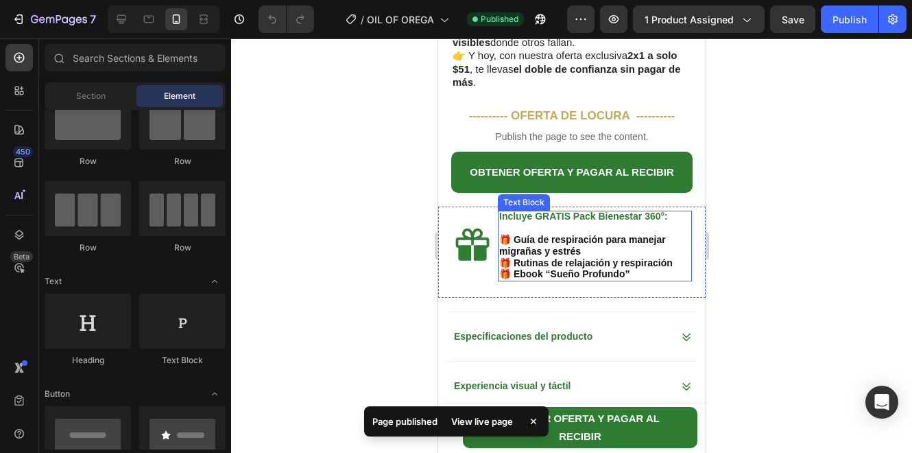
click at [545, 234] on p "🎁 Guía de respiración para manejar migrañas y estrés 🎁 Rutinas de relajación y …" at bounding box center [594, 257] width 191 height 46
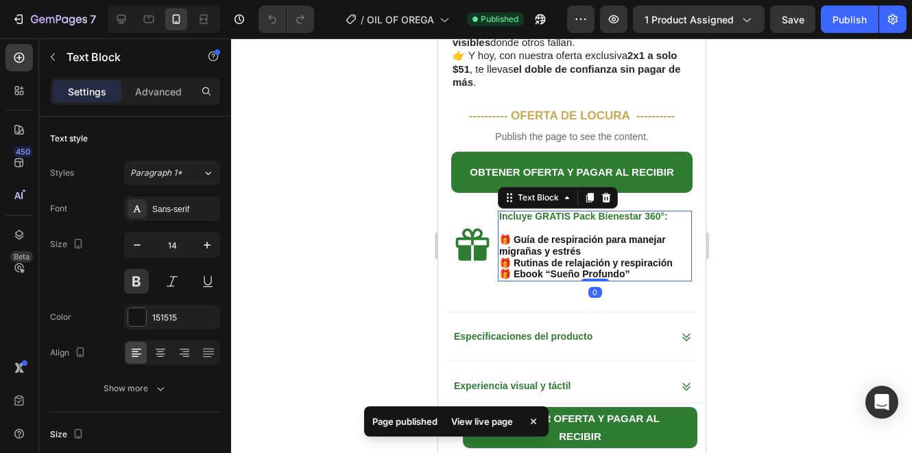
click at [576, 239] on p "🎁 Guía de respiración para manejar migrañas y estrés 🎁 Rutinas de relajación y …" at bounding box center [594, 257] width 191 height 46
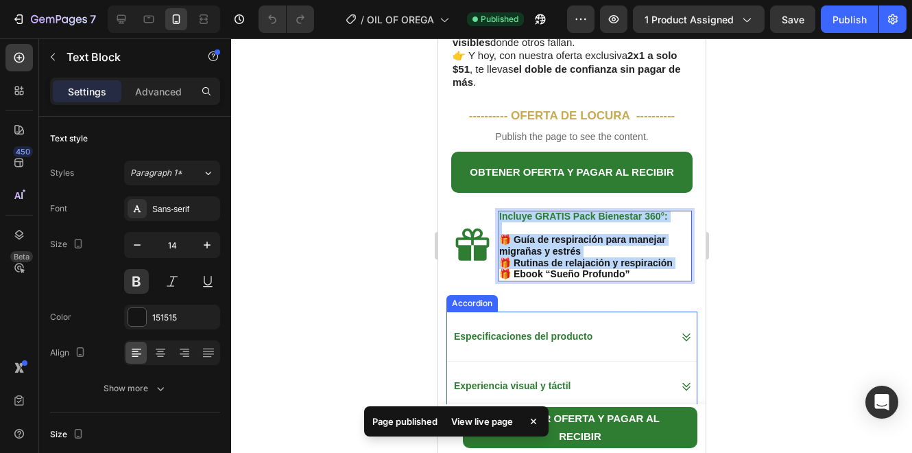
copy div "Incluye GRATIS Pack Bienestar 360°: 🎁 Guía de respiración para manejar migrañas…"
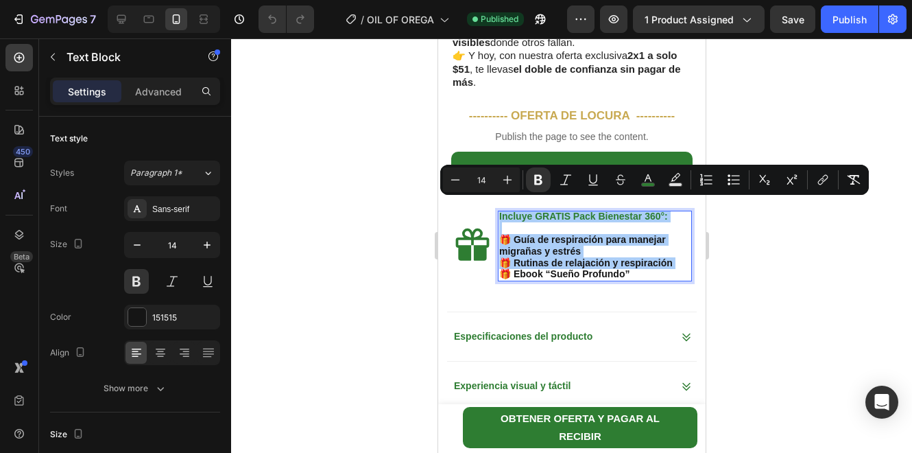
click at [764, 257] on div at bounding box center [571, 245] width 681 height 414
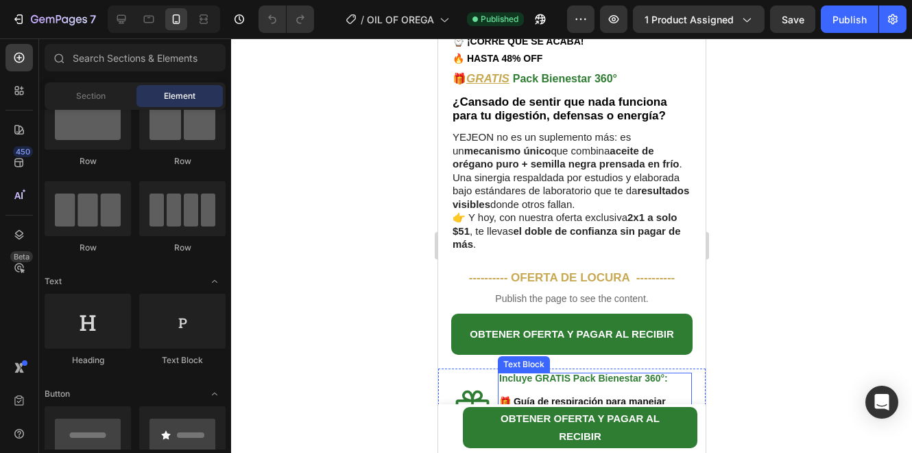
scroll to position [503, 0]
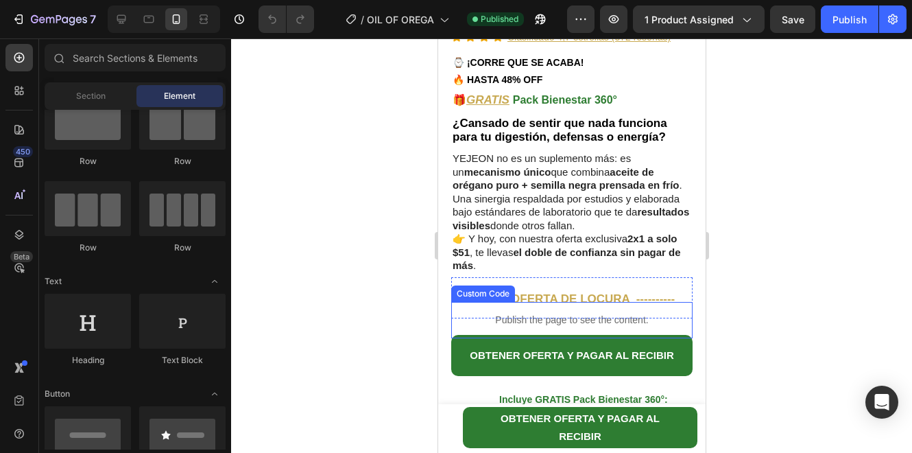
click at [637, 320] on div "Publish the page to see the content." at bounding box center [571, 320] width 241 height 36
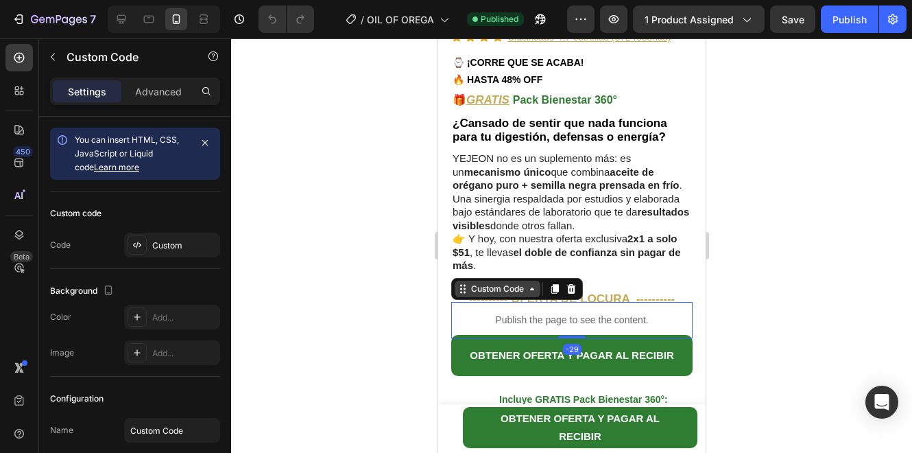
click at [505, 283] on div "Custom Code" at bounding box center [497, 289] width 58 height 12
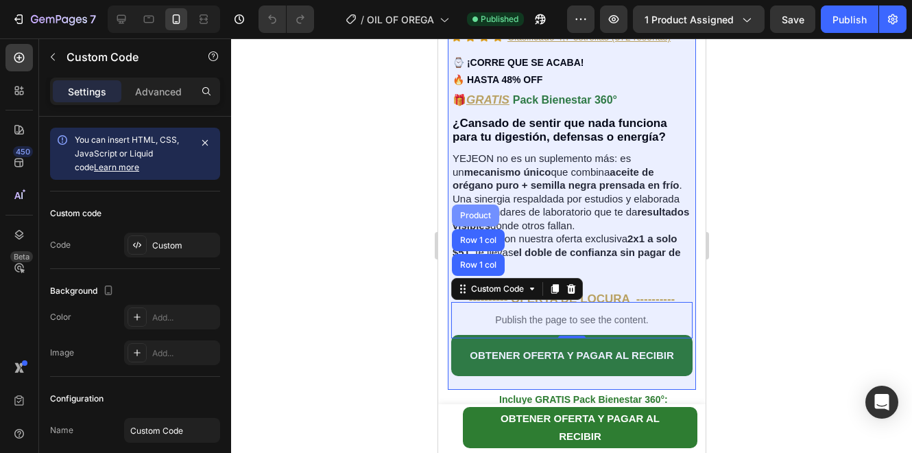
click at [473, 204] on div "Product" at bounding box center [474, 215] width 47 height 22
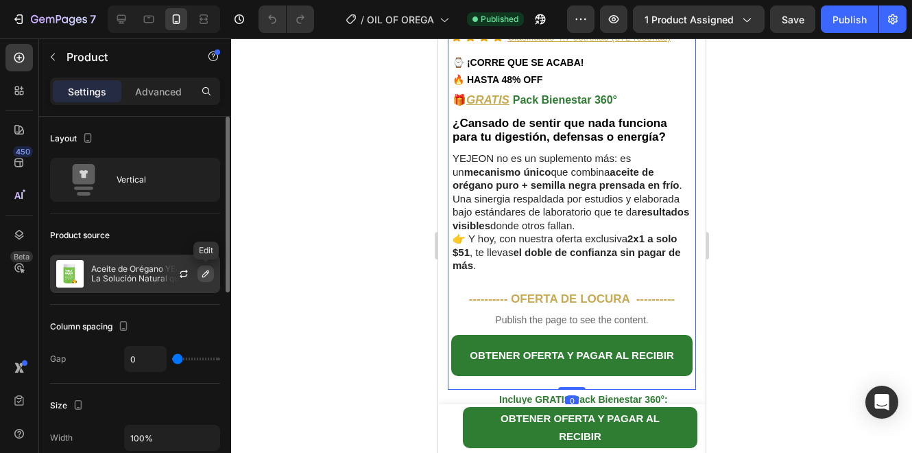
click at [202, 270] on icon "button" at bounding box center [205, 273] width 11 height 11
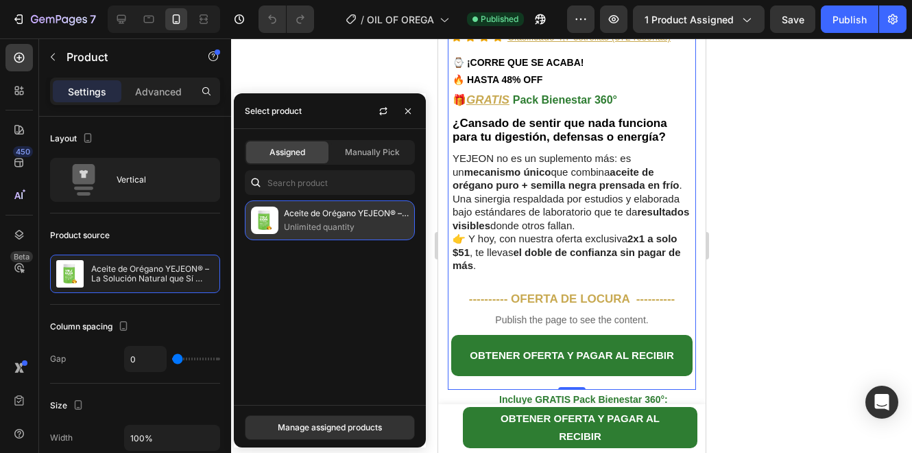
click at [348, 217] on p "Aceite de Orégano YEJEON® – La Solución Natural que Sí Funciona" at bounding box center [346, 213] width 125 height 14
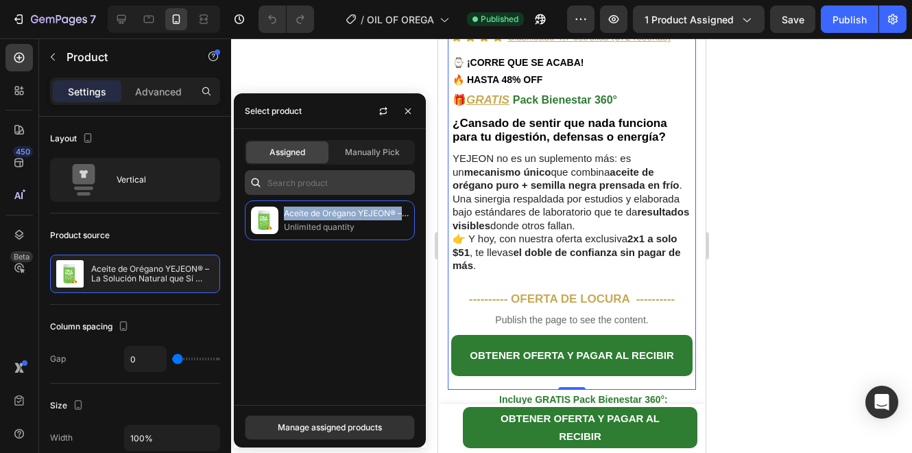
drag, startPoint x: 348, startPoint y: 217, endPoint x: 367, endPoint y: 171, distance: 50.4
click at [348, 217] on p "Aceite de Orégano YEJEON® – La Solución Natural que Sí Funciona" at bounding box center [346, 213] width 125 height 14
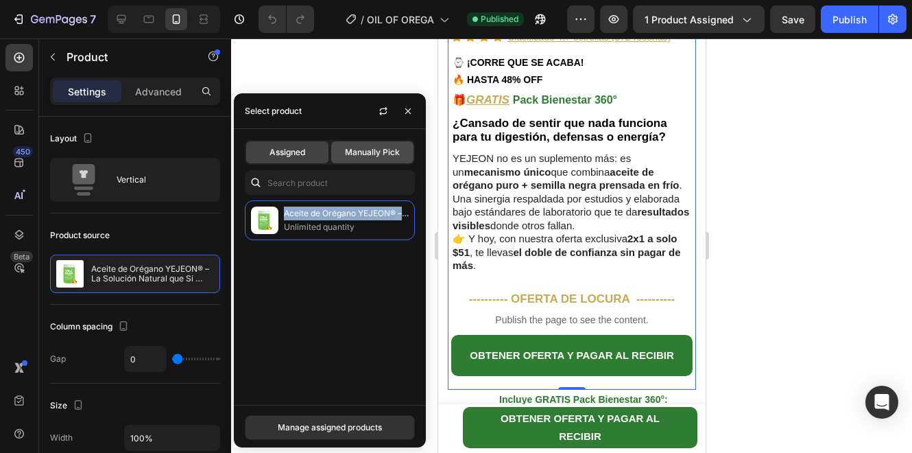
click at [374, 148] on span "Manually Pick" at bounding box center [372, 152] width 55 height 12
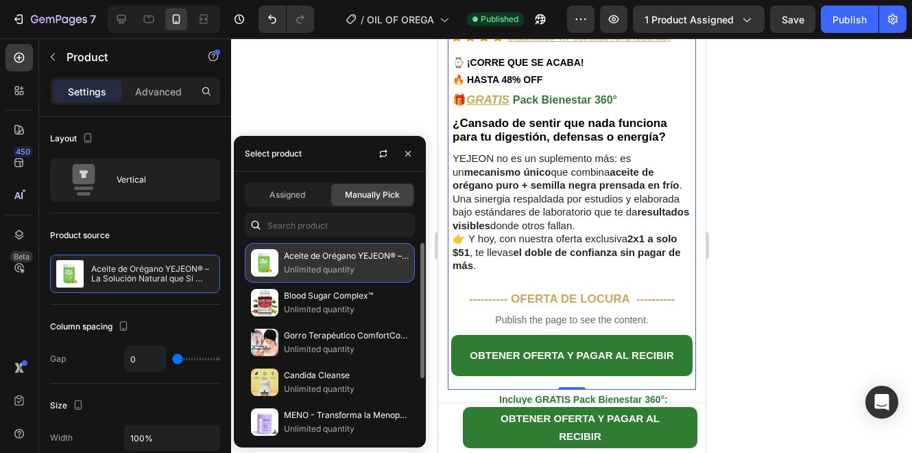
click at [310, 277] on div "Aceite de Orégano YEJEON® – La Solución Natural que Sí Funciona Unlimited quant…" at bounding box center [330, 263] width 170 height 40
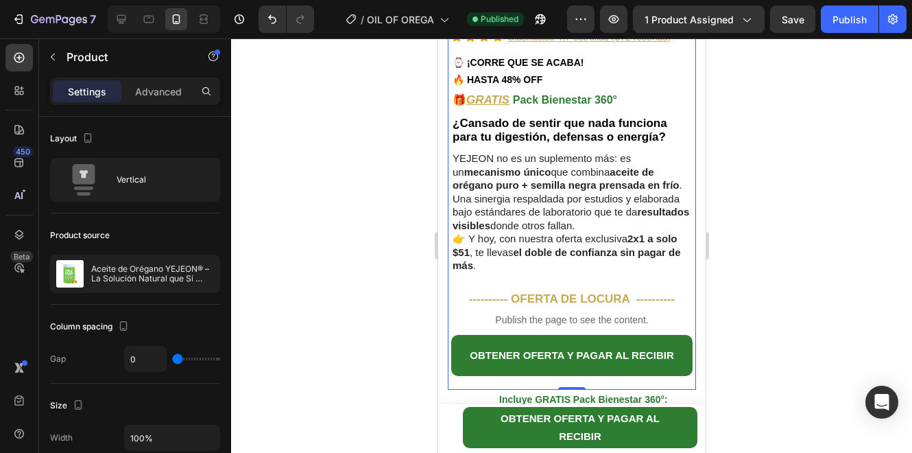
click at [305, 109] on div at bounding box center [571, 245] width 681 height 414
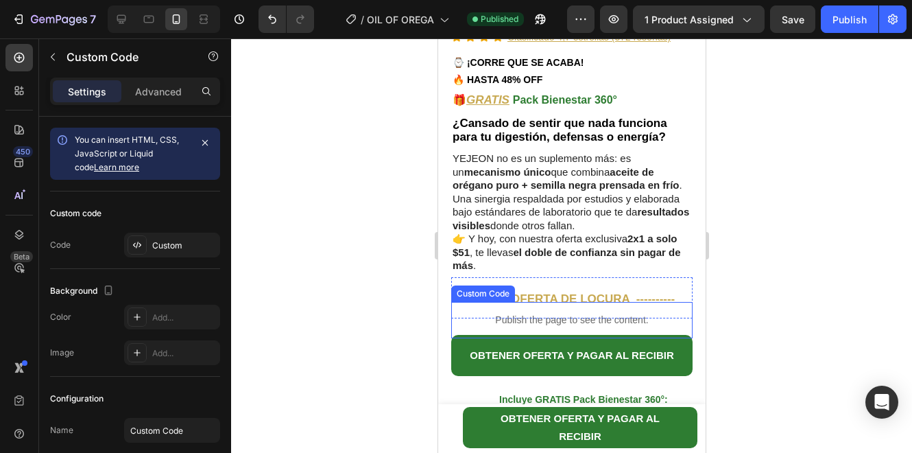
click at [525, 313] on p "Publish the page to see the content." at bounding box center [571, 320] width 241 height 14
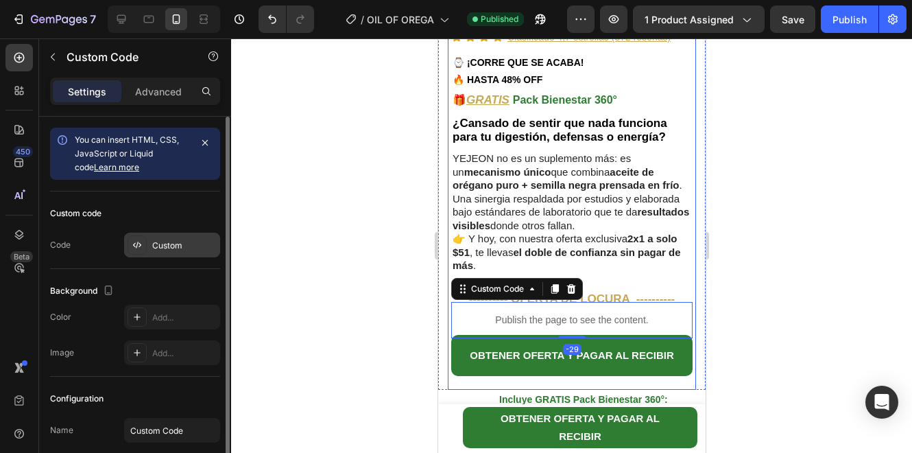
click at [175, 244] on div "Custom" at bounding box center [184, 245] width 64 height 12
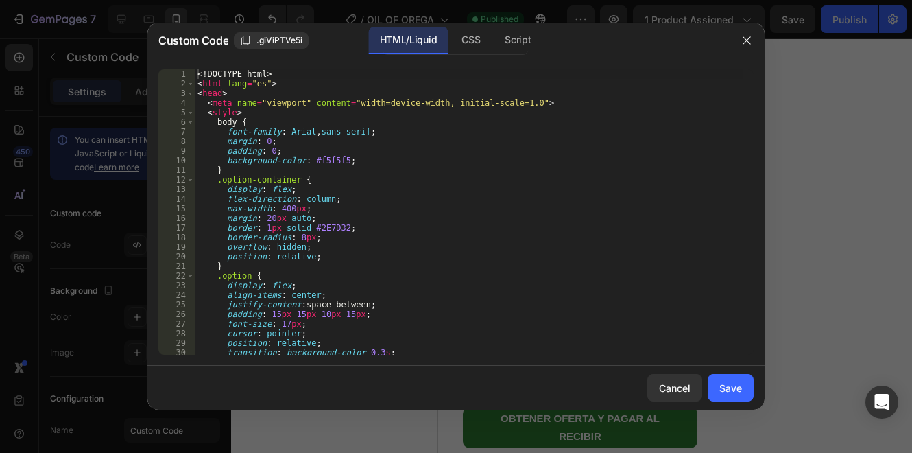
click at [327, 265] on div "<! DOCTYPE html > < html lang = "es" > < head > < meta name = "viewport" conten…" at bounding box center [469, 221] width 549 height 305
click at [311, 137] on div "<! DOCTYPE html > < html lang = "es" > < head > < meta name = "viewport" conten…" at bounding box center [469, 221] width 549 height 305
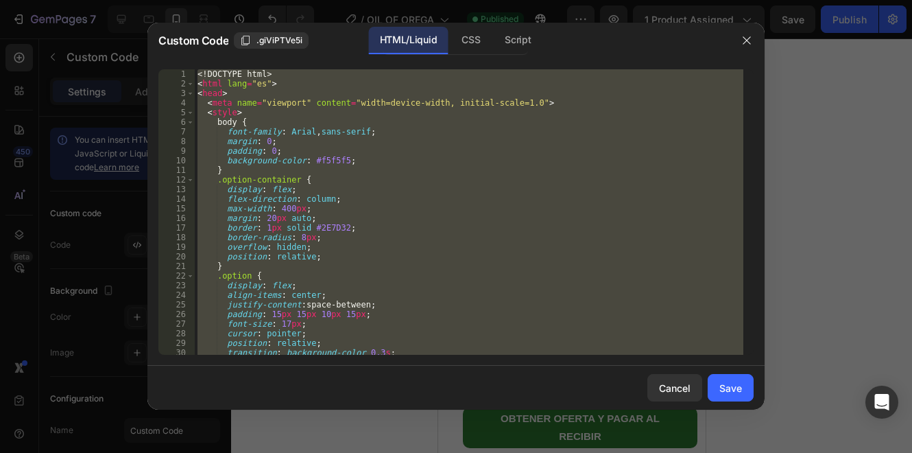
paste textarea "🎁 Ebook “Sueño Profundo”"
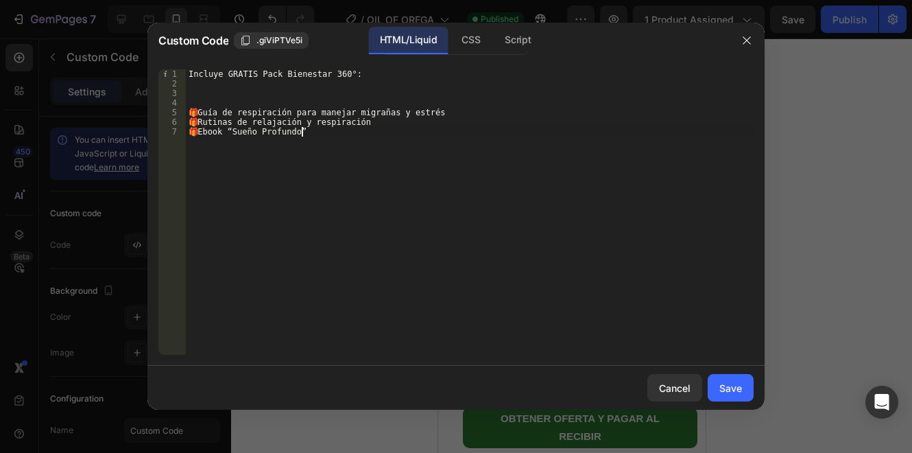
click at [477, 237] on div "Incluye GRATIS Pack Bienestar 360°: 🎁 Guía de respiración para manejar migrañas…" at bounding box center [470, 221] width 568 height 305
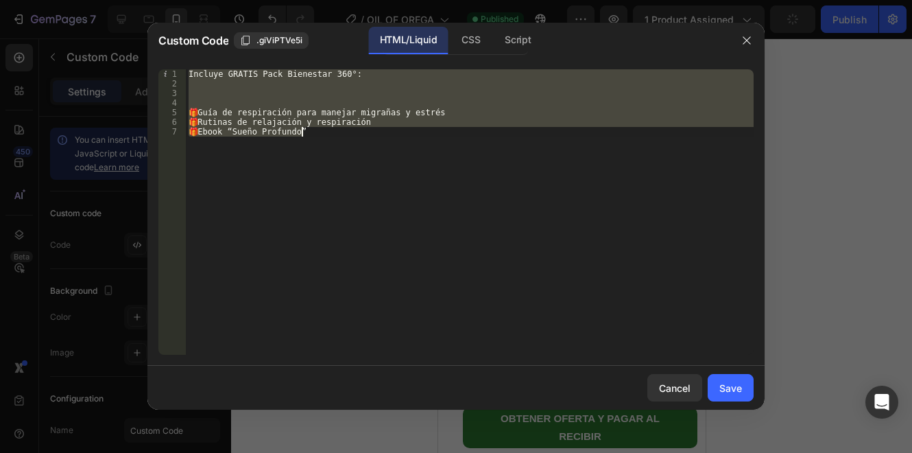
paste textarea "</html>"
type textarea "</html>"
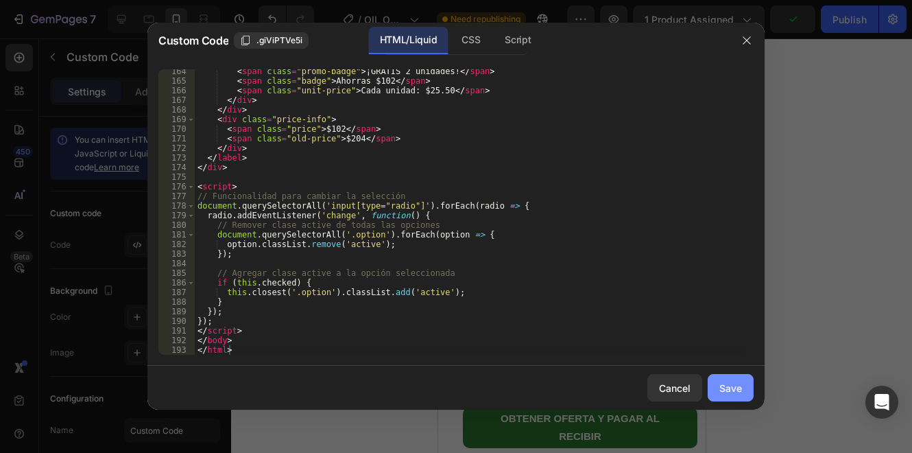
click at [724, 381] on div "Save" at bounding box center [731, 388] width 23 height 14
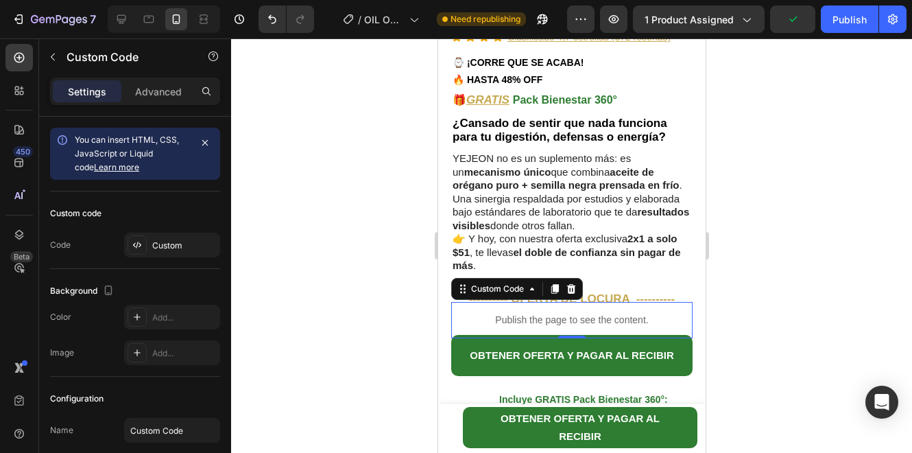
click at [836, 260] on div at bounding box center [571, 245] width 681 height 414
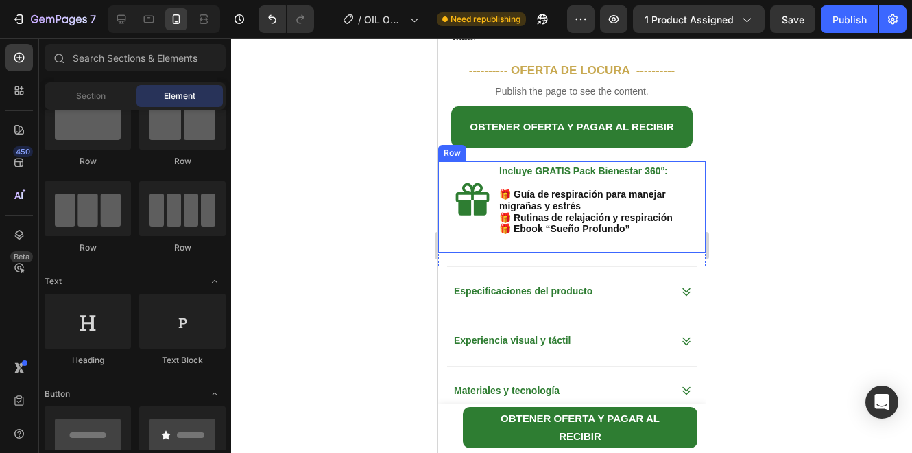
scroll to position [549, 0]
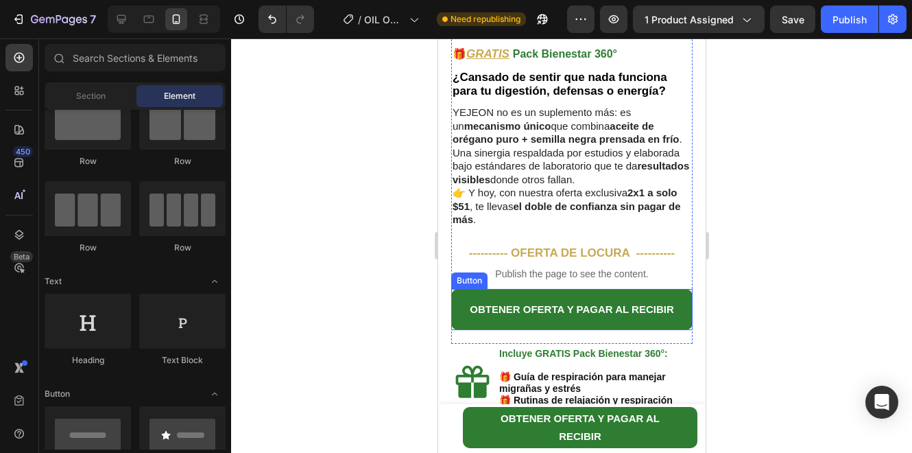
click at [578, 267] on p "Publish the page to see the content." at bounding box center [571, 274] width 241 height 14
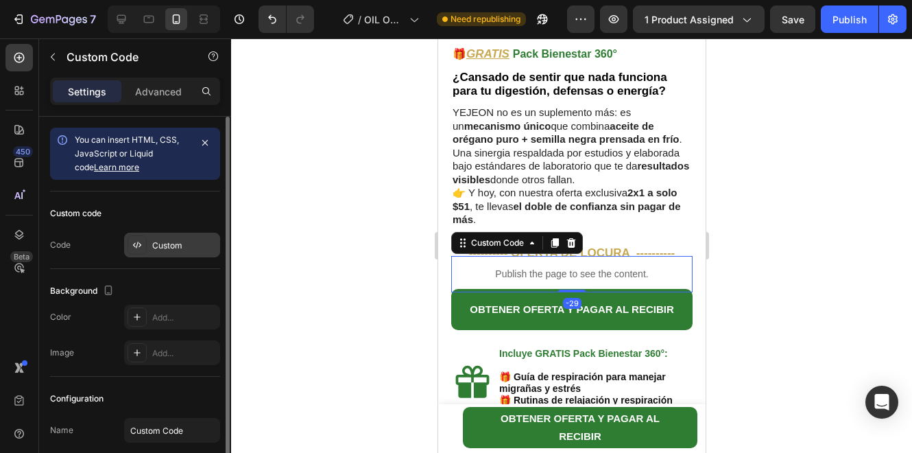
click at [167, 236] on div "Custom" at bounding box center [172, 245] width 96 height 25
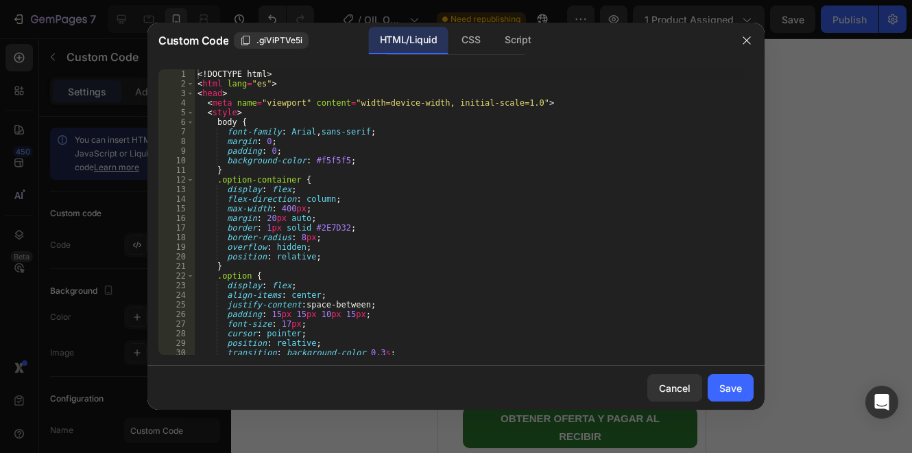
click at [427, 303] on div "<! DOCTYPE html > < html lang = "es" > < head > < meta name = "viewport" conten…" at bounding box center [469, 221] width 549 height 305
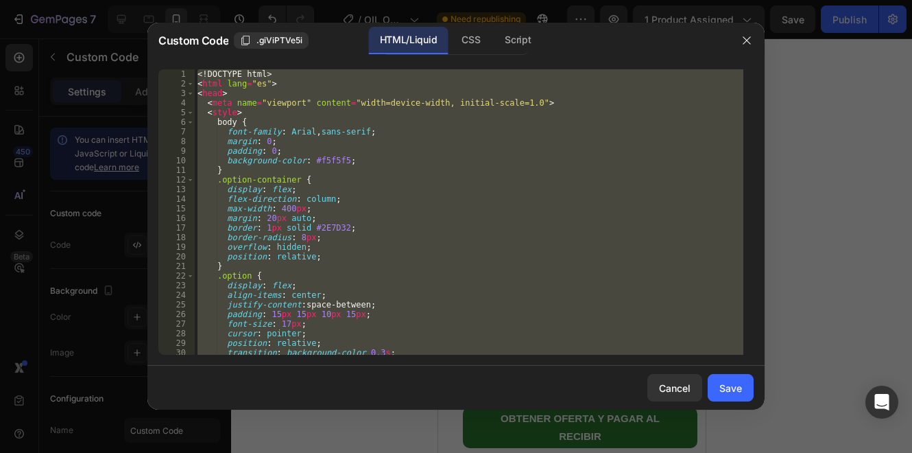
paste textarea
type textarea "</html>"
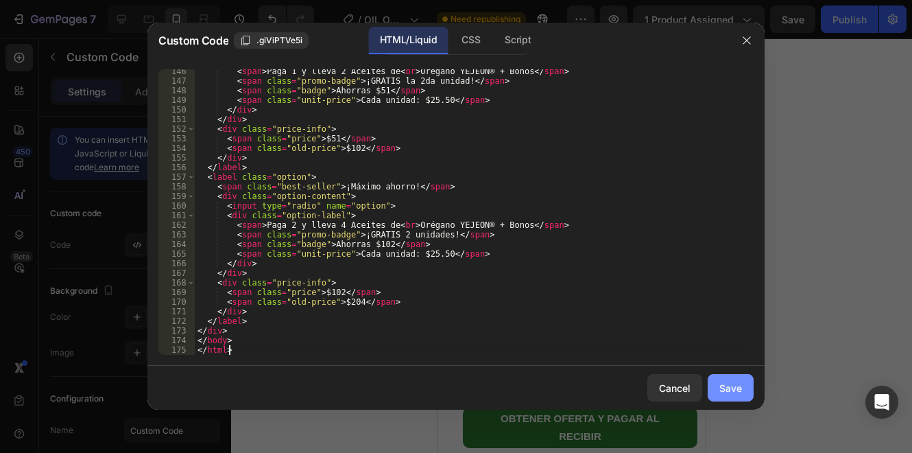
click at [740, 392] on div "Save" at bounding box center [731, 388] width 23 height 14
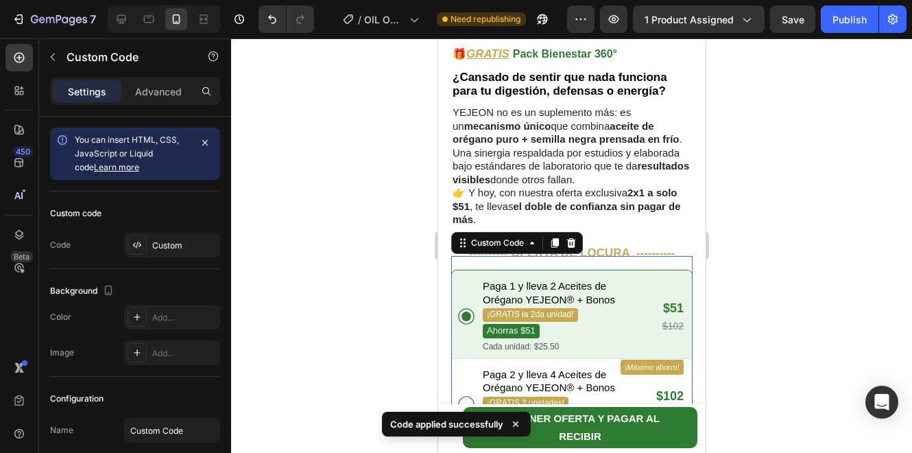
scroll to position [686, 0]
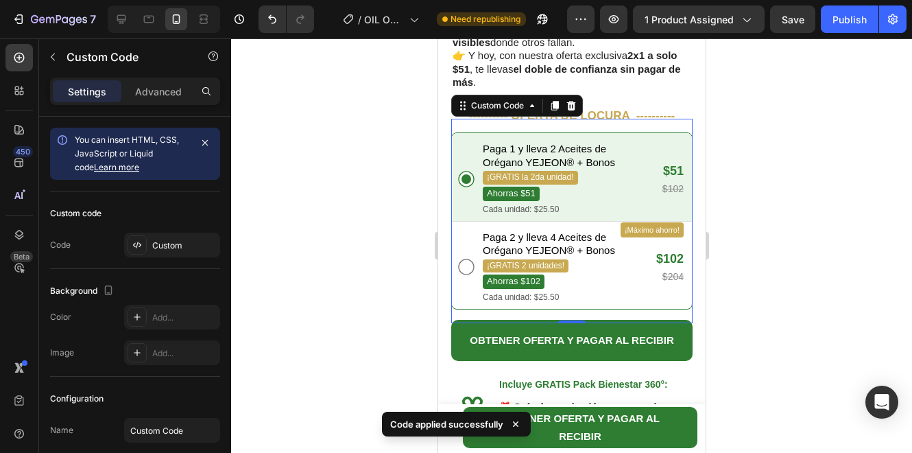
click at [780, 219] on div at bounding box center [571, 245] width 681 height 414
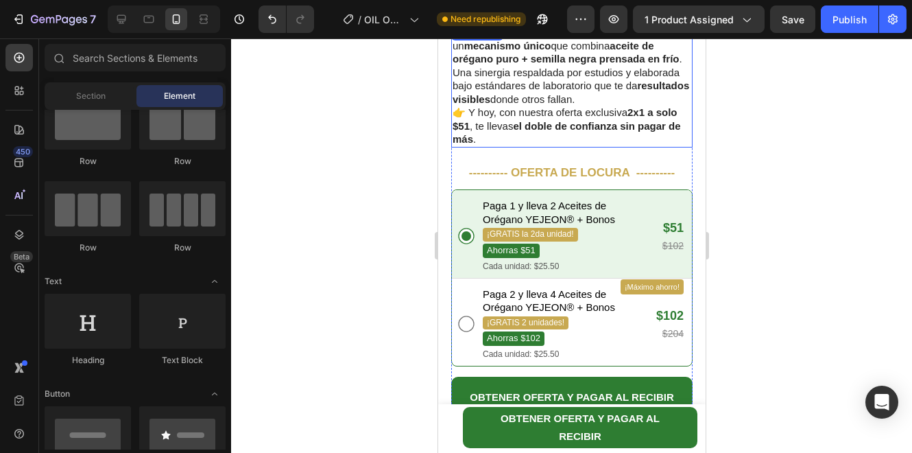
scroll to position [594, 0]
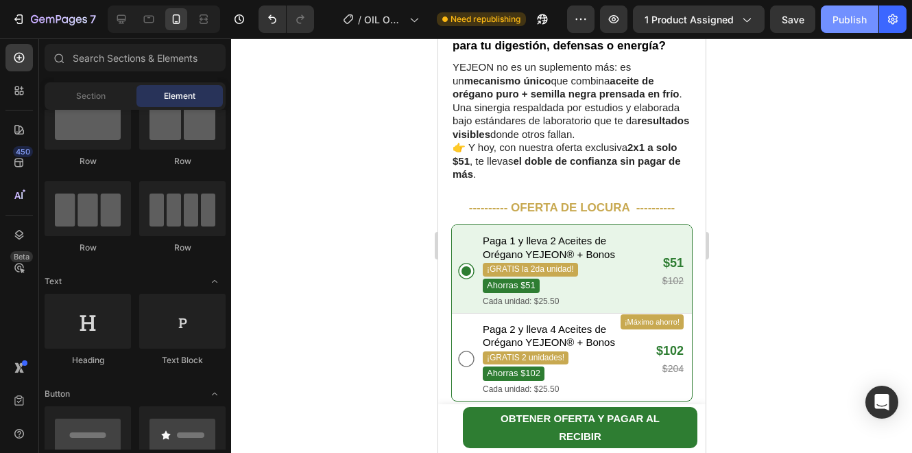
click at [859, 27] on button "Publish" at bounding box center [850, 18] width 58 height 27
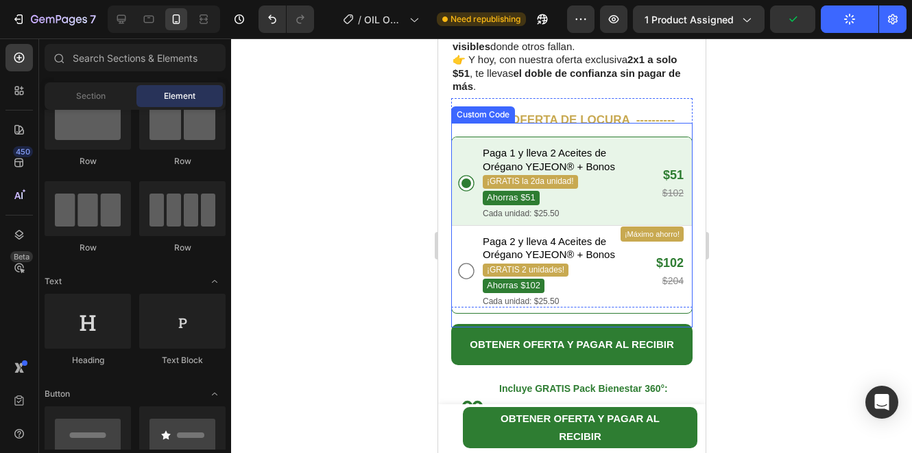
scroll to position [686, 0]
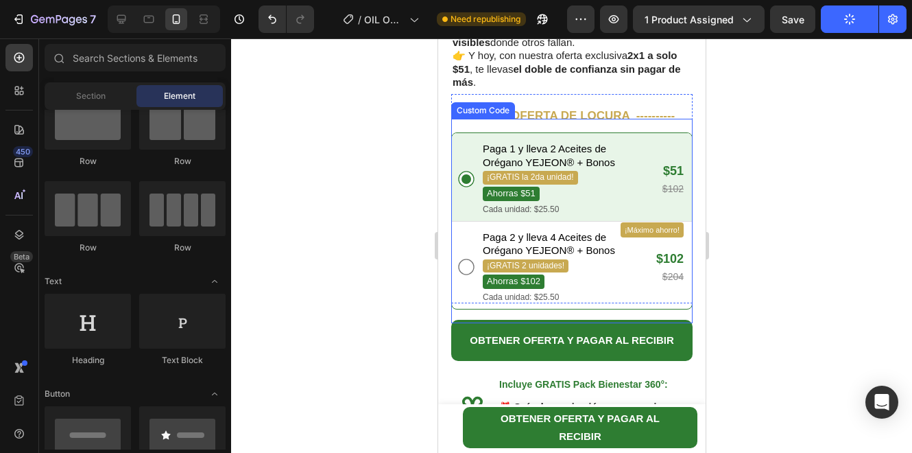
click at [480, 237] on div "Paga 2 y lleva 4 Aceites de Orégano YEJEON® + Bonos ¡GRATIS 2 unidades! Ahorras…" at bounding box center [558, 266] width 196 height 73
click at [473, 259] on input "¡Máximo ahorro! Paga 2 y lleva 4 Aceites de Orégano YEJEON® + Bonos ¡GRATIS 2 u…" at bounding box center [466, 267] width 16 height 16
radio input "true"
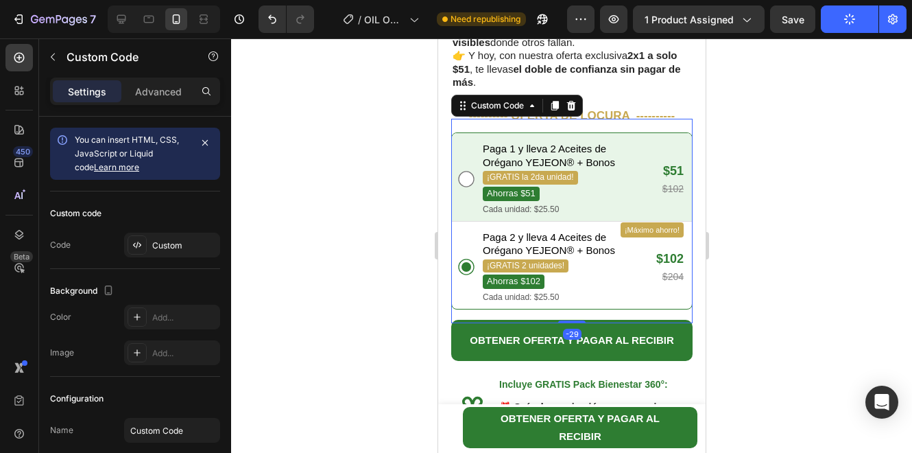
click at [467, 181] on div "Paga 1 y lleva 2 Aceites de Orégano YEJEON® + Bonos ¡GRATIS la 2da unidad! Ahor…" at bounding box center [561, 178] width 202 height 73
click at [467, 181] on input "Paga 1 y lleva 2 Aceites de Orégano YEJEON® + Bonos ¡GRATIS la 2da unidad! Ahor…" at bounding box center [466, 179] width 16 height 16
radio input "true"
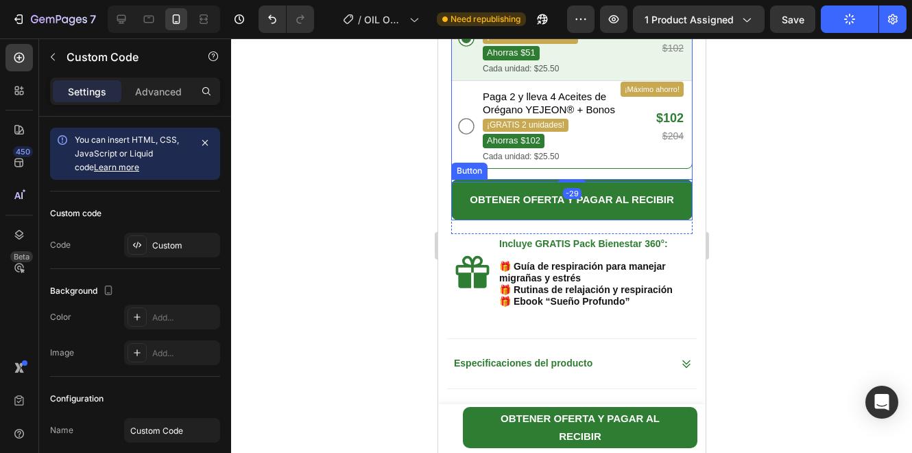
scroll to position [868, 0]
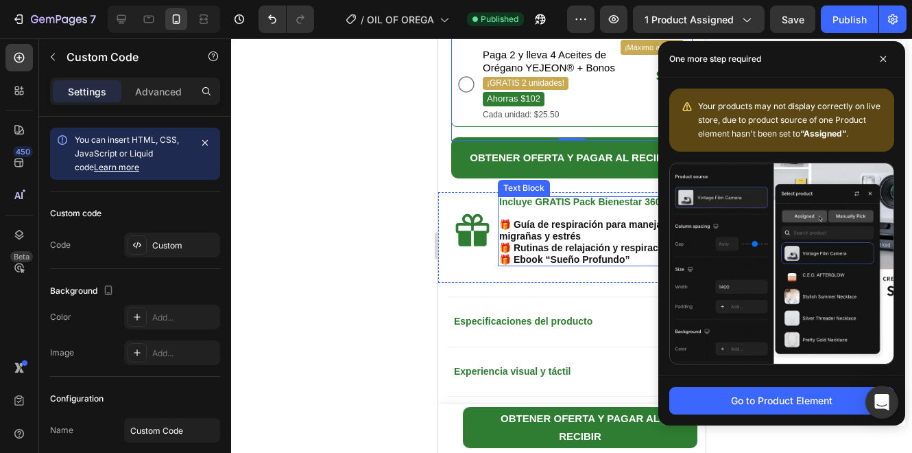
click at [574, 222] on p "🎁 Guía de respiración para manejar migrañas y estrés 🎁 Rutinas de relajación y …" at bounding box center [594, 242] width 191 height 46
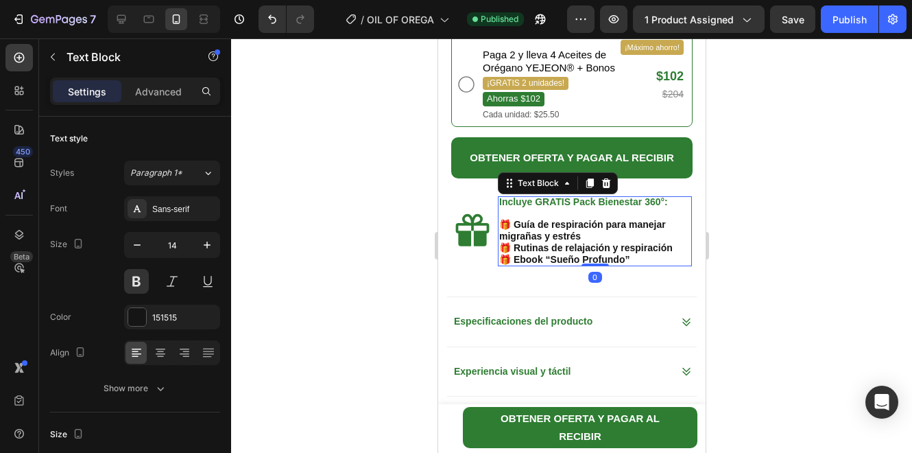
click at [574, 222] on p "🎁 Guía de respiración para manejar migrañas y estrés 🎁 Rutinas de relajación y …" at bounding box center [594, 242] width 191 height 46
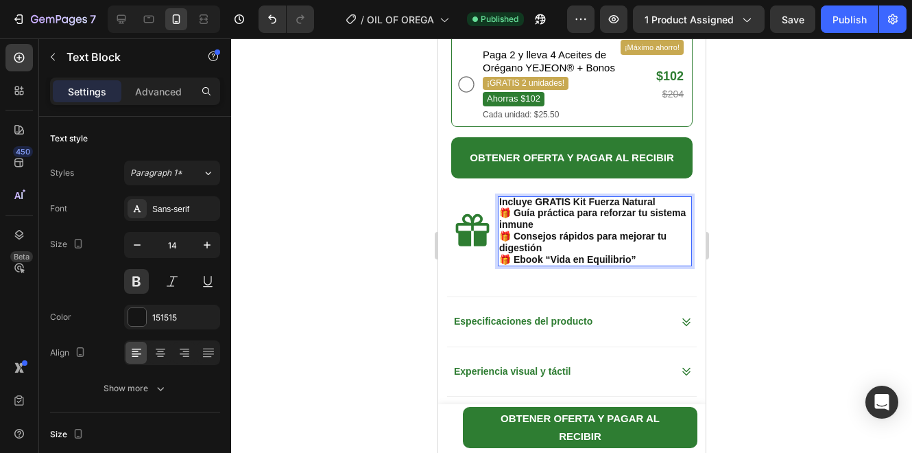
click at [503, 207] on p "🎁 Guía práctica para reforzar tu sistema inmune 🎁 Consejos rápidos para mejorar…" at bounding box center [594, 236] width 191 height 58
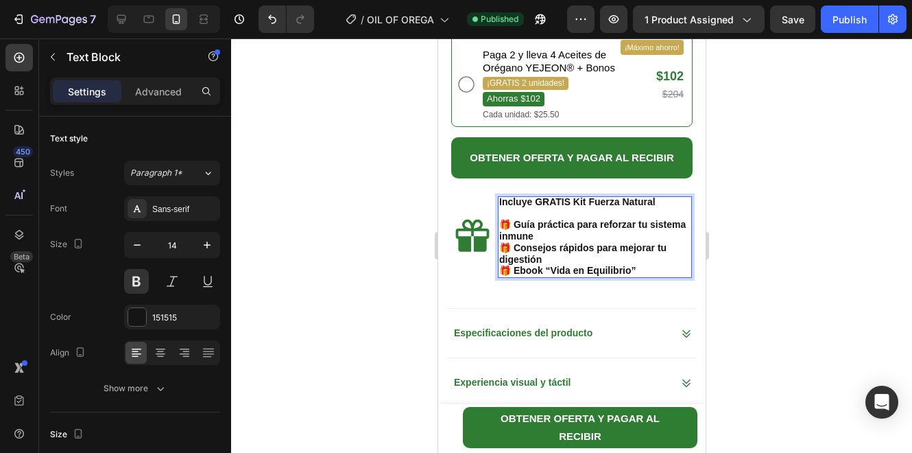
click at [633, 207] on p "Rich Text Editor. Editing area: main" at bounding box center [594, 213] width 191 height 12
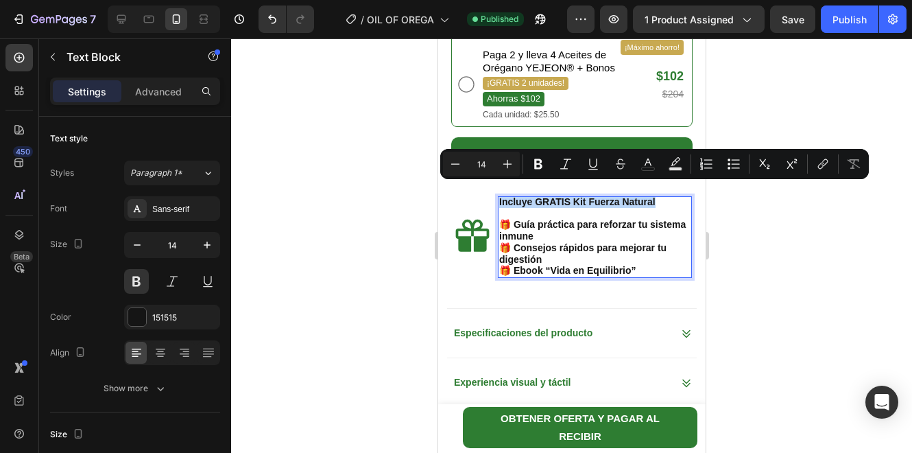
drag, startPoint x: 663, startPoint y: 195, endPoint x: 499, endPoint y: 193, distance: 163.3
click at [499, 196] on p "Incluye GRATIS Kit Fuerza Natural" at bounding box center [594, 202] width 191 height 12
click at [647, 170] on icon "Editor contextual toolbar" at bounding box center [648, 164] width 14 height 14
type input "151515"
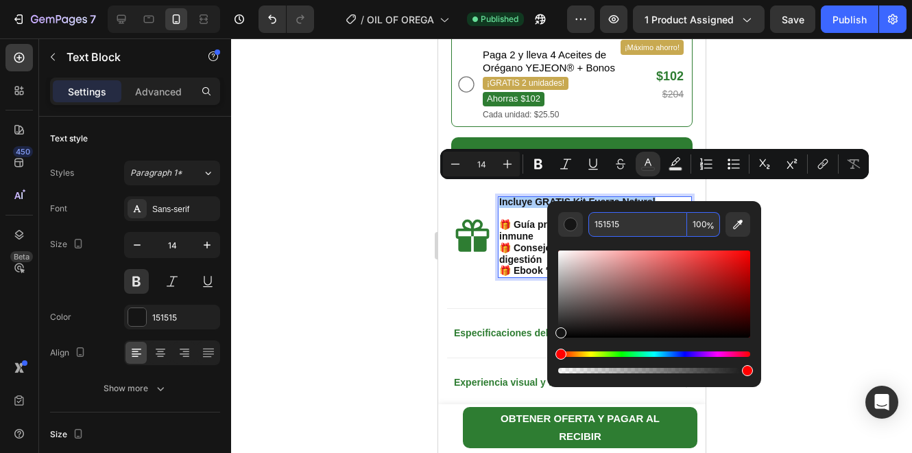
click at [621, 227] on input "151515" at bounding box center [638, 224] width 99 height 25
paste input "2E7D32"
type input "2E7D32"
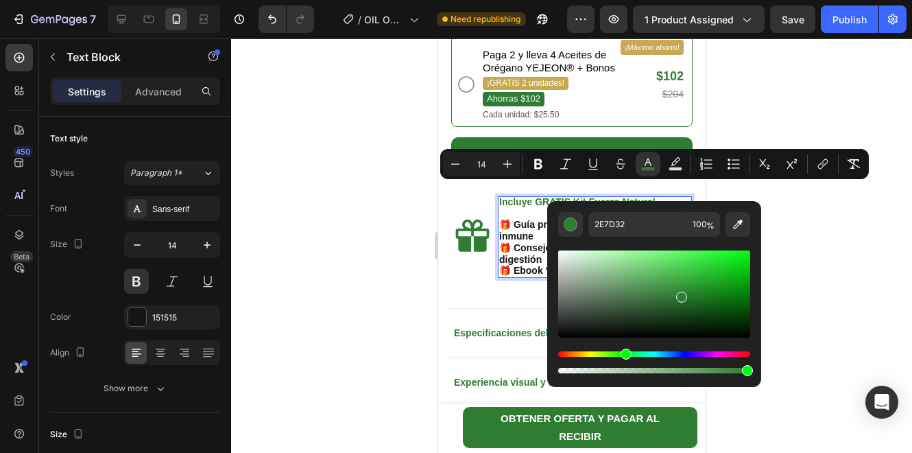
click at [818, 254] on div at bounding box center [571, 245] width 681 height 414
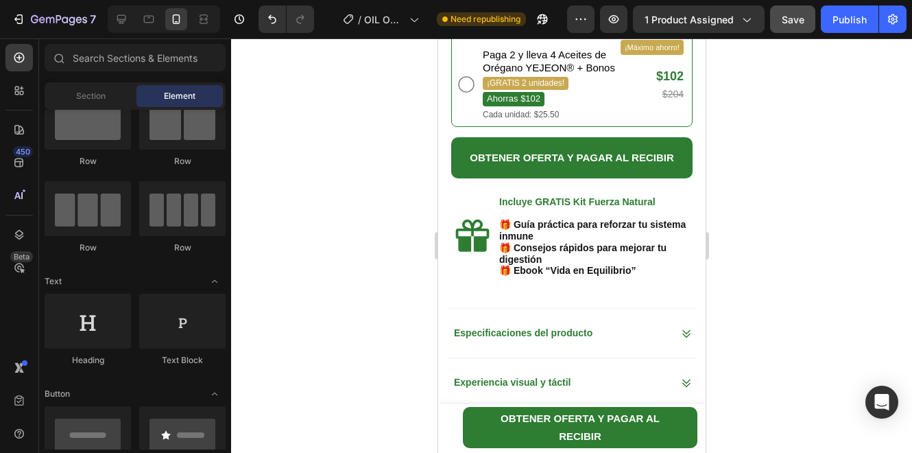
click at [794, 24] on span "Save" at bounding box center [793, 20] width 23 height 12
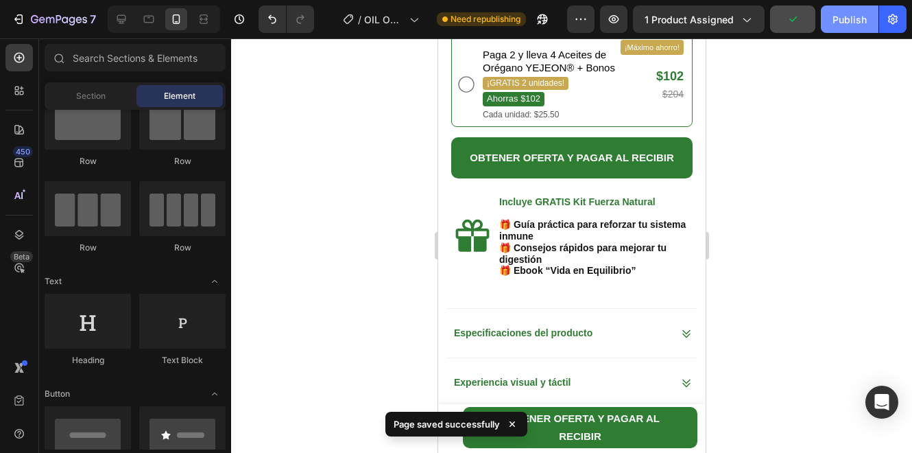
click at [844, 27] on button "Publish" at bounding box center [850, 18] width 58 height 27
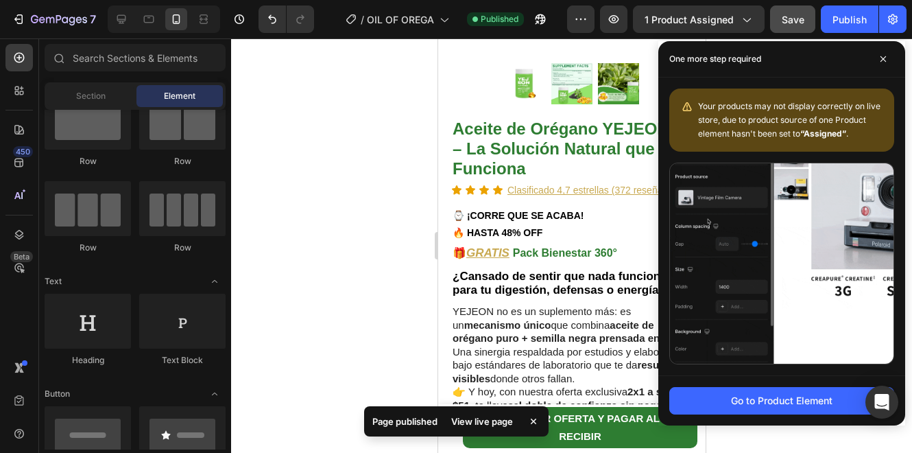
scroll to position [0, 0]
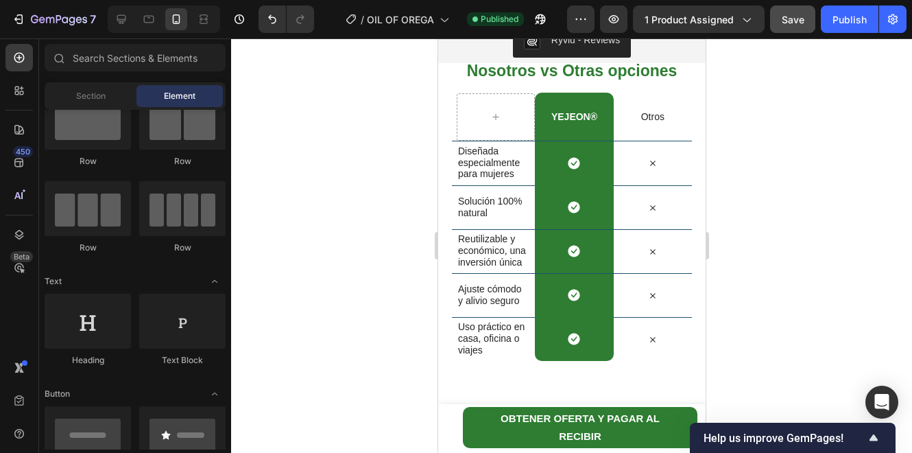
scroll to position [2793, 0]
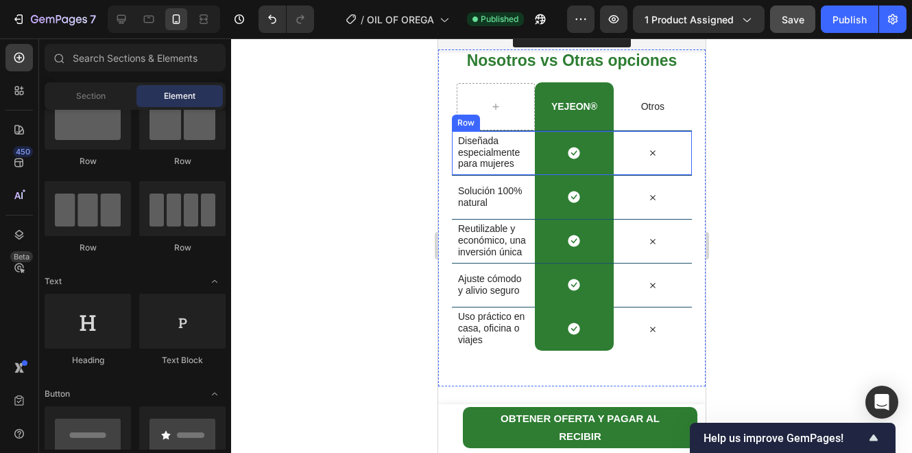
click at [484, 148] on span "Diseñada especialmente para mujeres" at bounding box center [489, 152] width 62 height 34
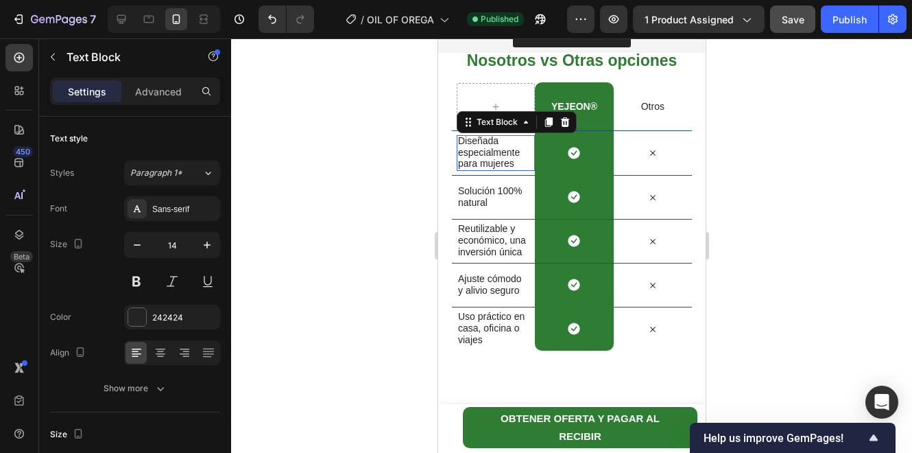
click at [484, 148] on span "Diseñada especialmente para mujeres" at bounding box center [489, 152] width 62 height 34
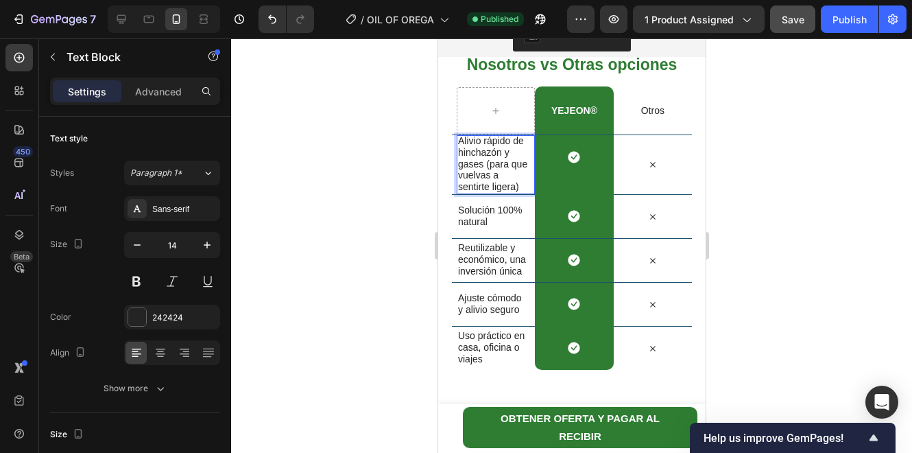
click at [488, 156] on span "Alivio rápido de hinchazón y gases (para que vuelvas a sentirte ligera)" at bounding box center [492, 163] width 69 height 57
click at [503, 165] on span "Alivio rápido de hinchazón y gases (para que vuelvas a sentirte ligera)" at bounding box center [492, 163] width 69 height 57
drag, startPoint x: 520, startPoint y: 185, endPoint x: 498, endPoint y: 180, distance: 22.5
click at [498, 180] on p "Alivio rápido de hinchazón y gases (para que vuelvas a sentirte ligera)" at bounding box center [493, 164] width 71 height 58
click at [499, 167] on span "Alivio rápido de hinchazón y gases (para que vuelvas a sentirte ligera)" at bounding box center [492, 163] width 69 height 57
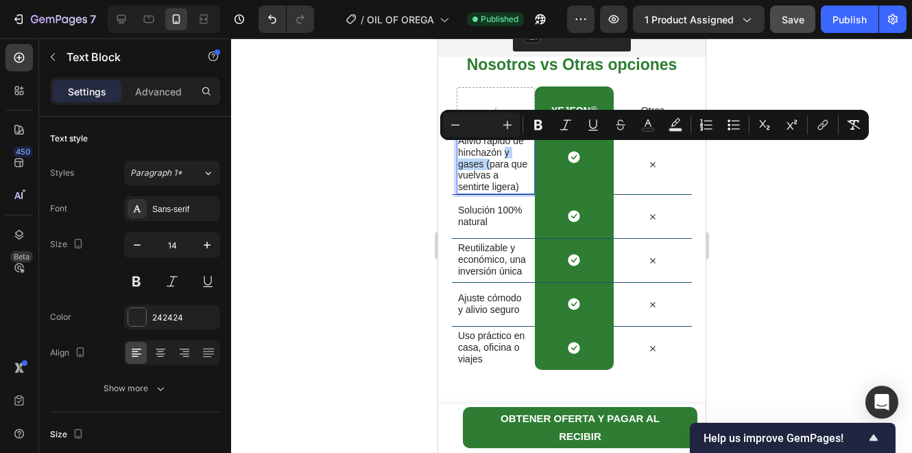
drag, startPoint x: 489, startPoint y: 164, endPoint x: 503, endPoint y: 154, distance: 16.7
click at [503, 154] on span "Alivio rápido de hinchazón y gases (para que vuelvas a sentirte ligera)" at bounding box center [492, 163] width 69 height 57
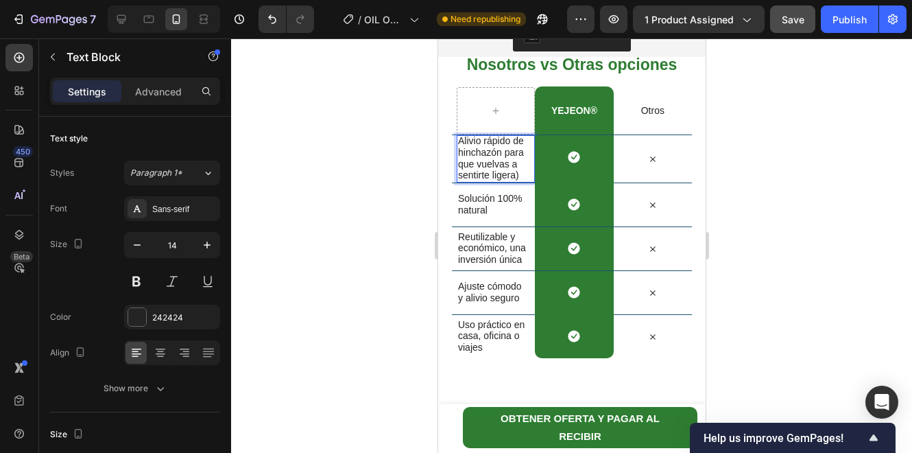
click at [518, 172] on span "Alivio rápido de hinchazón para que vuelvas a sentirte ligera)" at bounding box center [491, 157] width 66 height 45
click at [497, 195] on span "Solución 100% natural" at bounding box center [490, 204] width 64 height 23
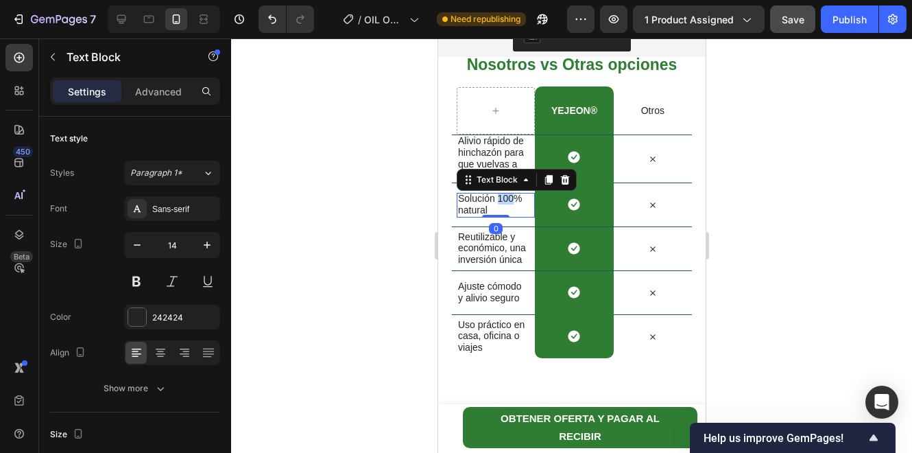
click at [497, 195] on span "Solución 100% natural" at bounding box center [490, 204] width 64 height 23
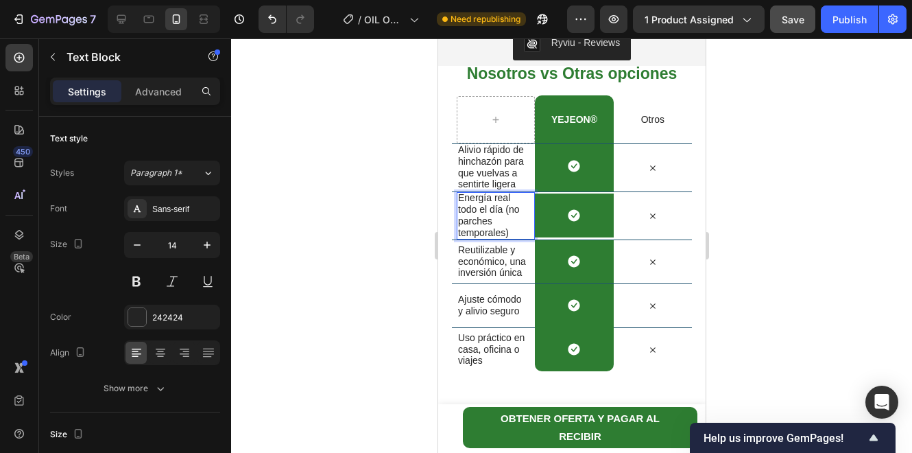
click at [510, 210] on span "Energía real todo el día (no parches temporales)" at bounding box center [489, 214] width 62 height 45
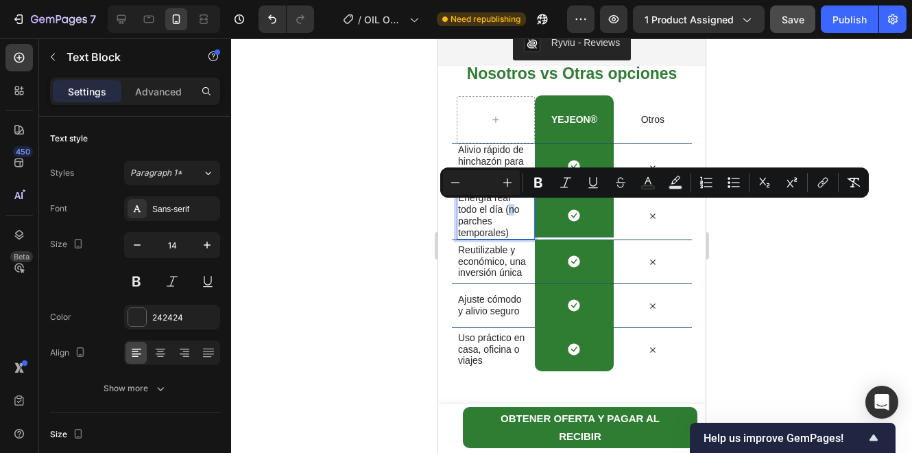
click at [509, 212] on span "Energía real todo el día (no parches temporales)" at bounding box center [489, 214] width 62 height 45
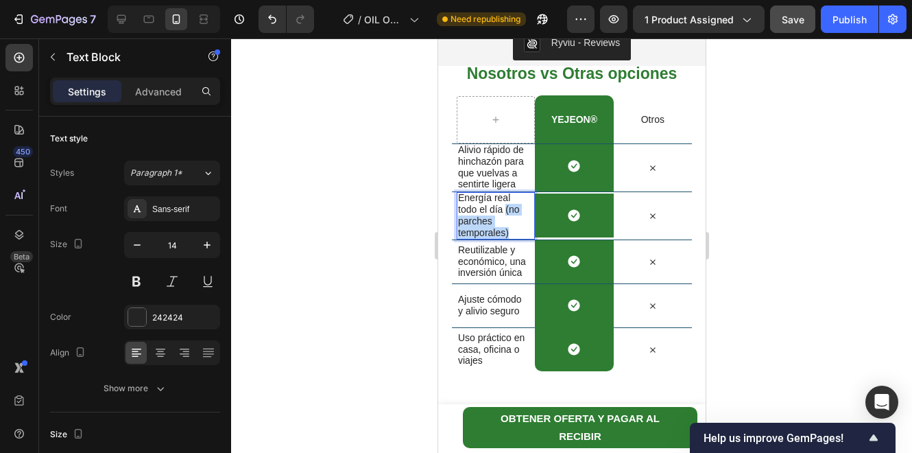
drag, startPoint x: 510, startPoint y: 233, endPoint x: 506, endPoint y: 212, distance: 21.1
click at [506, 212] on p "Energía real todo el día (no parches temporales)" at bounding box center [493, 215] width 71 height 46
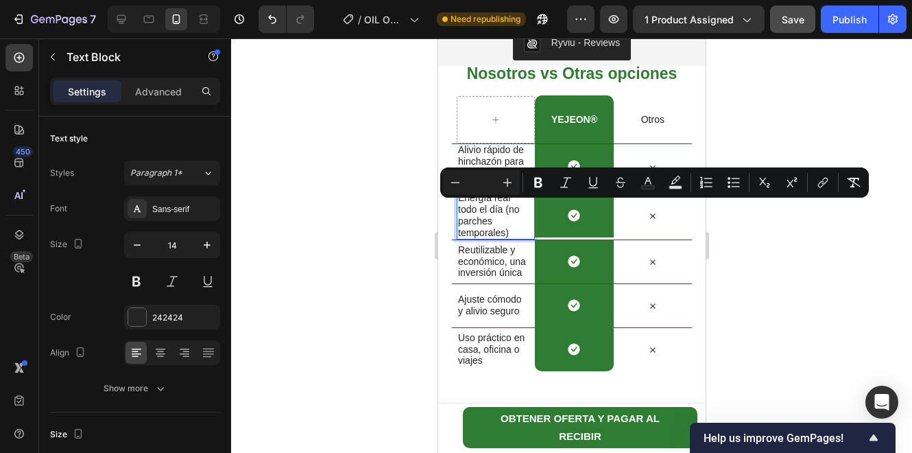
scroll to position [2789, 0]
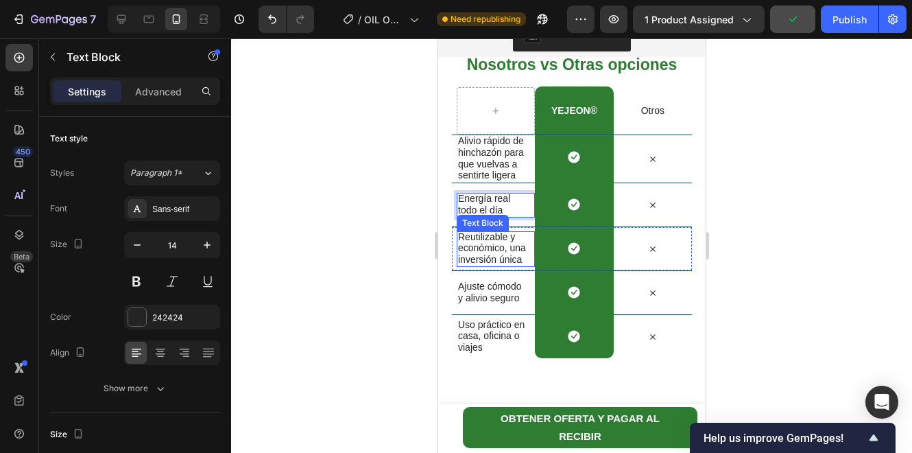
click at [489, 253] on span "Reutilizable y económico, una inversión única" at bounding box center [492, 248] width 68 height 34
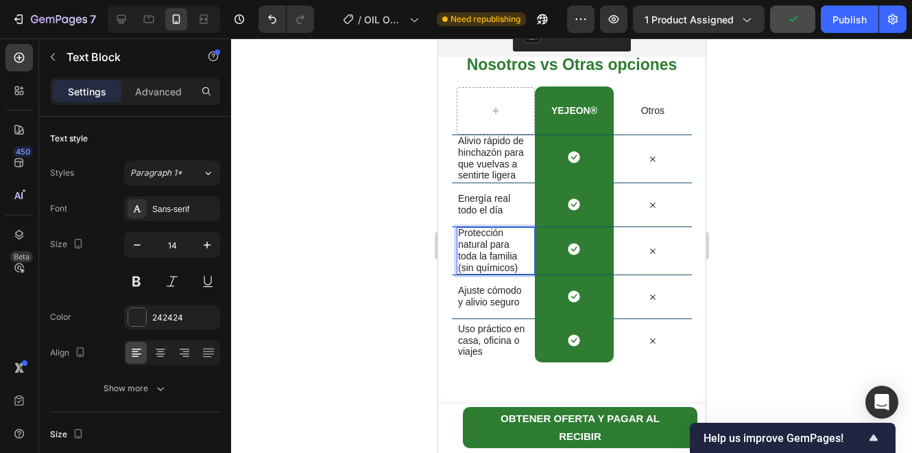
click at [493, 237] on span "Protección natural para toda la familia (sin químicos)" at bounding box center [488, 249] width 60 height 45
click at [462, 265] on span "Protección natural para toda la familia (sin químicos)" at bounding box center [488, 249] width 60 height 45
click at [497, 305] on span "Ajuste cómodo y alivio seguro" at bounding box center [490, 296] width 64 height 23
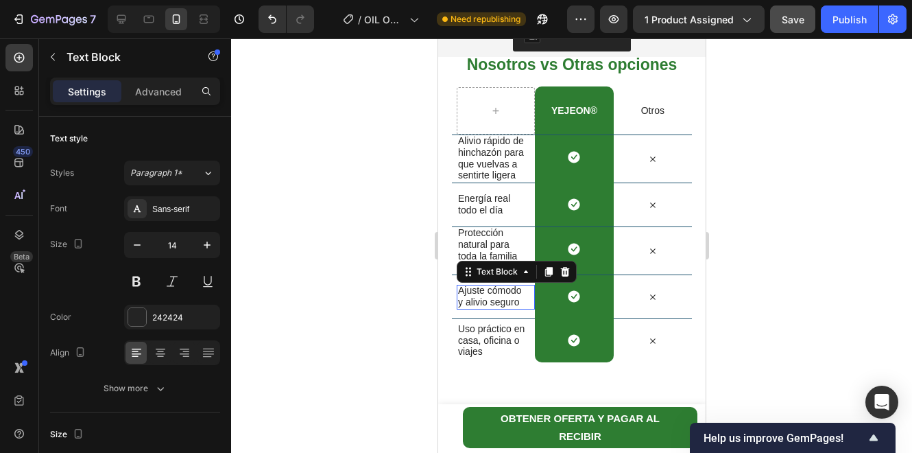
click at [438, 38] on div at bounding box center [438, 38] width 0 height 0
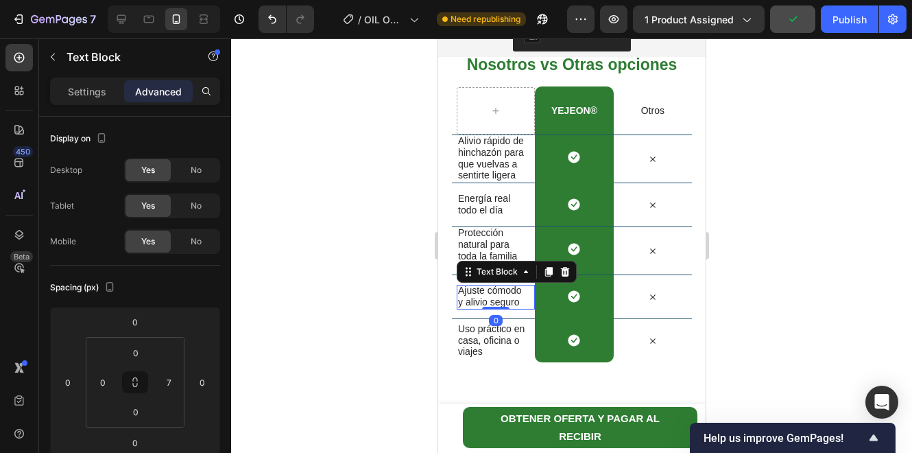
click at [502, 294] on span "Ajuste cómodo y alivio seguro" at bounding box center [490, 296] width 64 height 23
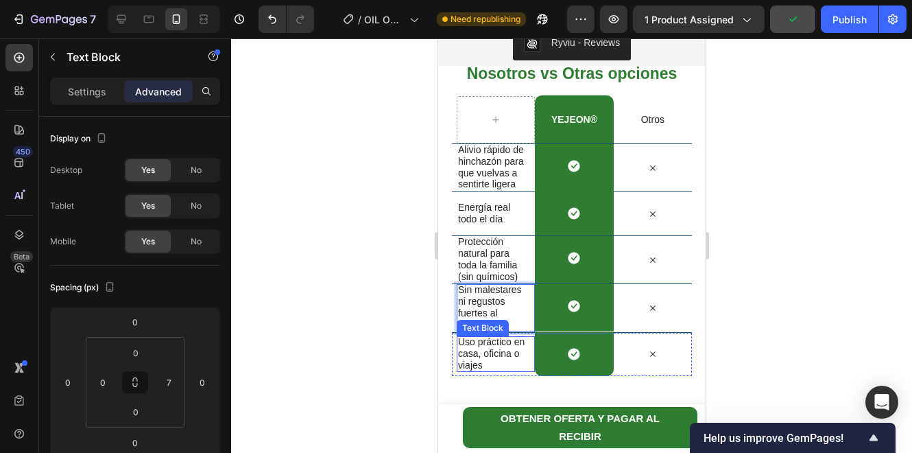
click at [475, 355] on span "Uso práctico en casa, oficina o viajes" at bounding box center [491, 353] width 67 height 34
click at [353, 265] on div at bounding box center [571, 245] width 681 height 414
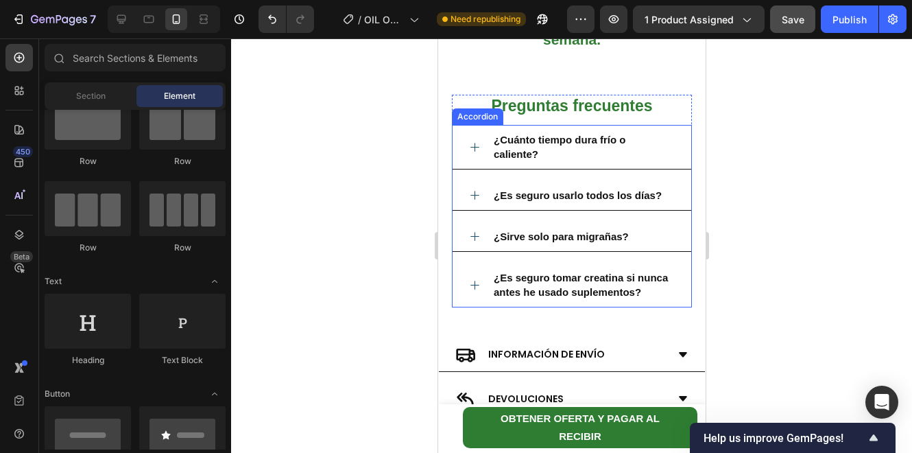
scroll to position [3511, 0]
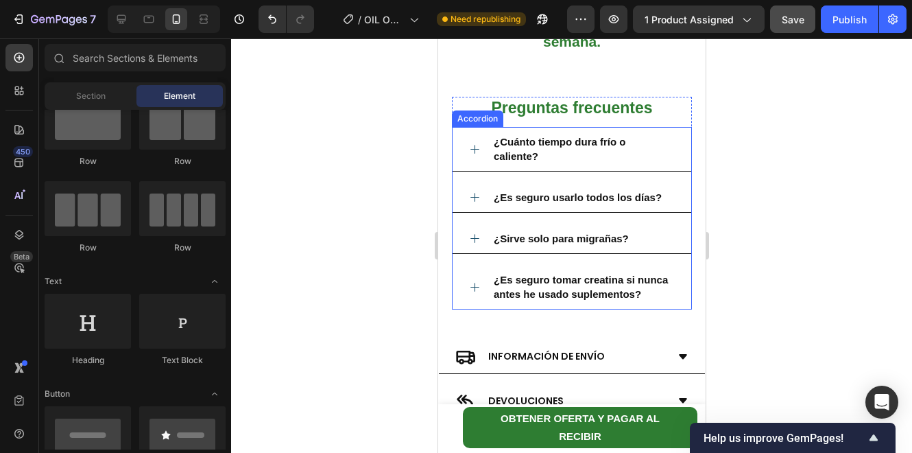
click at [546, 152] on p "¿Cuánto tiempo dura frío o caliente?" at bounding box center [582, 148] width 179 height 29
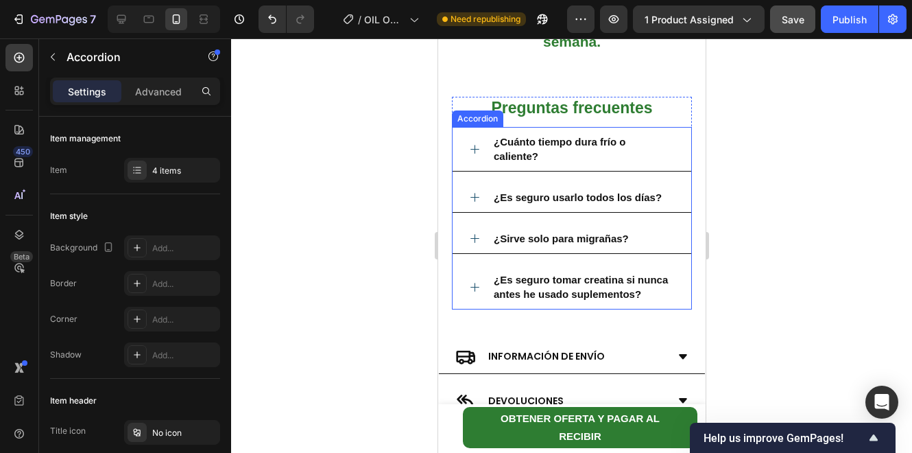
click at [546, 152] on p "¿Cuánto tiempo dura frío o caliente?" at bounding box center [582, 148] width 179 height 29
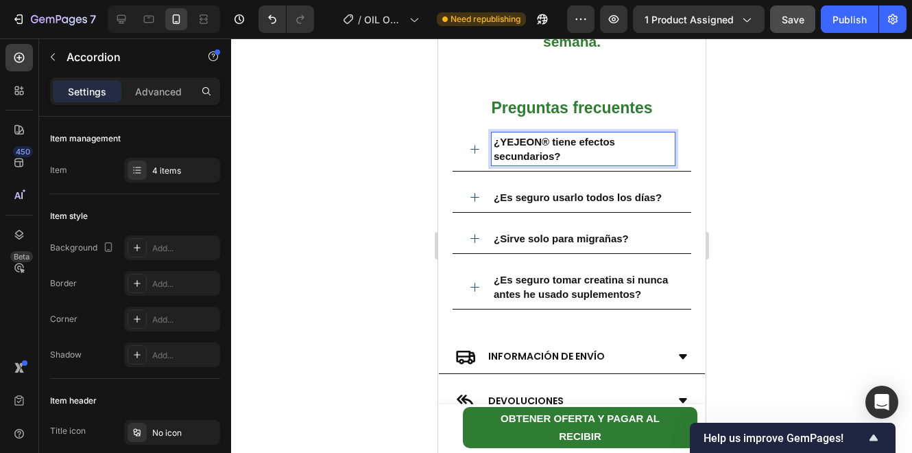
click at [471, 150] on icon at bounding box center [475, 149] width 12 height 12
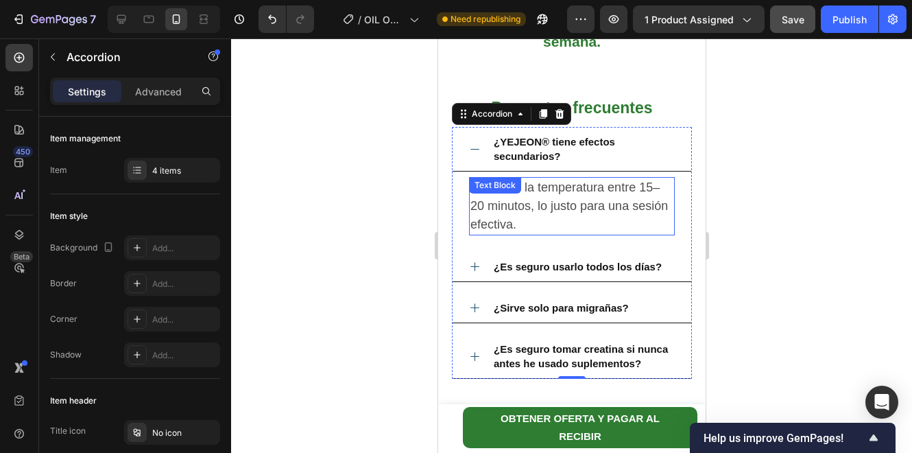
click at [521, 200] on div "Mantiene la temperatura entre 15–20 minutos, lo justo para una sesión efectiva.…" at bounding box center [572, 206] width 206 height 58
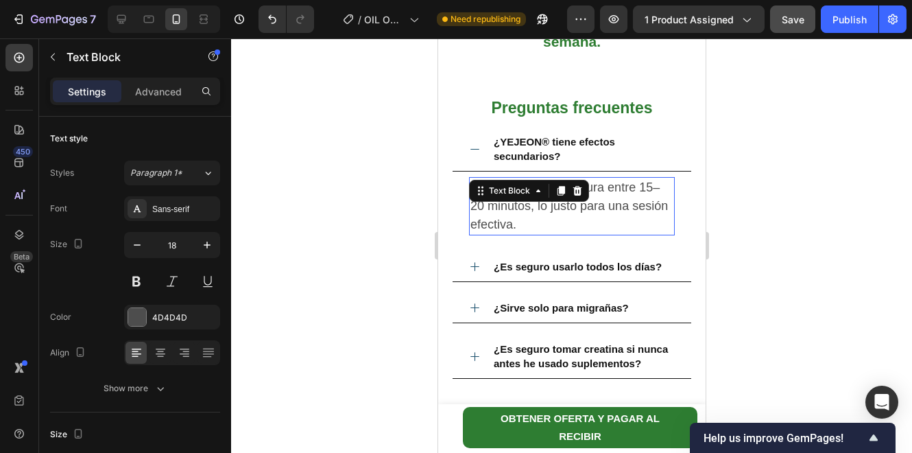
click at [521, 200] on div "Text Block" at bounding box center [529, 191] width 120 height 22
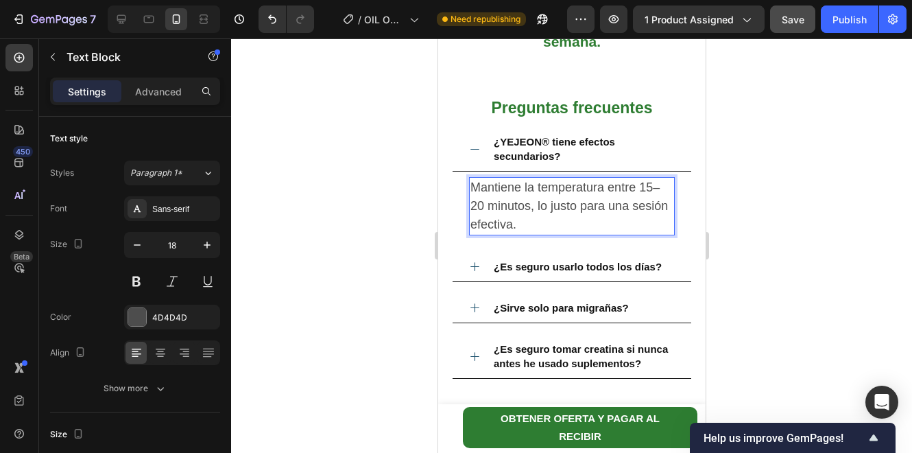
click at [539, 215] on p "Mantiene la temperatura entre 15–20 minutos, lo justo para una sesión efectiva." at bounding box center [571, 206] width 203 height 56
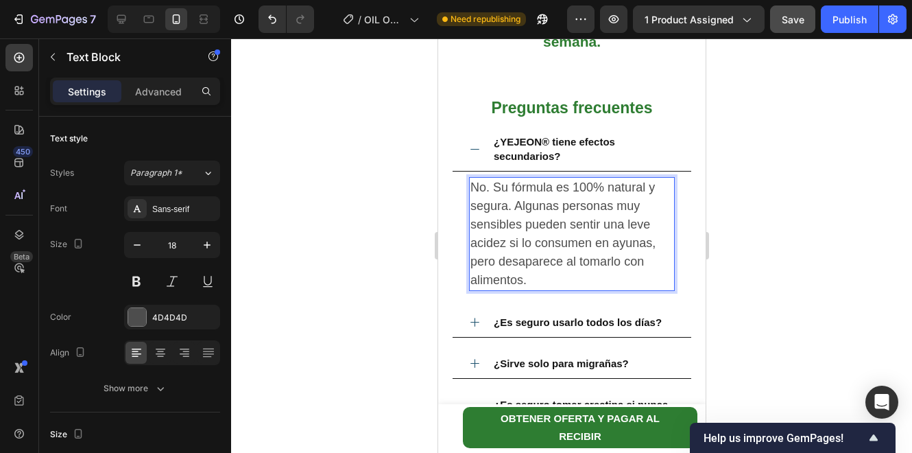
click at [547, 226] on p "No. Su fórmula es 100% natural y segura. Algunas personas muy sensibles pueden …" at bounding box center [571, 233] width 203 height 111
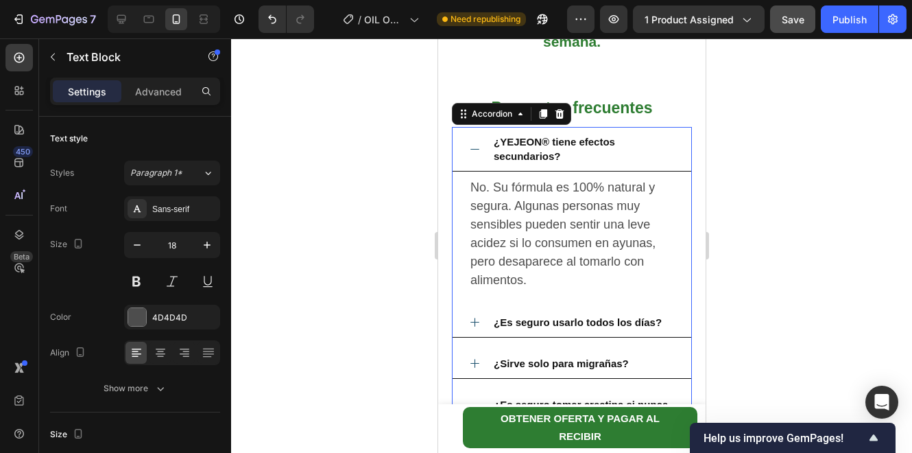
click at [538, 147] on p "¿YEJEON® tiene efectos secundarios?" at bounding box center [582, 148] width 179 height 29
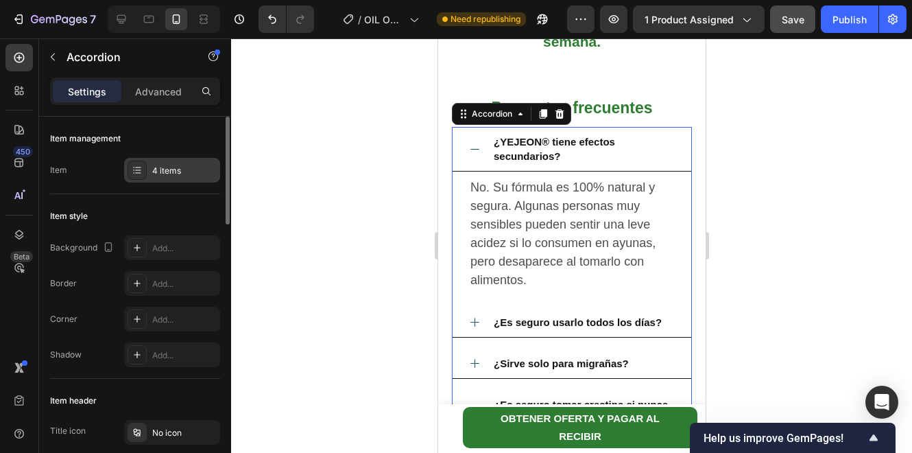
click at [178, 179] on div "4 items" at bounding box center [172, 170] width 96 height 25
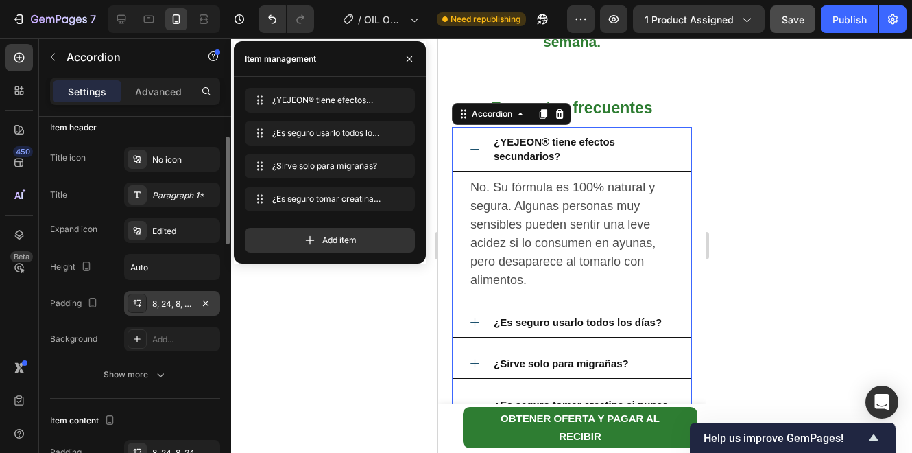
scroll to position [228, 0]
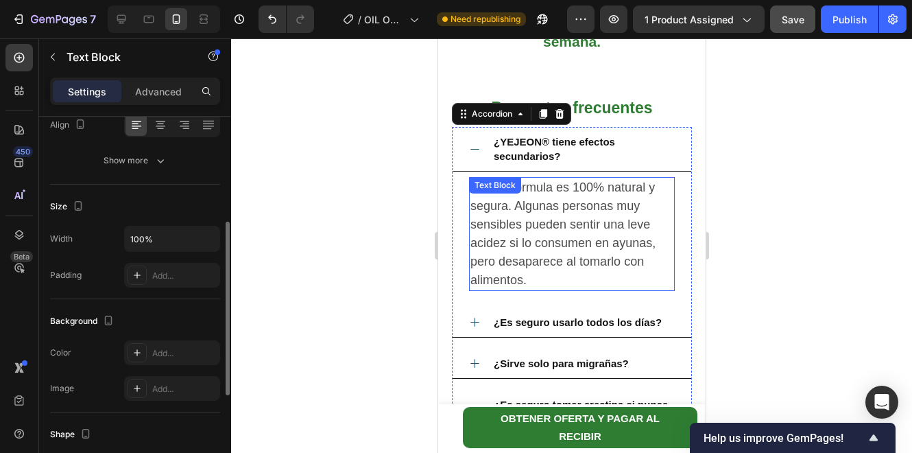
click at [541, 219] on p "No. Su fórmula es 100% natural y segura. Algunas personas muy sensibles pueden …" at bounding box center [571, 233] width 203 height 111
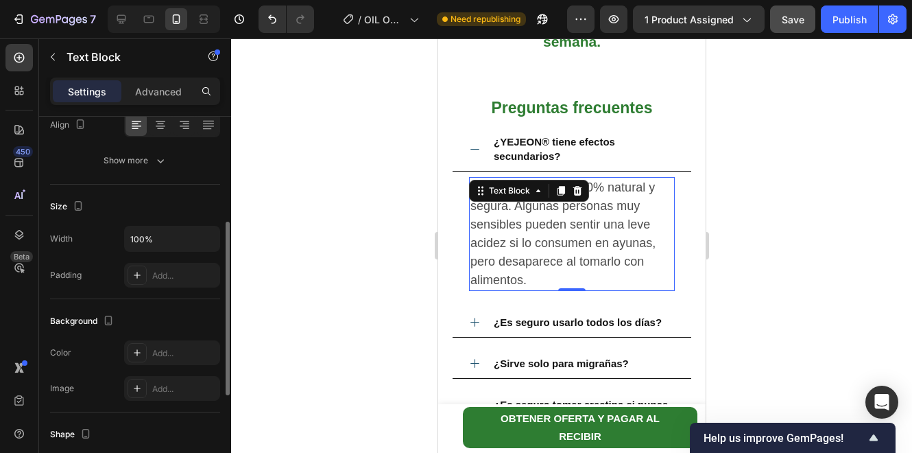
scroll to position [0, 0]
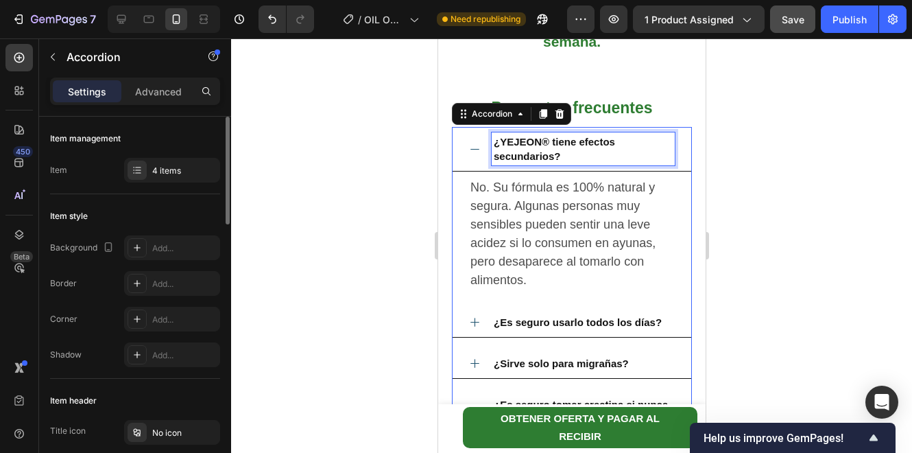
click at [565, 154] on p "¿YEJEON® tiene efectos secundarios?" at bounding box center [582, 148] width 179 height 29
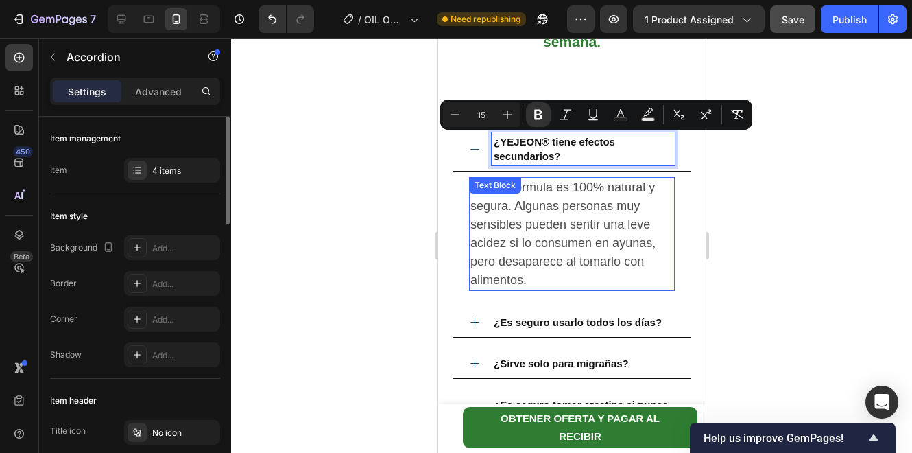
click at [574, 217] on p "No. Su fórmula es 100% natural y segura. Algunas personas muy sensibles pueden …" at bounding box center [571, 233] width 203 height 111
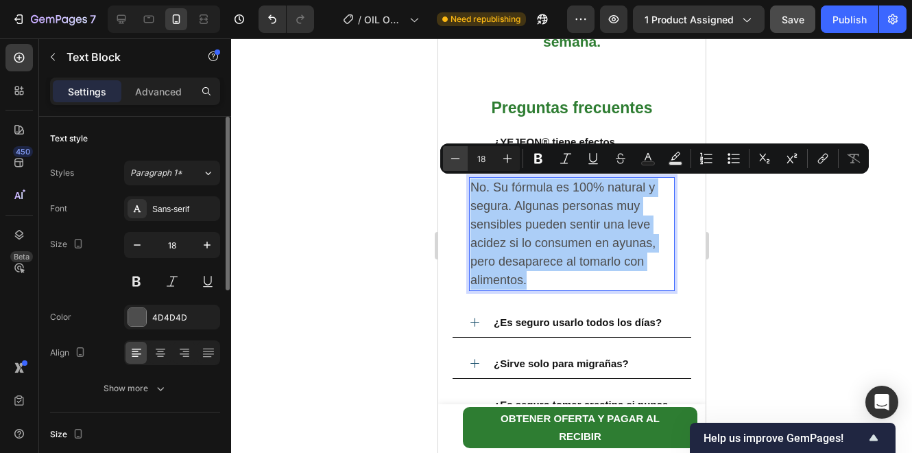
click at [456, 164] on icon "Editor contextual toolbar" at bounding box center [456, 159] width 14 height 14
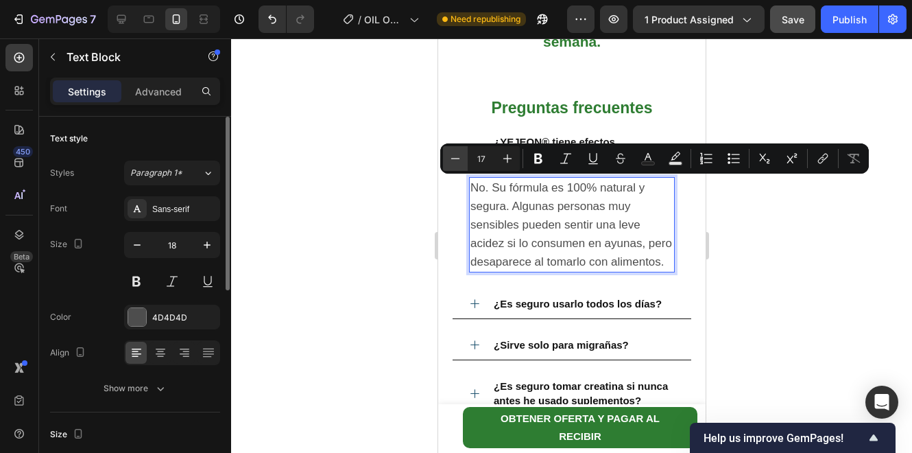
click at [456, 164] on icon "Editor contextual toolbar" at bounding box center [456, 159] width 14 height 14
click at [456, 163] on icon "Editor contextual toolbar" at bounding box center [456, 159] width 14 height 14
type input "15"
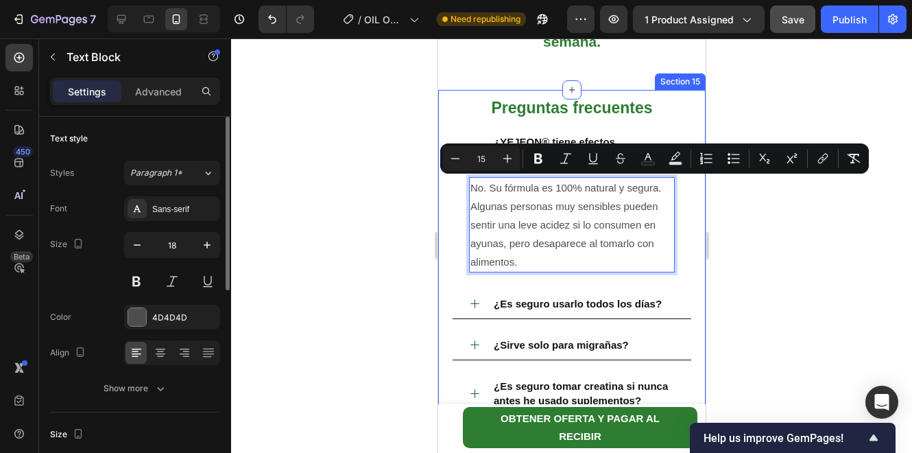
click at [350, 180] on div at bounding box center [571, 245] width 681 height 414
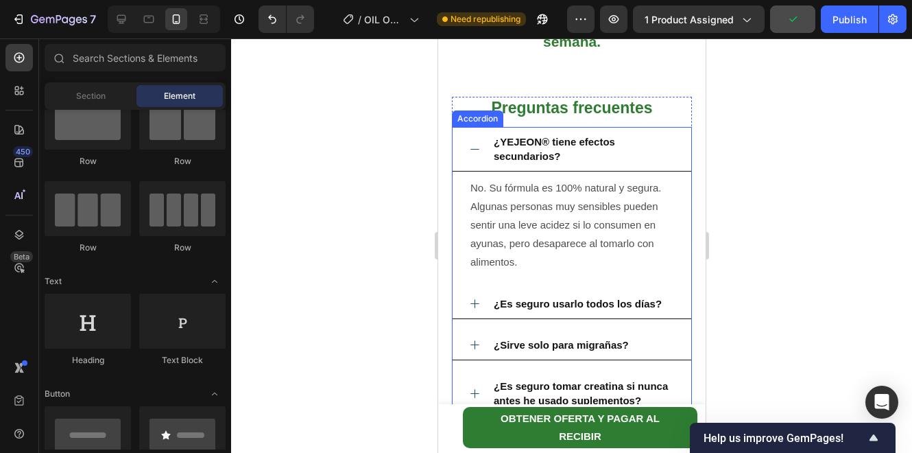
click at [477, 302] on icon at bounding box center [475, 304] width 12 height 12
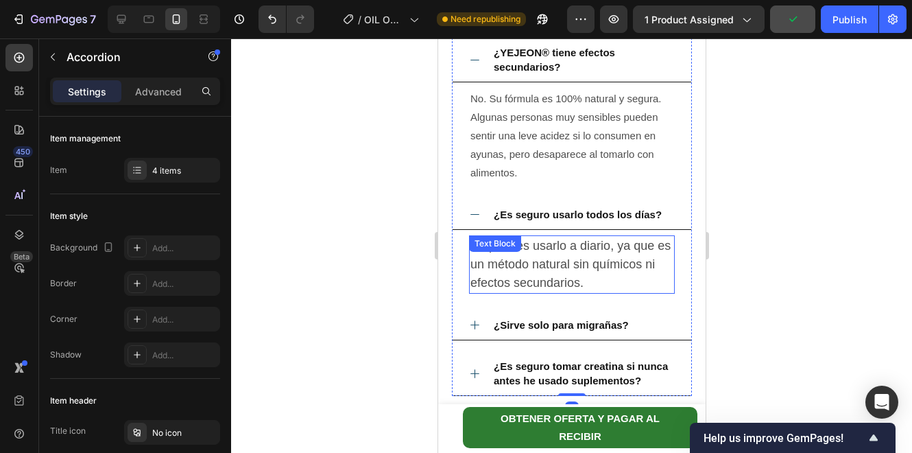
scroll to position [3603, 0]
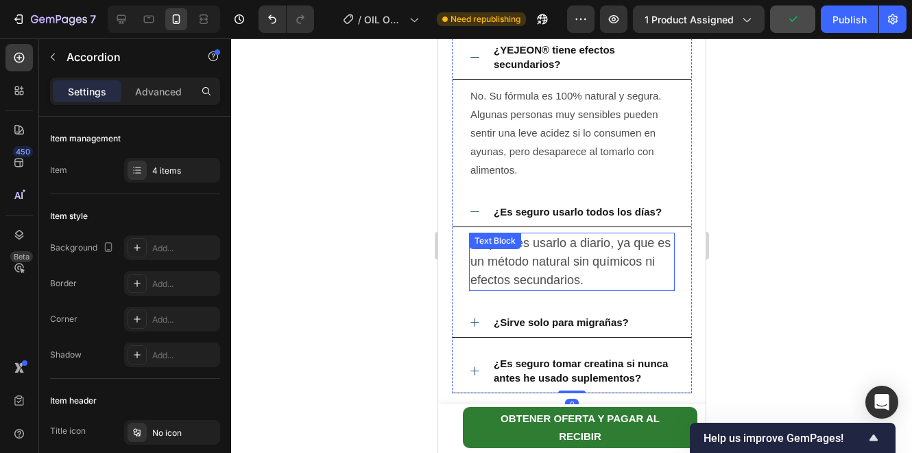
click at [537, 261] on p "Sí, puedes usarlo a diario, ya que es un método natural sin químicos ni efectos…" at bounding box center [571, 262] width 203 height 56
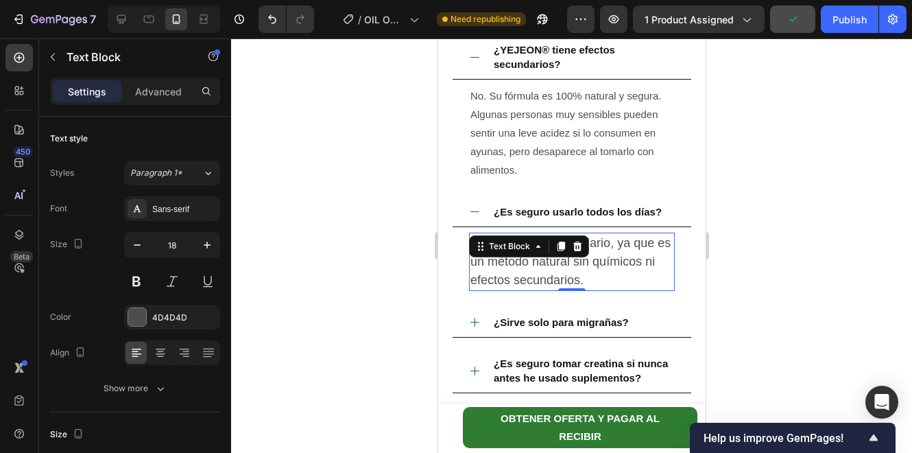
click at [537, 261] on p "Sí, puedes usarlo a diario, ya que es un método natural sin químicos ni efectos…" at bounding box center [571, 262] width 203 height 56
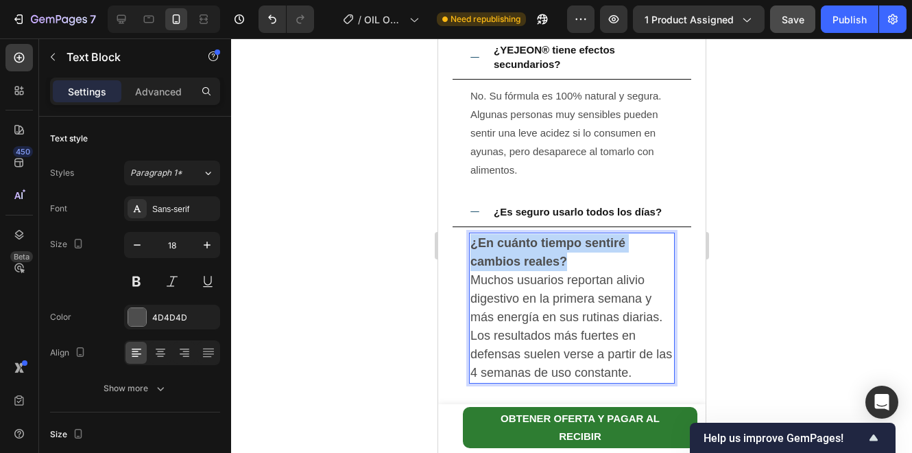
copy strong "¿En cuánto tiempo sentiré cambios reales?"
drag, startPoint x: 571, startPoint y: 263, endPoint x: 473, endPoint y: 244, distance: 99.8
click at [473, 244] on p "¿En cuánto tiempo sentiré cambios reales? Muchos usuarios reportan alivio diges…" at bounding box center [571, 308] width 203 height 148
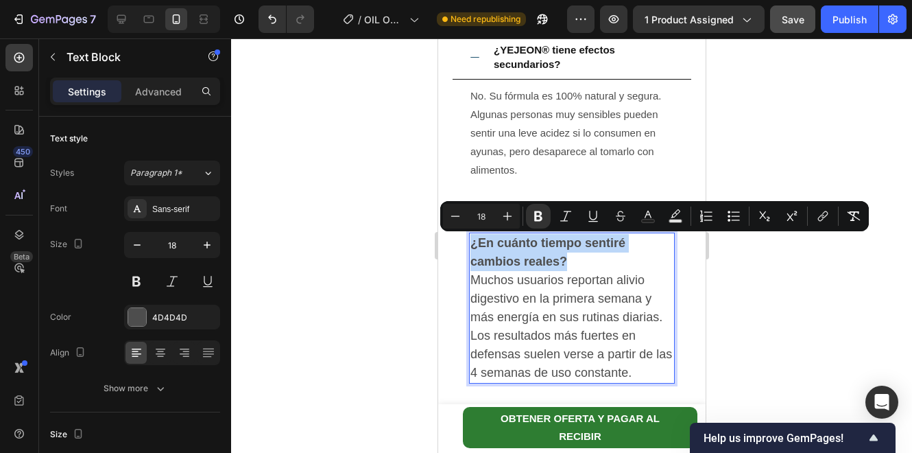
click at [567, 252] on p "¿En cuánto tiempo sentiré cambios reales? Muchos usuarios reportan alivio diges…" at bounding box center [571, 308] width 203 height 148
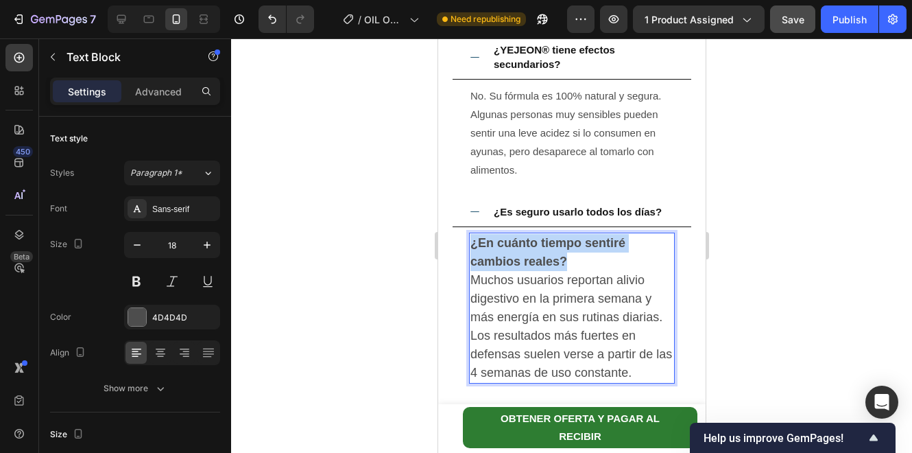
drag, startPoint x: 580, startPoint y: 263, endPoint x: 472, endPoint y: 244, distance: 110.1
click at [472, 244] on p "¿En cuánto tiempo sentiré cambios reales? Muchos usuarios reportan alivio diges…" at bounding box center [571, 308] width 203 height 148
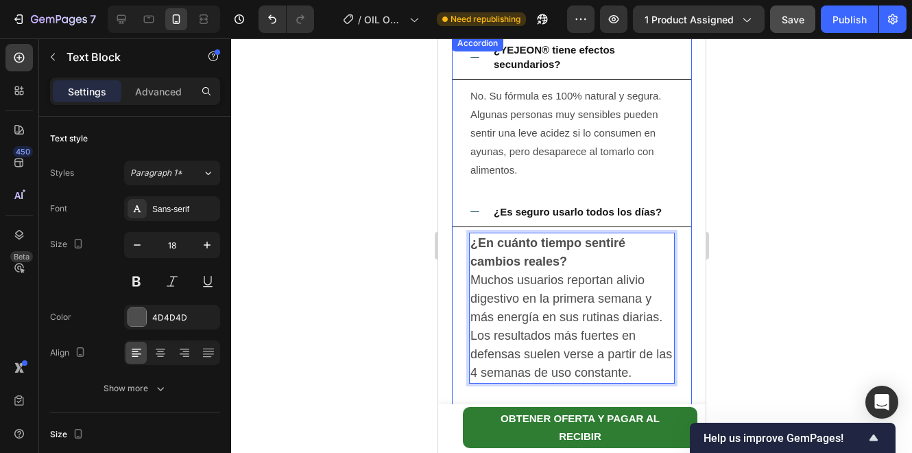
drag, startPoint x: 486, startPoint y: 252, endPoint x: 545, endPoint y: 213, distance: 70.8
click at [545, 213] on div "¿Es seguro usarlo todos los días? ¿En cuánto tiempo sentiré cambios reales? Muc…" at bounding box center [571, 293] width 239 height 192
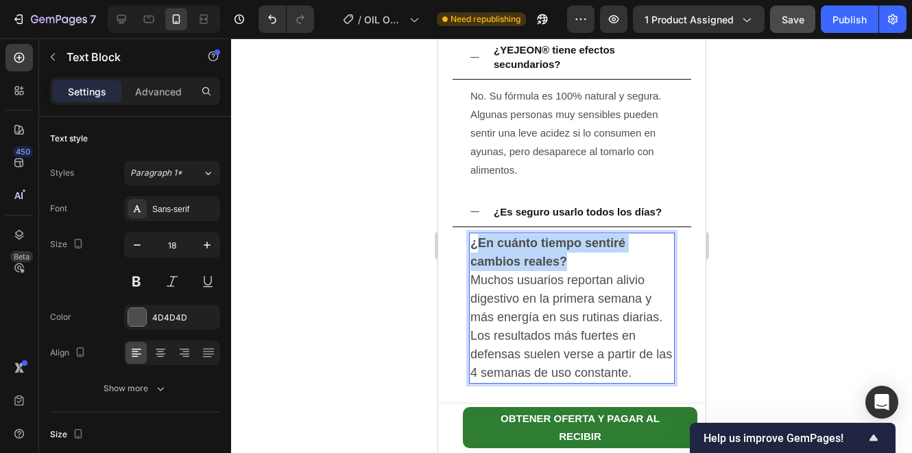
drag, startPoint x: 581, startPoint y: 263, endPoint x: 476, endPoint y: 241, distance: 107.1
click at [476, 242] on p "¿En cuánto tiempo sentiré cambios reales? Muchos usuarios reportan alivio diges…" at bounding box center [571, 308] width 203 height 148
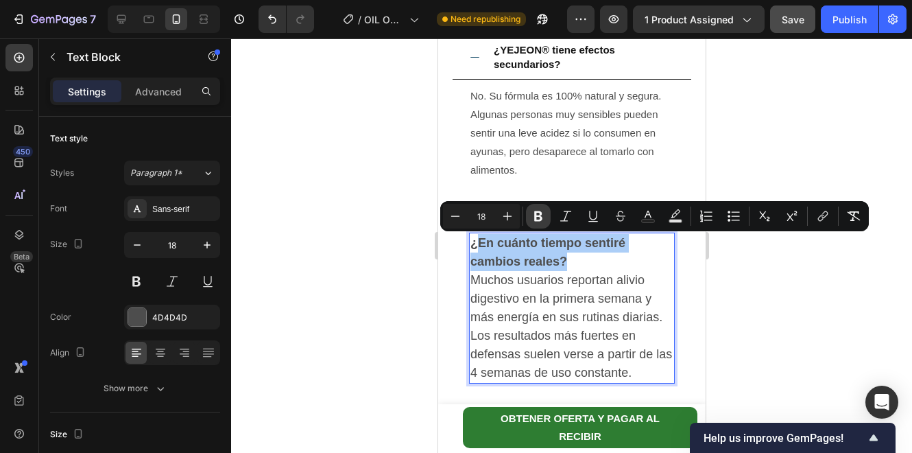
click at [542, 213] on icon "Editor contextual toolbar" at bounding box center [539, 216] width 14 height 14
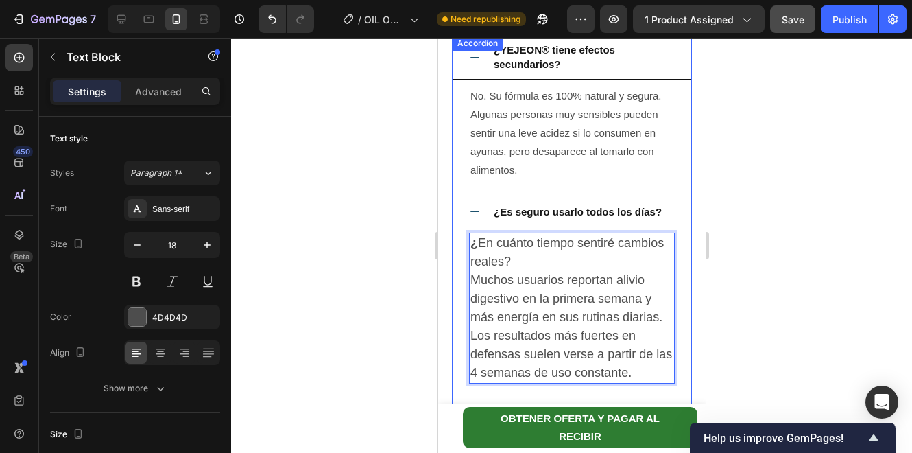
click at [565, 215] on span "¿Es seguro usarlo todos los días?" at bounding box center [577, 212] width 168 height 12
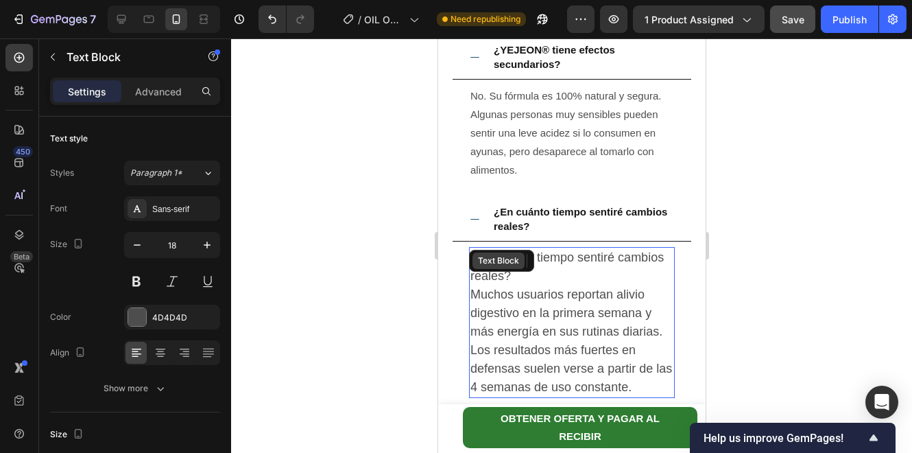
click at [475, 267] on div "¿ En cuánto tiempo sentiré cambios reales? Muchos usuarios reportan alivio dige…" at bounding box center [572, 322] width 206 height 151
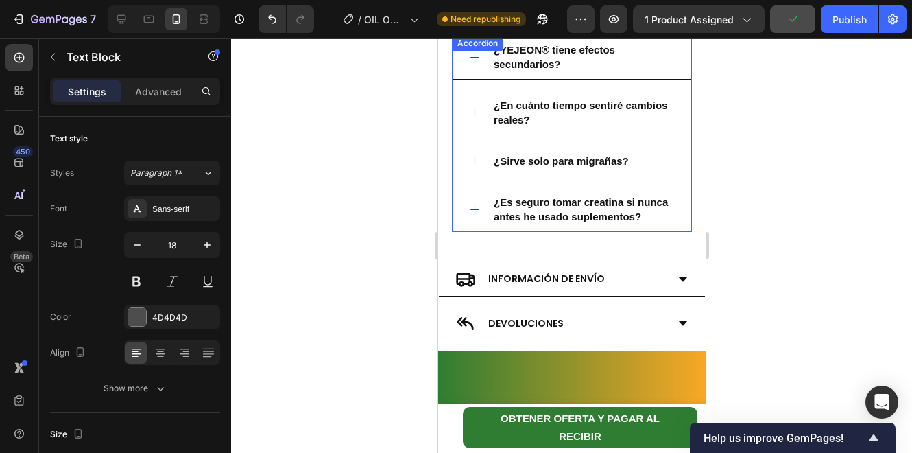
click at [479, 118] on div "¿En cuánto tiempo sentiré cambios reales?" at bounding box center [571, 113] width 239 height 45
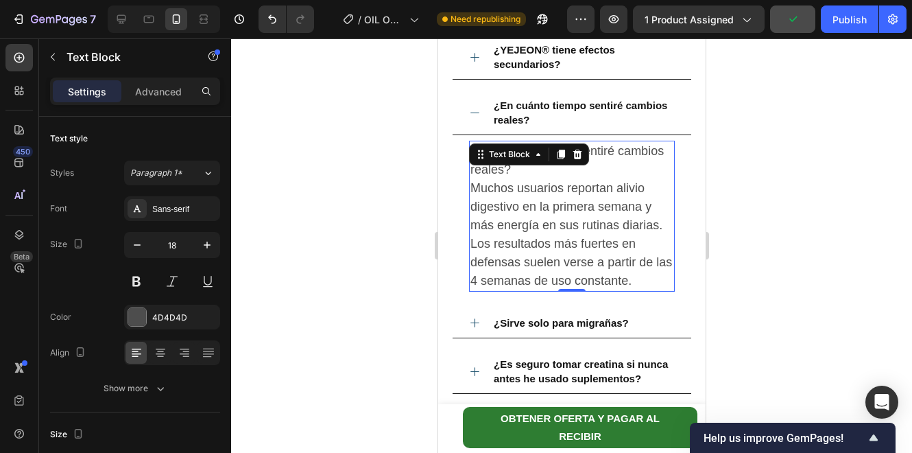
click at [568, 167] on p "¿ En cuánto tiempo sentiré cambios reales? Muchos usuarios reportan alivio dige…" at bounding box center [571, 216] width 203 height 148
click at [567, 169] on p "¿ En cuánto tiempo sentiré cambios reales? Muchos usuarios reportan alivio dige…" at bounding box center [571, 216] width 203 height 148
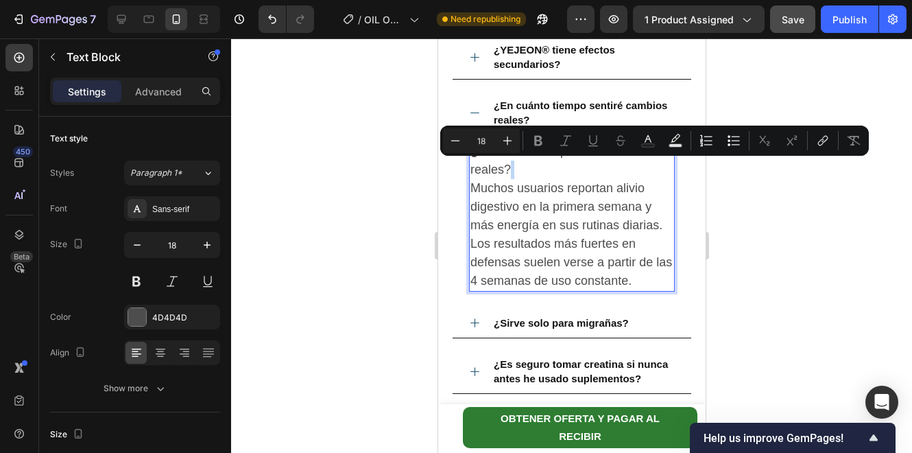
click at [565, 171] on p "¿ En cuánto tiempo sentiré cambios reales? Muchos usuarios reportan alivio dige…" at bounding box center [571, 216] width 203 height 148
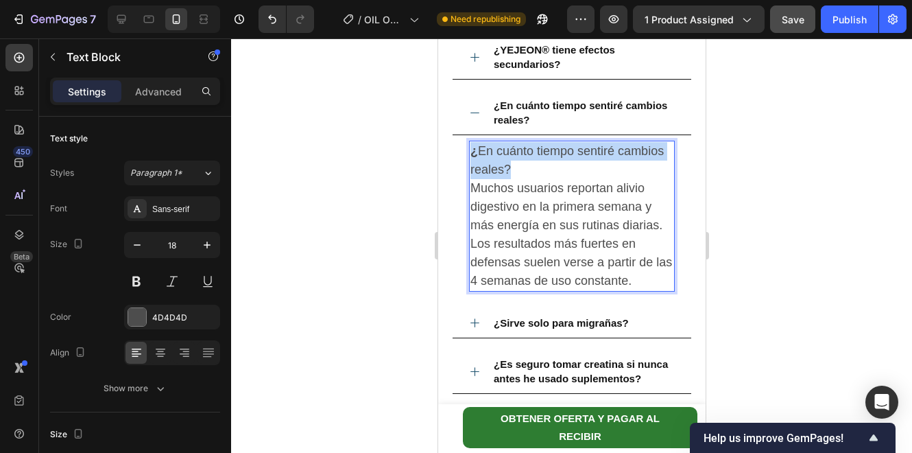
drag, startPoint x: 567, startPoint y: 171, endPoint x: 471, endPoint y: 156, distance: 96.5
click at [471, 156] on p "¿ En cuánto tiempo sentiré cambios reales? Muchos usuarios reportan alivio dige…" at bounding box center [571, 216] width 203 height 148
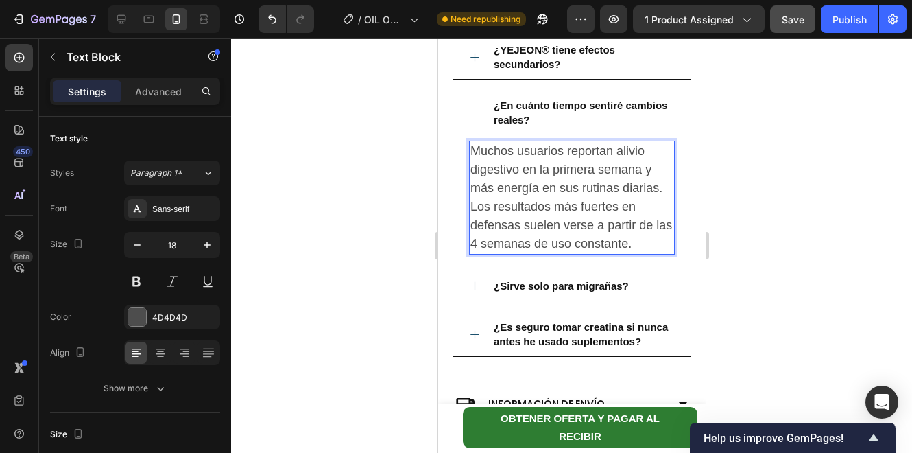
click at [581, 162] on p "Muchos usuarios reportan alivio digestivo en la primera semana y más energía en…" at bounding box center [571, 197] width 203 height 111
click at [581, 188] on p "Muchos usuarios reportan alivio digestivo en la primera semana y más energía en…" at bounding box center [571, 197] width 203 height 111
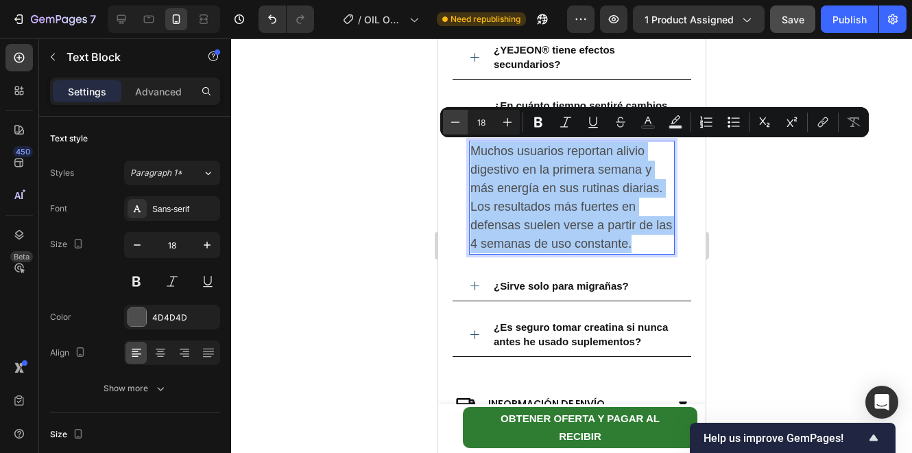
click at [453, 123] on icon "Editor contextual toolbar" at bounding box center [456, 122] width 14 height 14
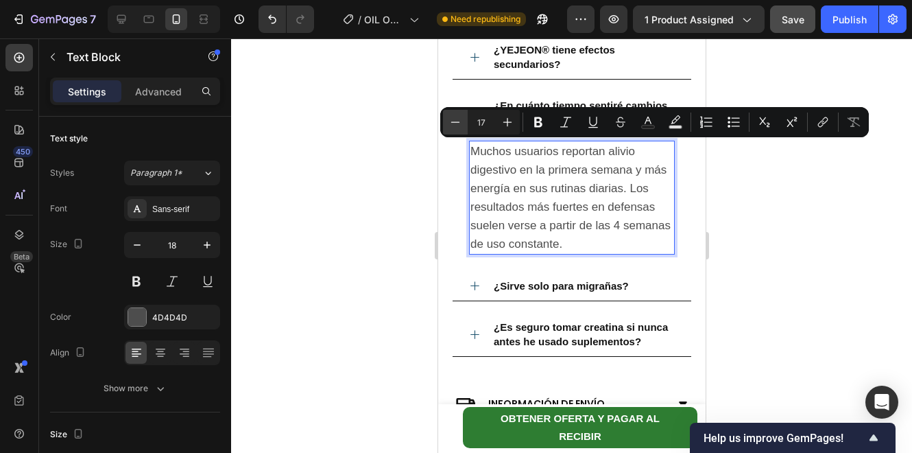
click at [453, 123] on icon "Editor contextual toolbar" at bounding box center [456, 122] width 14 height 14
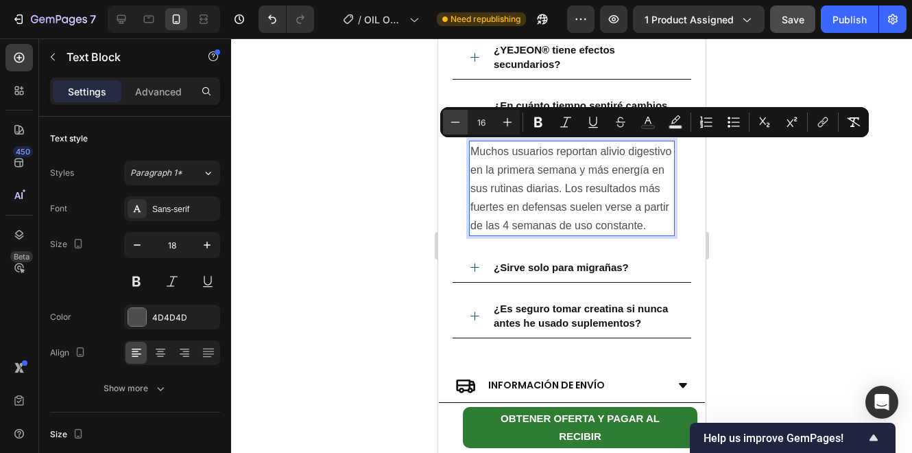
click at [453, 123] on icon "Editor contextual toolbar" at bounding box center [456, 122] width 14 height 14
type input "15"
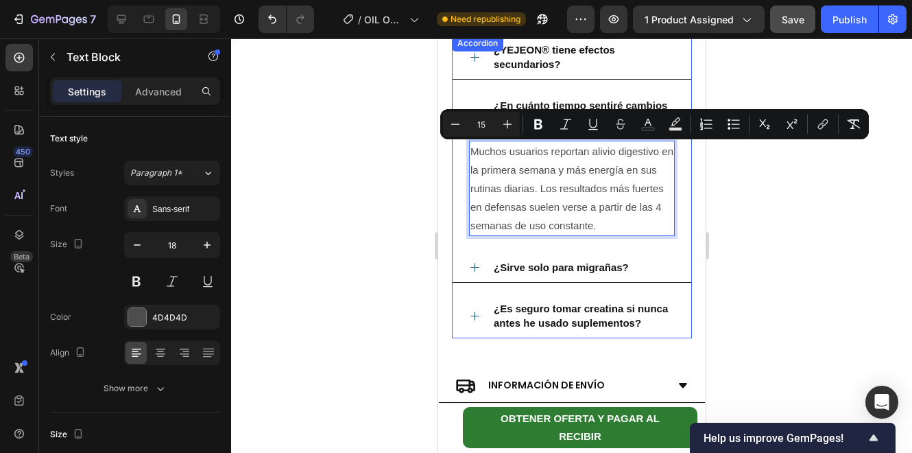
click at [529, 268] on strong "¿Sirve solo para migrañas?" at bounding box center [560, 267] width 135 height 12
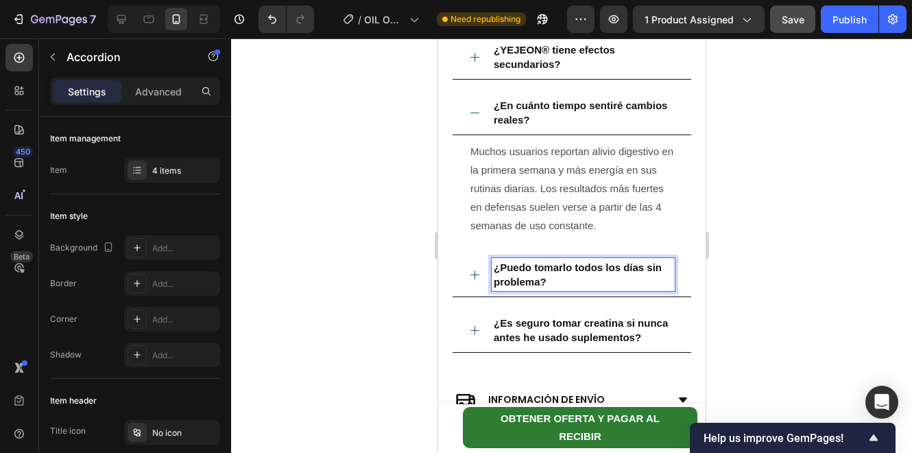
click at [467, 275] on div "¿Puedo tomarlo todos los días sin problema?" at bounding box center [571, 274] width 239 height 45
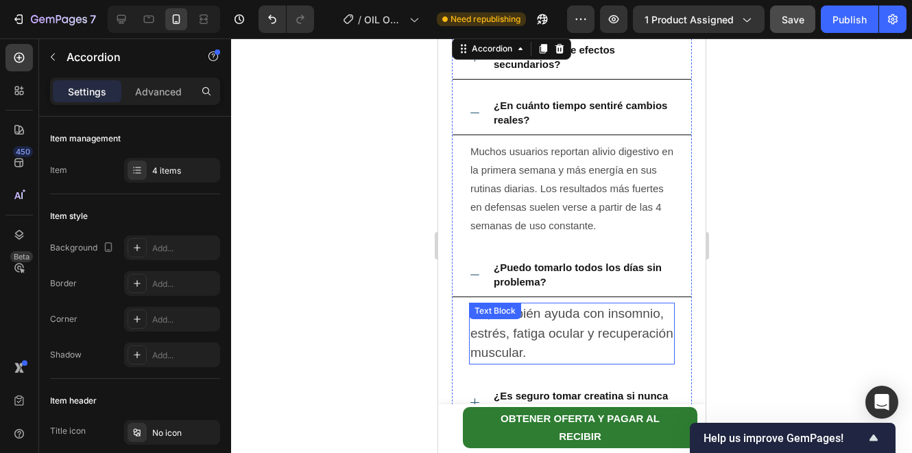
click at [500, 311] on div "Text Block" at bounding box center [494, 311] width 47 height 12
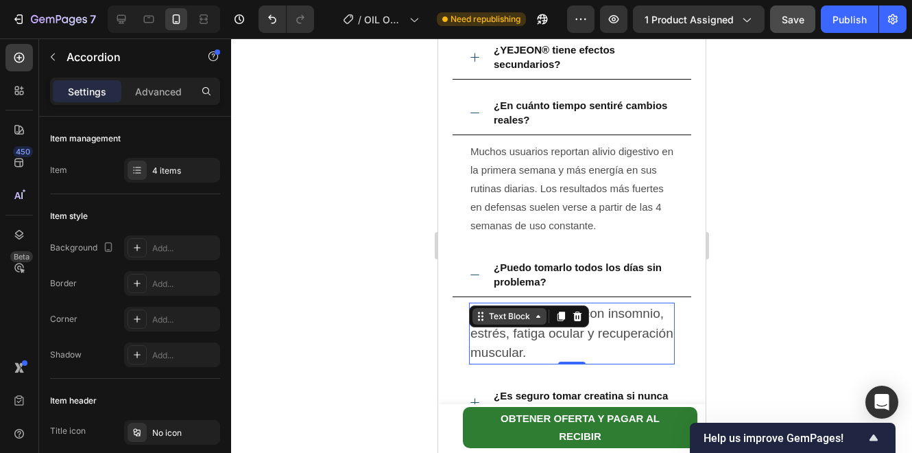
click at [500, 313] on div "Text Block" at bounding box center [509, 316] width 47 height 12
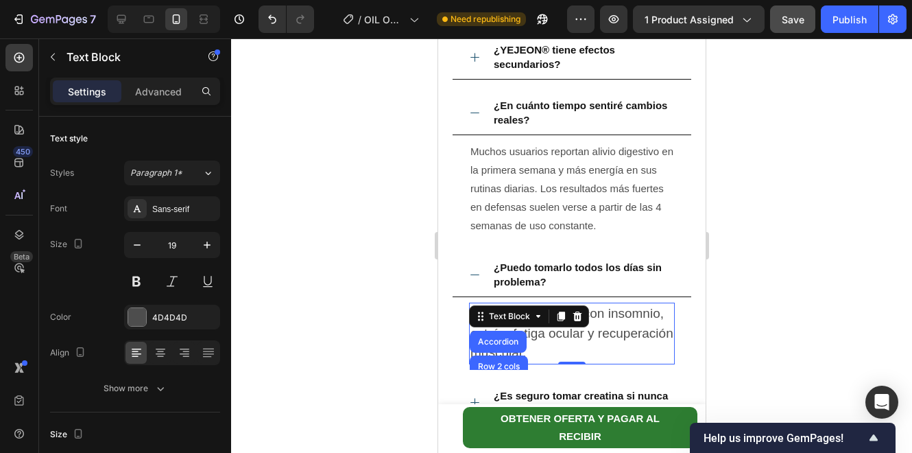
click at [571, 340] on p "No, también ayuda con insomnio, estrés, fatiga ocular y recuperación muscular." at bounding box center [571, 333] width 203 height 59
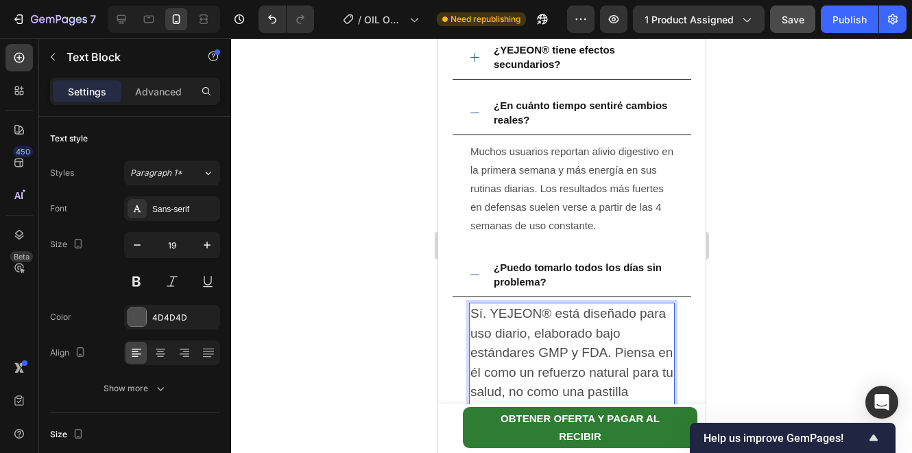
click at [510, 323] on p "Sí. YEJEON® está diseñado para uso diario, elaborado bajo estándares GMP y FDA.…" at bounding box center [571, 362] width 203 height 117
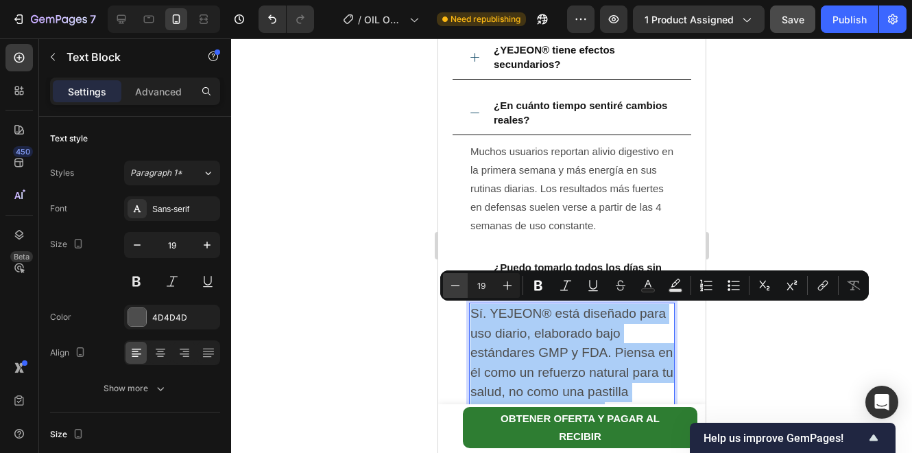
click at [447, 290] on button "Minus" at bounding box center [455, 285] width 25 height 25
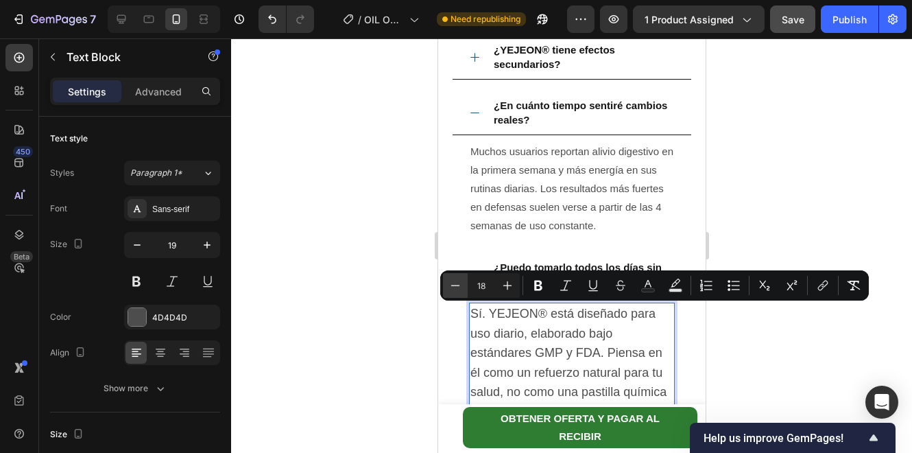
click at [447, 290] on button "Minus" at bounding box center [455, 285] width 25 height 25
click at [448, 290] on button "Minus" at bounding box center [455, 285] width 25 height 25
click at [448, 289] on button "Minus" at bounding box center [455, 285] width 25 height 25
type input "15"
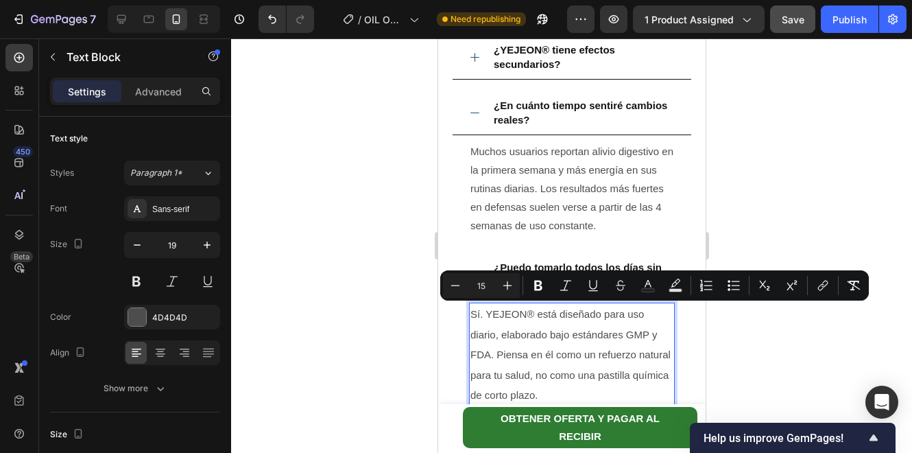
click at [364, 271] on div at bounding box center [571, 245] width 681 height 414
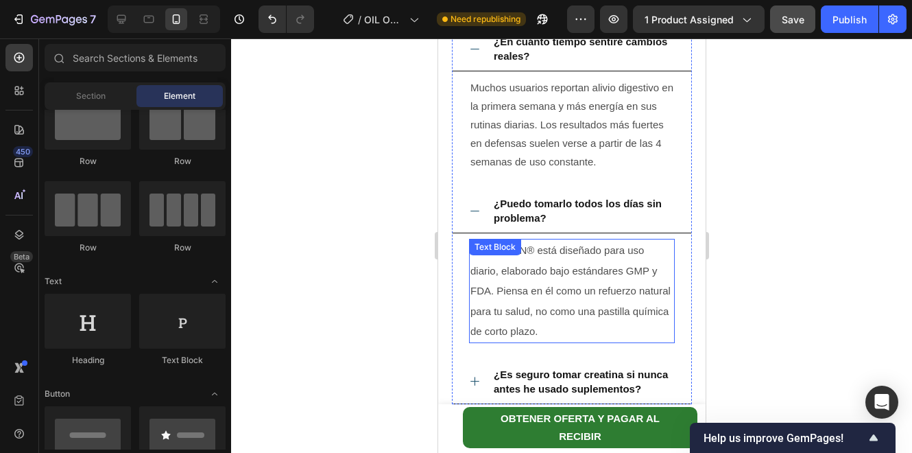
scroll to position [3740, 0]
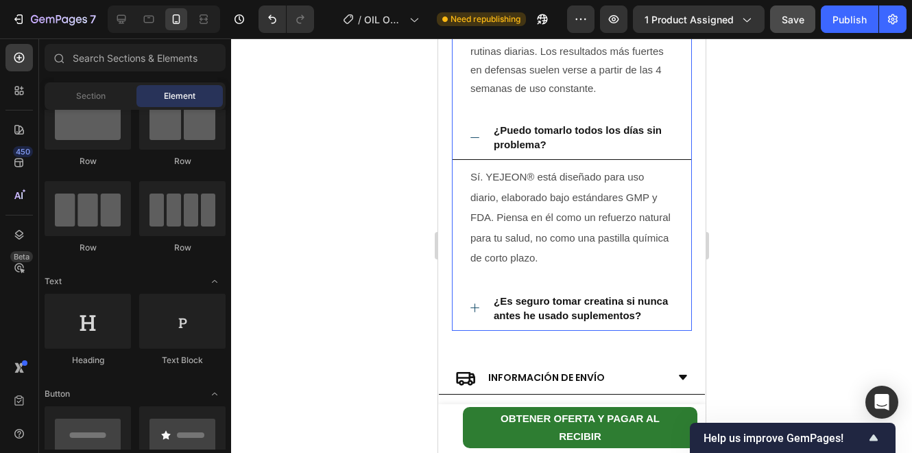
click at [484, 311] on div "¿Es seguro tomar creatina si nunca antes he usado suplementos?" at bounding box center [571, 308] width 239 height 45
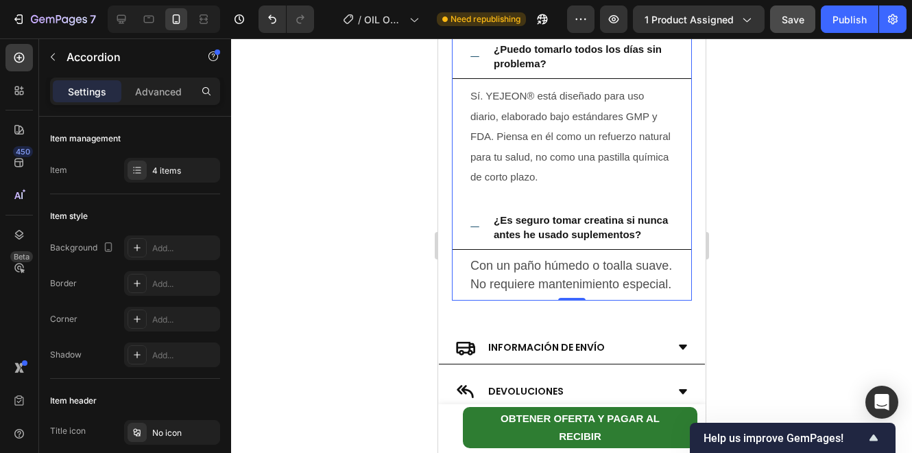
scroll to position [3831, 0]
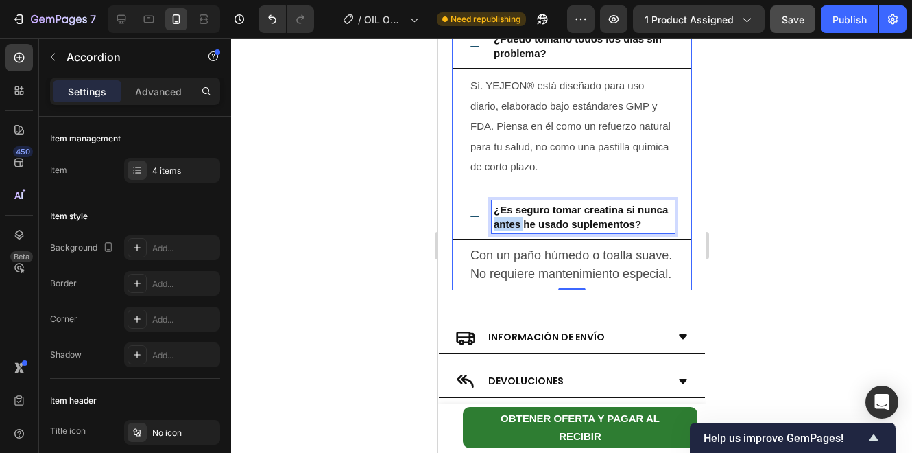
click at [545, 229] on p "¿Es seguro tomar creatina si nunca antes he usado suplementos?" at bounding box center [582, 216] width 179 height 29
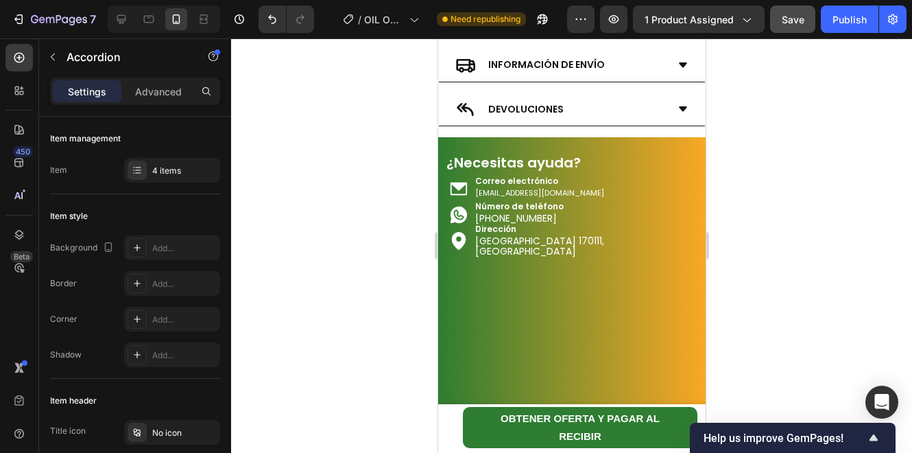
scroll to position [3609, 0]
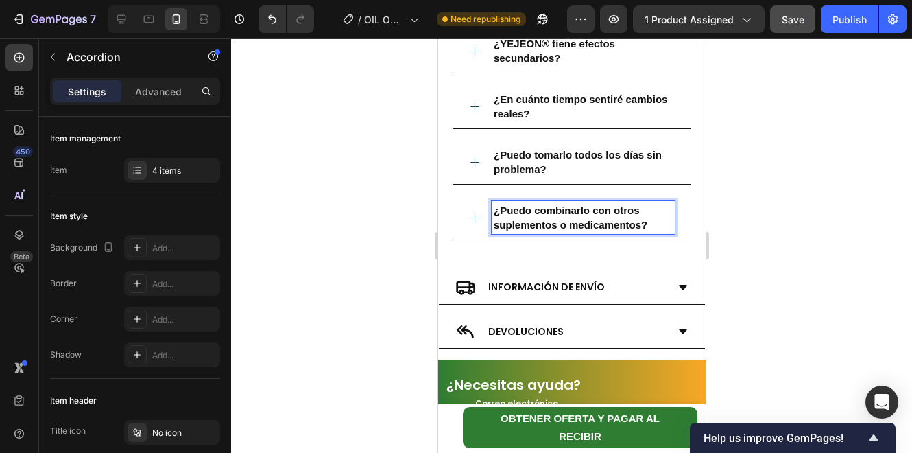
click at [466, 208] on div "¿Puedo combinarlo con otros suplementos o medicamentos?" at bounding box center [571, 218] width 239 height 45
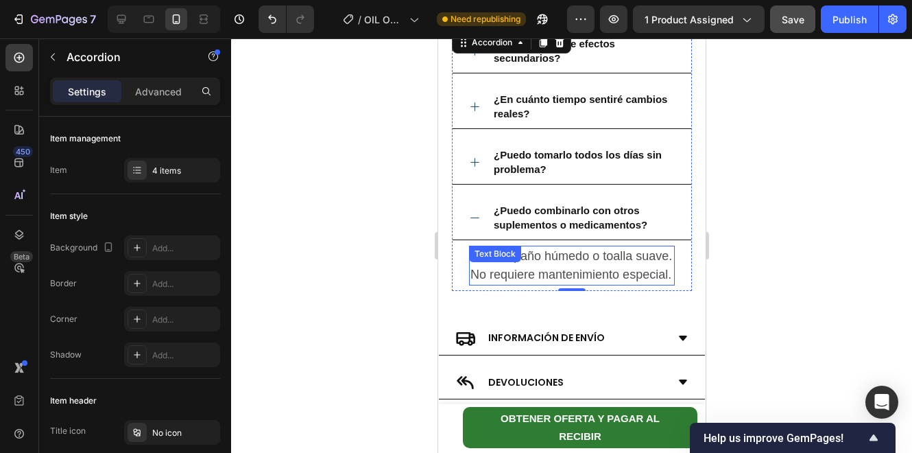
click at [564, 274] on p "Con un paño húmedo o toalla suave. No requiere mantenimiento especial." at bounding box center [571, 265] width 203 height 37
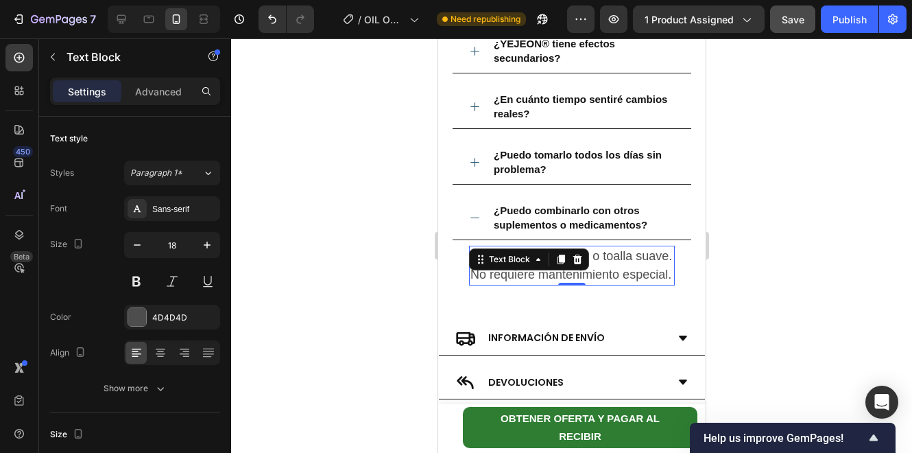
click at [564, 274] on p "Con un paño húmedo o toalla suave. No requiere mantenimiento especial." at bounding box center [571, 265] width 203 height 37
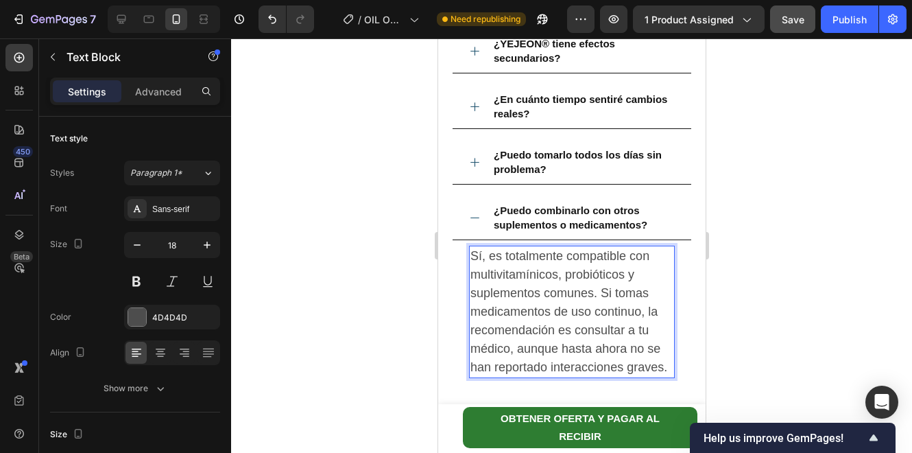
click at [497, 279] on p "Sí, es totalmente compatible con multivitamínicos, probióticos y suplementos co…" at bounding box center [571, 312] width 203 height 130
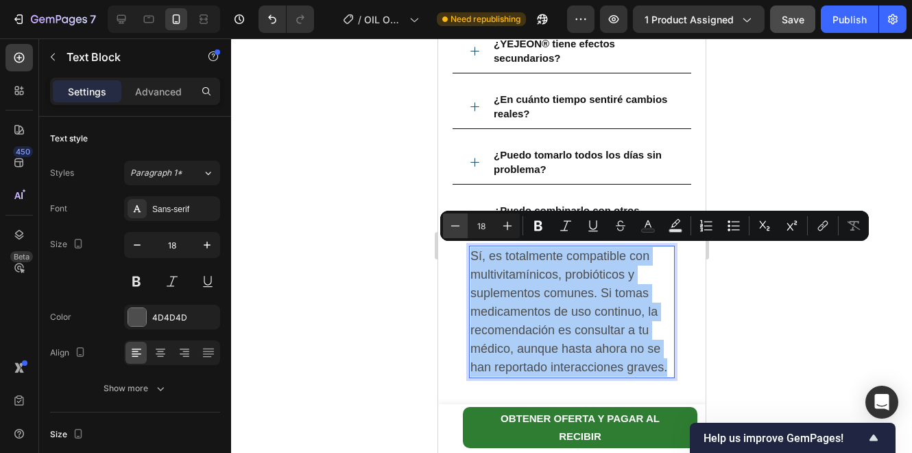
click at [465, 228] on button "Minus" at bounding box center [455, 225] width 25 height 25
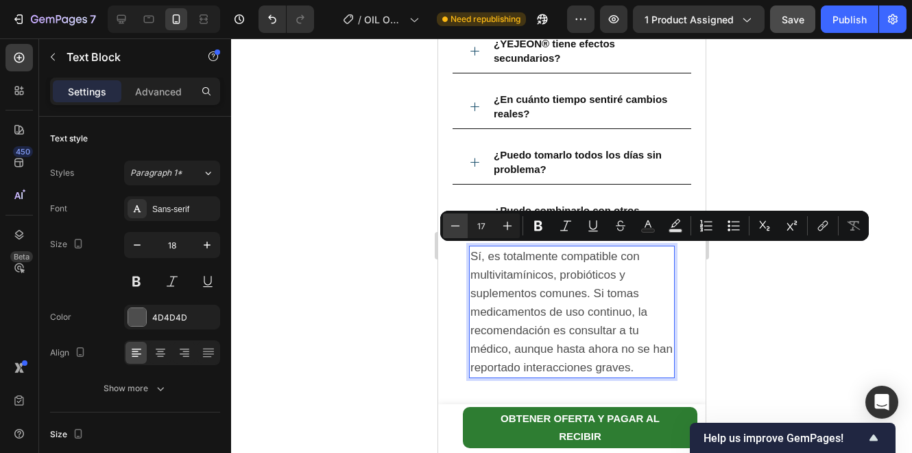
click at [464, 228] on button "Minus" at bounding box center [455, 225] width 25 height 25
type input "15"
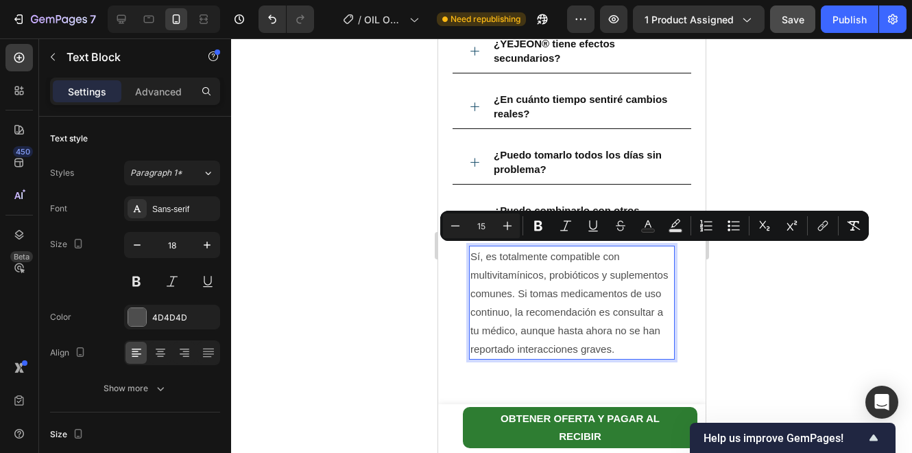
click at [324, 200] on div at bounding box center [571, 245] width 681 height 414
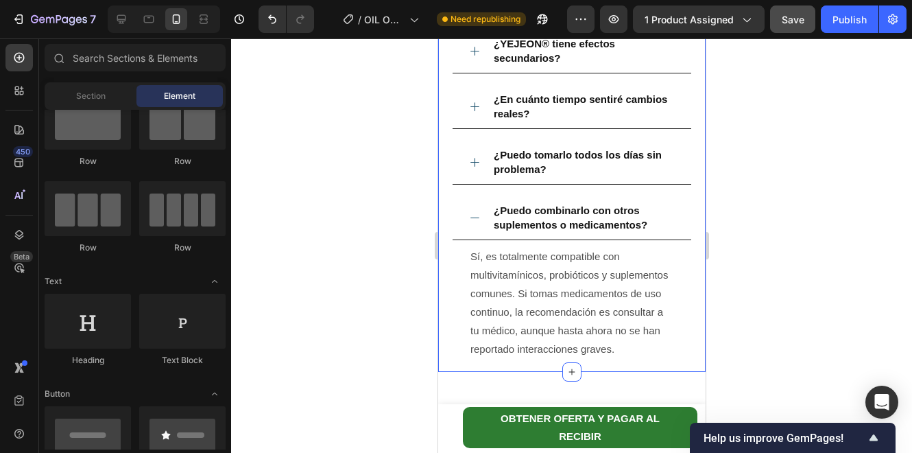
click at [448, 215] on div "Preguntas frecuentes Heading ¿YEJEON® tiene efectos secundarios? ¿En cuánto tie…" at bounding box center [572, 182] width 268 height 380
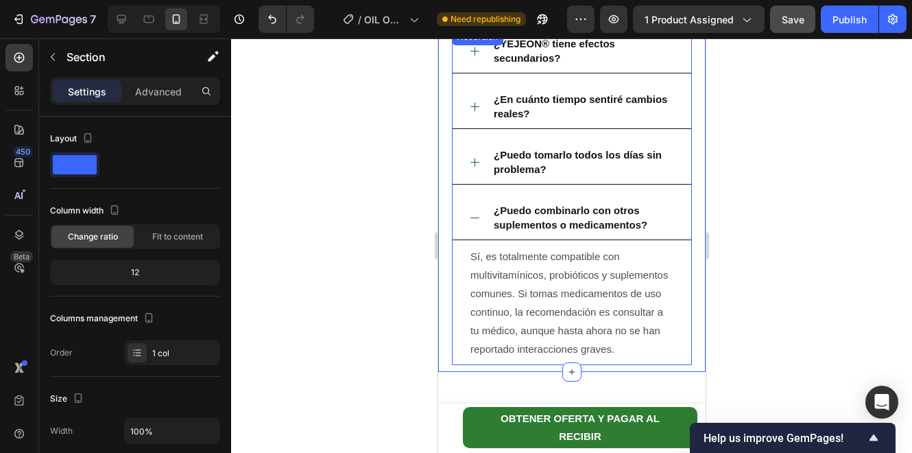
click at [482, 215] on div "¿Puedo combinarlo con otros suplementos o medicamentos?" at bounding box center [571, 218] width 239 height 45
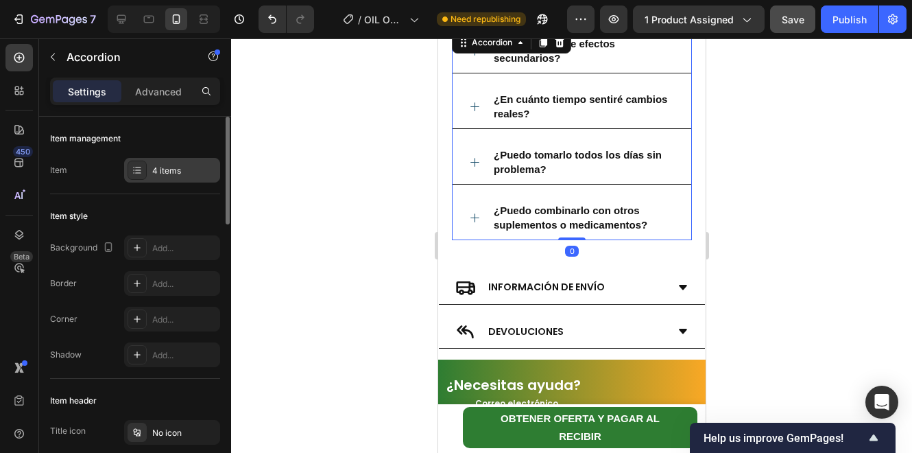
click at [175, 172] on div "4 items" at bounding box center [184, 171] width 64 height 12
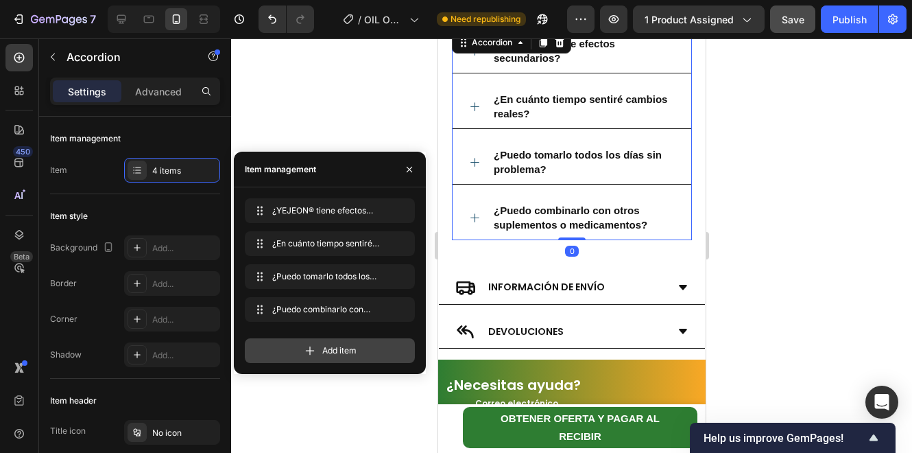
drag, startPoint x: 318, startPoint y: 342, endPoint x: 90, endPoint y: 191, distance: 273.8
click at [318, 342] on div "Add item" at bounding box center [330, 350] width 170 height 25
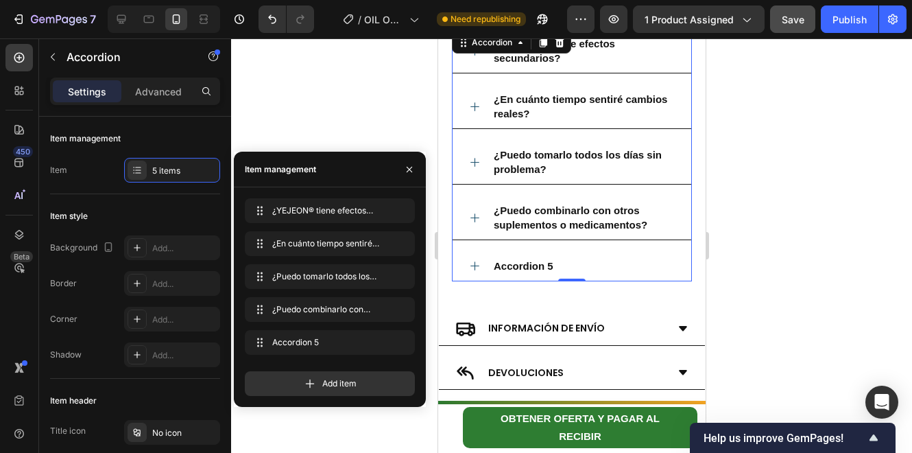
click at [536, 257] on div "Accordion 5" at bounding box center [523, 266] width 64 height 19
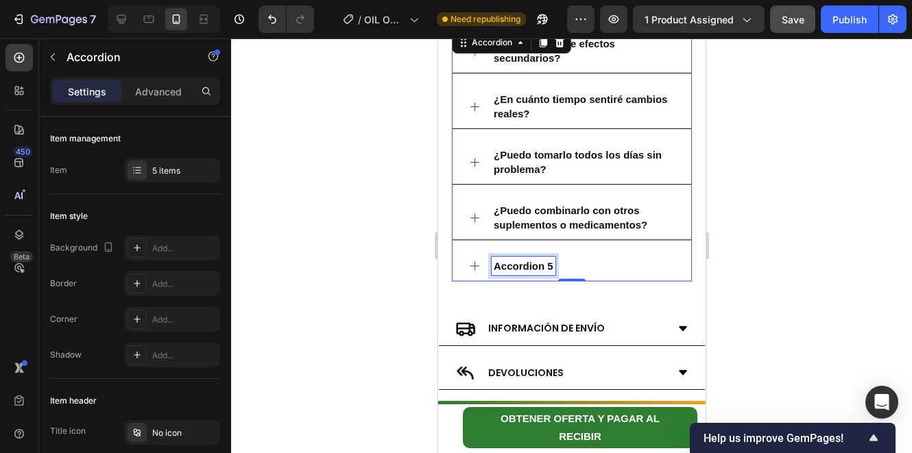
click at [536, 261] on p "Accordion 5" at bounding box center [523, 266] width 60 height 14
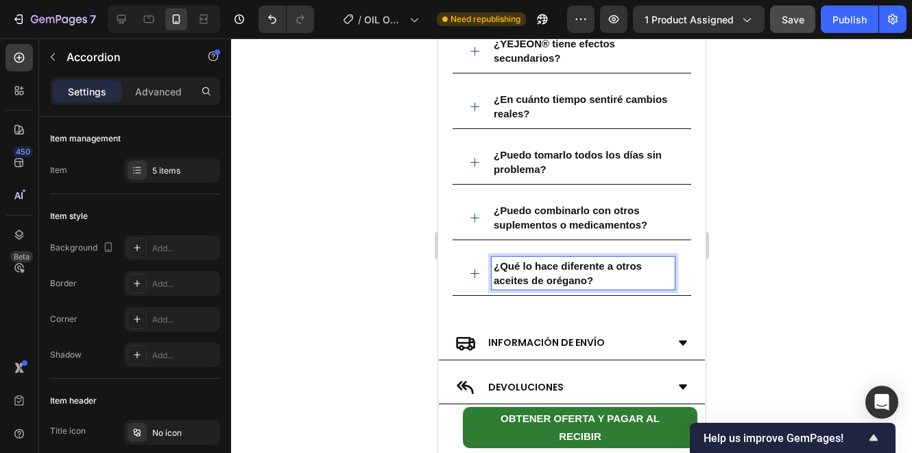
drag, startPoint x: 457, startPoint y: 272, endPoint x: 464, endPoint y: 270, distance: 7.2
click at [457, 272] on div "¿Qué lo hace diferente a otros aceites de orégano?" at bounding box center [571, 273] width 239 height 45
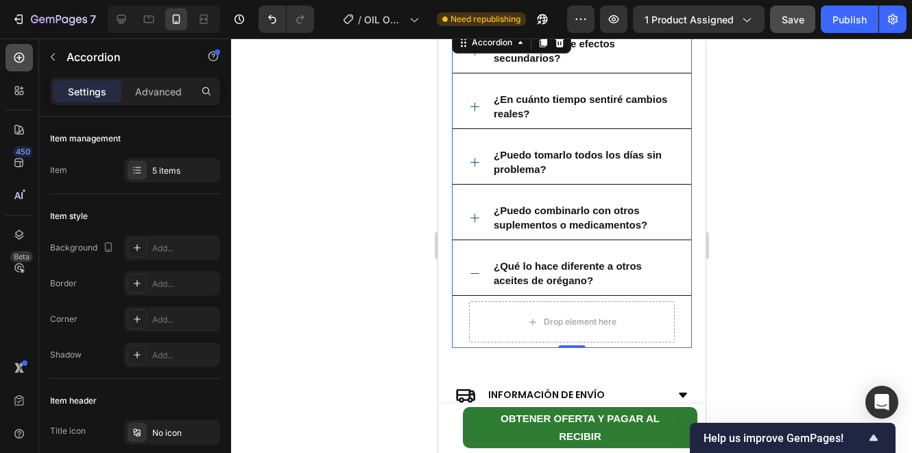
click at [24, 64] on div at bounding box center [18, 57] width 27 height 27
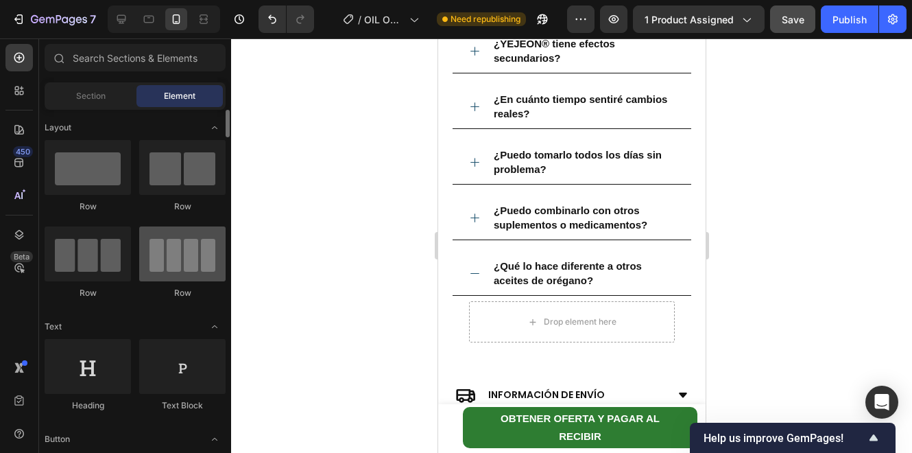
scroll to position [45, 0]
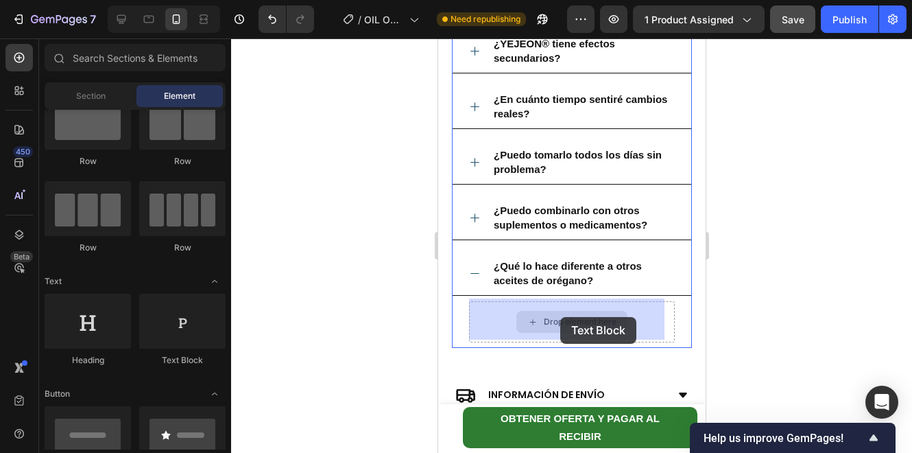
drag, startPoint x: 875, startPoint y: 392, endPoint x: 584, endPoint y: 330, distance: 297.3
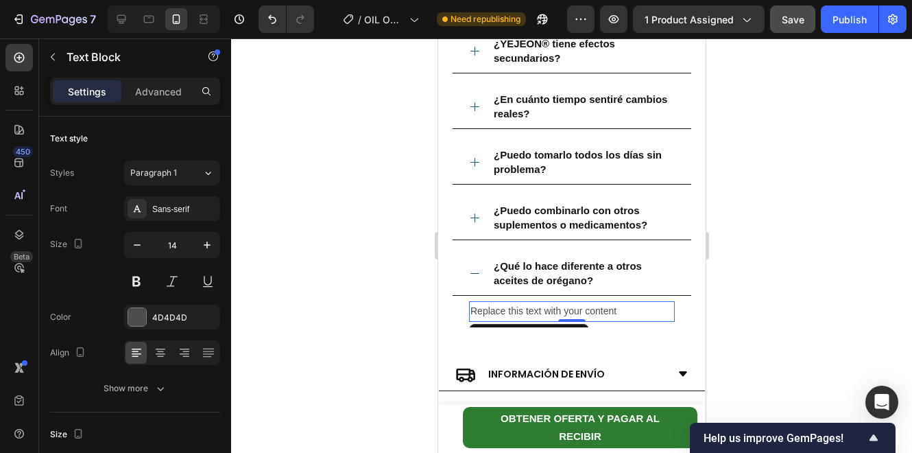
click at [568, 308] on div "Replace this text with your content" at bounding box center [572, 311] width 206 height 20
click at [568, 308] on p "Replace this text with your content" at bounding box center [571, 311] width 203 height 17
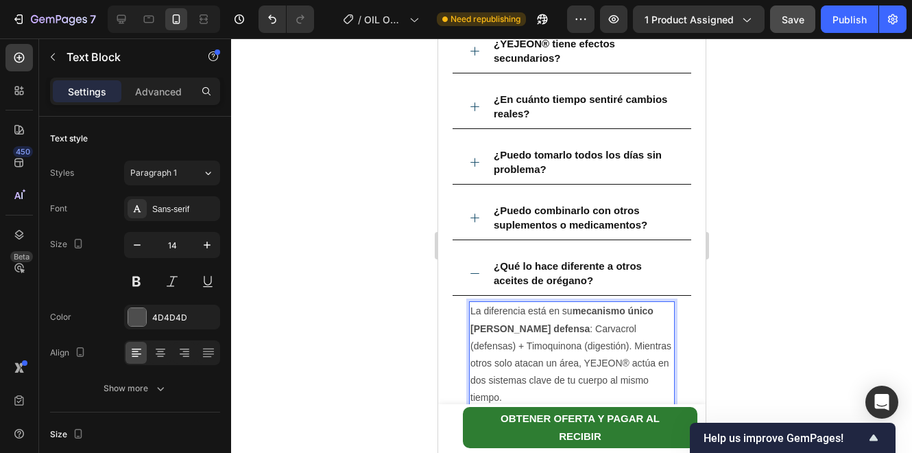
click at [556, 342] on p "La diferencia está en su mecanismo único [PERSON_NAME] defensa : Carvacrol (def…" at bounding box center [571, 355] width 203 height 104
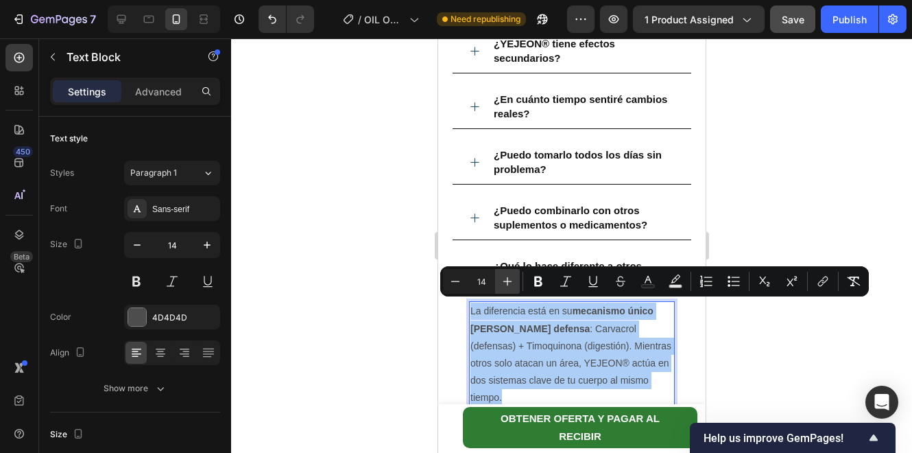
click at [504, 283] on icon "Editor contextual toolbar" at bounding box center [508, 281] width 14 height 14
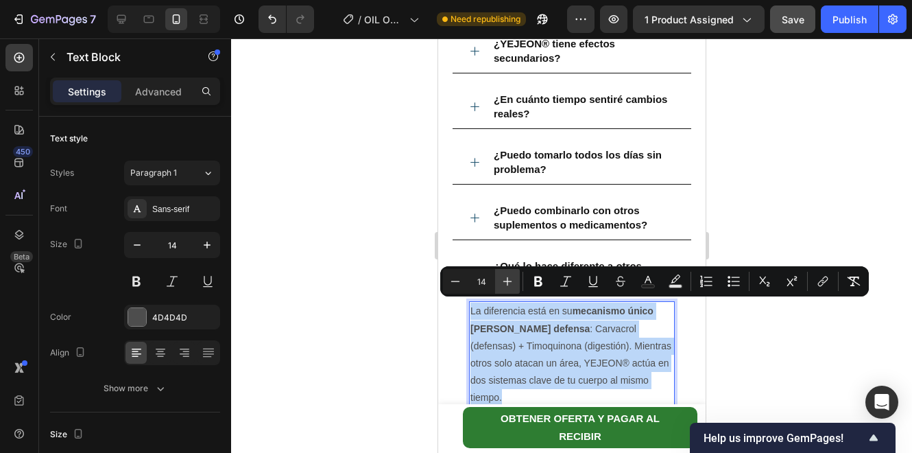
type input "15"
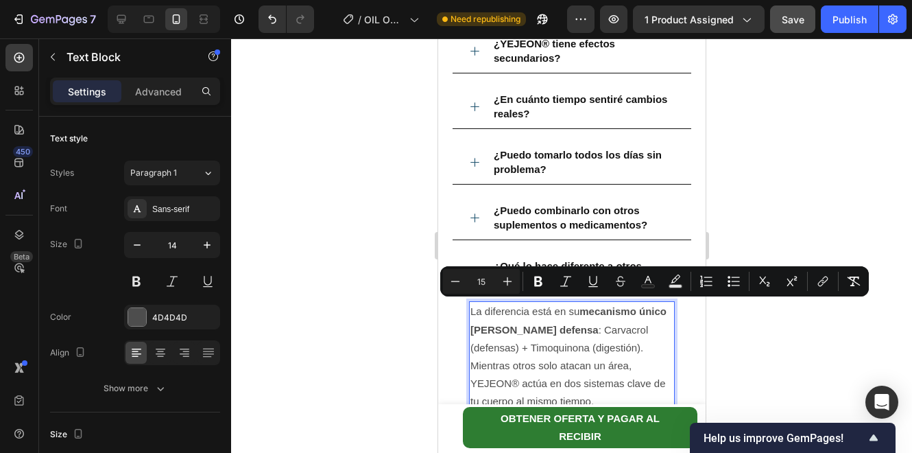
click at [731, 335] on div at bounding box center [571, 245] width 681 height 414
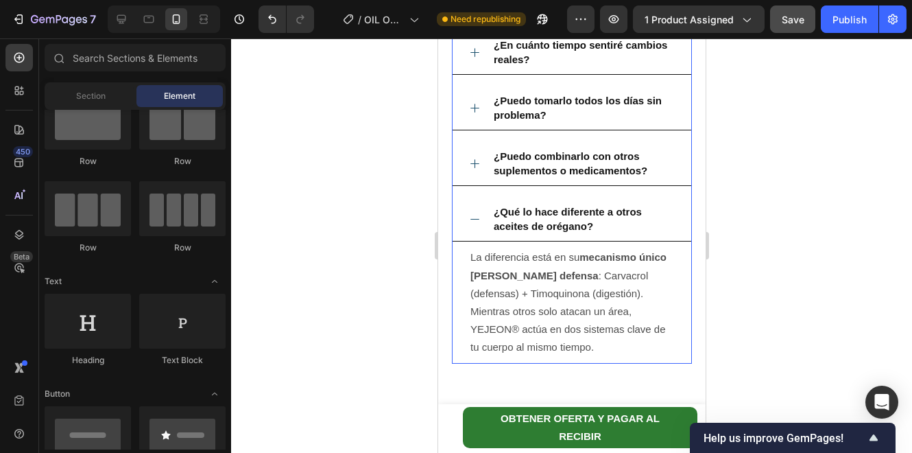
scroll to position [3609, 0]
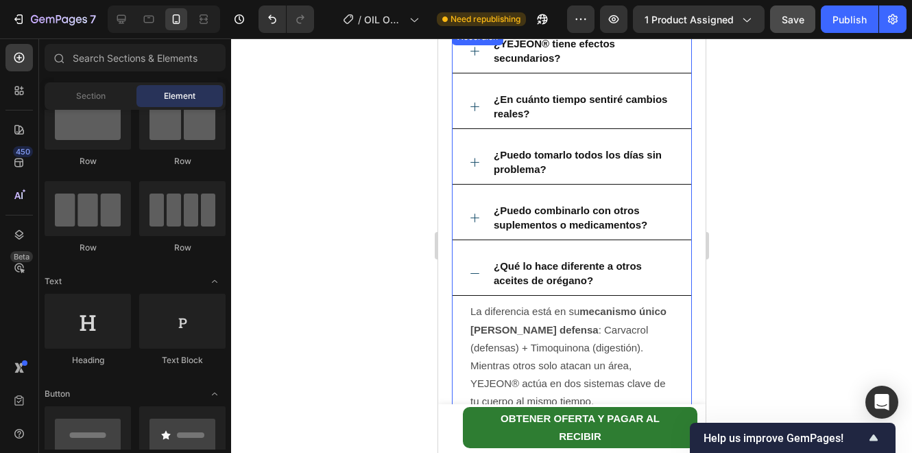
click at [473, 274] on icon at bounding box center [475, 274] width 12 height 12
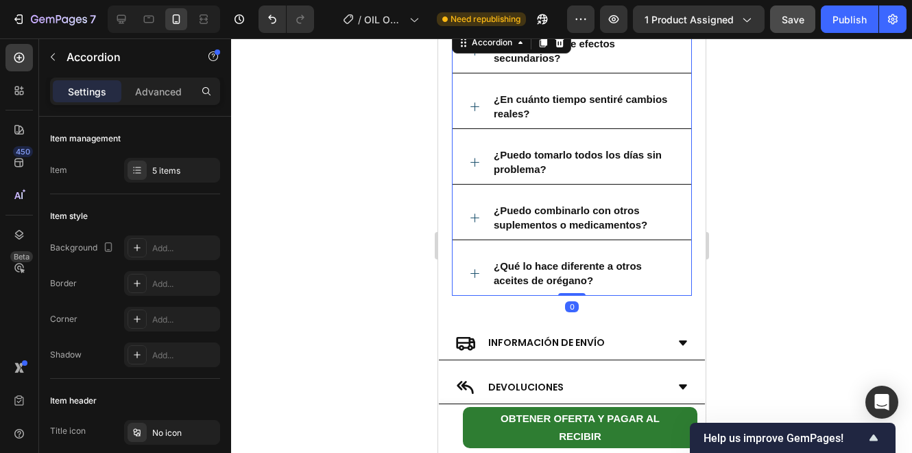
scroll to position [3471, 0]
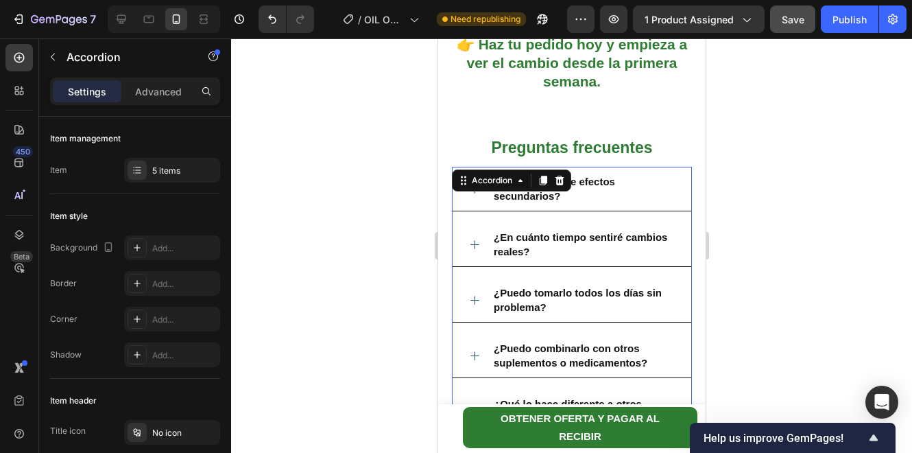
click at [784, 23] on span "Save" at bounding box center [793, 20] width 23 height 12
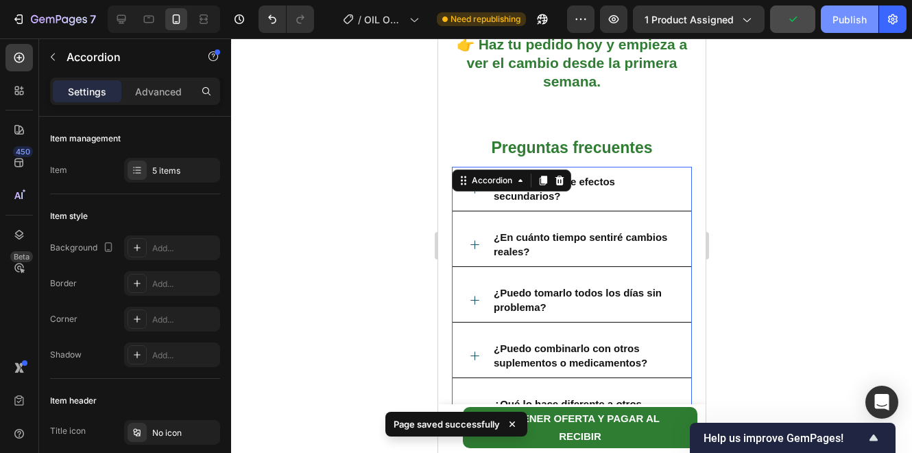
click at [845, 29] on button "Publish" at bounding box center [850, 18] width 58 height 27
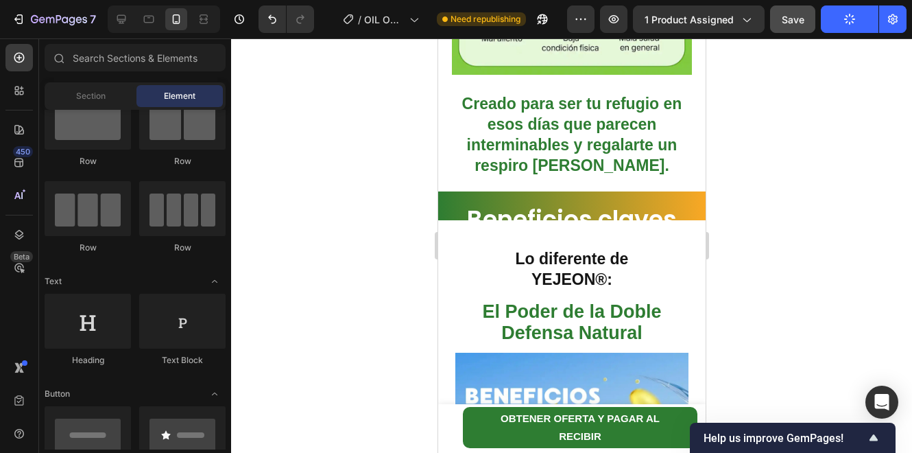
scroll to position [1514, 0]
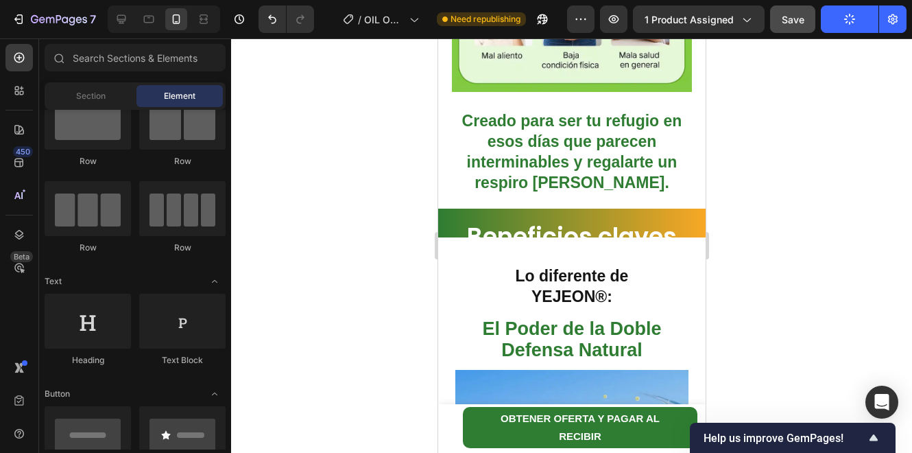
drag, startPoint x: 701, startPoint y: 392, endPoint x: 1184, endPoint y: 226, distance: 510.5
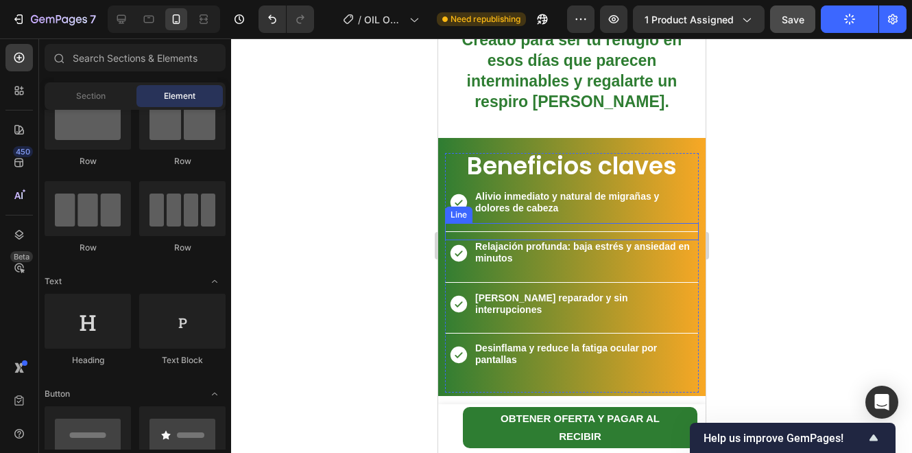
scroll to position [1605, 0]
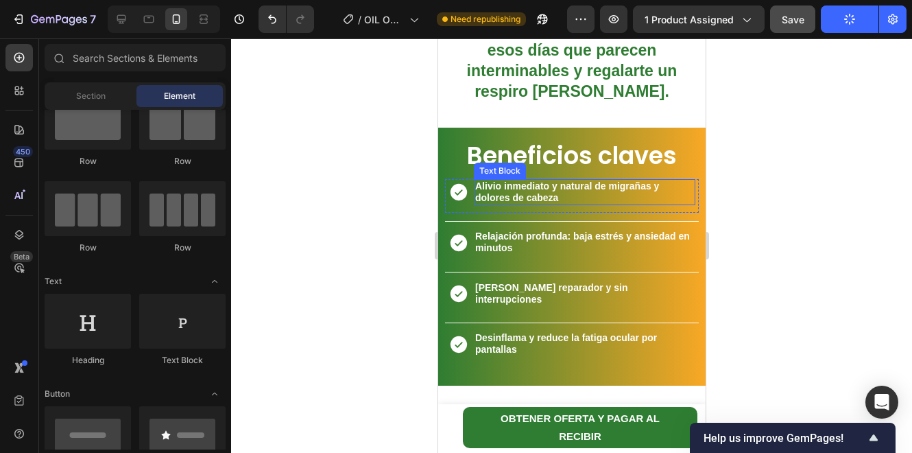
click at [570, 185] on p "Alivio inmediato y natural de migrañas y dolores de cabeza" at bounding box center [584, 191] width 219 height 23
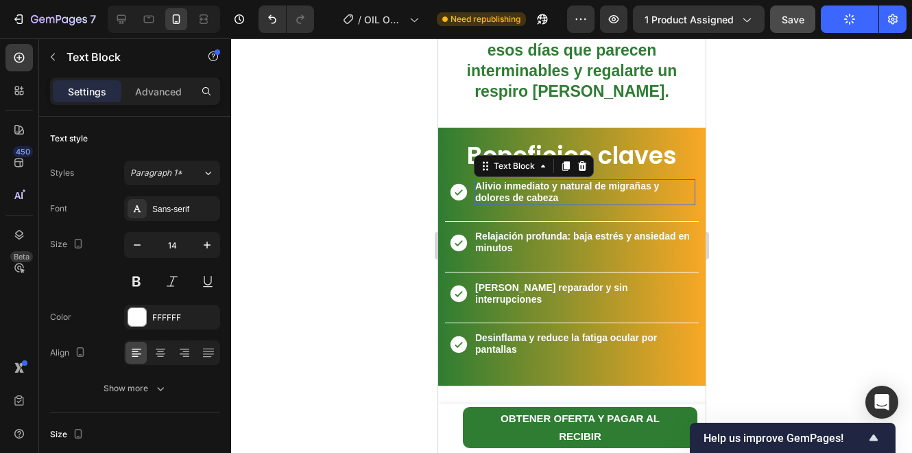
click at [570, 185] on p "Alivio inmediato y natural de migrañas y dolores de cabeza" at bounding box center [584, 191] width 219 height 23
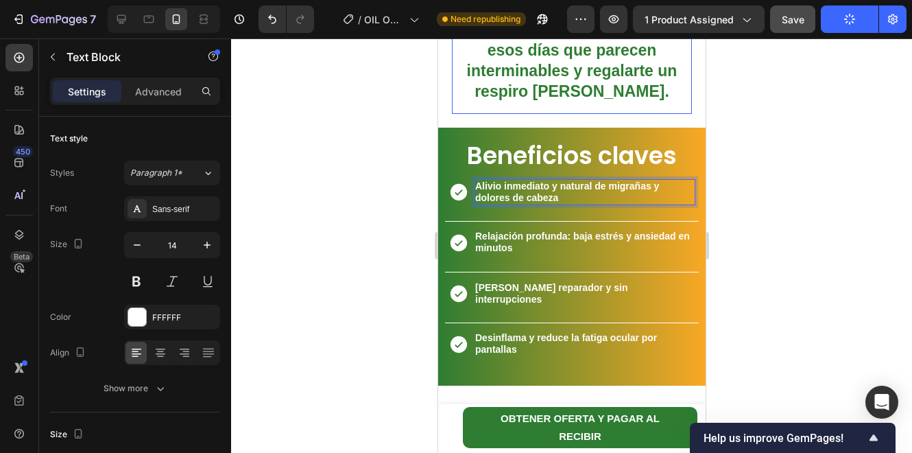
scroll to position [1611, 0]
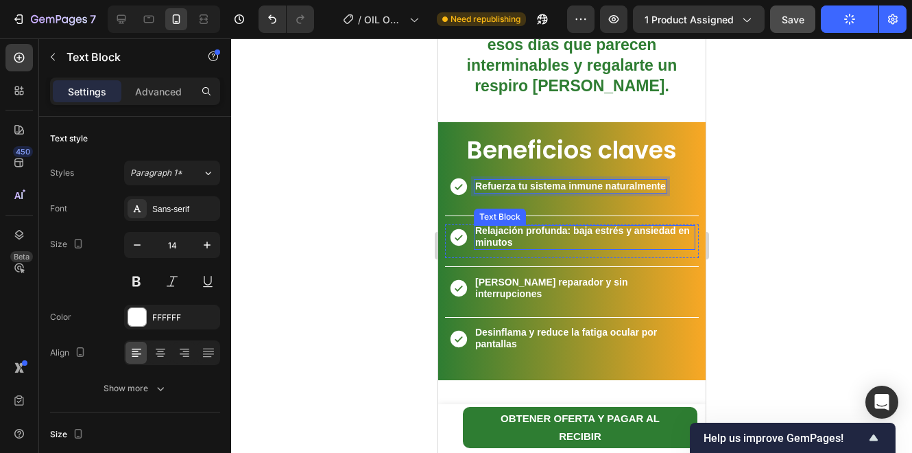
click at [519, 225] on strong "Relajación profunda: baja estrés y ansiedad en minutos" at bounding box center [582, 236] width 215 height 23
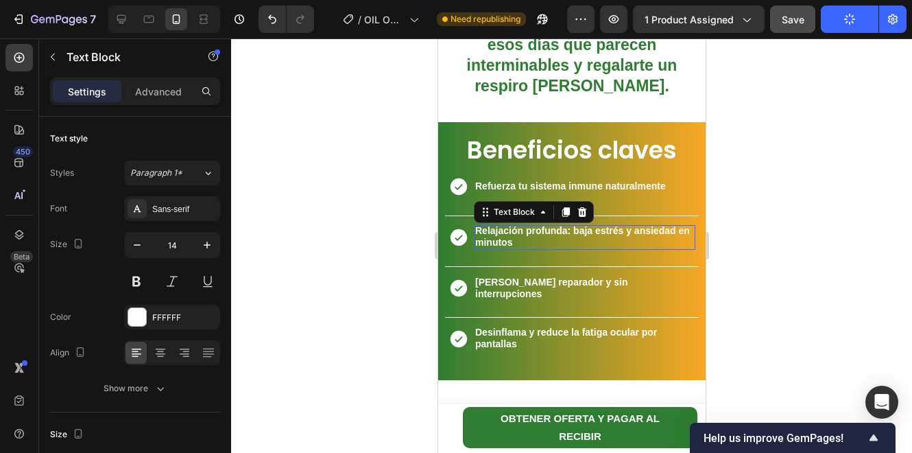
click at [519, 225] on strong "Relajación profunda: baja estrés y ansiedad en minutos" at bounding box center [582, 236] width 215 height 23
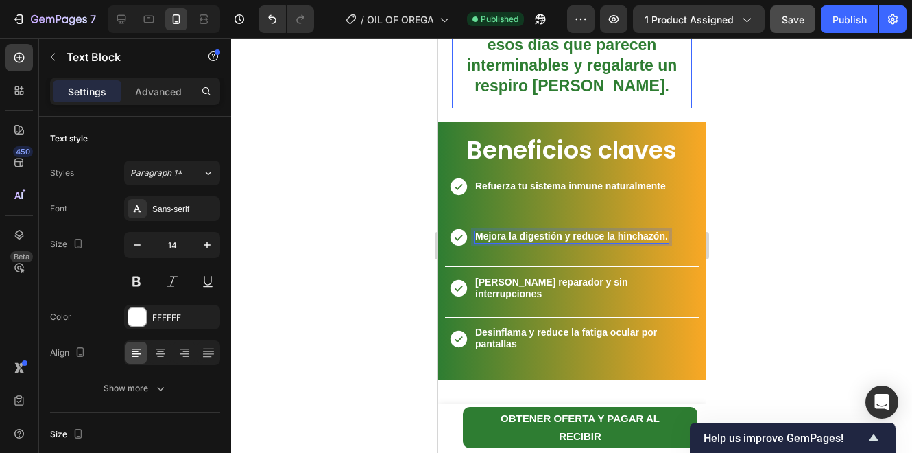
scroll to position [1616, 0]
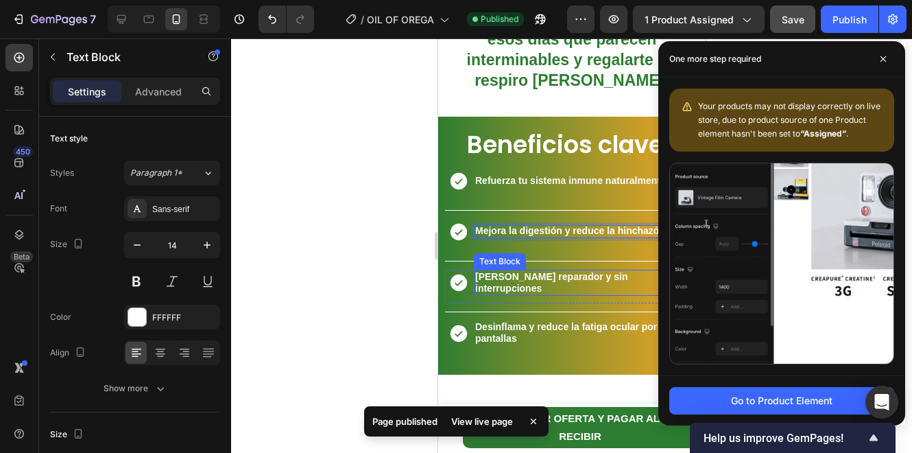
click at [493, 271] on strong "[PERSON_NAME] reparador y sin interrupciones" at bounding box center [551, 282] width 153 height 23
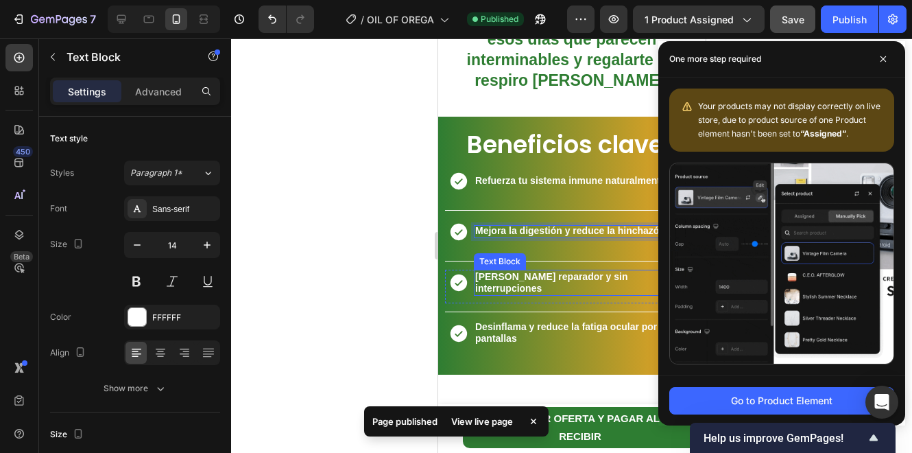
click at [493, 271] on strong "[PERSON_NAME] reparador y sin interrupciones" at bounding box center [551, 282] width 153 height 23
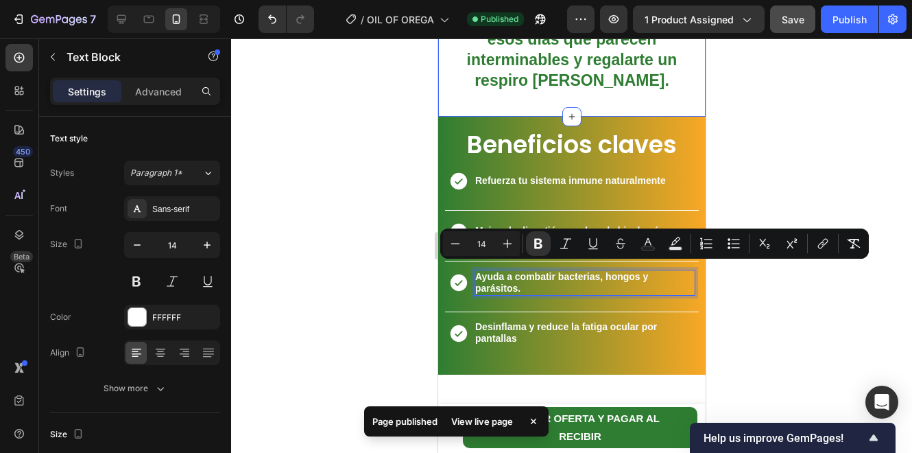
scroll to position [1610, 0]
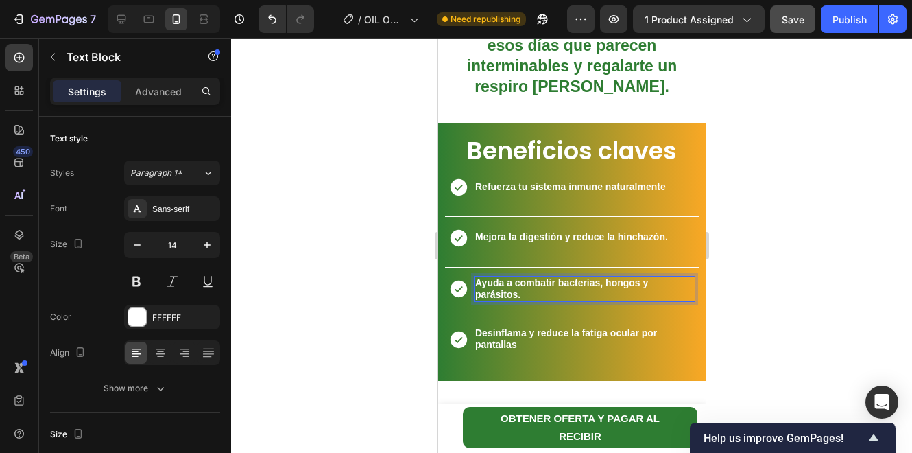
click at [499, 334] on strong "Desinflama y reduce la fatiga ocular por pantallas" at bounding box center [566, 338] width 182 height 23
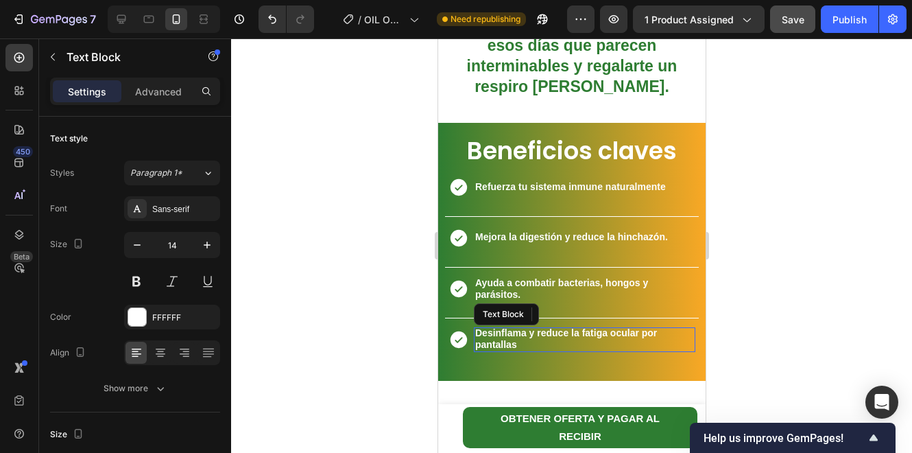
click at [499, 334] on strong "Desinflama y reduce la fatiga ocular por pantallas" at bounding box center [566, 338] width 182 height 23
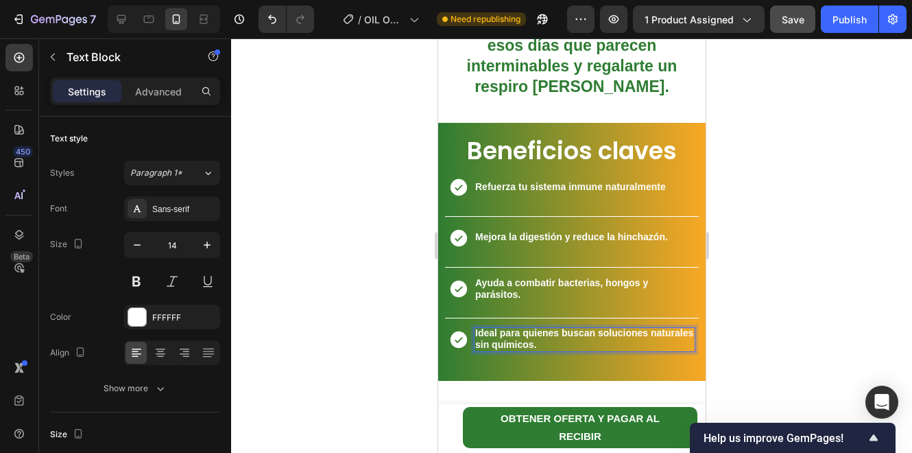
click at [760, 282] on div at bounding box center [571, 245] width 681 height 414
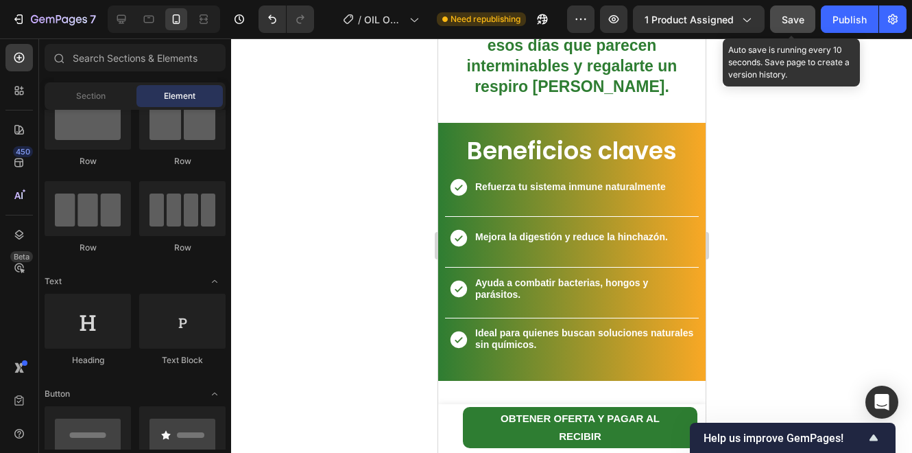
click at [773, 18] on button "Save" at bounding box center [792, 18] width 45 height 27
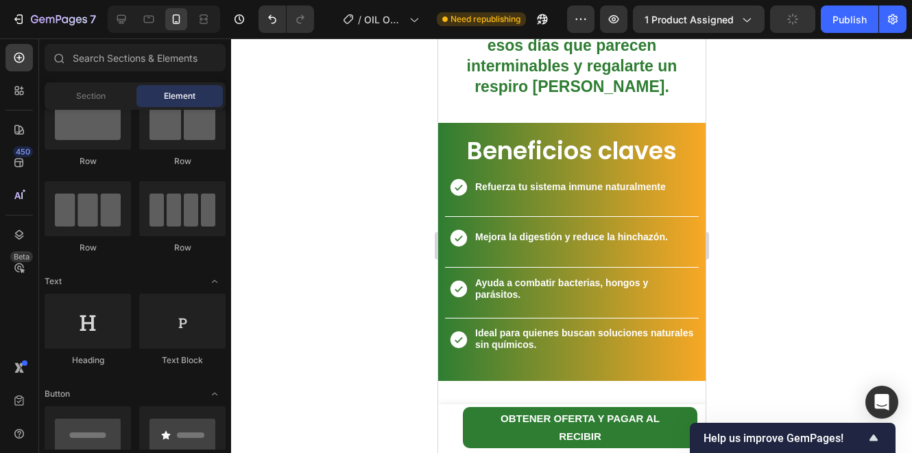
click at [860, 35] on div "7 Version history / OIL OF OREGA Need republishing Preview 1 product assigned P…" at bounding box center [456, 19] width 912 height 39
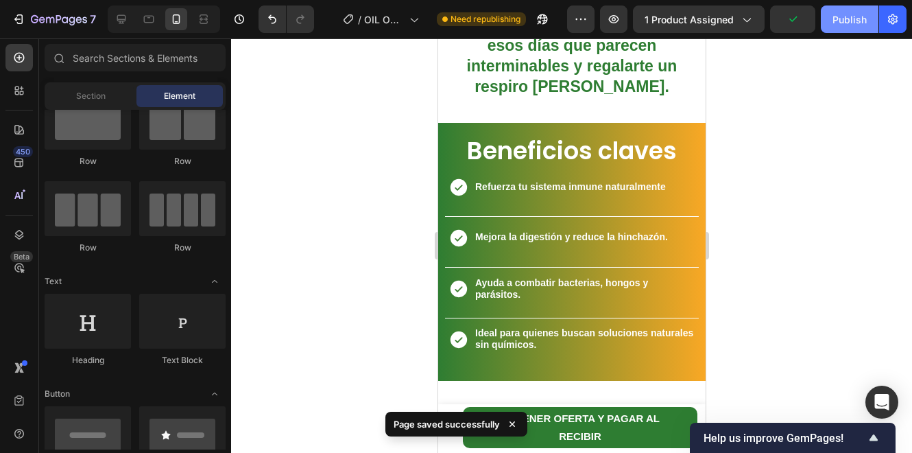
click at [837, 22] on div "Publish" at bounding box center [850, 19] width 34 height 14
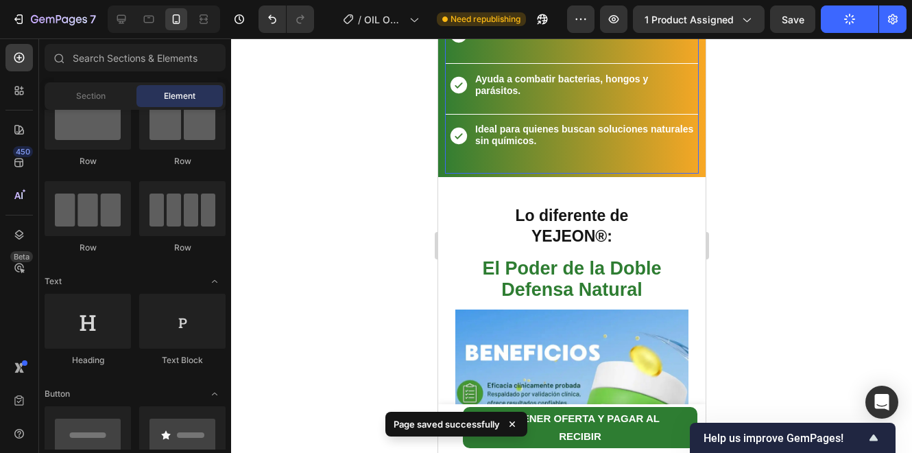
scroll to position [1884, 0]
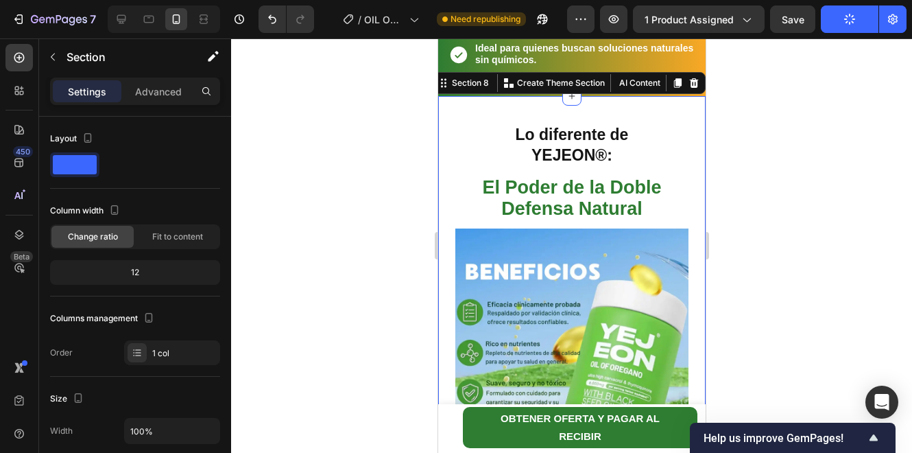
click at [673, 114] on div "El Poder de la Doble Defensa Natural Heading Image El poder del orégano y la se…" at bounding box center [572, 428] width 268 height 665
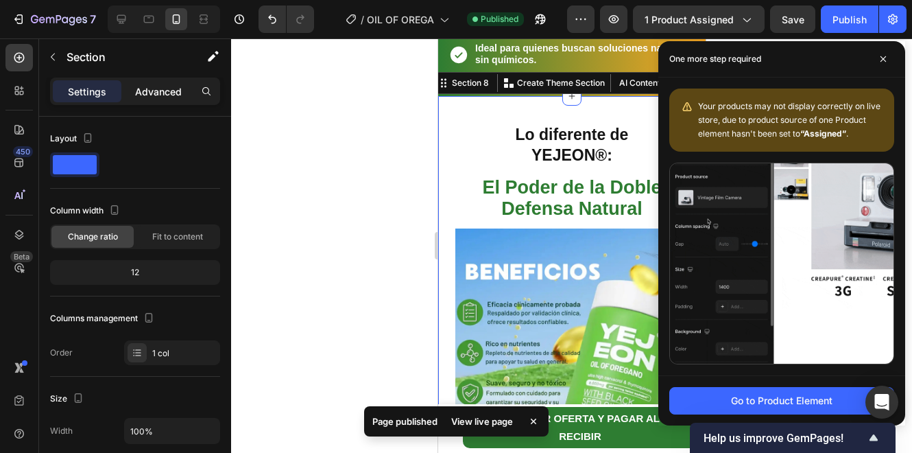
click at [159, 88] on p "Advanced" at bounding box center [158, 91] width 47 height 14
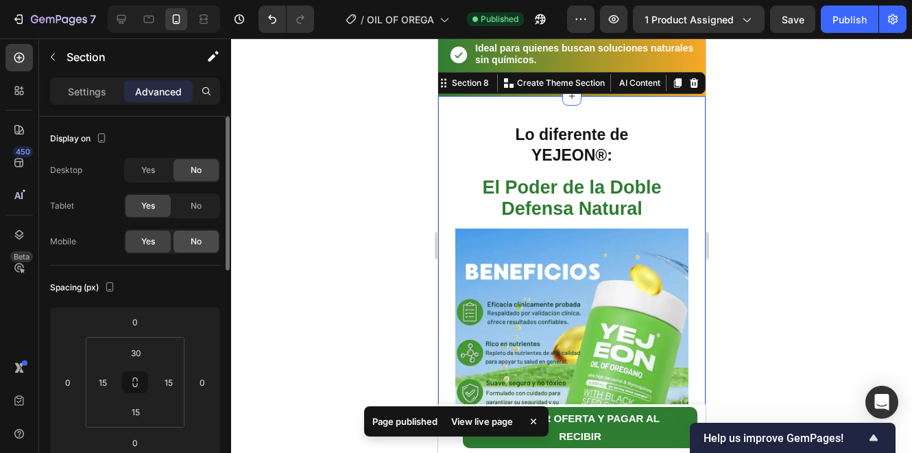
scroll to position [45, 0]
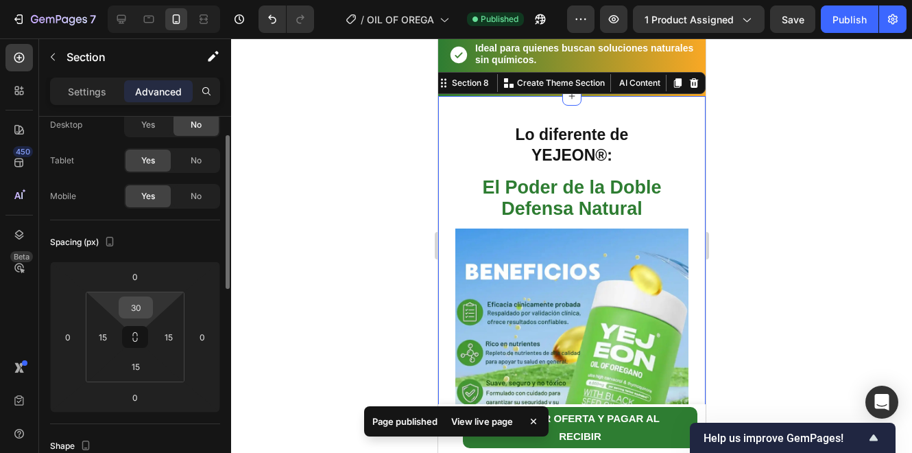
click at [143, 300] on input "30" at bounding box center [135, 307] width 27 height 21
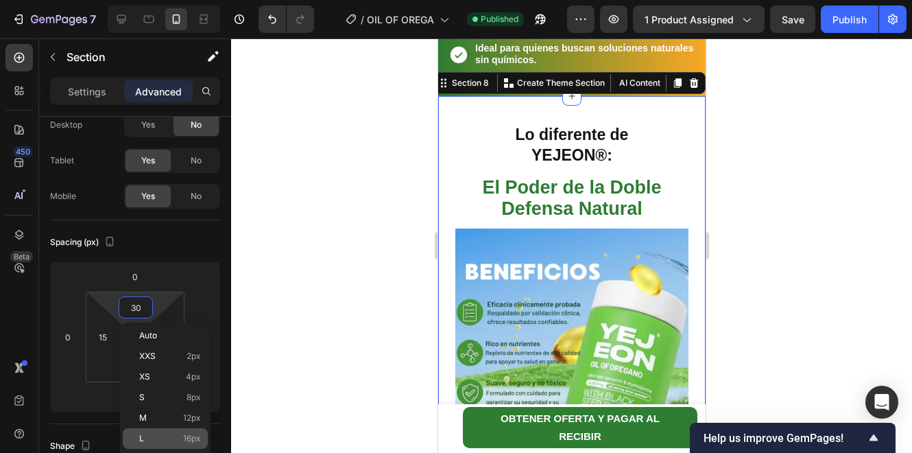
click at [189, 431] on div "L 16px" at bounding box center [165, 438] width 85 height 21
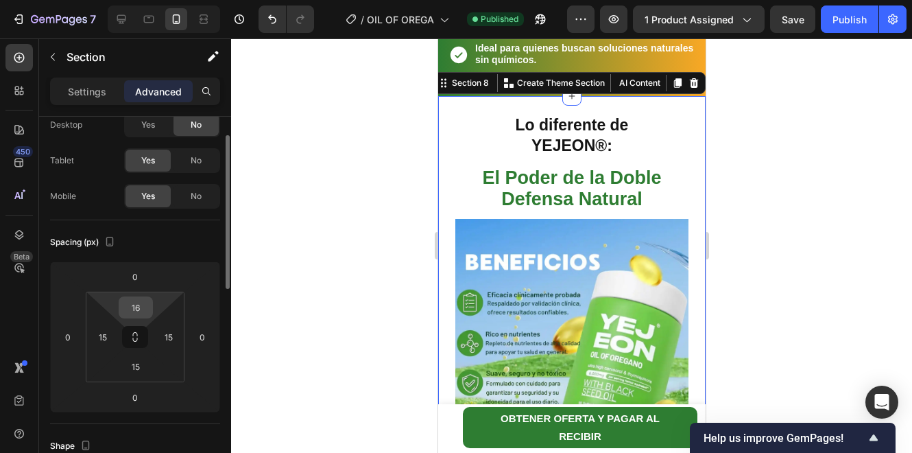
click at [138, 308] on input "16" at bounding box center [135, 307] width 27 height 21
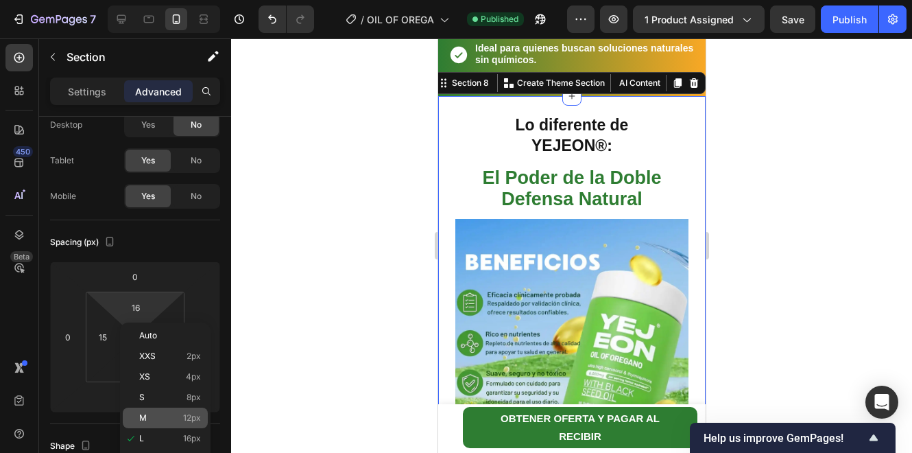
click at [191, 418] on span "12px" at bounding box center [192, 418] width 18 height 10
type input "12"
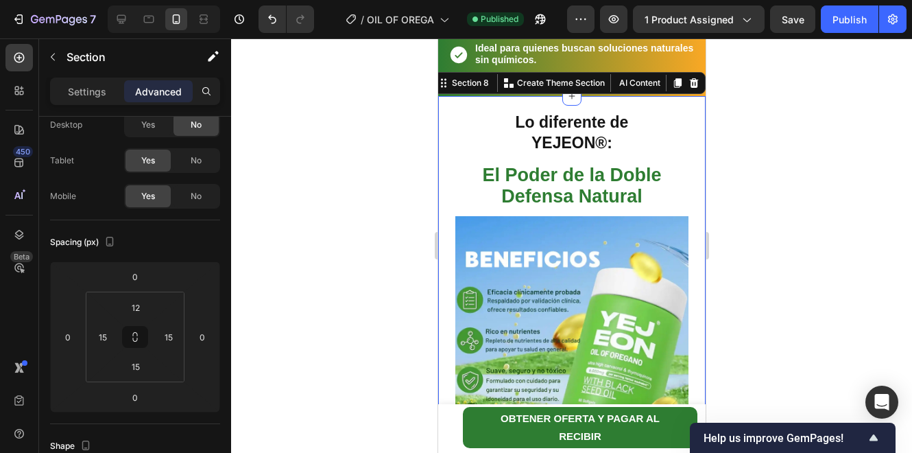
click at [779, 60] on div at bounding box center [571, 245] width 681 height 414
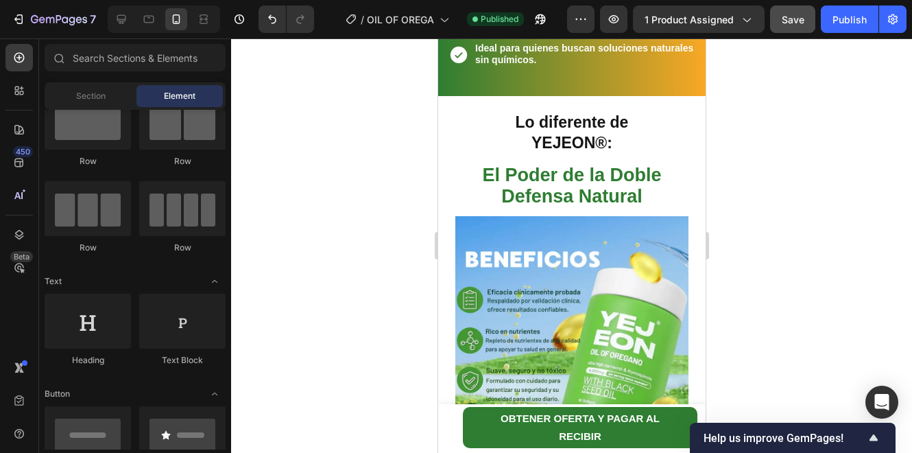
click at [798, 27] on button "Save" at bounding box center [792, 18] width 45 height 27
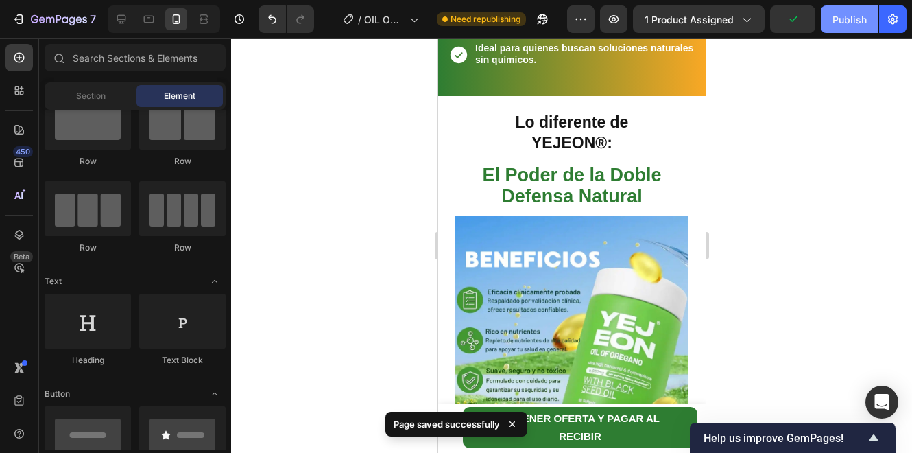
click at [844, 27] on button "Publish" at bounding box center [850, 18] width 58 height 27
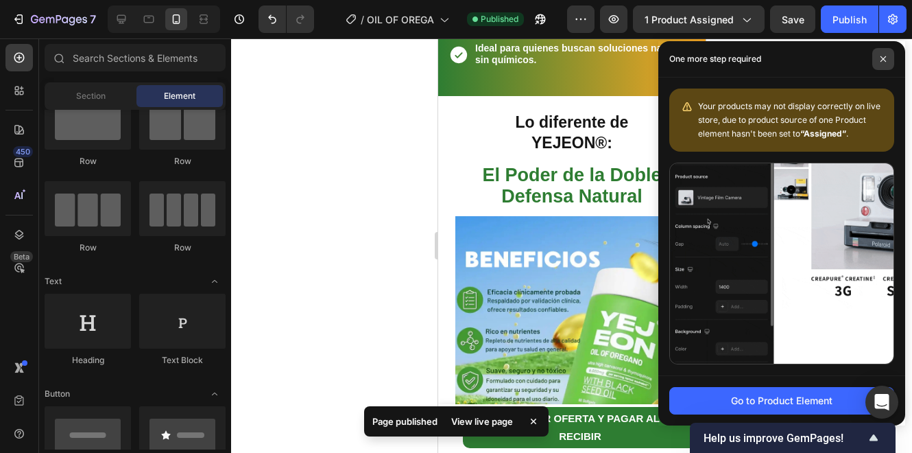
click at [882, 56] on icon at bounding box center [883, 59] width 7 height 7
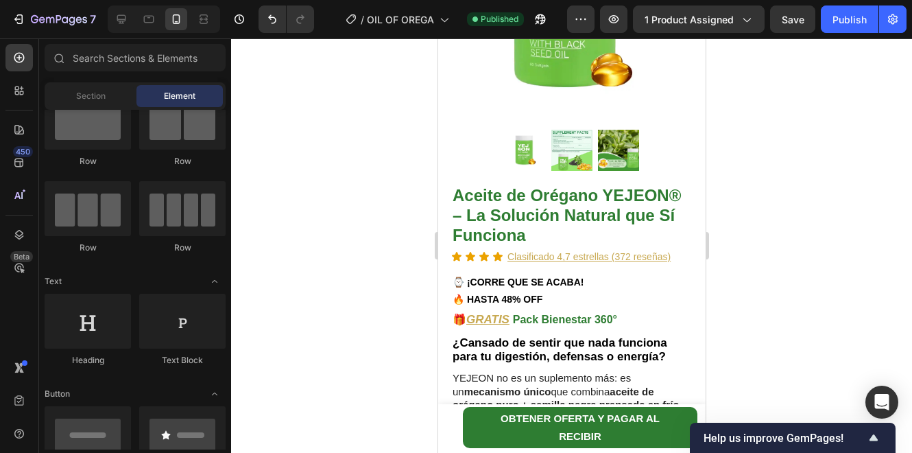
scroll to position [277, 0]
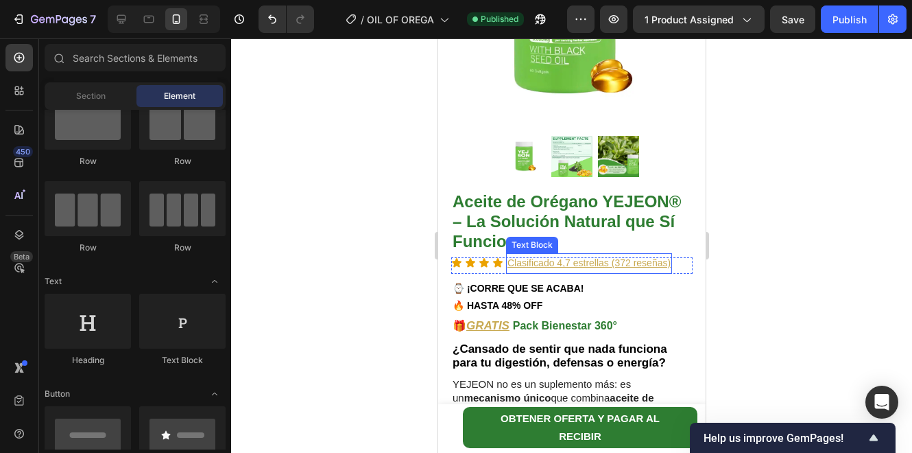
click at [628, 259] on p "Clasificado 4,7 estrellas (372 reseñas)" at bounding box center [588, 263] width 163 height 17
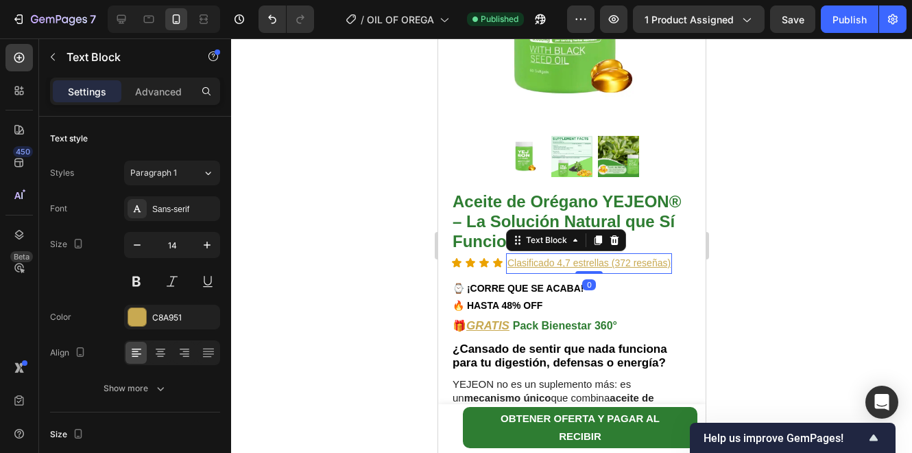
click at [623, 257] on u "Clasificado 4,7 estrellas (372 reseñas)" at bounding box center [588, 262] width 163 height 11
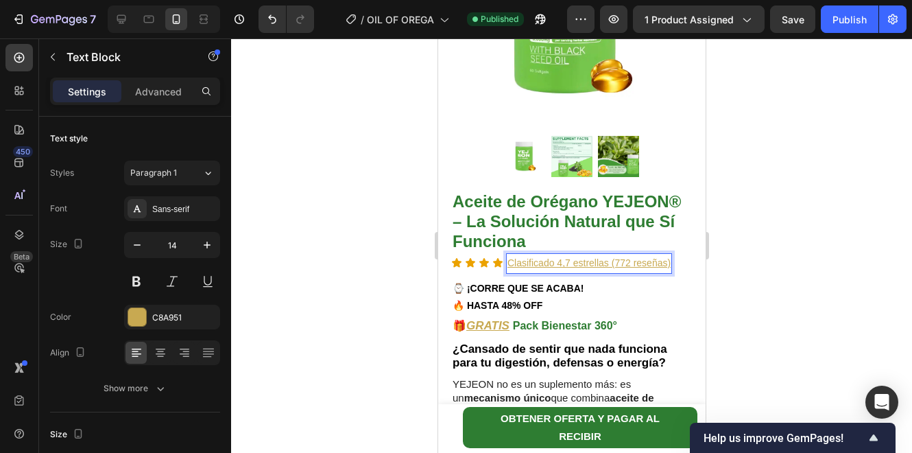
click at [778, 187] on div at bounding box center [571, 245] width 681 height 414
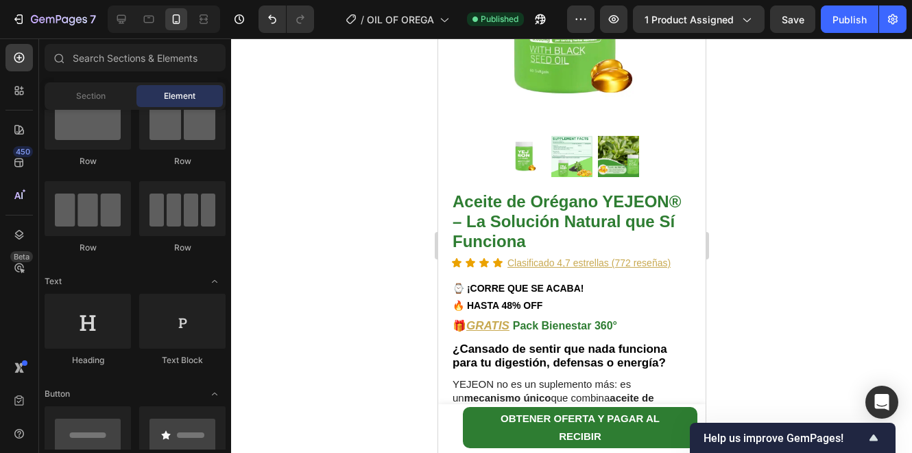
click at [823, 120] on div at bounding box center [571, 245] width 681 height 414
click at [837, 23] on div "Publish" at bounding box center [850, 19] width 34 height 14
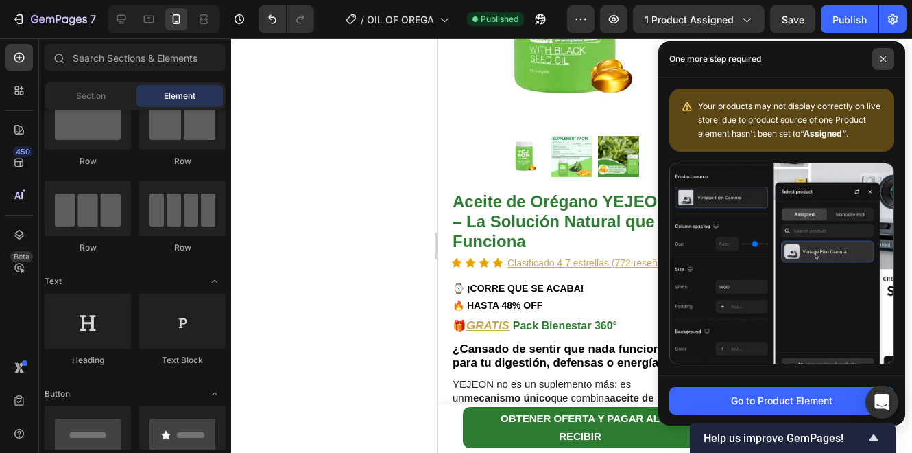
click at [890, 60] on span at bounding box center [884, 59] width 22 height 22
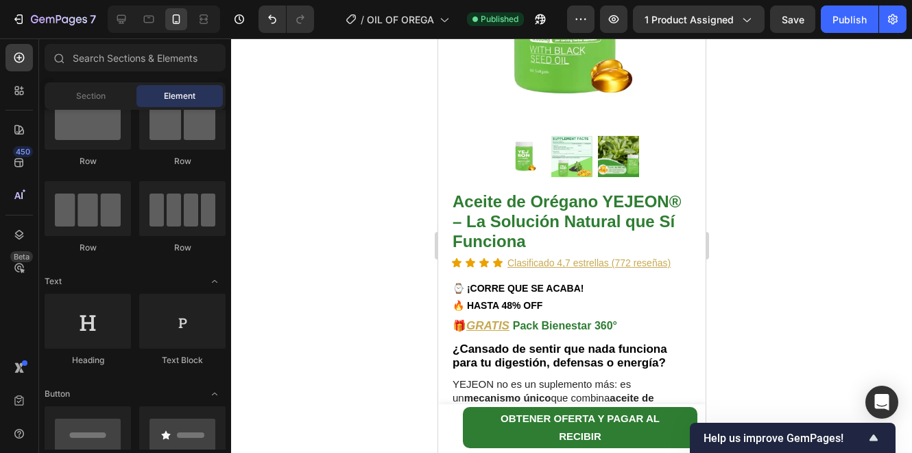
click at [823, 106] on div at bounding box center [571, 245] width 681 height 414
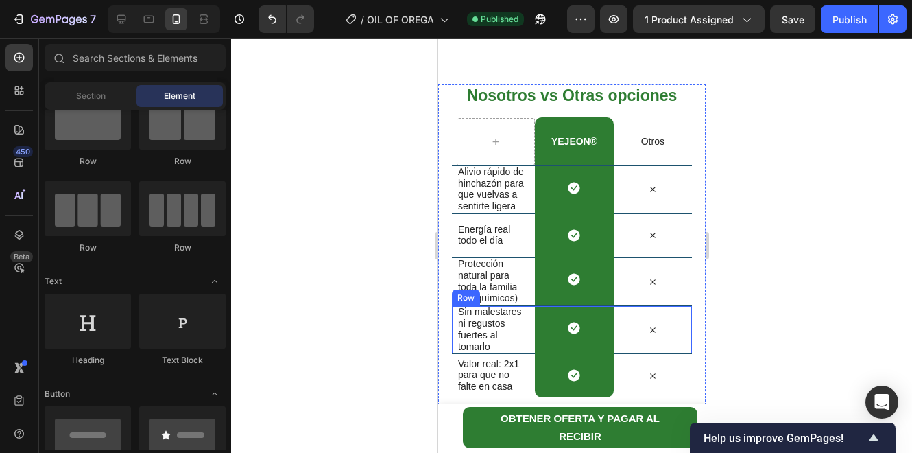
scroll to position [2927, 0]
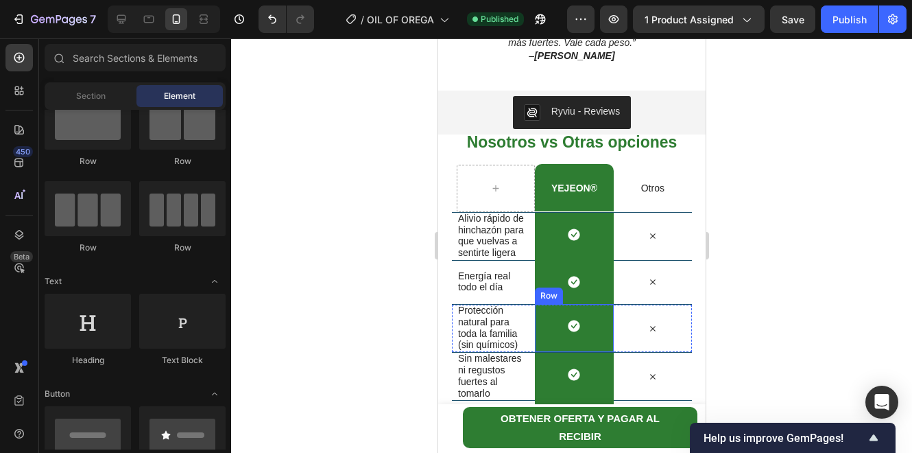
click at [591, 328] on div "Icon Row" at bounding box center [573, 327] width 78 height 47
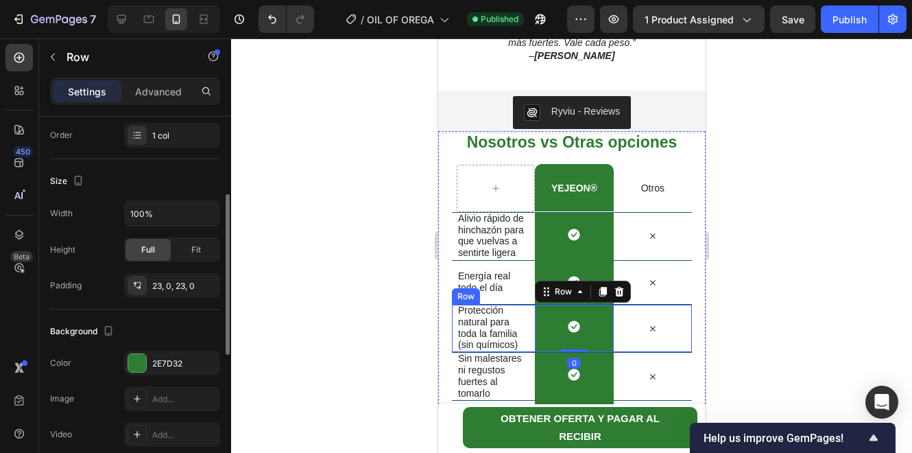
scroll to position [273, 0]
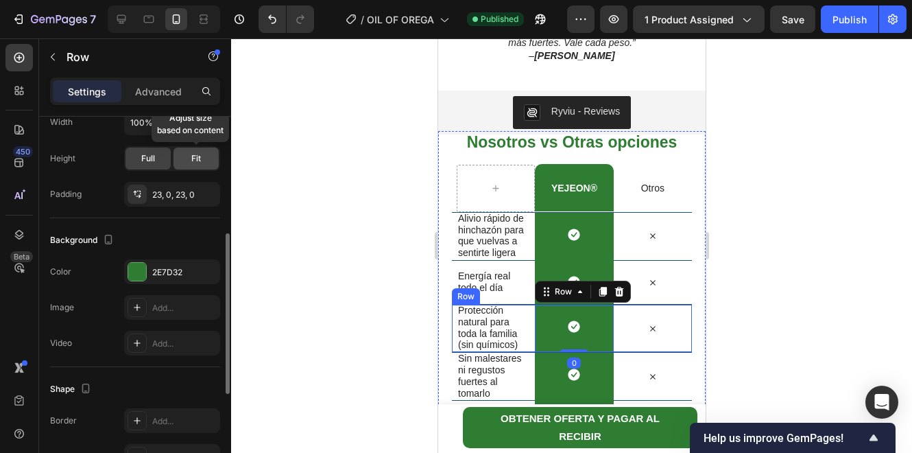
click at [194, 156] on span "Fit" at bounding box center [196, 158] width 10 height 12
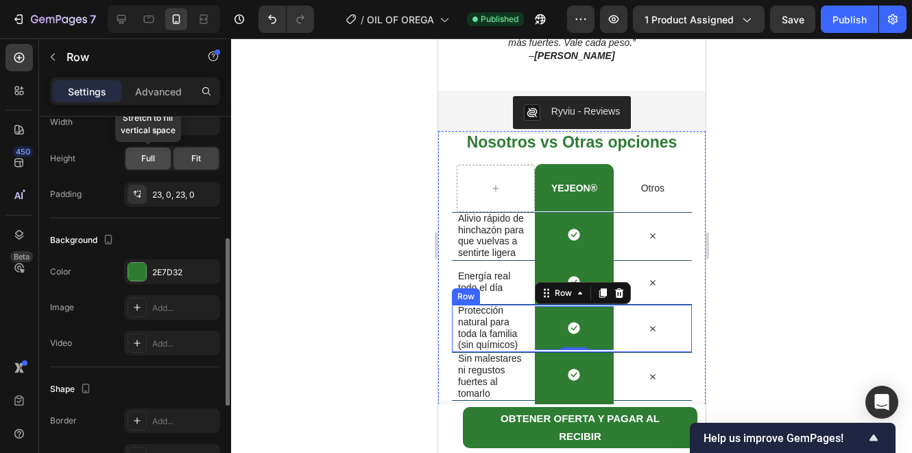
click at [148, 160] on span "Full" at bounding box center [148, 158] width 14 height 12
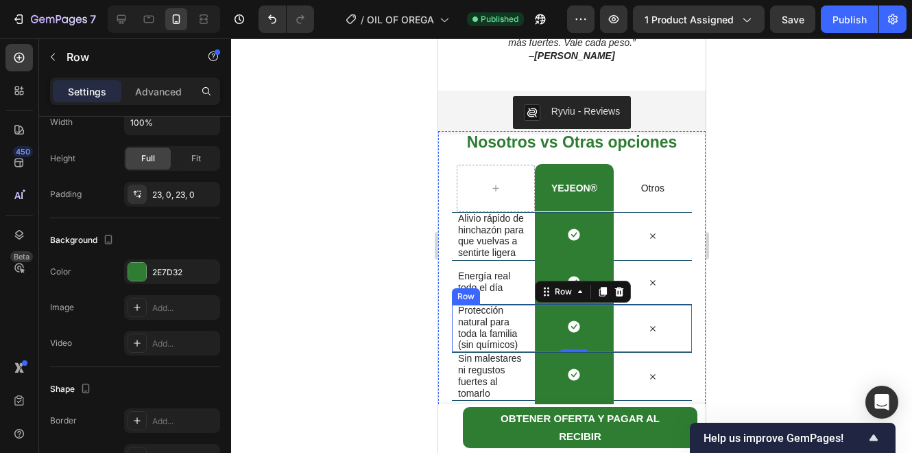
click at [353, 306] on div at bounding box center [571, 245] width 681 height 414
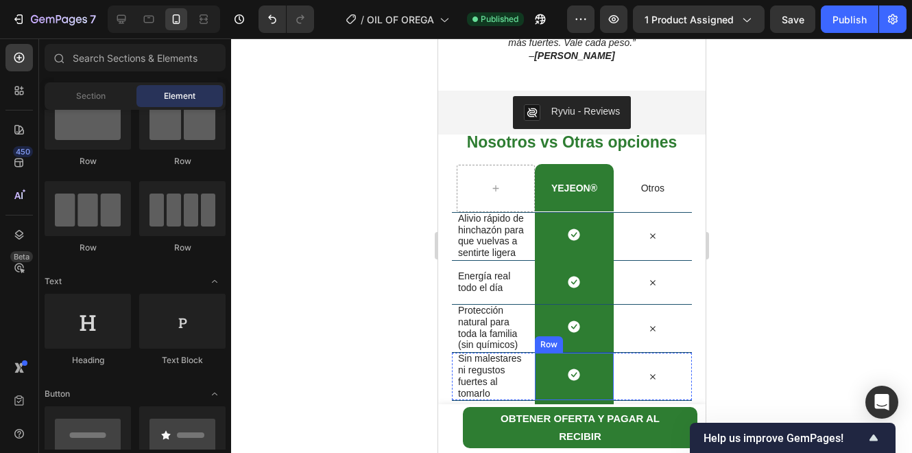
click at [581, 372] on div "Icon Row" at bounding box center [573, 376] width 78 height 47
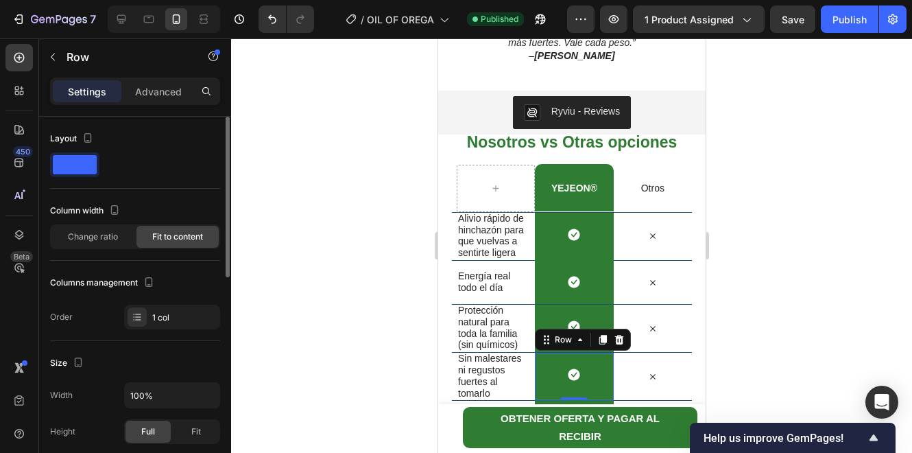
scroll to position [137, 0]
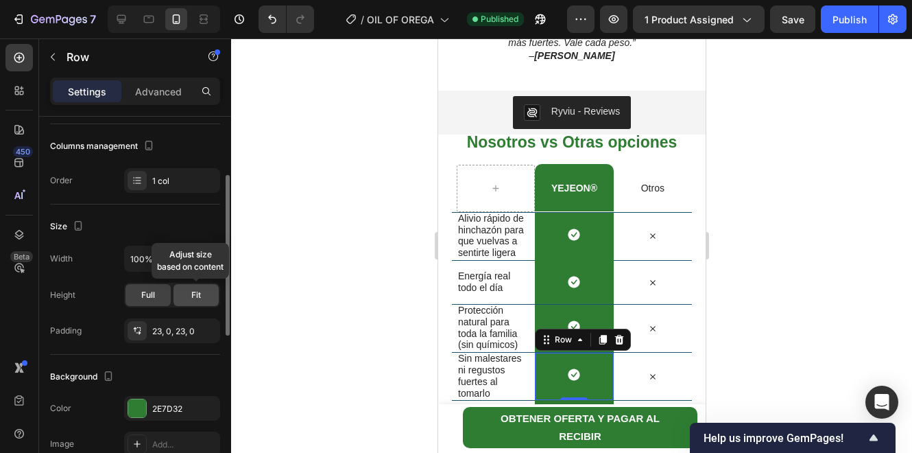
click at [201, 293] on span "Fit" at bounding box center [196, 295] width 10 height 12
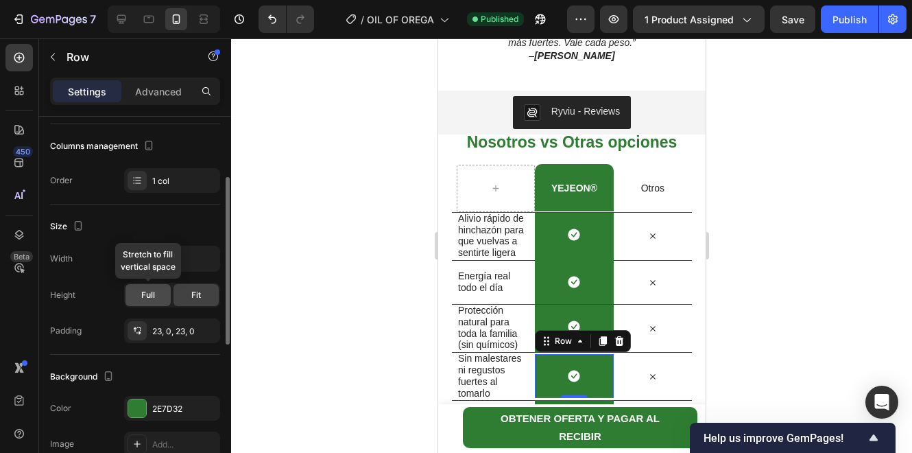
click at [154, 295] on span "Full" at bounding box center [148, 295] width 14 height 12
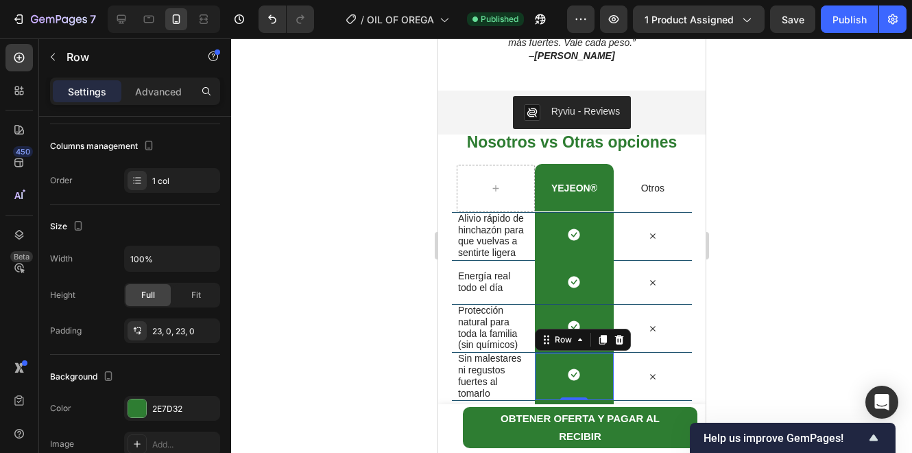
click at [314, 291] on div at bounding box center [571, 245] width 681 height 414
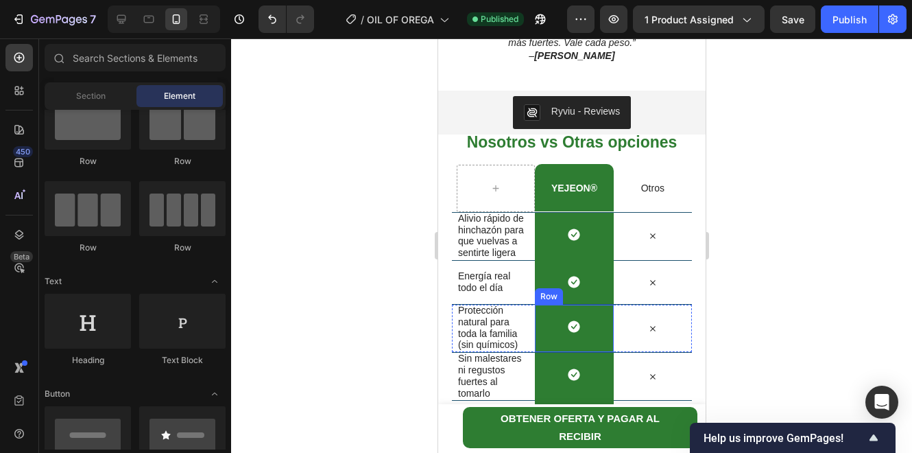
click at [584, 349] on div "Icon Row" at bounding box center [573, 328] width 78 height 47
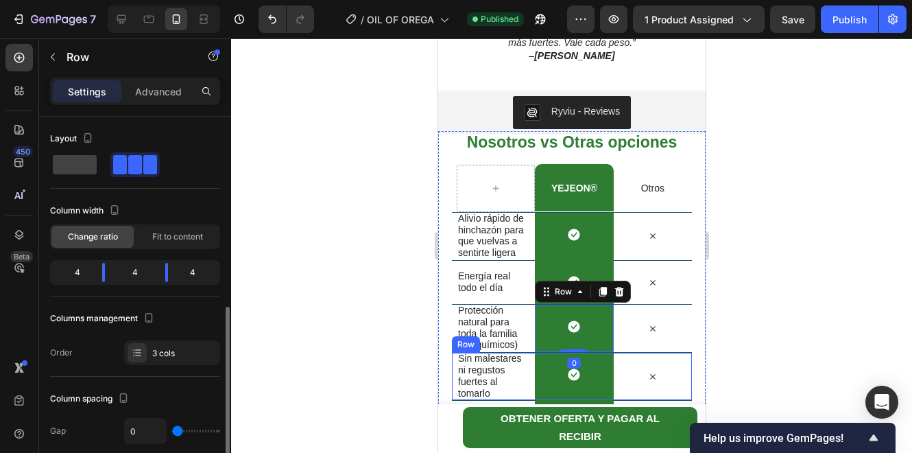
click at [586, 352] on div "Sin malestares ni regustos fuertes al tomarlo Text Block Icon Row Icon Row" at bounding box center [571, 376] width 240 height 48
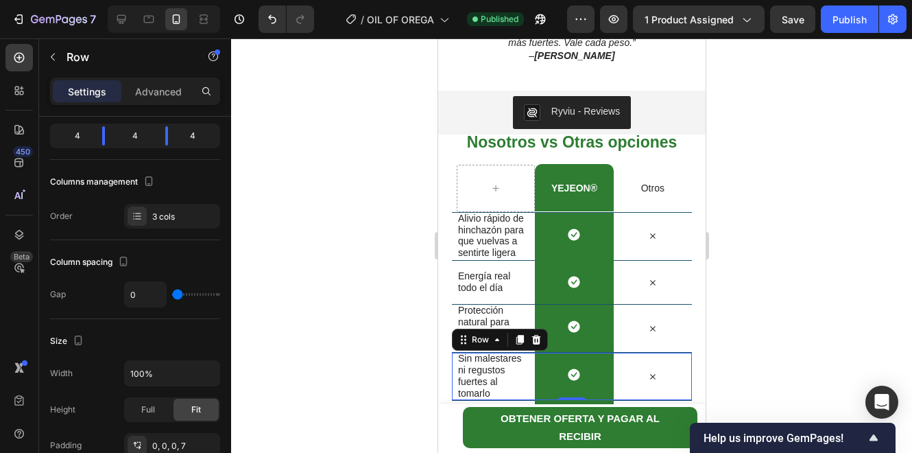
click at [740, 320] on div at bounding box center [571, 245] width 681 height 414
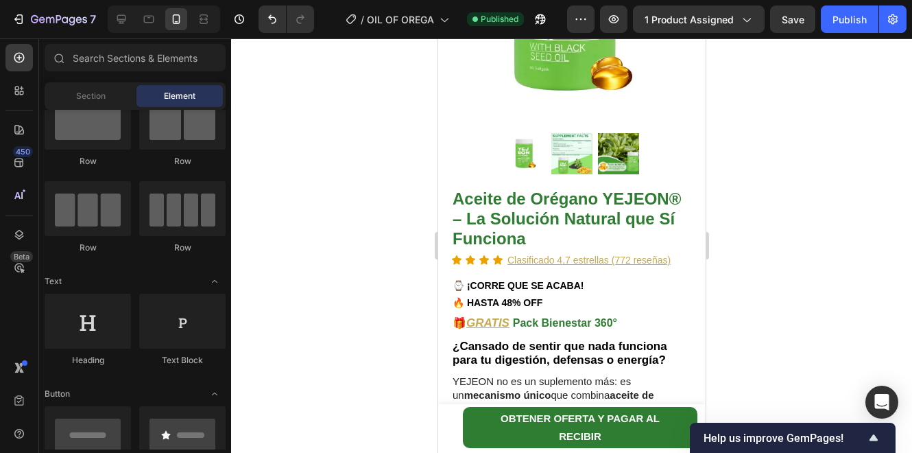
scroll to position [0, 0]
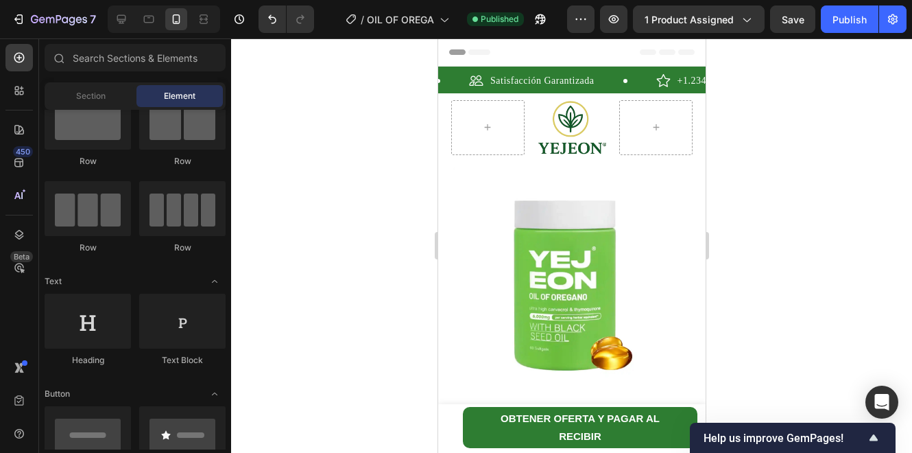
drag, startPoint x: 699, startPoint y: 398, endPoint x: 1109, endPoint y: 71, distance: 524.3
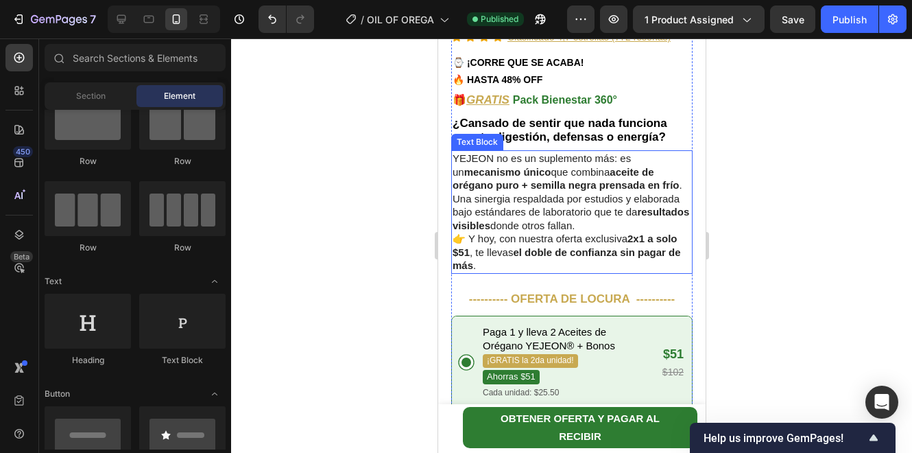
scroll to position [686, 0]
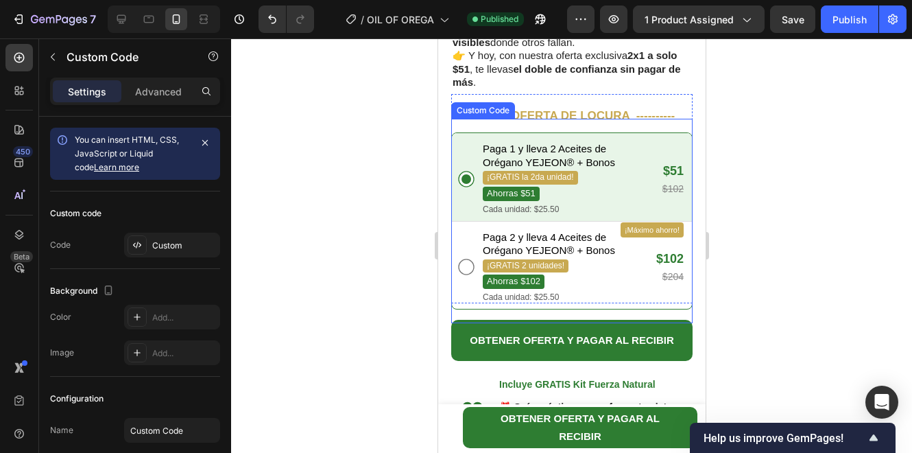
click at [616, 244] on div "Paga 2 y lleva 4 Aceites de Orégano YEJEON® + Bonos ¡GRATIS 2 unidades! Ahorras…" at bounding box center [558, 266] width 196 height 73
click at [473, 259] on input "¡Máximo ahorro! Paga 2 y lleva 4 Aceites de Orégano YEJEON® + Bonos ¡GRATIS 2 u…" at bounding box center [466, 267] width 16 height 16
radio input "true"
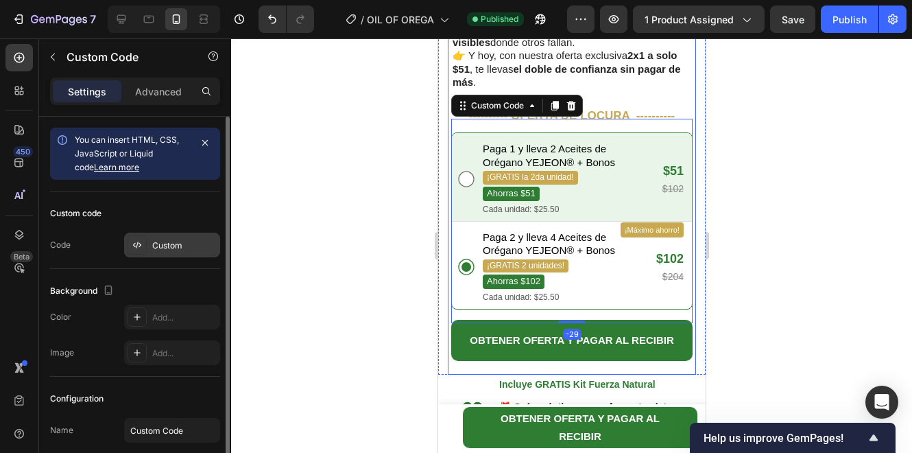
click at [172, 250] on div "Custom" at bounding box center [184, 245] width 64 height 12
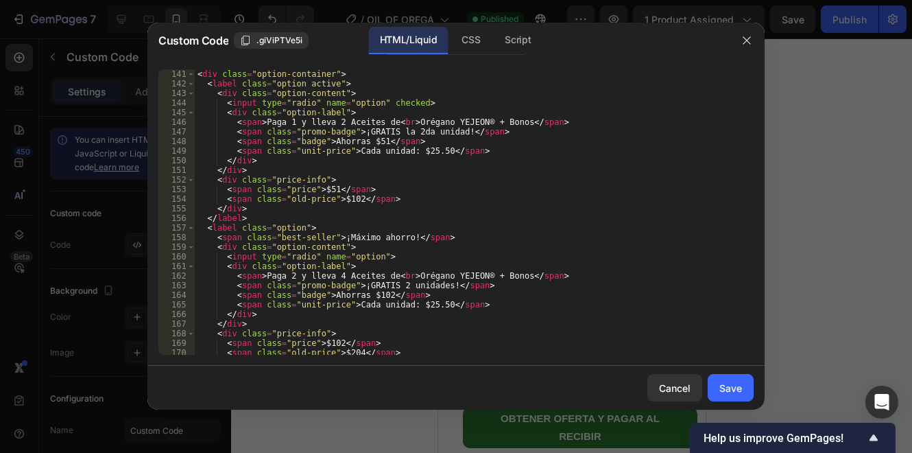
scroll to position [1395, 0]
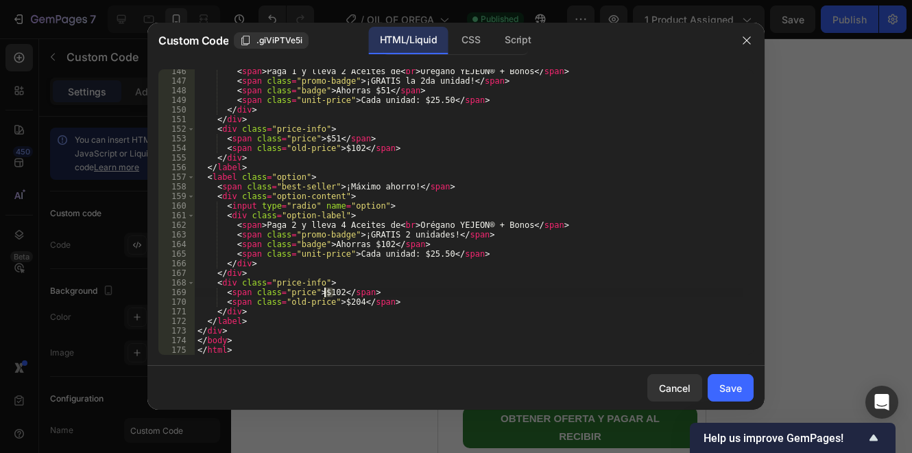
drag, startPoint x: 333, startPoint y: 292, endPoint x: 325, endPoint y: 292, distance: 7.6
click at [325, 292] on div "< span > Paga 1 y lleva 2 Aceites de < br > Orégano YEJEON® + Bonos </ span > <…" at bounding box center [469, 219] width 549 height 305
type textarea "<span class="price">$144</span>"
click at [729, 386] on div "Save" at bounding box center [731, 388] width 23 height 14
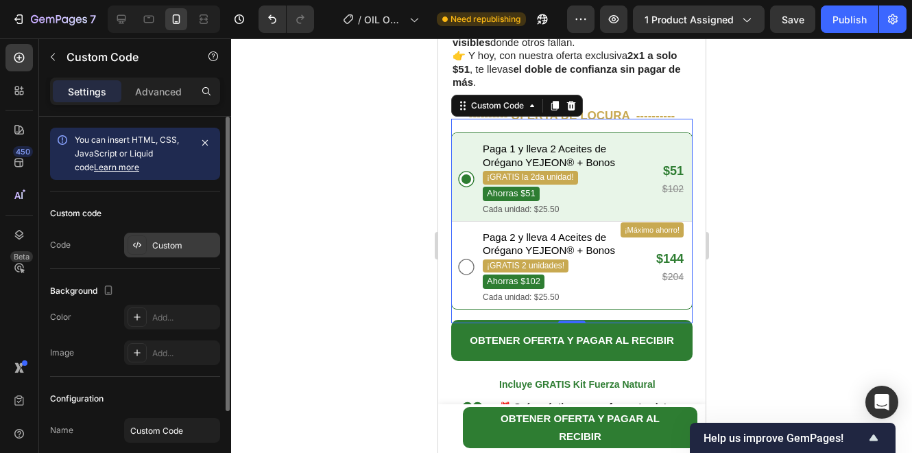
click at [151, 250] on div "Custom" at bounding box center [172, 245] width 96 height 25
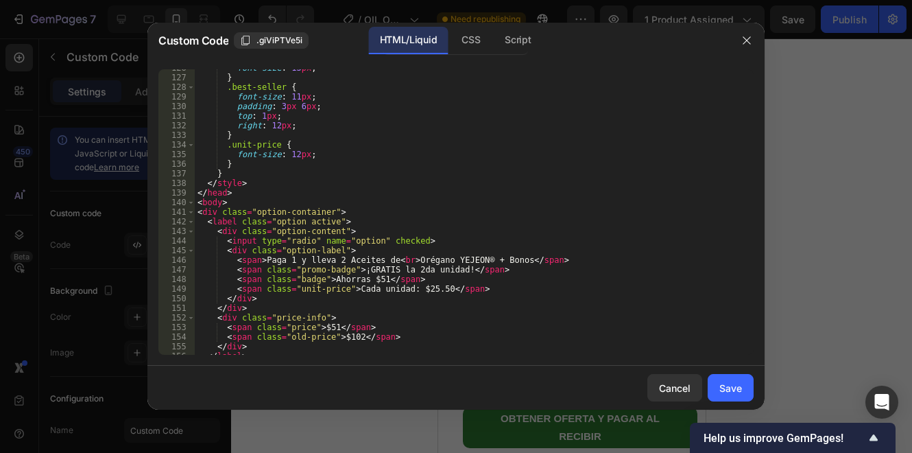
scroll to position [1395, 0]
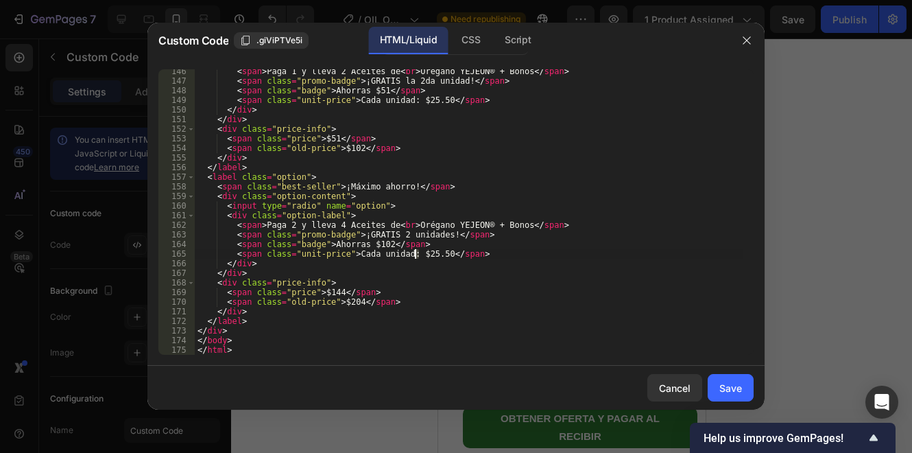
click at [413, 252] on div "< span > Paga 1 y lleva 2 Aceites de < br > Orégano YEJEON® + Bonos </ span > <…" at bounding box center [469, 219] width 549 height 305
drag, startPoint x: 432, startPoint y: 251, endPoint x: 425, endPoint y: 252, distance: 6.9
click at [425, 252] on div "< span > Paga 1 y lleva 2 Aceites de < br > Orégano YEJEON® + Bonos </ span > <…" at bounding box center [469, 219] width 549 height 305
click at [539, 246] on div "< span > Paga 1 y lleva 2 Aceites de < br > Orégano YEJEON® + Bonos </ span > <…" at bounding box center [469, 219] width 549 height 305
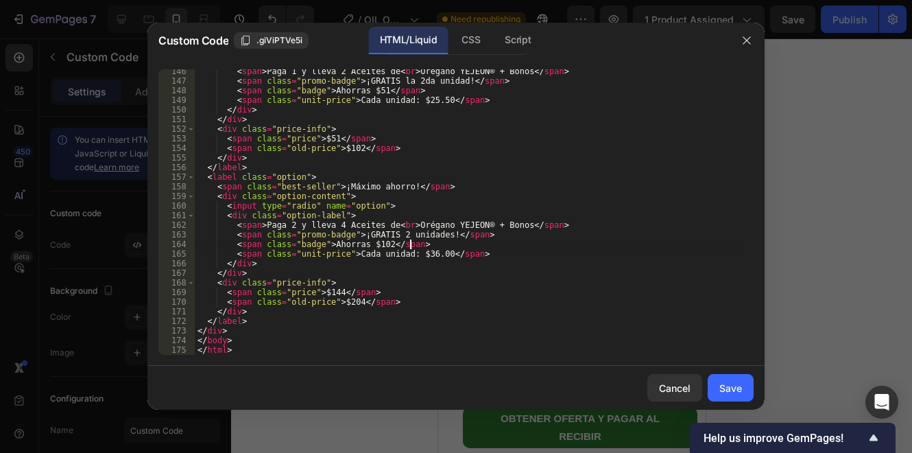
scroll to position [0, 17]
type textarea "<span class="badge">Ahorras $102</span>"
click at [733, 383] on div "Save" at bounding box center [731, 388] width 23 height 14
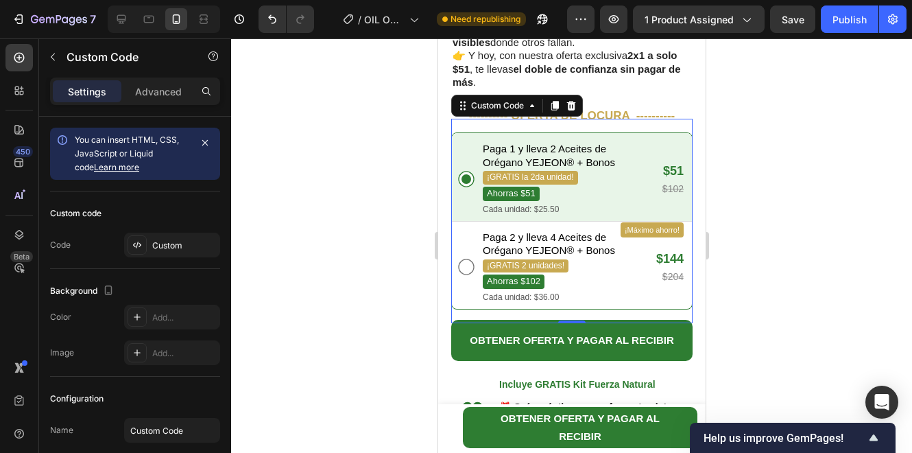
click at [789, 228] on div at bounding box center [571, 245] width 681 height 414
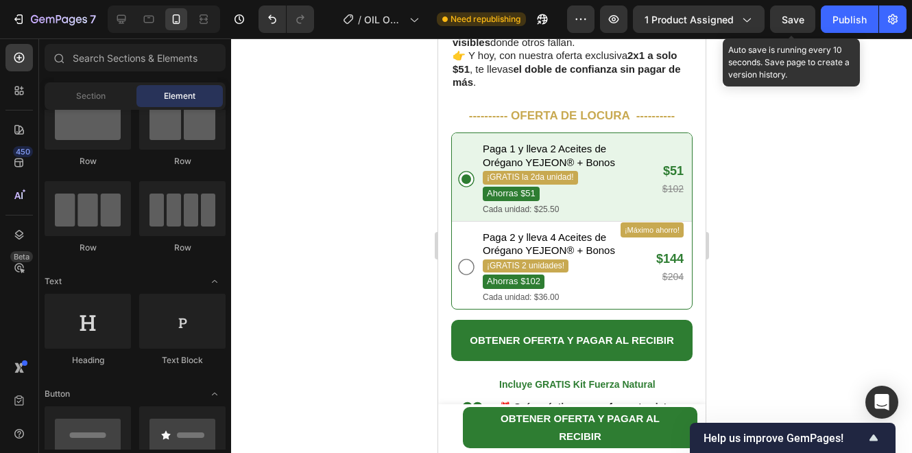
click at [803, 20] on span "Save" at bounding box center [793, 20] width 23 height 12
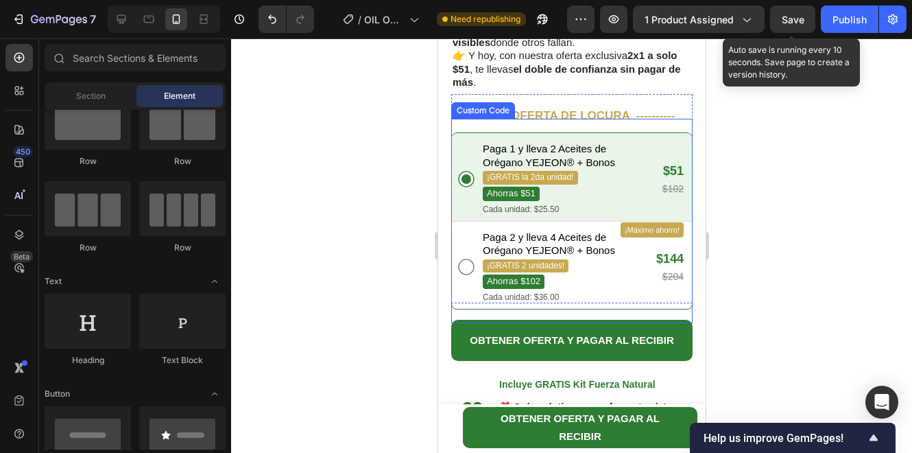
click at [580, 257] on div "Paga 2 y lleva 4 Aceites de Orégano YEJEON® + Bonos ¡GRATIS 2 unidades! Ahorras…" at bounding box center [548, 266] width 132 height 73
click at [473, 259] on input "¡Máximo ahorro! Paga 2 y lleva 4 Aceites de Orégano YEJEON® + Bonos ¡GRATIS 2 u…" at bounding box center [466, 267] width 16 height 16
radio input "true"
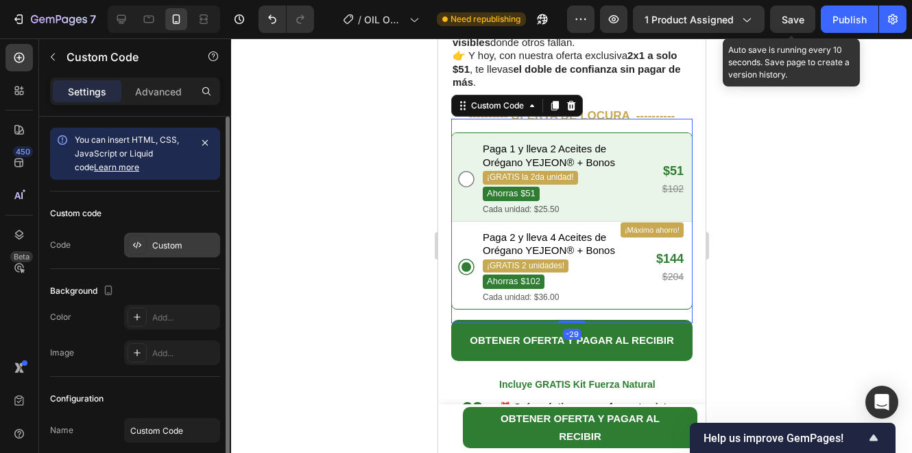
click at [150, 250] on div "Custom" at bounding box center [172, 245] width 96 height 25
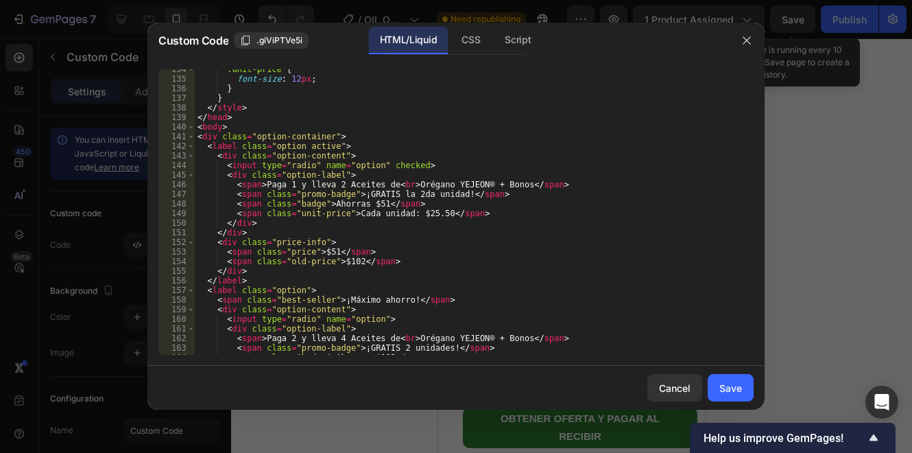
scroll to position [1395, 0]
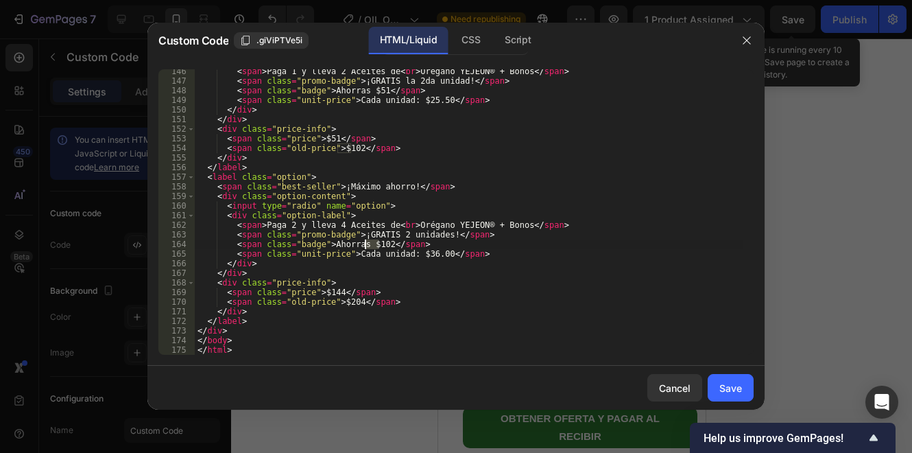
drag, startPoint x: 377, startPoint y: 245, endPoint x: 367, endPoint y: 246, distance: 10.4
click at [367, 246] on div "< span > Paga 1 y lleva 2 Aceites de < br > Orégano YEJEON® + Bonos </ span > <…" at bounding box center [469, 219] width 549 height 305
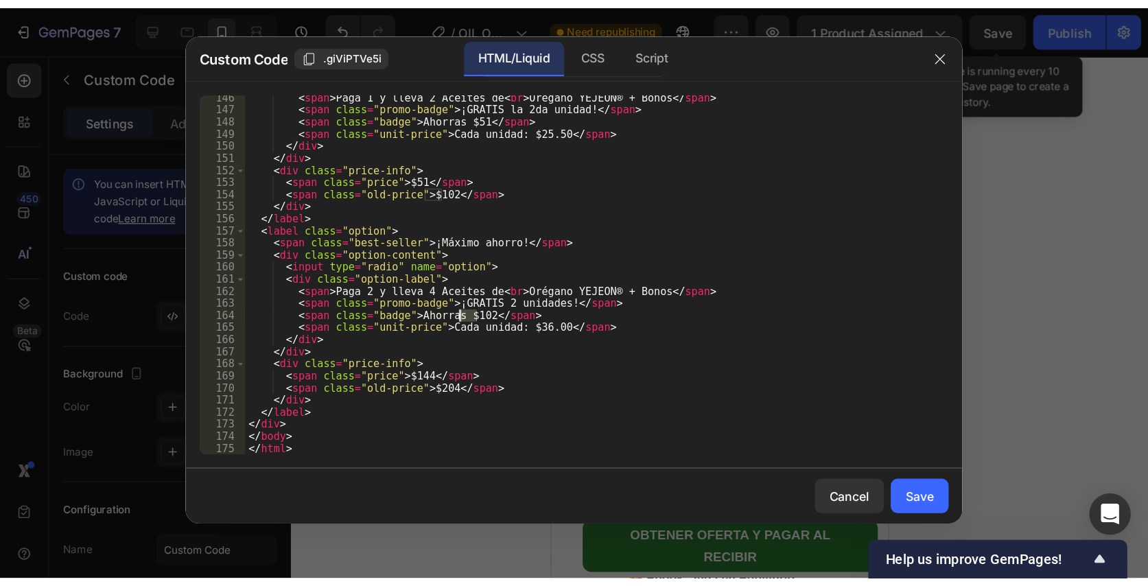
scroll to position [0, 14]
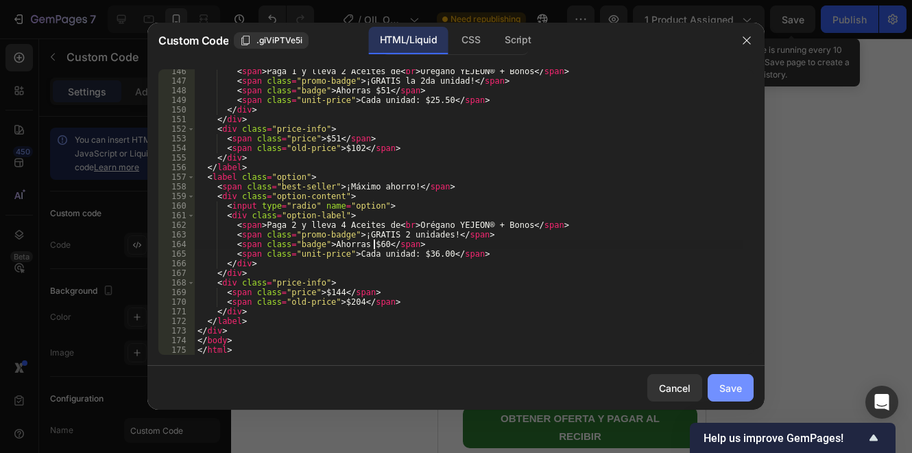
type textarea "<span class="badge">Ahorras $60</span>"
click at [729, 382] on div "Save" at bounding box center [731, 388] width 23 height 14
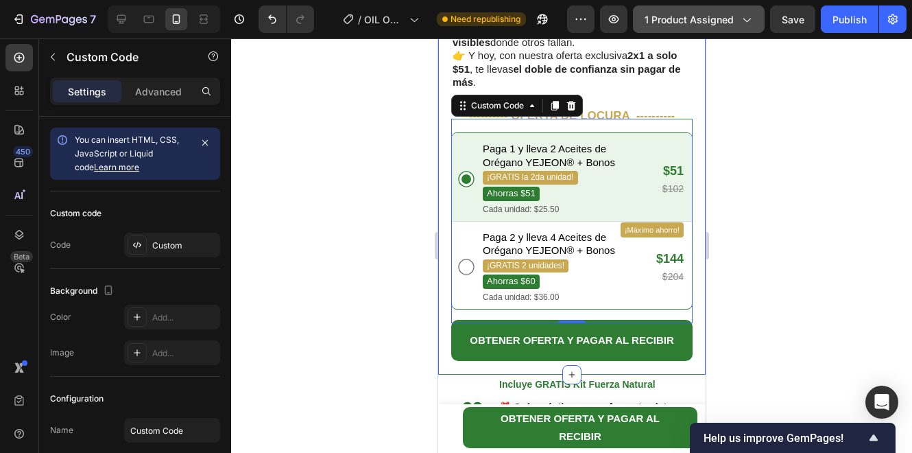
click at [764, 10] on button "1 product assigned" at bounding box center [699, 18] width 132 height 27
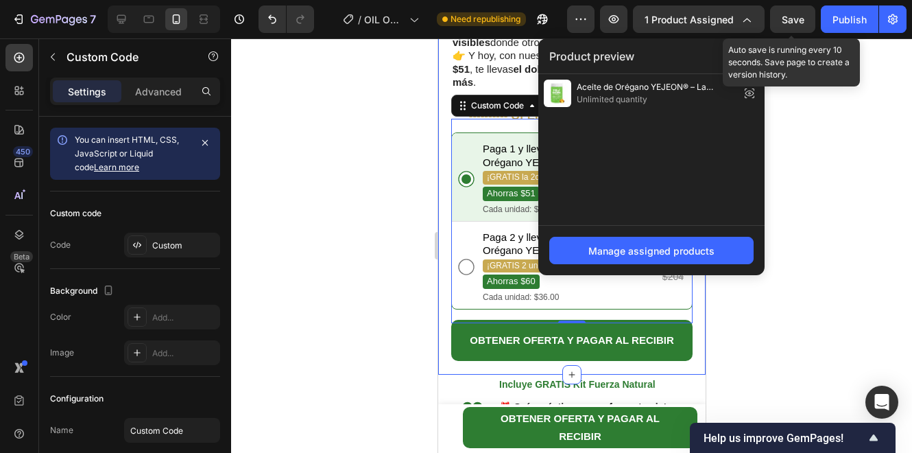
click at [790, 14] on span "Save" at bounding box center [793, 20] width 23 height 12
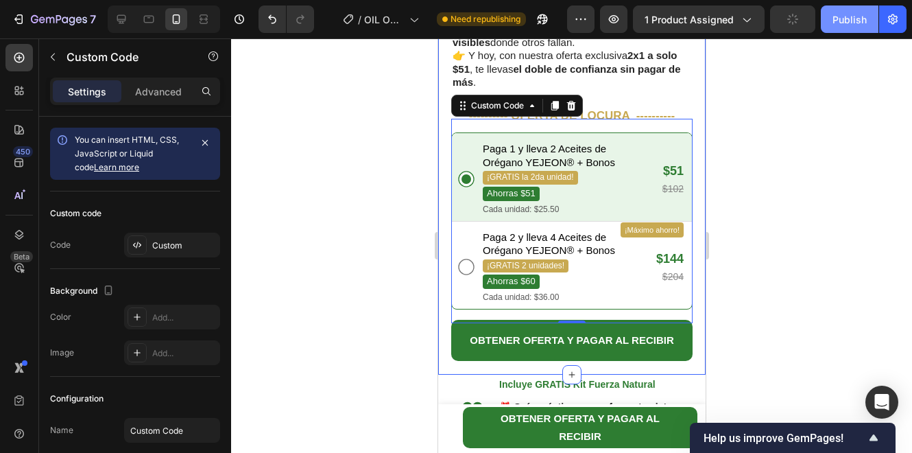
click at [849, 27] on button "Publish" at bounding box center [850, 18] width 58 height 27
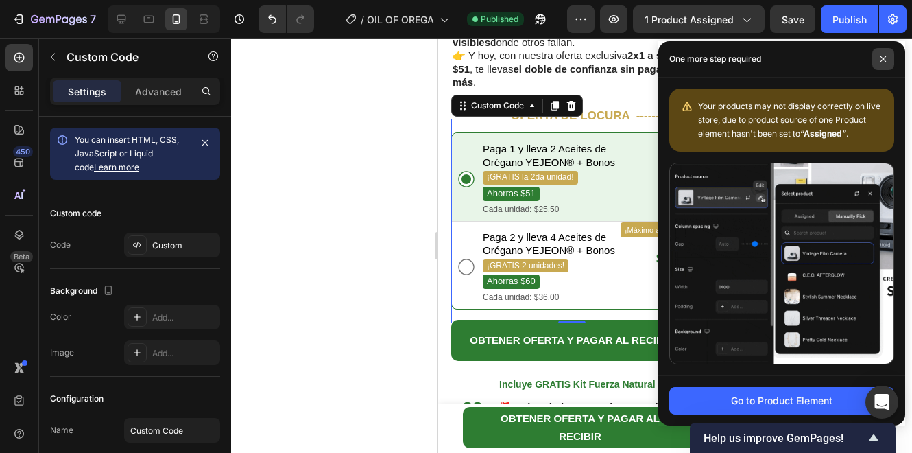
click at [885, 63] on span at bounding box center [884, 59] width 22 height 22
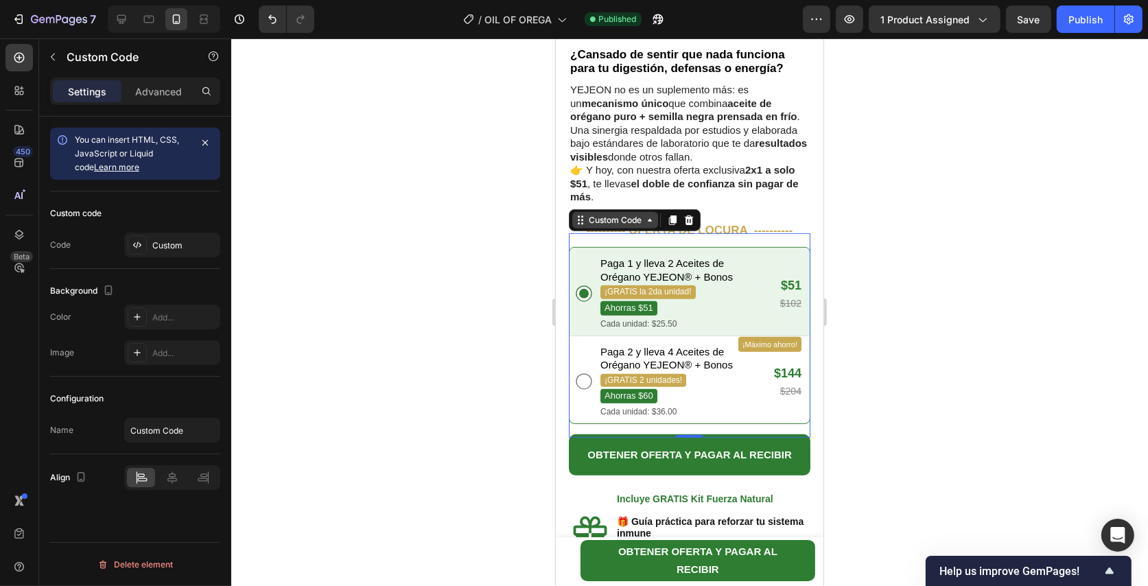
scroll to position [549, 0]
